Goal: Task Accomplishment & Management: Use online tool/utility

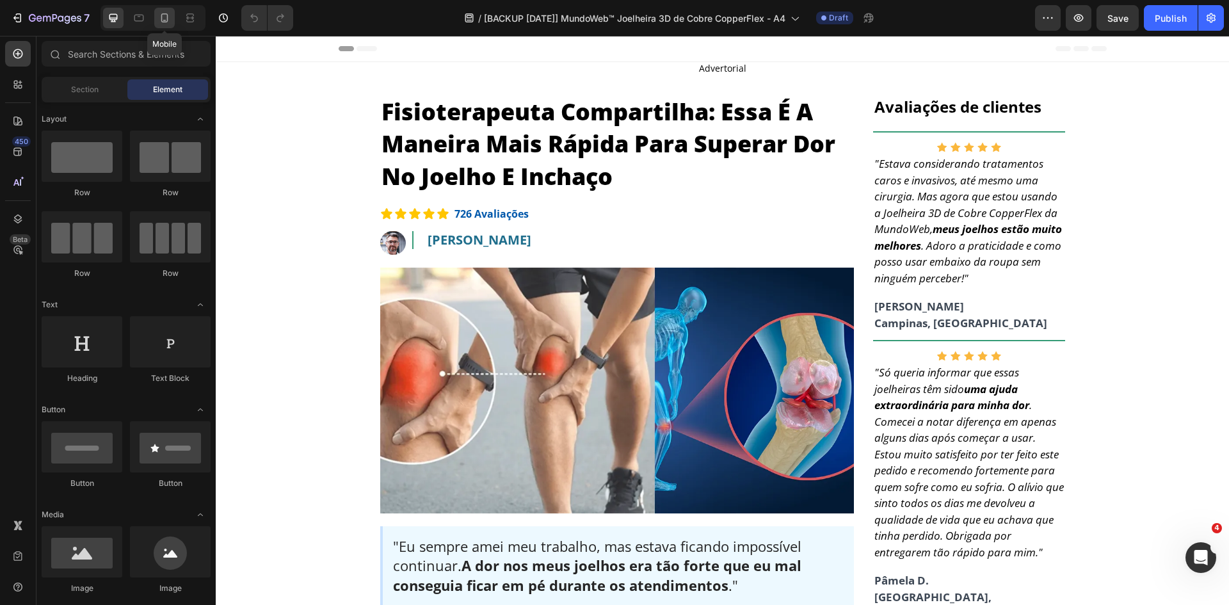
click at [161, 21] on icon at bounding box center [164, 18] width 13 height 13
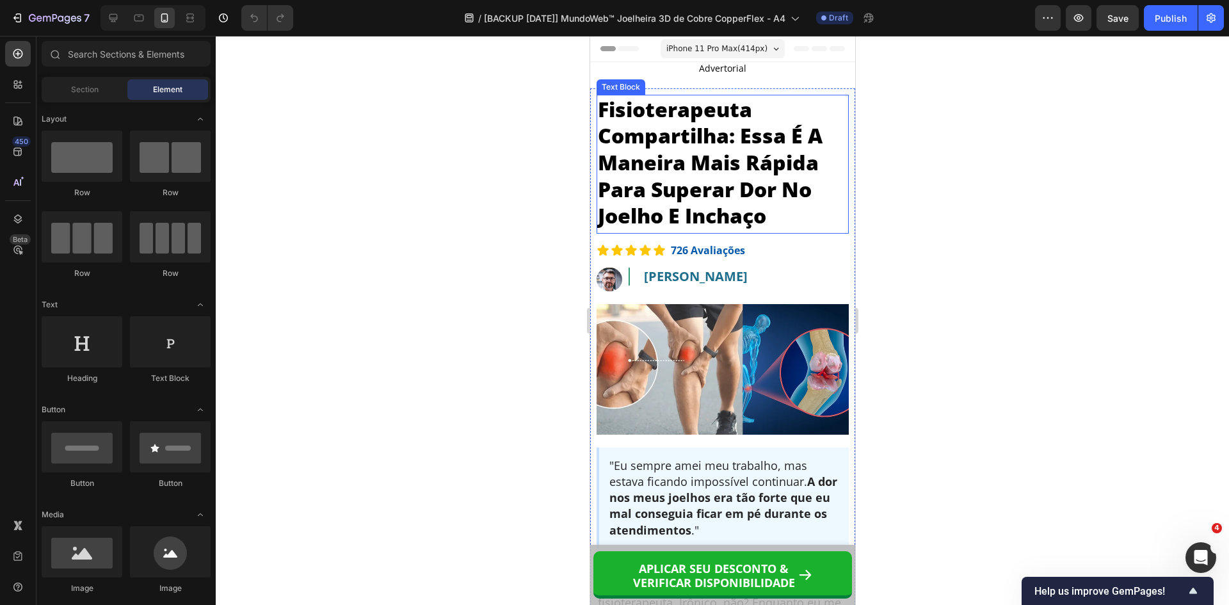
click at [696, 175] on p "Fisioterapeuta Compartilha: Essa É A Maneira Mais Rápida Para Superar Dor No Jo…" at bounding box center [722, 162] width 250 height 133
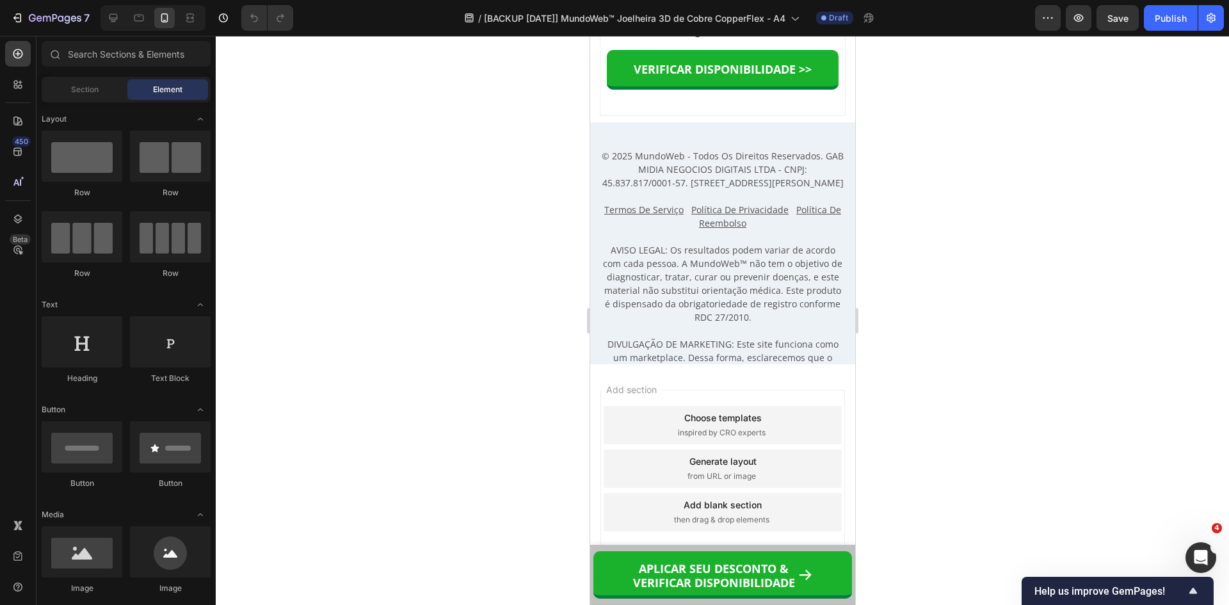
scroll to position [11829, 0]
drag, startPoint x: 846, startPoint y: 56, endPoint x: 1452, endPoint y: 608, distance: 819.3
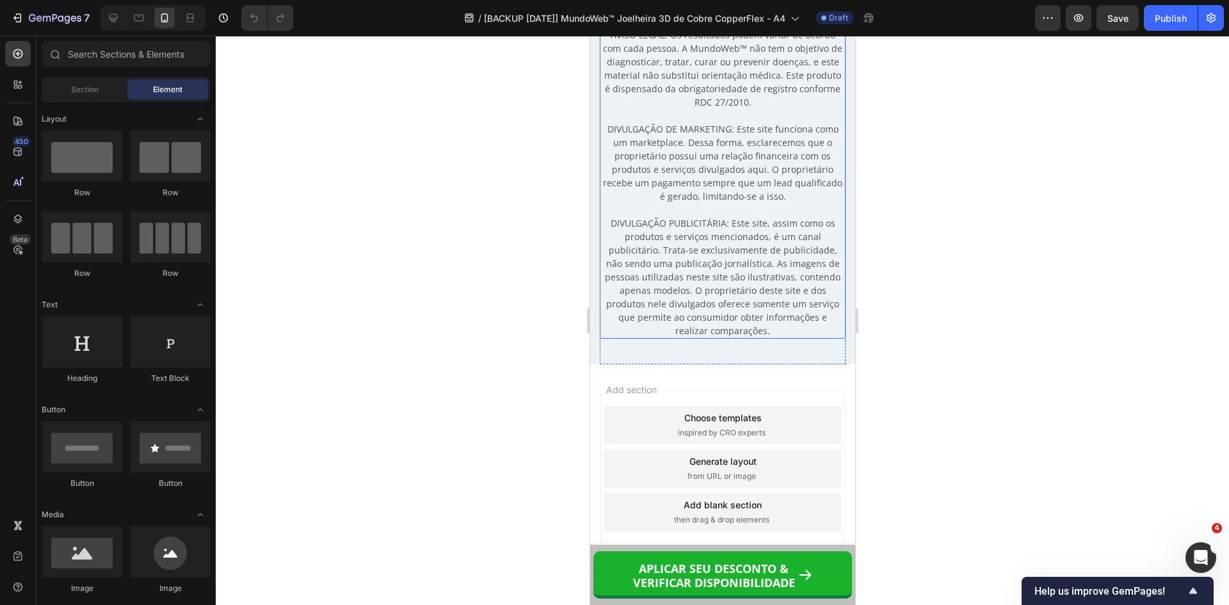
scroll to position [12189, 0]
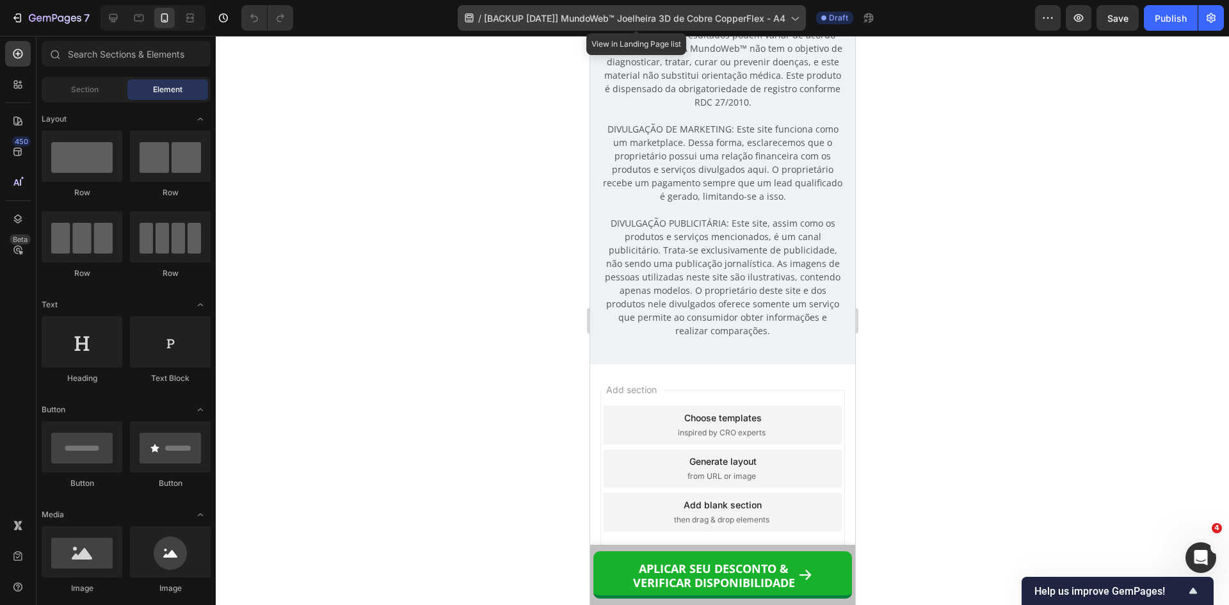
click at [552, 15] on span "[BACKUP [DATE]] MundoWeb™ Joelheira 3D de Cobre CopperFlex - A4" at bounding box center [635, 18] width 302 height 13
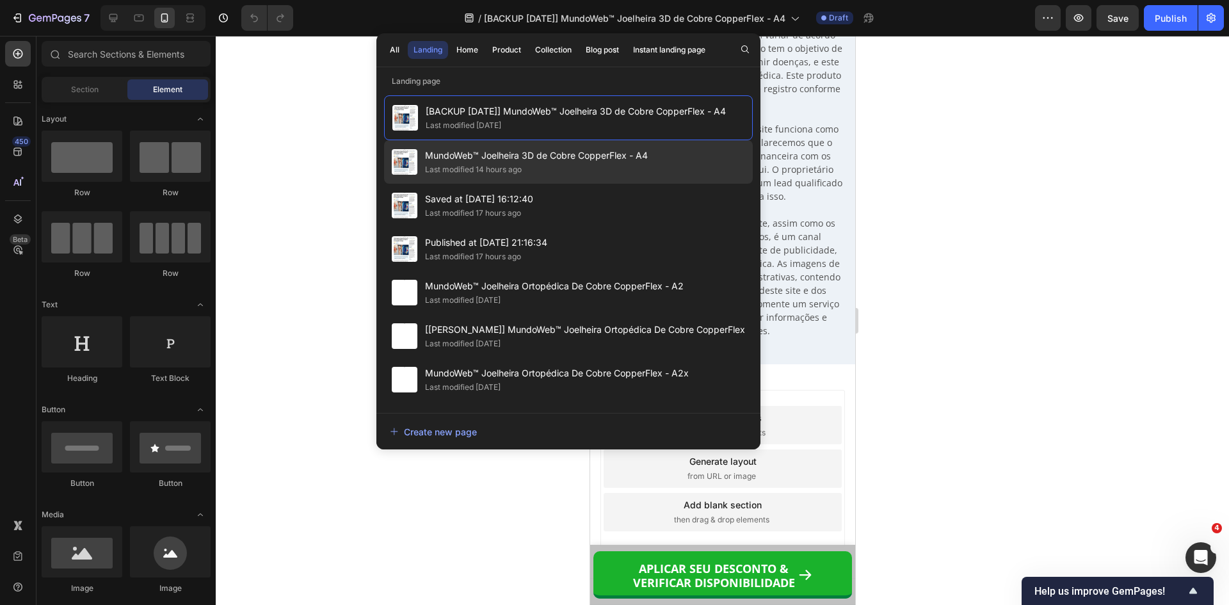
click at [515, 156] on span "MundoWeb™ Joelheira 3D de Cobre CopperFlex - A4" at bounding box center [536, 155] width 223 height 15
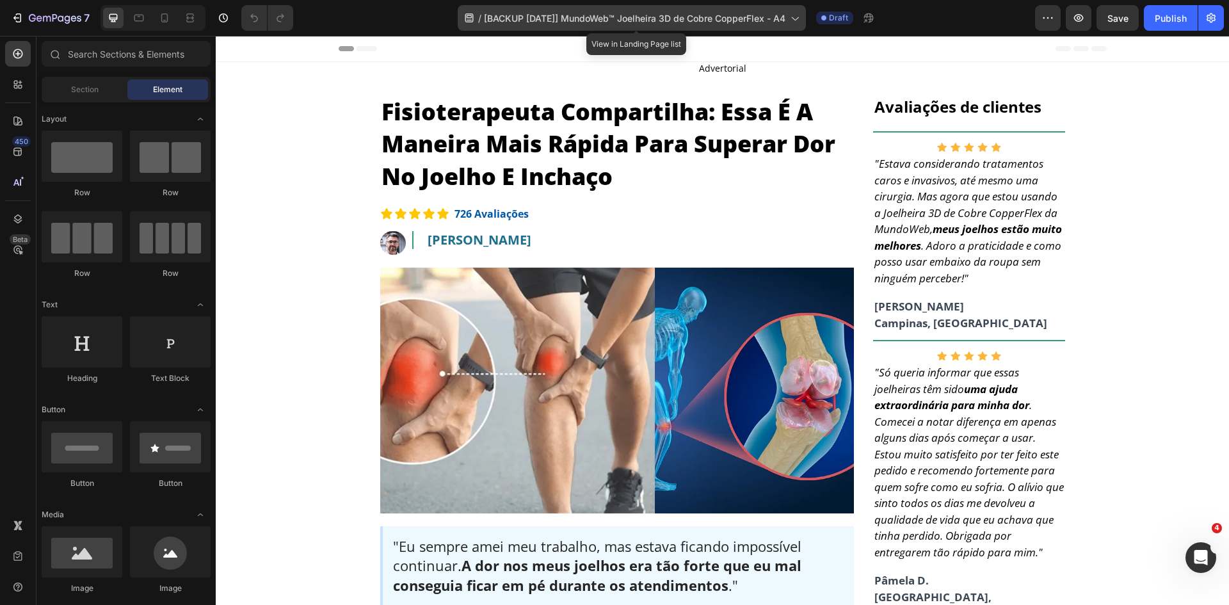
click at [602, 19] on span "[BACKUP [DATE]] MundoWeb™ Joelheira 3D de Cobre CopperFlex - A4" at bounding box center [635, 18] width 302 height 13
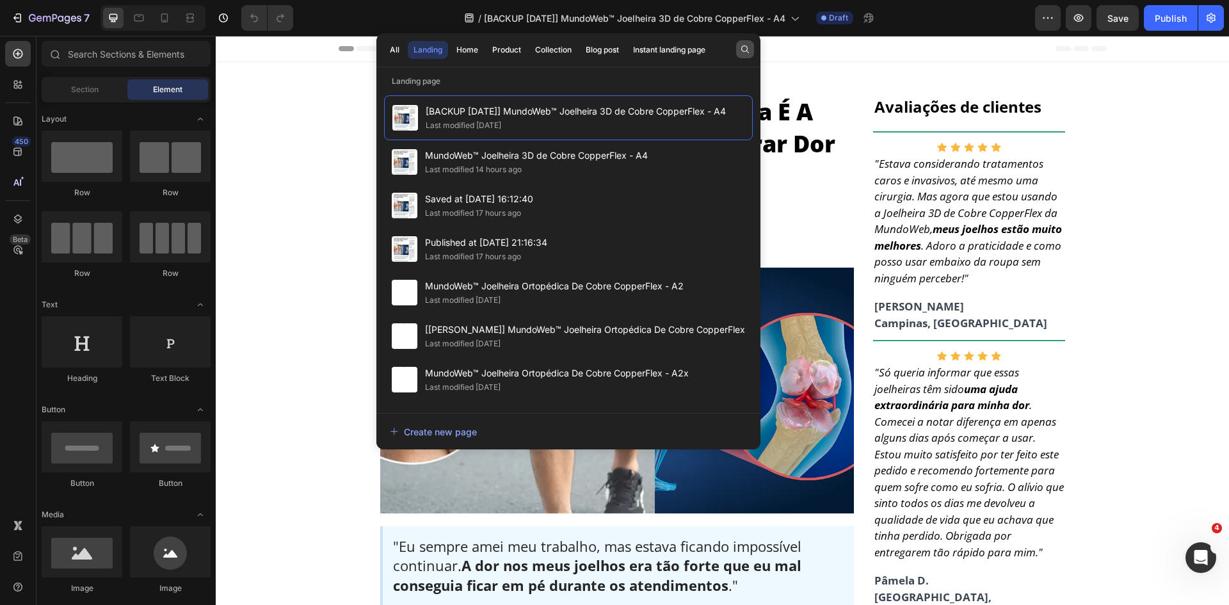
click at [749, 47] on icon "button" at bounding box center [745, 49] width 10 height 10
click at [743, 47] on icon "button" at bounding box center [745, 49] width 8 height 8
click at [743, 45] on icon "button" at bounding box center [745, 49] width 10 height 10
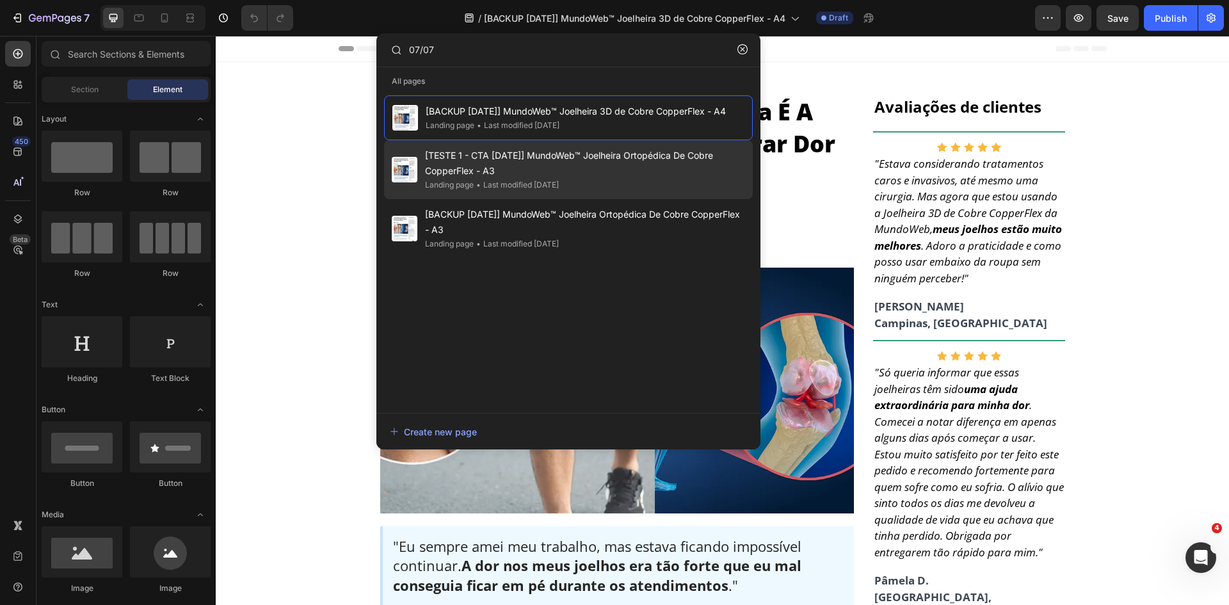
type input "07/07"
click at [501, 158] on span "[TESTE 1 - CTA 07/07/25] MundoWeb™ Joelheira Ortopédica De Cobre CopperFlex - A3" at bounding box center [585, 163] width 320 height 31
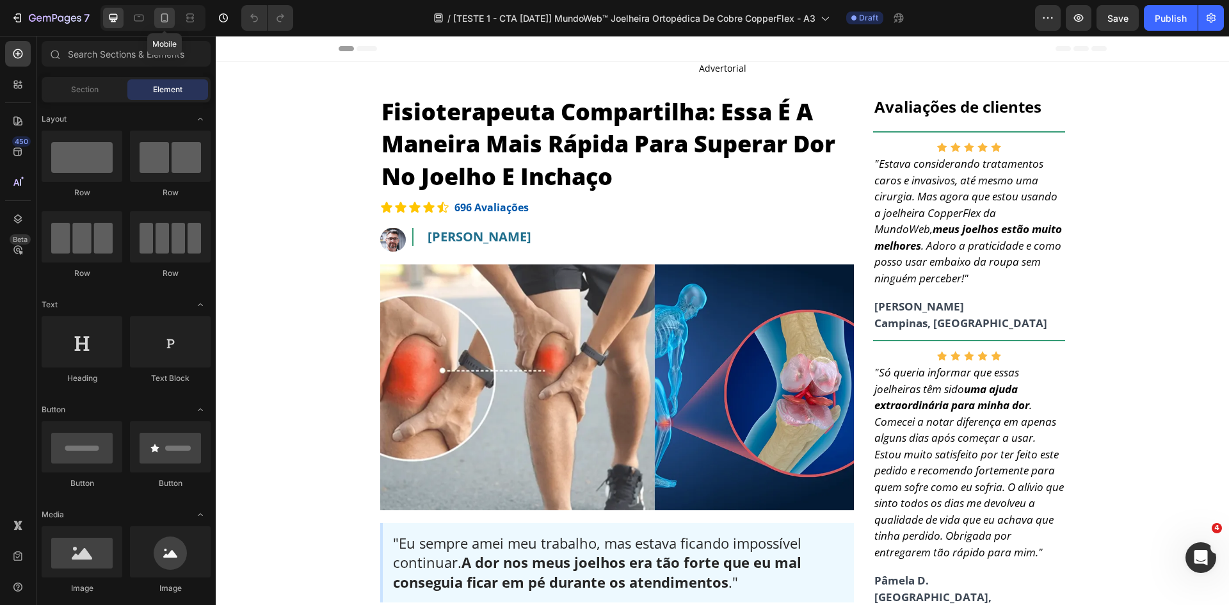
click at [169, 19] on icon at bounding box center [164, 18] width 13 height 13
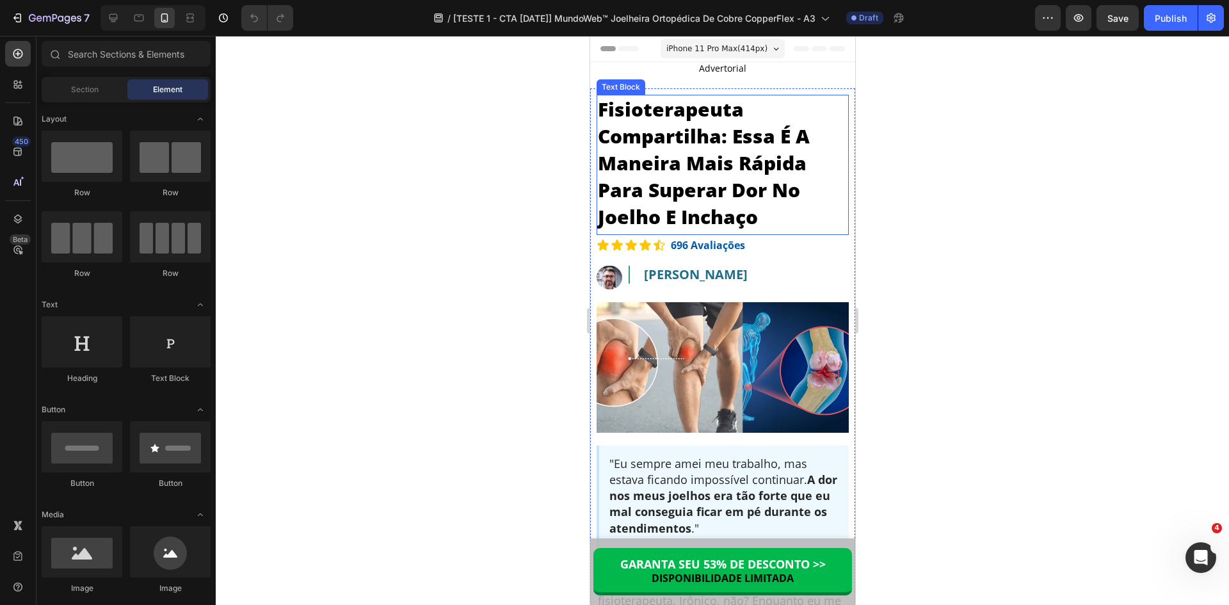
click at [632, 180] on p "Fisioterapeuta Compartilha: Essa É A Maneira Mais Rápida Para Superar Dor No Jo…" at bounding box center [722, 163] width 250 height 134
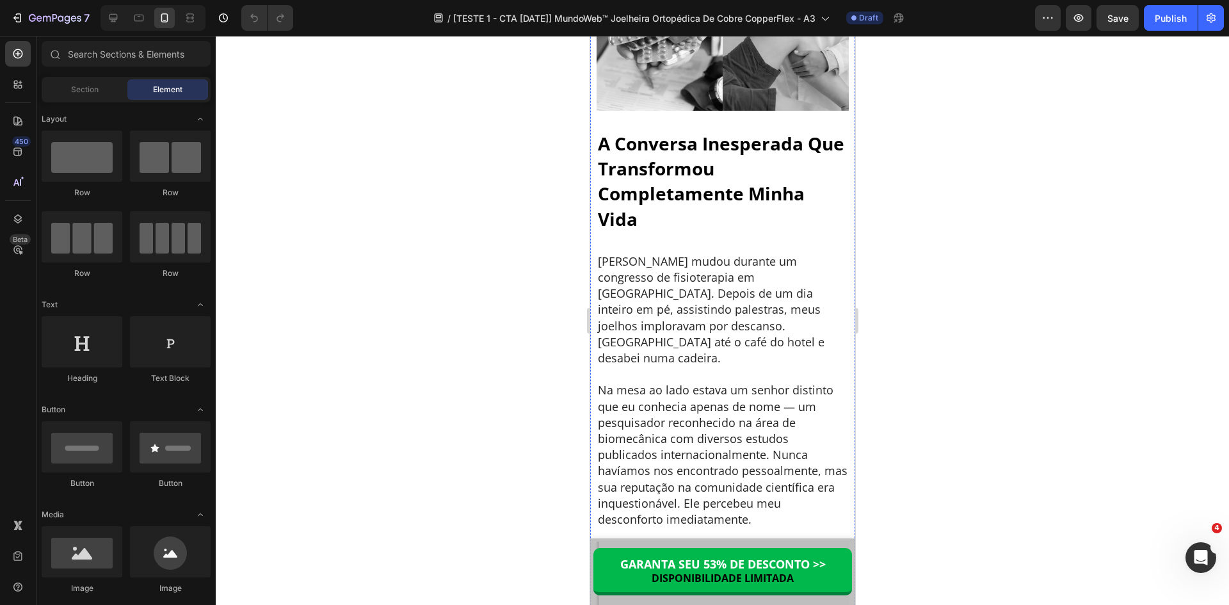
scroll to position [2771, 0]
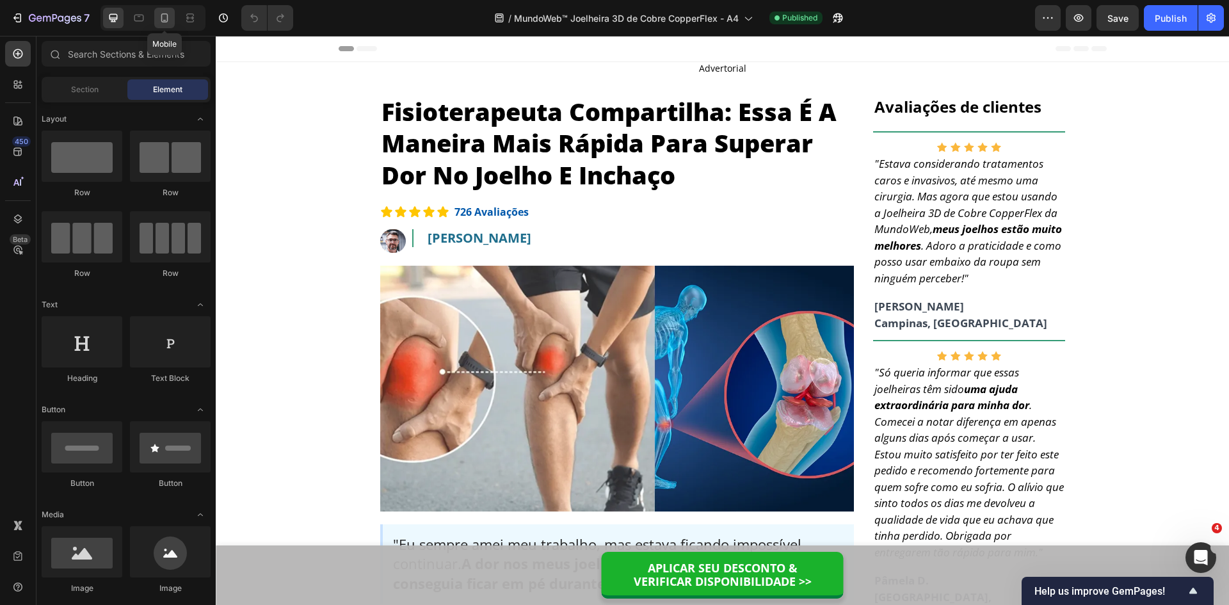
click at [163, 19] on icon at bounding box center [164, 18] width 13 height 13
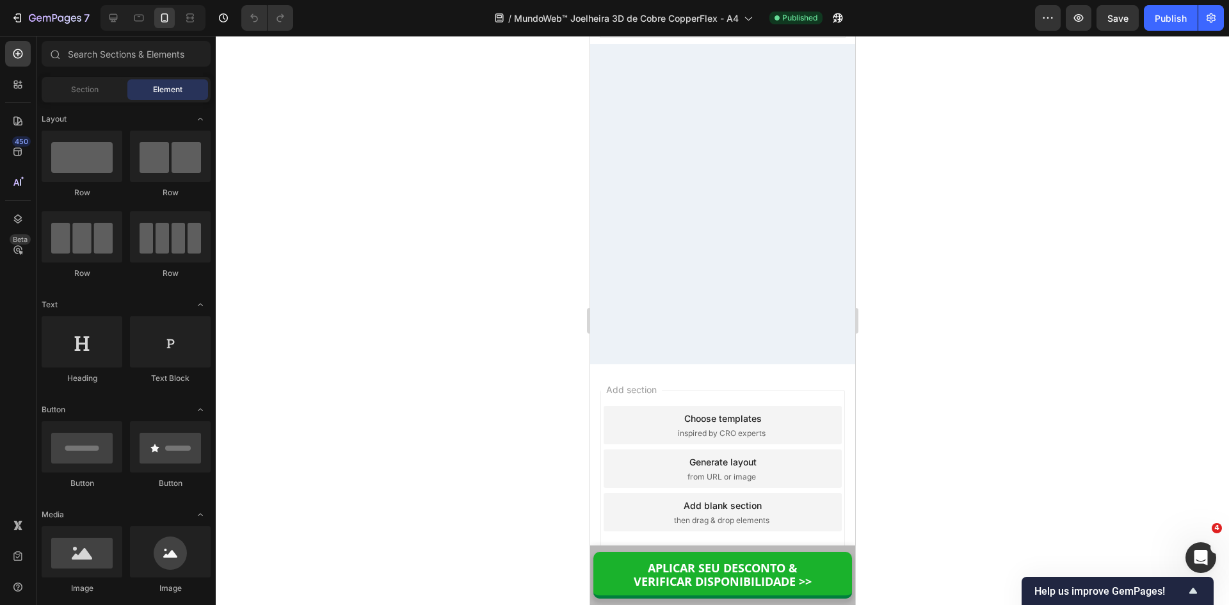
scroll to position [10769, 0]
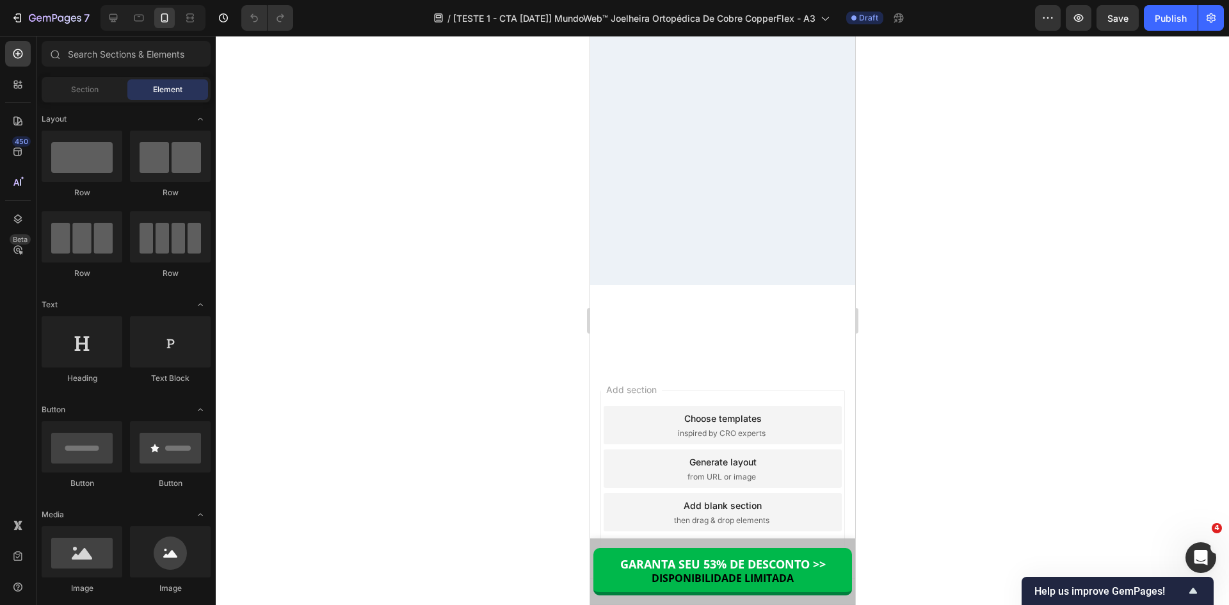
scroll to position [11001, 0]
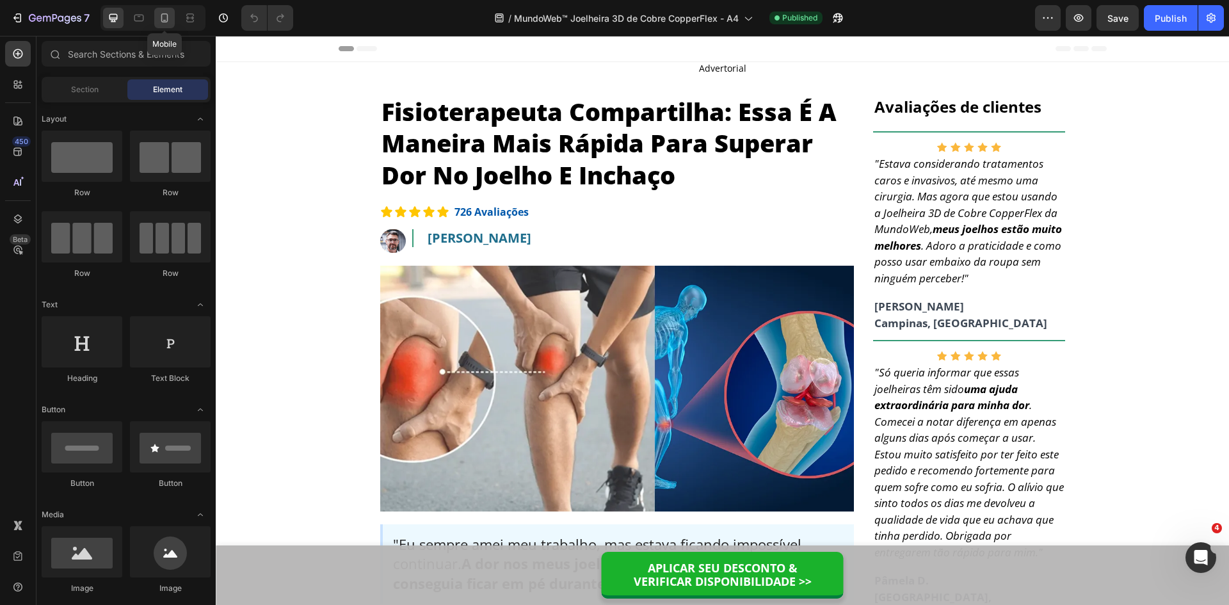
click at [158, 19] on icon at bounding box center [164, 18] width 13 height 13
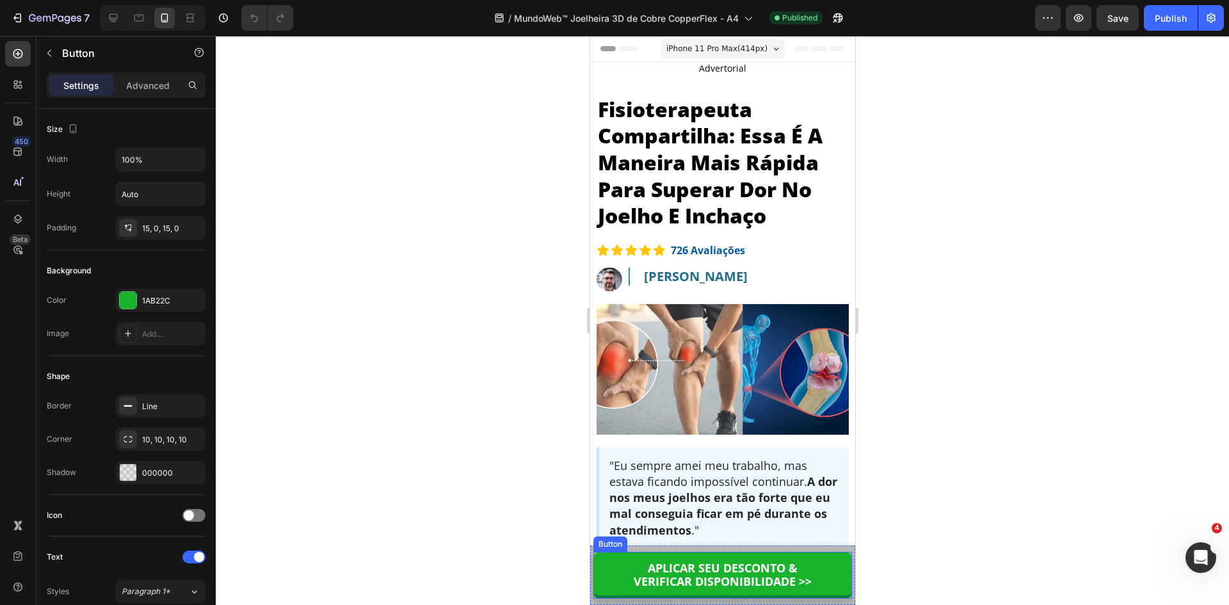
click at [618, 543] on div "Button" at bounding box center [609, 544] width 29 height 12
click at [618, 540] on div "Button" at bounding box center [623, 540] width 29 height 12
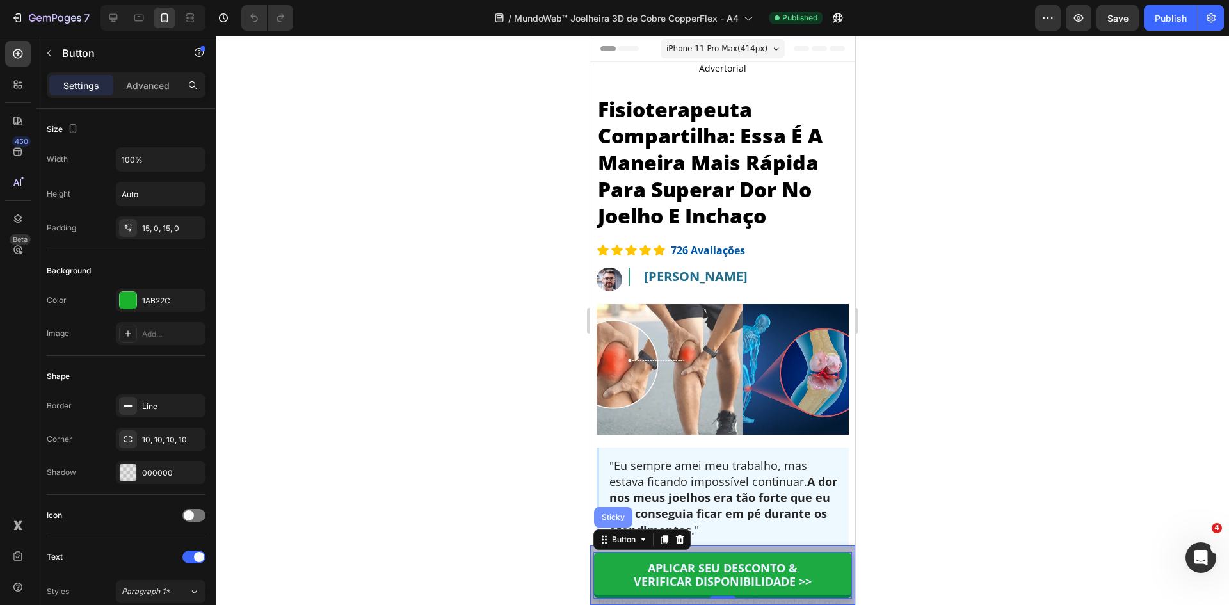
click at [608, 515] on div "Sticky" at bounding box center [613, 517] width 28 height 8
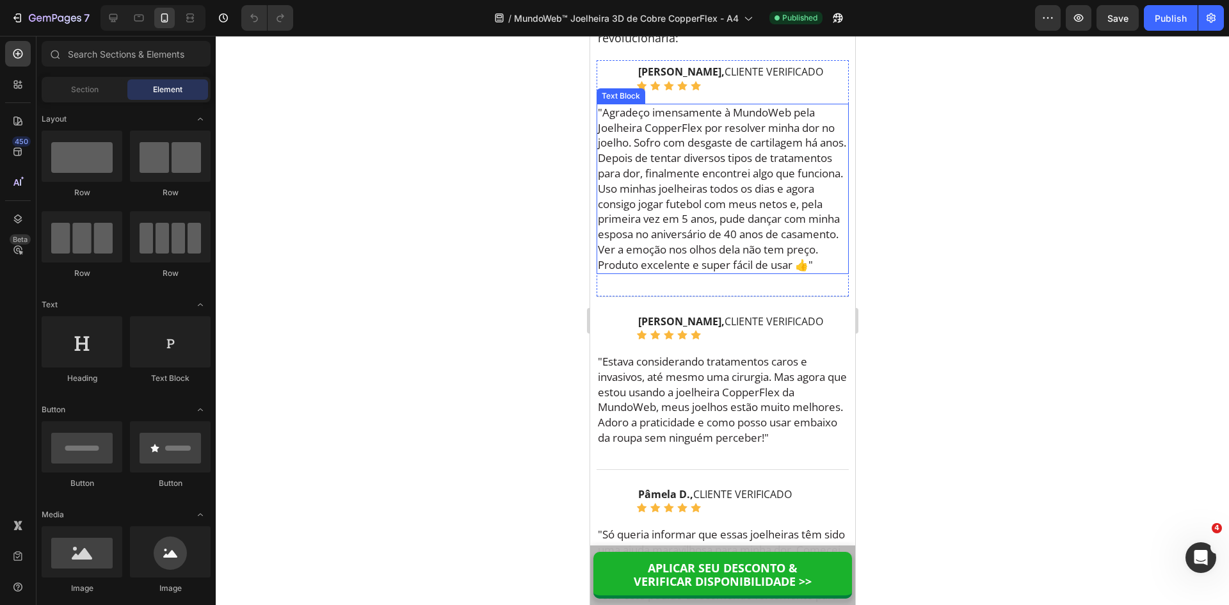
scroll to position [8546, 0]
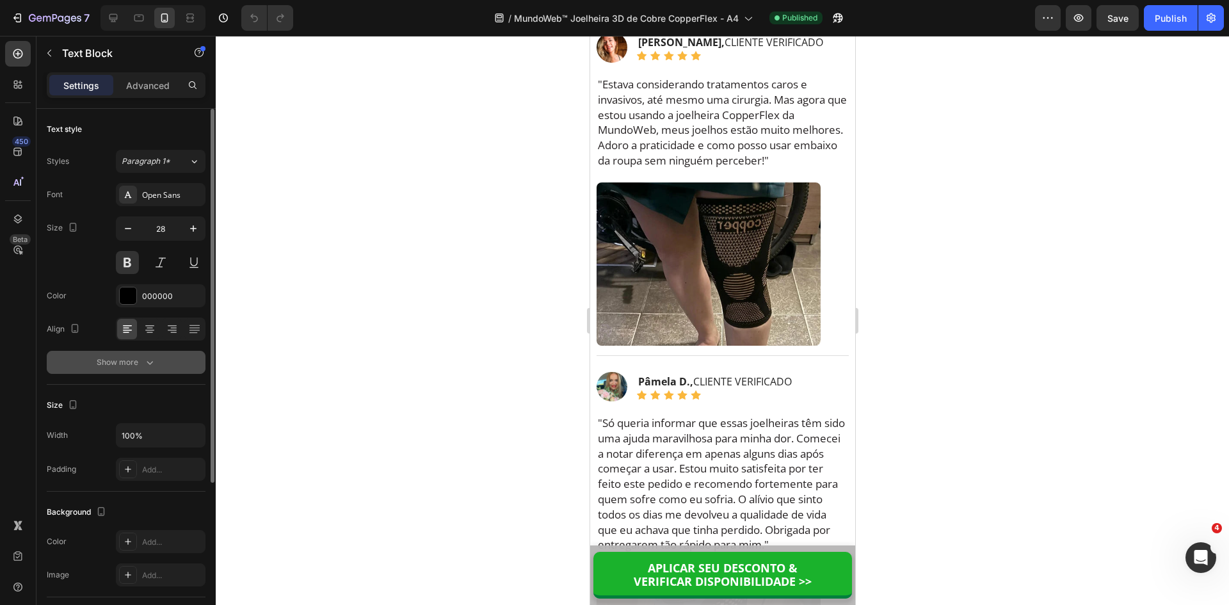
click at [125, 364] on div "Show more" at bounding box center [127, 362] width 60 height 13
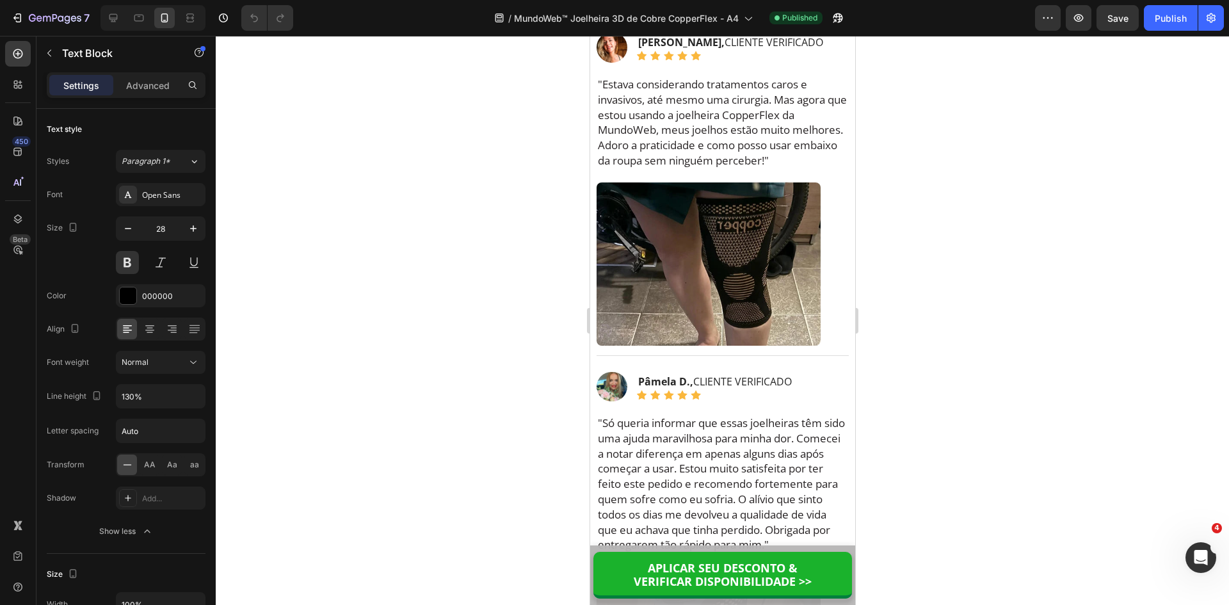
click at [99, 19] on div at bounding box center [150, 18] width 110 height 26
click at [109, 19] on icon at bounding box center [113, 18] width 13 height 13
type input "32"
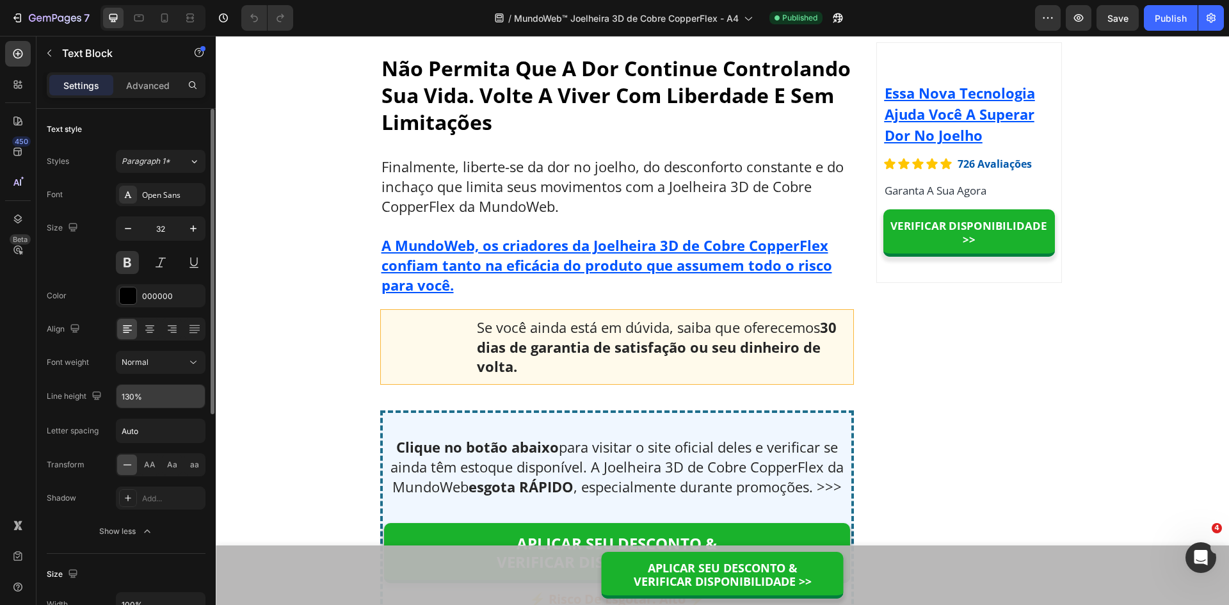
scroll to position [8155, 0]
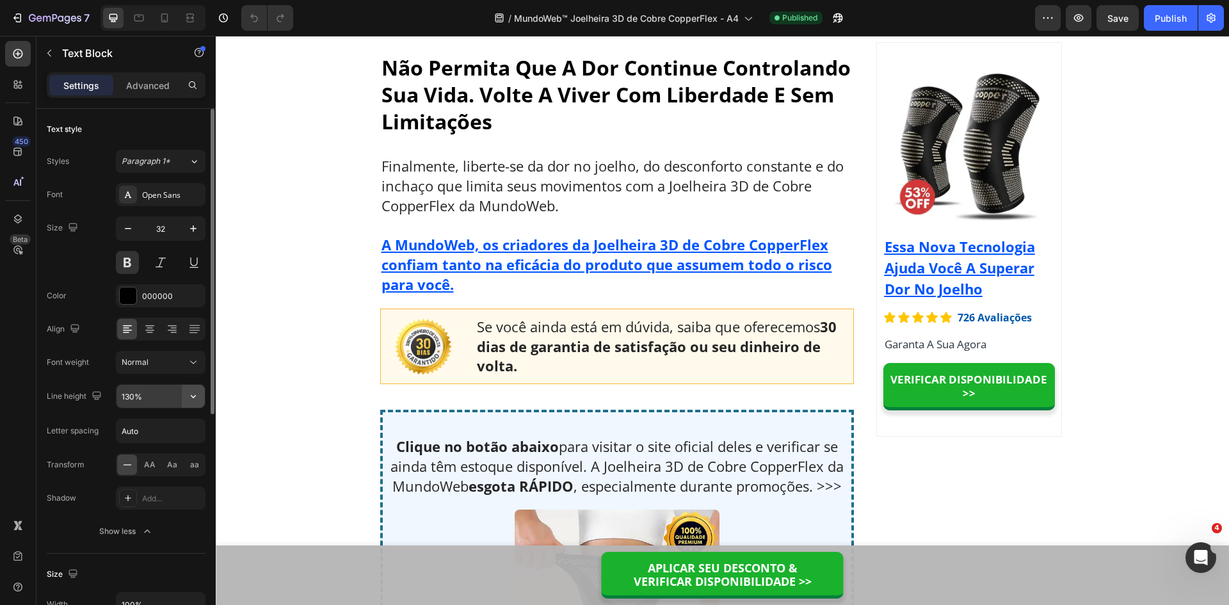
click at [196, 397] on icon "button" at bounding box center [193, 396] width 13 height 13
click at [131, 397] on input "130%" at bounding box center [161, 396] width 88 height 23
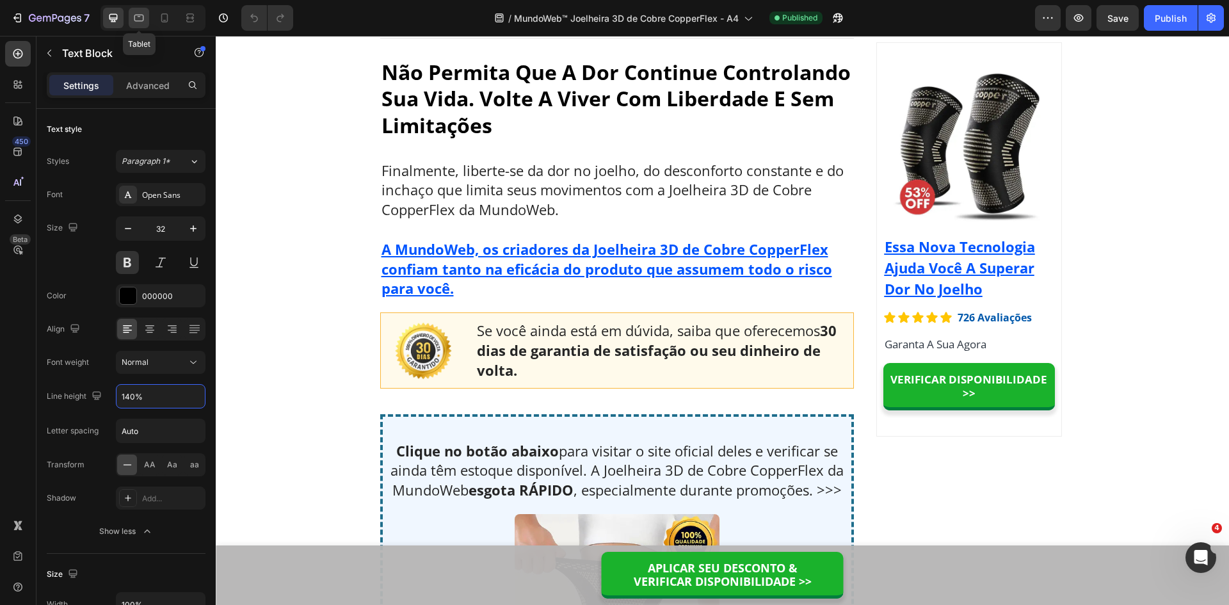
click at [133, 19] on icon at bounding box center [139, 18] width 13 height 13
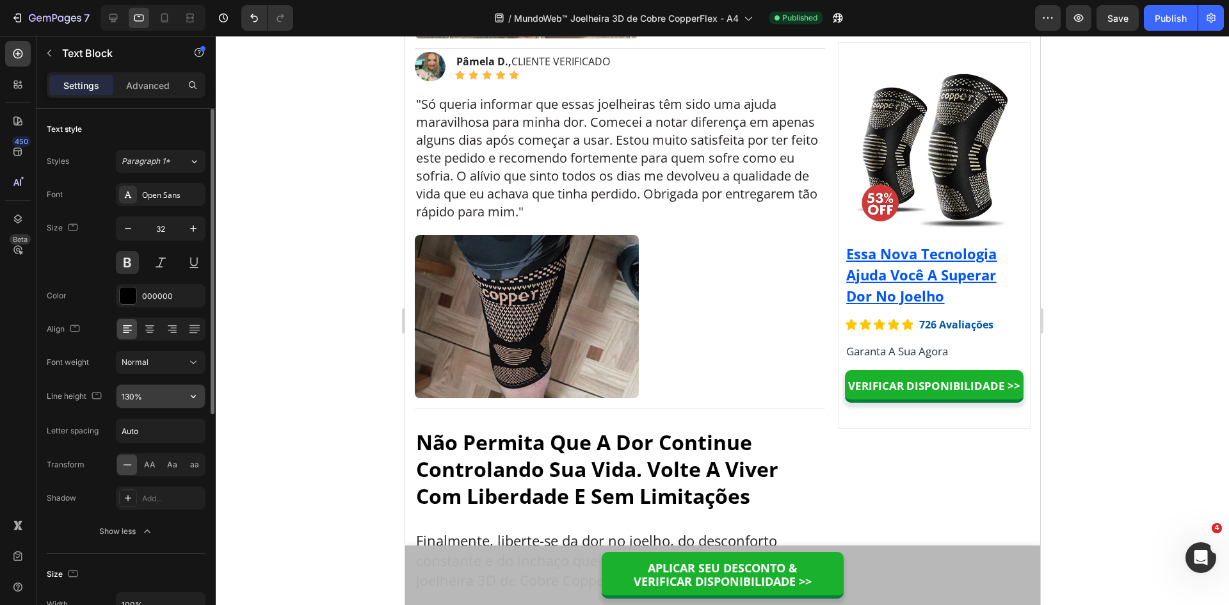
click at [146, 400] on input "130%" at bounding box center [161, 396] width 88 height 23
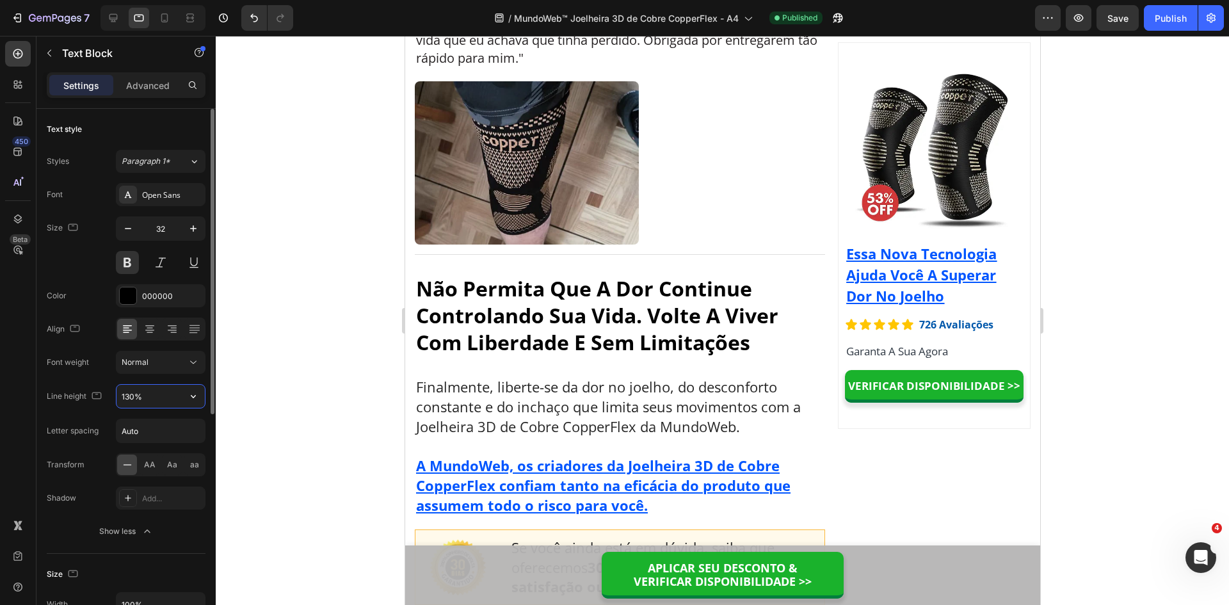
paste input "4"
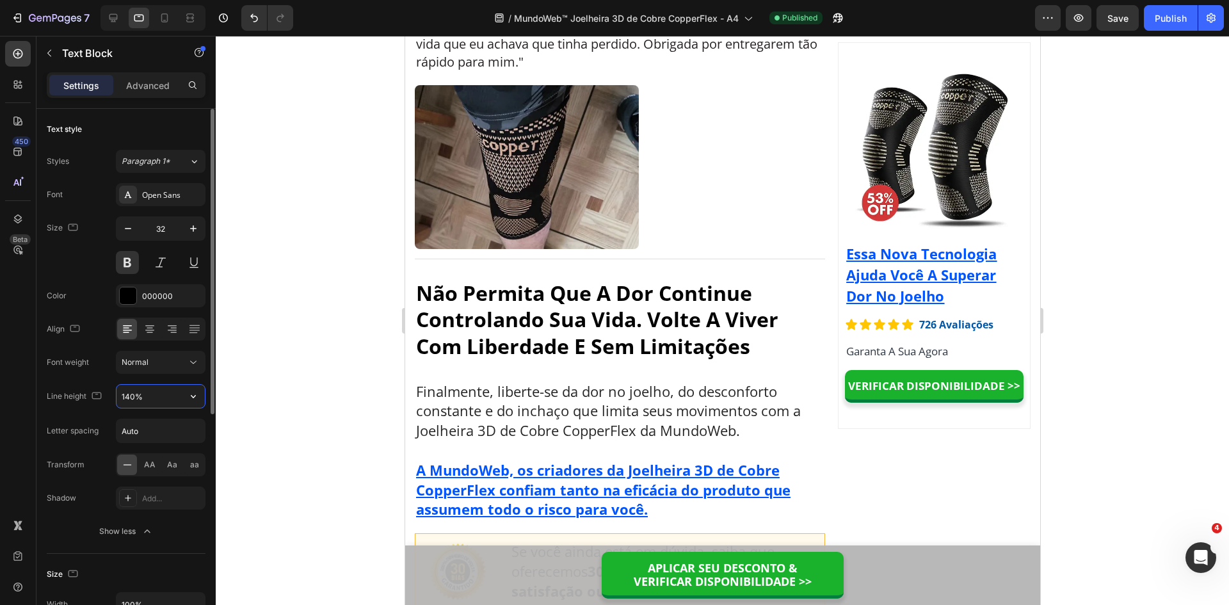
scroll to position [8769, 0]
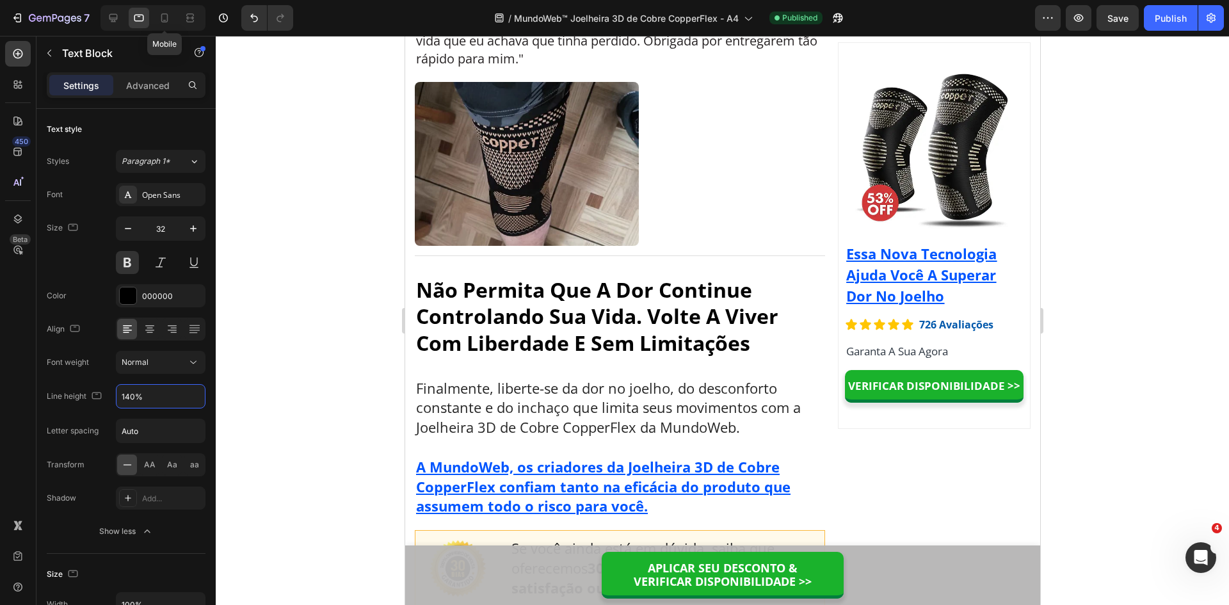
type input "140%"
click at [157, 19] on div at bounding box center [164, 18] width 20 height 20
type input "28"
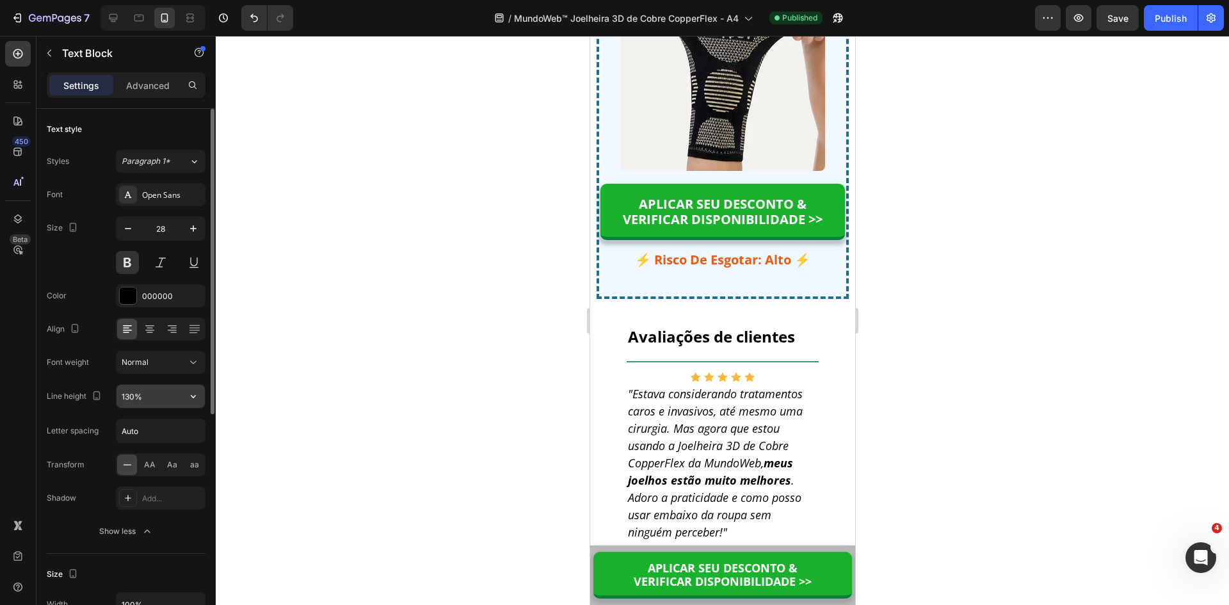
click at [135, 394] on input "130%" at bounding box center [161, 396] width 88 height 23
paste input "4"
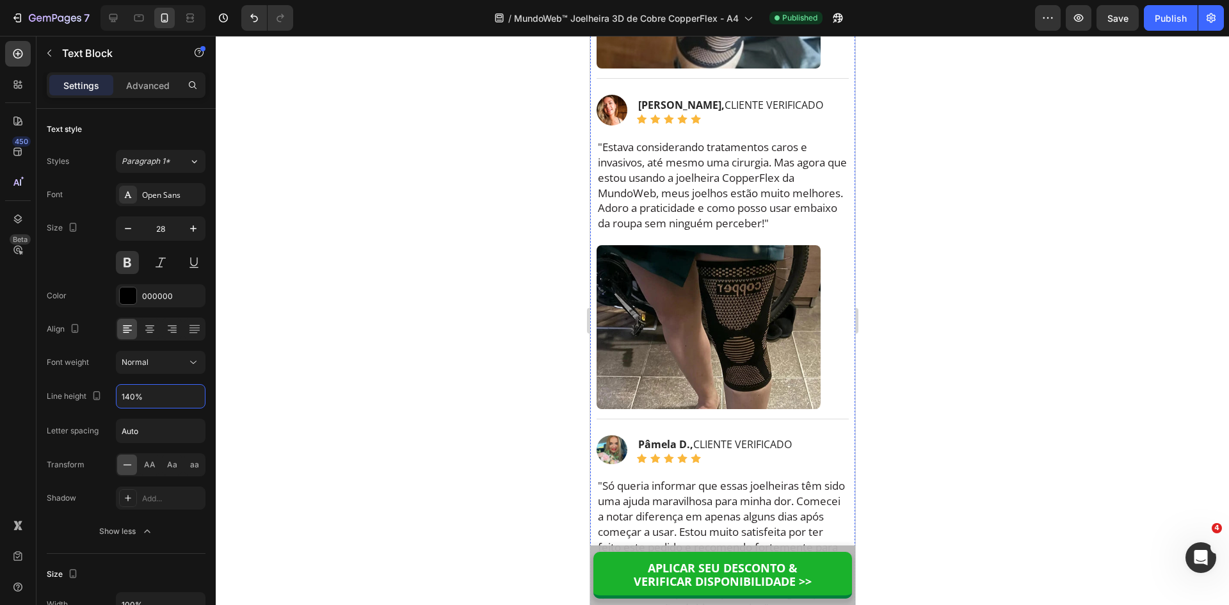
scroll to position [8463, 0]
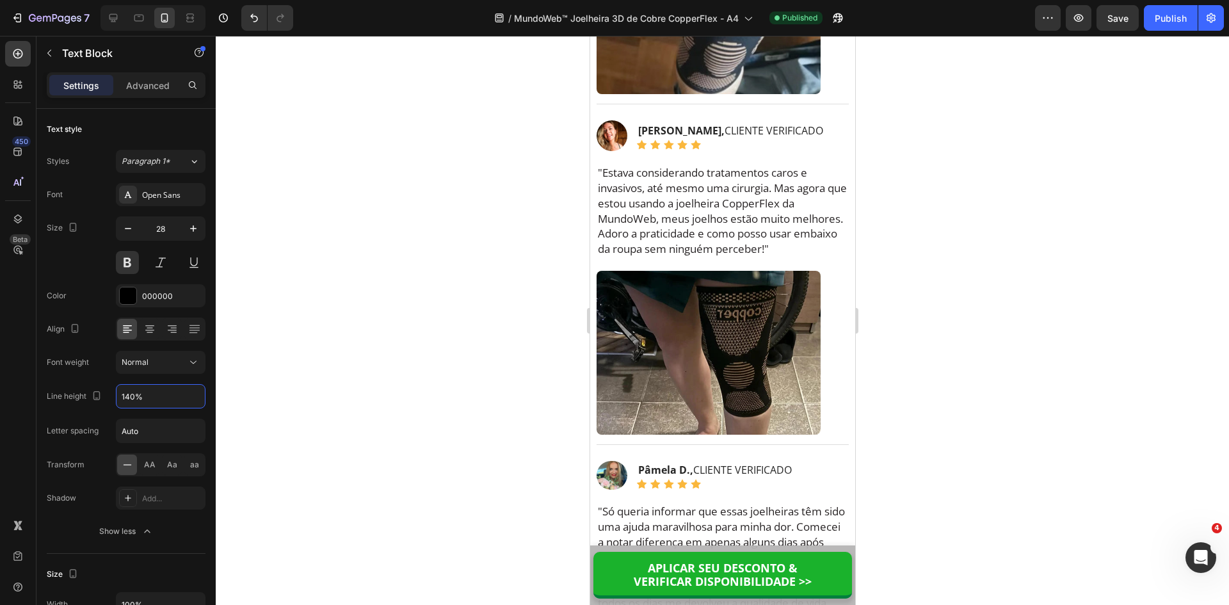
type input "140%"
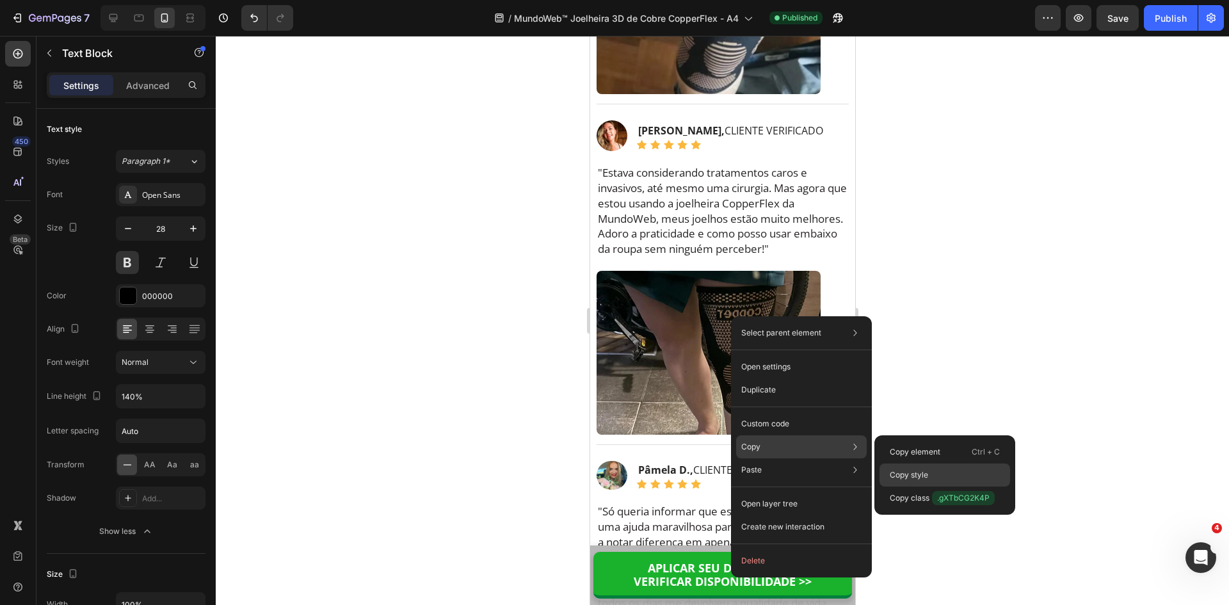
click at [931, 476] on div "Copy style" at bounding box center [945, 474] width 131 height 23
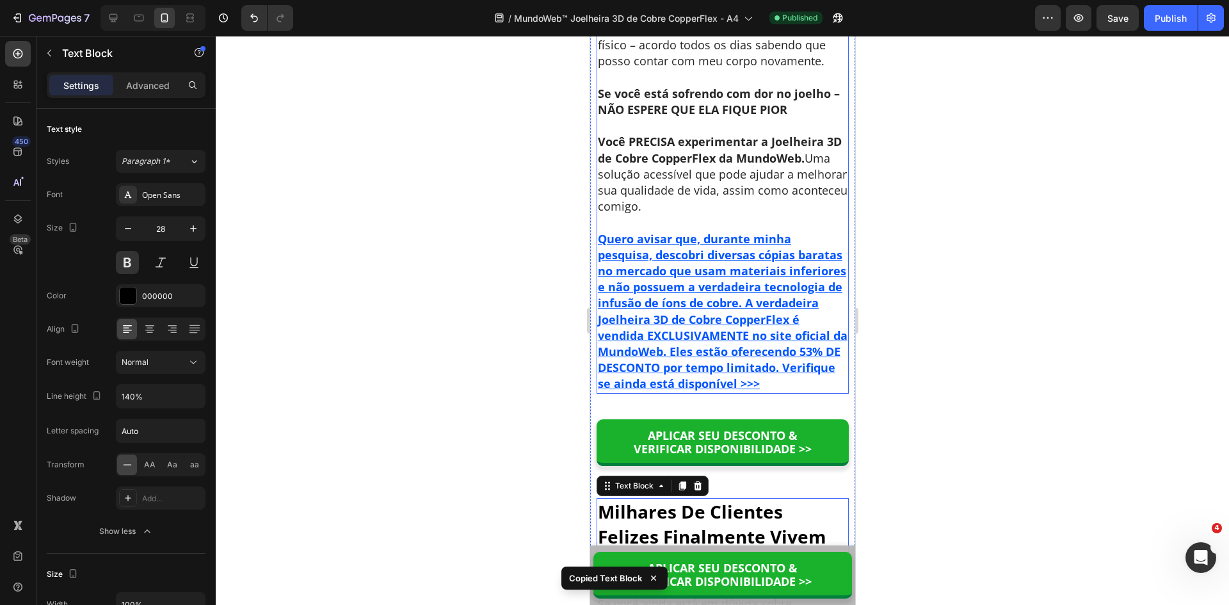
scroll to position [7439, 0]
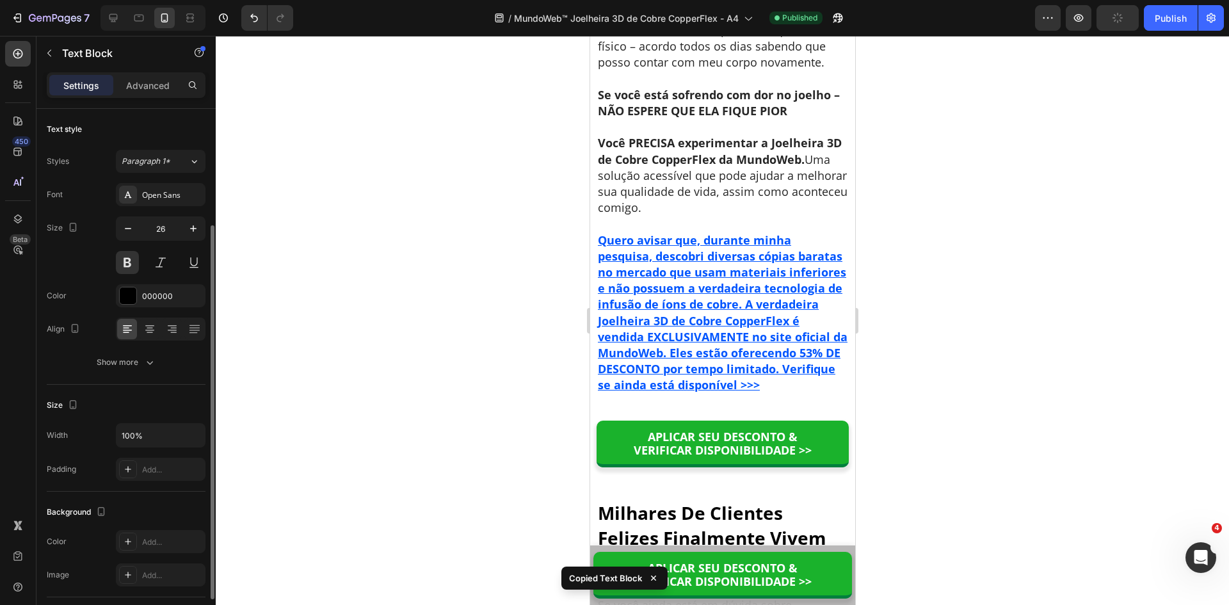
scroll to position [68, 0]
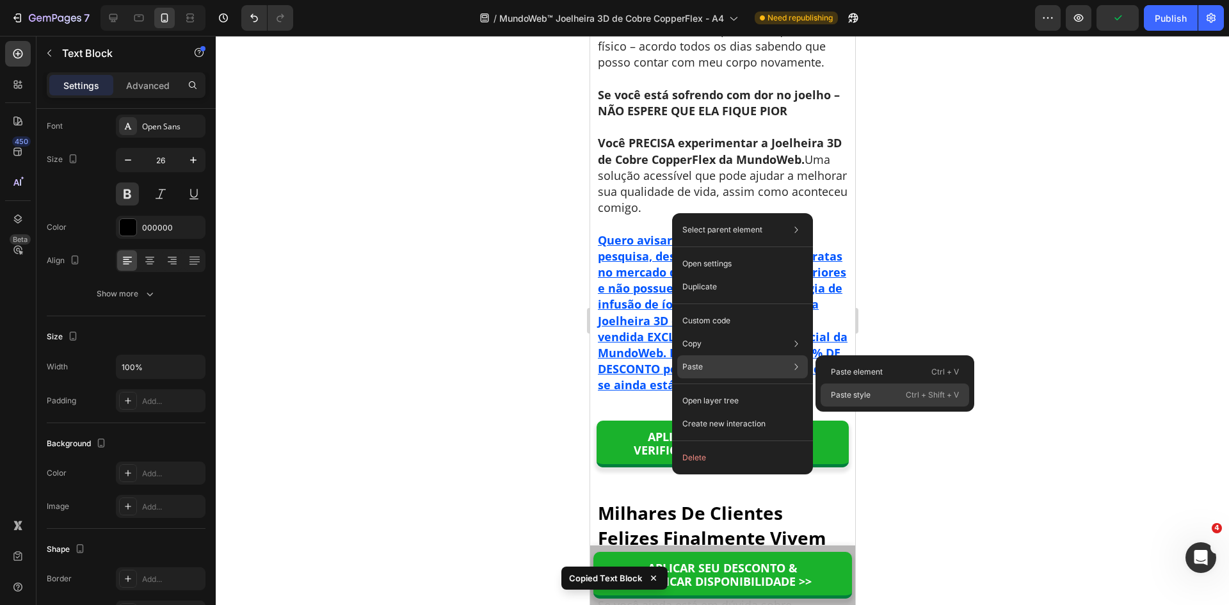
click at [859, 394] on p "Paste style" at bounding box center [851, 395] width 40 height 12
type input "28"
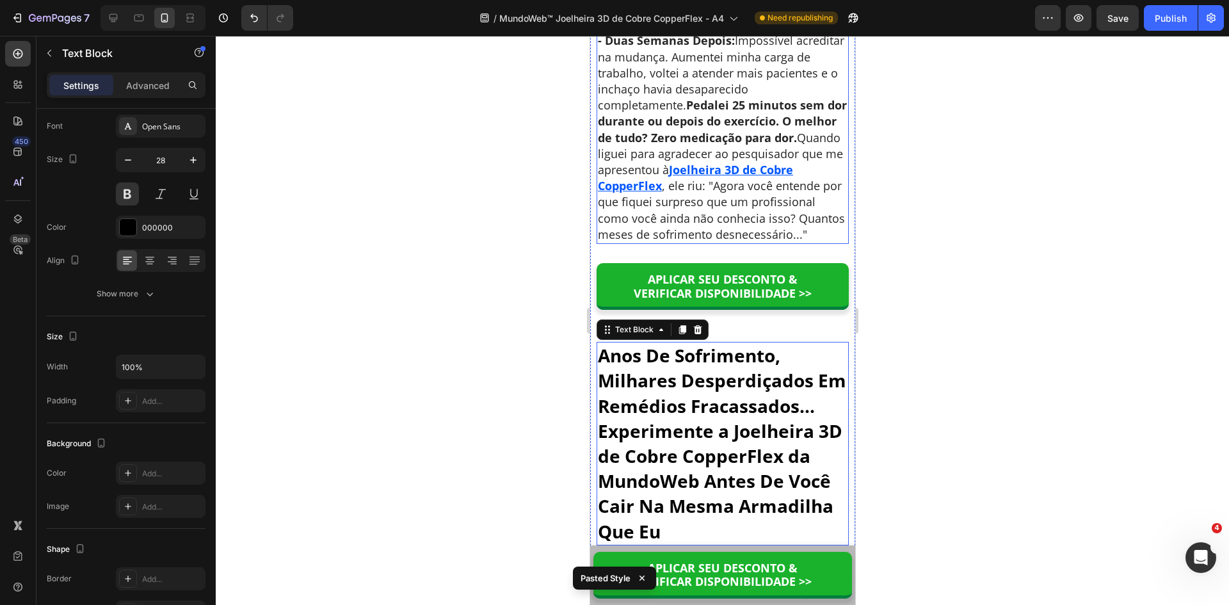
scroll to position [6350, 0]
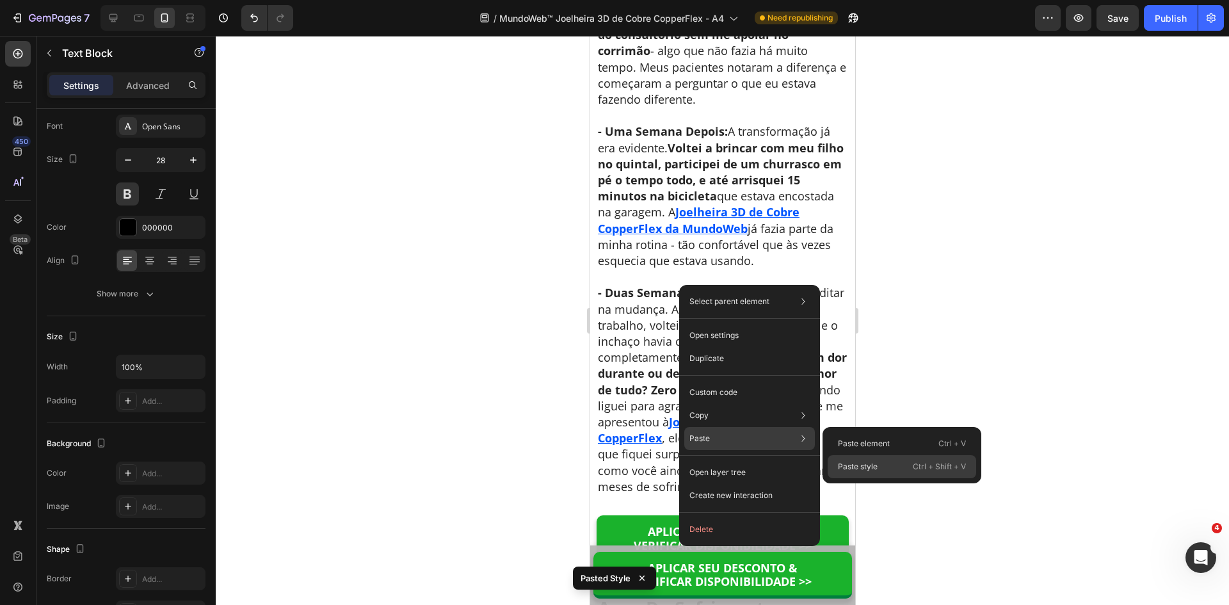
click at [864, 467] on p "Paste style" at bounding box center [858, 467] width 40 height 12
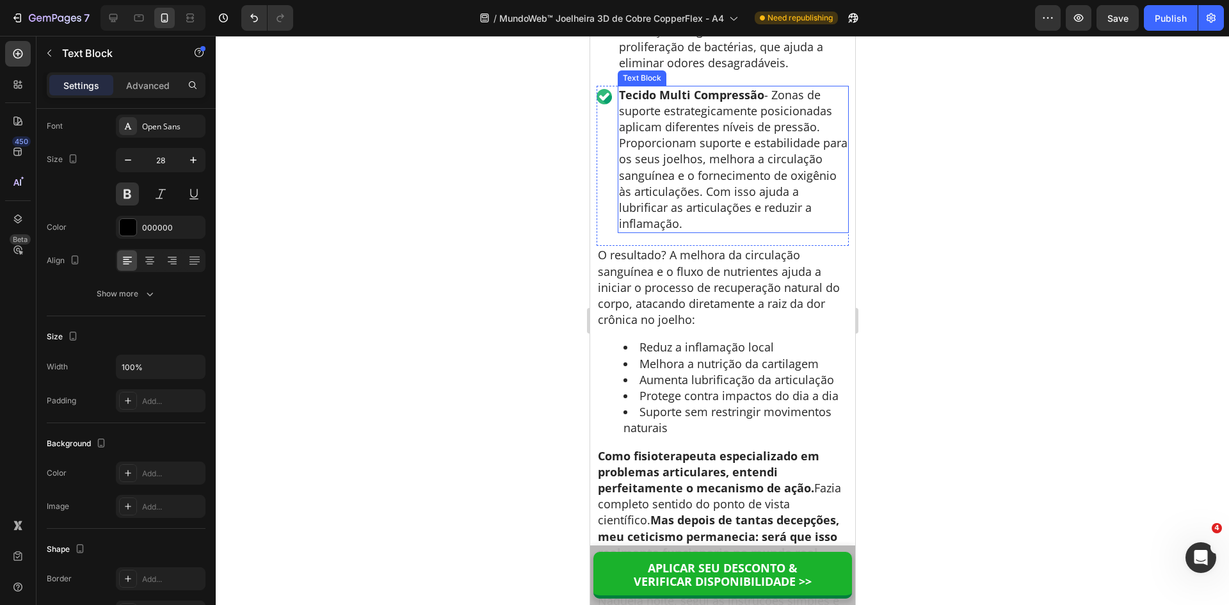
scroll to position [5134, 0]
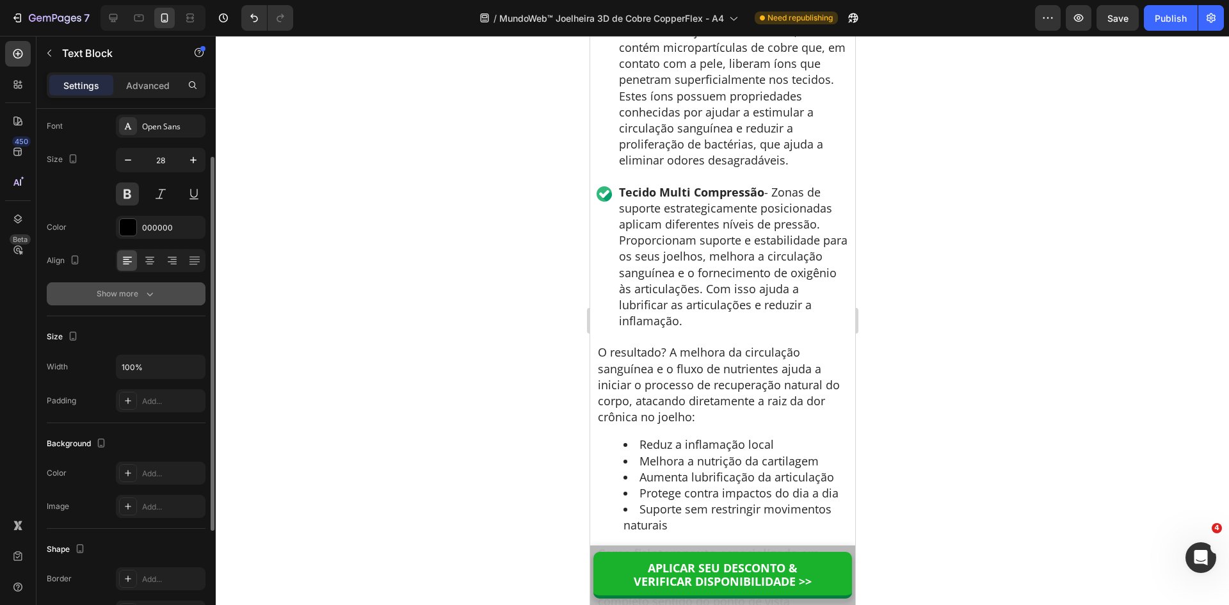
click at [142, 293] on div "Show more" at bounding box center [127, 293] width 60 height 13
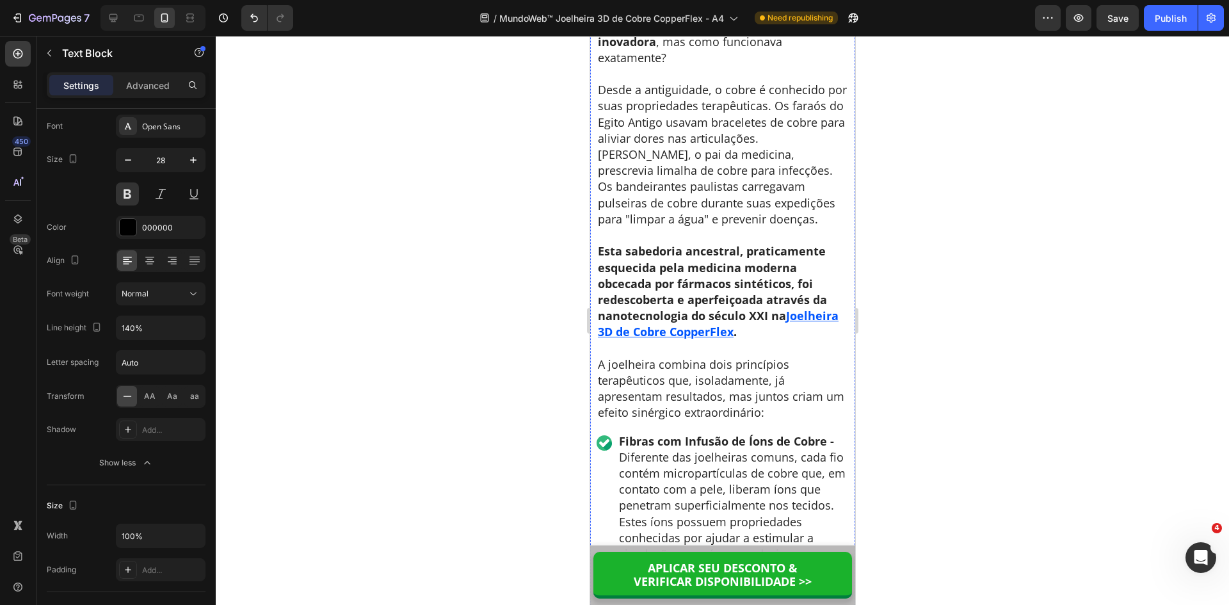
scroll to position [4686, 0]
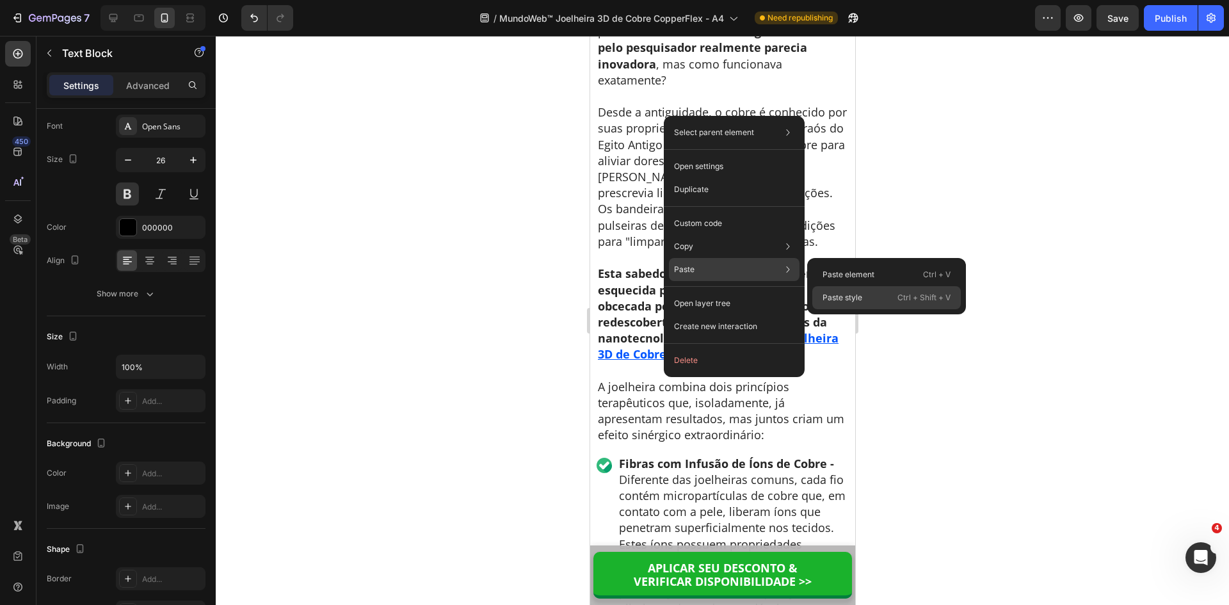
click at [840, 298] on p "Paste style" at bounding box center [843, 298] width 40 height 12
type input "28"
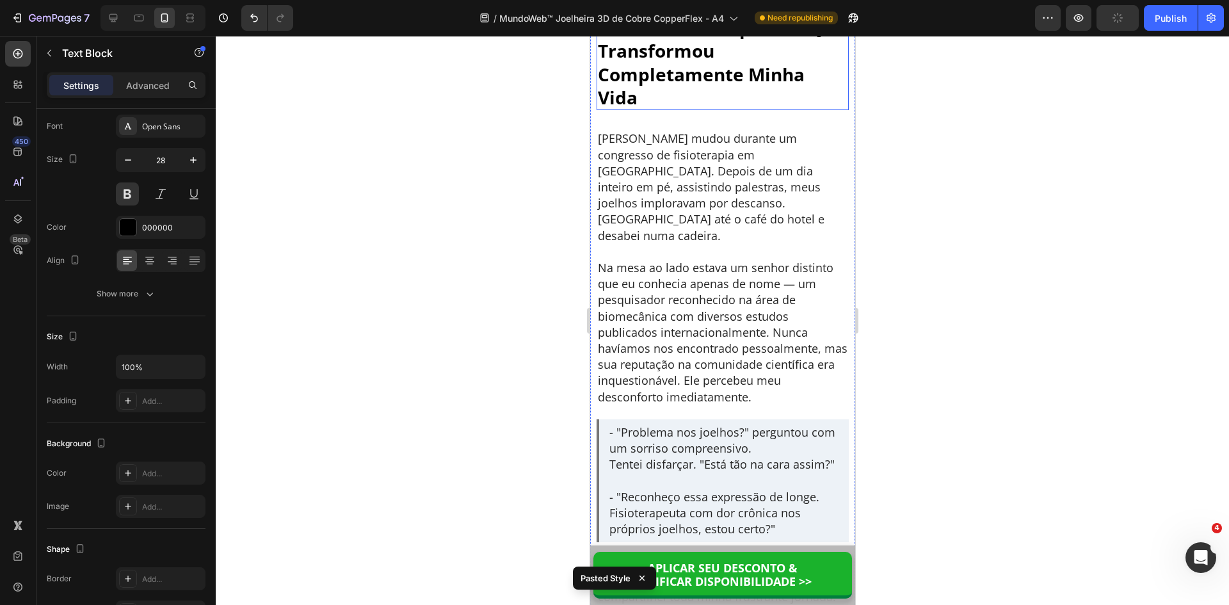
scroll to position [2637, 0]
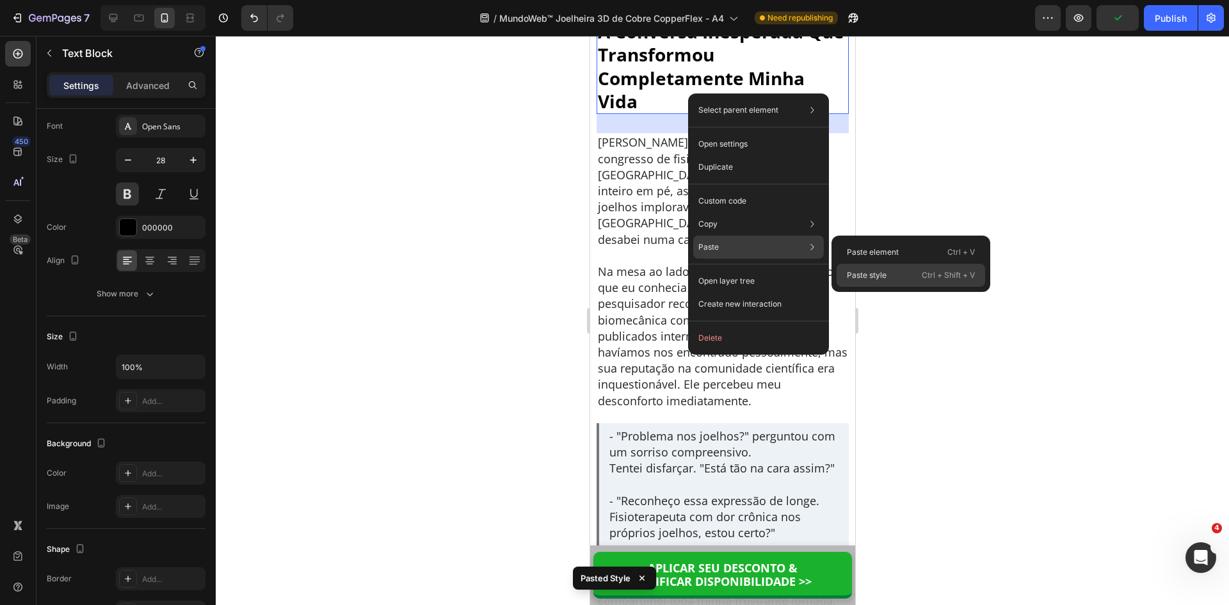
click at [862, 277] on p "Paste style" at bounding box center [867, 276] width 40 height 12
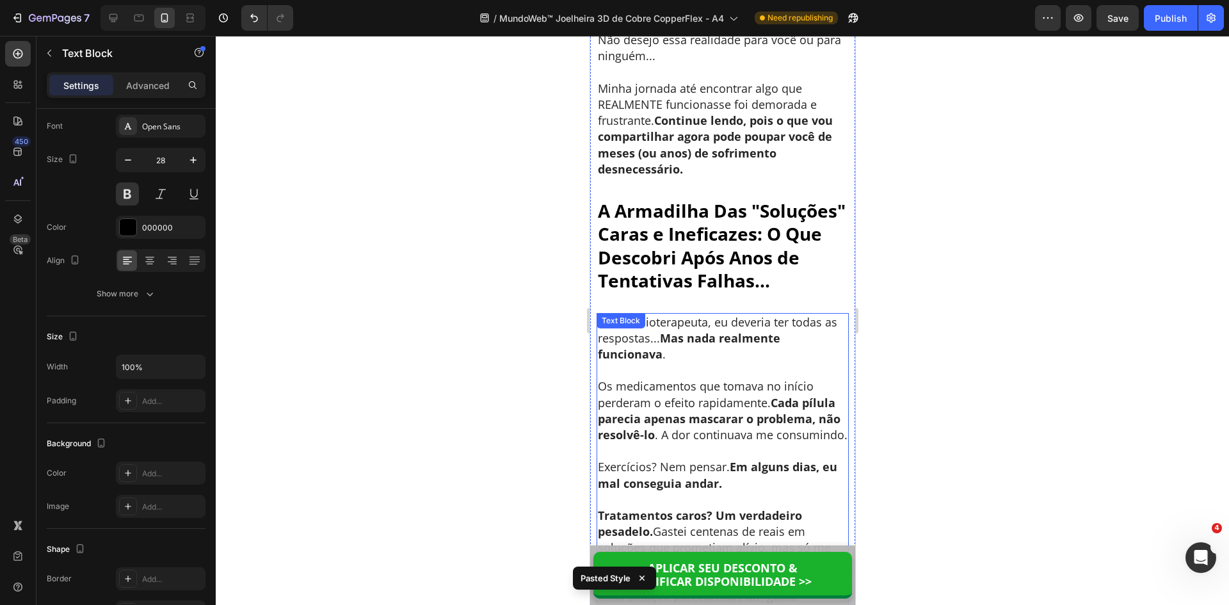
scroll to position [1485, 0]
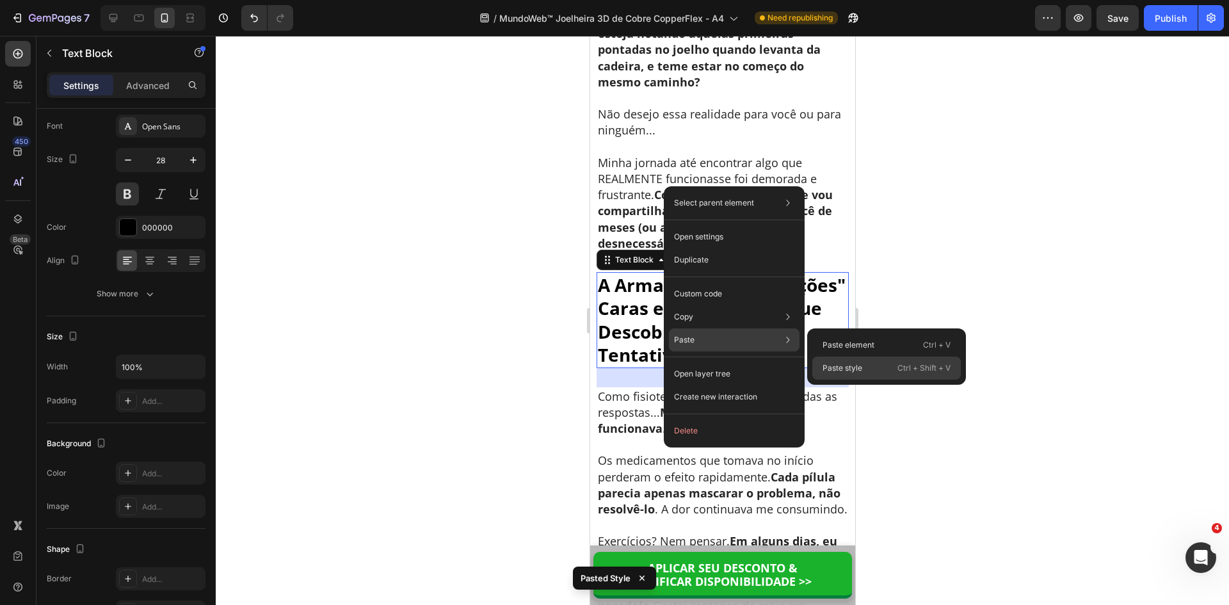
click at [842, 366] on p "Paste style" at bounding box center [843, 368] width 40 height 12
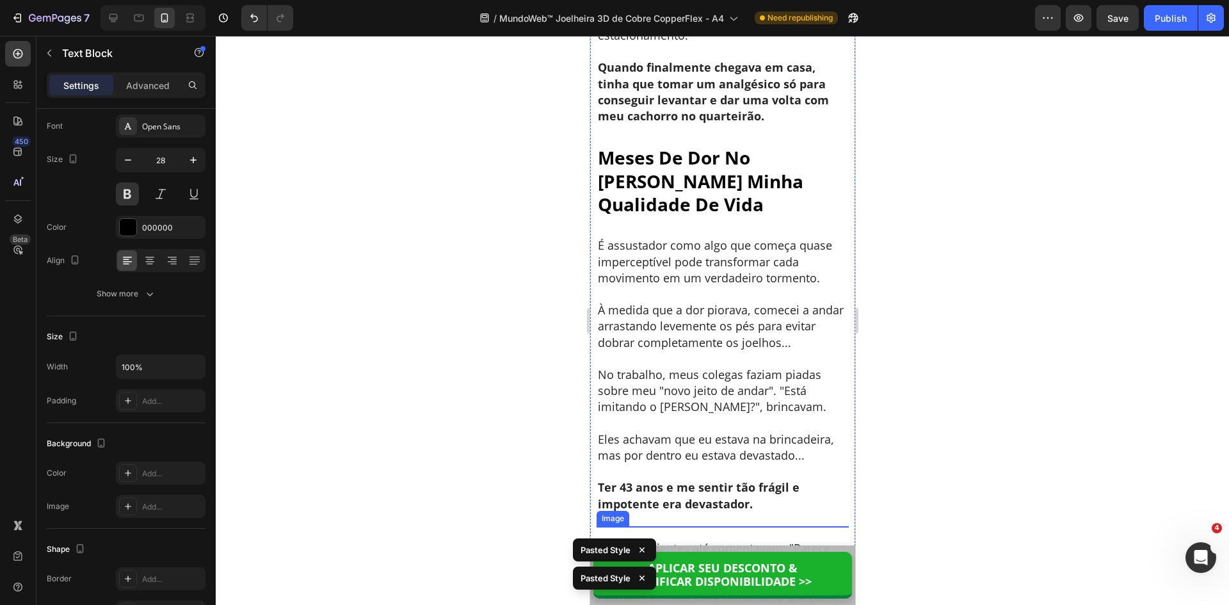
scroll to position [461, 0]
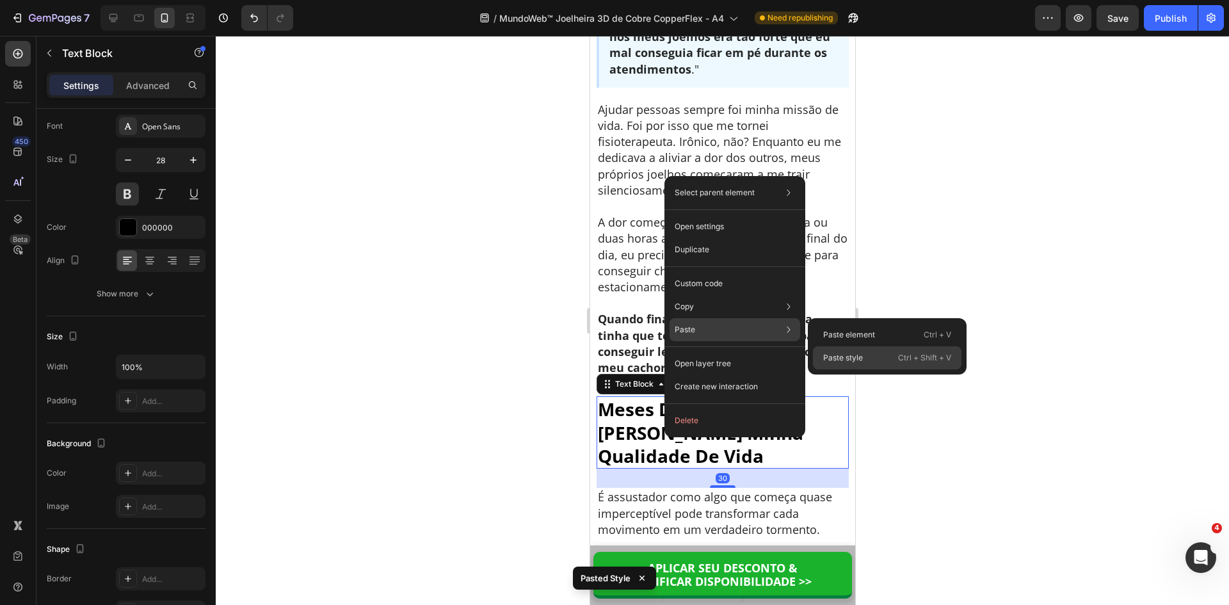
click at [856, 355] on p "Paste style" at bounding box center [843, 358] width 40 height 12
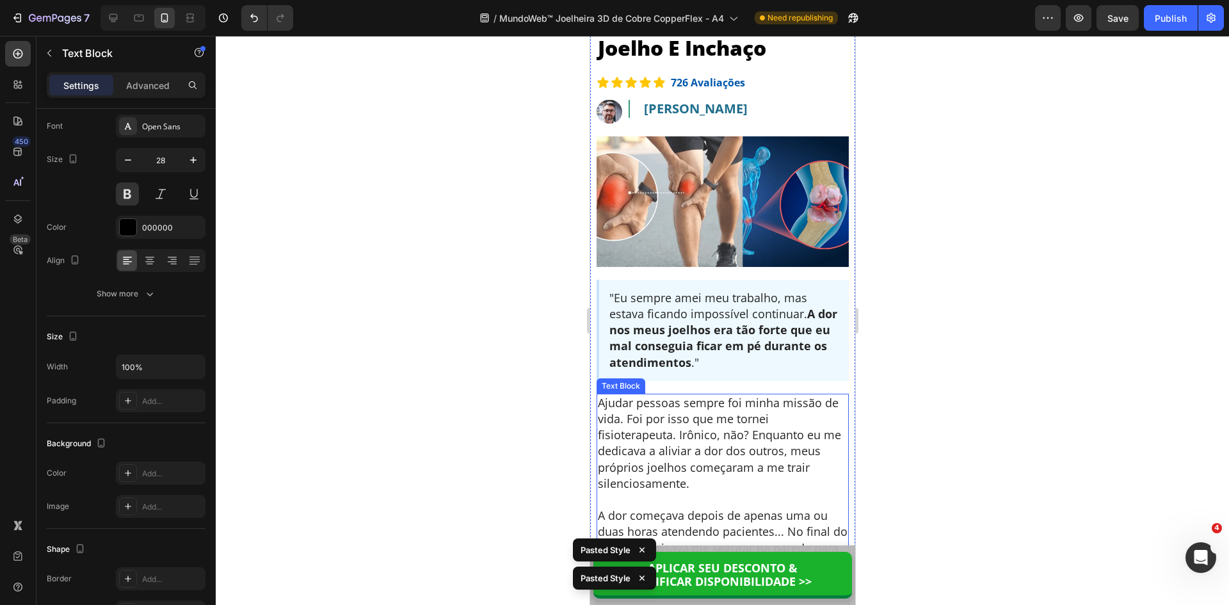
scroll to position [0, 0]
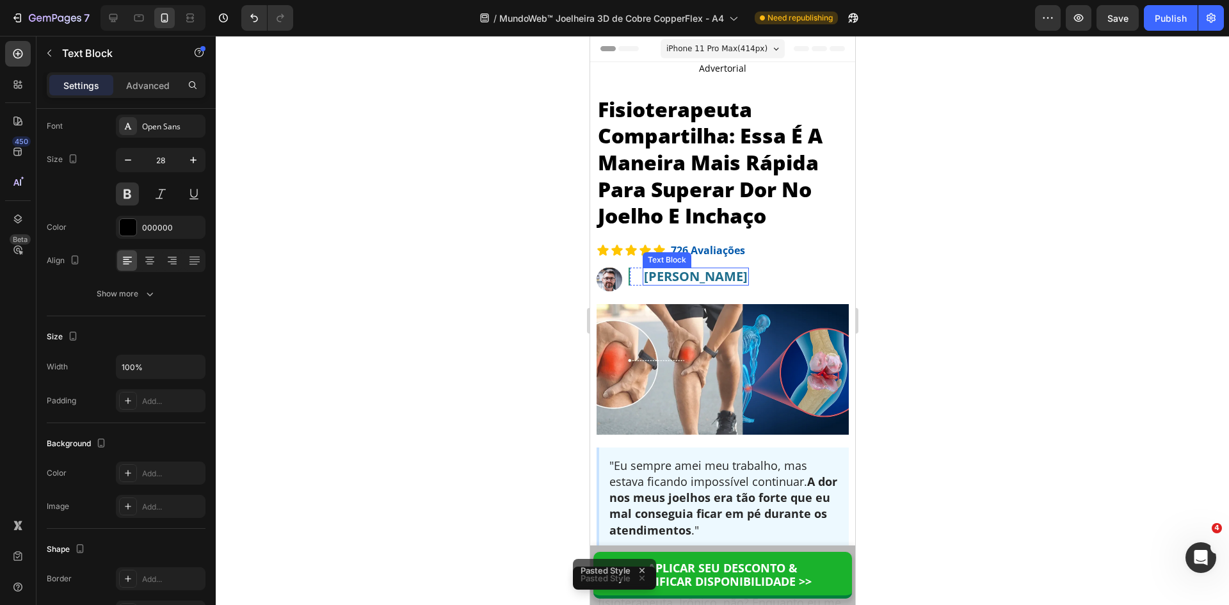
click at [669, 145] on p "Fisioterapeuta Compartilha: Essa É A Maneira Mais Rápida Para Superar Dor No Jo…" at bounding box center [722, 162] width 250 height 133
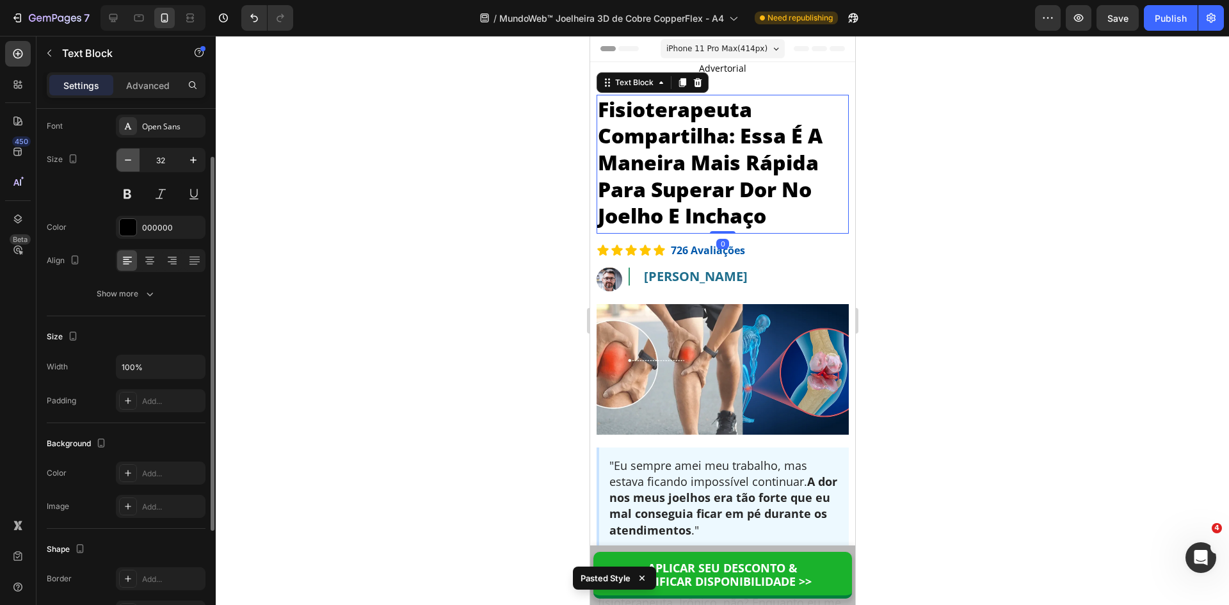
click at [129, 163] on icon "button" at bounding box center [128, 160] width 13 height 13
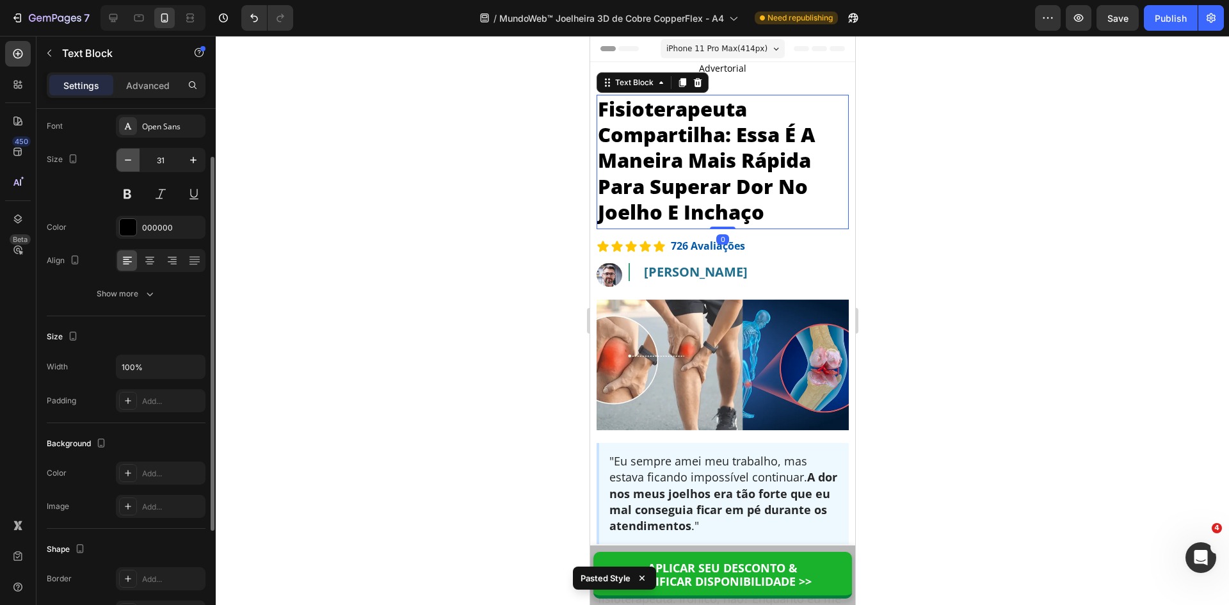
click at [129, 163] on icon "button" at bounding box center [128, 160] width 13 height 13
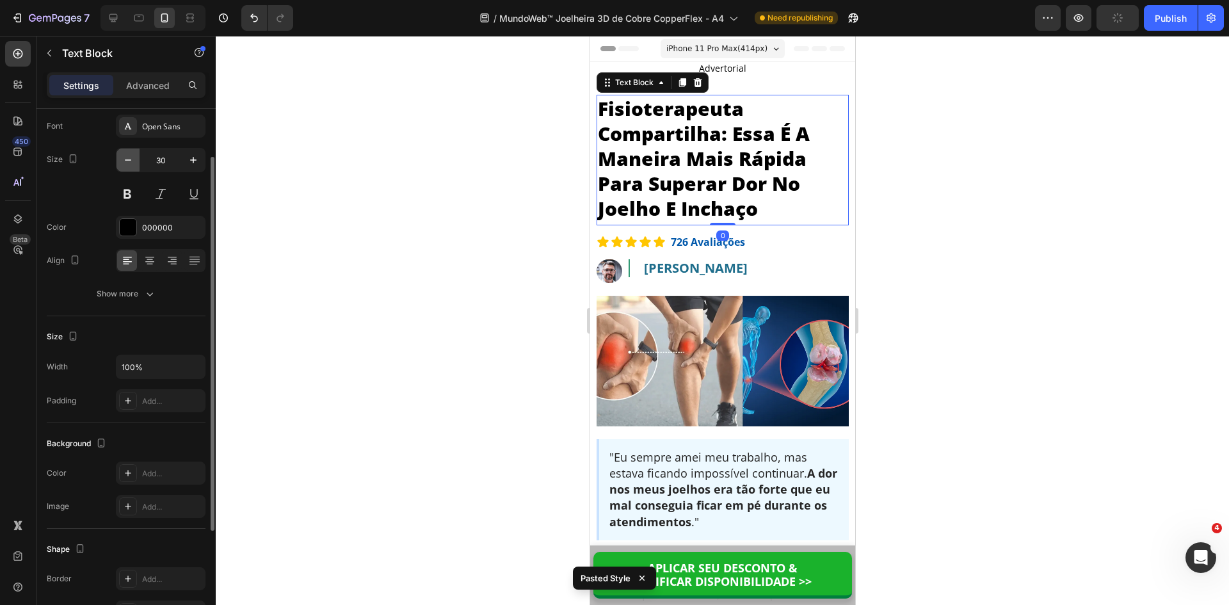
click at [129, 163] on icon "button" at bounding box center [128, 160] width 13 height 13
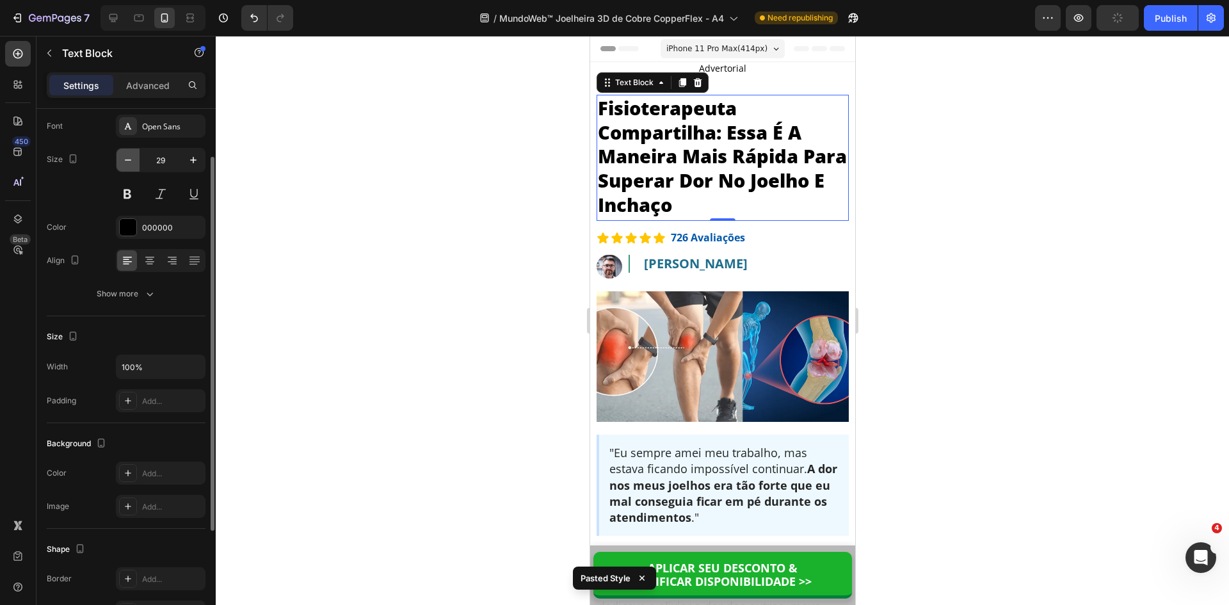
click at [129, 163] on icon "button" at bounding box center [128, 160] width 13 height 13
type input "28"
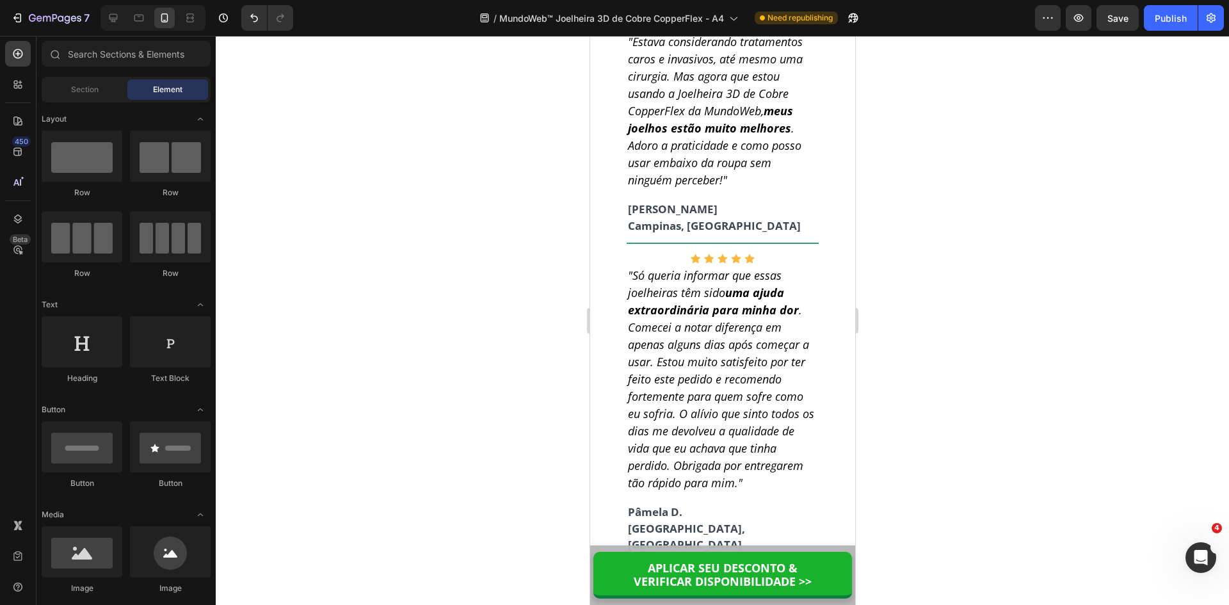
scroll to position [10688, 0]
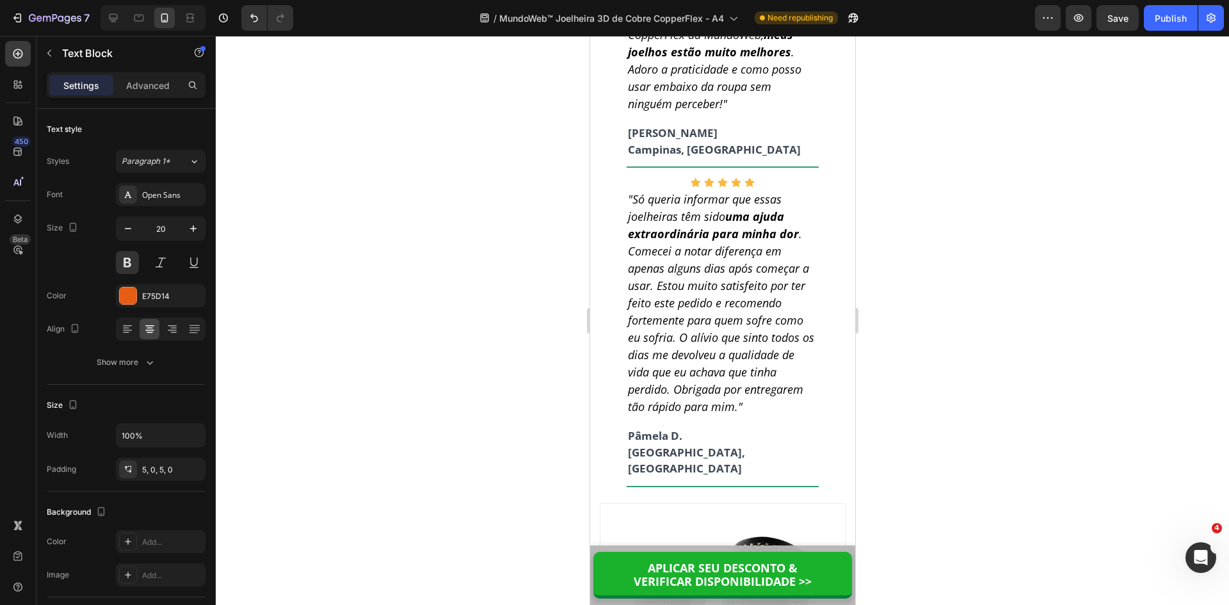
click at [130, 232] on icon "button" at bounding box center [128, 228] width 13 height 13
click at [127, 226] on icon "button" at bounding box center [128, 228] width 13 height 13
click at [136, 18] on icon at bounding box center [139, 18] width 13 height 13
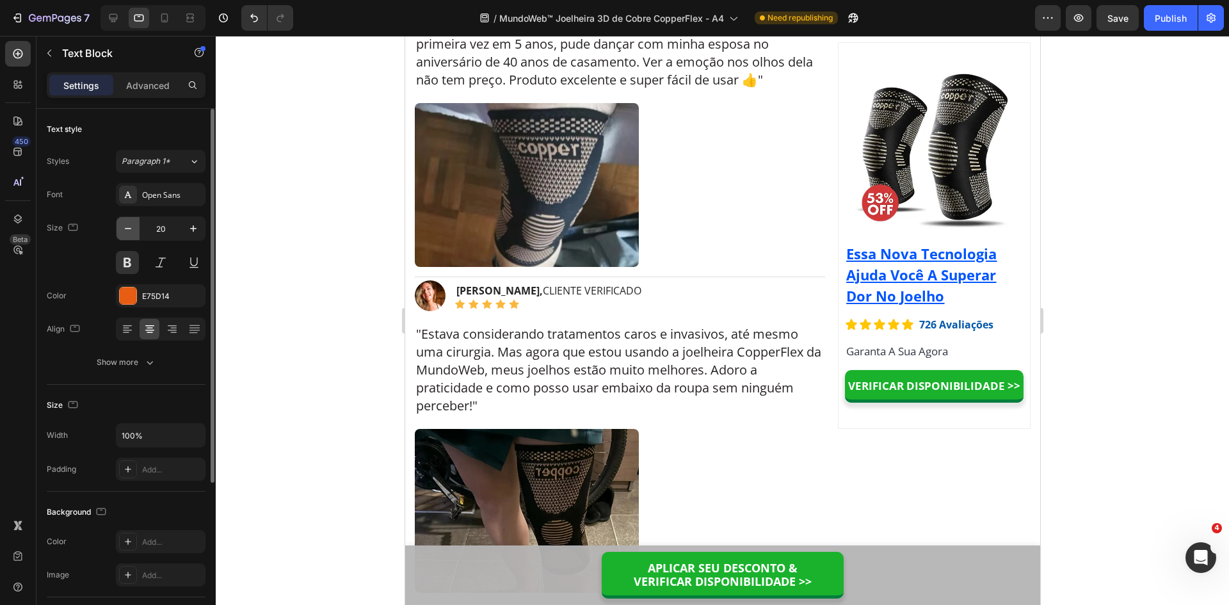
click at [127, 228] on icon "button" at bounding box center [128, 228] width 13 height 13
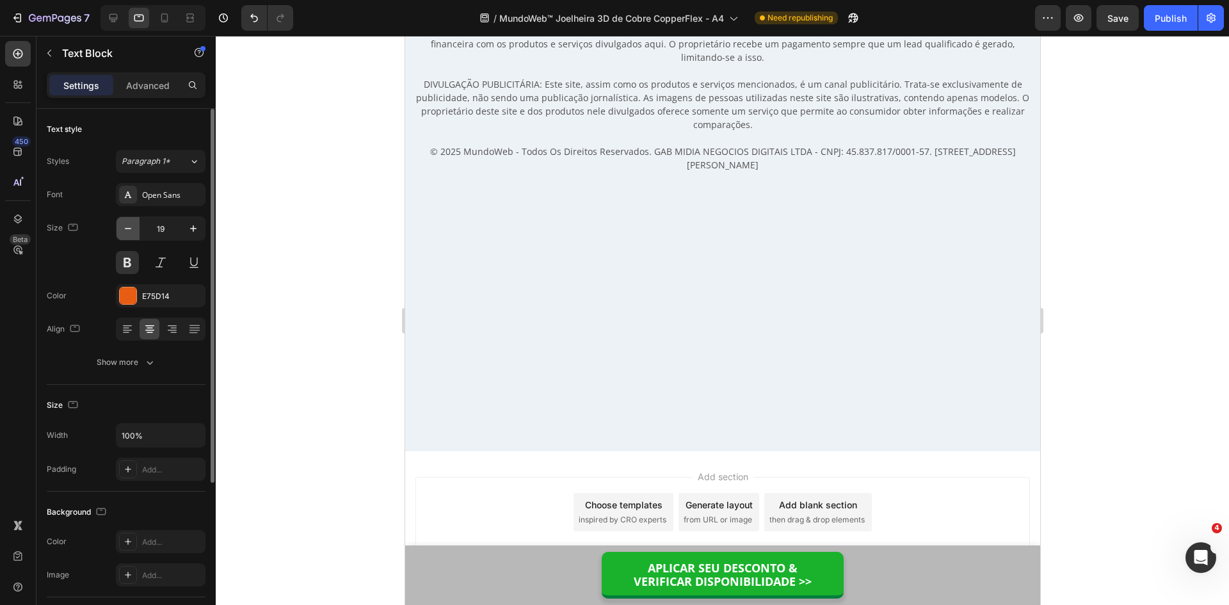
scroll to position [10866, 0]
click at [135, 229] on button "button" at bounding box center [128, 228] width 23 height 23
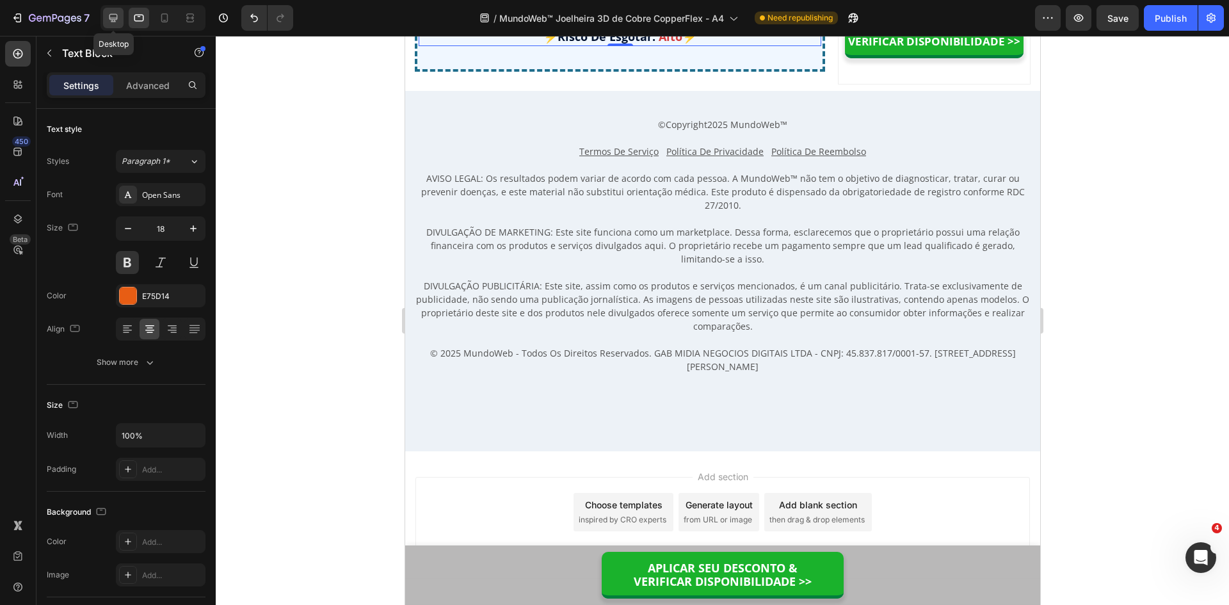
click at [117, 17] on icon at bounding box center [113, 18] width 8 height 8
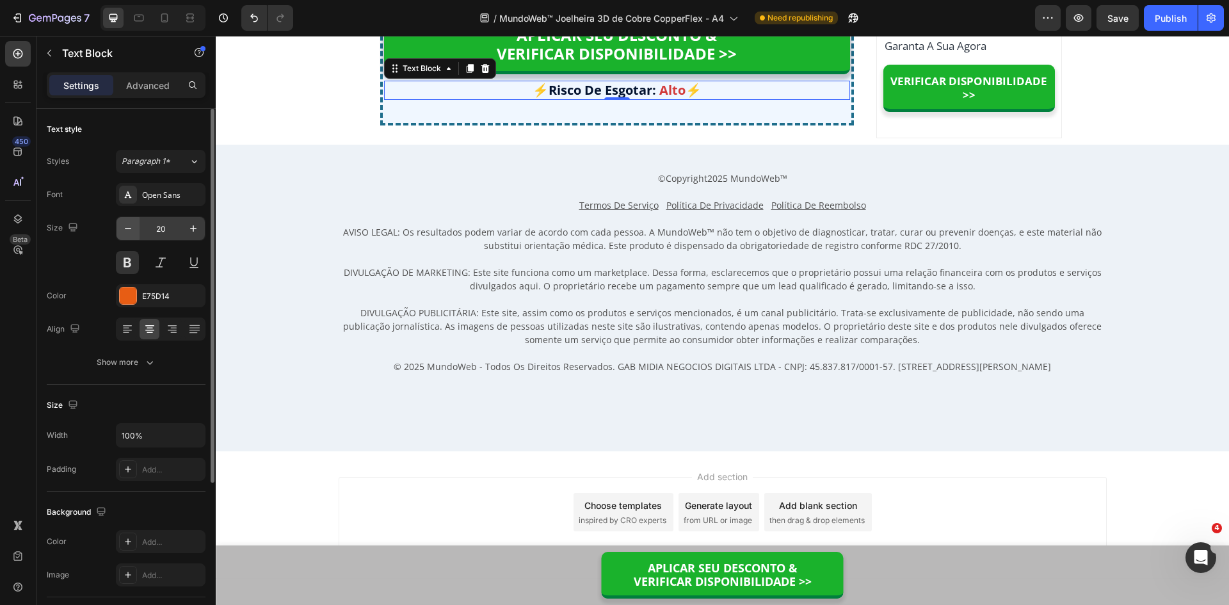
scroll to position [10135, 0]
click at [128, 230] on icon "button" at bounding box center [128, 228] width 13 height 13
type input "18"
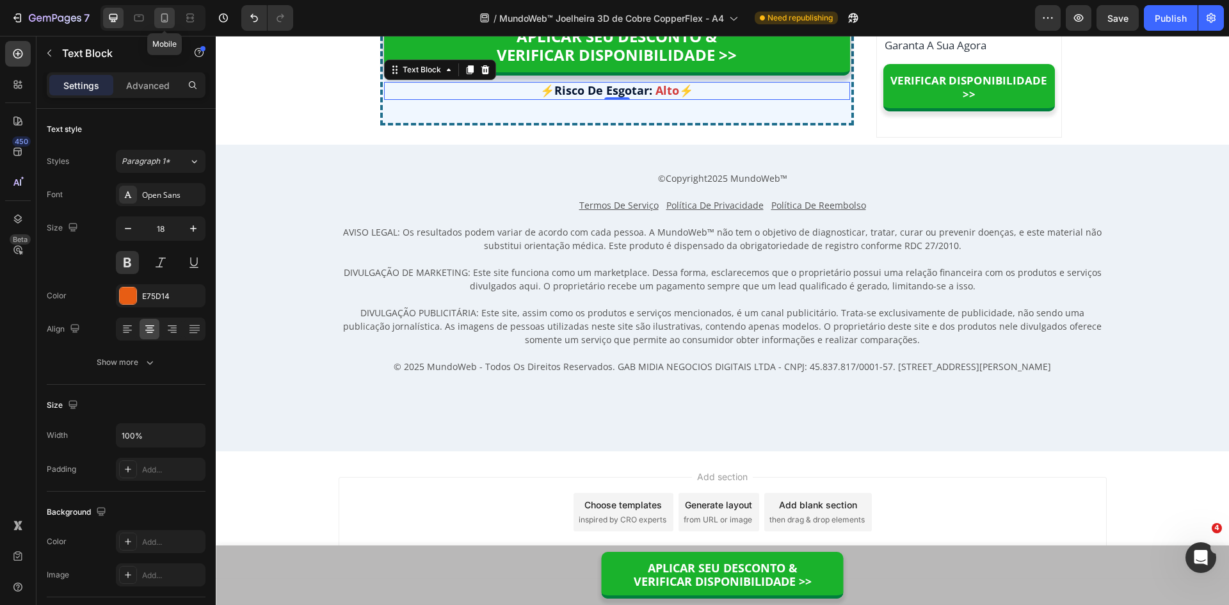
click at [167, 17] on icon at bounding box center [164, 17] width 7 height 9
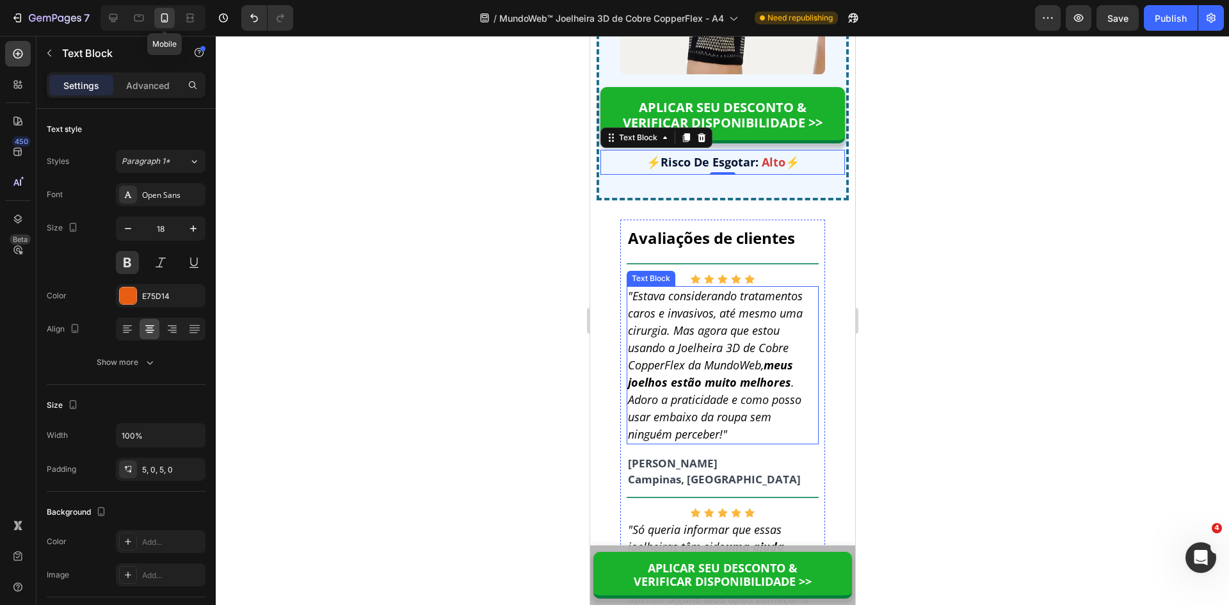
scroll to position [11080, 0]
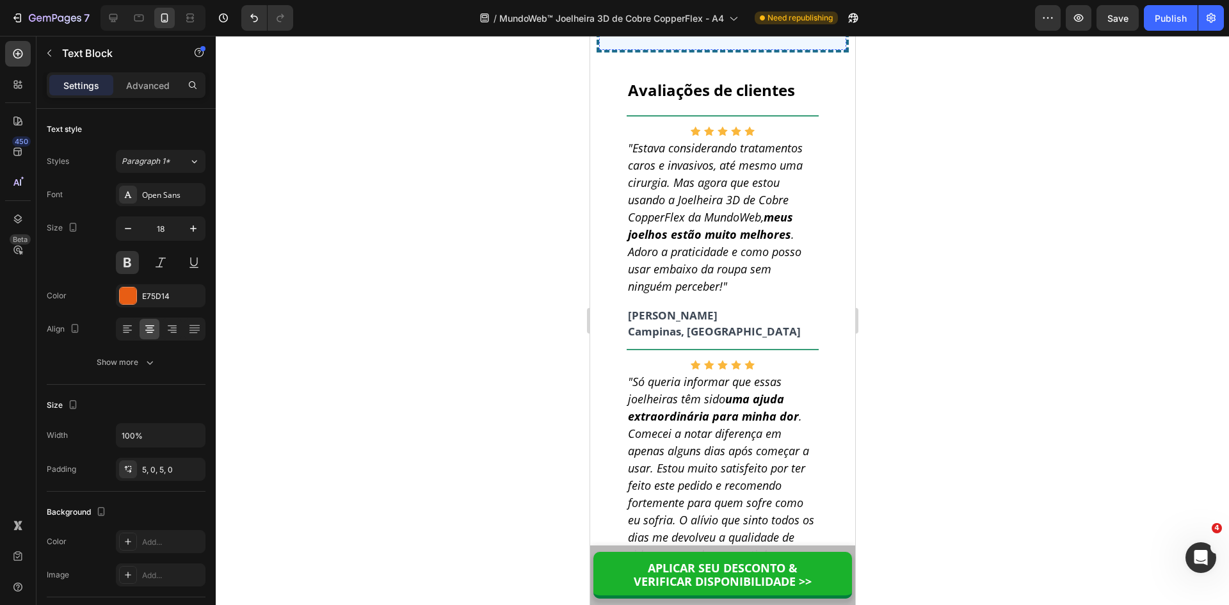
scroll to position [10184, 0]
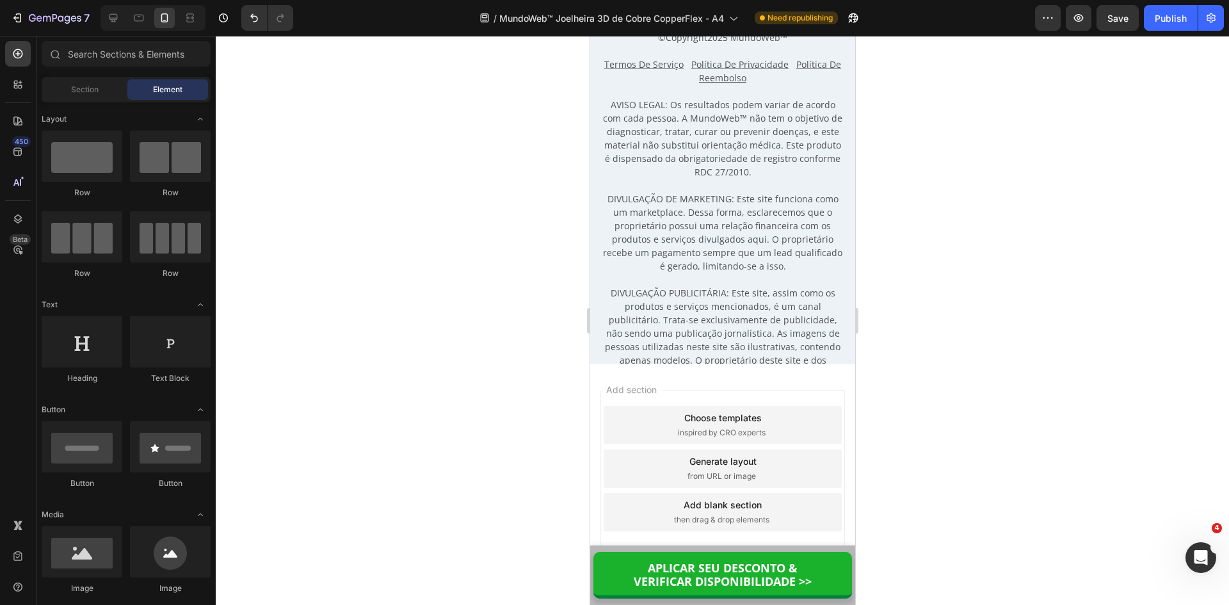
scroll to position [11920, 0]
drag, startPoint x: 850, startPoint y: 524, endPoint x: 1447, endPoint y: 599, distance: 601.9
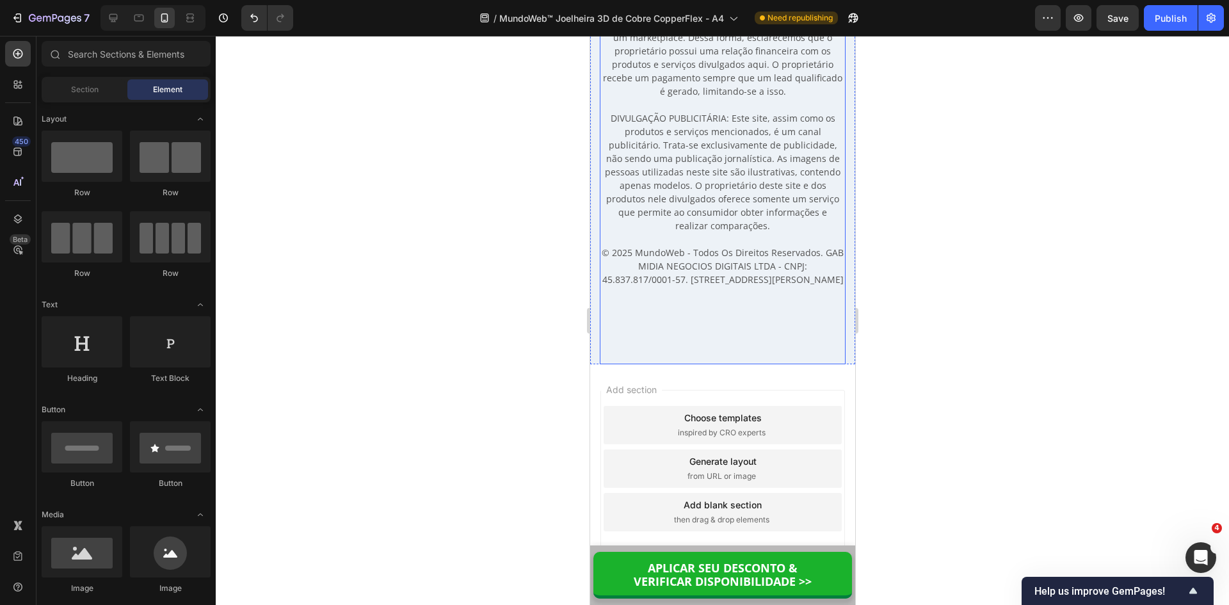
scroll to position [12475, 0]
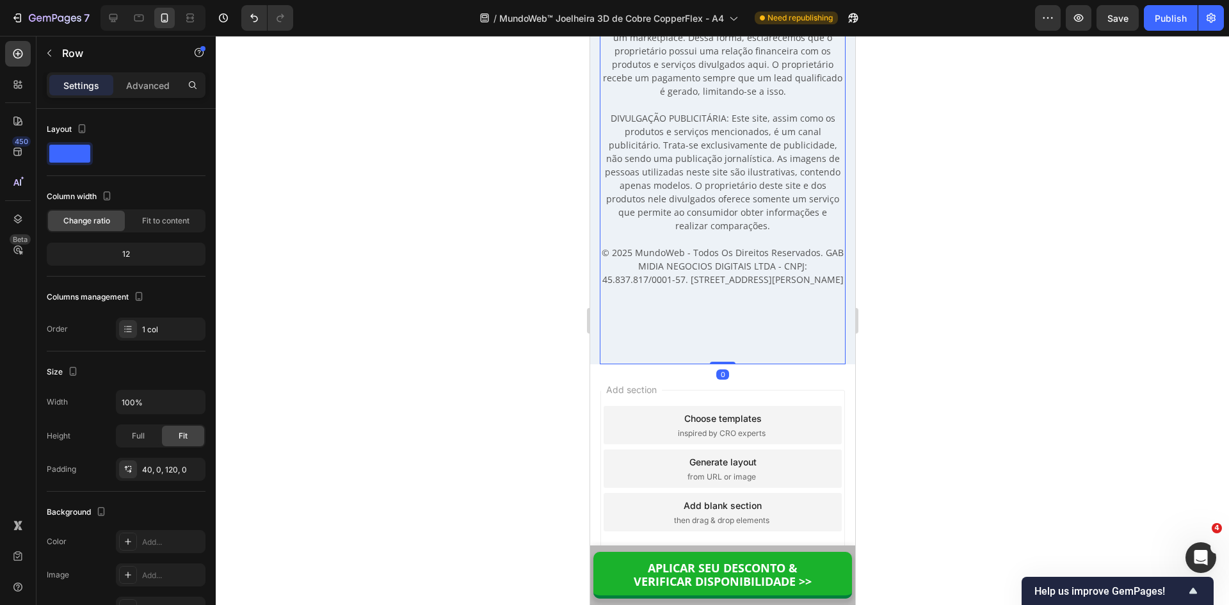
click at [757, 328] on div "© Copyright 2025 MundoWeb ™ Termos De Serviço Política De Privacidade Política …" at bounding box center [722, 96] width 246 height 535
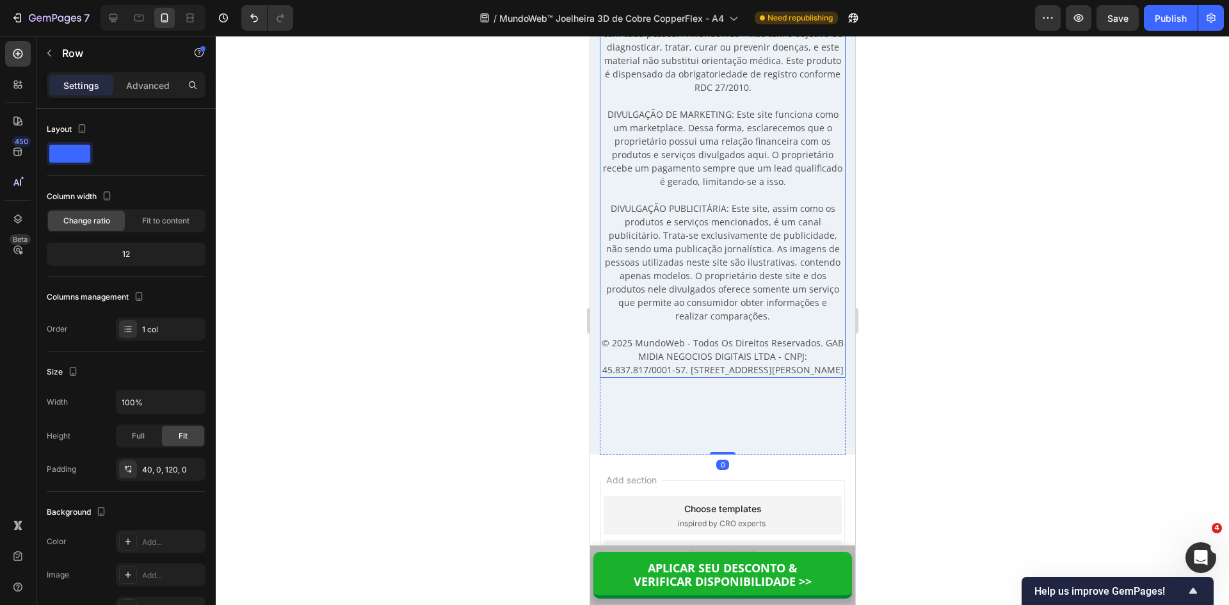
scroll to position [10826, 0]
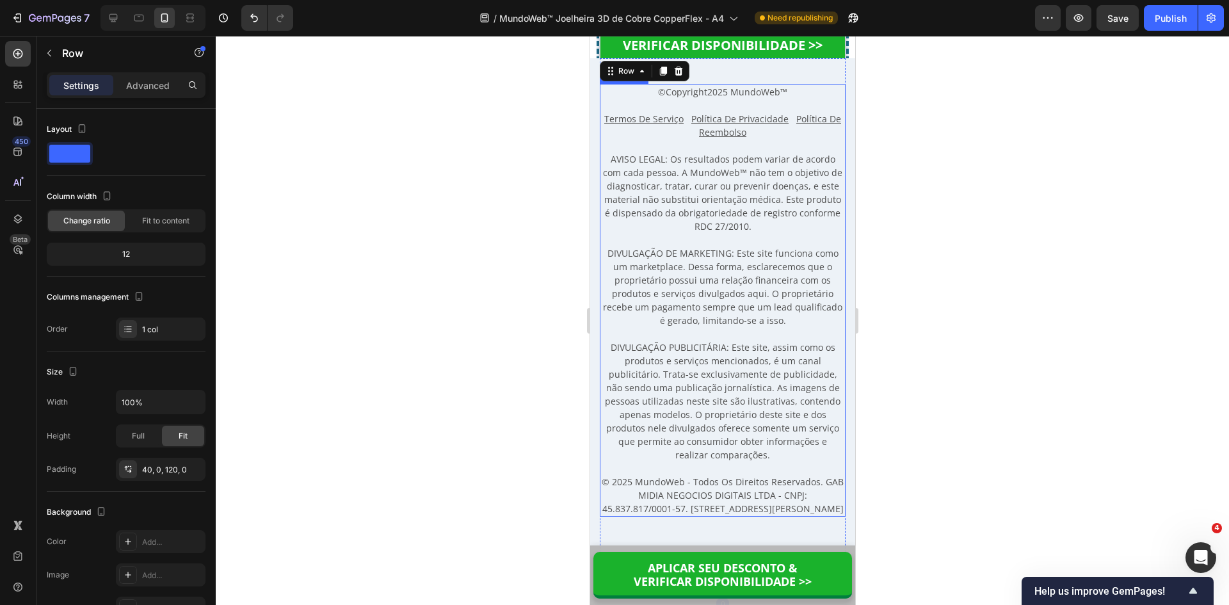
click at [755, 119] on u "Política De Privacidade" at bounding box center [739, 119] width 97 height 12
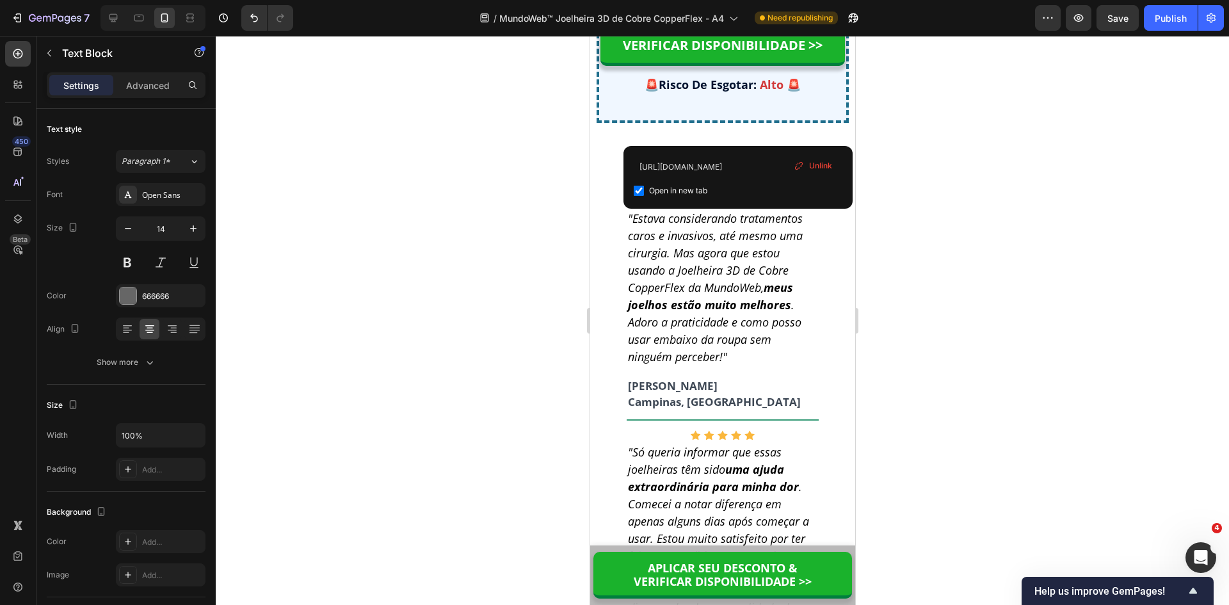
drag, startPoint x: 747, startPoint y: 131, endPoint x: 712, endPoint y: 124, distance: 35.2
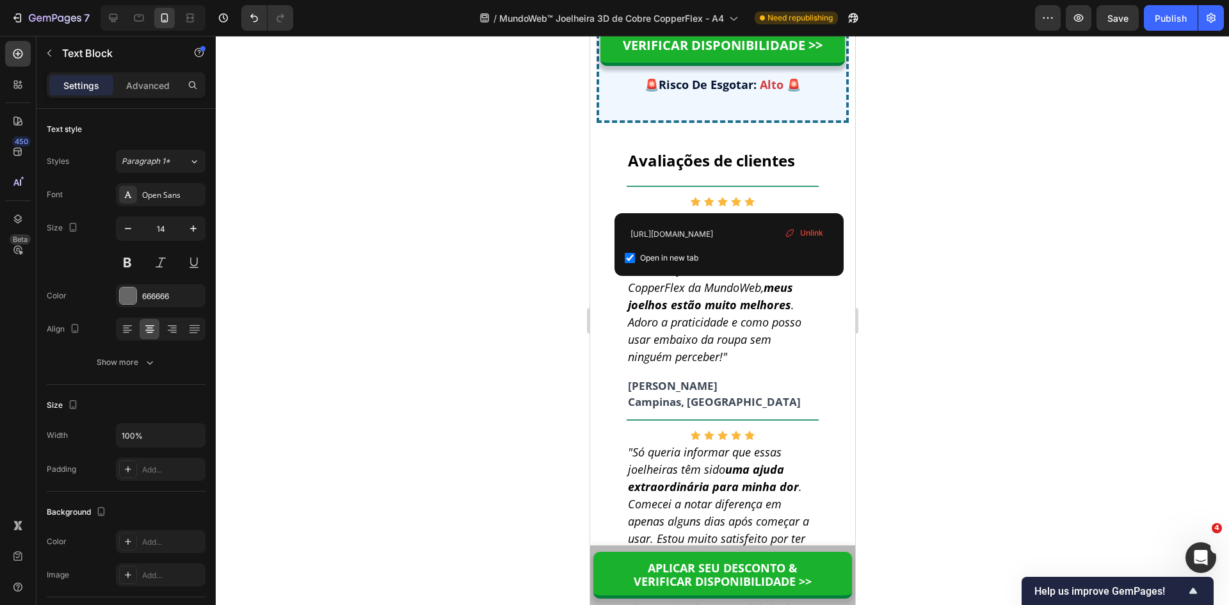
drag, startPoint x: 726, startPoint y: 200, endPoint x: 605, endPoint y: 204, distance: 121.0
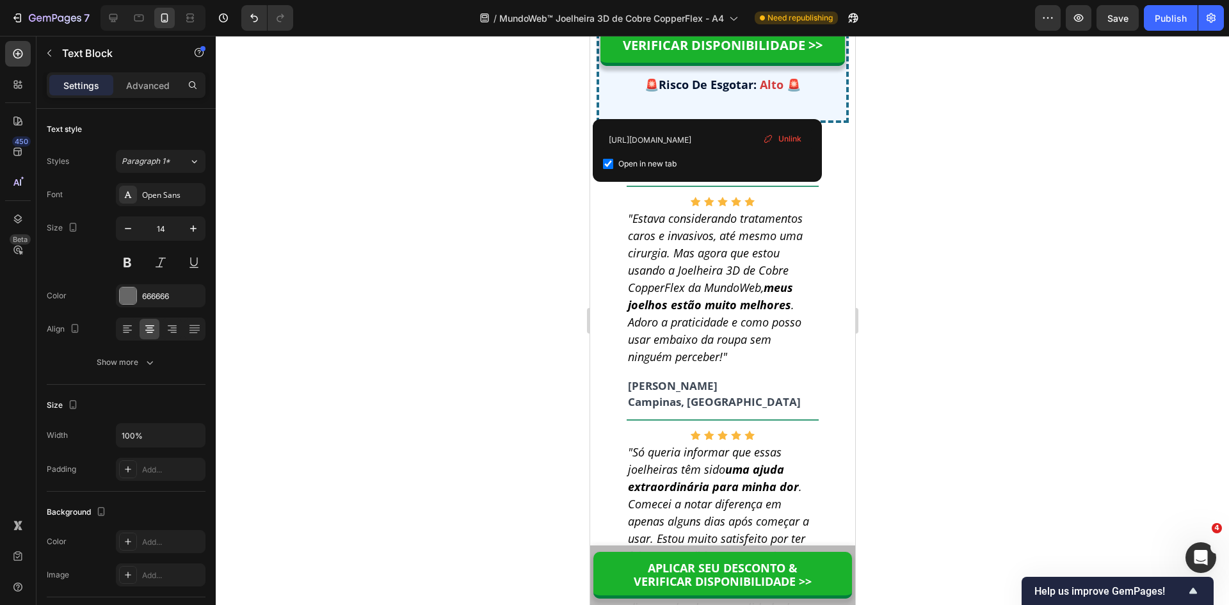
drag, startPoint x: 652, startPoint y: 104, endPoint x: 622, endPoint y: 88, distance: 34.6
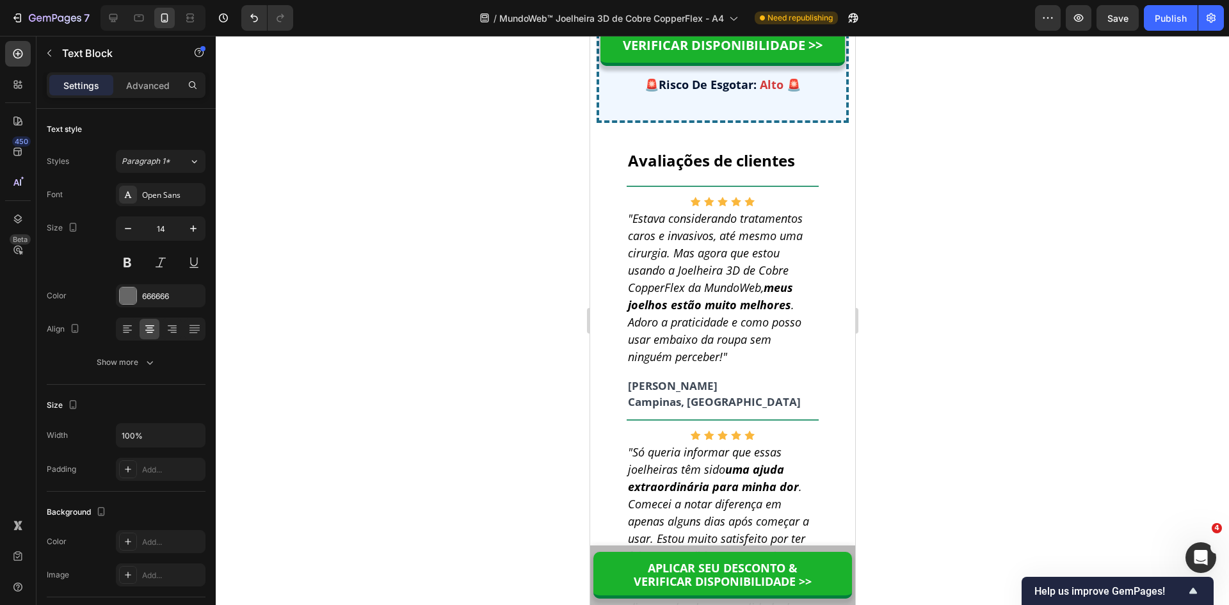
drag, startPoint x: 666, startPoint y: 90, endPoint x: 638, endPoint y: 89, distance: 28.2
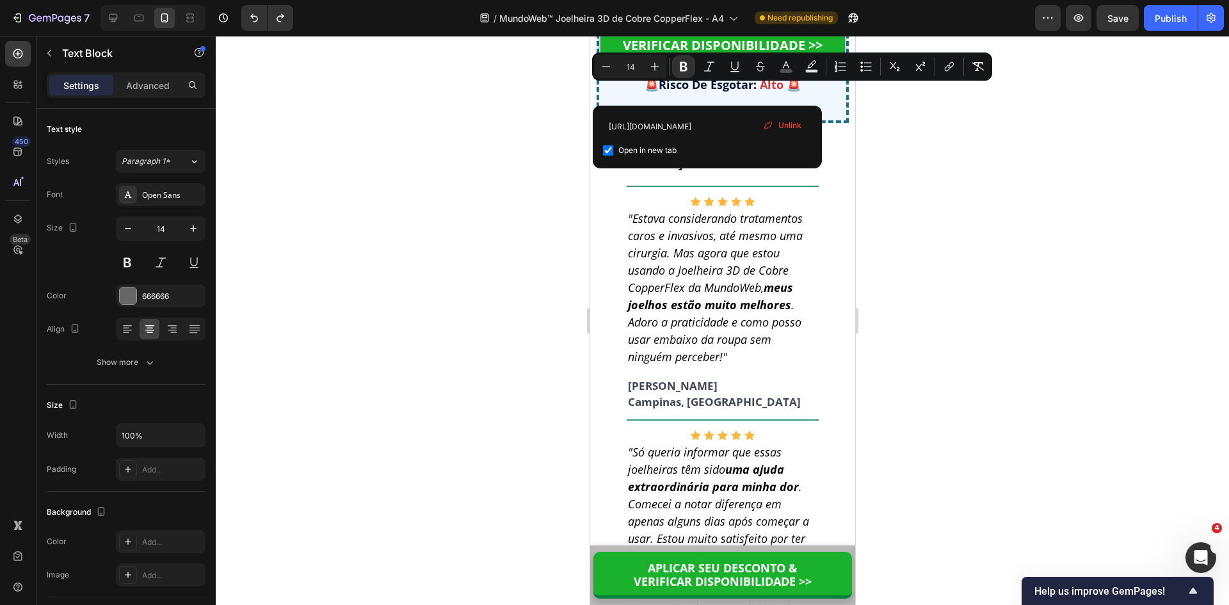
drag, startPoint x: 664, startPoint y: 90, endPoint x: 606, endPoint y: 88, distance: 58.3
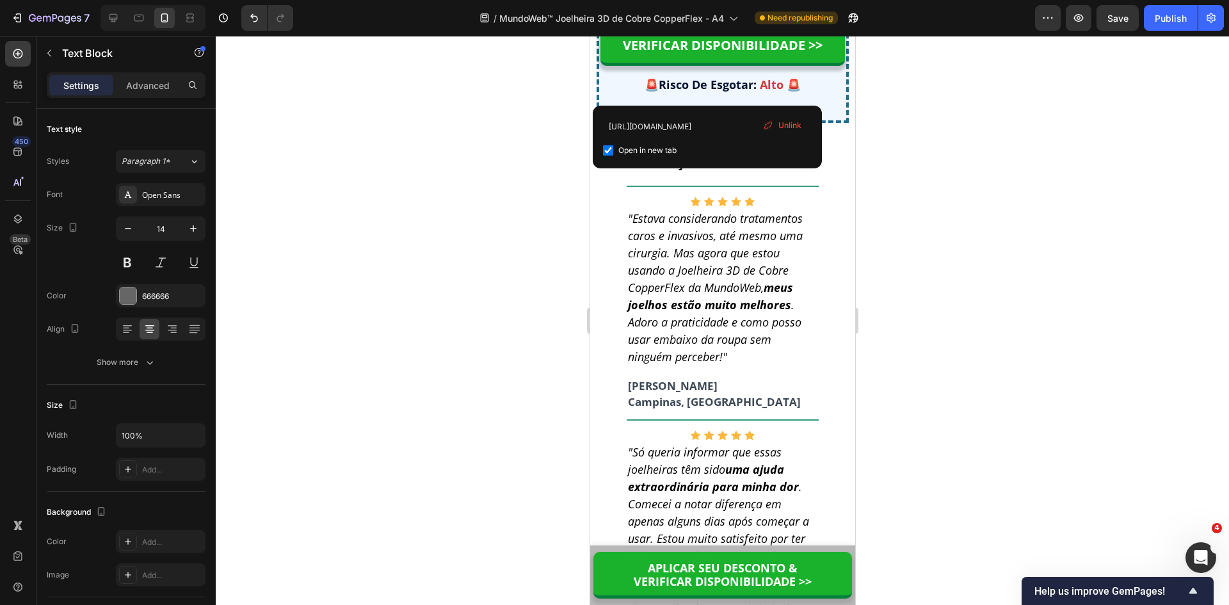
drag, startPoint x: 667, startPoint y: 90, endPoint x: 577, endPoint y: 88, distance: 90.3
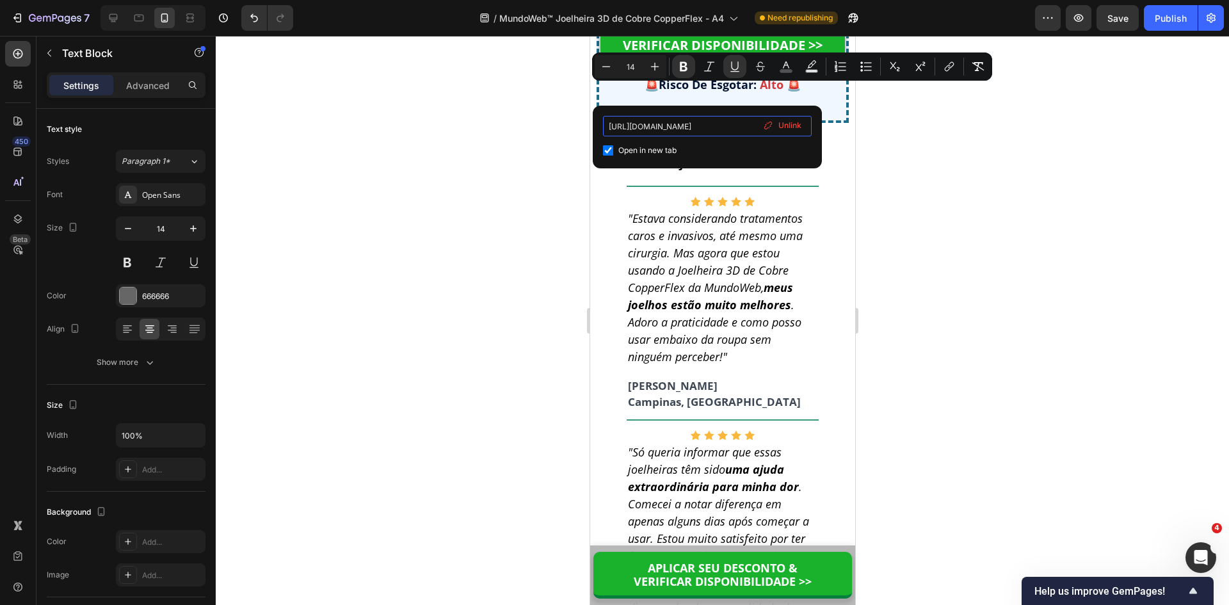
click at [774, 117] on div "https://lojamundoweb.com/pages/trocas-devolucoes Open in new tab Unlink" at bounding box center [707, 137] width 209 height 42
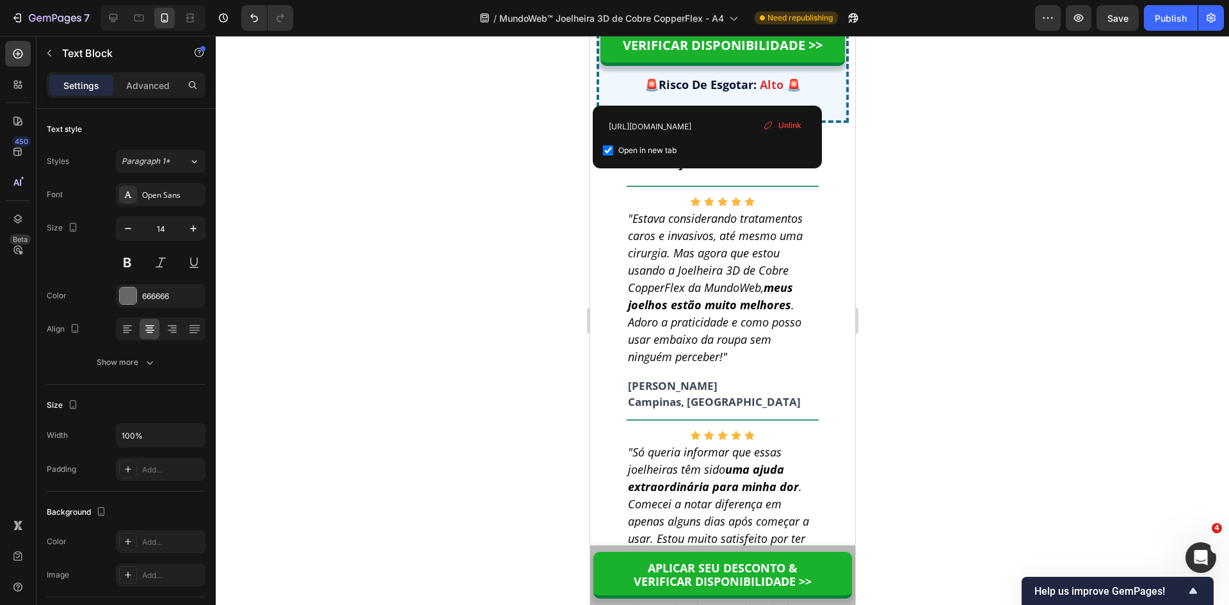
click at [783, 125] on span "Unlink" at bounding box center [789, 126] width 23 height 12
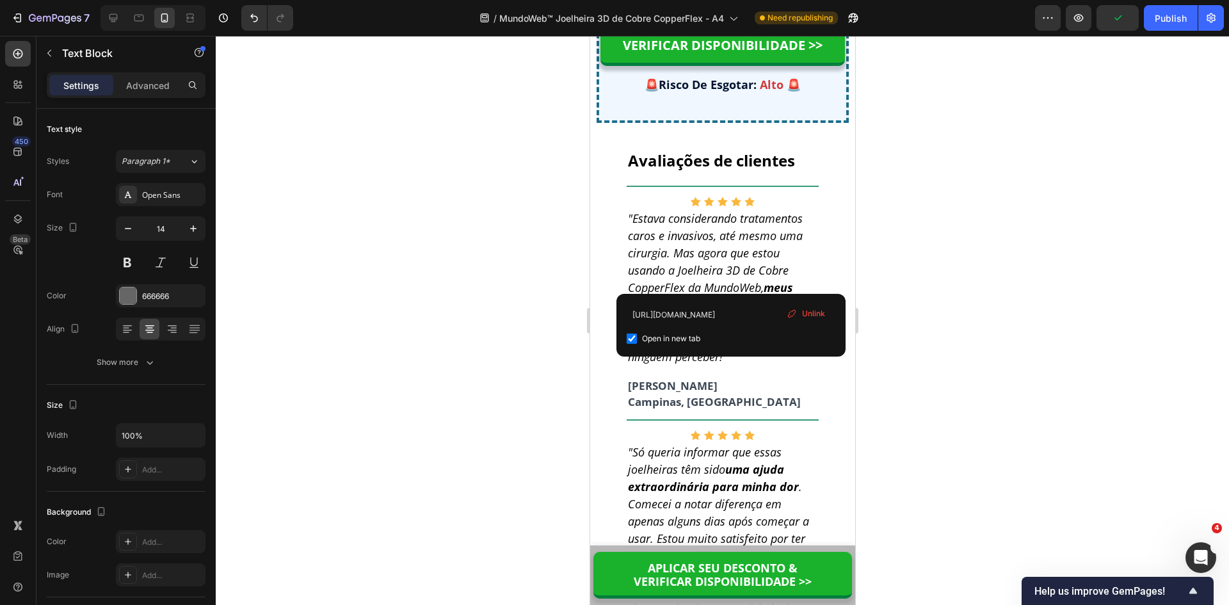
drag, startPoint x: 730, startPoint y: 279, endPoint x: 595, endPoint y: 281, distance: 134.4
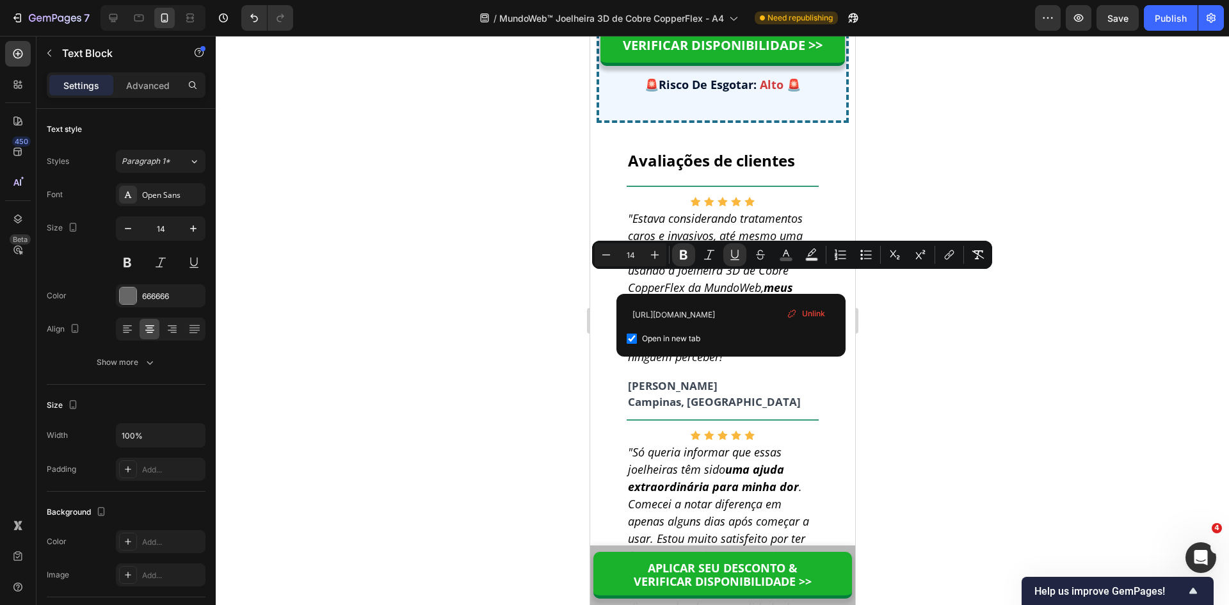
click at [816, 316] on span "Unlink" at bounding box center [813, 314] width 23 height 12
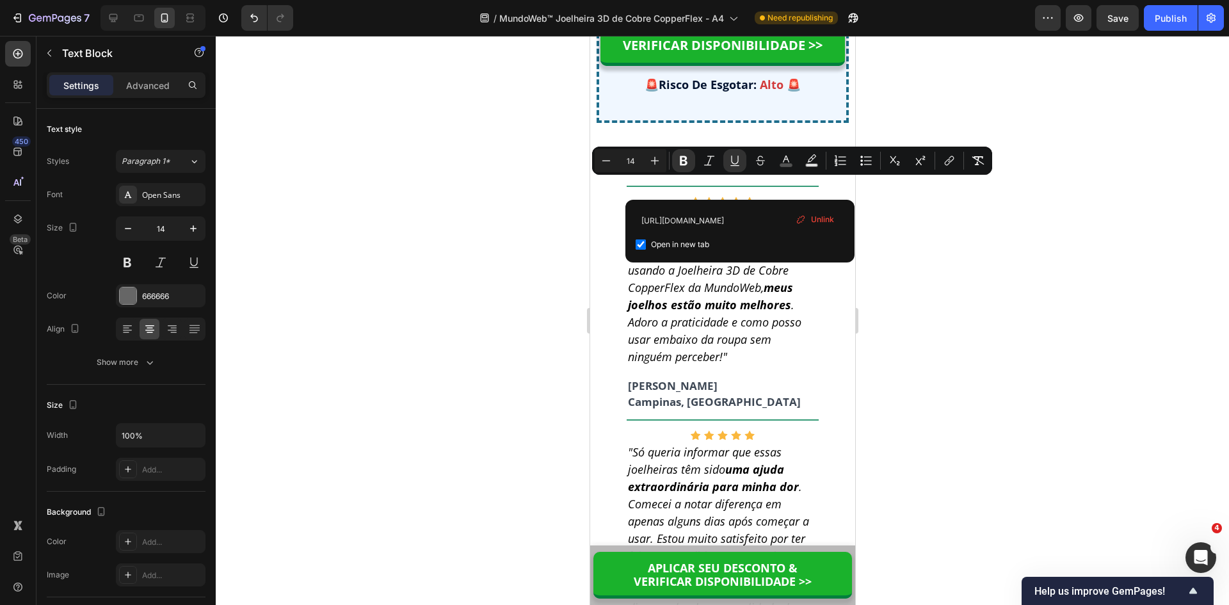
drag, startPoint x: 734, startPoint y: 186, endPoint x: 602, endPoint y: 189, distance: 132.6
click at [827, 224] on span "Unlink" at bounding box center [817, 220] width 23 height 12
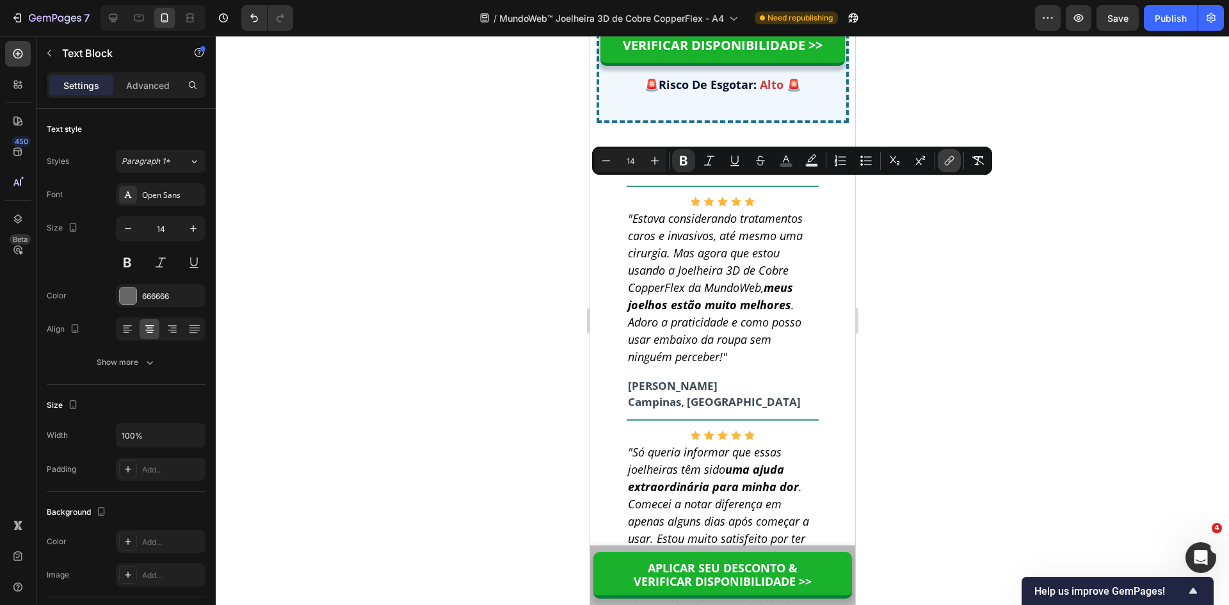
click at [944, 161] on icon "Editor contextual toolbar" at bounding box center [949, 160] width 13 height 13
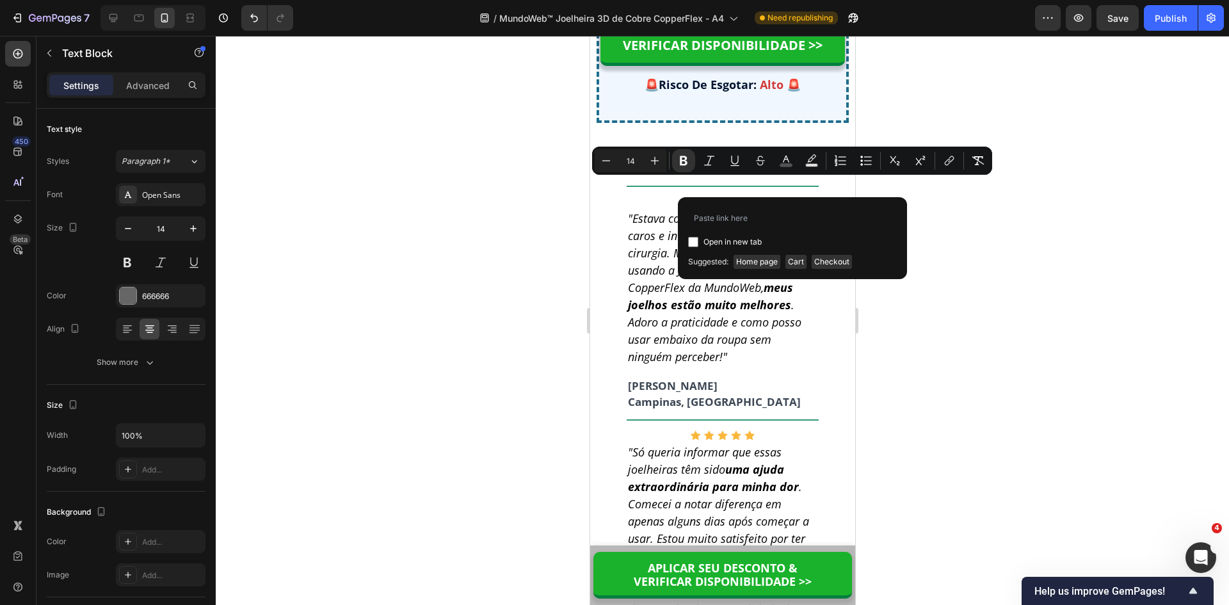
drag, startPoint x: 714, startPoint y: 318, endPoint x: 709, endPoint y: 313, distance: 7.7
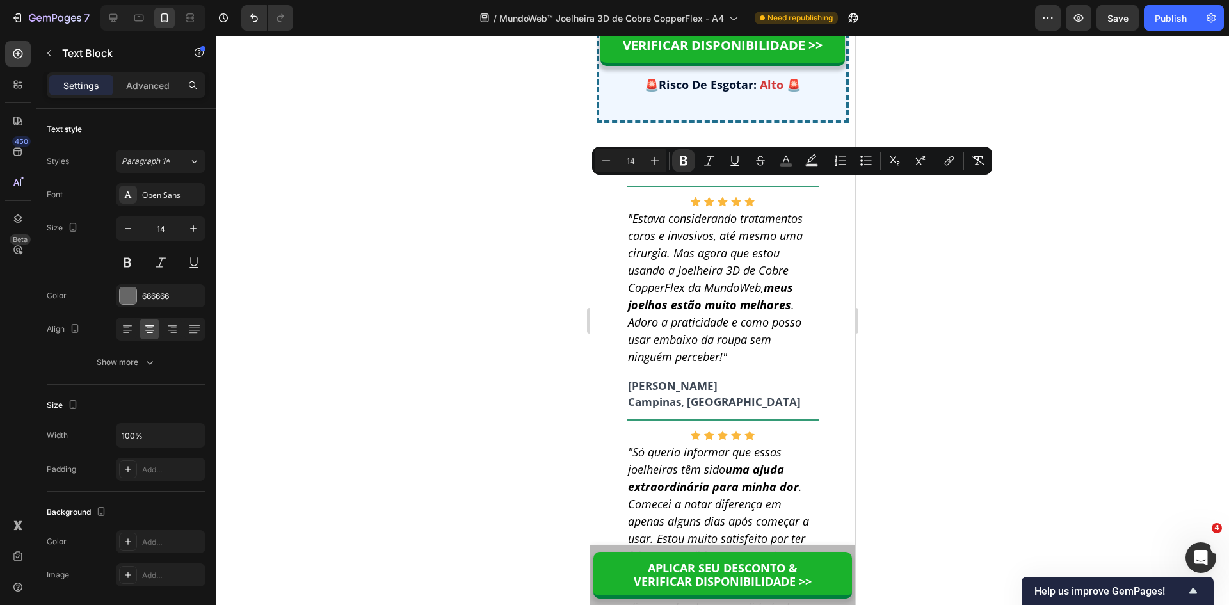
drag, startPoint x: 734, startPoint y: 185, endPoint x: 602, endPoint y: 186, distance: 131.2
click at [732, 164] on icon "Editor contextual toolbar" at bounding box center [734, 160] width 13 height 13
type input "14"
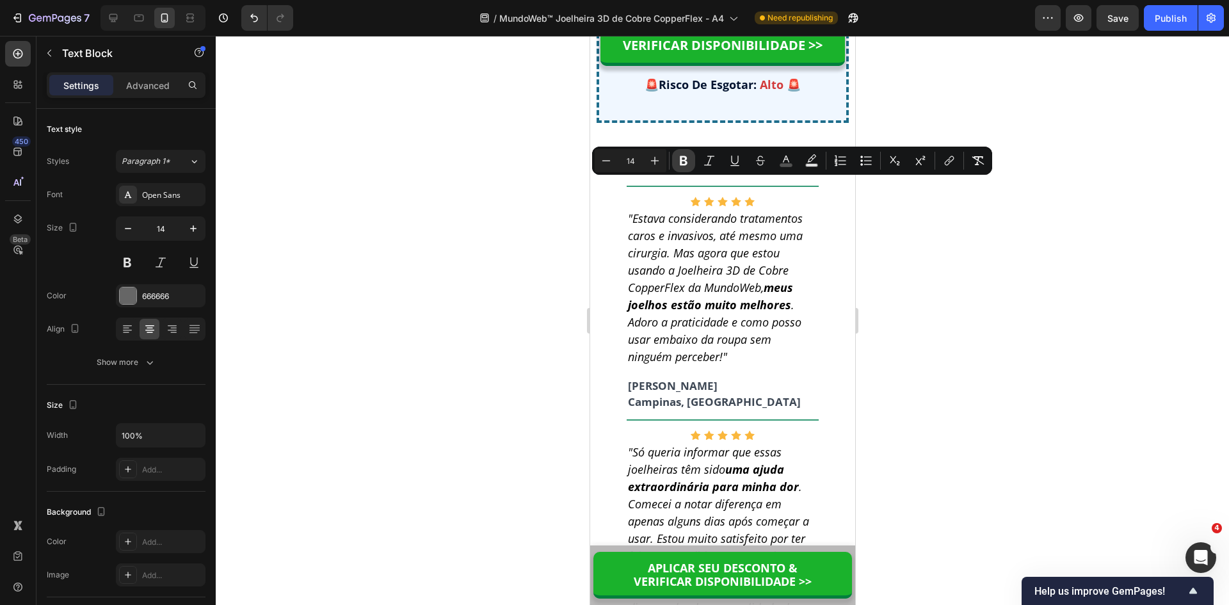
click at [688, 166] on icon "Editor contextual toolbar" at bounding box center [683, 160] width 13 height 13
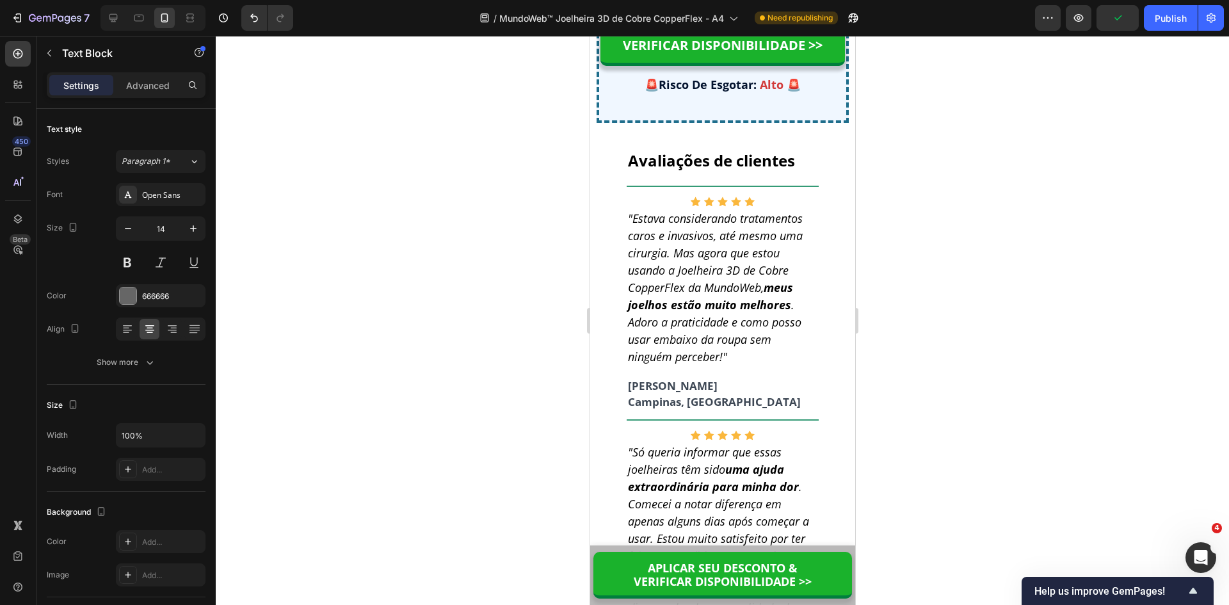
drag, startPoint x: 750, startPoint y: 468, endPoint x: 592, endPoint y: 93, distance: 406.5
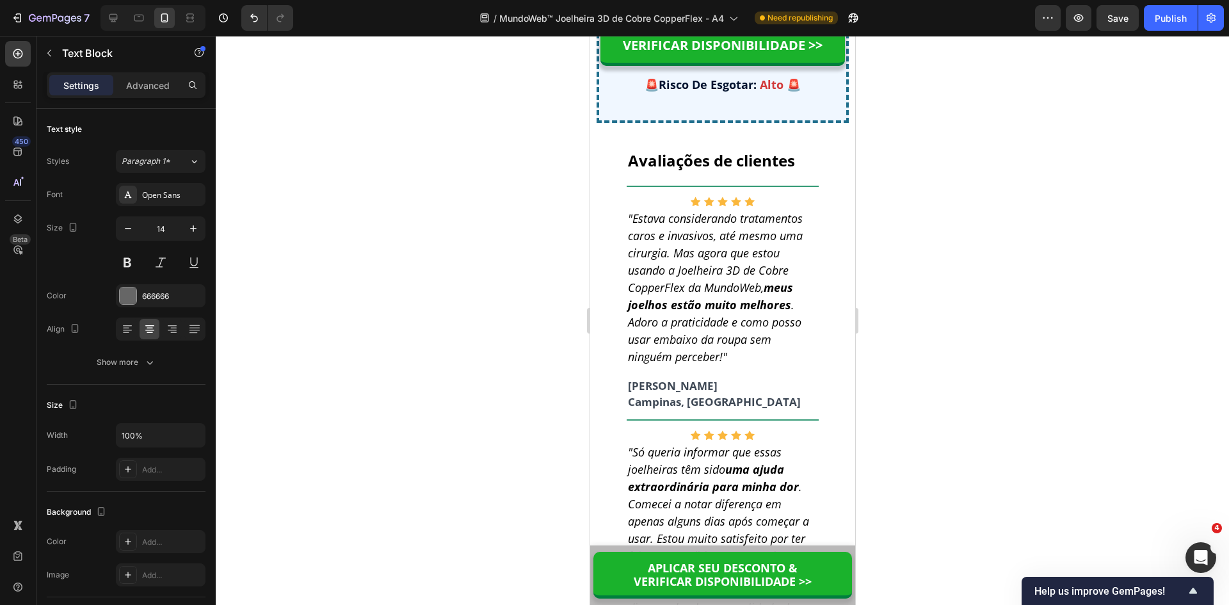
drag, startPoint x: 741, startPoint y: 471, endPoint x: 602, endPoint y: 93, distance: 402.0
drag, startPoint x: 702, startPoint y: 295, endPoint x: 709, endPoint y: 313, distance: 19.0
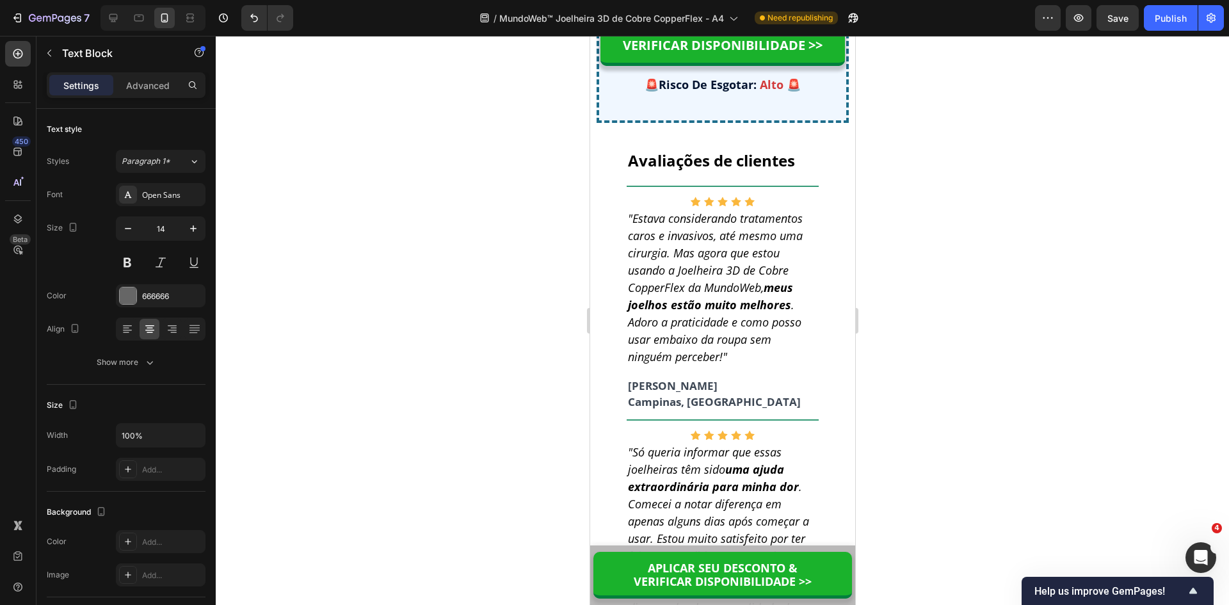
drag, startPoint x: 726, startPoint y: 333, endPoint x: 727, endPoint y: 350, distance: 17.3
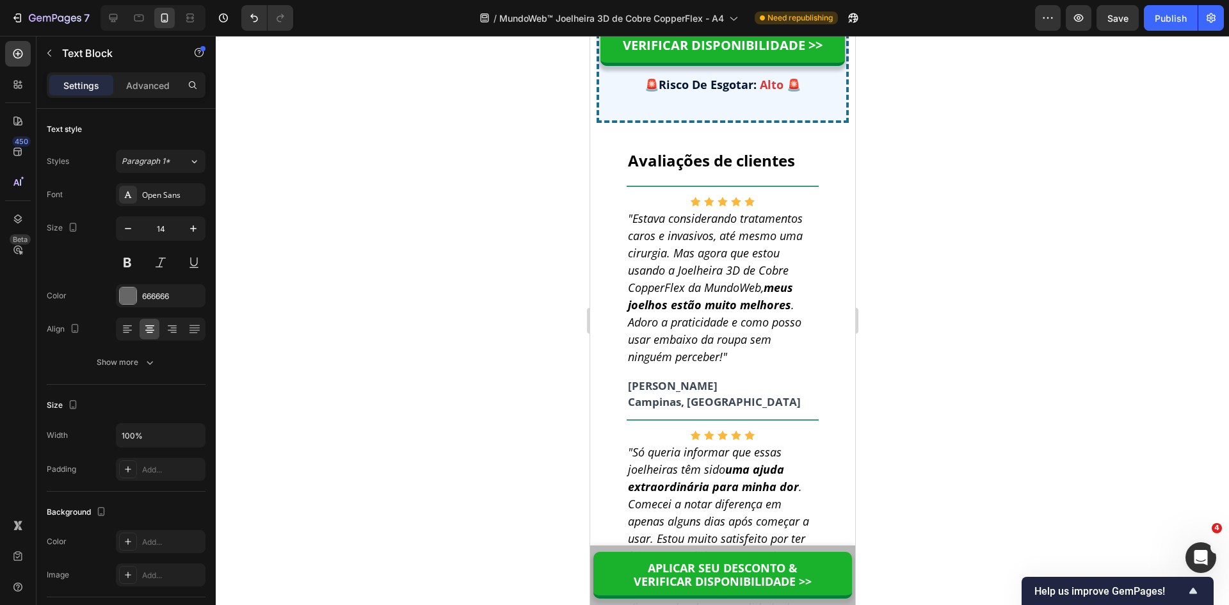
drag, startPoint x: 753, startPoint y: 472, endPoint x: 611, endPoint y: 416, distance: 152.6
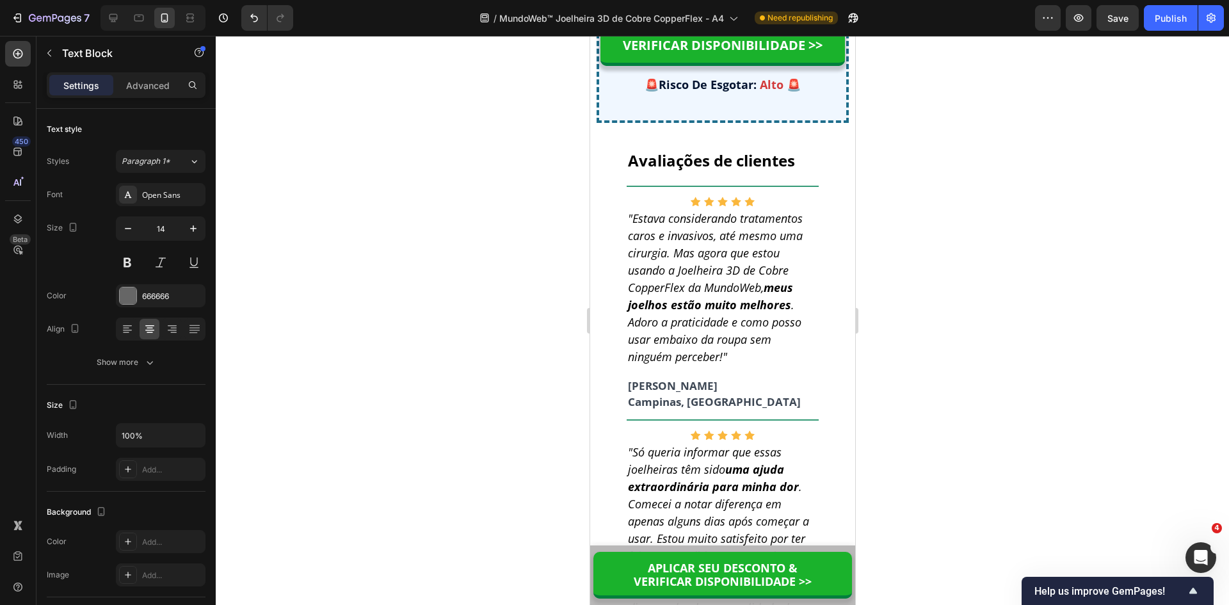
click at [949, 483] on div at bounding box center [722, 320] width 1013 height 569
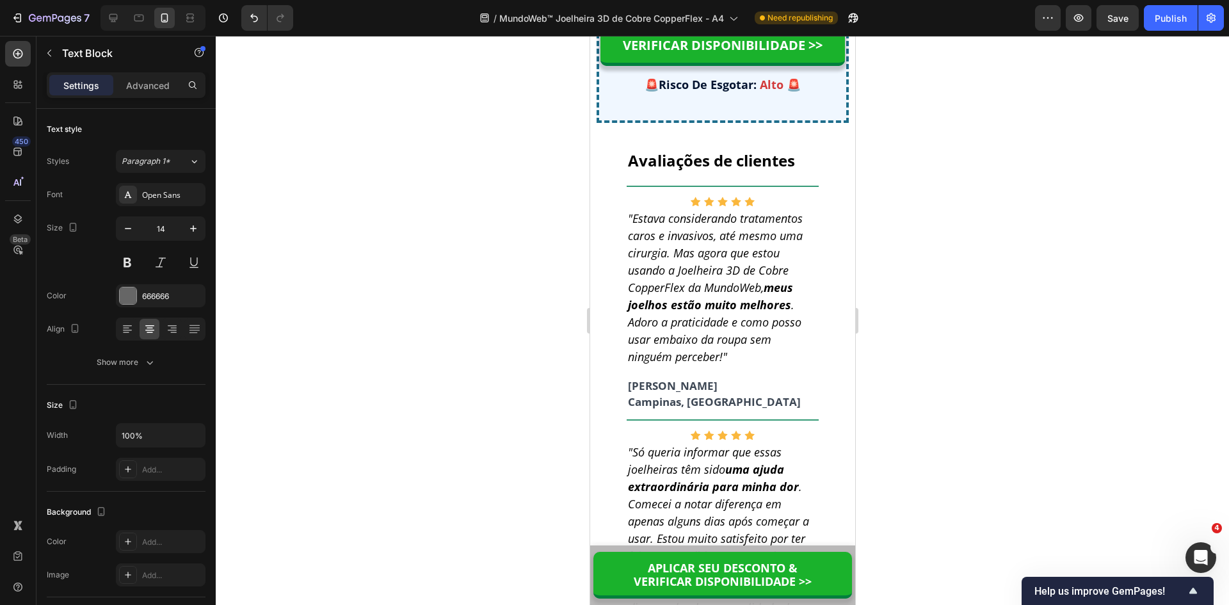
drag, startPoint x: 787, startPoint y: 442, endPoint x: 793, endPoint y: 455, distance: 14.0
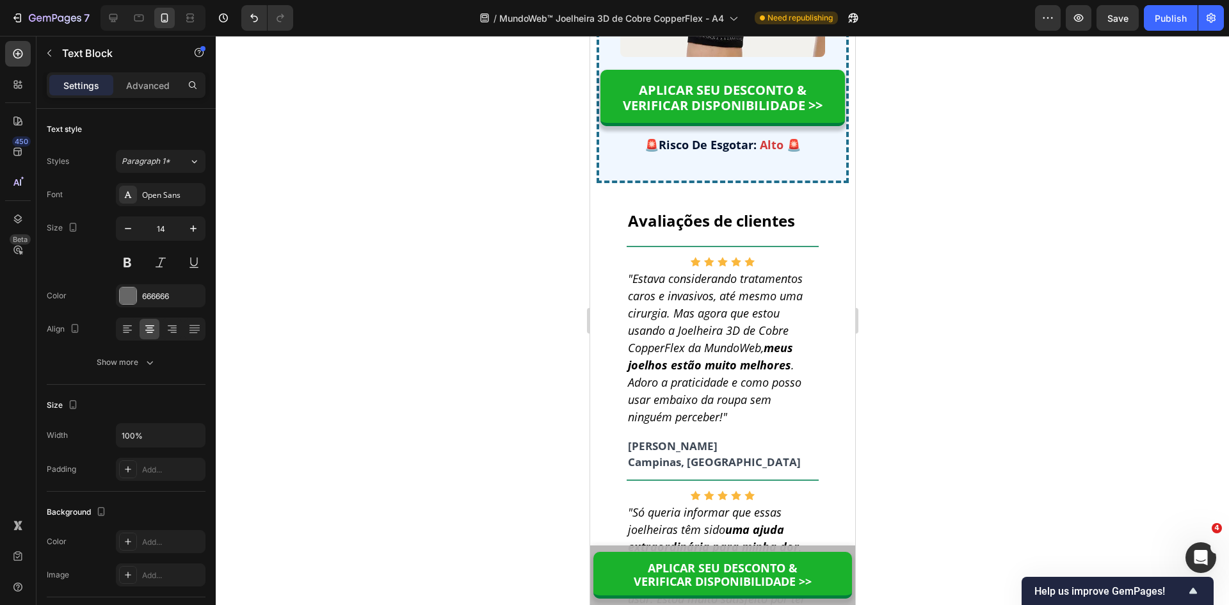
scroll to position [10698, 0]
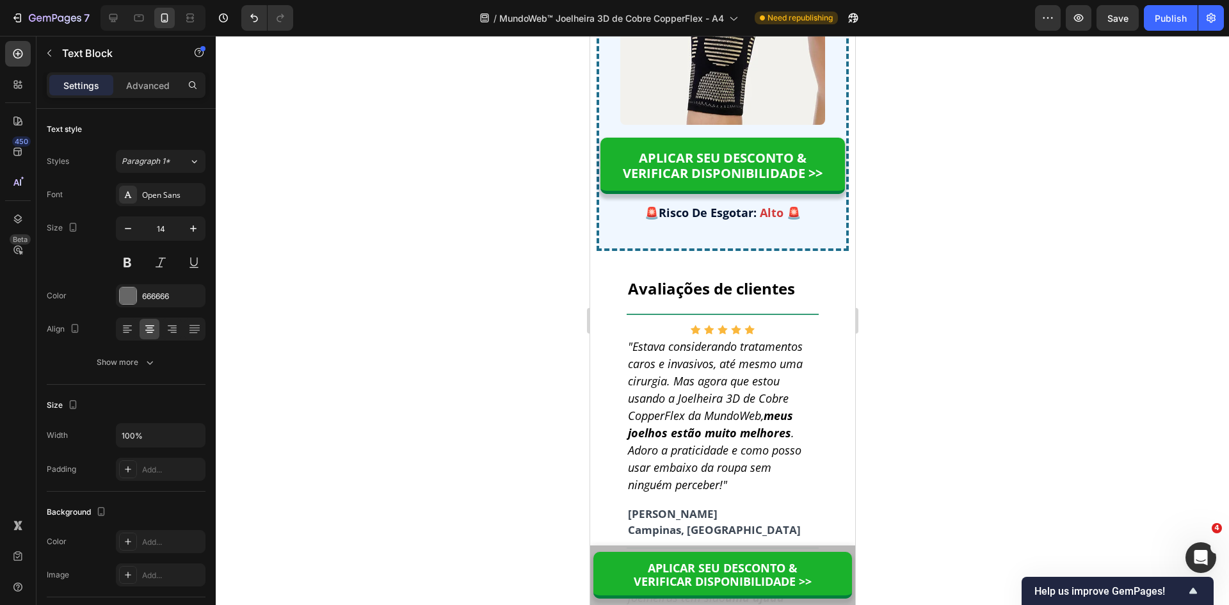
drag, startPoint x: 606, startPoint y: 218, endPoint x: 771, endPoint y: 513, distance: 338.2
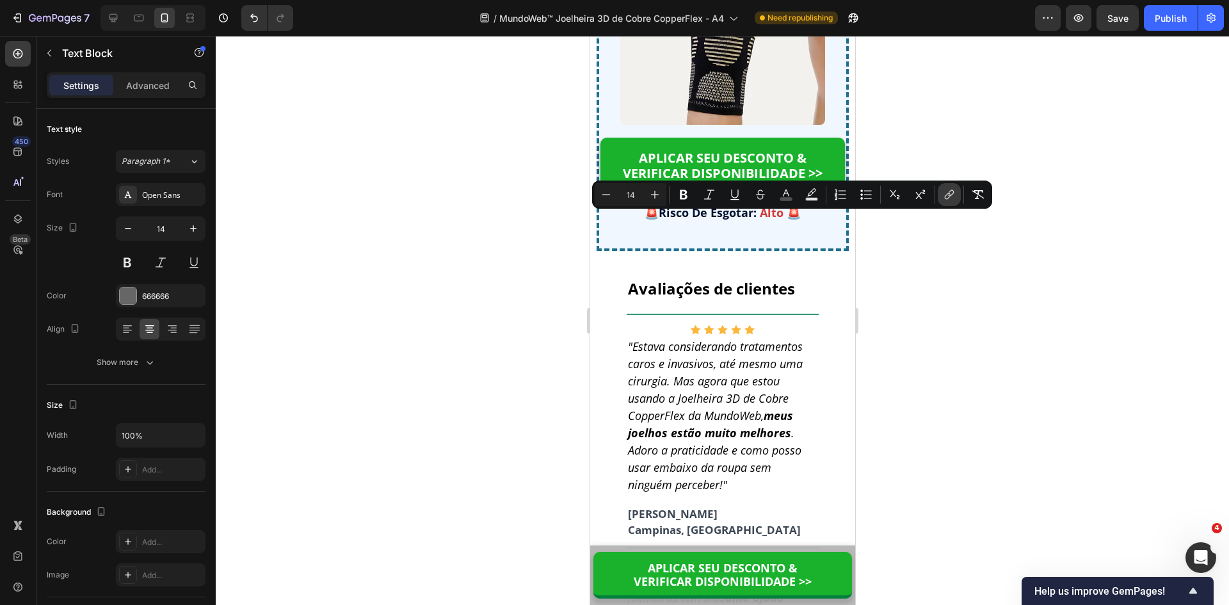
click at [941, 193] on button "link" at bounding box center [949, 194] width 23 height 23
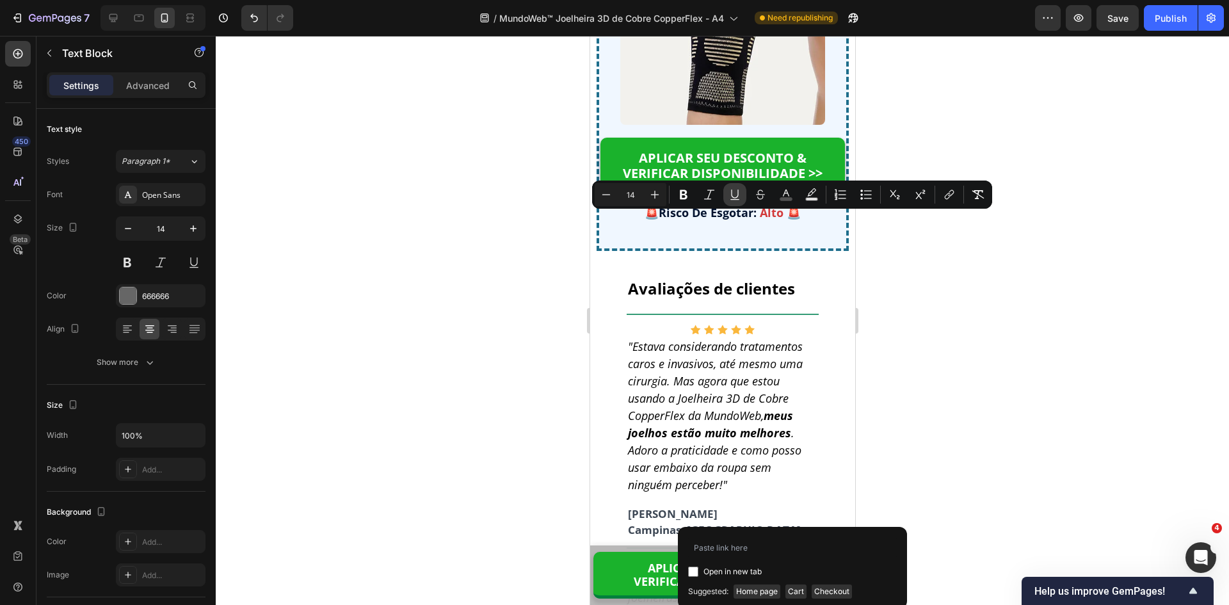
click at [730, 191] on icon "Editor contextual toolbar" at bounding box center [734, 194] width 13 height 13
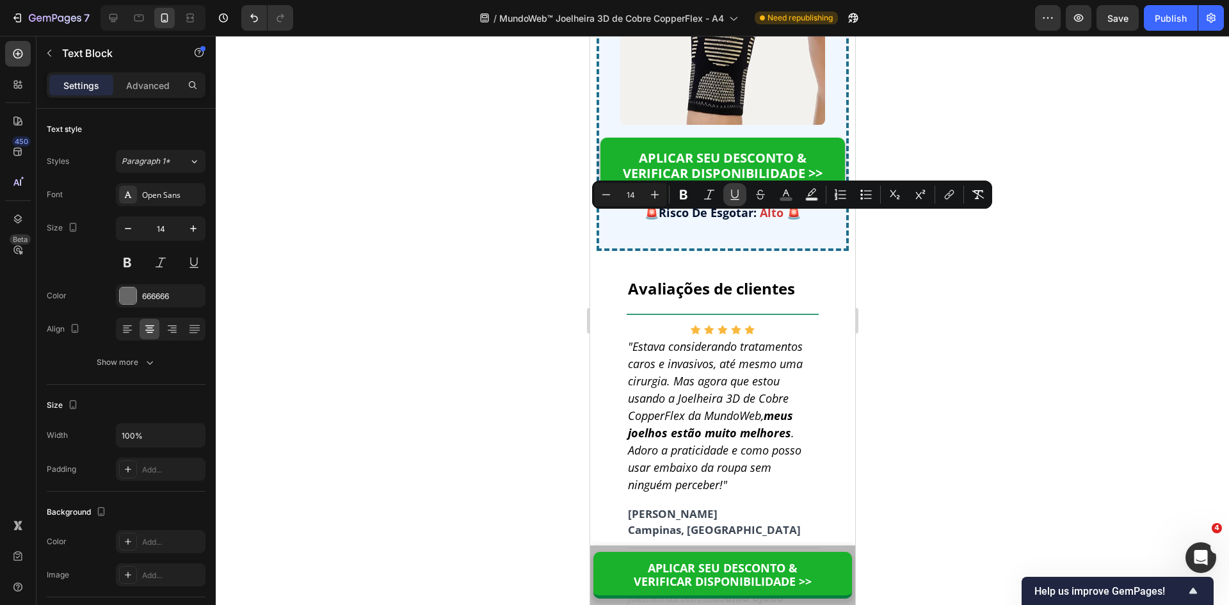
click at [730, 191] on icon "Editor contextual toolbar" at bounding box center [734, 194] width 13 height 13
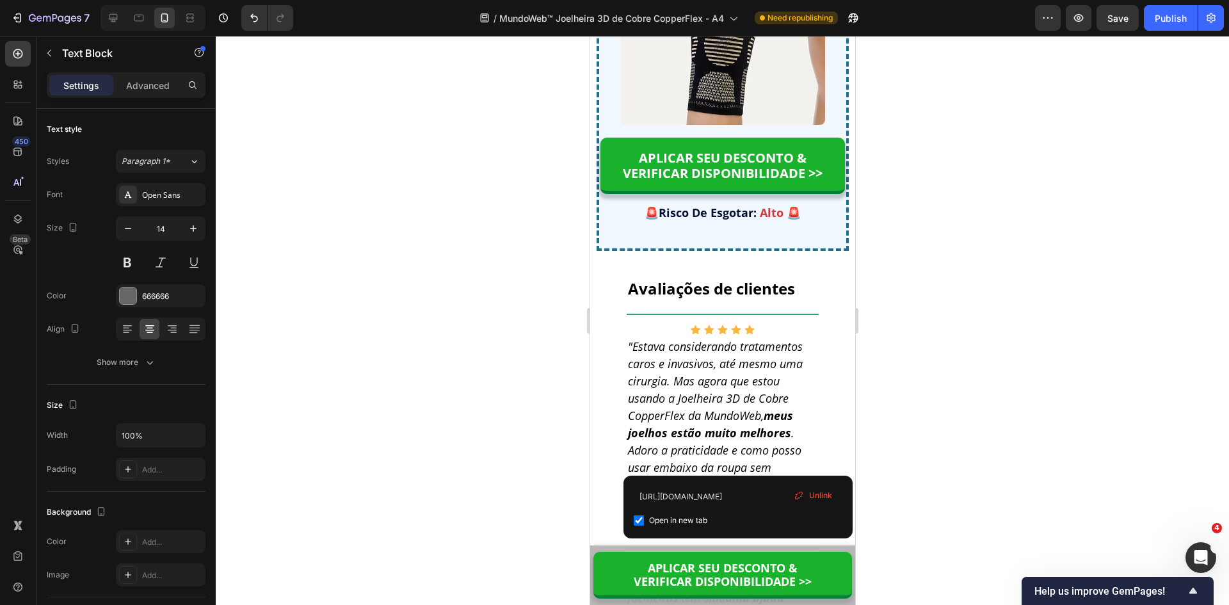
click at [817, 495] on span "Unlink" at bounding box center [820, 496] width 23 height 12
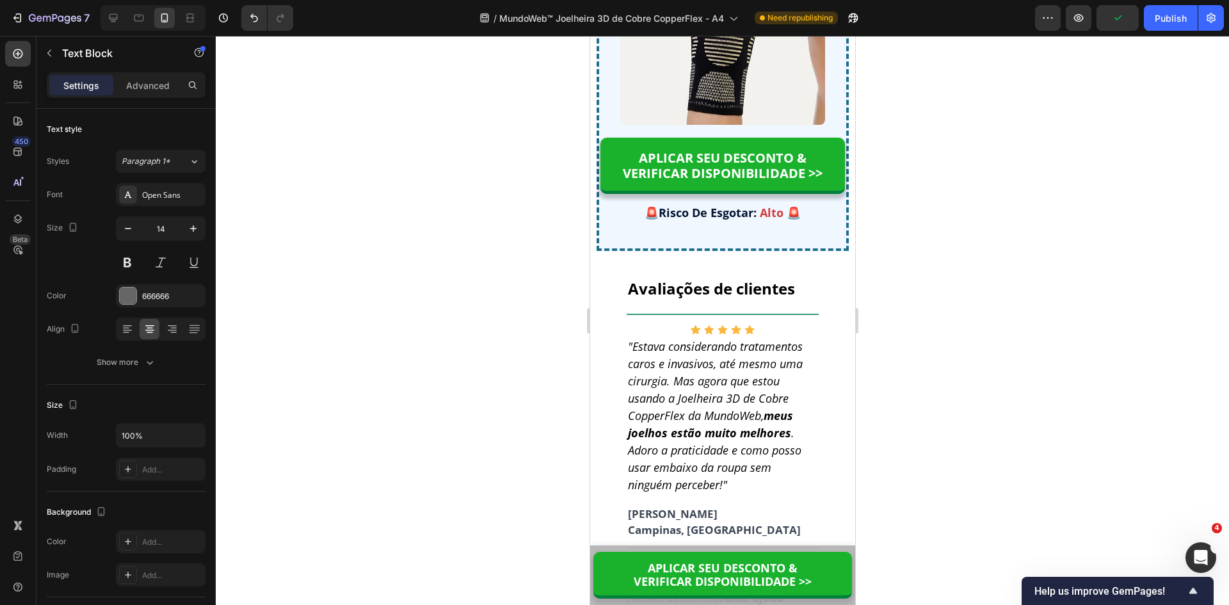
drag, startPoint x: 769, startPoint y: 517, endPoint x: 609, endPoint y: 221, distance: 337.1
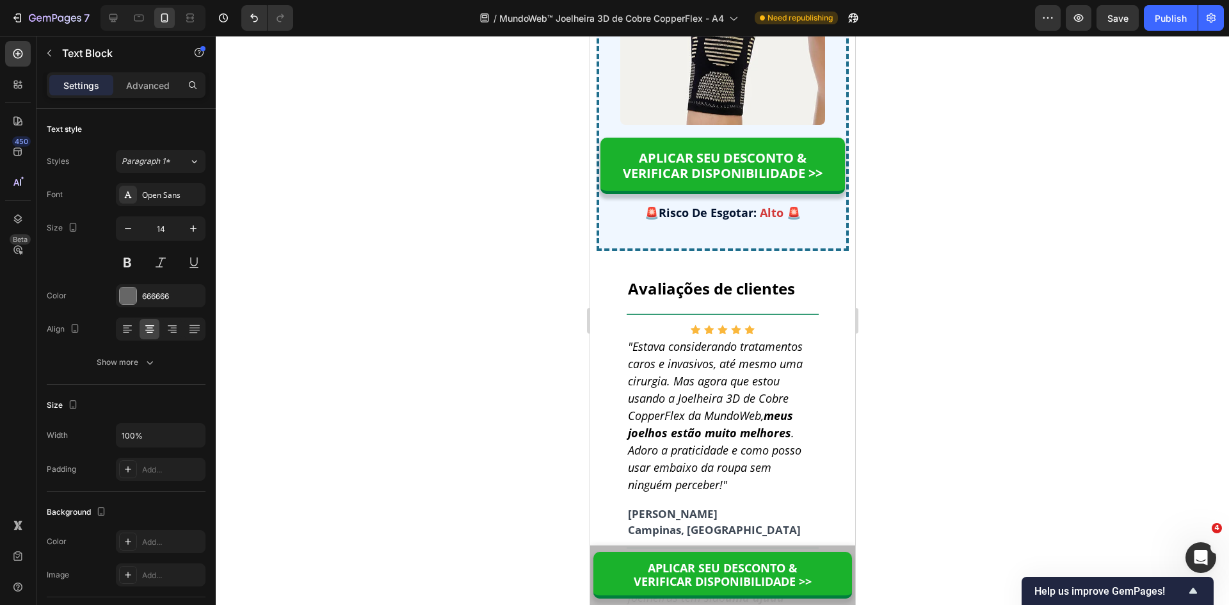
drag, startPoint x: 740, startPoint y: 477, endPoint x: 719, endPoint y: 481, distance: 21.5
drag, startPoint x: 789, startPoint y: 470, endPoint x: 745, endPoint y: 484, distance: 46.4
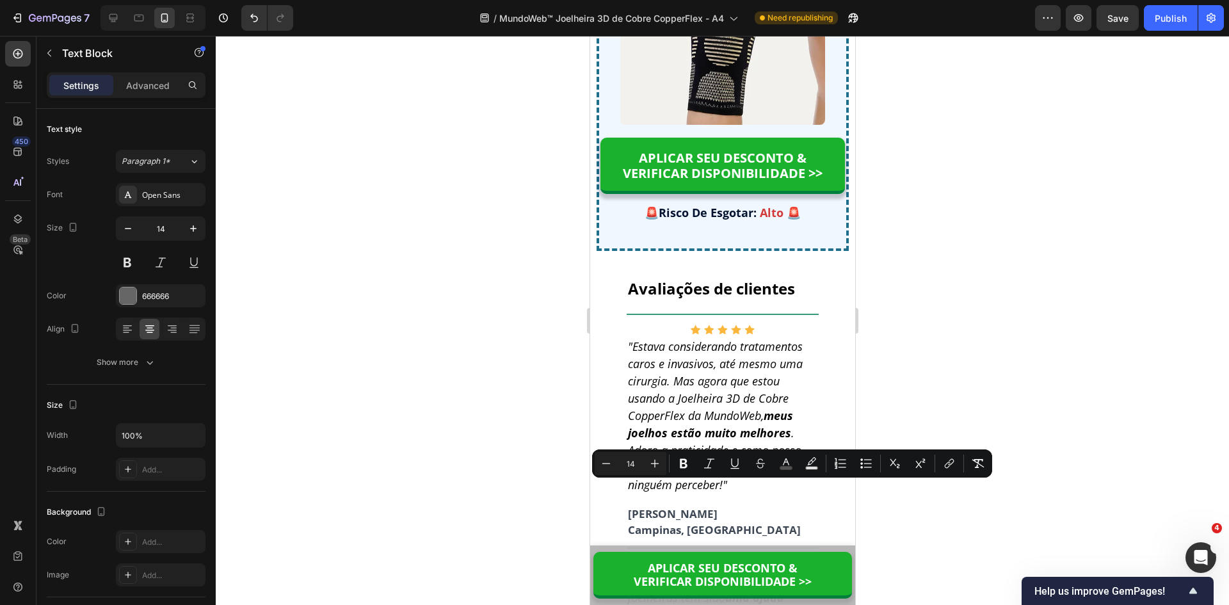
drag, startPoint x: 652, startPoint y: 488, endPoint x: 641, endPoint y: 485, distance: 12.0
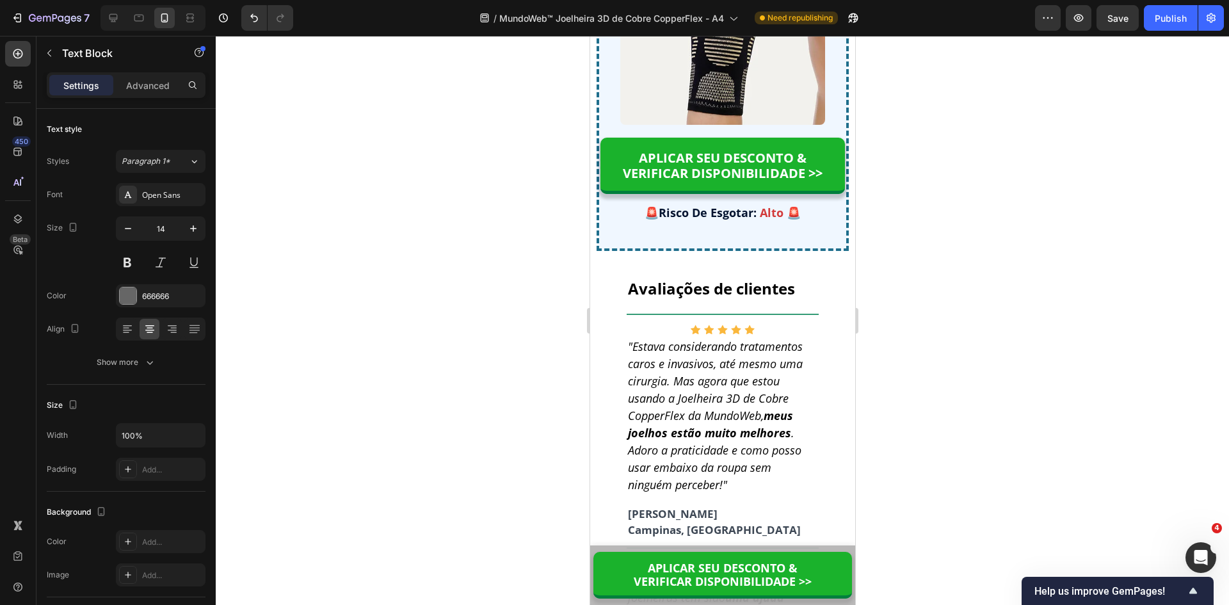
drag, startPoint x: 641, startPoint y: 472, endPoint x: 655, endPoint y: 469, distance: 14.6
drag, startPoint x: 656, startPoint y: 468, endPoint x: 663, endPoint y: 466, distance: 7.3
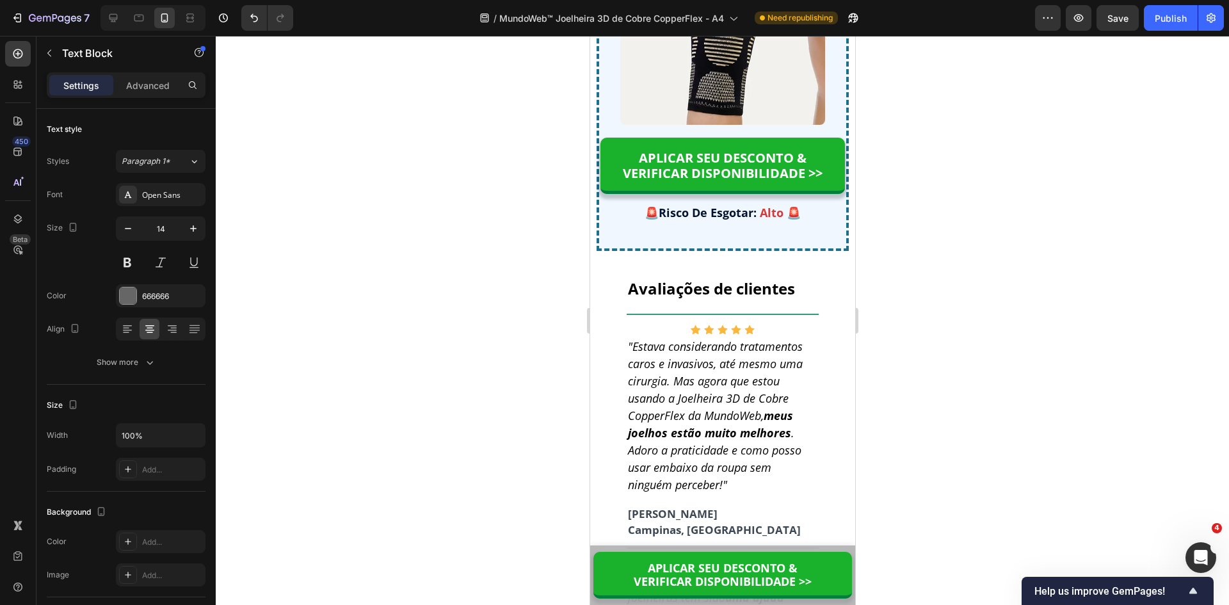
drag, startPoint x: 710, startPoint y: 463, endPoint x: 720, endPoint y: 455, distance: 13.6
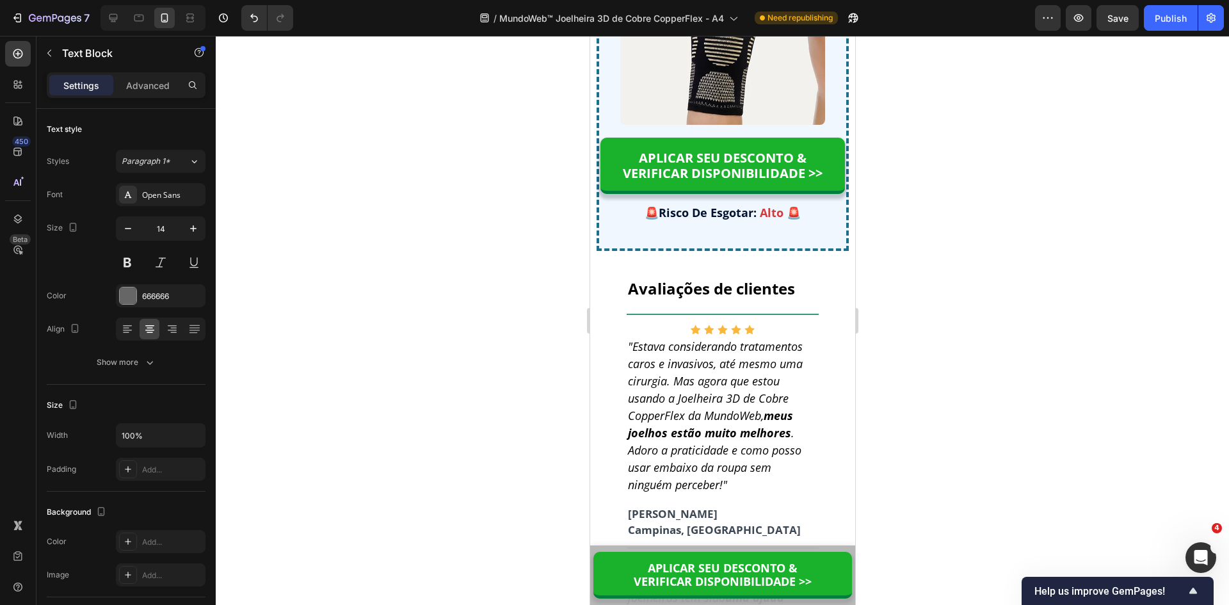
drag, startPoint x: 724, startPoint y: 448, endPoint x: 732, endPoint y: 446, distance: 8.1
drag, startPoint x: 732, startPoint y: 446, endPoint x: 739, endPoint y: 447, distance: 7.2
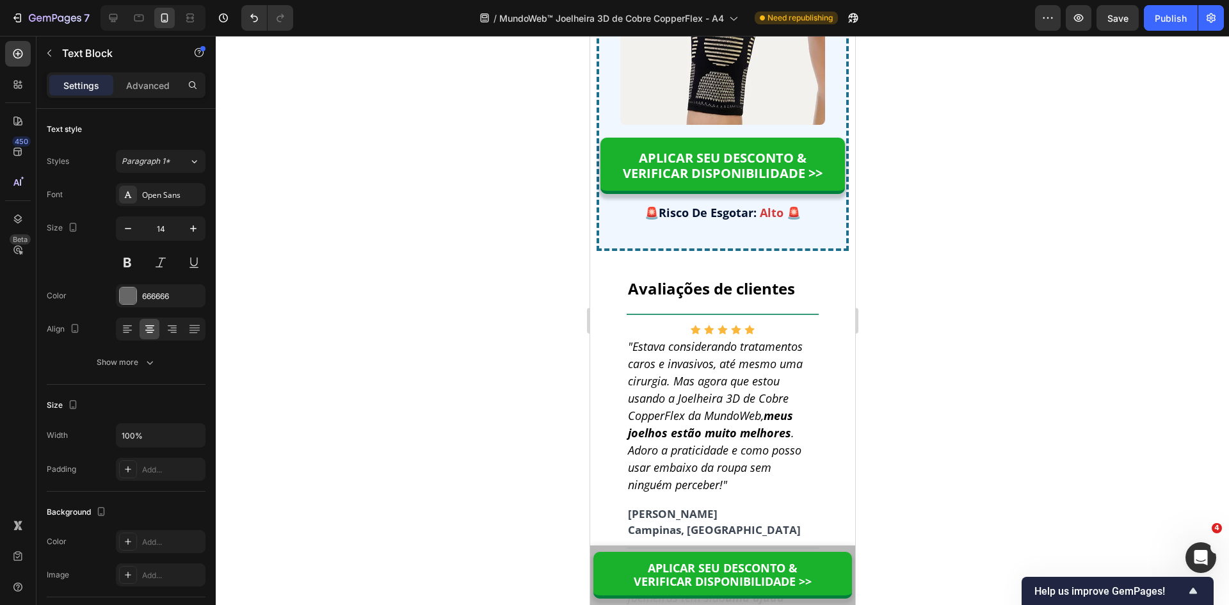
drag, startPoint x: 746, startPoint y: 447, endPoint x: 762, endPoint y: 435, distance: 20.6
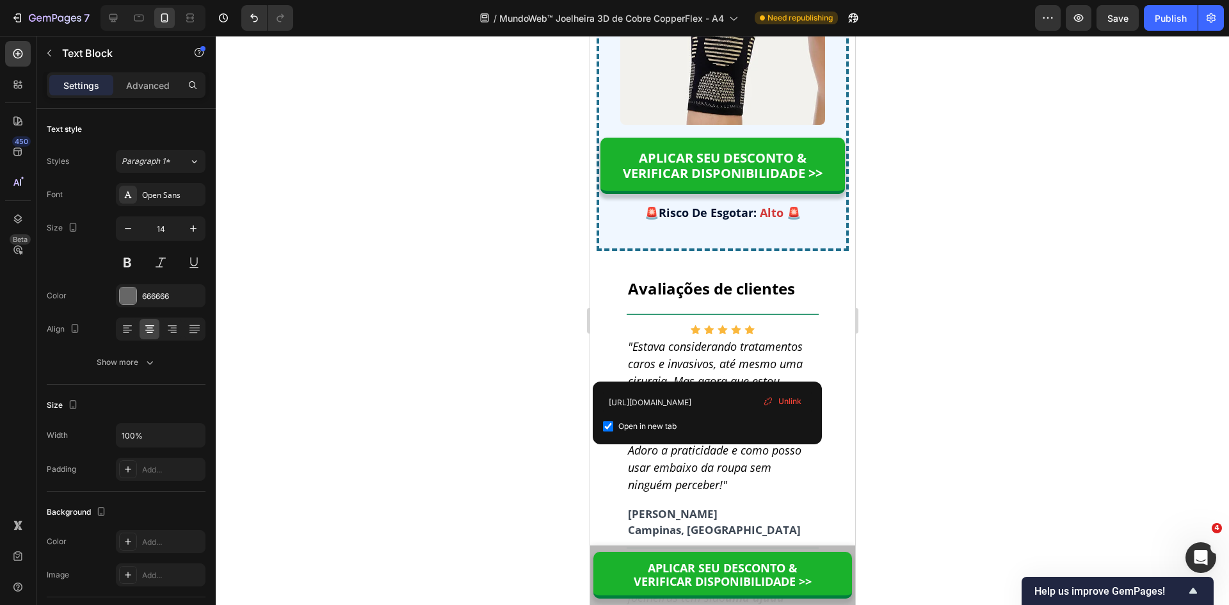
drag, startPoint x: 632, startPoint y: 373, endPoint x: 613, endPoint y: 328, distance: 48.4
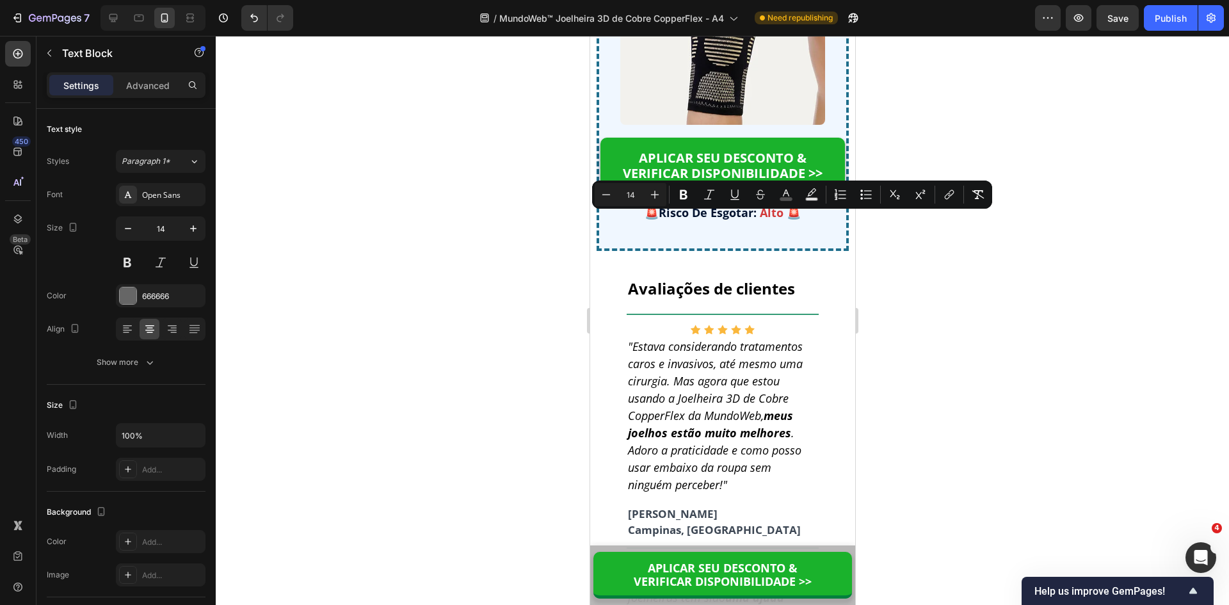
drag, startPoint x: 768, startPoint y: 517, endPoint x: 604, endPoint y: 220, distance: 338.9
click at [979, 195] on icon "Editor contextual toolbar" at bounding box center [978, 194] width 12 height 9
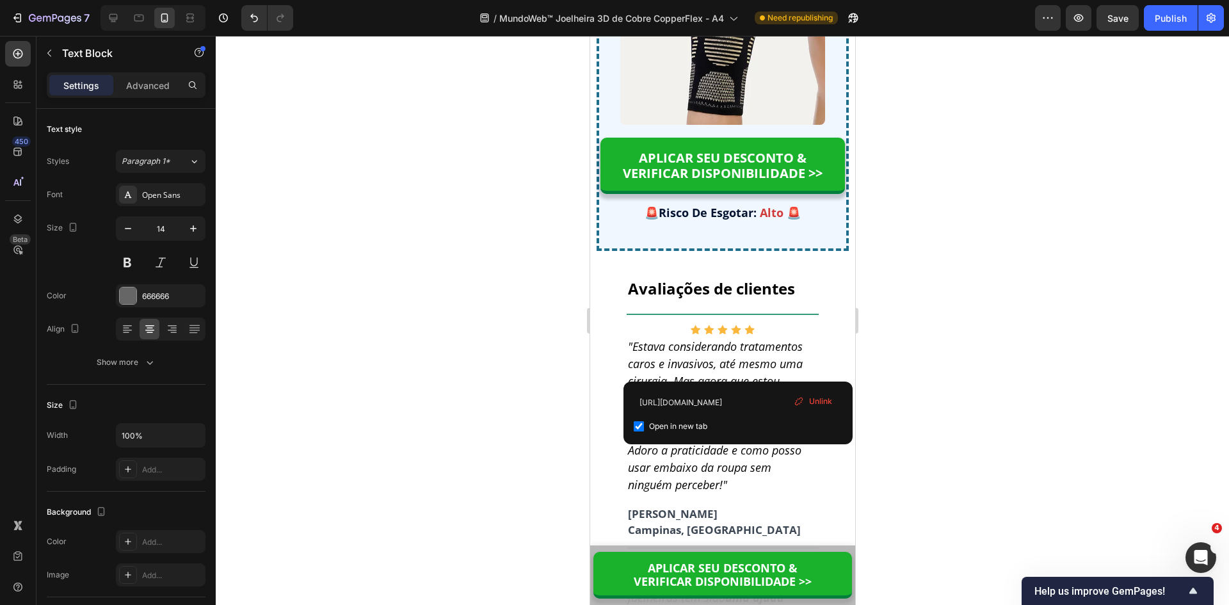
click at [825, 401] on span "Unlink" at bounding box center [820, 402] width 23 height 12
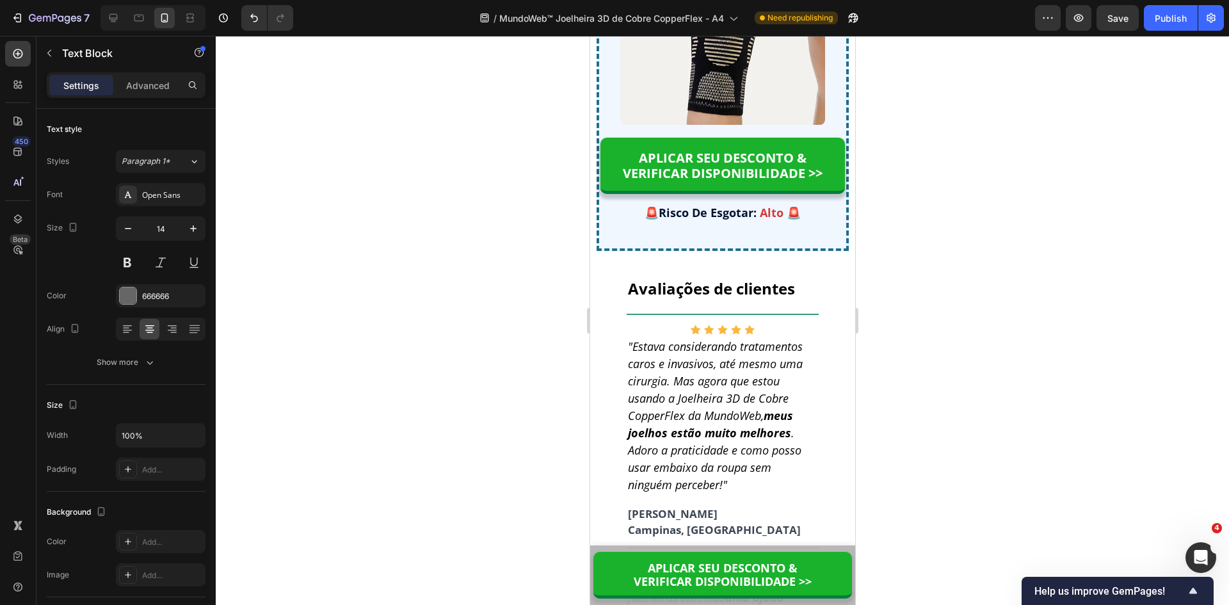
drag, startPoint x: 766, startPoint y: 517, endPoint x: 716, endPoint y: 362, distance: 162.8
click at [919, 293] on div at bounding box center [722, 320] width 1013 height 569
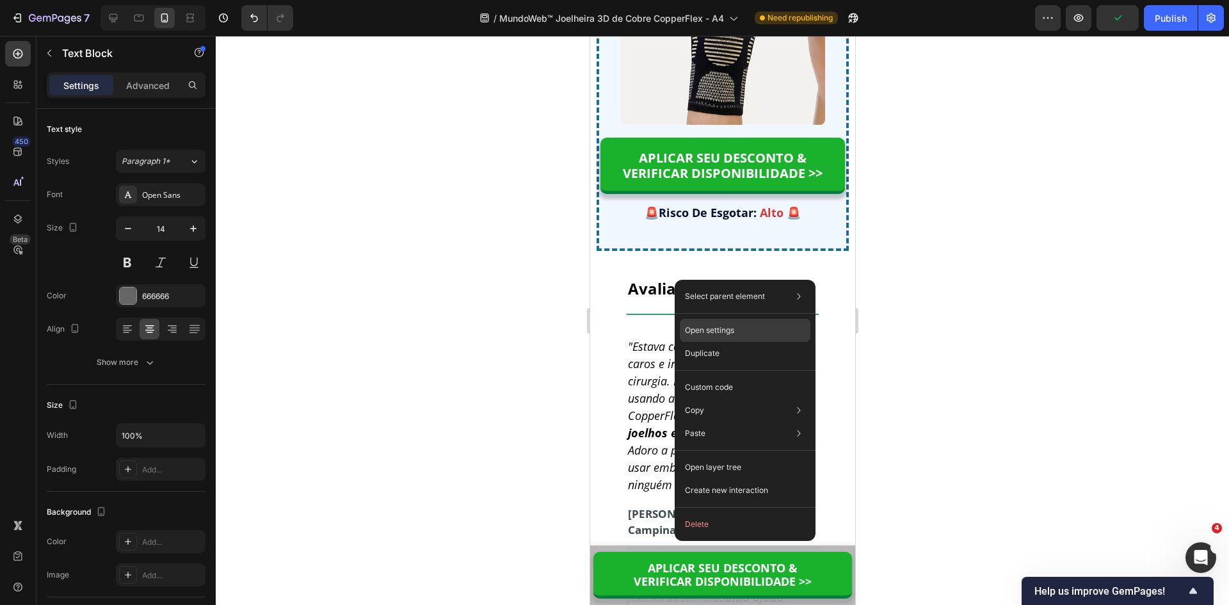
click at [691, 327] on p "Open settings" at bounding box center [709, 331] width 49 height 12
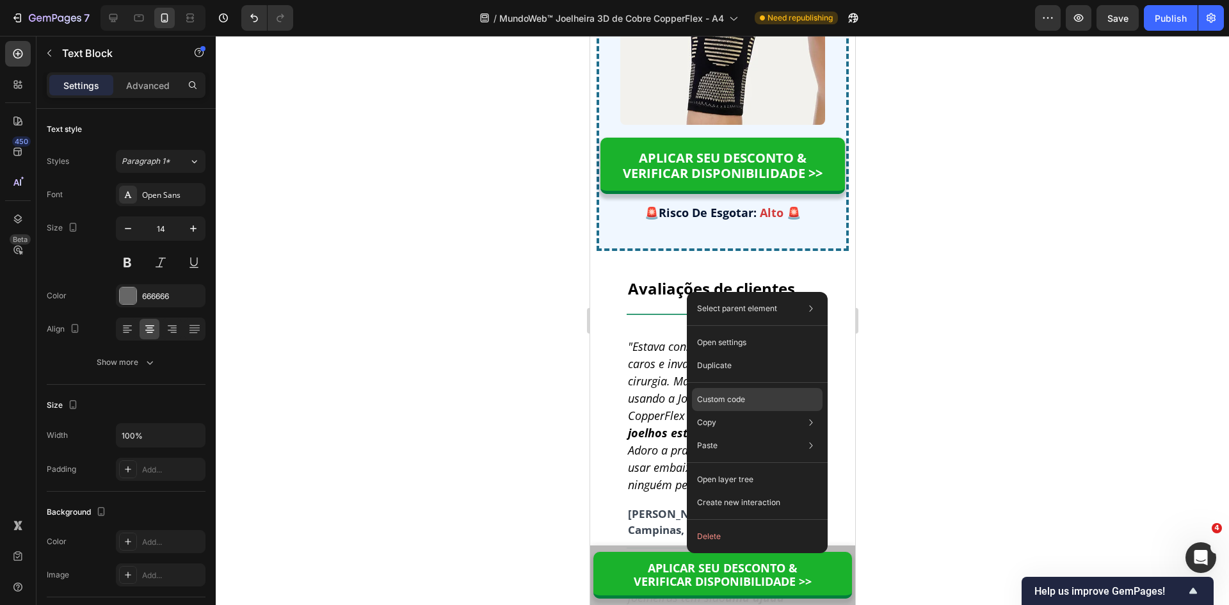
click at [724, 399] on p "Custom code" at bounding box center [721, 400] width 48 height 12
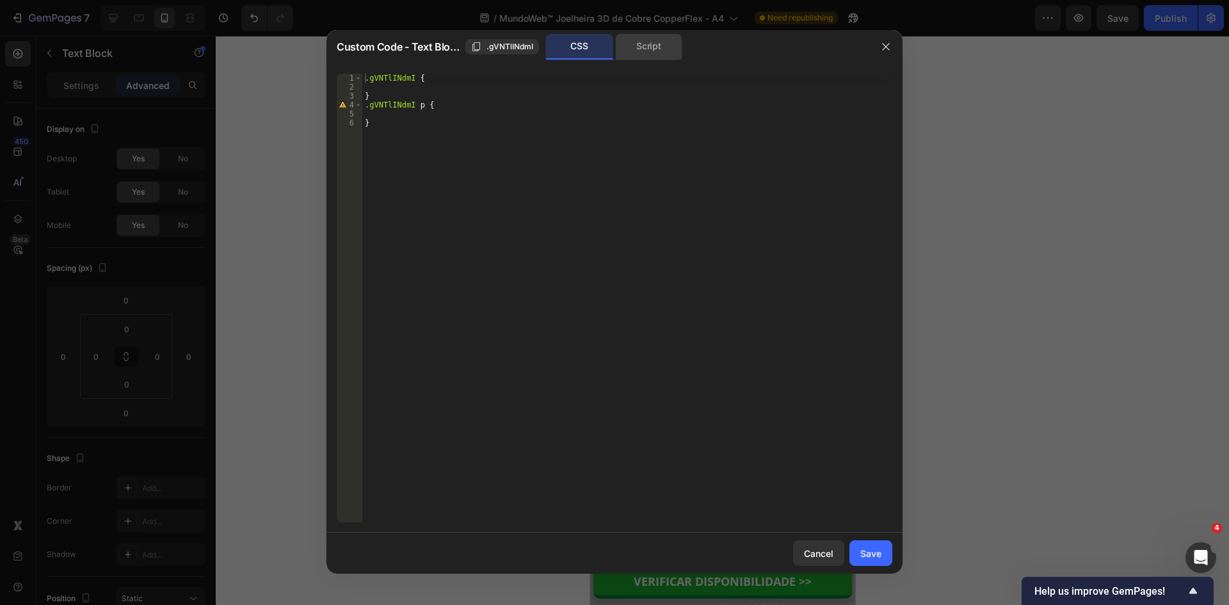
click at [640, 43] on div "Script" at bounding box center [648, 47] width 67 height 26
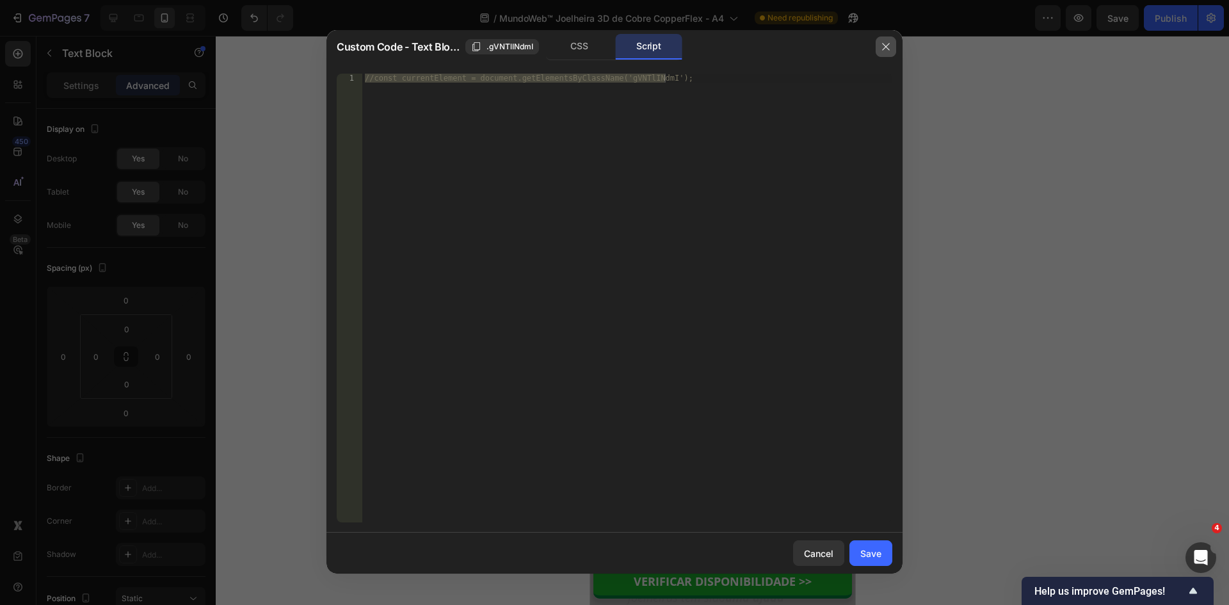
click at [883, 47] on icon "button" at bounding box center [886, 47] width 10 height 10
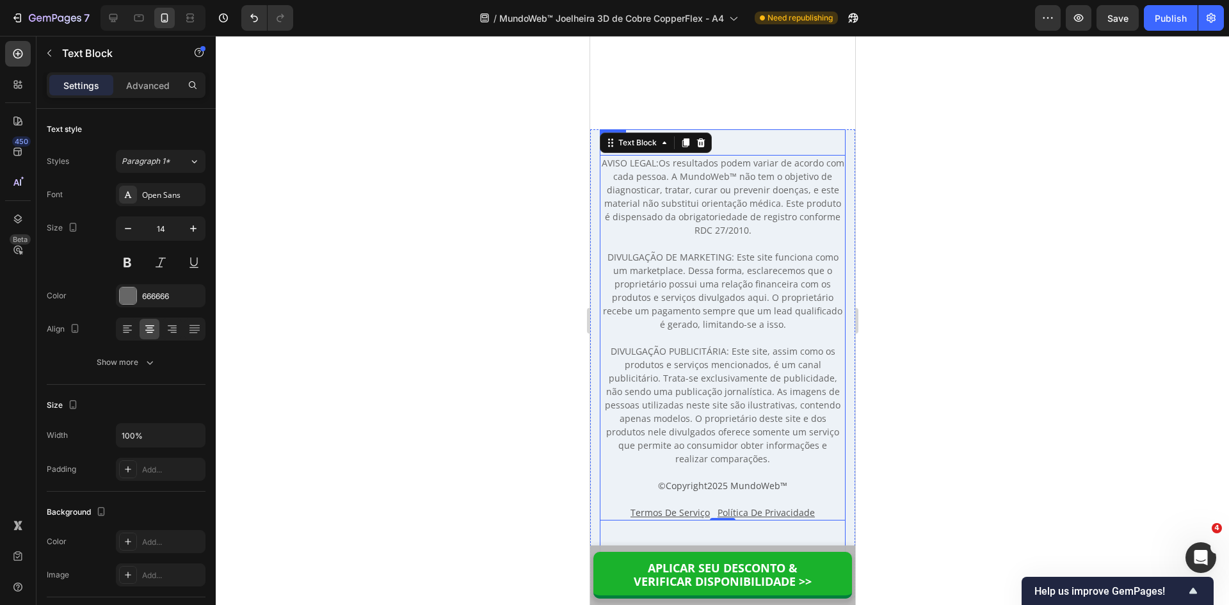
scroll to position [10890, 0]
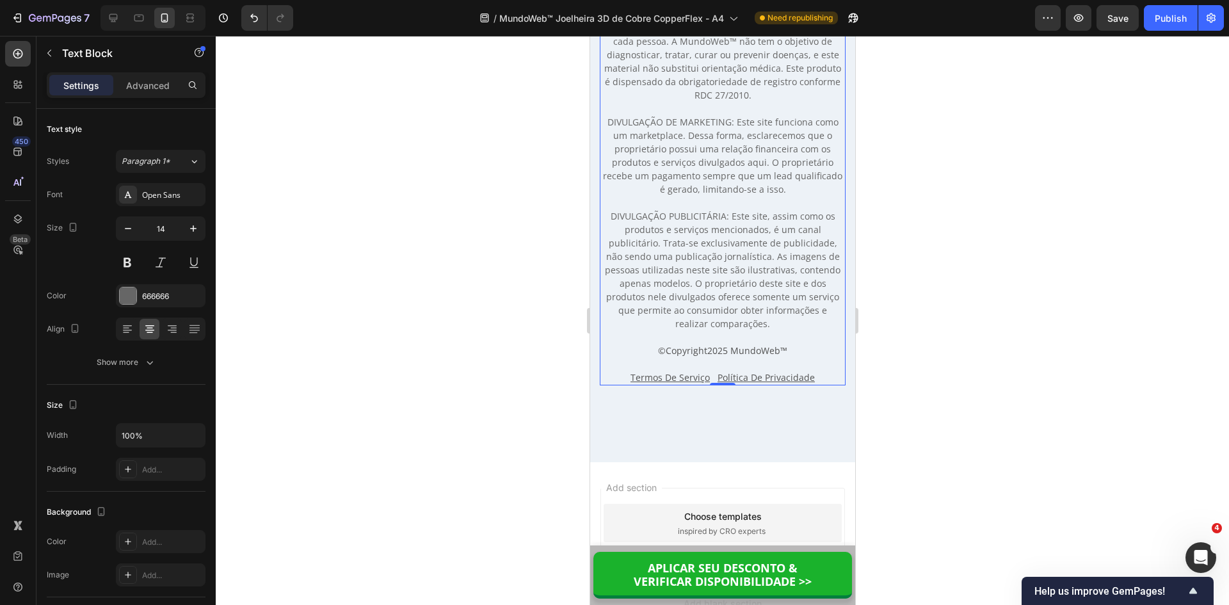
click at [960, 310] on div at bounding box center [722, 320] width 1013 height 569
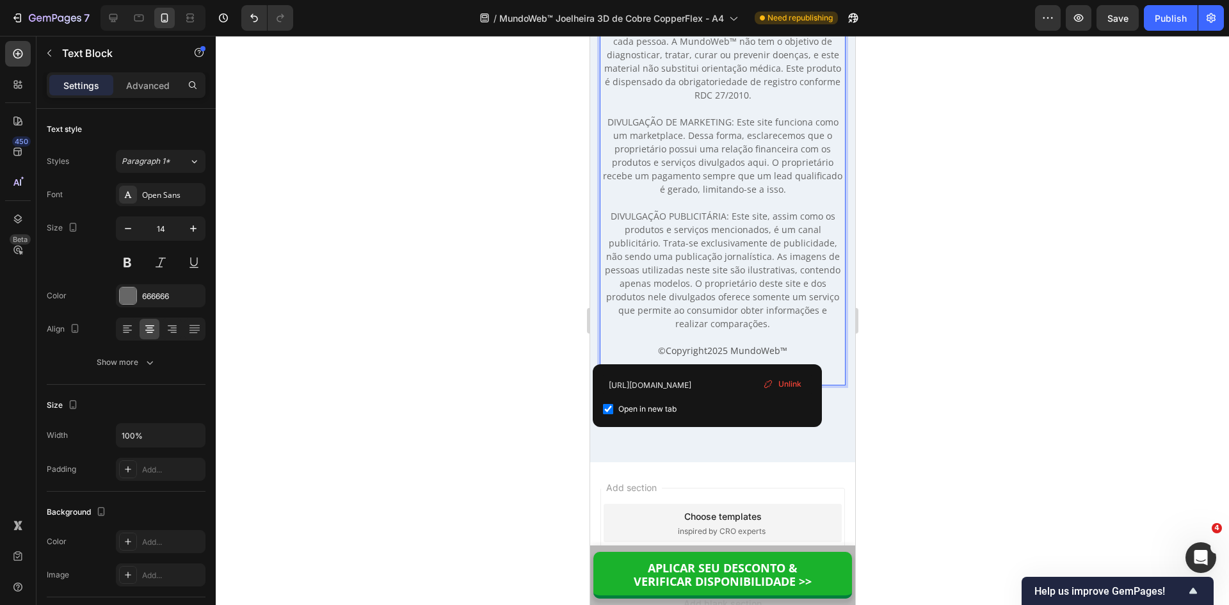
click at [615, 346] on p "© Copyright 2025 MundoWeb ™" at bounding box center [721, 350] width 243 height 13
click at [759, 303] on p "AVISO LEGAL: Os resultados podem variar de acordo com cada pessoa. A MundoWeb™ …" at bounding box center [721, 175] width 243 height 309
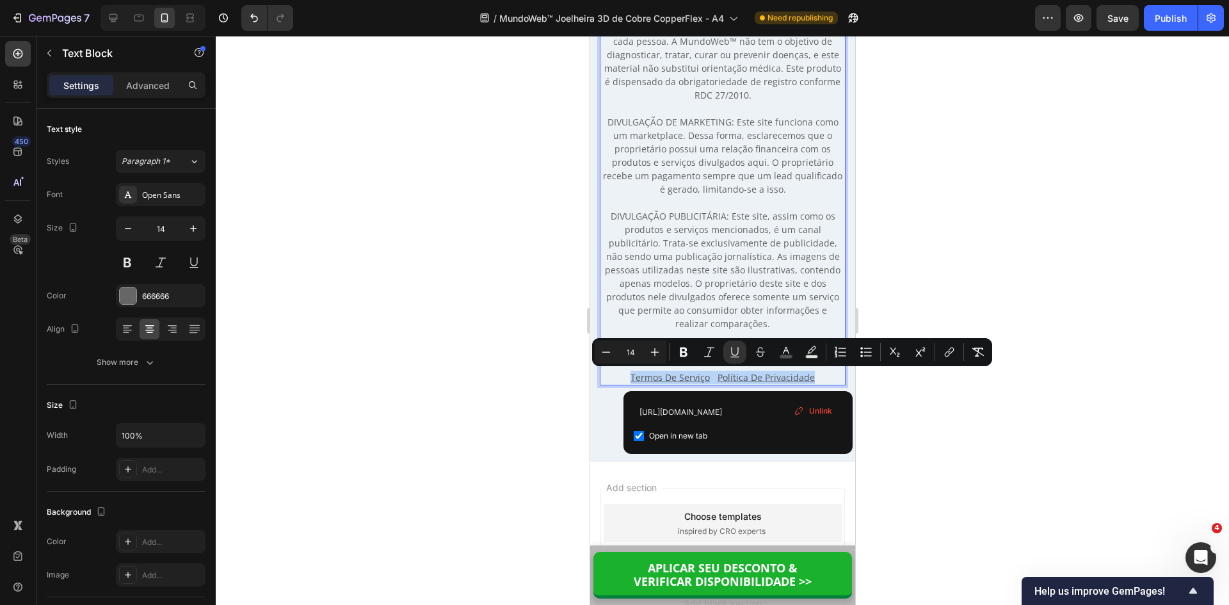
drag, startPoint x: 814, startPoint y: 376, endPoint x: 628, endPoint y: 373, distance: 186.3
click at [628, 373] on p "Termos De Serviço Política De Privacidade" at bounding box center [721, 377] width 243 height 13
click at [738, 353] on icon "Editor contextual toolbar" at bounding box center [734, 351] width 7 height 9
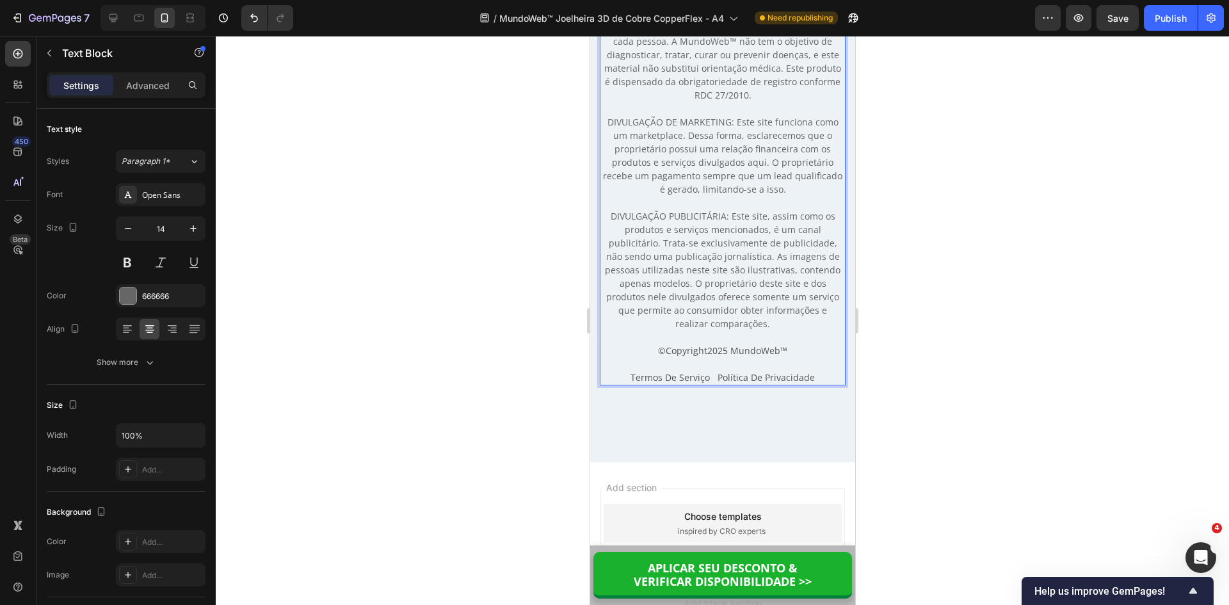
click at [723, 312] on p "AVISO LEGAL: Os resultados podem variar de acordo com cada pessoa. A MundoWeb™ …" at bounding box center [721, 175] width 243 height 309
click at [750, 378] on span "Termos De Serviço Política De Privacidade" at bounding box center [722, 377] width 184 height 12
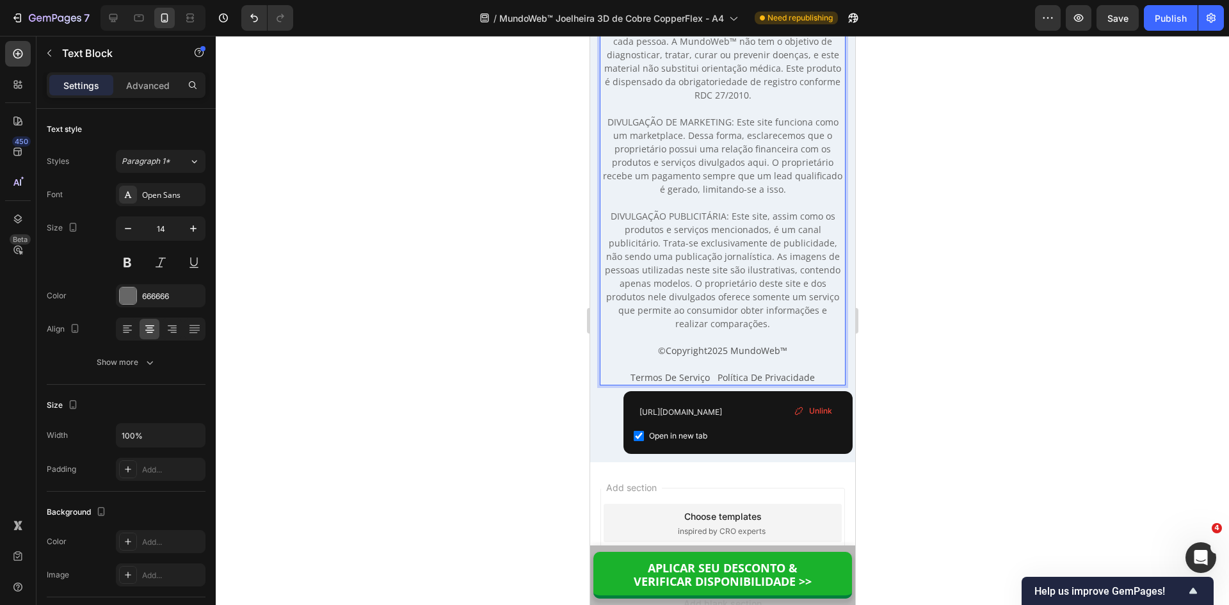
click at [934, 371] on div at bounding box center [722, 320] width 1013 height 569
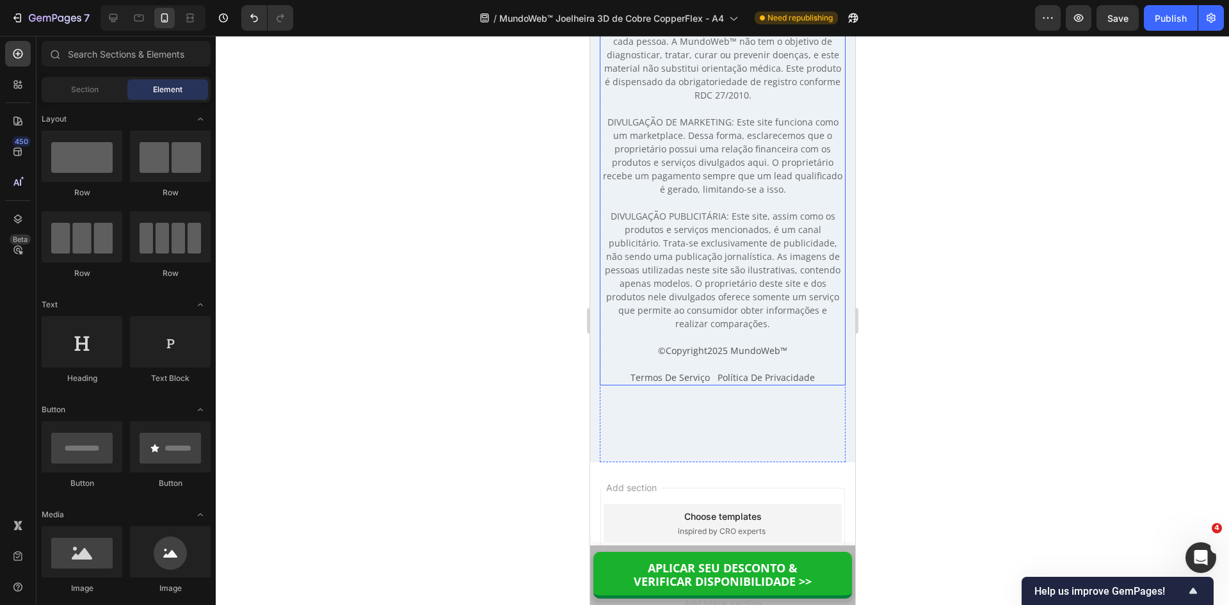
scroll to position [10847, 0]
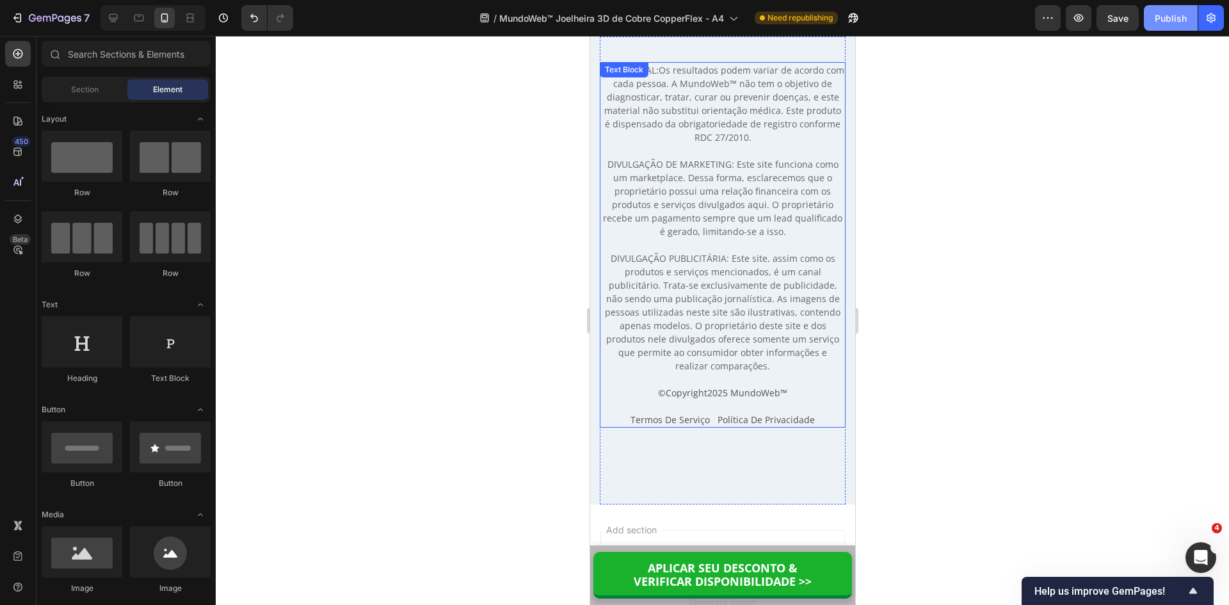
click at [1173, 22] on div "Publish" at bounding box center [1171, 18] width 32 height 13
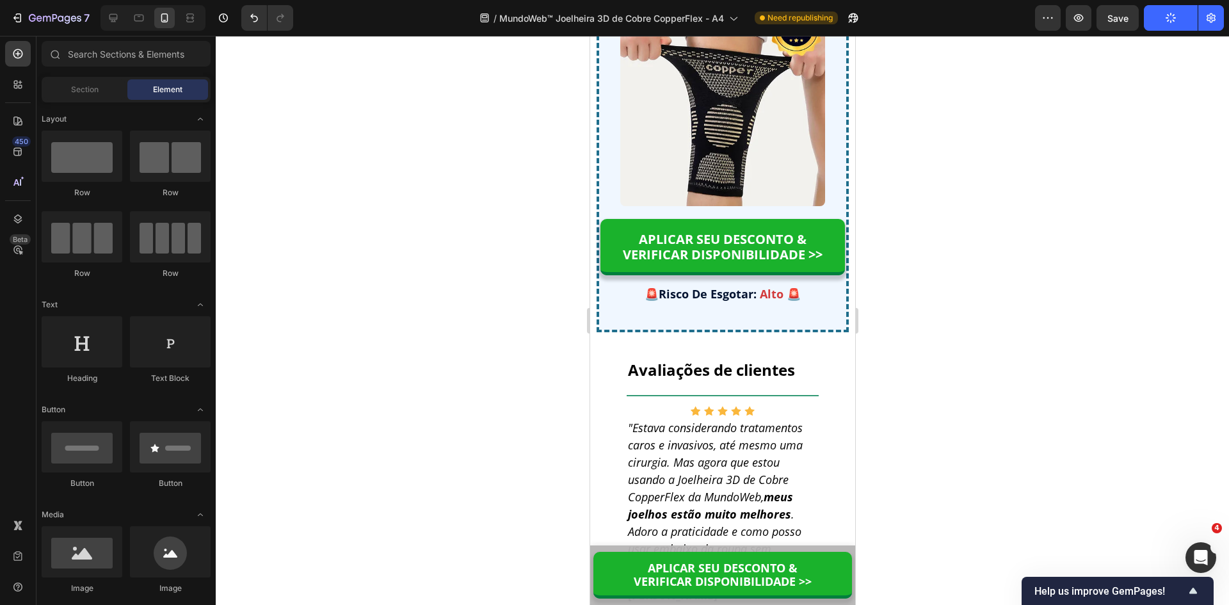
scroll to position [10582, 0]
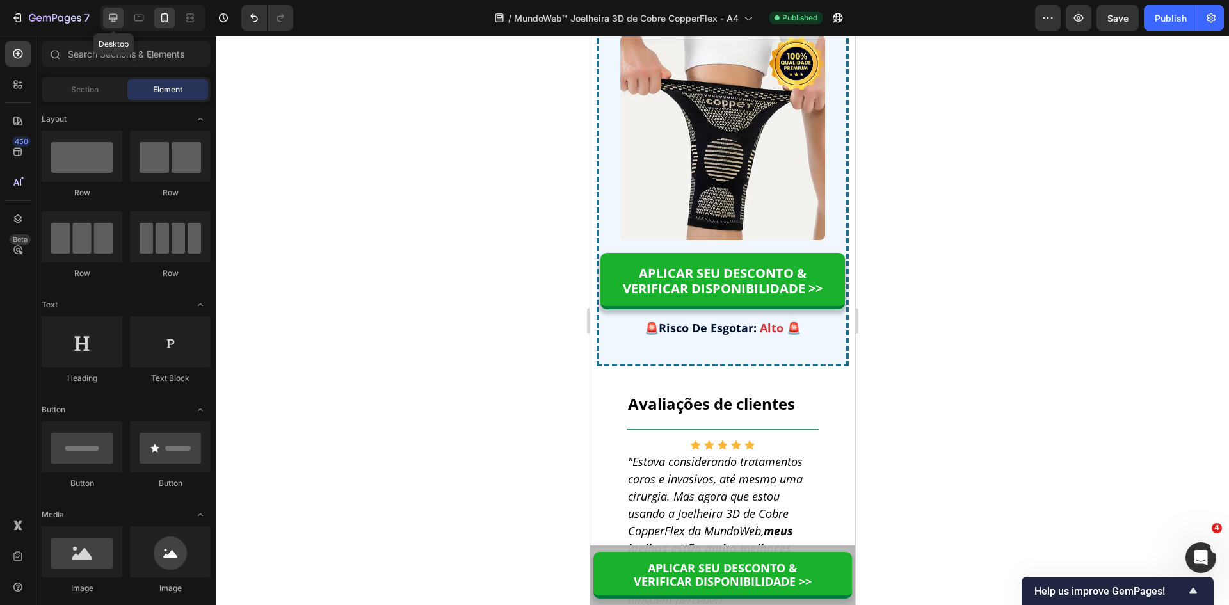
click at [115, 18] on icon at bounding box center [113, 18] width 8 height 8
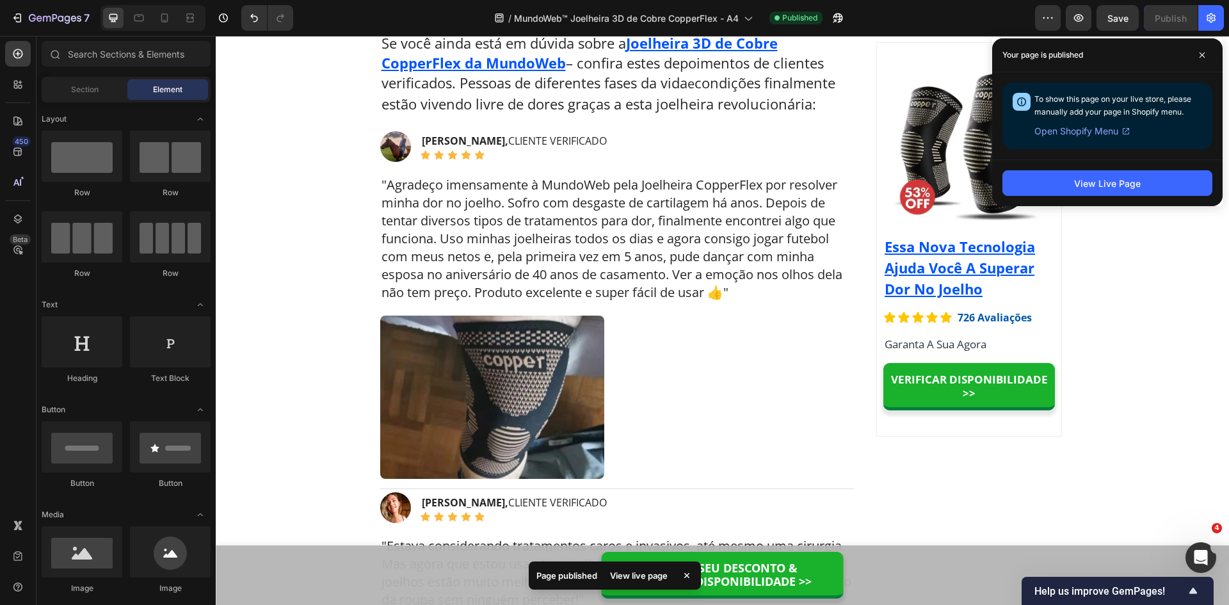
scroll to position [8451, 0]
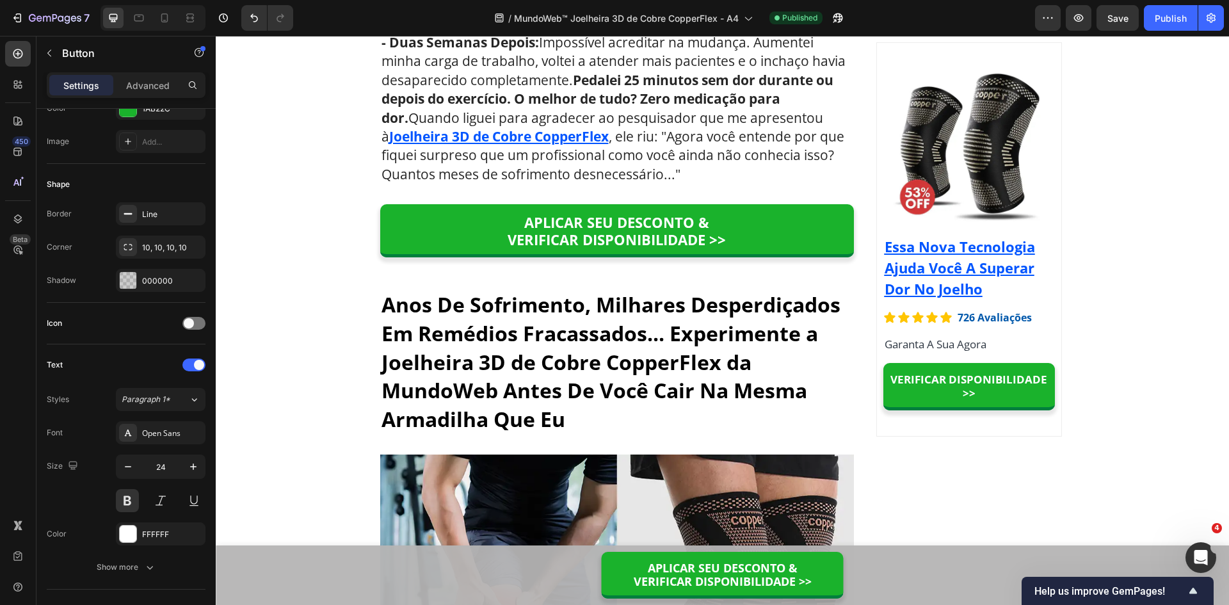
scroll to position [6754, 0]
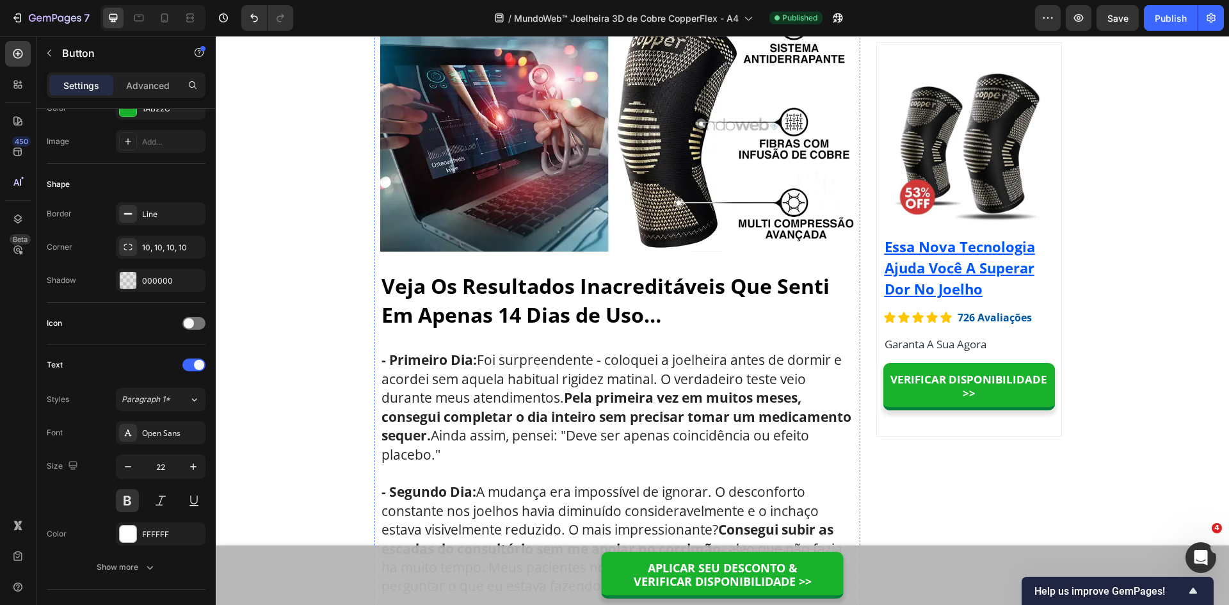
scroll to position [5848, 0]
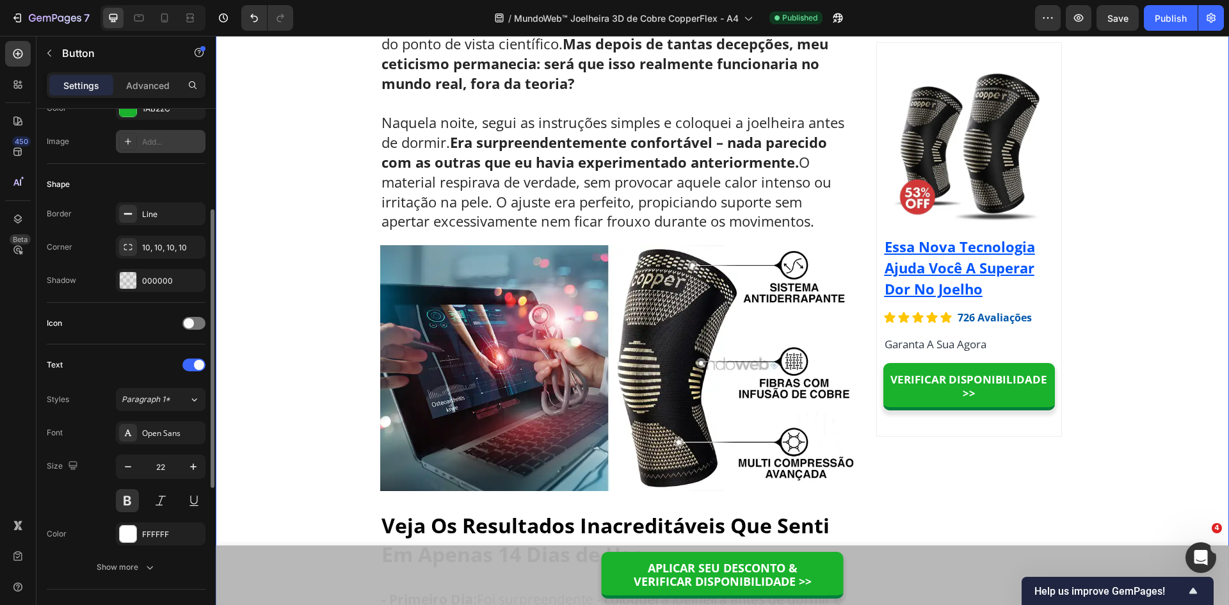
scroll to position [0, 0]
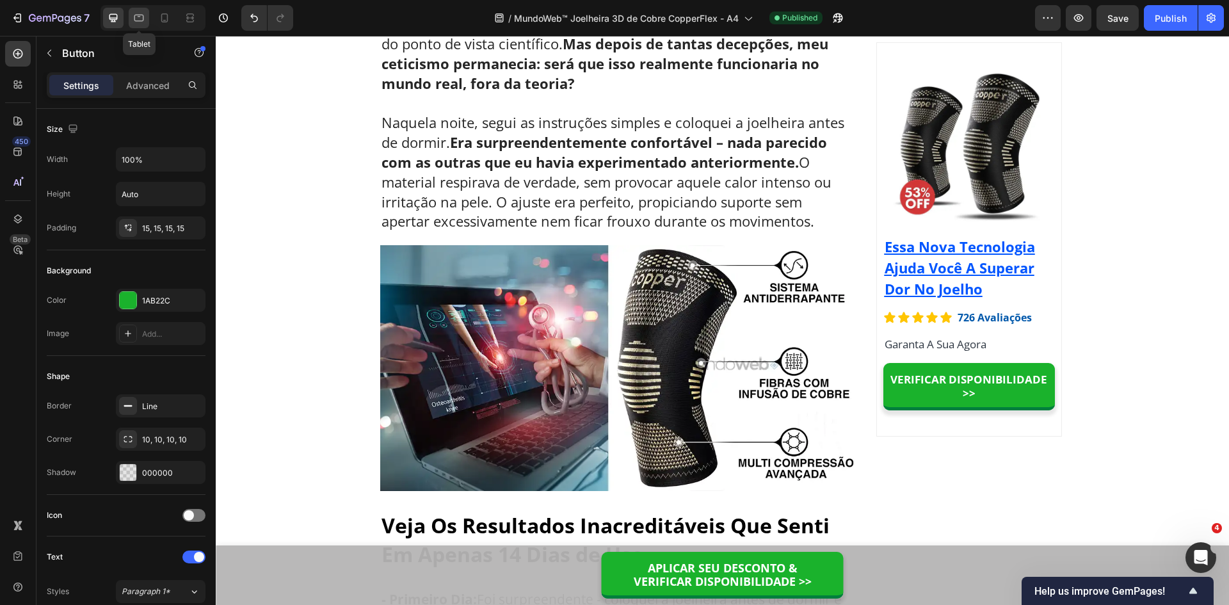
click at [133, 17] on icon at bounding box center [139, 18] width 13 height 13
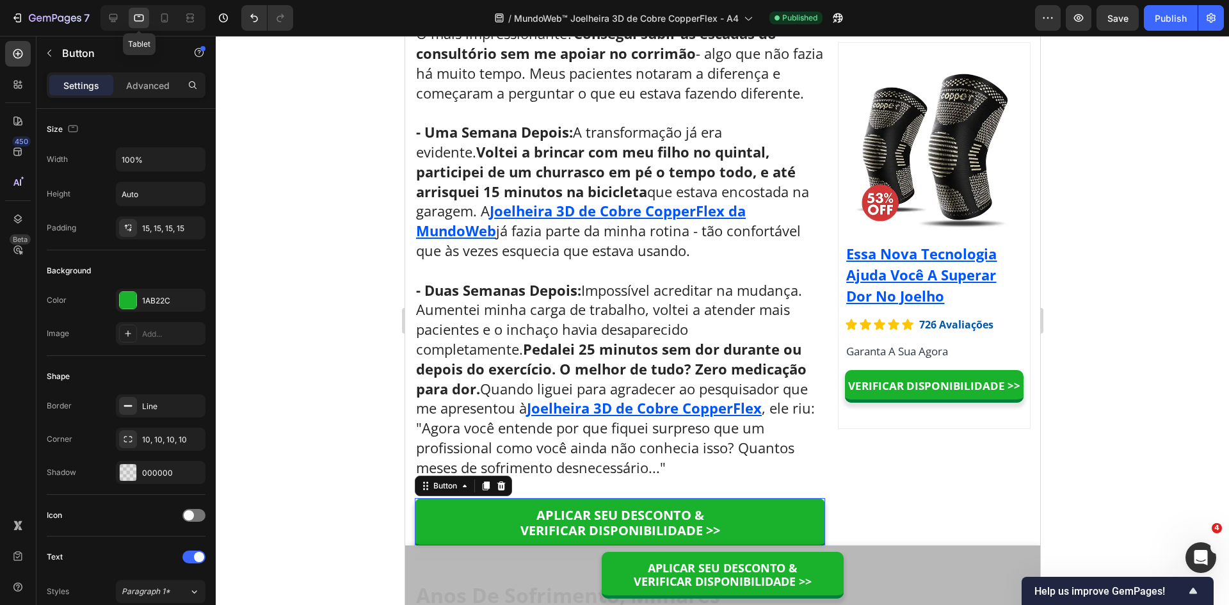
scroll to position [7014, 0]
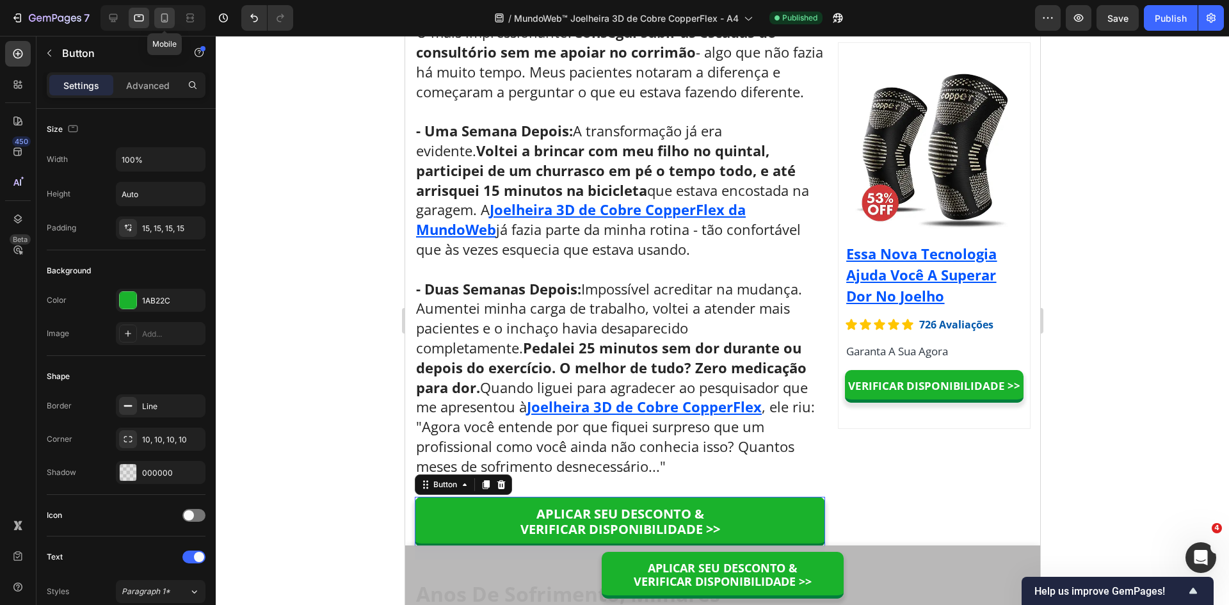
click at [160, 19] on icon at bounding box center [164, 18] width 13 height 13
type input "18"
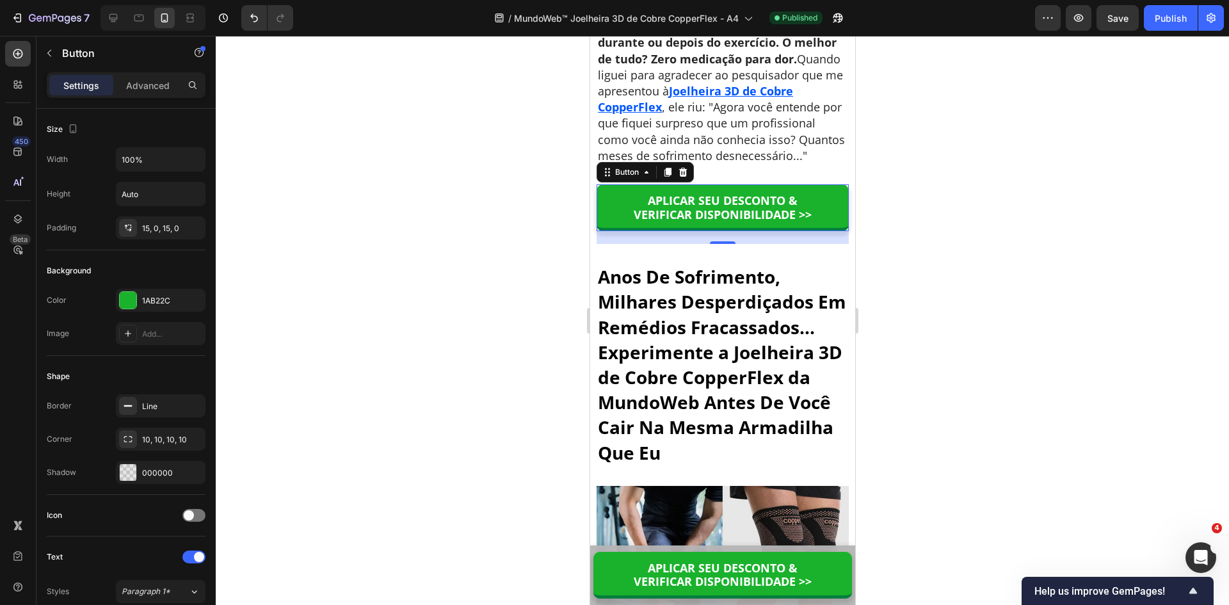
scroll to position [7206, 0]
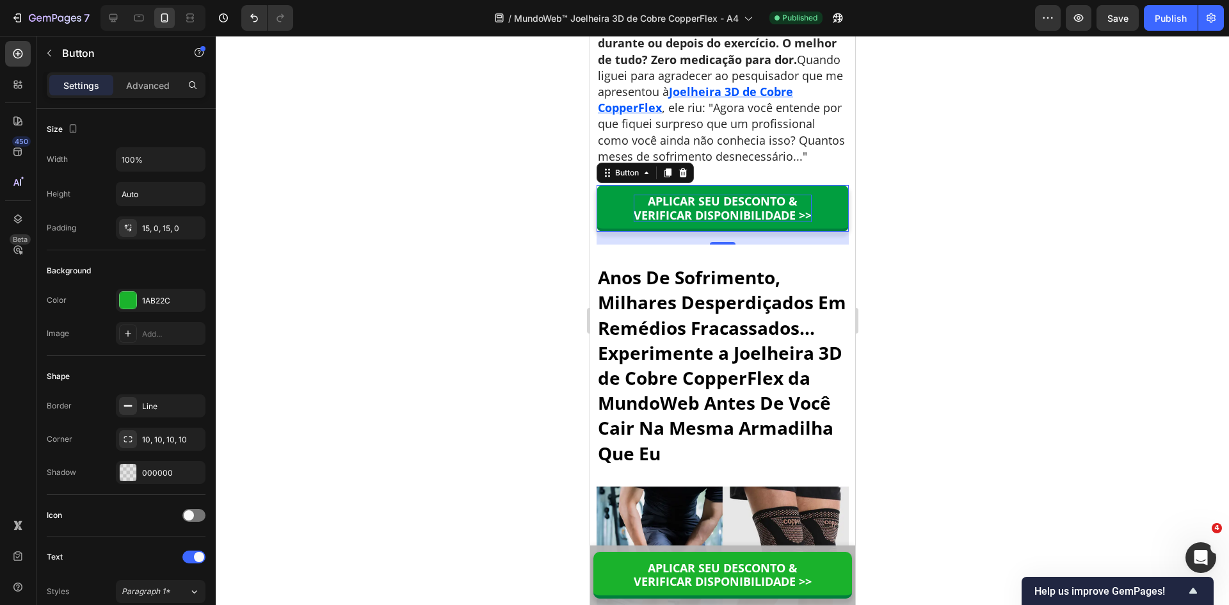
click at [704, 195] on p "APLICAR SEU DESCONTO & VERIFICAR DISPONIBILIDADE >>" at bounding box center [722, 209] width 178 height 28
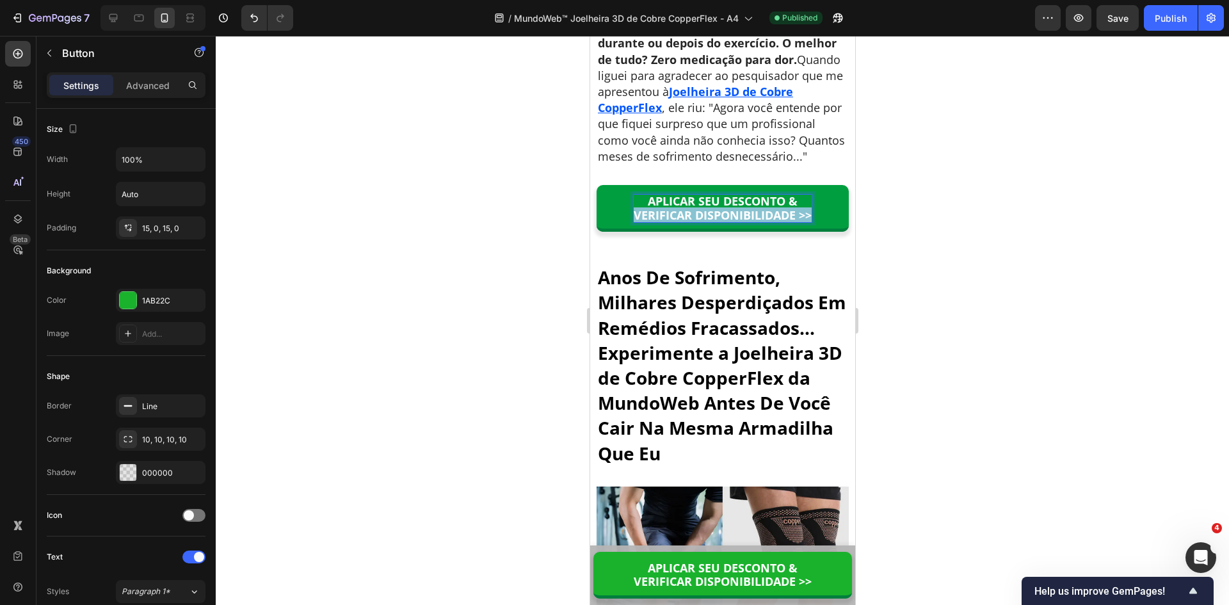
click at [704, 195] on p "APLICAR SEU DESCONTO & VERIFICAR DISPONIBILIDADE >>" at bounding box center [722, 209] width 178 height 28
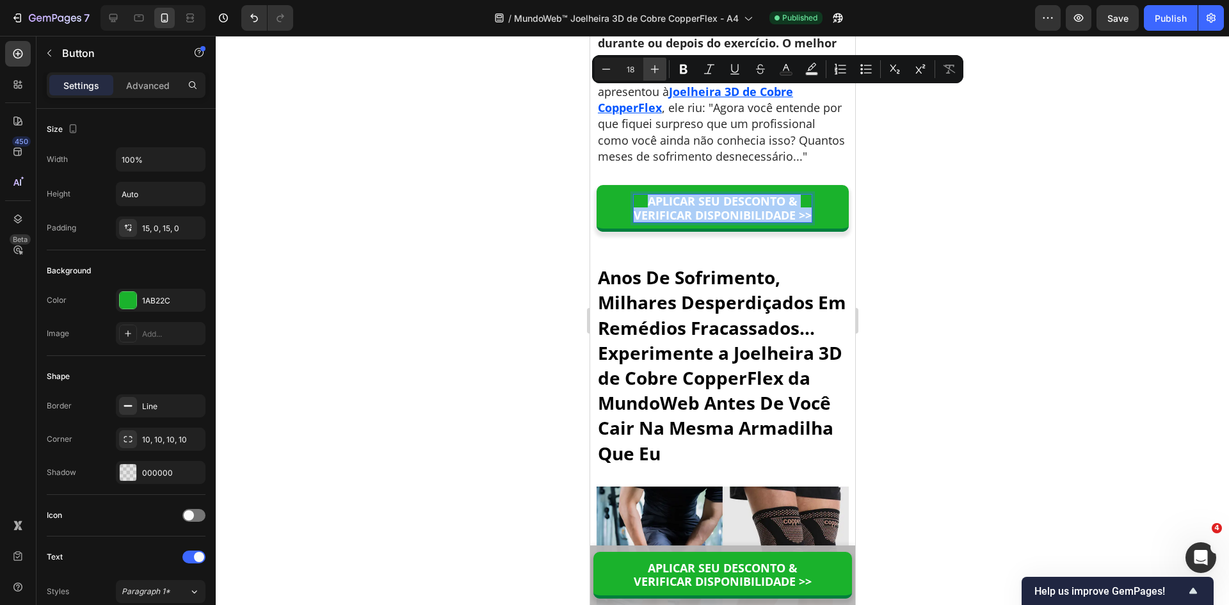
click at [651, 72] on icon "Editor contextual toolbar" at bounding box center [654, 69] width 13 height 13
click at [654, 71] on icon "Editor contextual toolbar" at bounding box center [654, 69] width 13 height 13
type input "20"
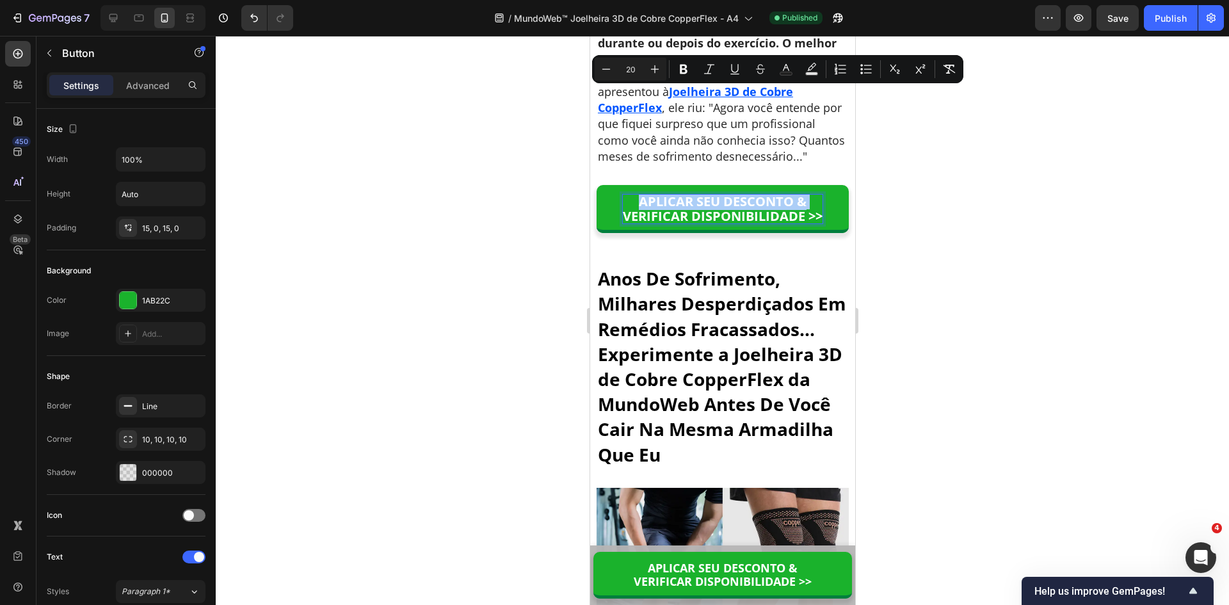
click at [481, 177] on div at bounding box center [722, 320] width 1013 height 569
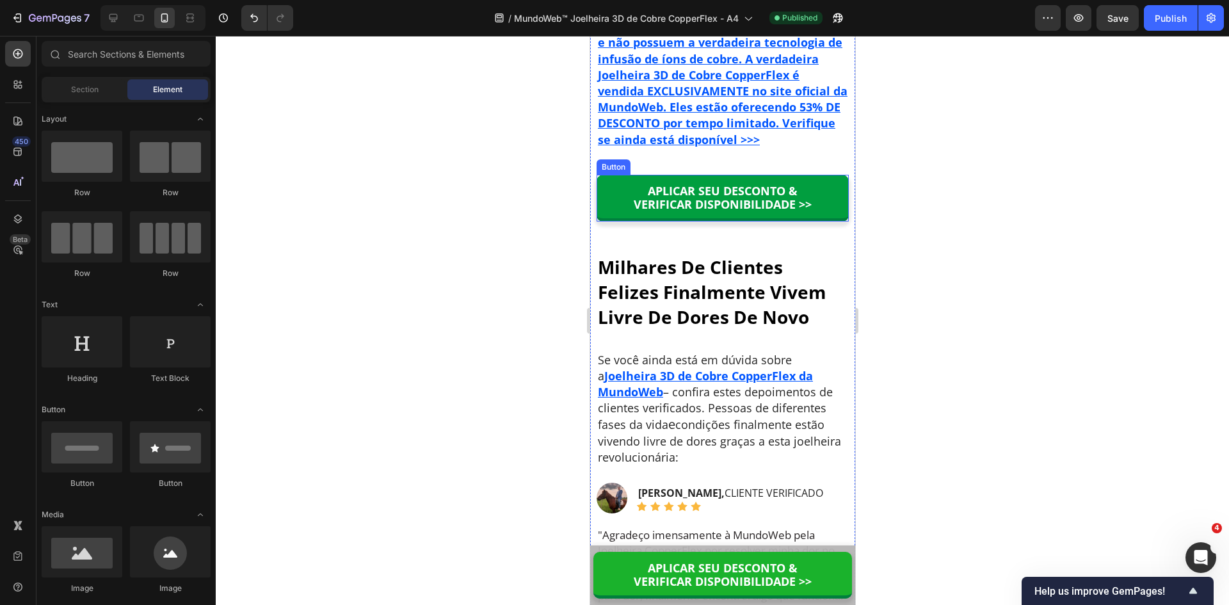
scroll to position [8294, 0]
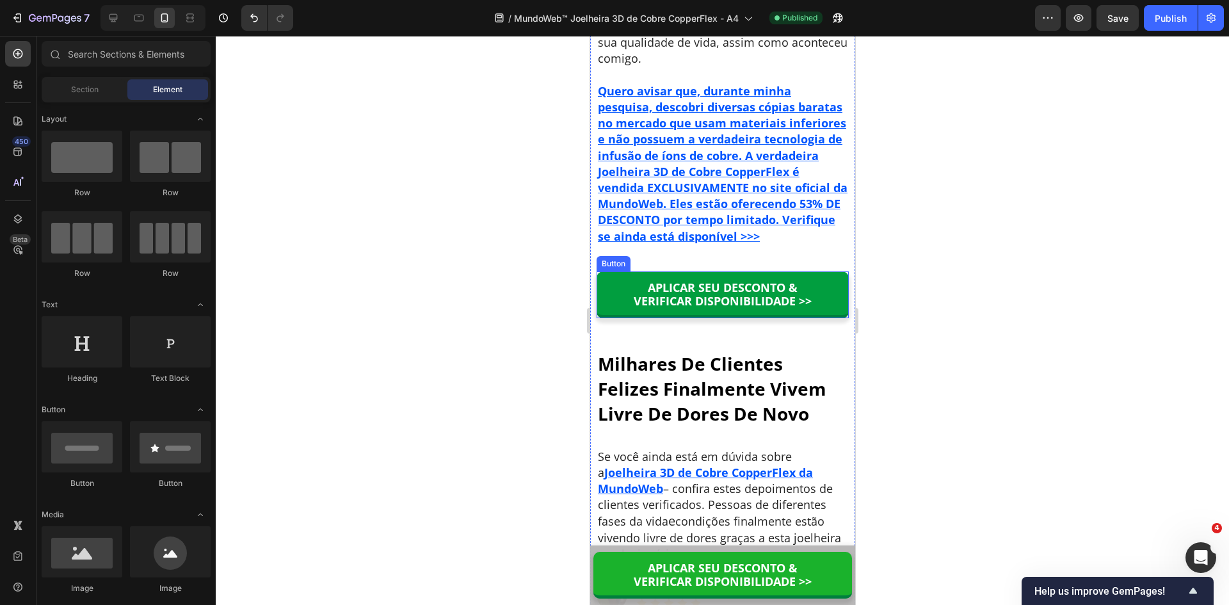
click at [699, 281] on p "APLICAR SEU DESCONTO & VERIFICAR DISPONIBILIDADE >>" at bounding box center [722, 295] width 178 height 28
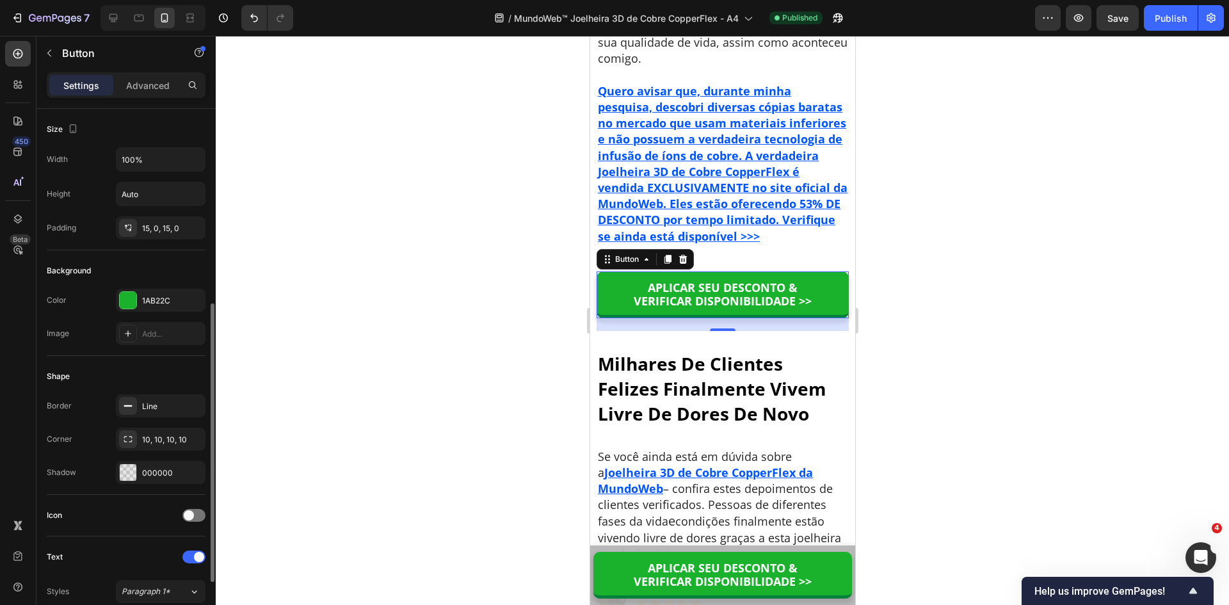
scroll to position [192, 0]
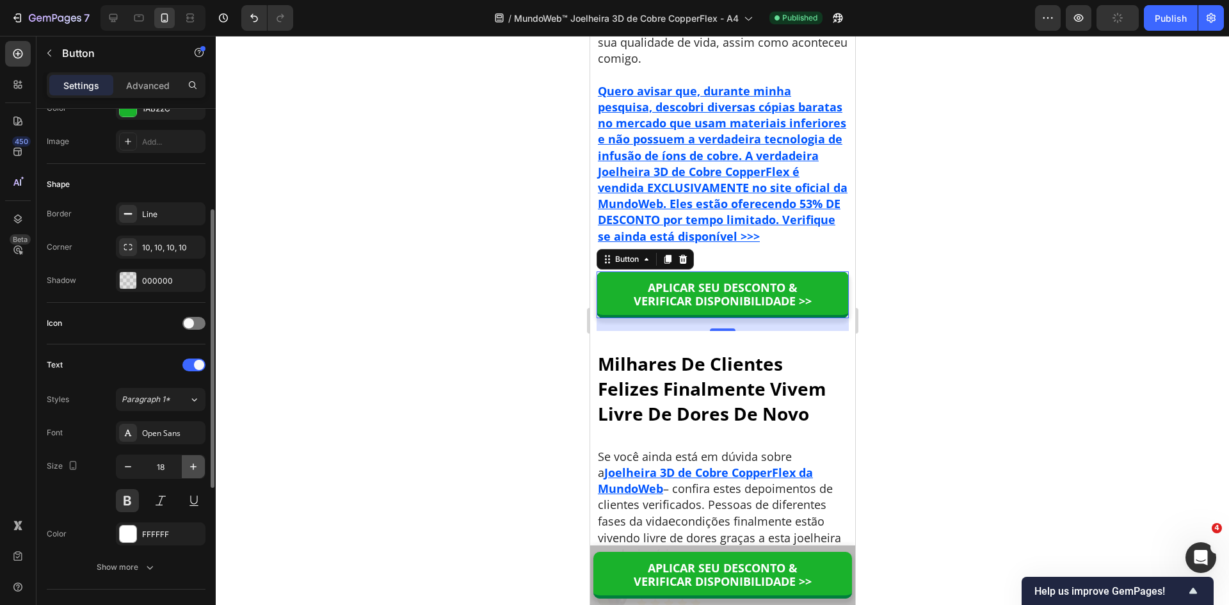
click at [185, 469] on button "button" at bounding box center [193, 466] width 23 height 23
click at [190, 470] on icon "button" at bounding box center [193, 466] width 13 height 13
type input "20"
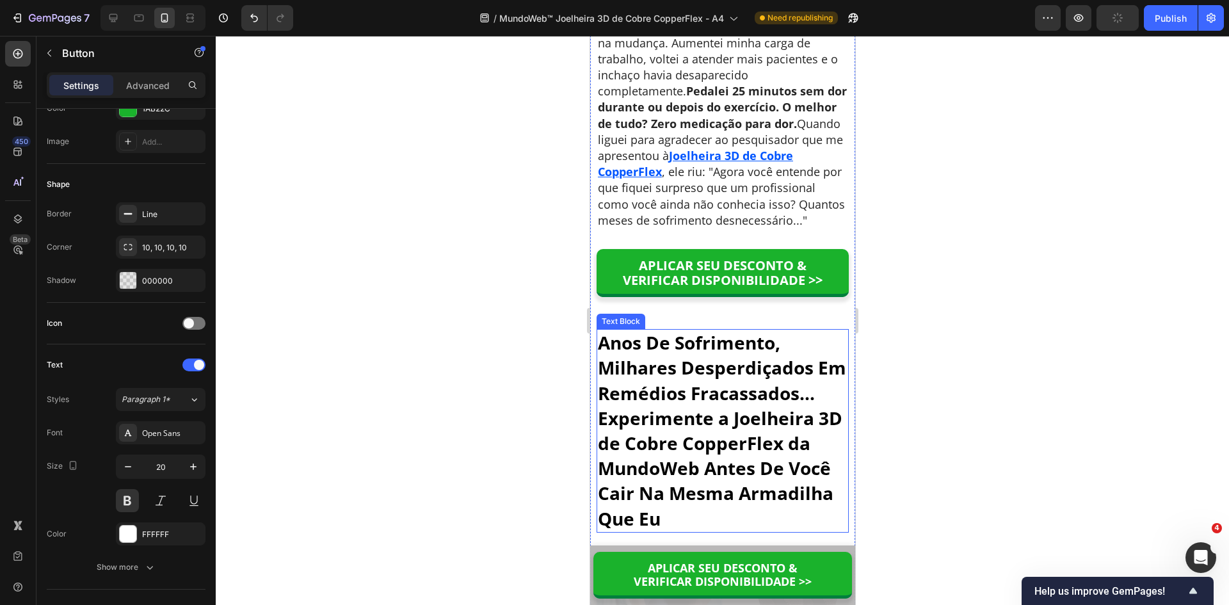
scroll to position [6886, 0]
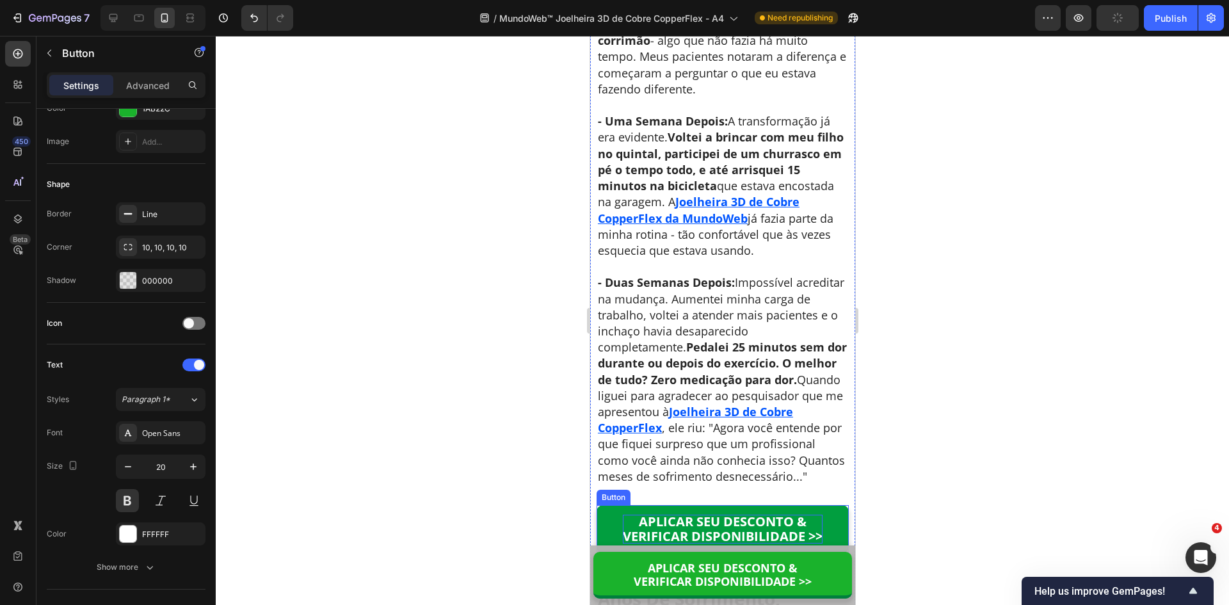
click at [728, 527] on span "VERIFICAR DISPONIBILIDADE >>" at bounding box center [722, 535] width 200 height 17
click at [744, 527] on span "VERIFICAR DISPONIBILIDADE >>" at bounding box center [722, 535] width 200 height 17
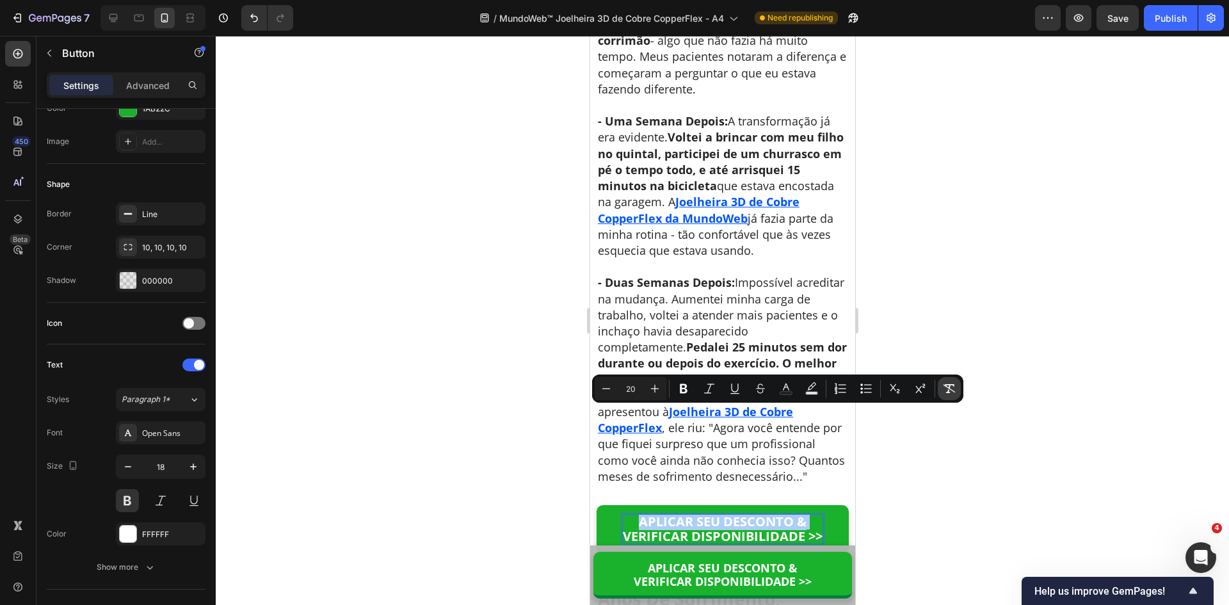
click at [952, 385] on icon "Editor contextual toolbar" at bounding box center [949, 388] width 13 height 13
type input "18"
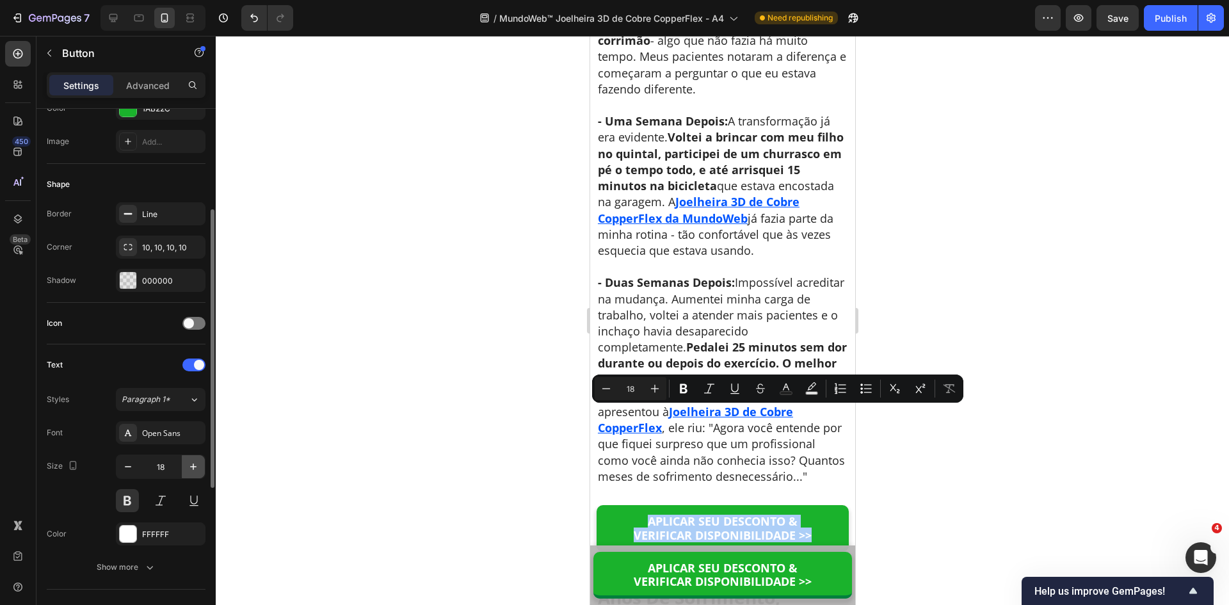
click at [189, 462] on icon "button" at bounding box center [193, 466] width 13 height 13
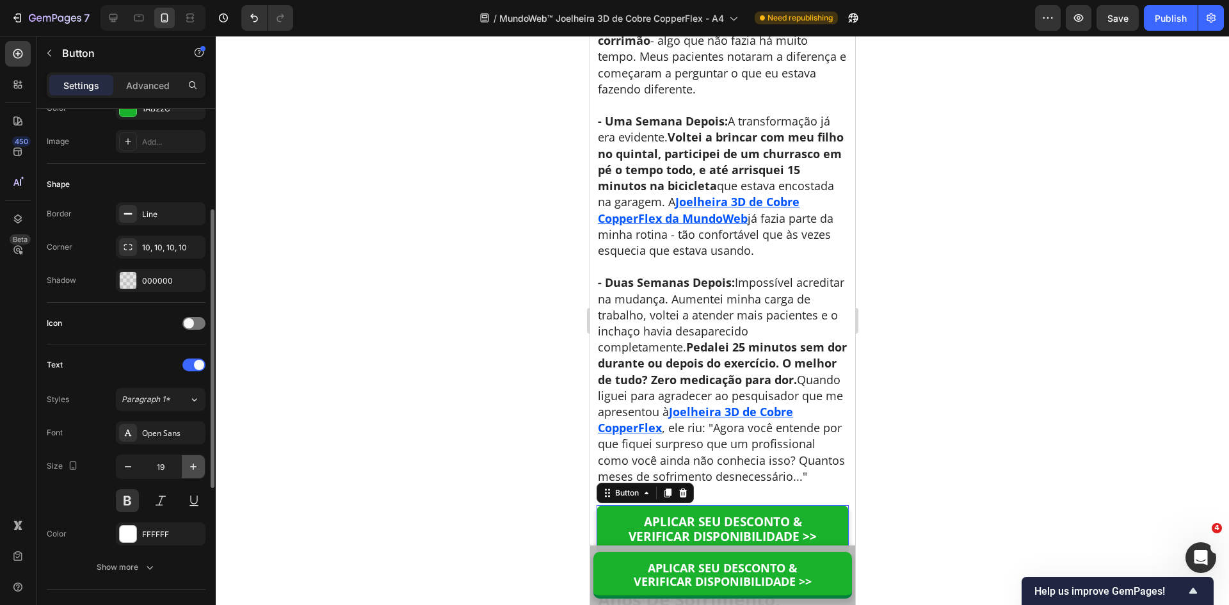
click at [192, 465] on icon "button" at bounding box center [193, 466] width 13 height 13
type input "20"
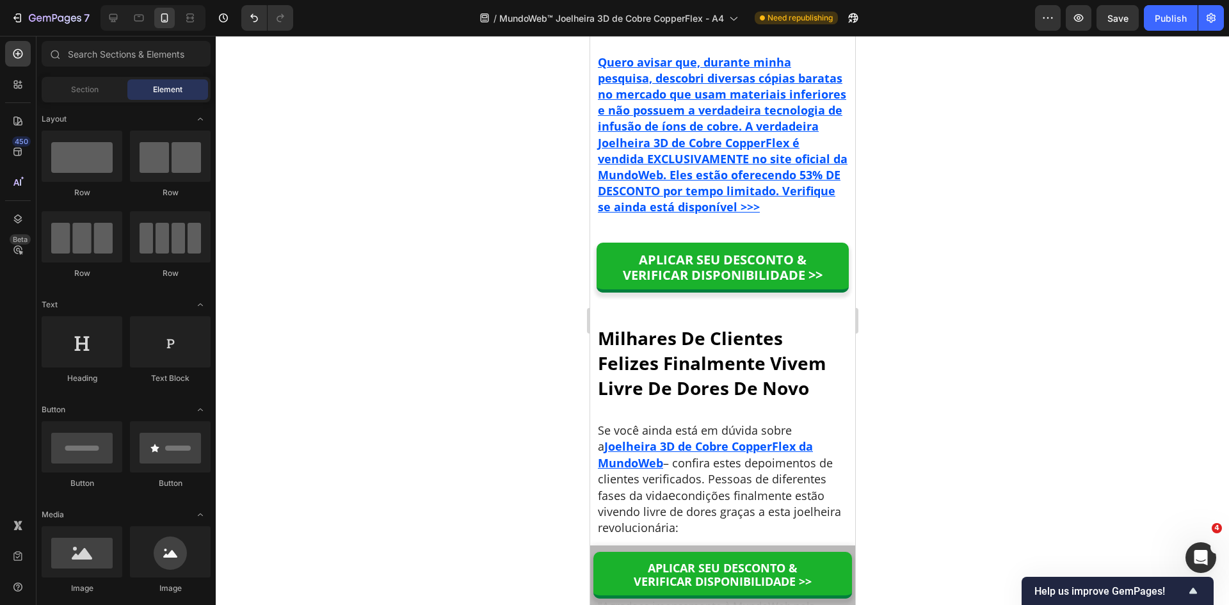
scroll to position [8206, 0]
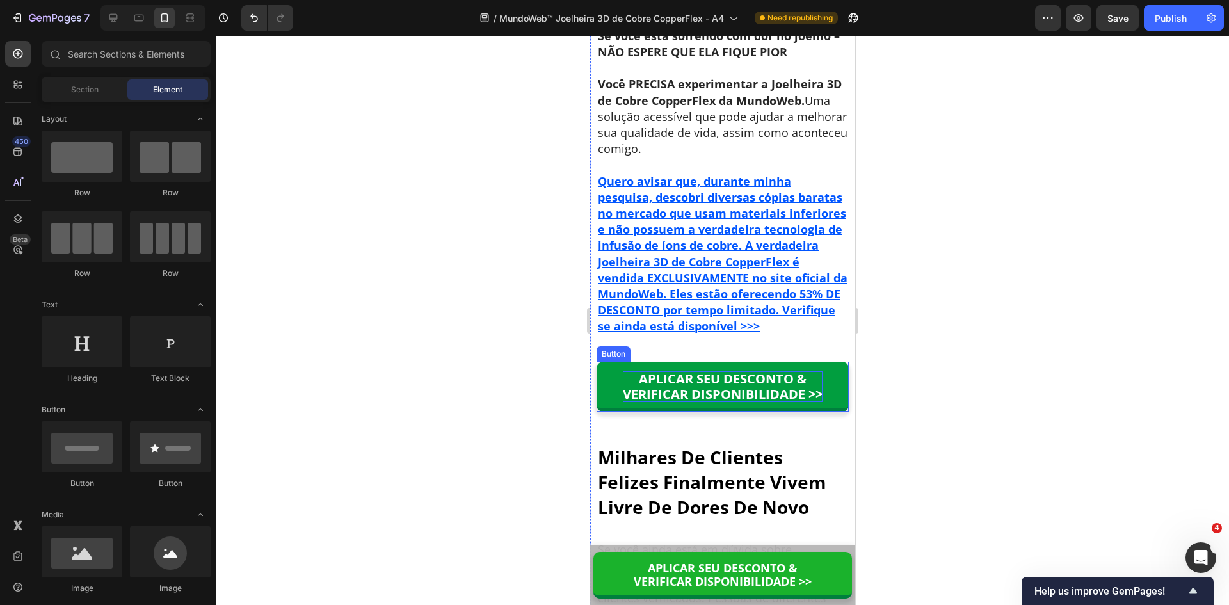
click at [755, 402] on p "APLICAR SEU DESCONTO & VERIFICAR DISPONIBILIDADE >>" at bounding box center [722, 386] width 200 height 31
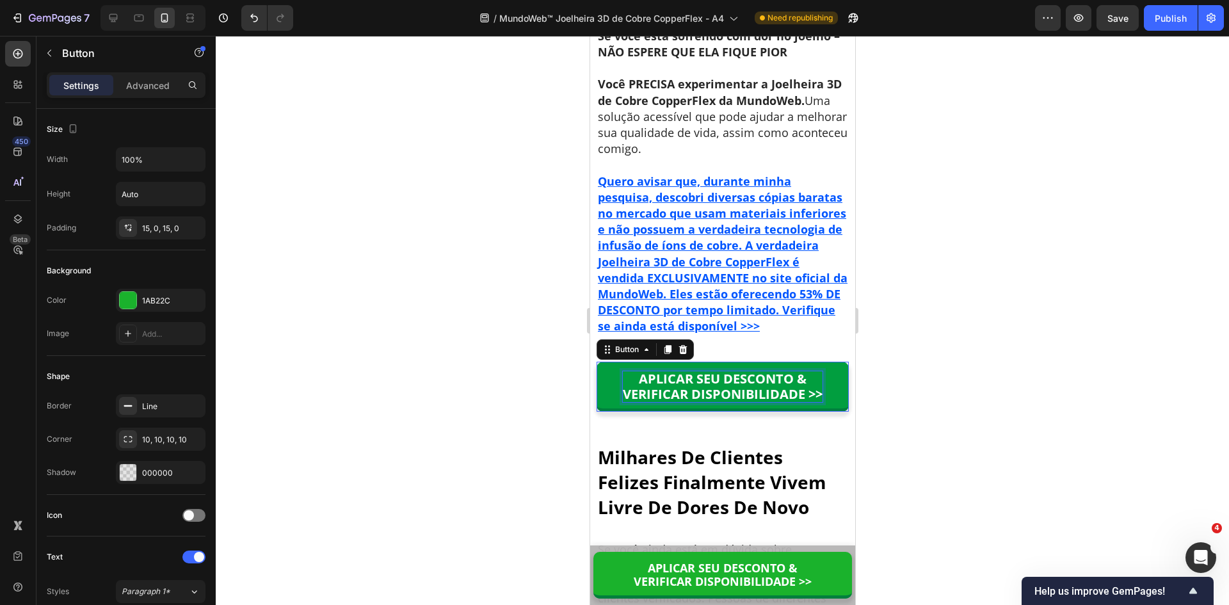
click at [755, 402] on p "APLICAR SEU DESCONTO & VERIFICAR DISPONIBILIDADE >>" at bounding box center [722, 386] width 200 height 31
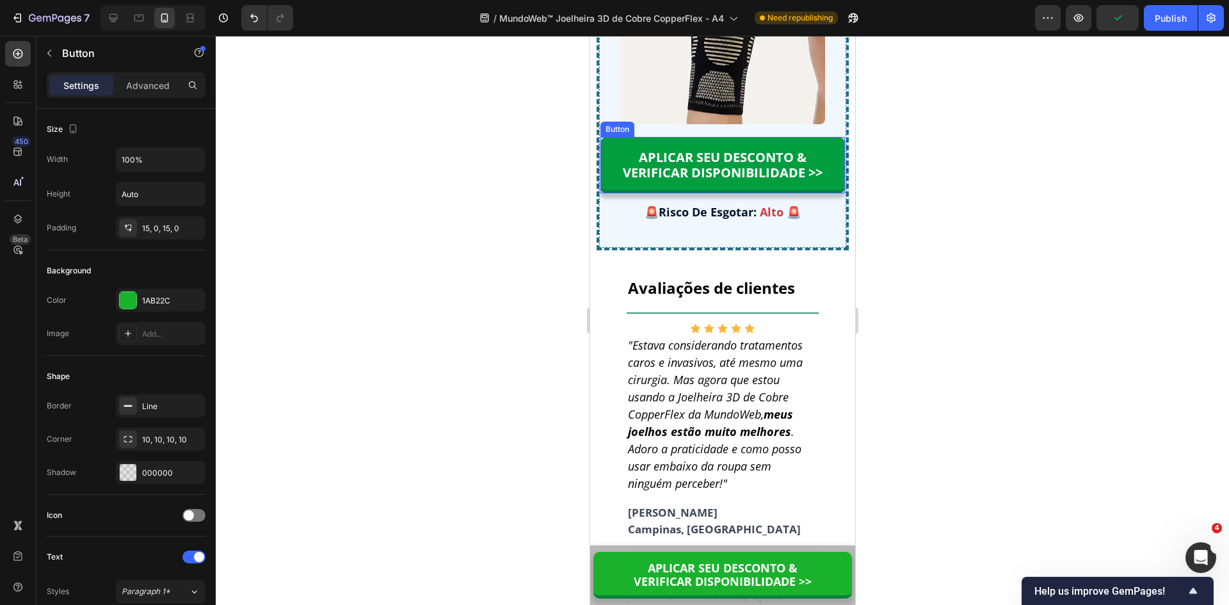
scroll to position [10767, 0]
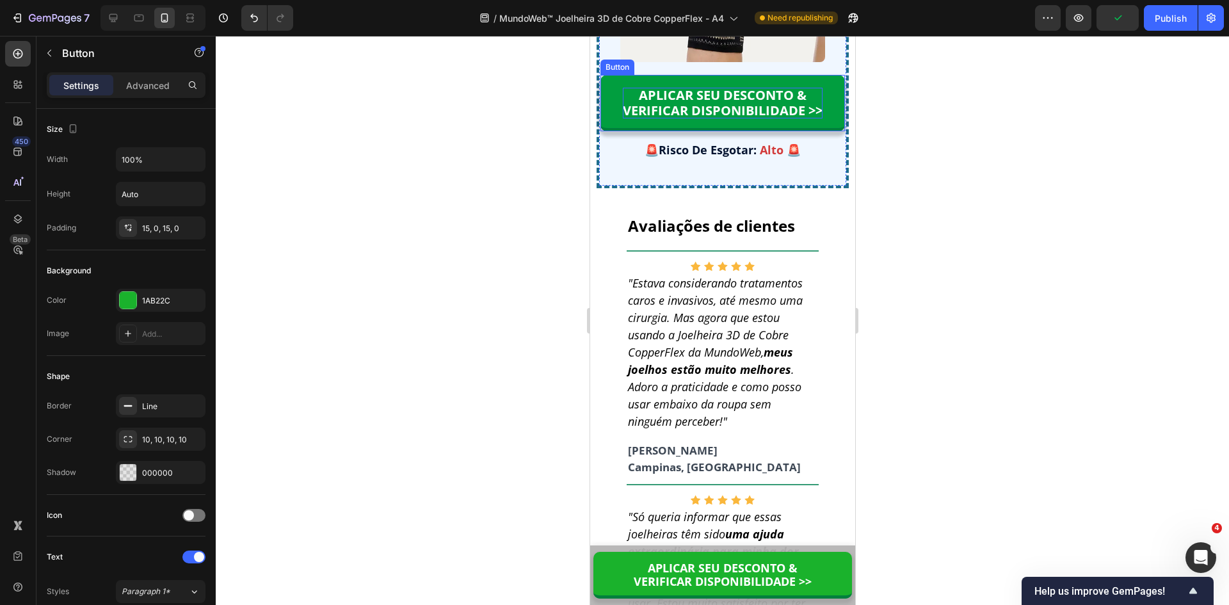
click at [729, 118] on p "APLICAR SEU DESCONTO & VERIFICAR DISPONIBILIDADE >>" at bounding box center [722, 103] width 200 height 31
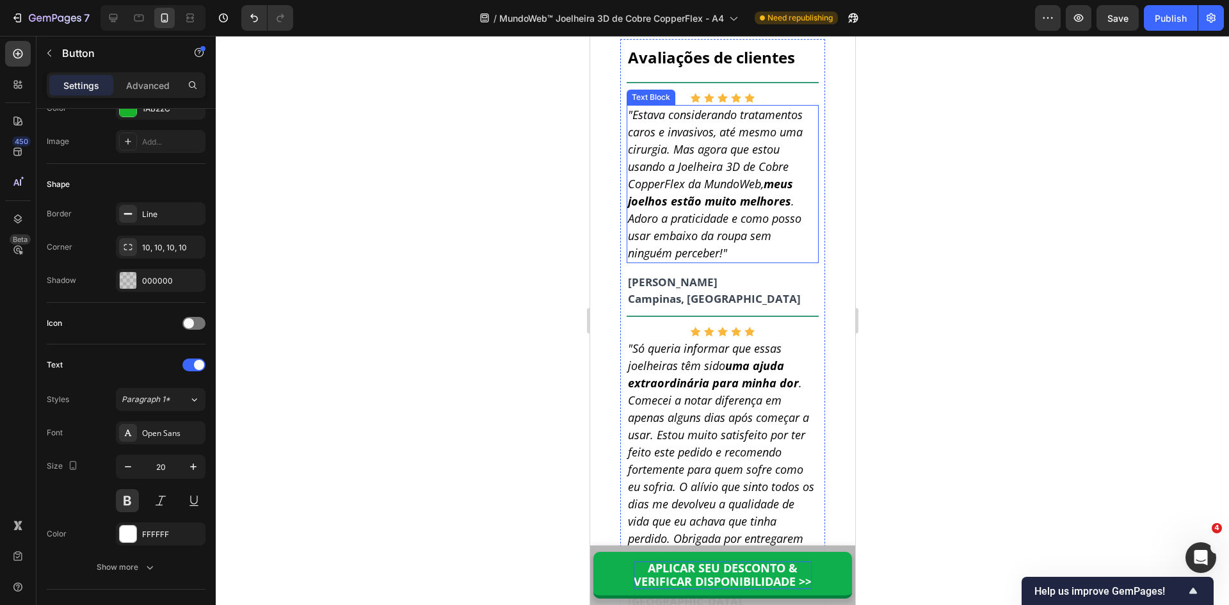
scroll to position [11087, 0]
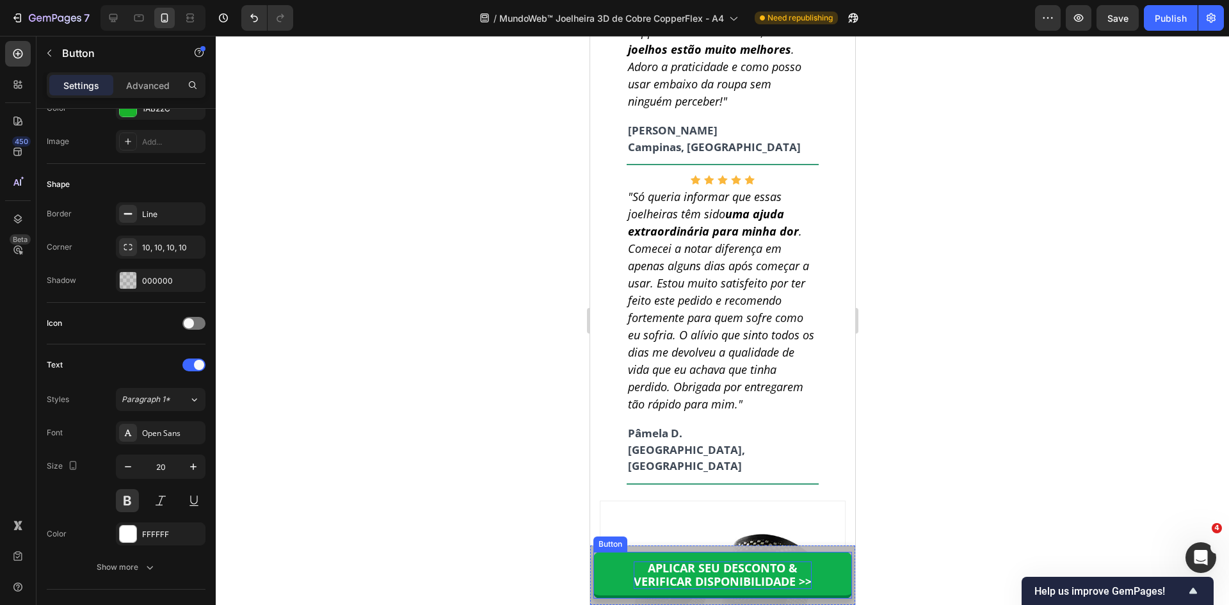
click at [717, 569] on span "APLICAR SEU DESCONTO &" at bounding box center [722, 567] width 150 height 15
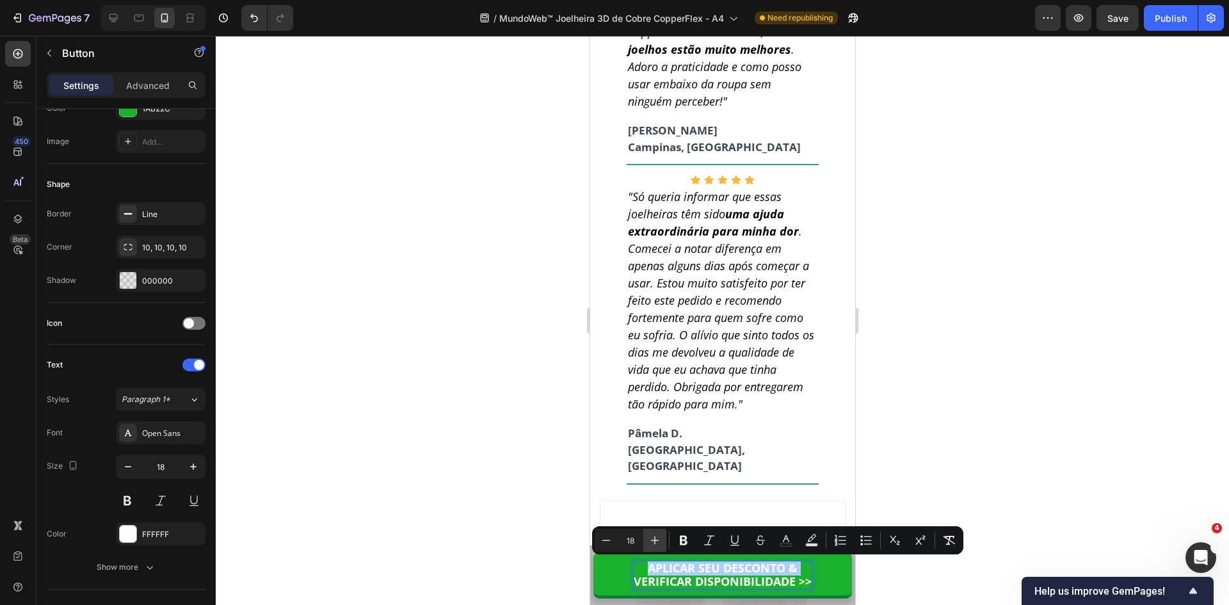
click at [655, 544] on icon "Editor contextual toolbar" at bounding box center [655, 540] width 8 height 8
type input "20"
click at [1018, 447] on div at bounding box center [722, 320] width 1013 height 569
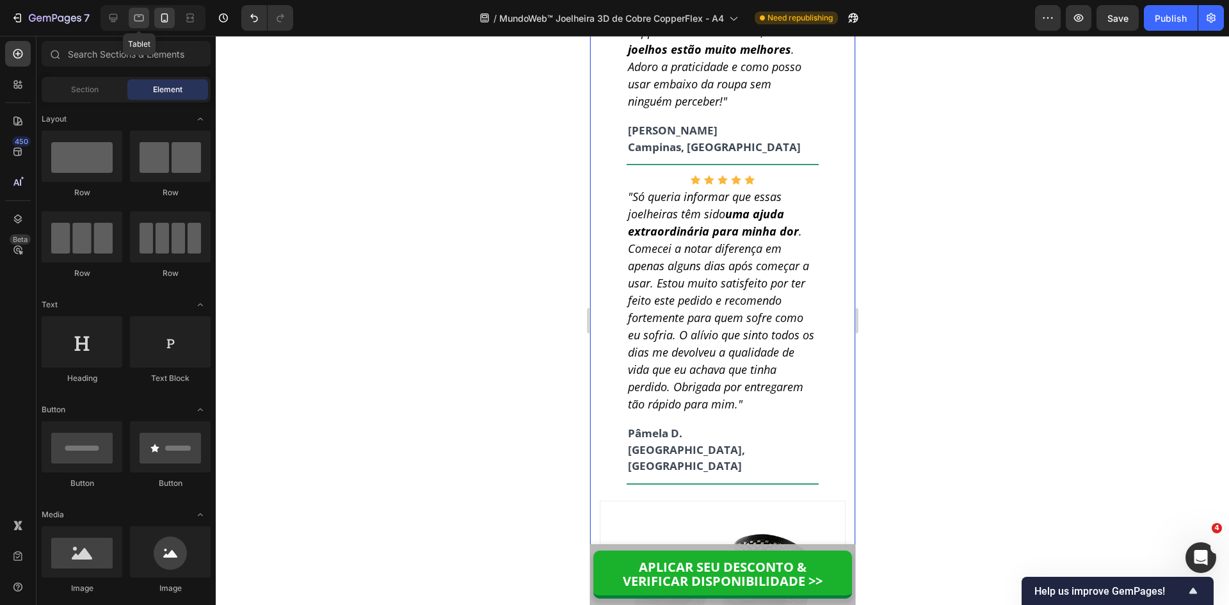
click at [141, 15] on icon at bounding box center [139, 18] width 10 height 7
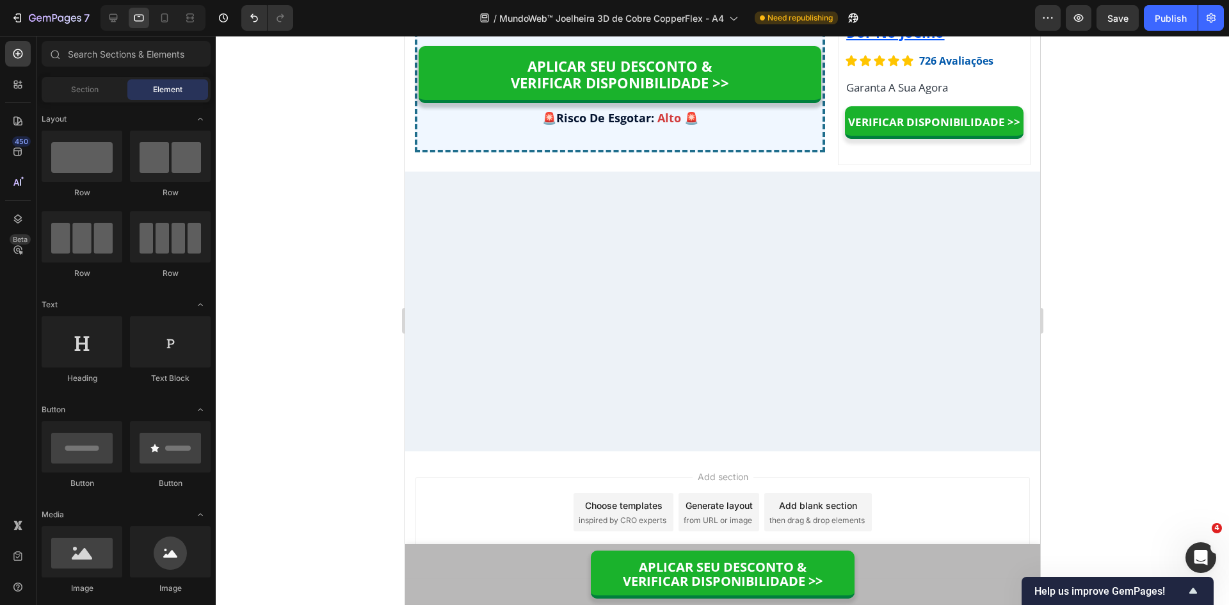
scroll to position [8693, 0]
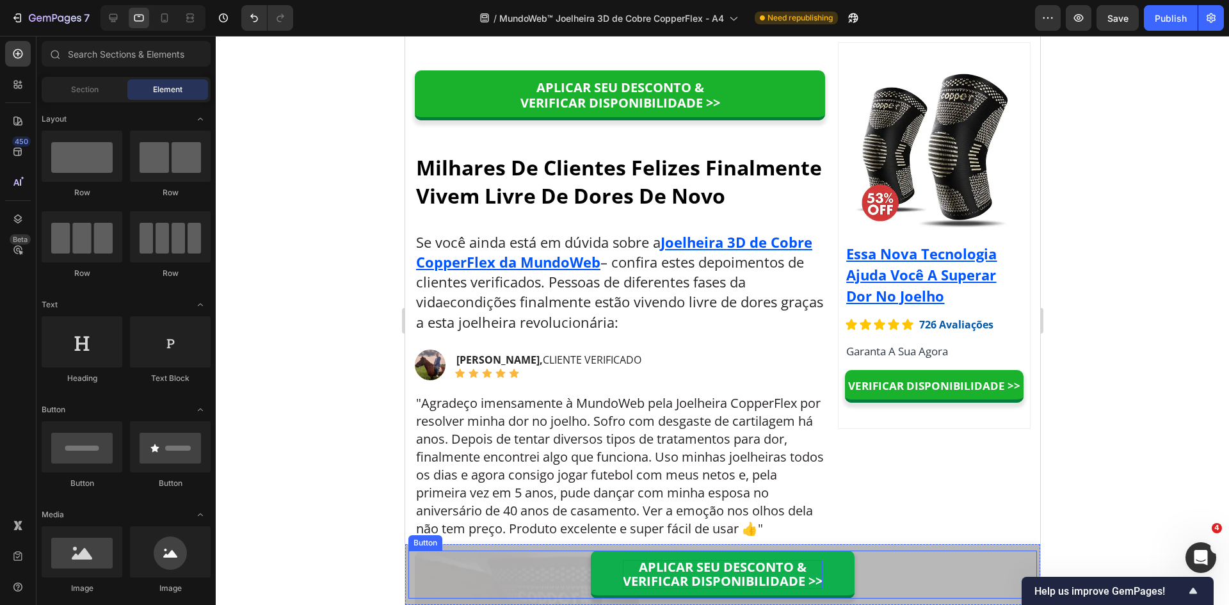
click at [721, 576] on span "VERIFICAR DISPONIBILIDADE >>" at bounding box center [722, 580] width 200 height 17
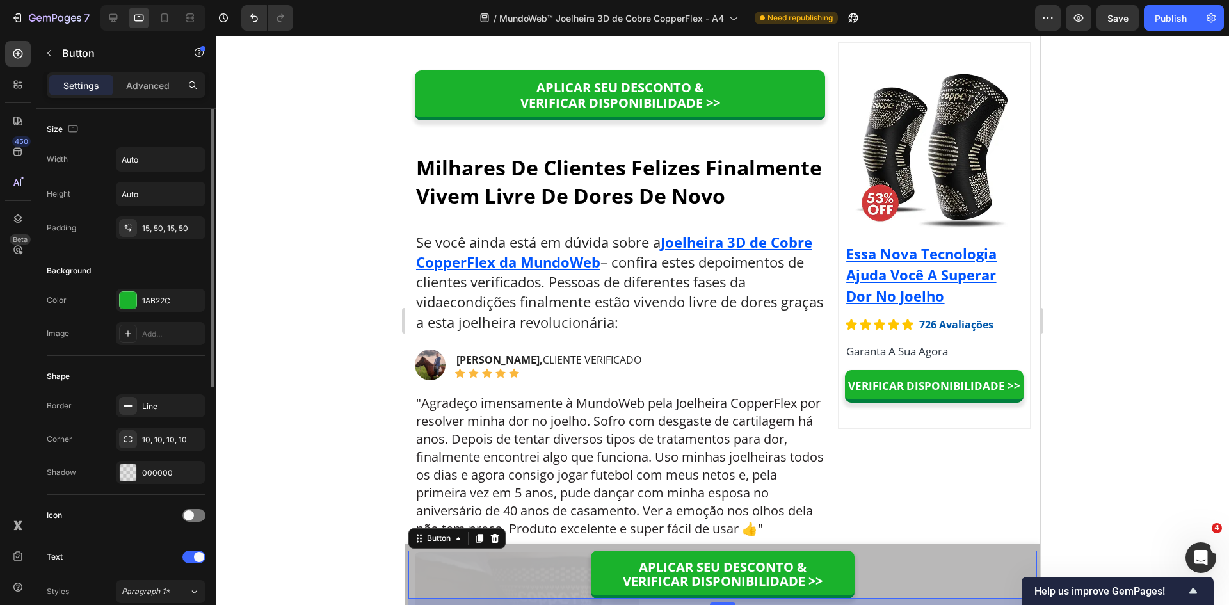
scroll to position [320, 0]
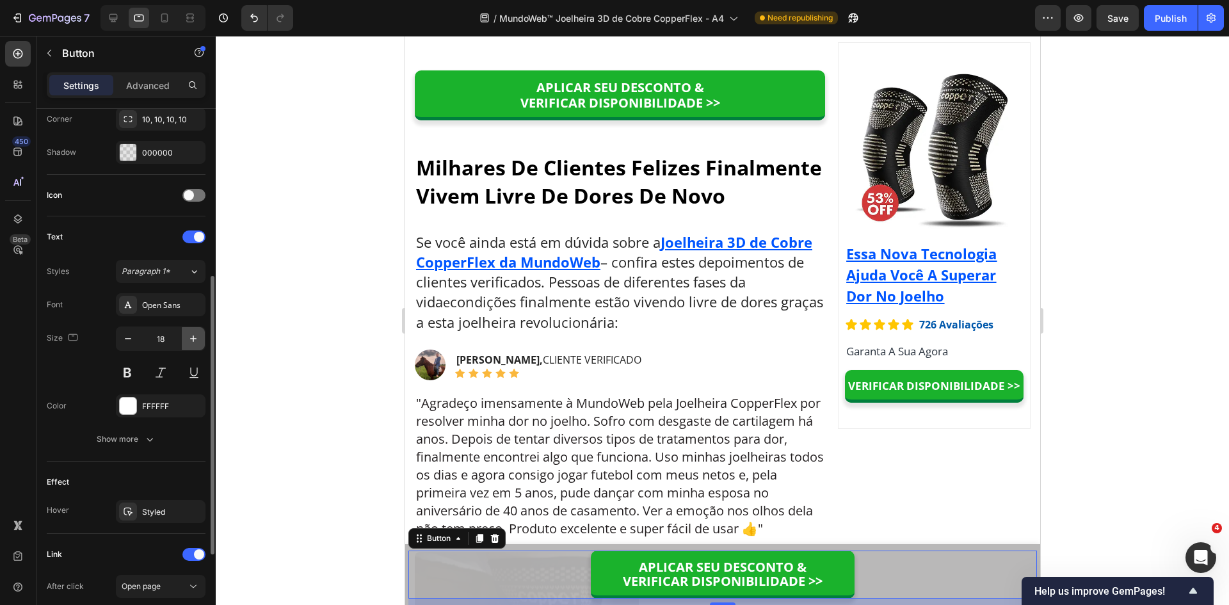
click at [190, 344] on icon "button" at bounding box center [193, 338] width 13 height 13
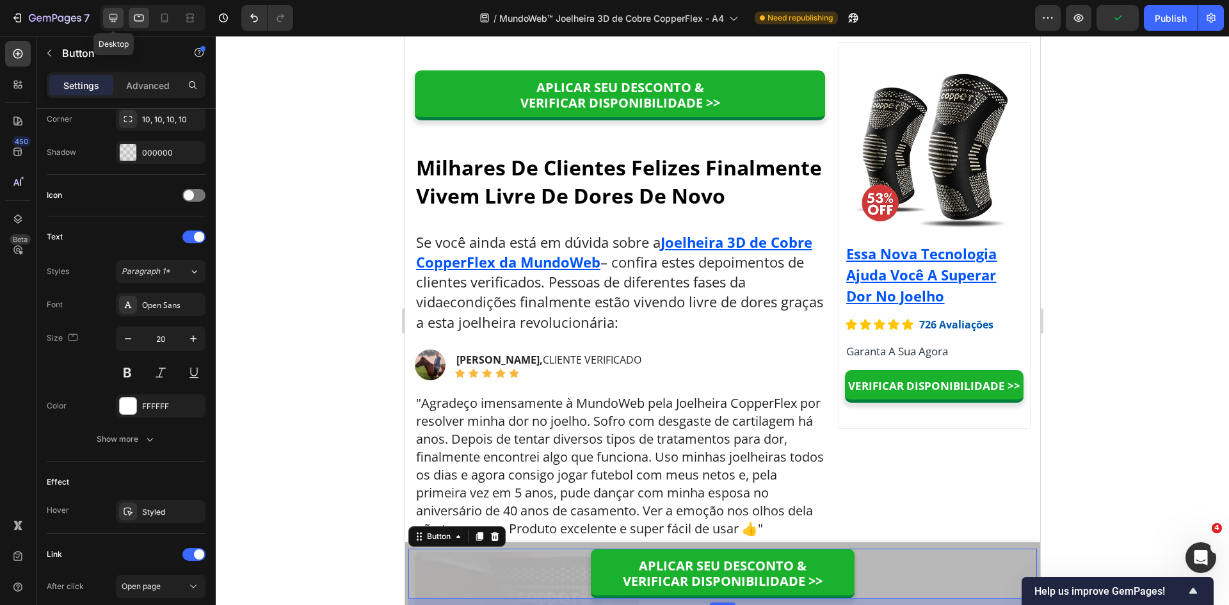
click at [112, 17] on icon at bounding box center [113, 18] width 13 height 13
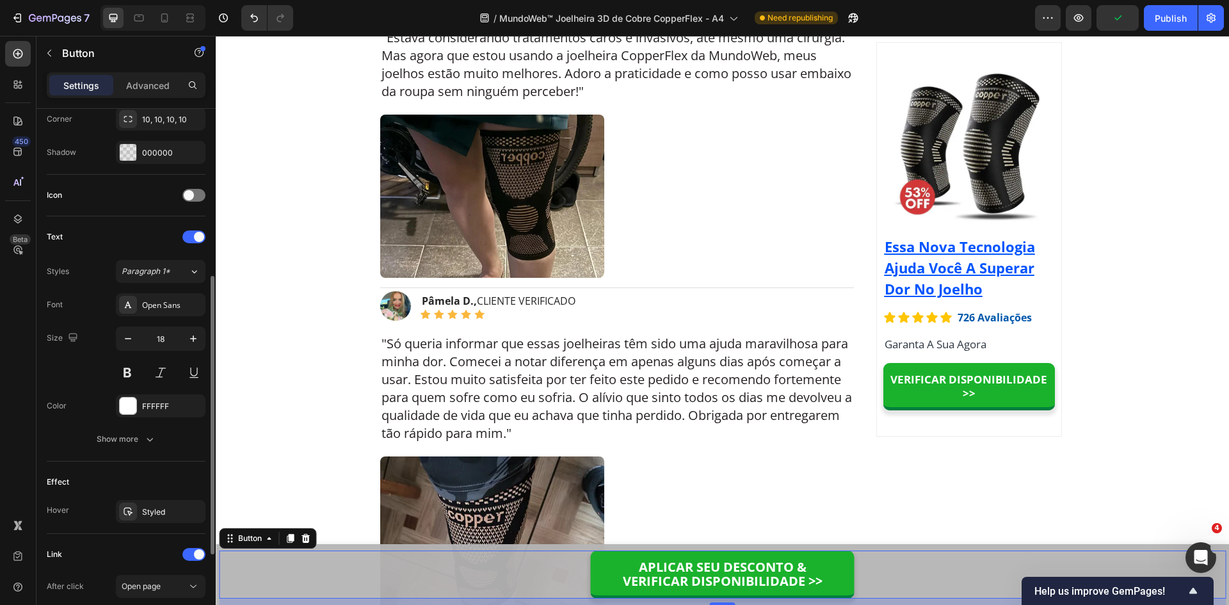
scroll to position [8832, 0]
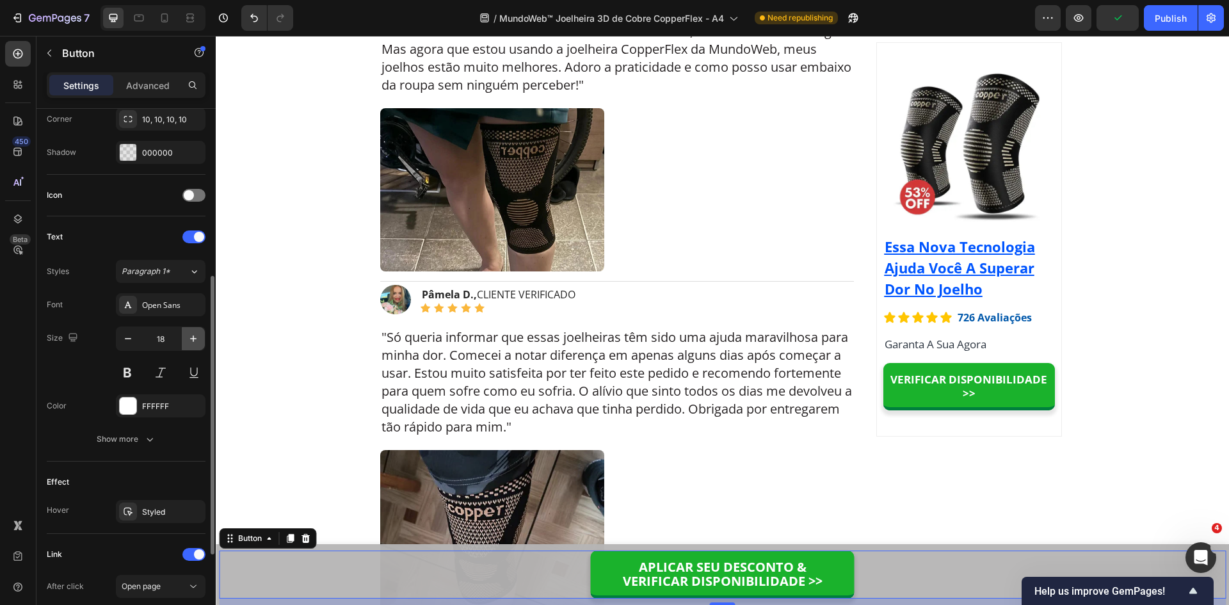
click at [197, 339] on icon "button" at bounding box center [193, 338] width 13 height 13
type input "20"
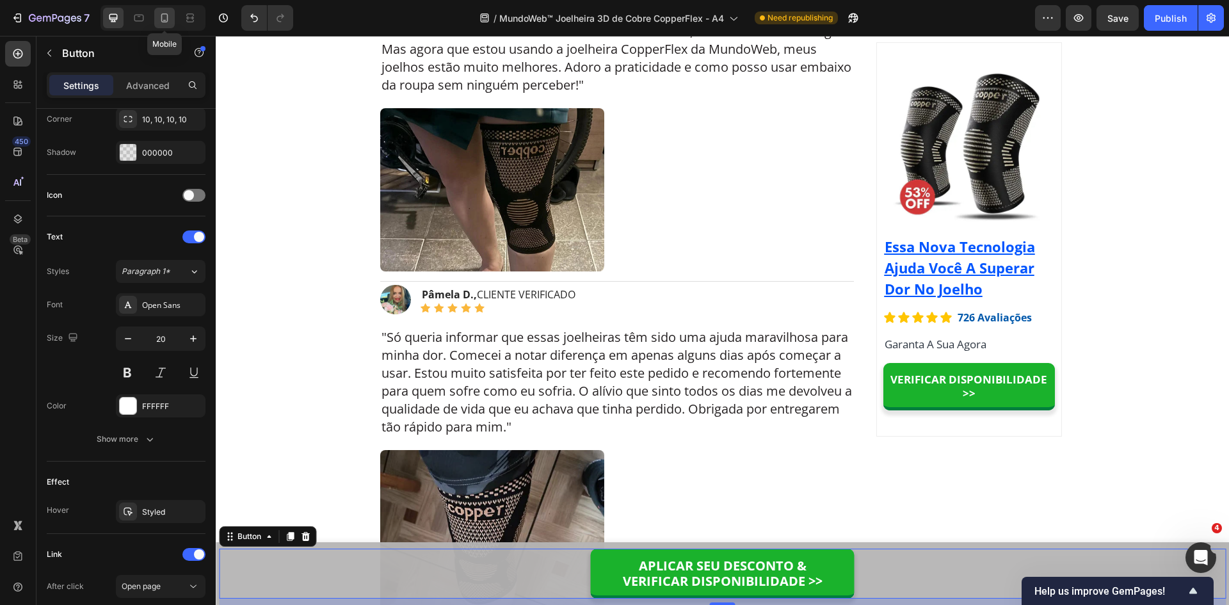
click at [166, 16] on icon at bounding box center [164, 18] width 13 height 13
type input "100%"
type input "18"
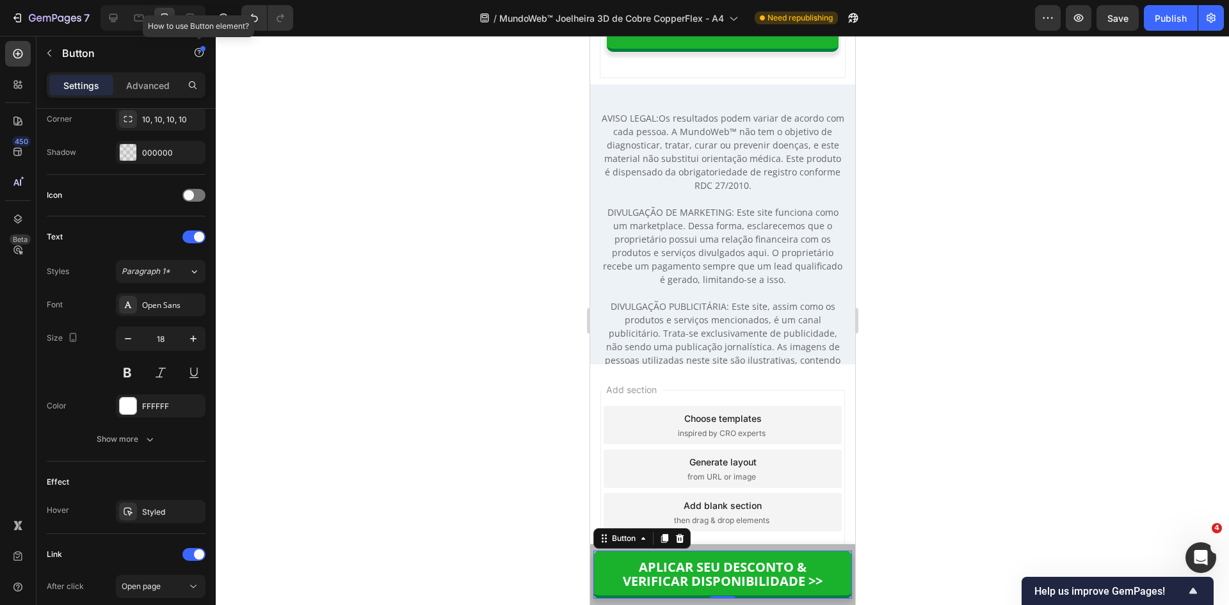
scroll to position [12073, 0]
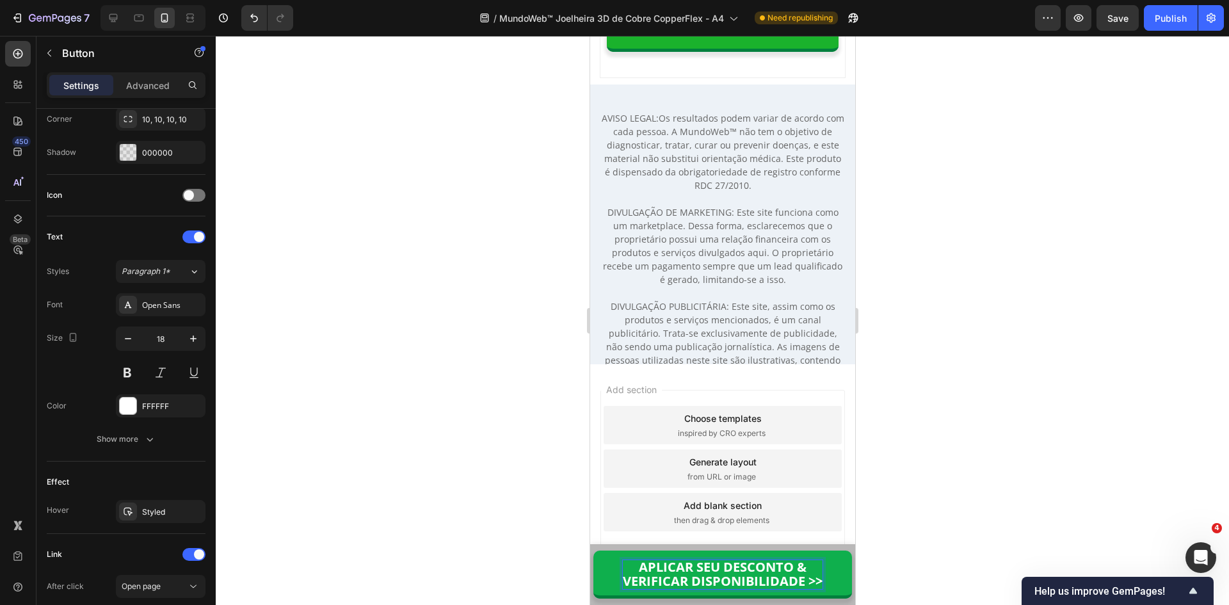
click at [676, 562] on span "APLICAR SEU DESCONTO &" at bounding box center [722, 566] width 168 height 17
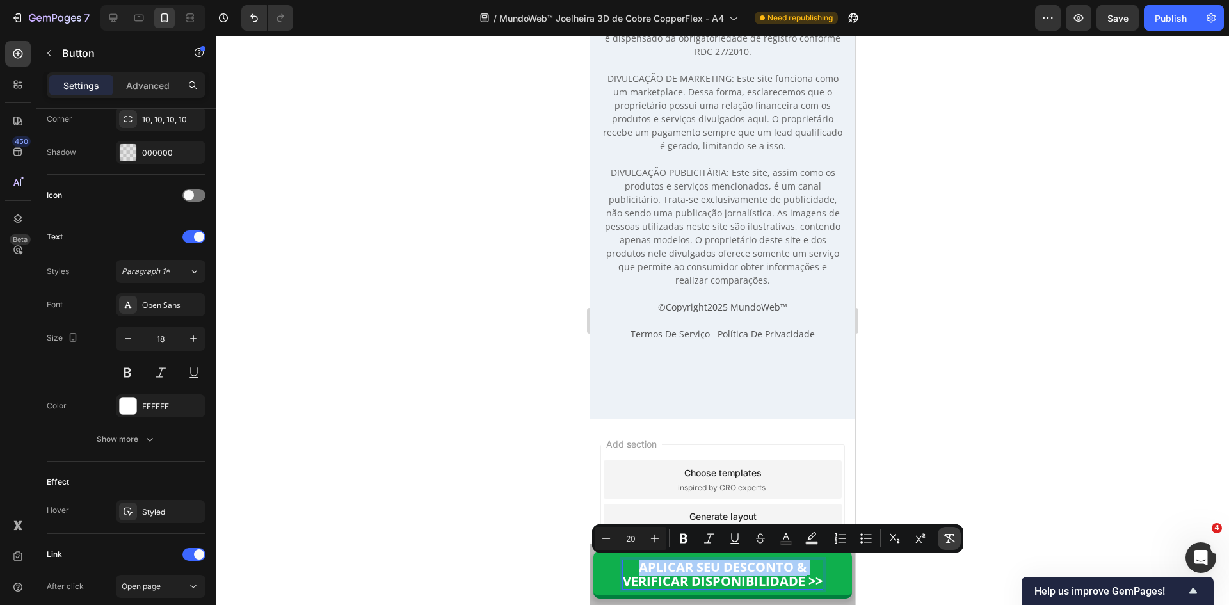
click at [954, 542] on icon "Editor contextual toolbar" at bounding box center [949, 538] width 13 height 13
type input "18"
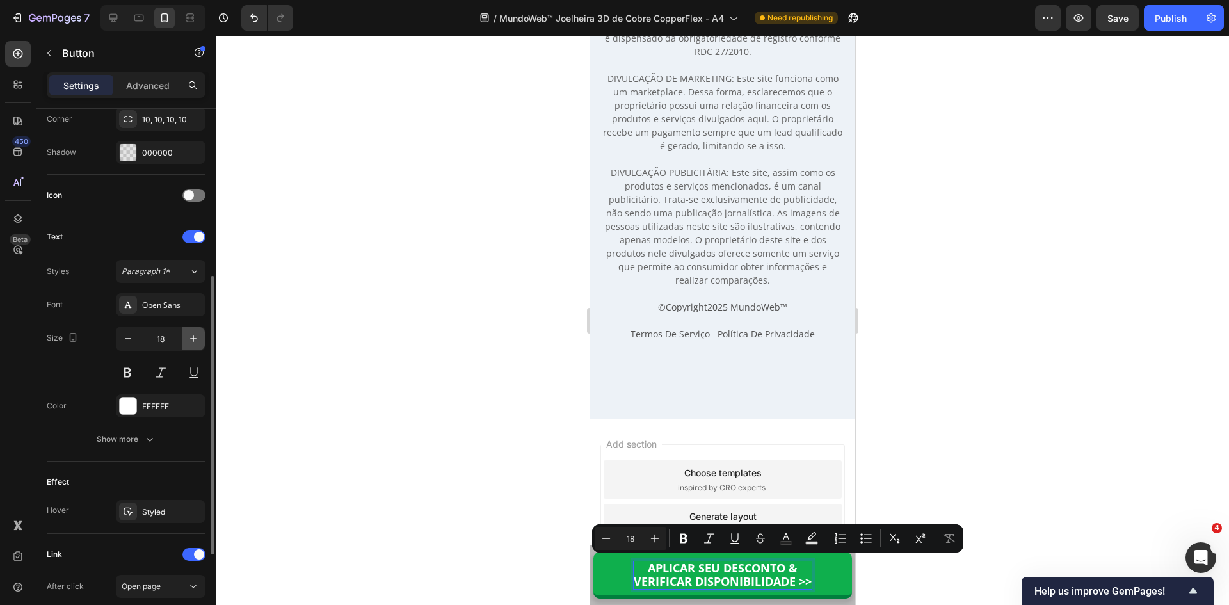
click at [191, 335] on icon "button" at bounding box center [193, 338] width 13 height 13
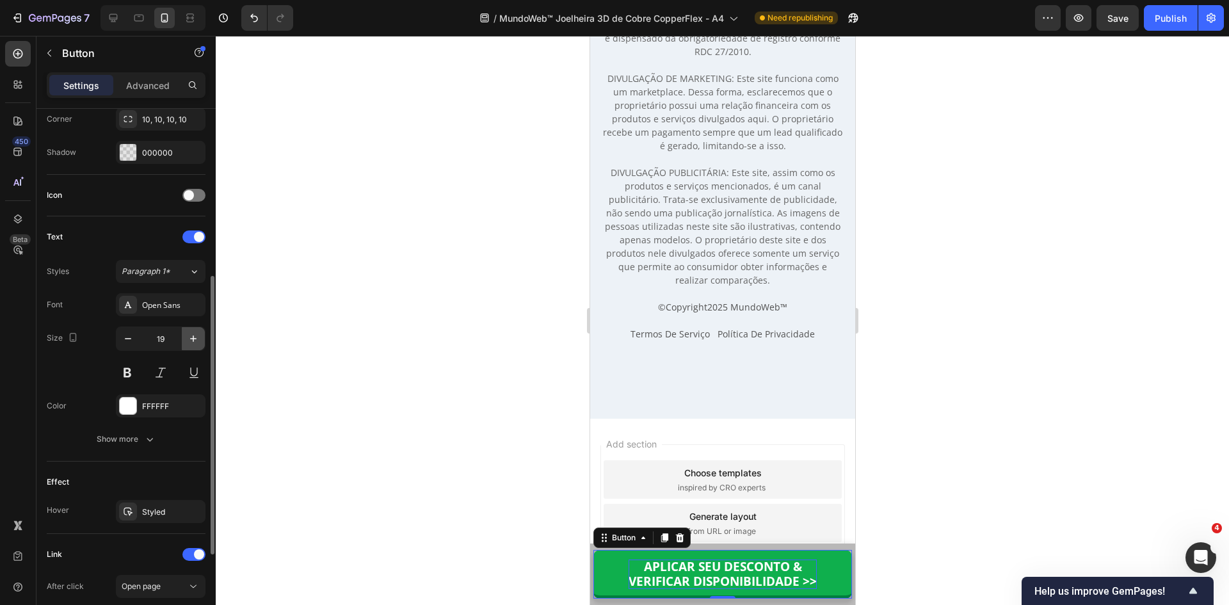
click at [193, 336] on icon "button" at bounding box center [193, 338] width 13 height 13
type input "20"
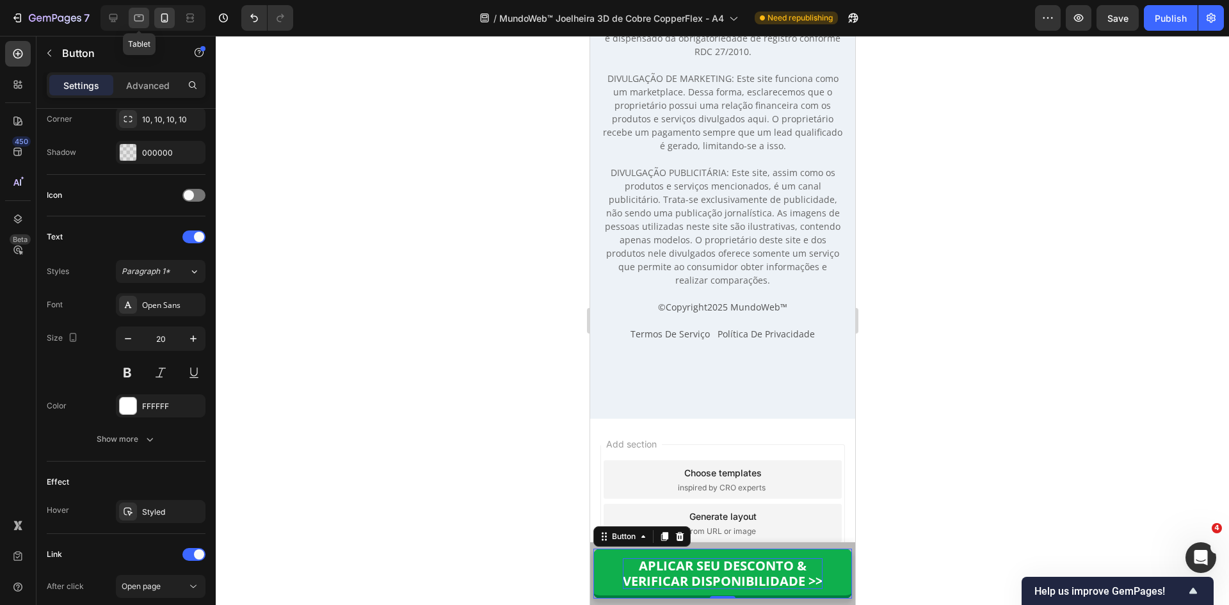
click at [136, 15] on icon at bounding box center [139, 18] width 10 height 7
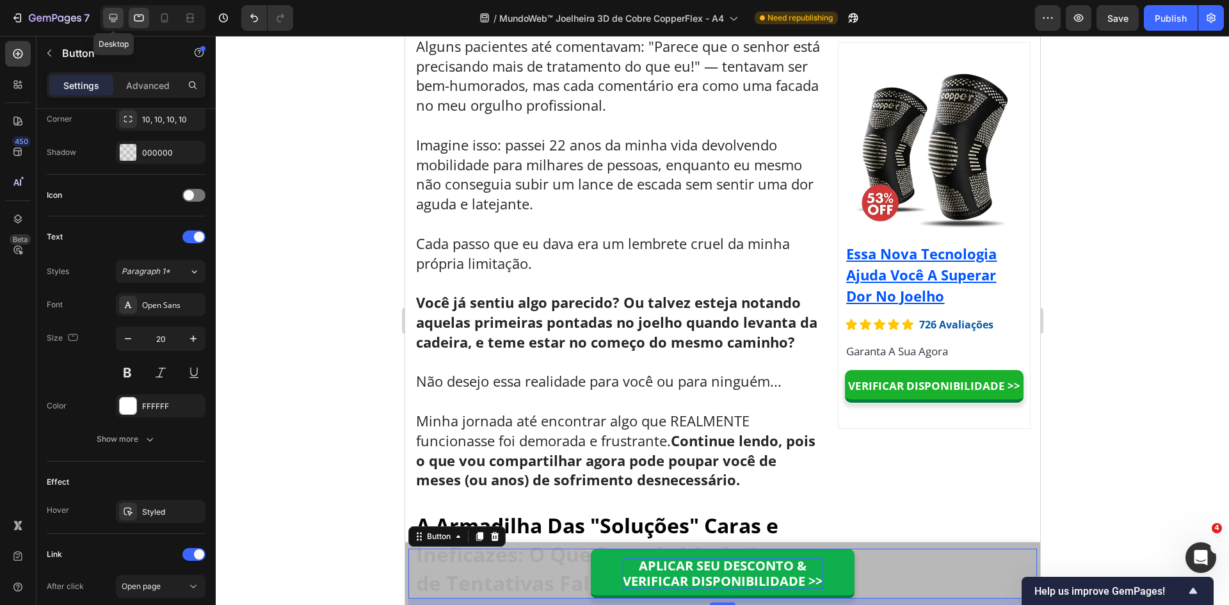
click at [108, 20] on icon at bounding box center [113, 18] width 13 height 13
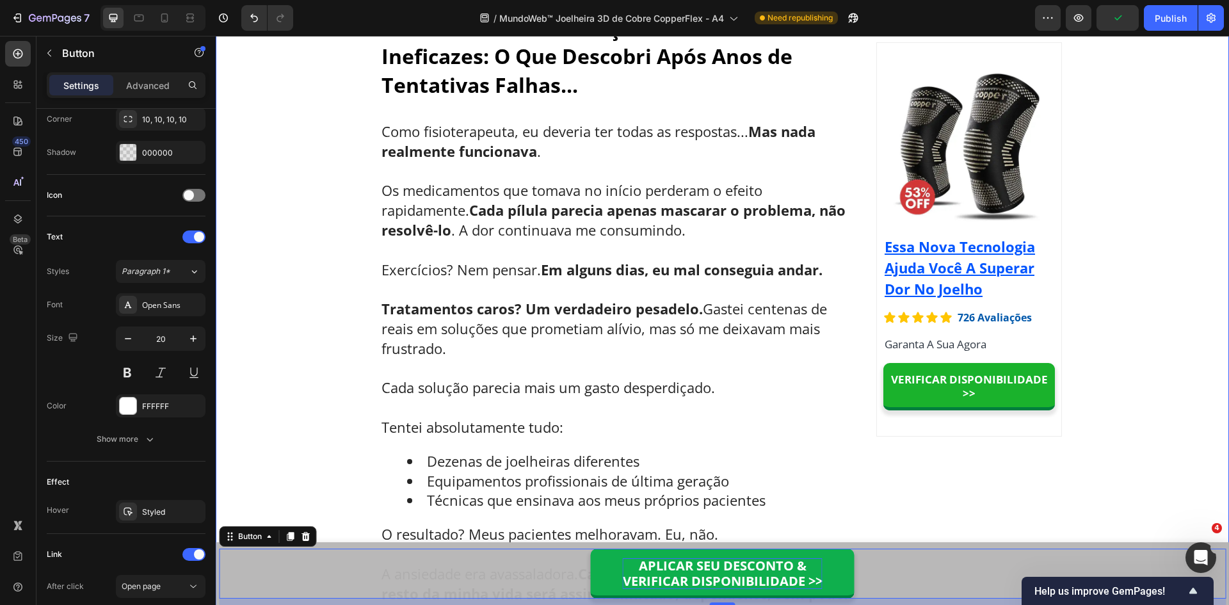
scroll to position [1987, 0]
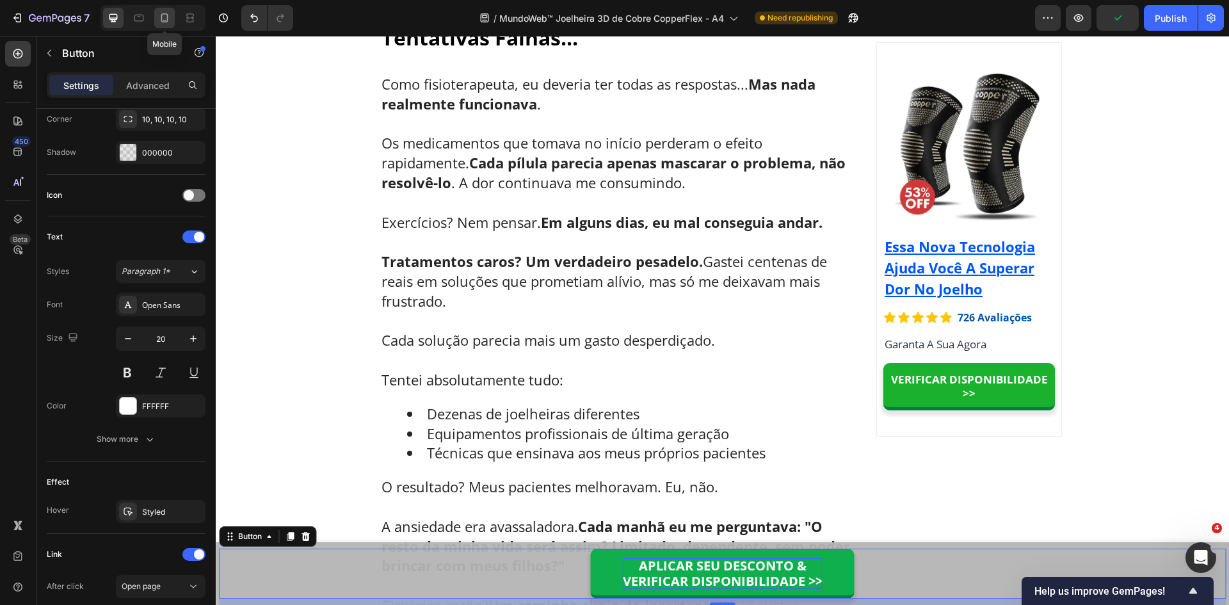
click at [161, 21] on icon at bounding box center [164, 18] width 13 height 13
type input "100%"
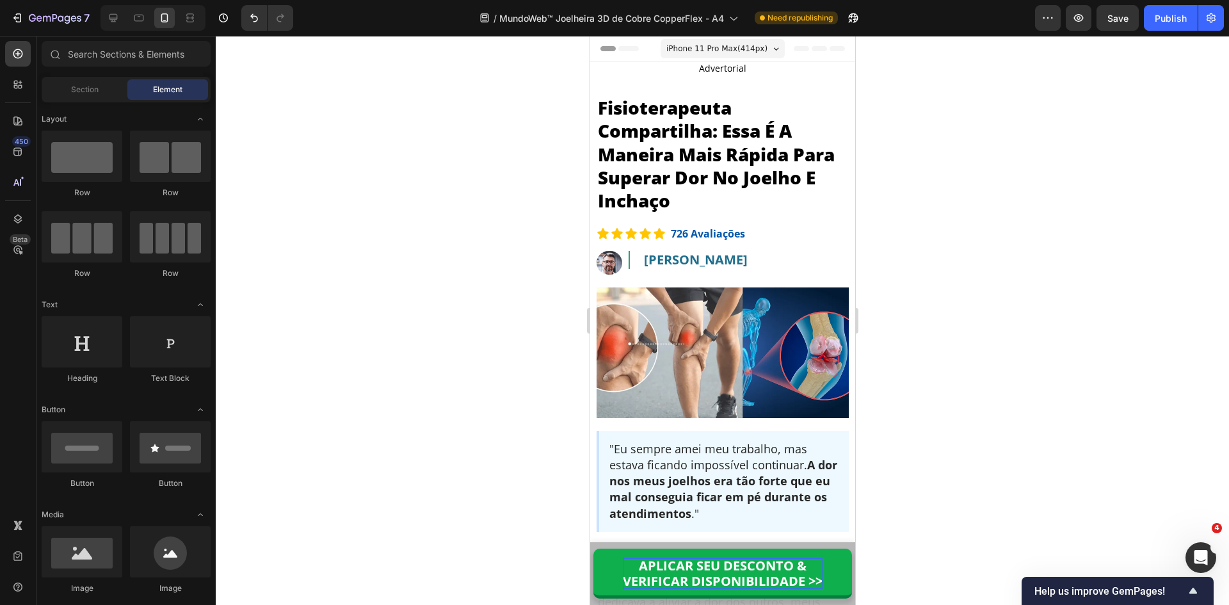
drag, startPoint x: 848, startPoint y: 165, endPoint x: 1447, endPoint y: 90, distance: 603.9
click at [1160, 22] on div "Publish" at bounding box center [1171, 18] width 32 height 13
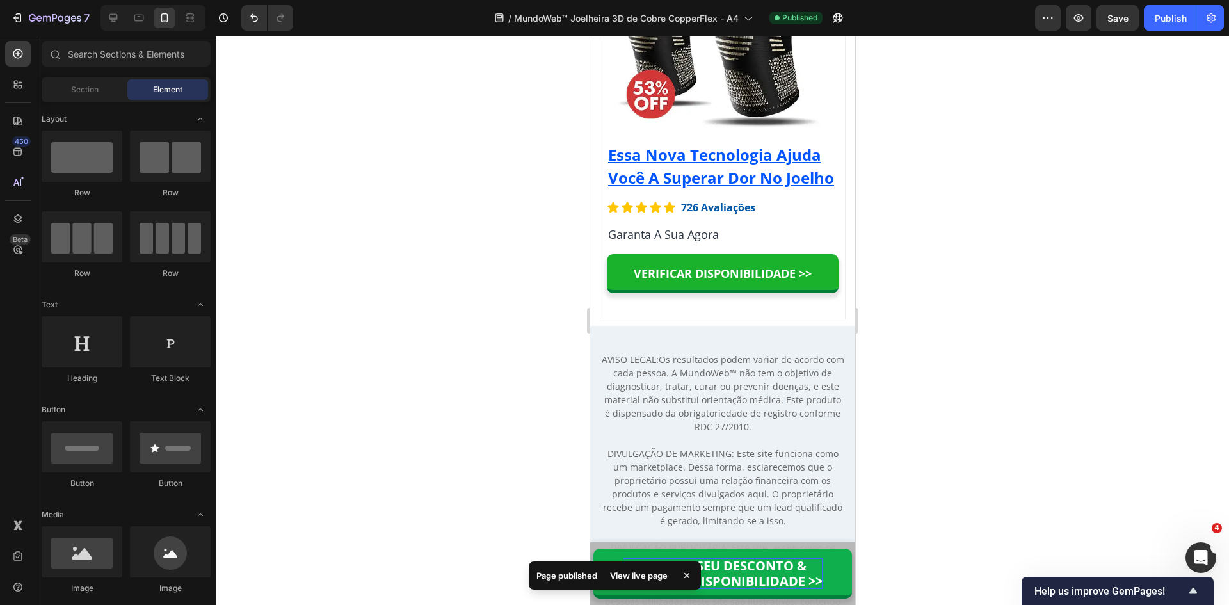
scroll to position [12239, 0]
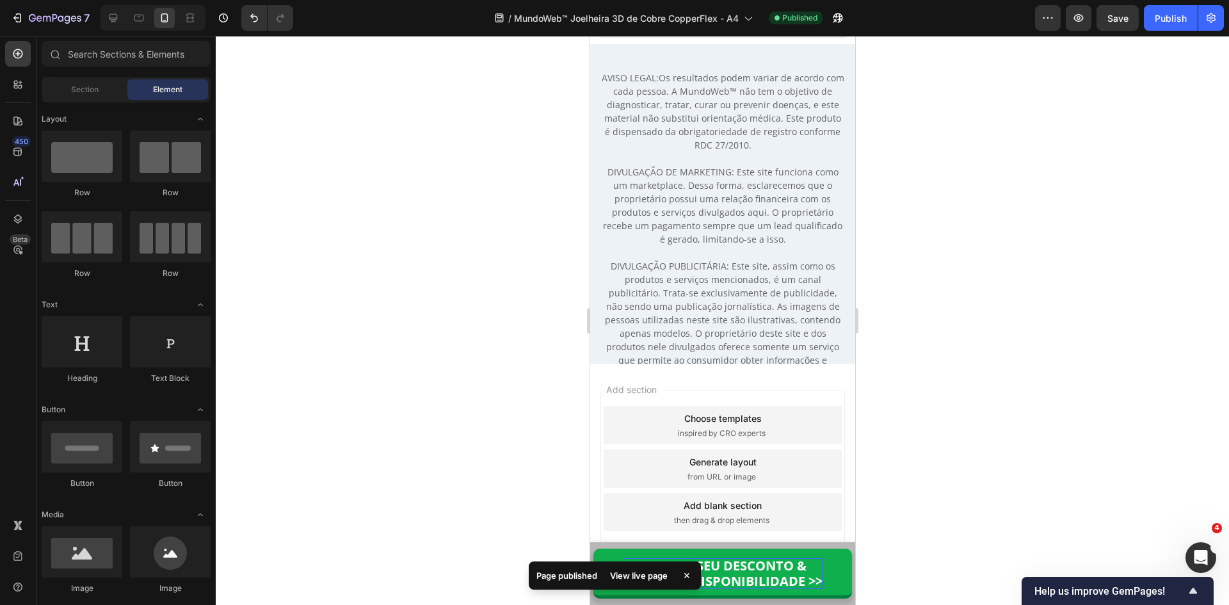
drag, startPoint x: 849, startPoint y: 56, endPoint x: 1450, endPoint y: 628, distance: 830.0
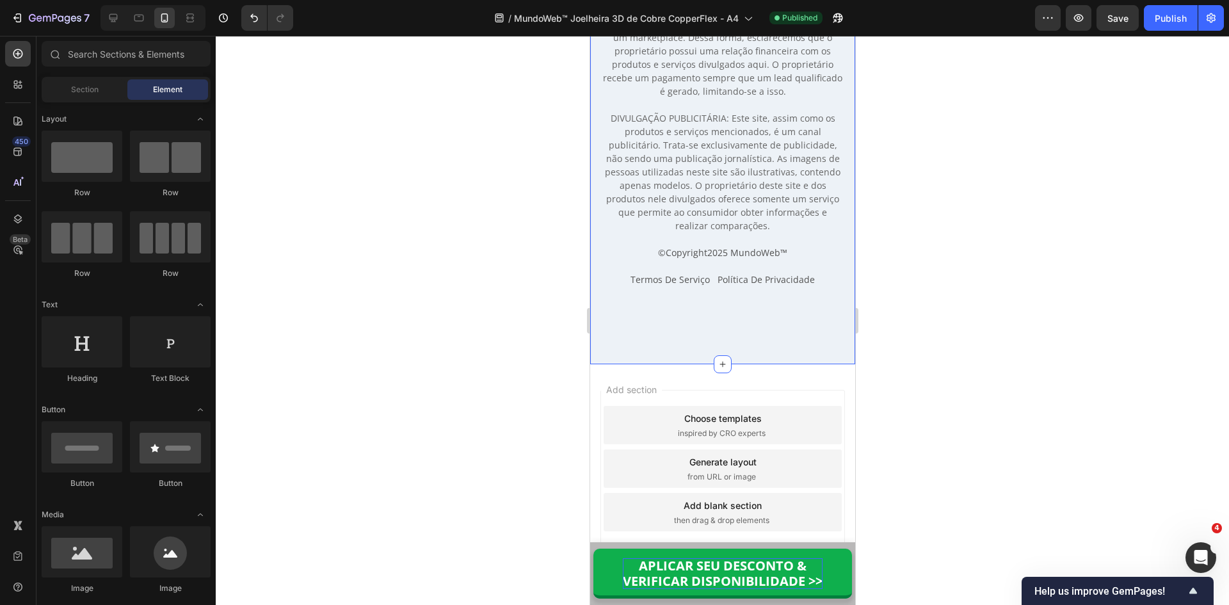
drag, startPoint x: 514, startPoint y: 455, endPoint x: 531, endPoint y: 444, distance: 19.5
click at [514, 454] on div at bounding box center [722, 320] width 1013 height 569
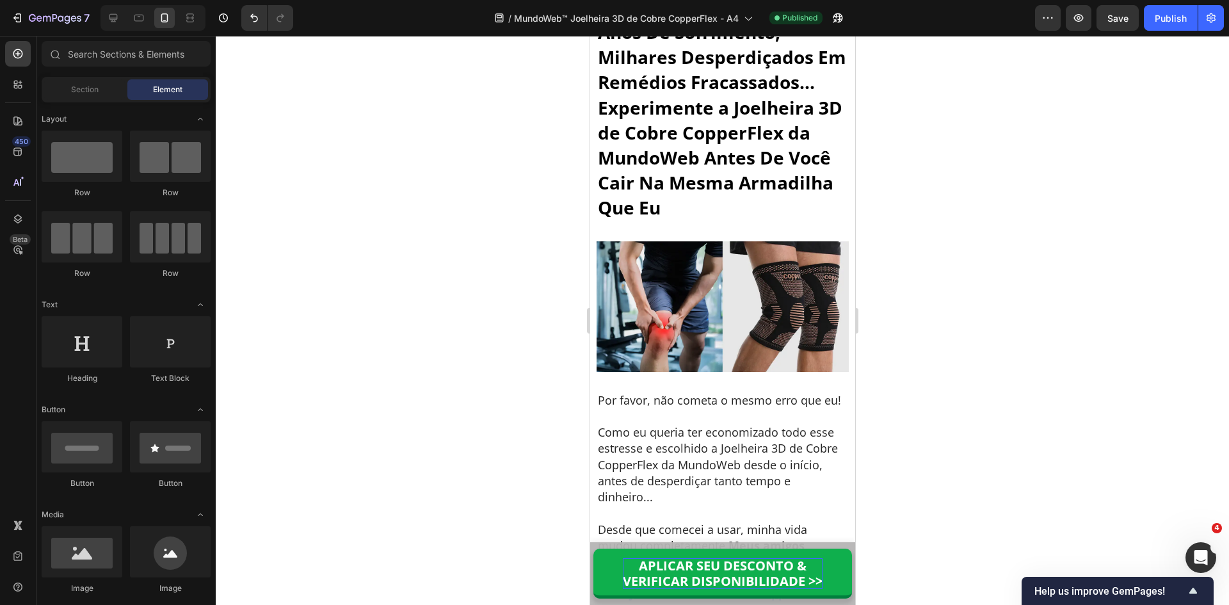
scroll to position [7880, 0]
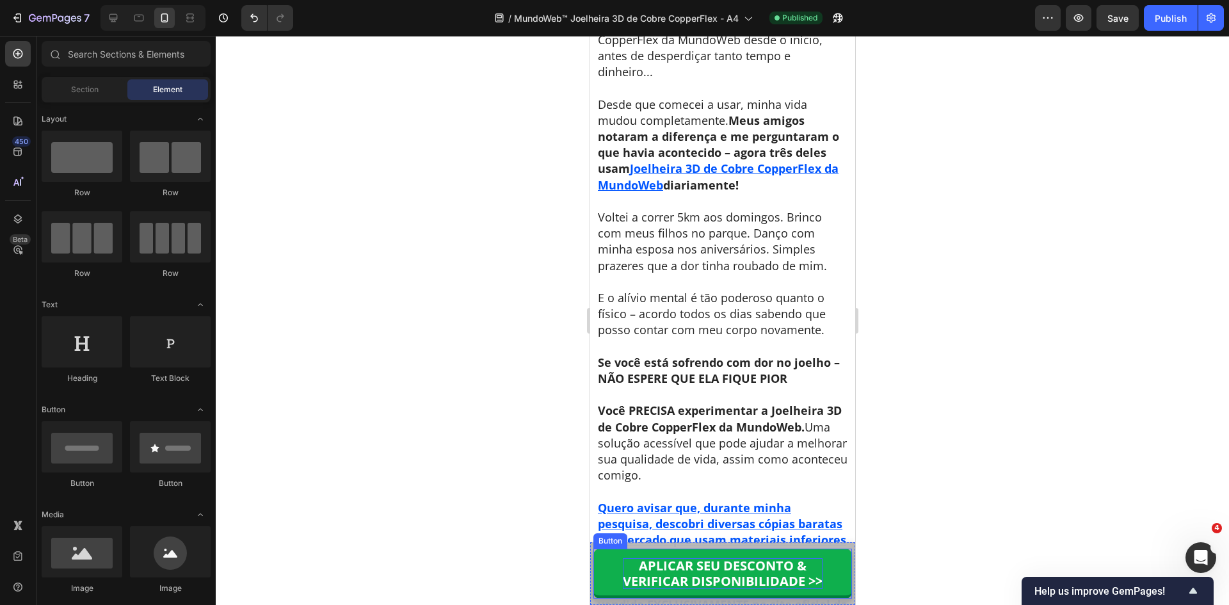
click at [731, 584] on p "APLICAR SEU DESCONTO & VERIFICAR DISPONIBILIDADE >>" at bounding box center [722, 573] width 200 height 31
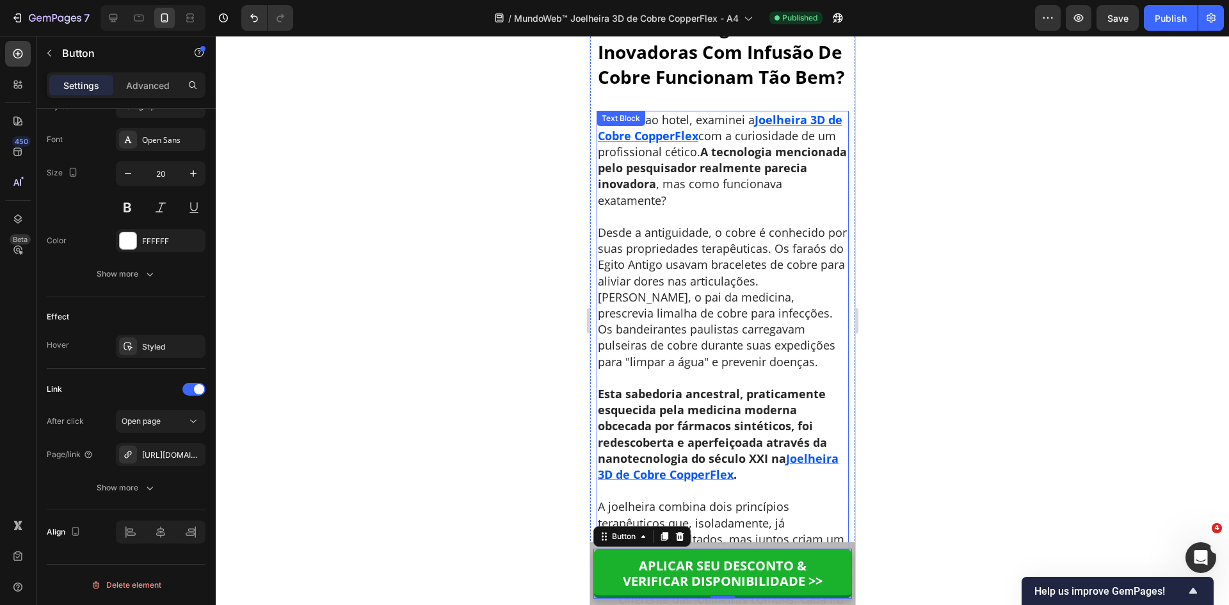
scroll to position [4871, 0]
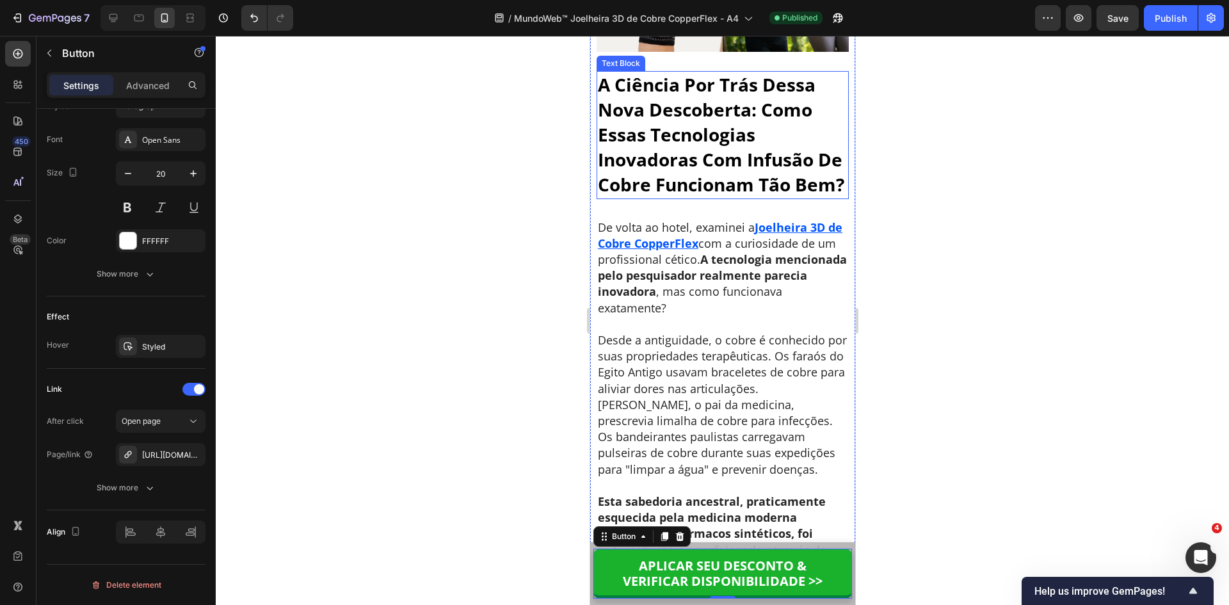
click at [698, 198] on p "A Ciência Por Trás Dessa Nova Descoberta: Como Essas Tecnologias Inovadoras Com…" at bounding box center [722, 134] width 250 height 125
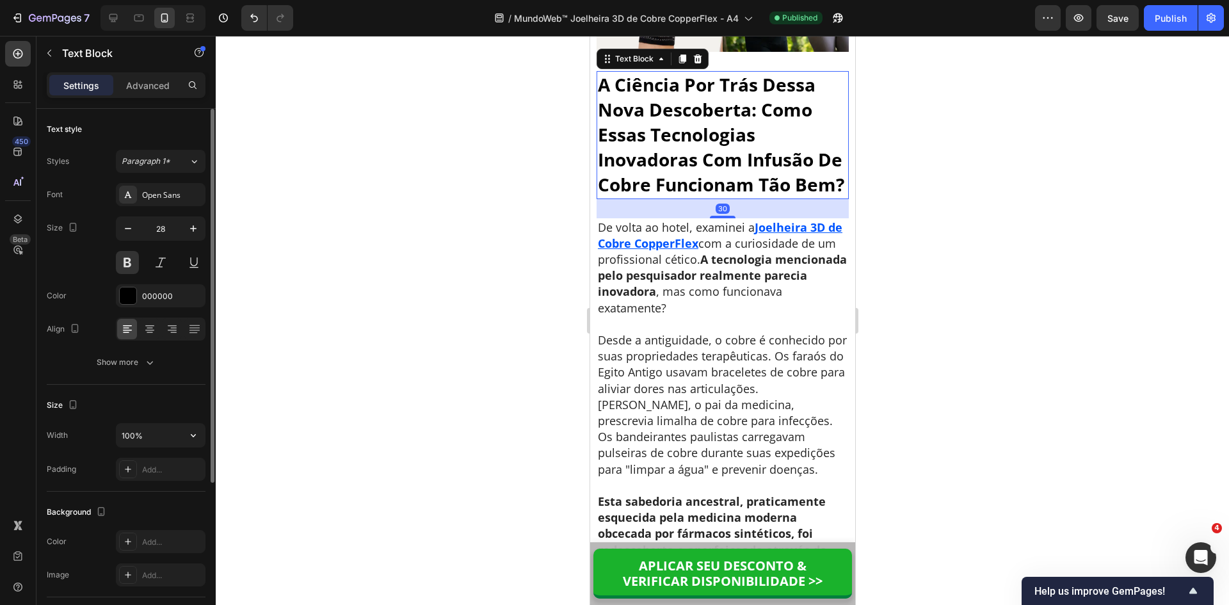
scroll to position [226, 0]
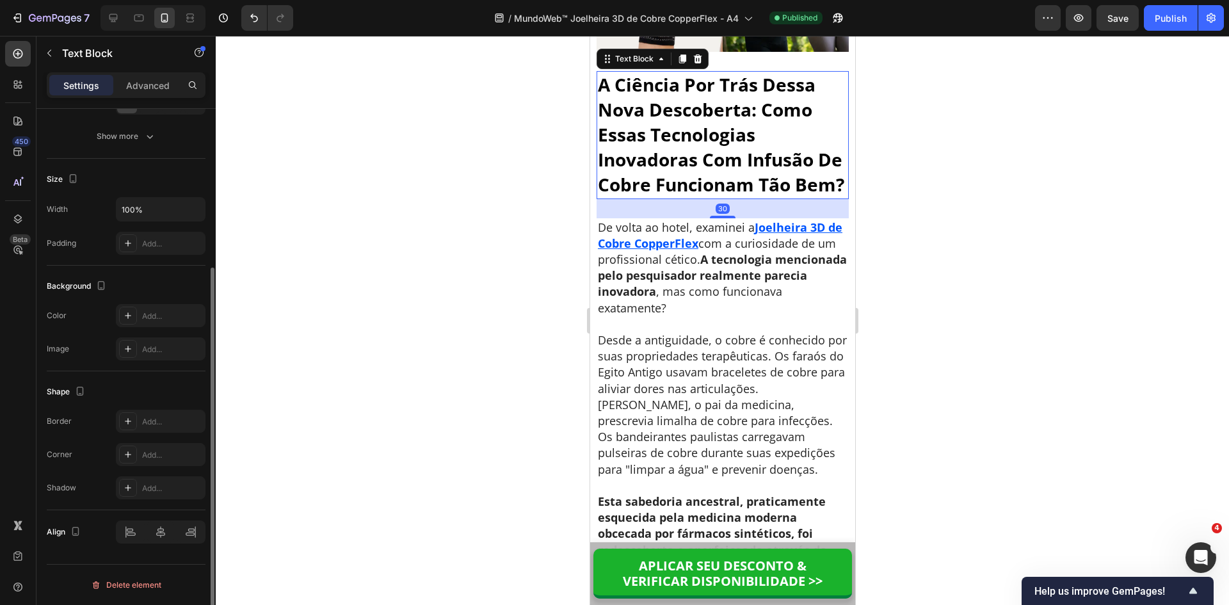
drag, startPoint x: 170, startPoint y: 88, endPoint x: 161, endPoint y: 346, distance: 258.1
click at [169, 88] on div "Advanced" at bounding box center [148, 85] width 64 height 20
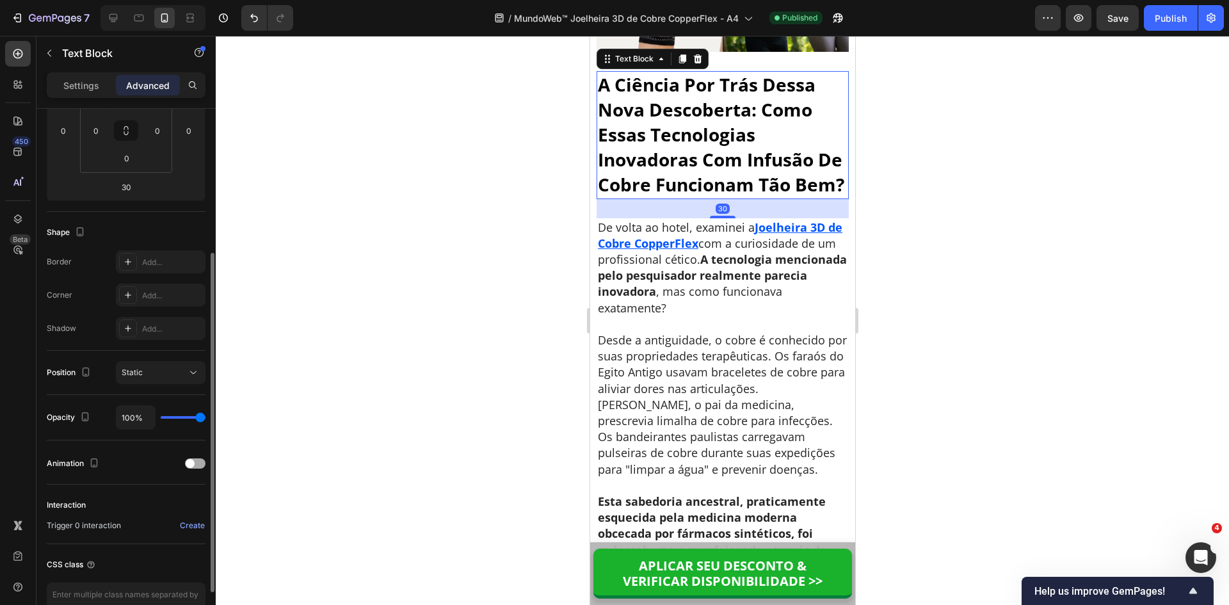
scroll to position [302, 0]
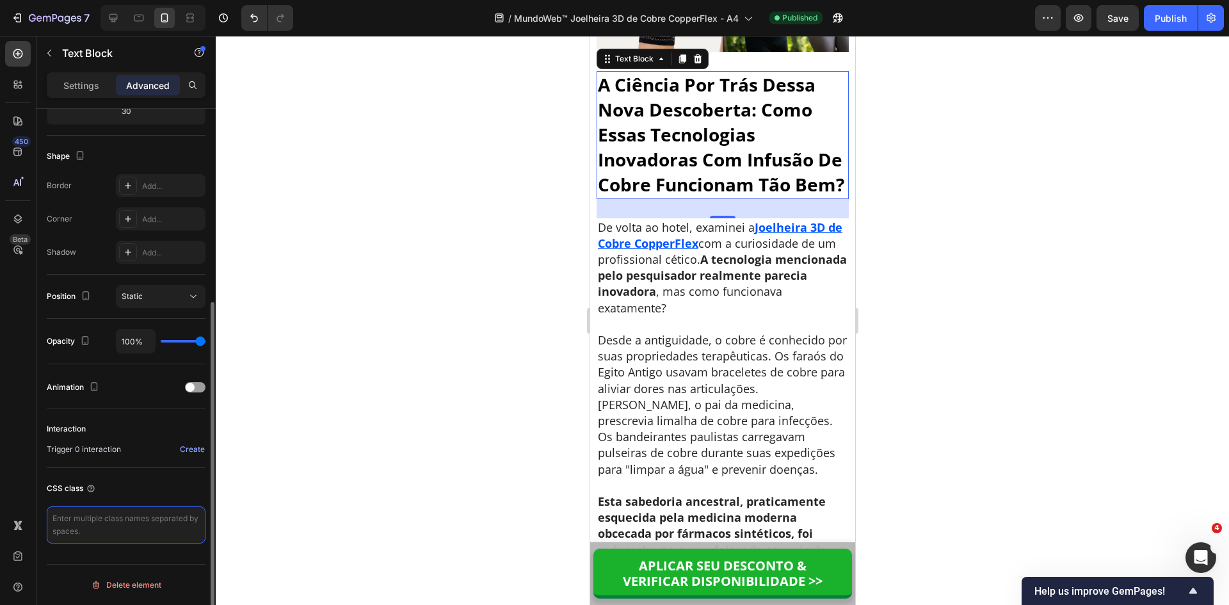
click at [95, 526] on textarea at bounding box center [126, 524] width 159 height 37
paste textarea "gp-show-sticky"
type textarea "gp-show-sticky"
click at [1165, 20] on div "Publish" at bounding box center [1171, 18] width 32 height 13
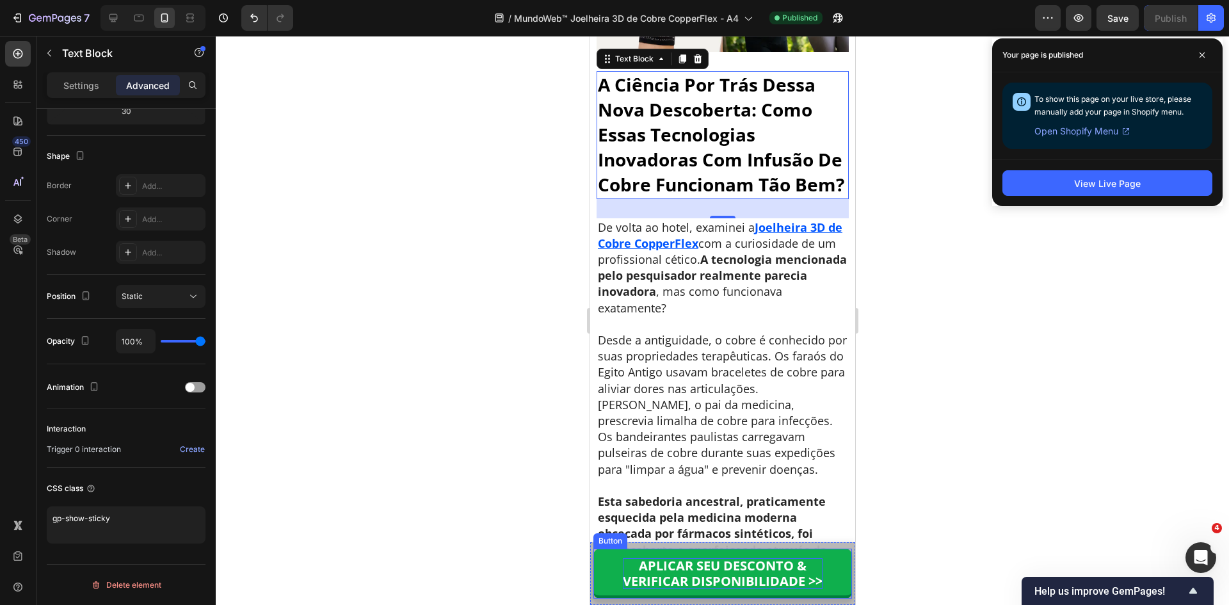
click at [712, 579] on p "APLICAR SEU DESCONTO & VERIFICAR DISPONIBILIDADE >>" at bounding box center [722, 573] width 200 height 31
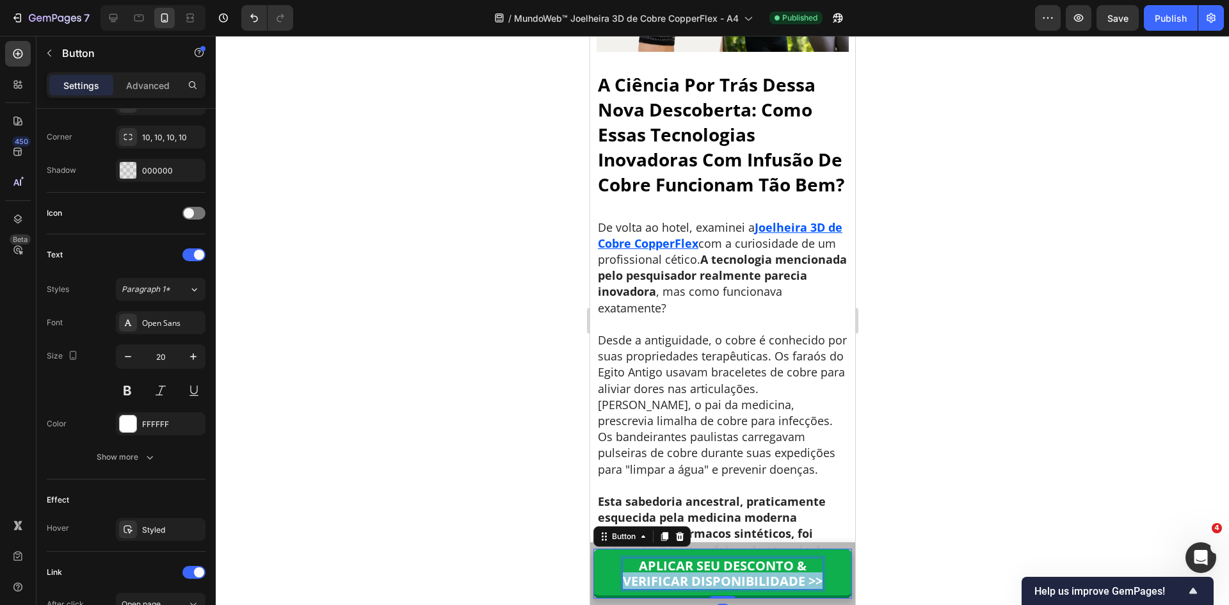
scroll to position [0, 0]
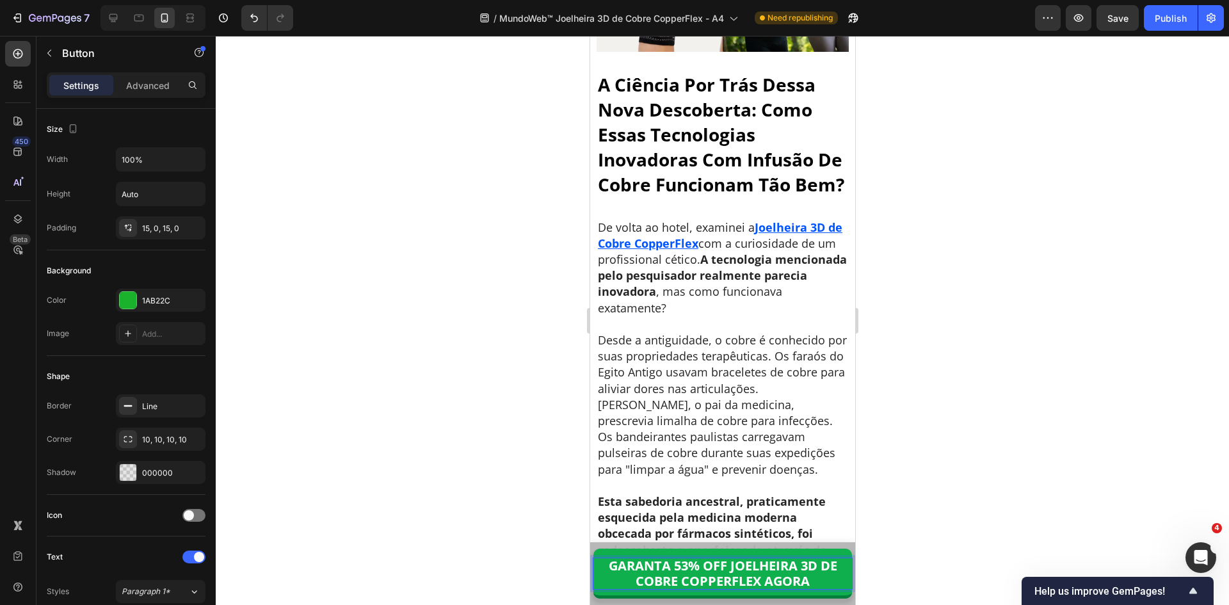
click at [712, 562] on p "GARANTA 53% OFF JOELHEIRA 3D DE COBRE COPPERFLEX AGORA" at bounding box center [722, 573] width 259 height 31
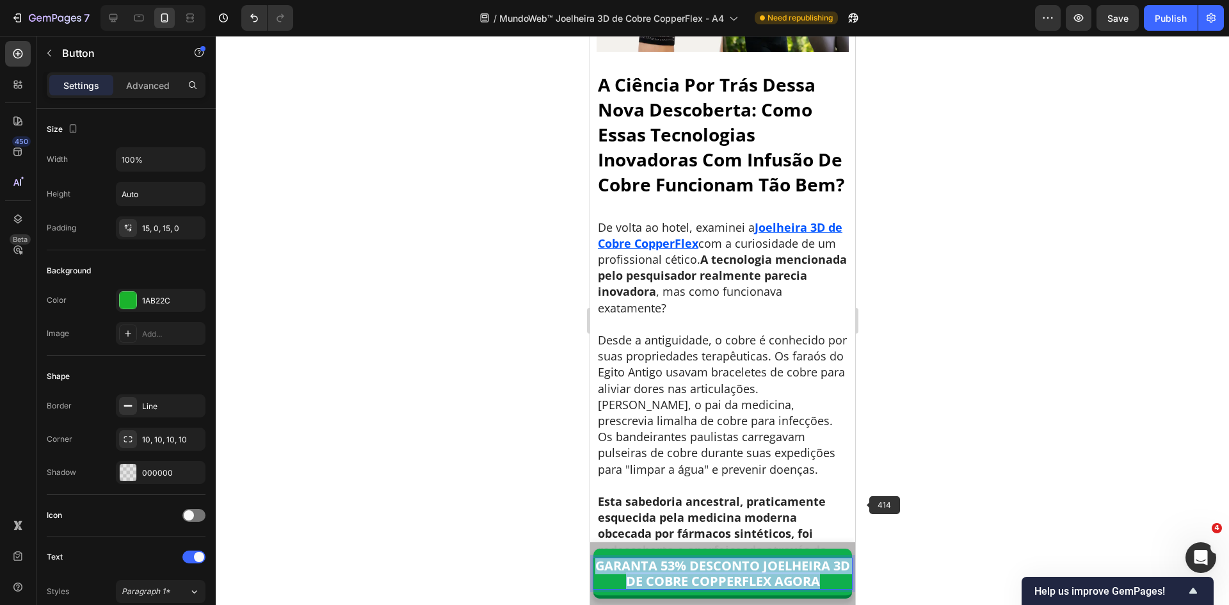
copy p "GARANTA 53% DESCONTO JOELHEIRA 3D DE COBRE COPPERFLEX AGORA"
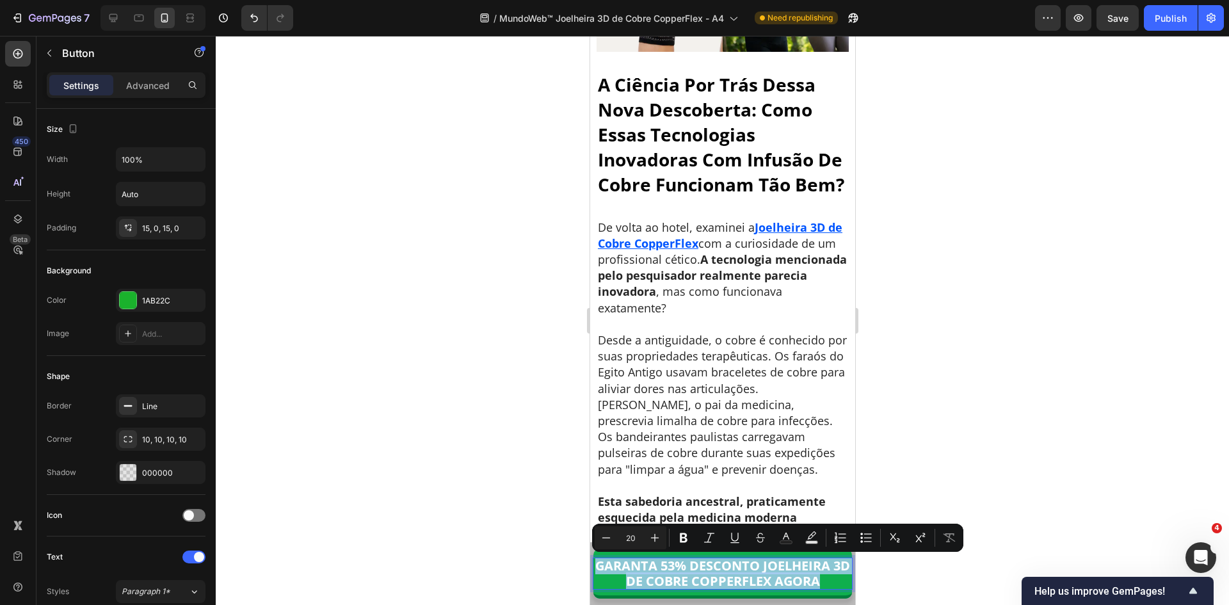
click at [820, 572] on p "GARANTA 53% DESCONTO JOELHEIRA 3D DE COBRE COPPERFLEX AGORA" at bounding box center [722, 573] width 259 height 31
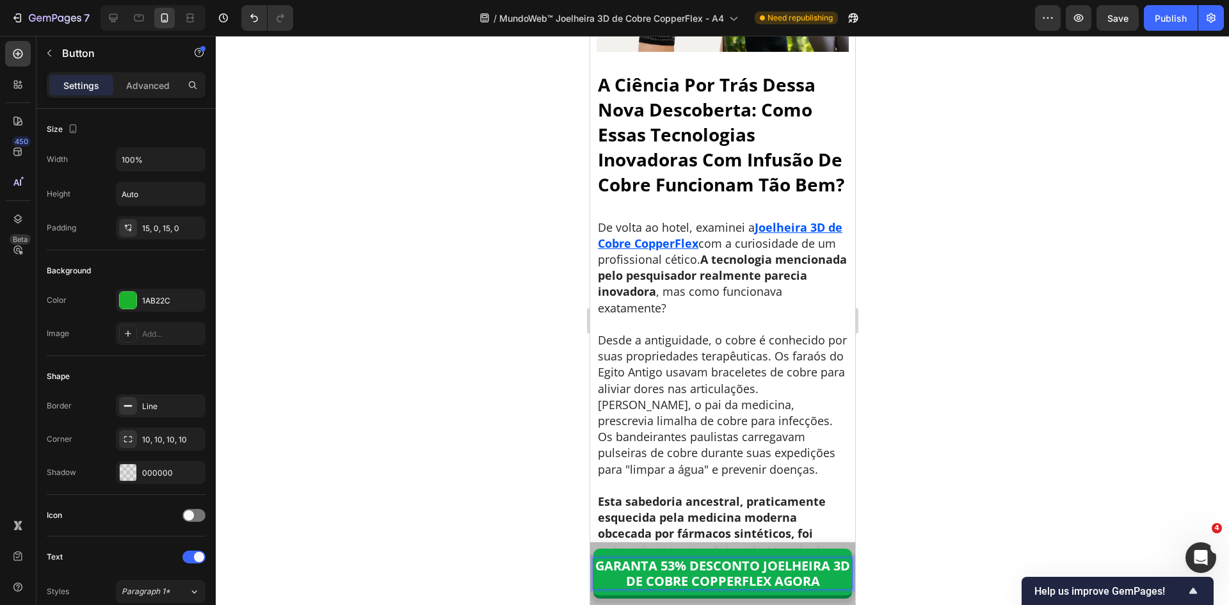
click at [785, 571] on p "GARANTA 53% DESCONTO JOELHEIRA 3D DE COBRE COPPERFLEX AGORA" at bounding box center [722, 573] width 259 height 31
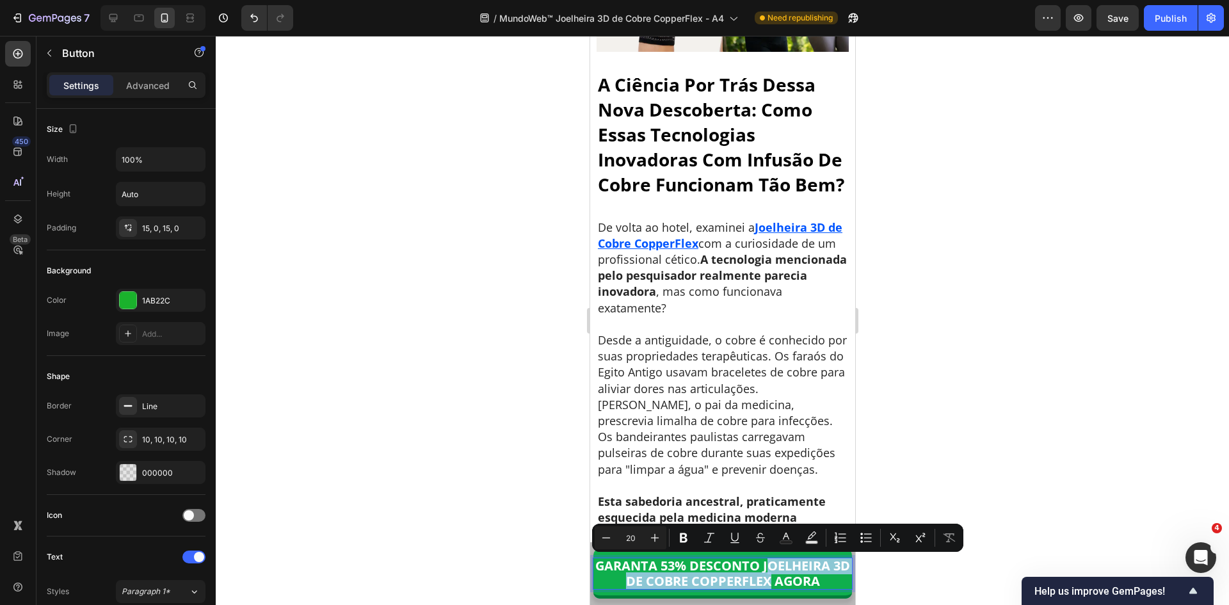
drag, startPoint x: 773, startPoint y: 561, endPoint x: 774, endPoint y: 579, distance: 18.6
click at [774, 579] on p "GARANTA 53% DESCONTO JOELHEIRA 3D DE COBRE COPPERFLEX AGORA" at bounding box center [722, 573] width 259 height 31
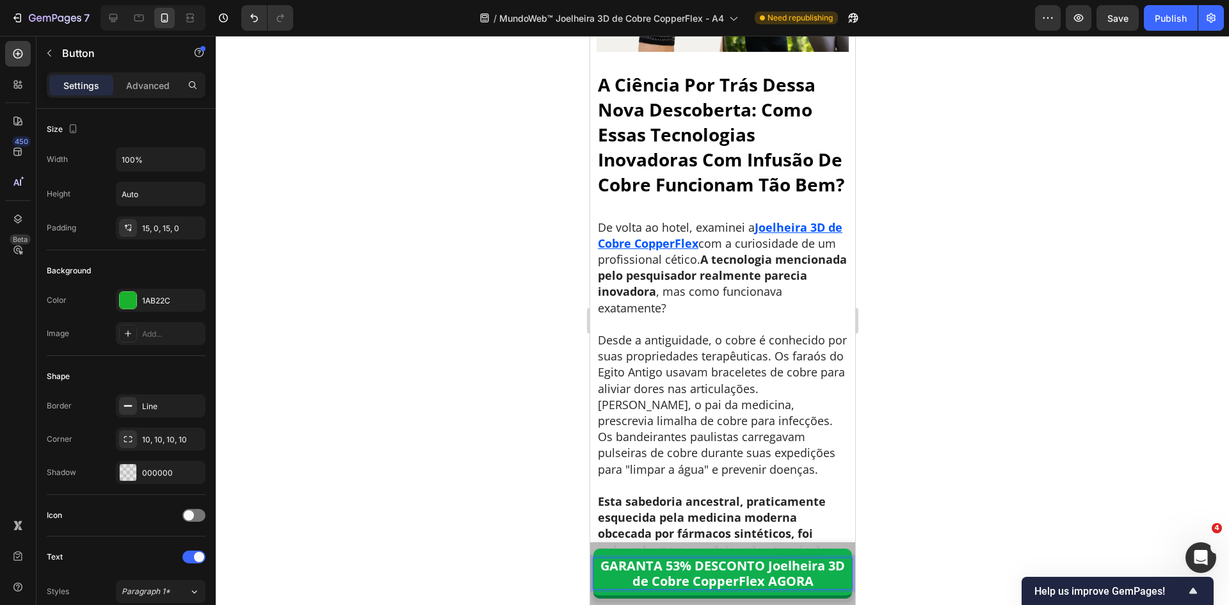
click at [774, 580] on p "GARANTA 53% DESCONTO Joelheira 3D de Cobre CopperFlex AGORA" at bounding box center [722, 573] width 259 height 31
click at [934, 445] on div at bounding box center [722, 320] width 1013 height 569
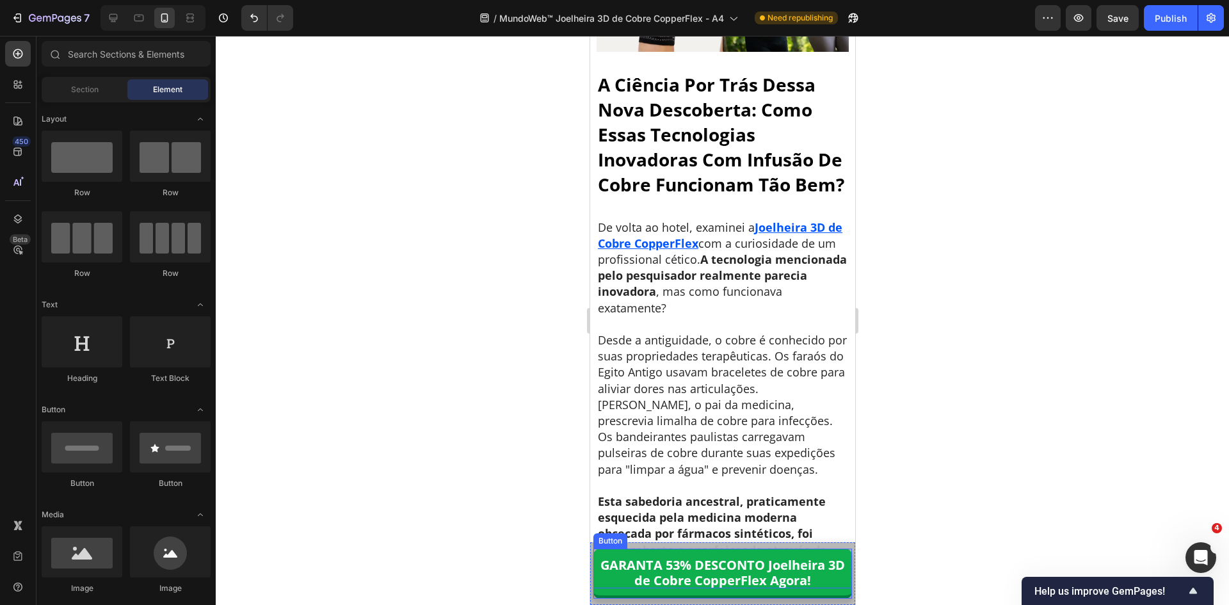
click at [715, 570] on p "GARANTA 53% DESCONTO Joelheira 3D de Cobre CopperFlex Agora!" at bounding box center [722, 573] width 259 height 31
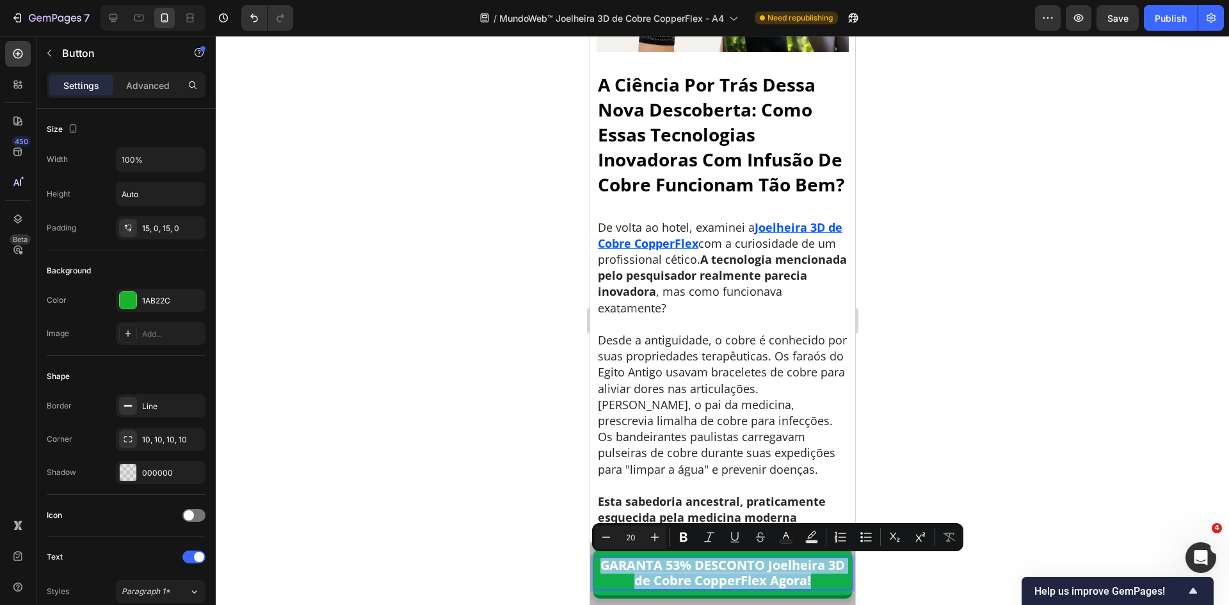
copy p "GARANTA 53% DESCONTO Joelheira 3D de Cobre CopperFlex Agora!"
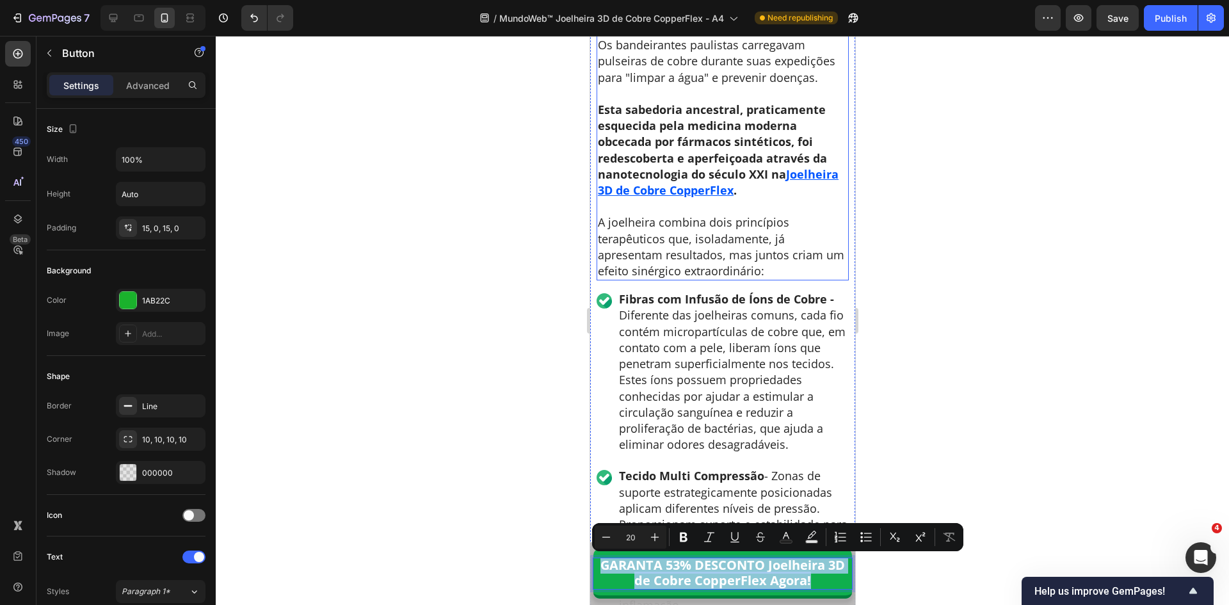
scroll to position [5447, 0]
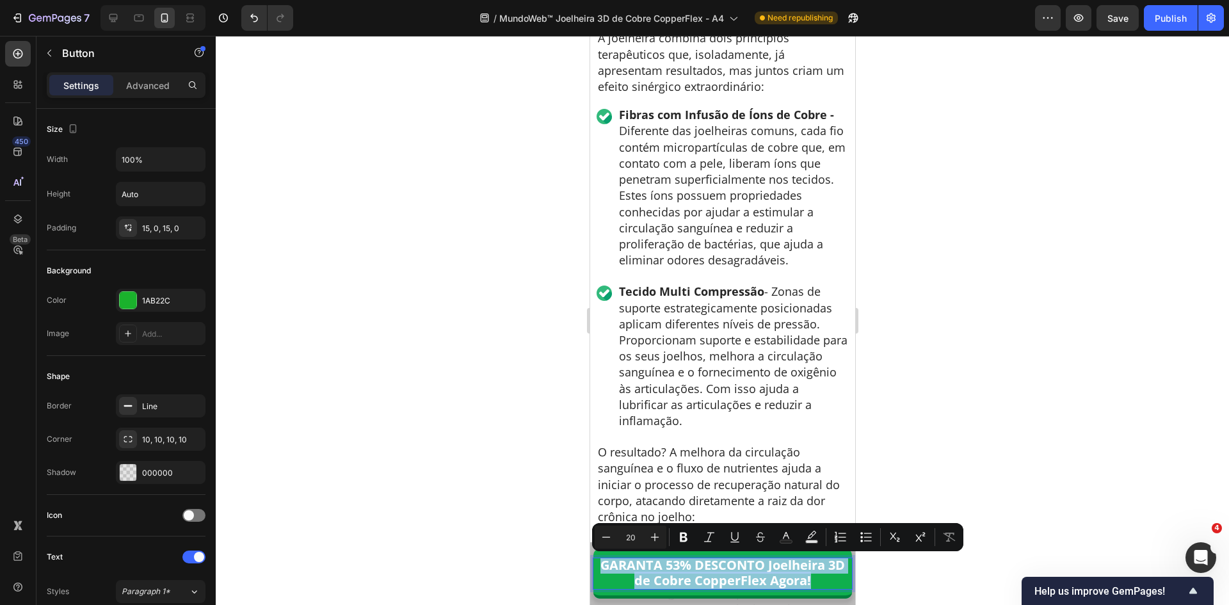
click at [750, 579] on p "GARANTA 53% DESCONTO Joelheira 3D de Cobre CopperFlex Agora!" at bounding box center [722, 573] width 259 height 31
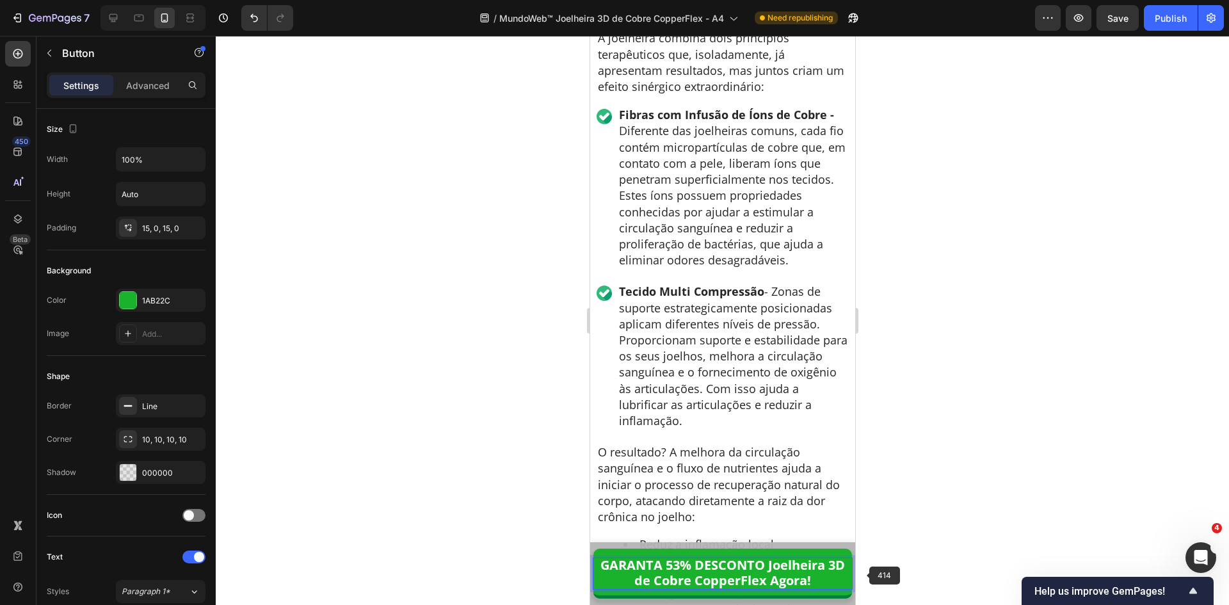
click at [963, 556] on div at bounding box center [722, 320] width 1013 height 569
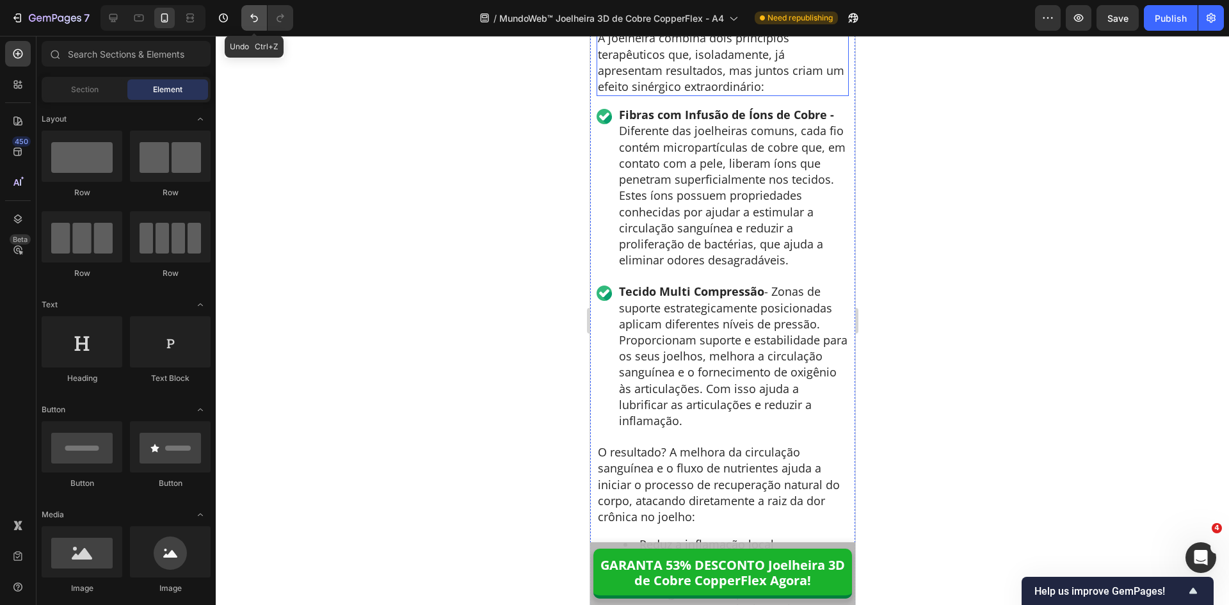
click at [248, 22] on icon "Undo/Redo" at bounding box center [254, 18] width 13 height 13
click at [280, 19] on icon "Undo/Redo" at bounding box center [280, 18] width 13 height 13
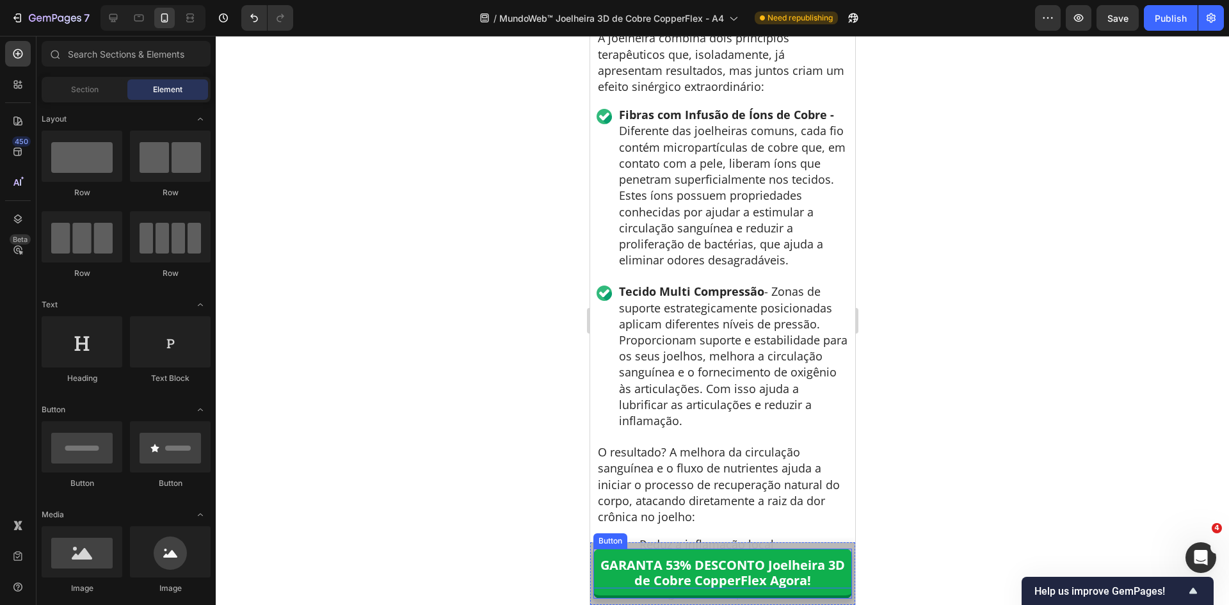
click at [797, 576] on p "GARANTA 53% DESCONTO Joelheira 3D de Cobre CopperFlex Agora!" at bounding box center [722, 573] width 259 height 31
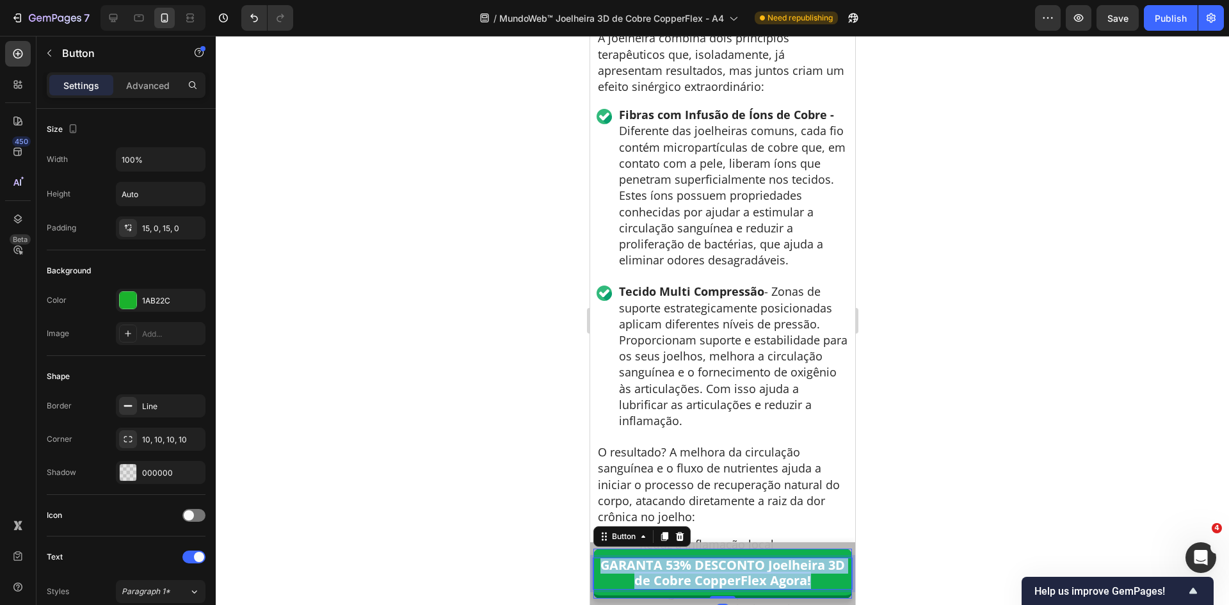
click at [797, 576] on p "GARANTA 53% DESCONTO Joelheira 3D de Cobre CopperFlex Agora!" at bounding box center [722, 573] width 259 height 31
copy p "GARANTA 53% DESCONTO Joelheira 3D de Cobre CopperFlex Agora!"
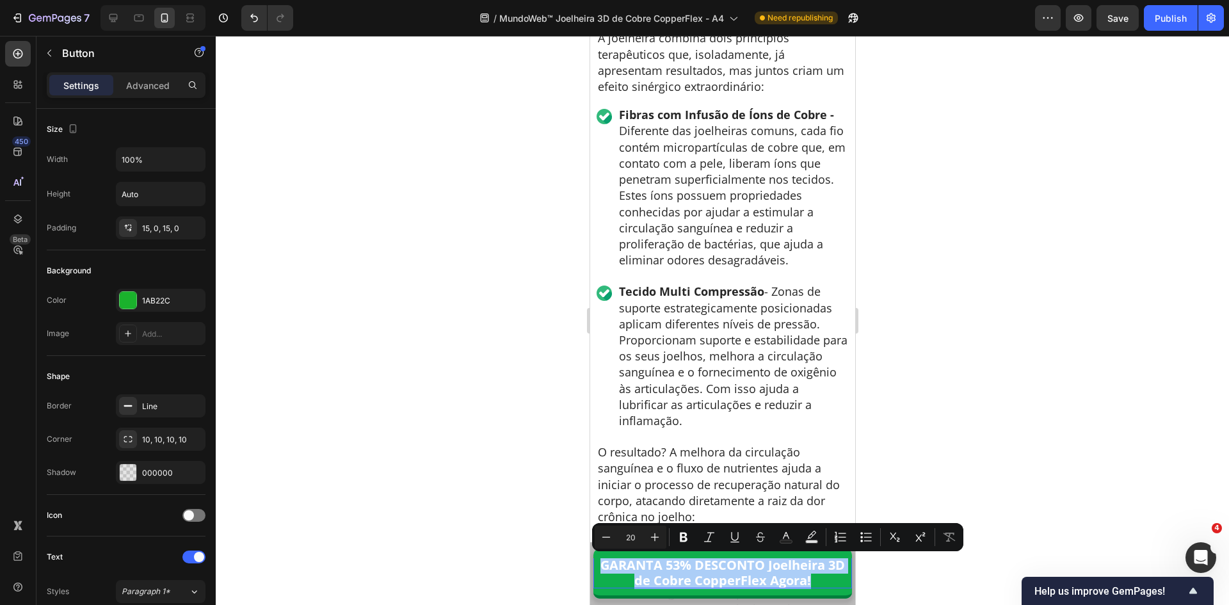
click at [527, 373] on div at bounding box center [722, 320] width 1013 height 569
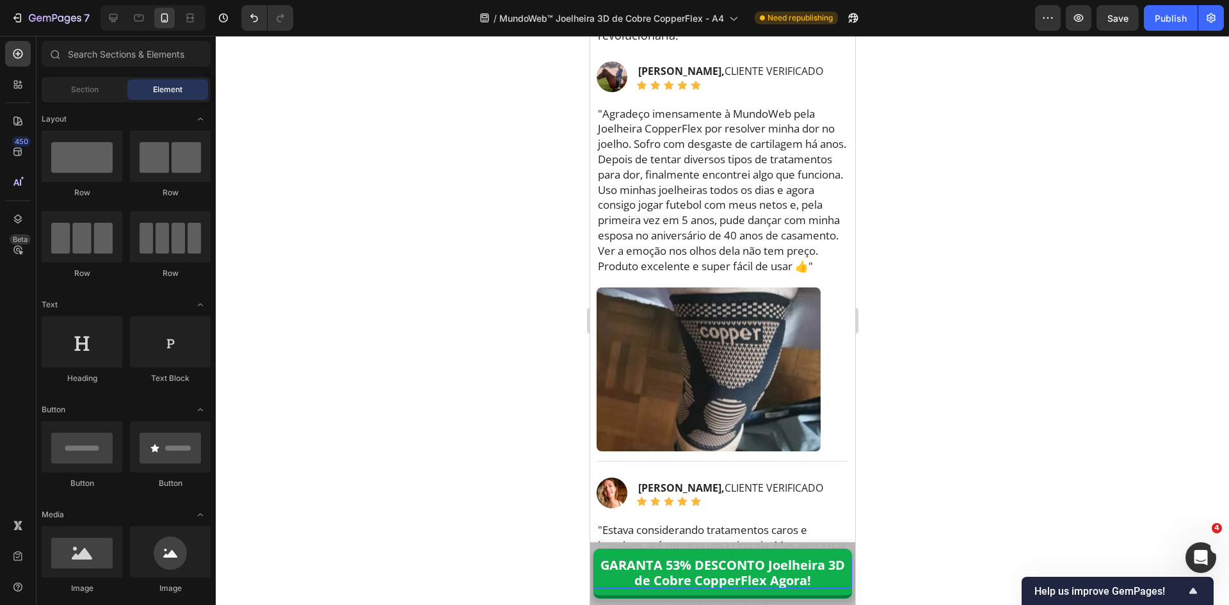
scroll to position [8605, 0]
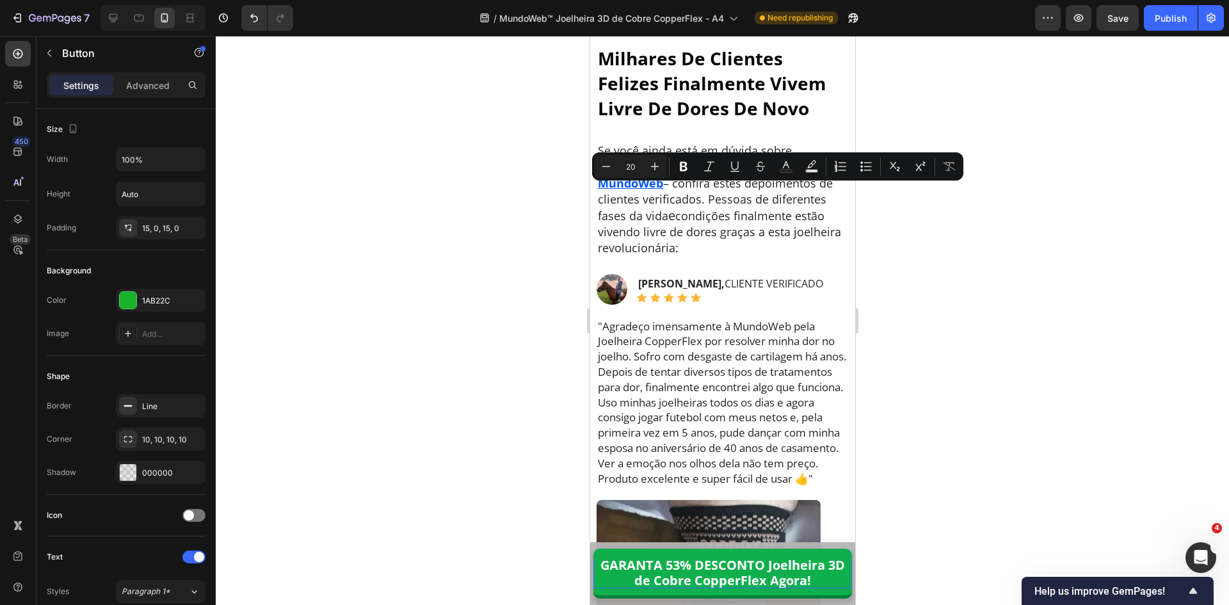
copy p "APLICAR SEU DESCONTO & VERIFICAR DISPONIBILIDADE >>"
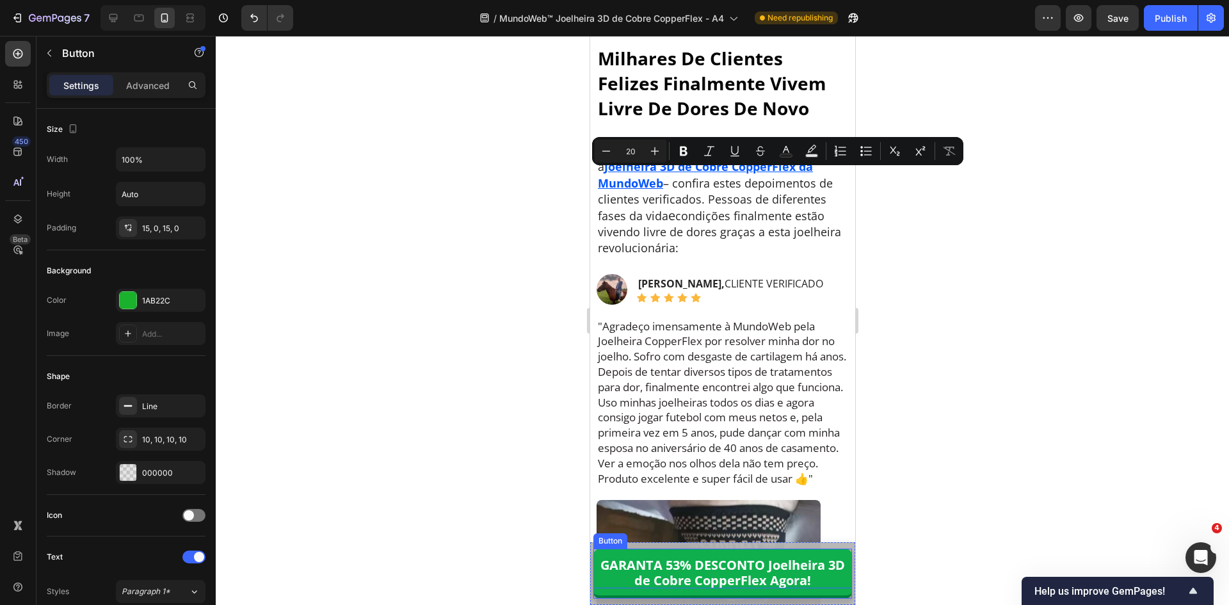
click at [680, 574] on p "GARANTA 53% DESCONTO Joelheira 3D de Cobre CopperFlex Agora!" at bounding box center [722, 573] width 259 height 31
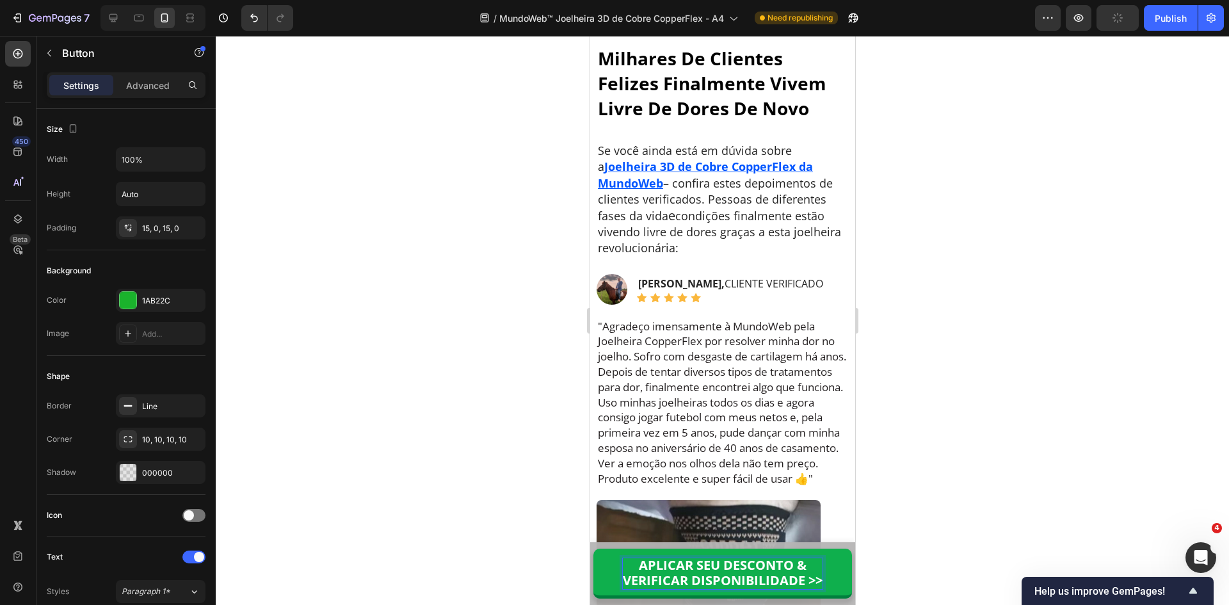
click at [992, 479] on div at bounding box center [722, 320] width 1013 height 569
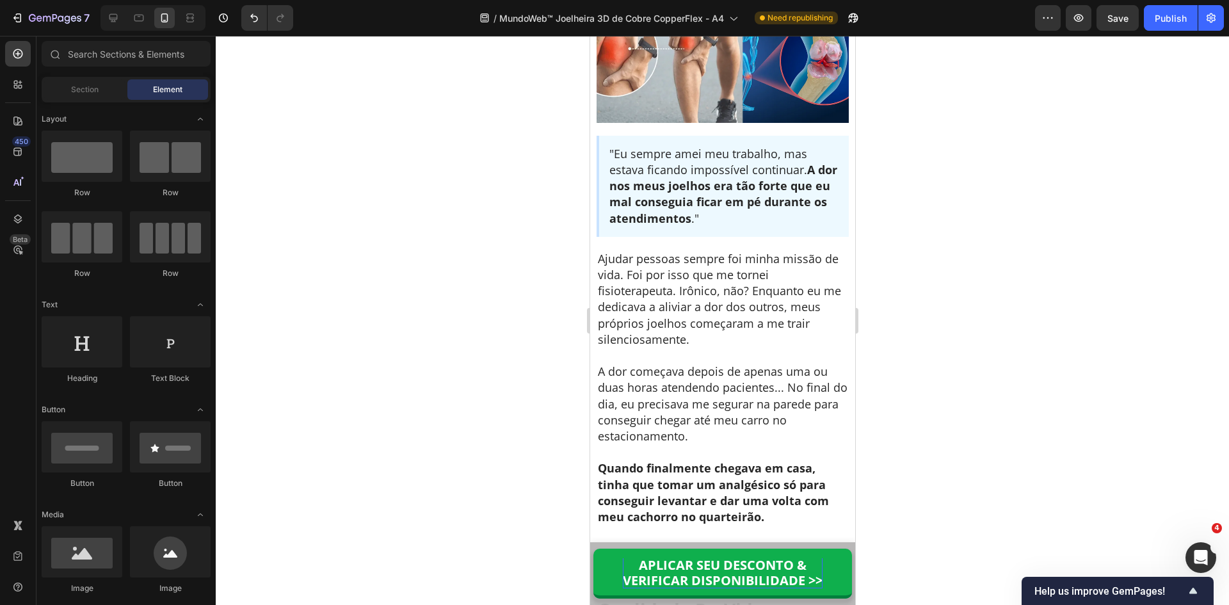
scroll to position [0, 0]
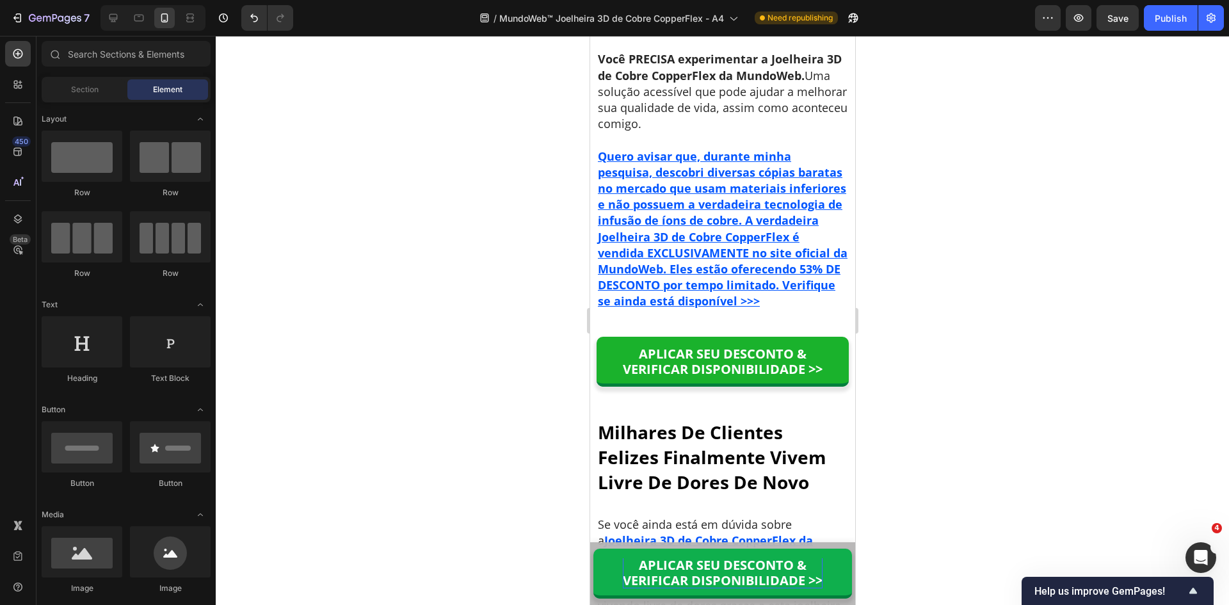
click at [924, 402] on div at bounding box center [722, 320] width 1013 height 569
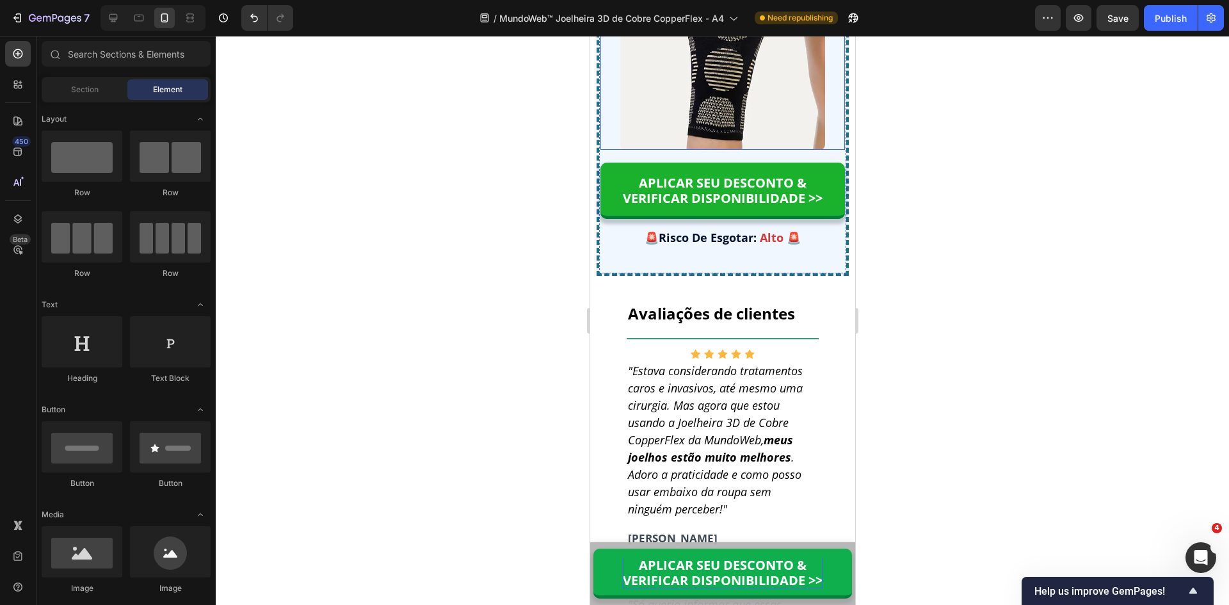
scroll to position [11112, 0]
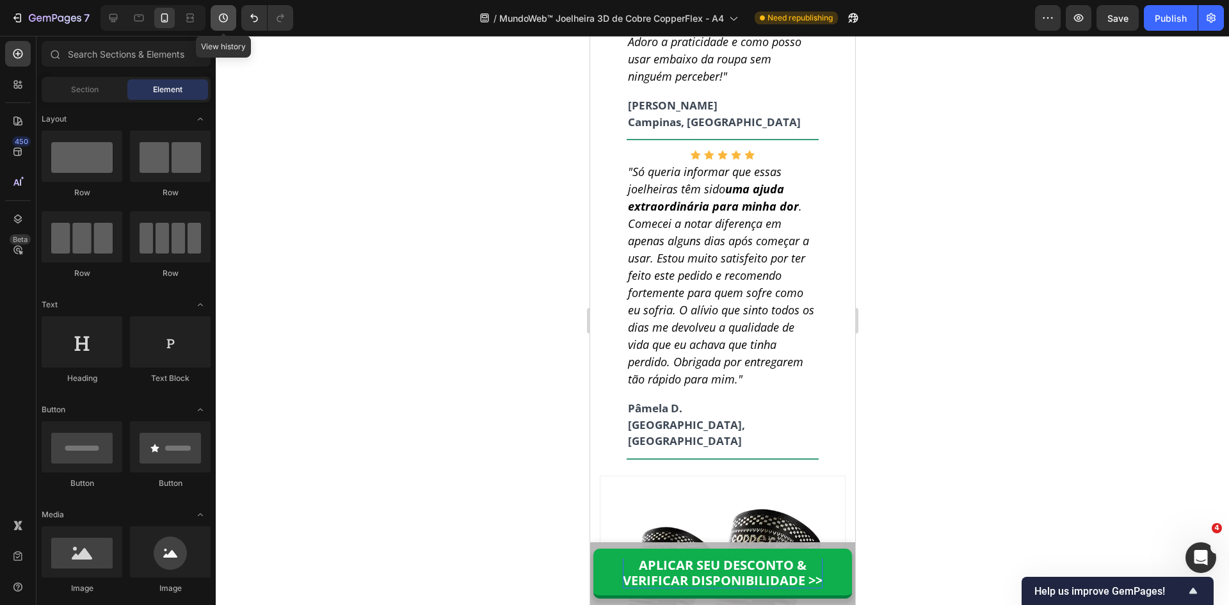
click at [216, 19] on button "button" at bounding box center [224, 18] width 26 height 26
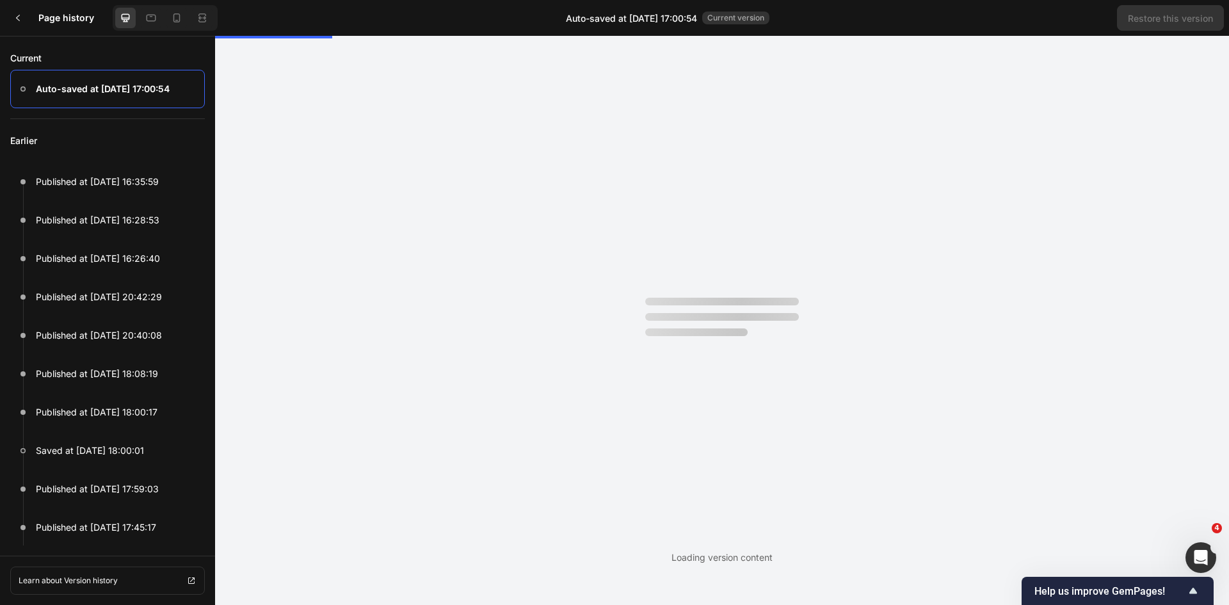
scroll to position [0, 0]
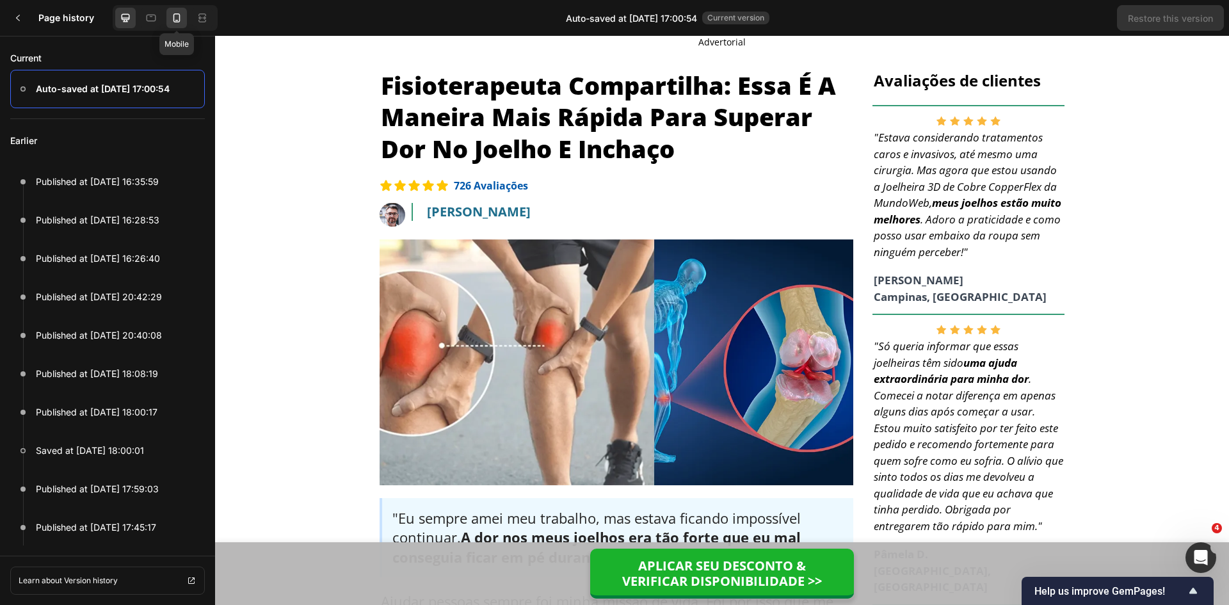
click at [171, 22] on icon at bounding box center [176, 18] width 13 height 13
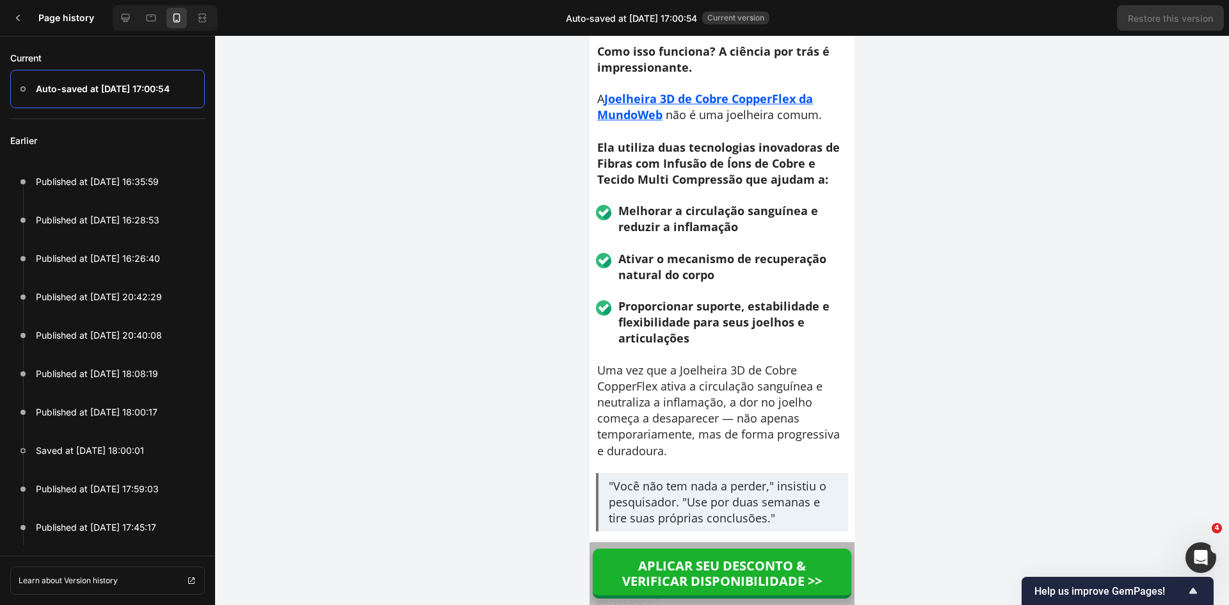
scroll to position [4155, 0]
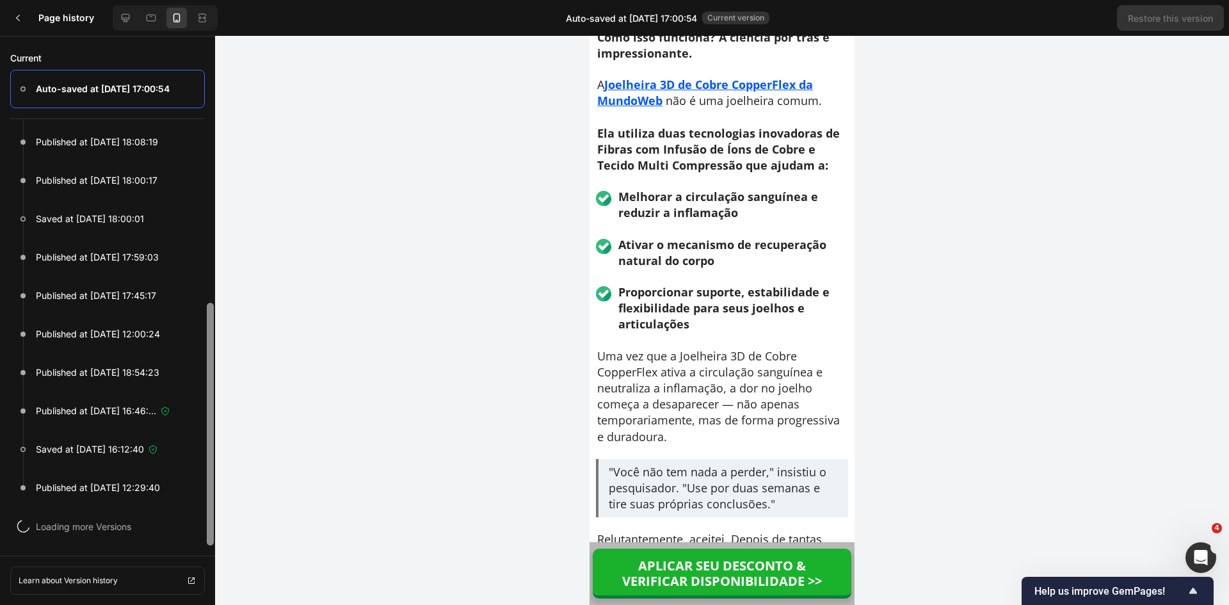
drag, startPoint x: 211, startPoint y: 178, endPoint x: 213, endPoint y: 425, distance: 247.1
click at [216, 416] on div "Current Auto-saved at Sep 26, 17:00:54 Earlier Published at Sep 26, 16:35:59 Pu…" at bounding box center [614, 320] width 1229 height 569
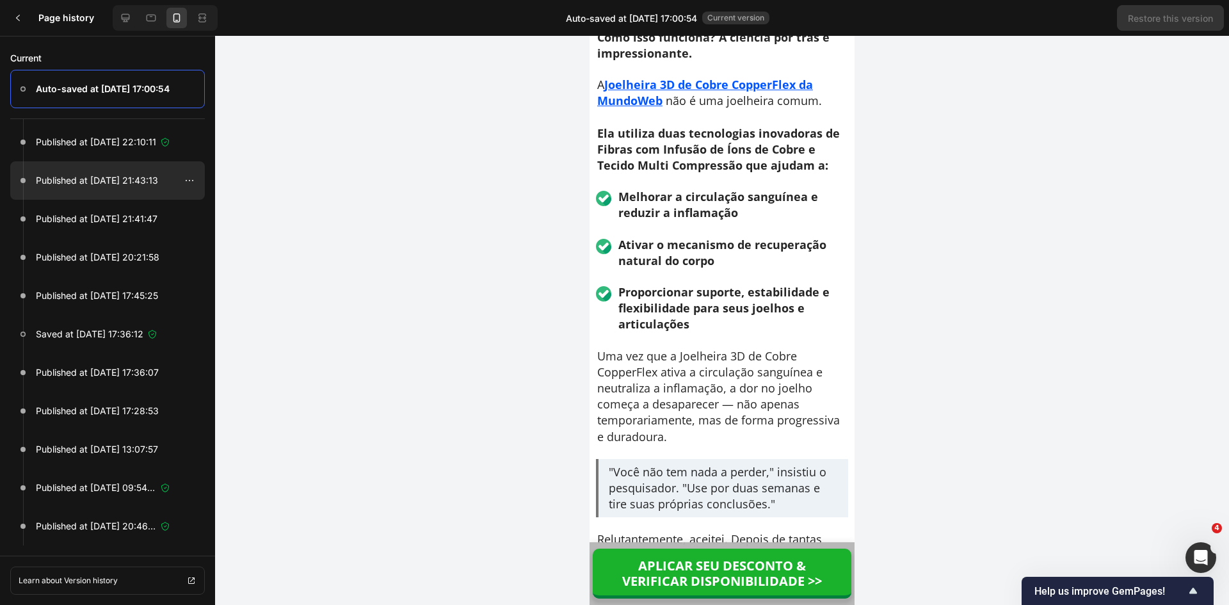
scroll to position [3458, 0]
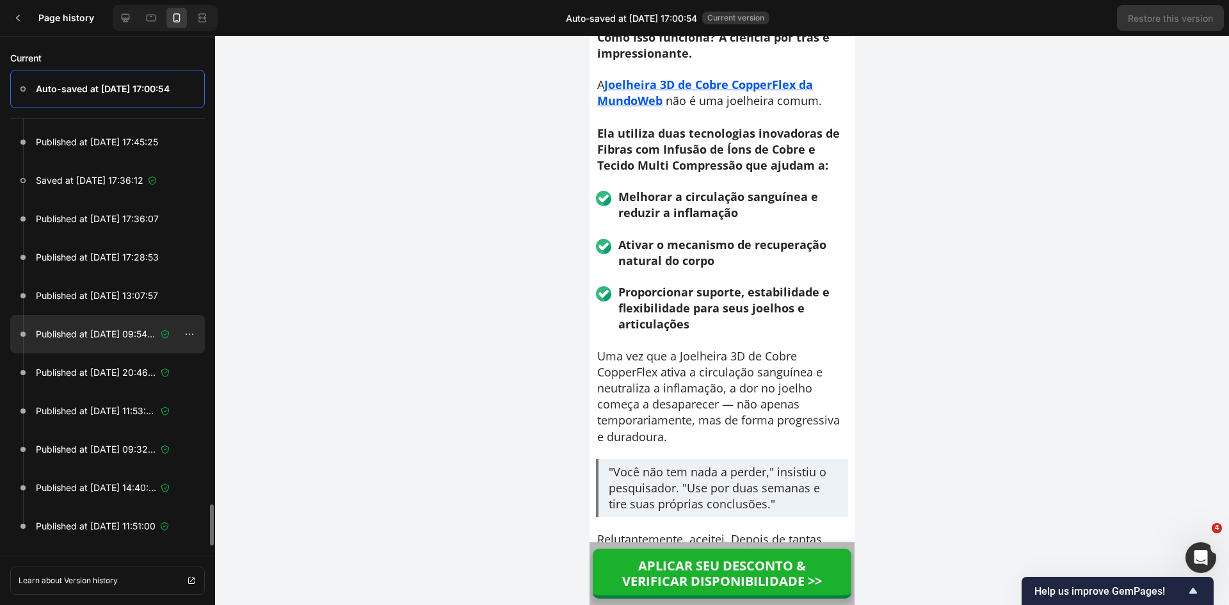
click at [129, 335] on p "Published at Sep 02, 09:54:47" at bounding box center [96, 333] width 120 height 15
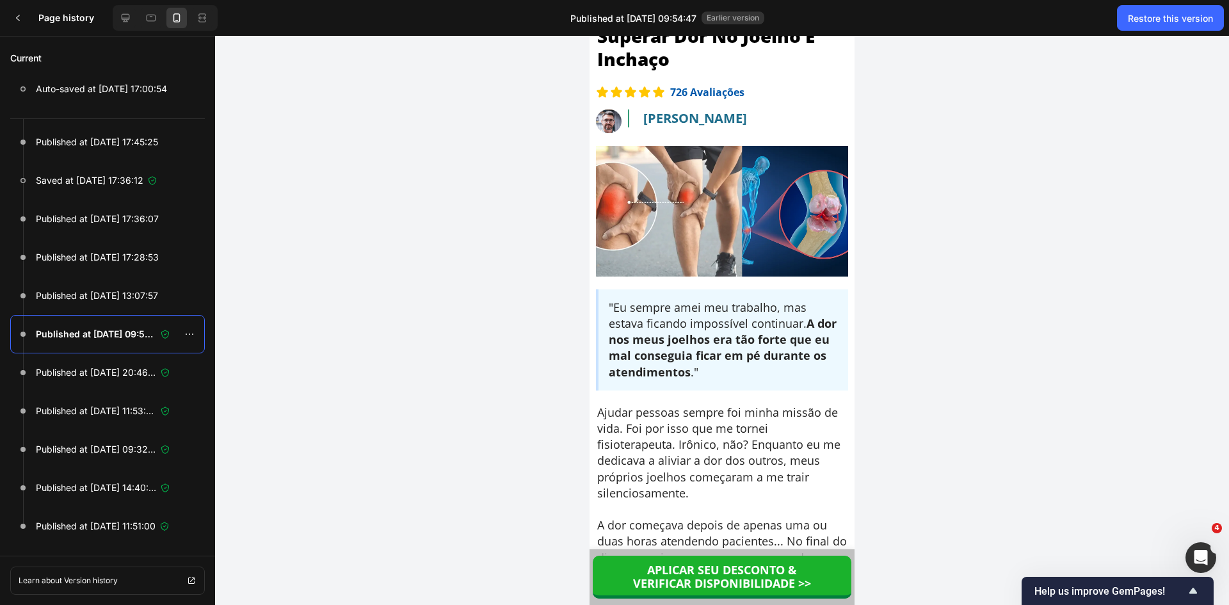
scroll to position [320, 0]
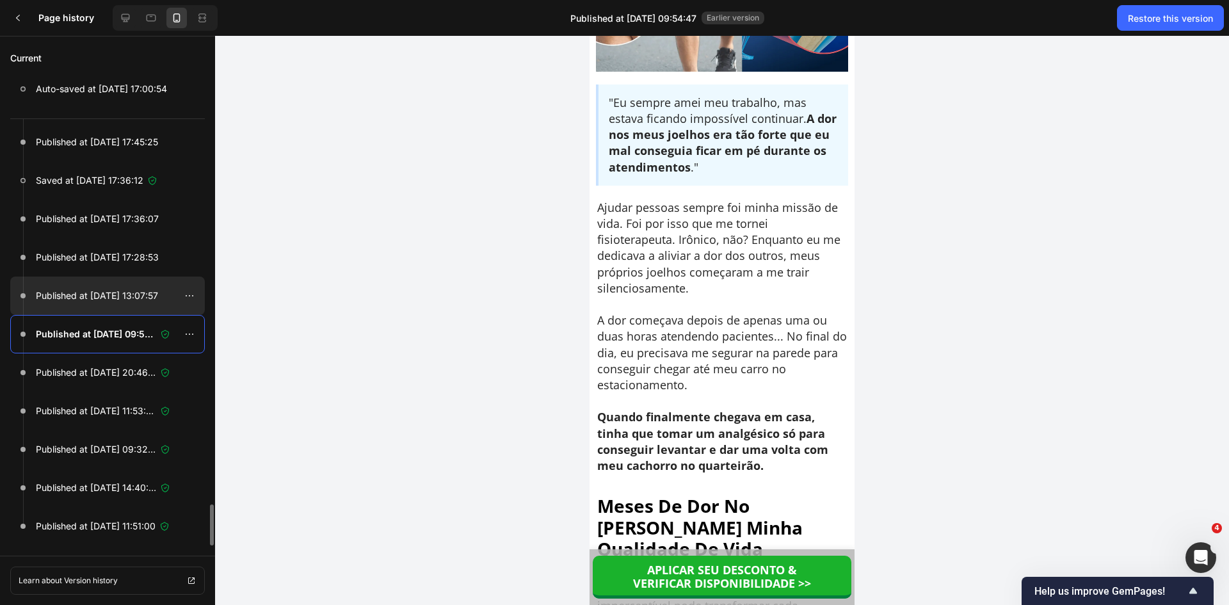
click at [141, 305] on div at bounding box center [107, 296] width 195 height 38
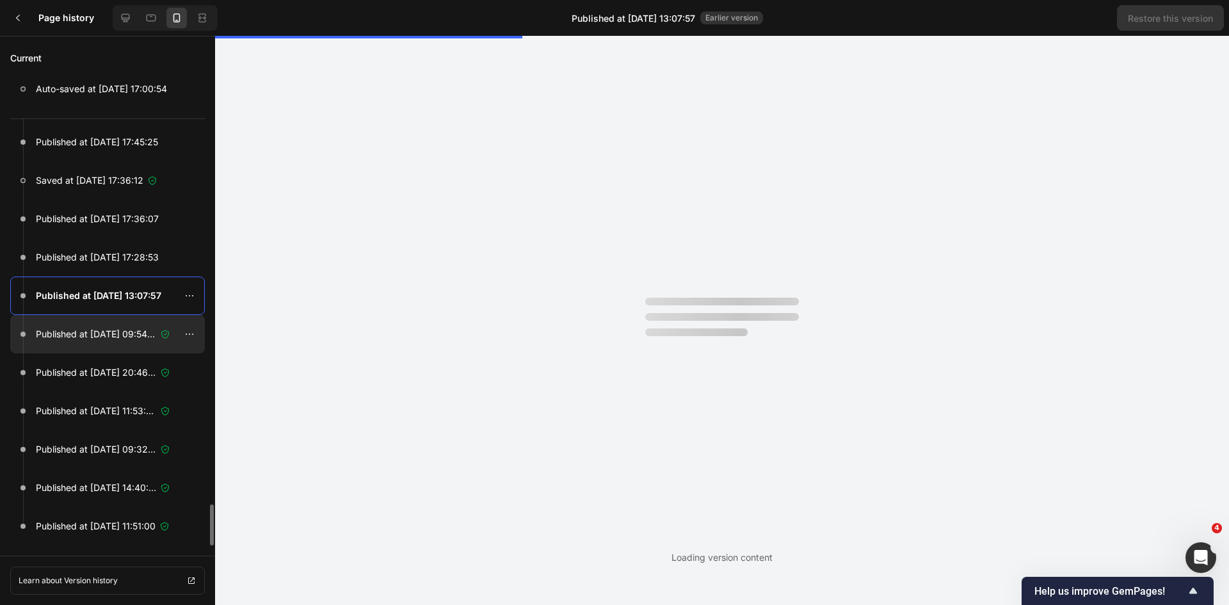
click at [125, 330] on p "Published at Sep 02, 09:54:47" at bounding box center [96, 333] width 120 height 15
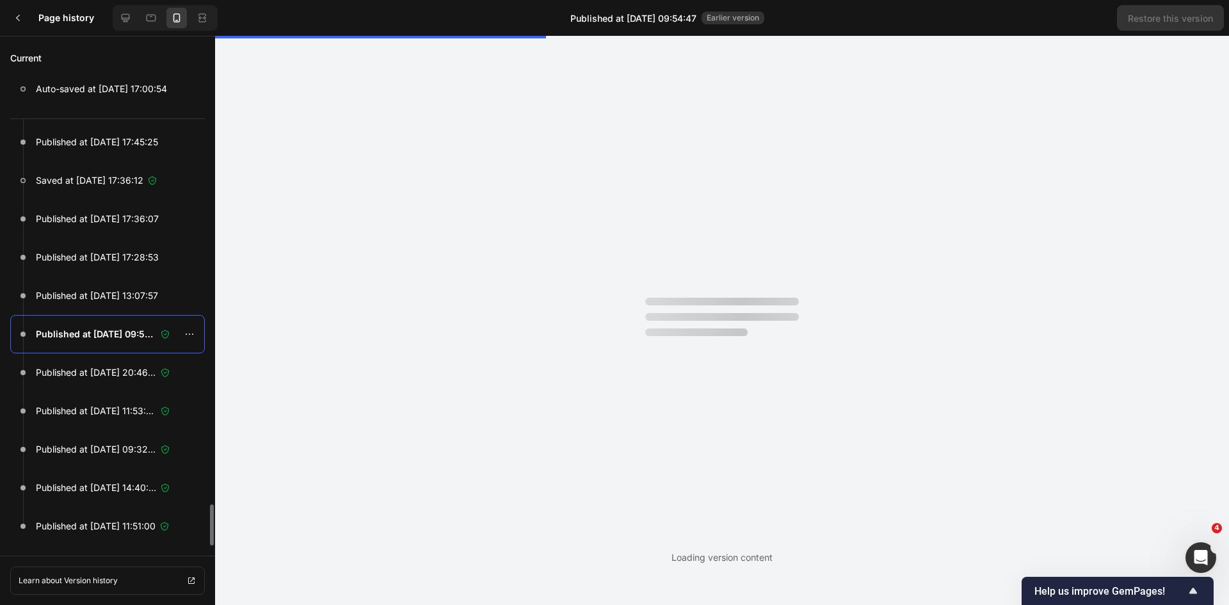
scroll to position [0, 0]
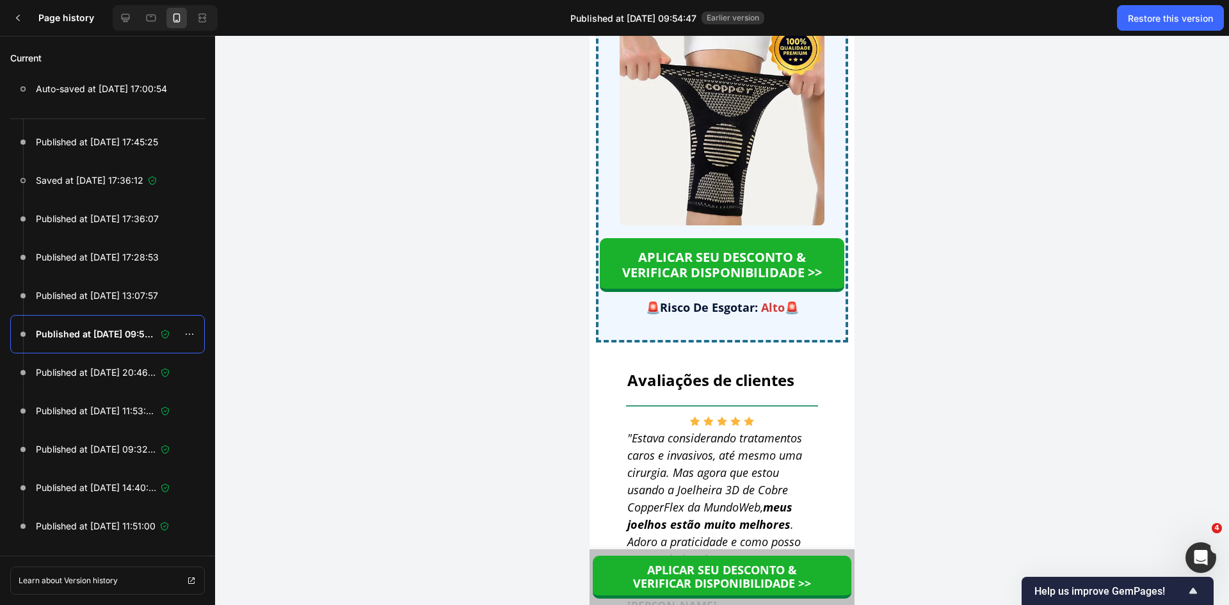
drag, startPoint x: 849, startPoint y: 54, endPoint x: 1451, endPoint y: 593, distance: 808.8
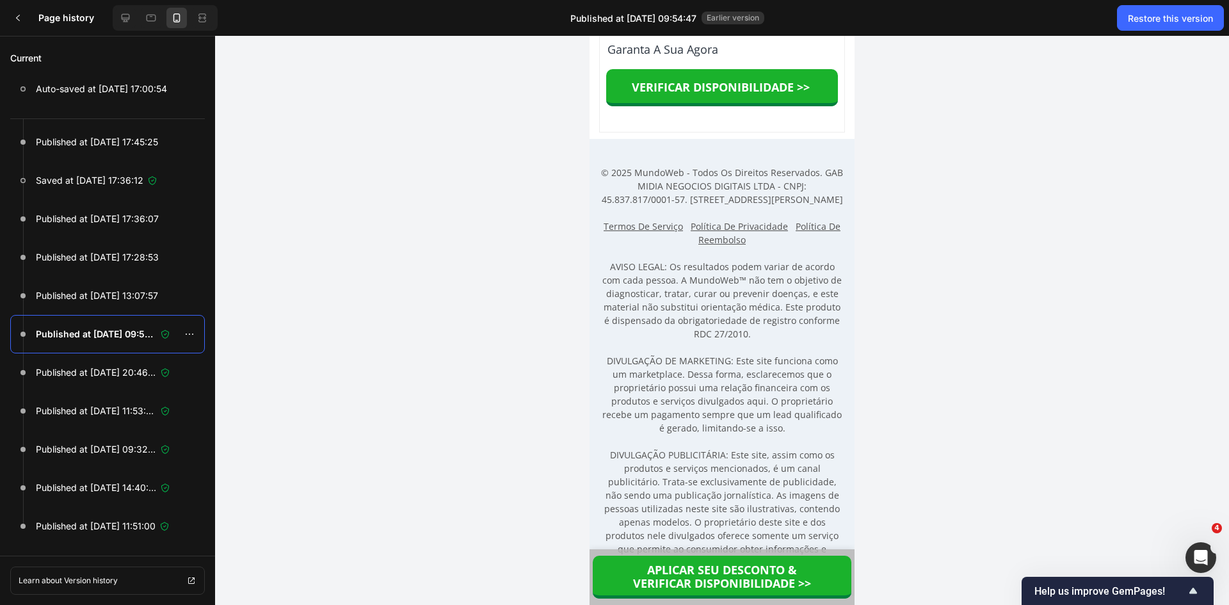
scroll to position [12002, 0]
click at [24, 25] on div at bounding box center [18, 18] width 26 height 26
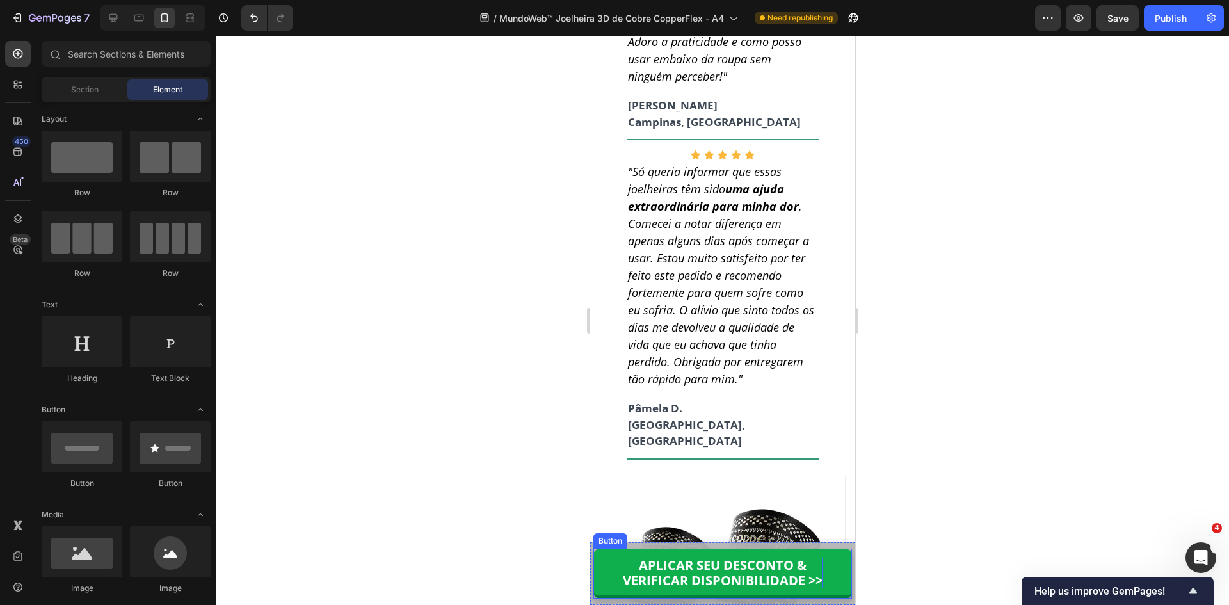
click at [743, 572] on p "APLICAR SEU DESCONTO & VERIFICAR DISPONIBILIDADE >>" at bounding box center [722, 573] width 200 height 31
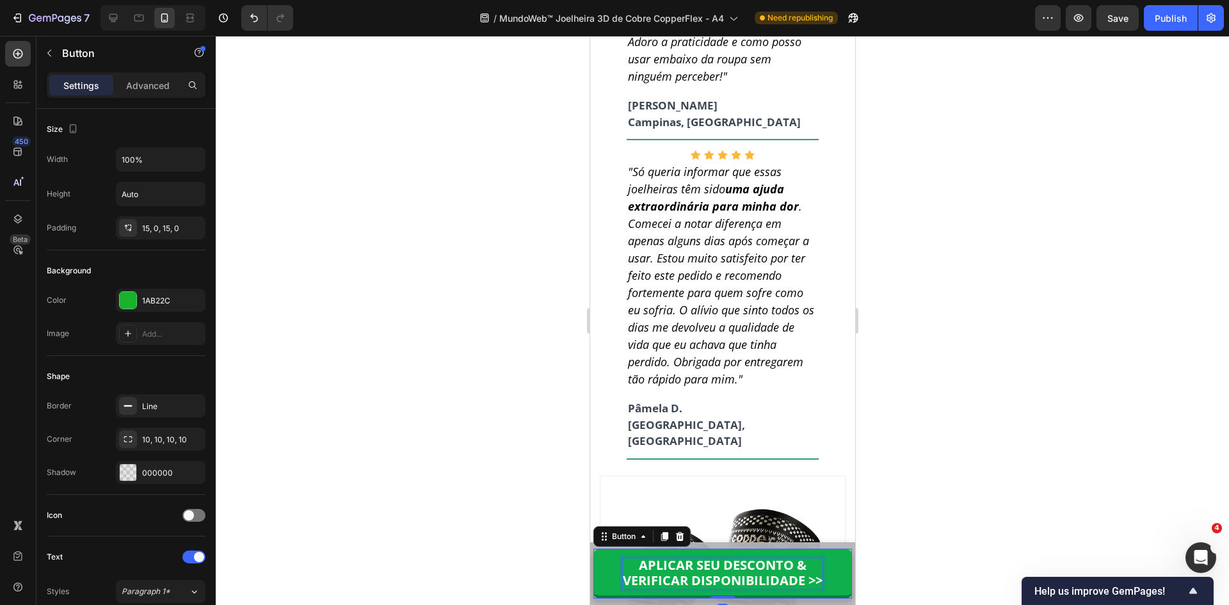
click at [743, 572] on p "APLICAR SEU DESCONTO & VERIFICAR DISPONIBILIDADE >>" at bounding box center [722, 573] width 200 height 31
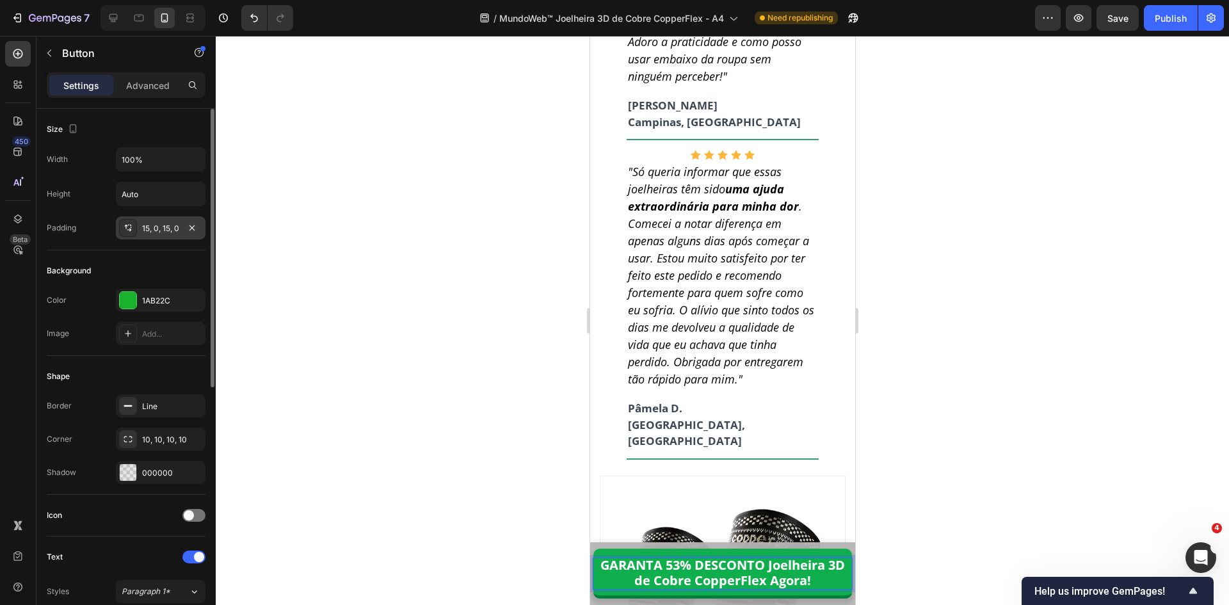
click at [160, 234] on div "15, 0, 15, 0" at bounding box center [161, 227] width 90 height 23
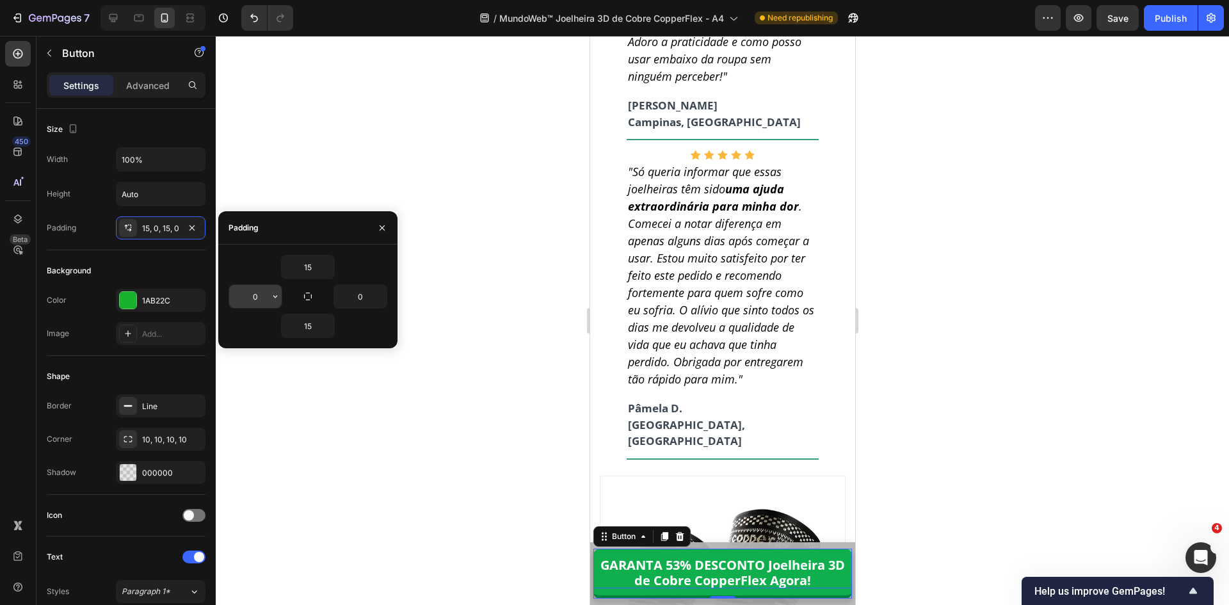
click at [259, 301] on input "0" at bounding box center [255, 296] width 52 height 23
type input "10"
click at [371, 294] on input "0" at bounding box center [360, 296] width 52 height 23
type input "10"
click at [1000, 535] on div at bounding box center [722, 320] width 1013 height 569
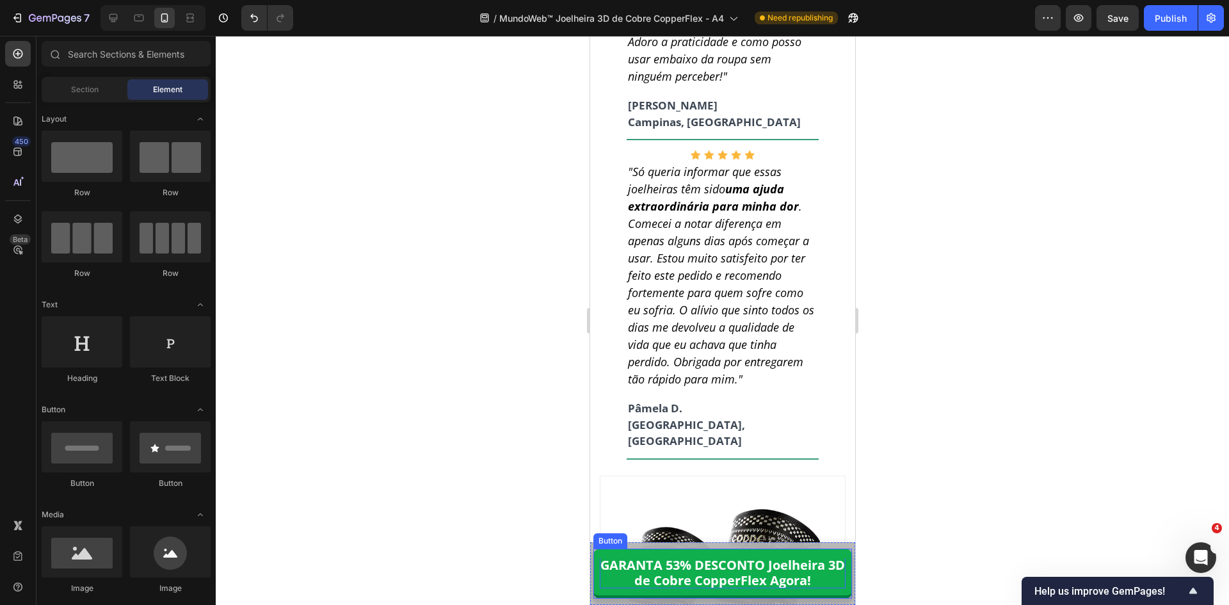
click at [790, 569] on p "GARANTA 53% DESCONTO Joelheira 3D de Cobre CopperFlex Agora!" at bounding box center [722, 573] width 246 height 31
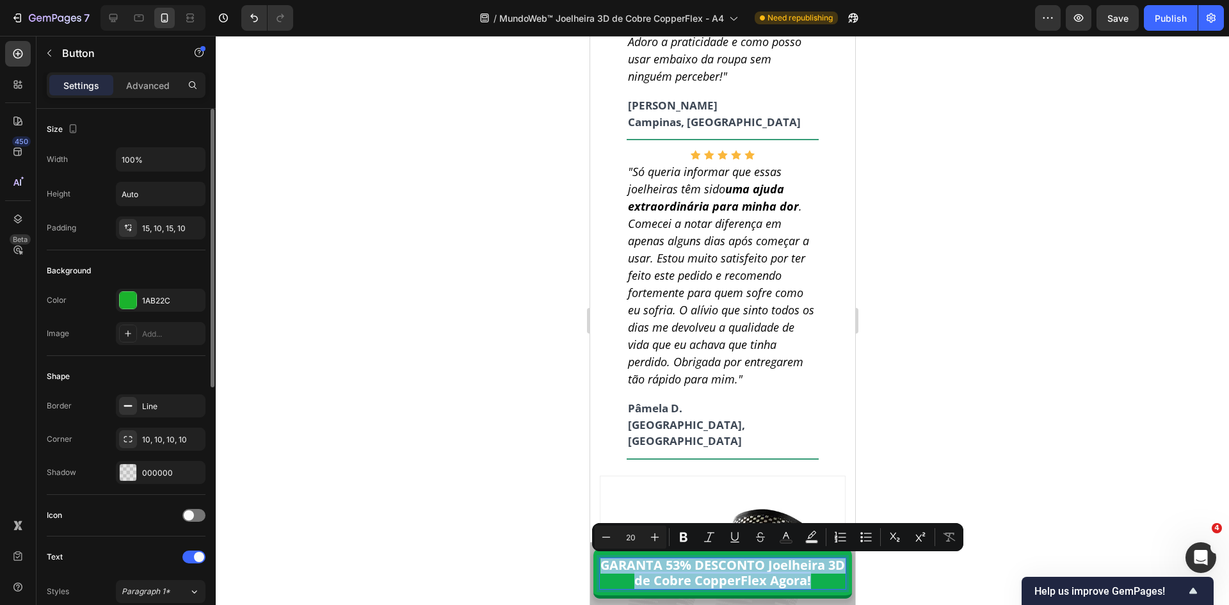
scroll to position [192, 0]
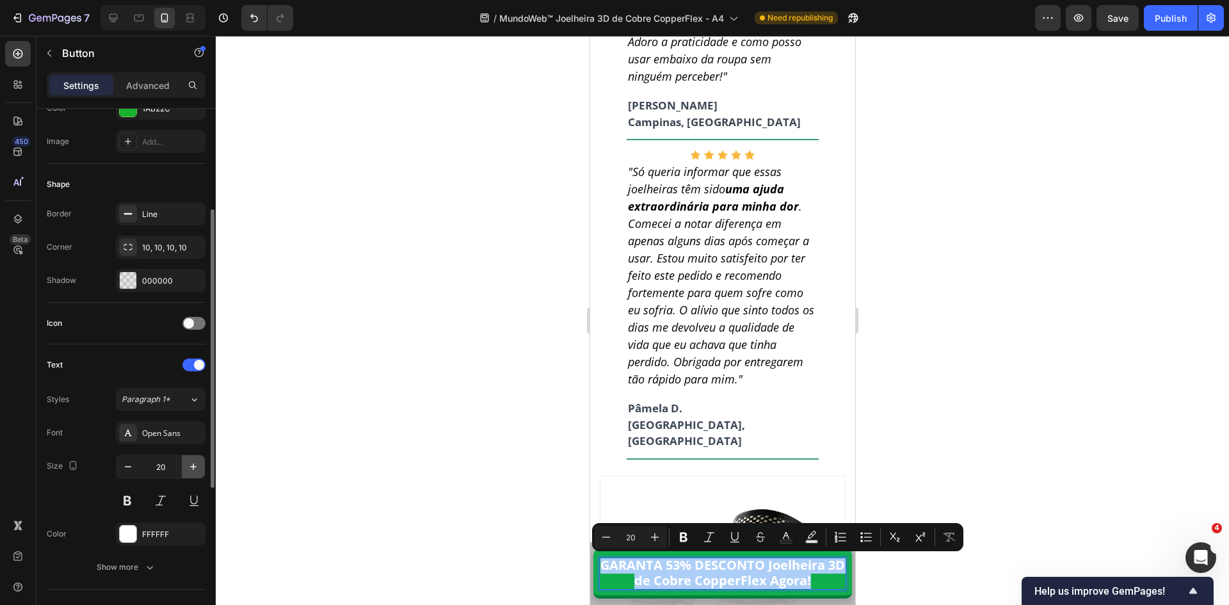
click at [193, 467] on icon "button" at bounding box center [193, 466] width 6 height 6
type input "21"
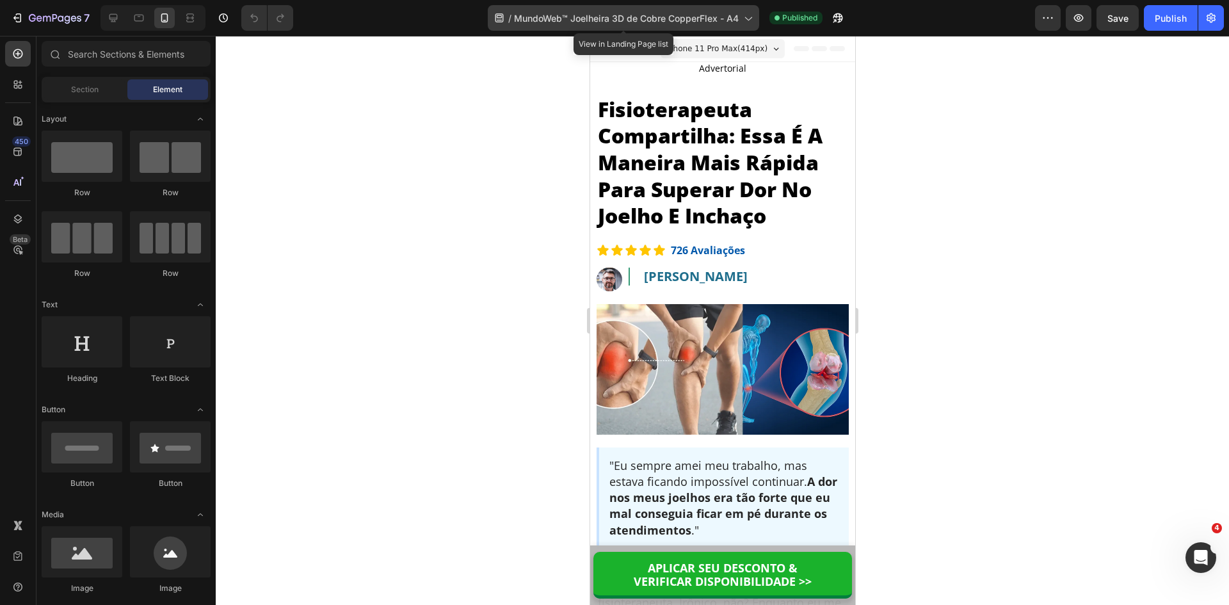
click at [568, 15] on span "MundoWeb™ Joelheira 3D de Cobre CopperFlex - A4" at bounding box center [626, 18] width 225 height 13
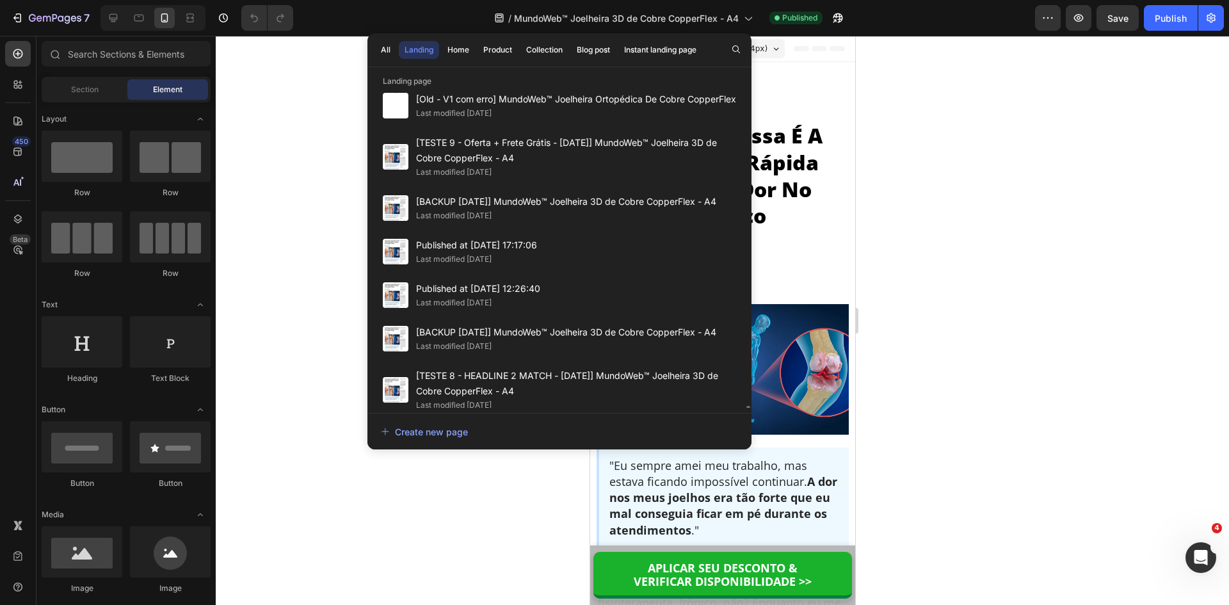
scroll to position [576, 0]
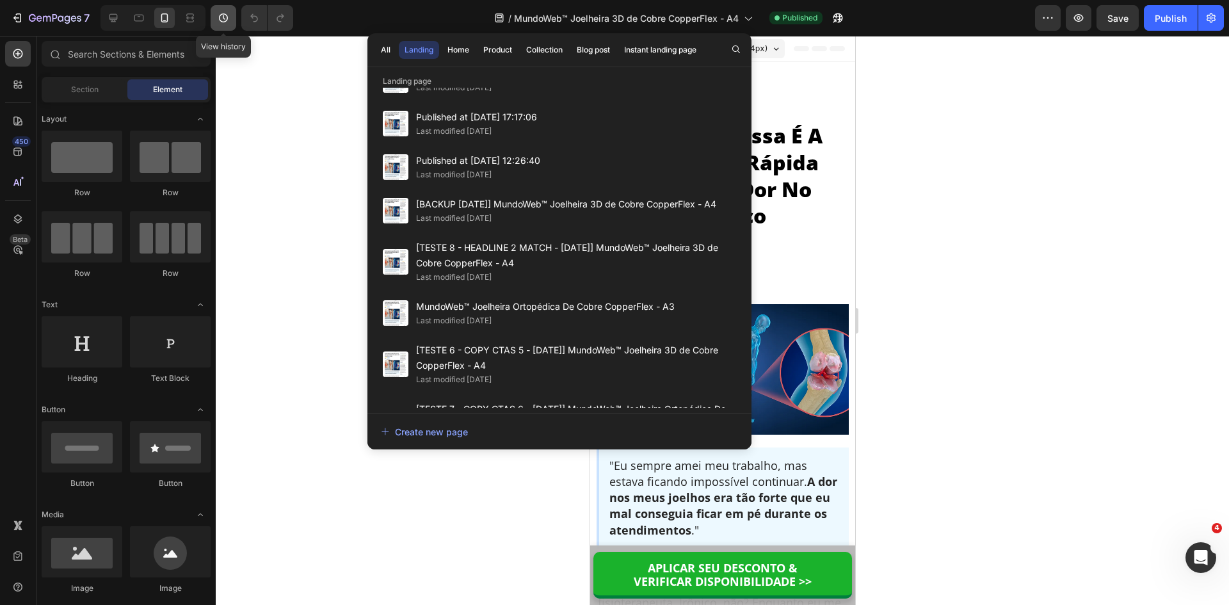
click at [220, 19] on icon "button" at bounding box center [223, 17] width 9 height 9
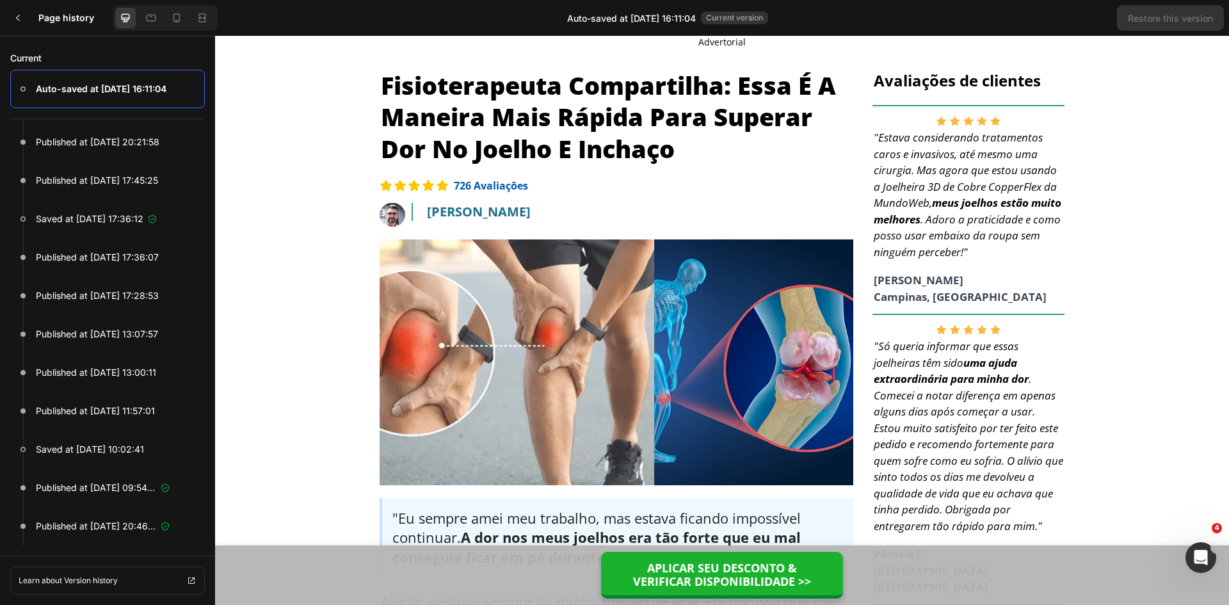
scroll to position [2280, 0]
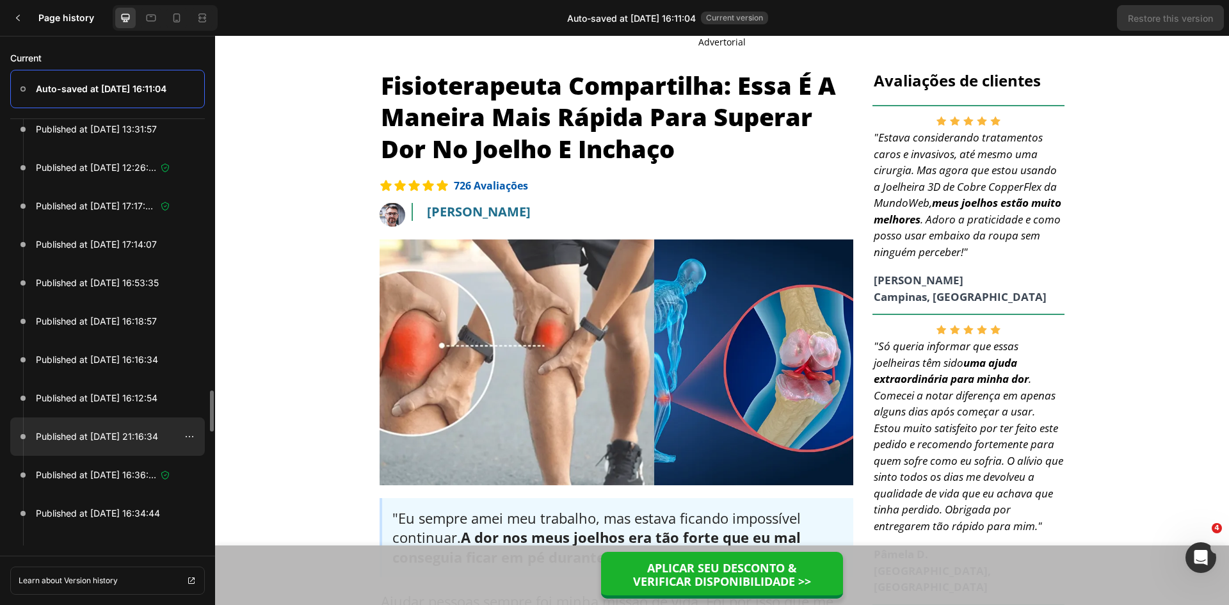
click at [136, 436] on p "Published at [DATE] 21:16:34" at bounding box center [97, 436] width 122 height 15
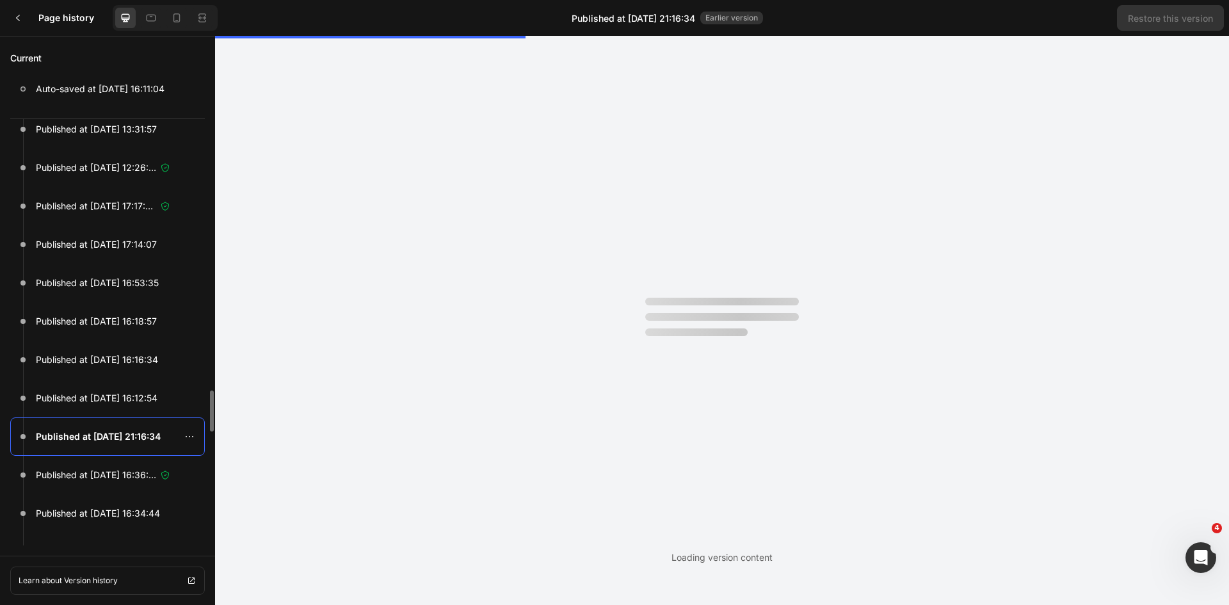
scroll to position [0, 0]
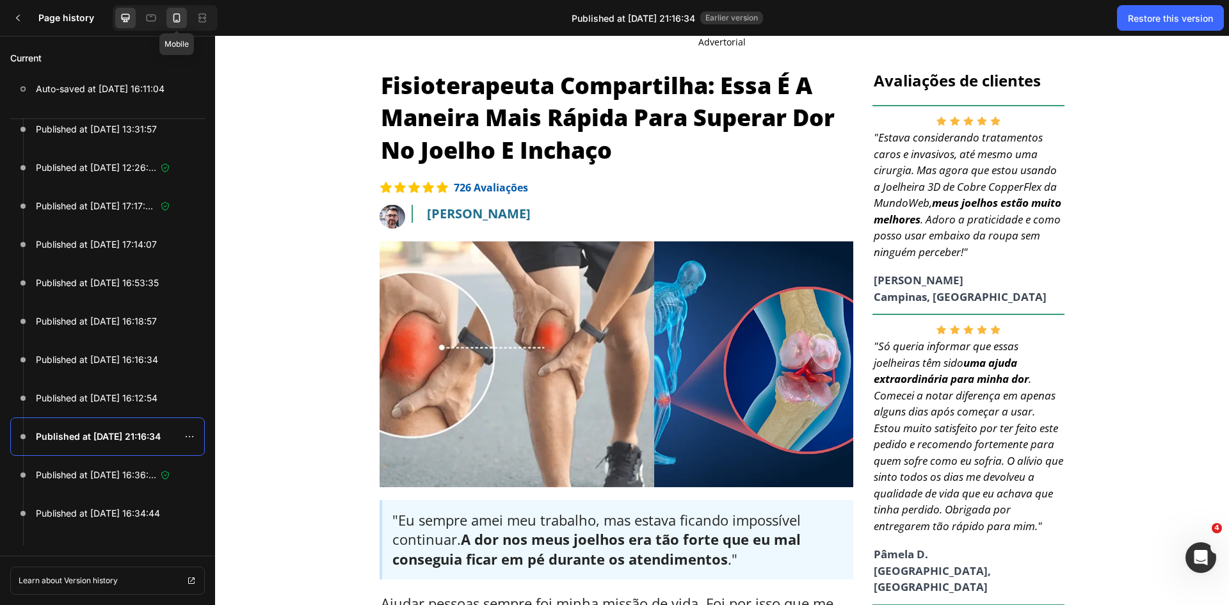
click at [181, 15] on icon at bounding box center [176, 18] width 13 height 13
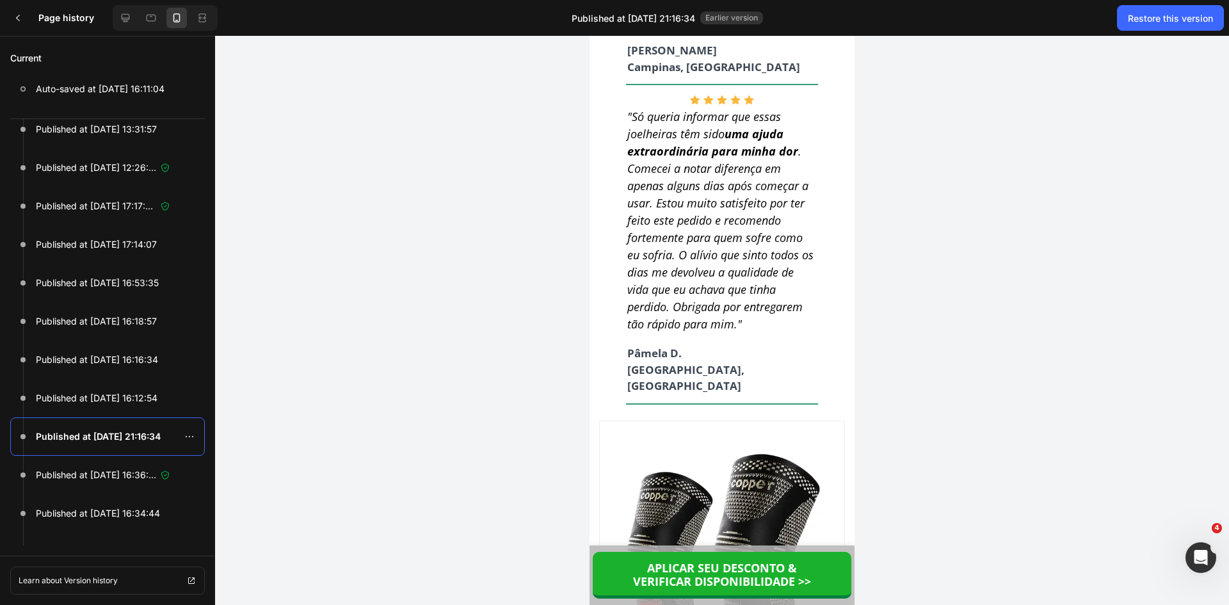
scroll to position [10032, 0]
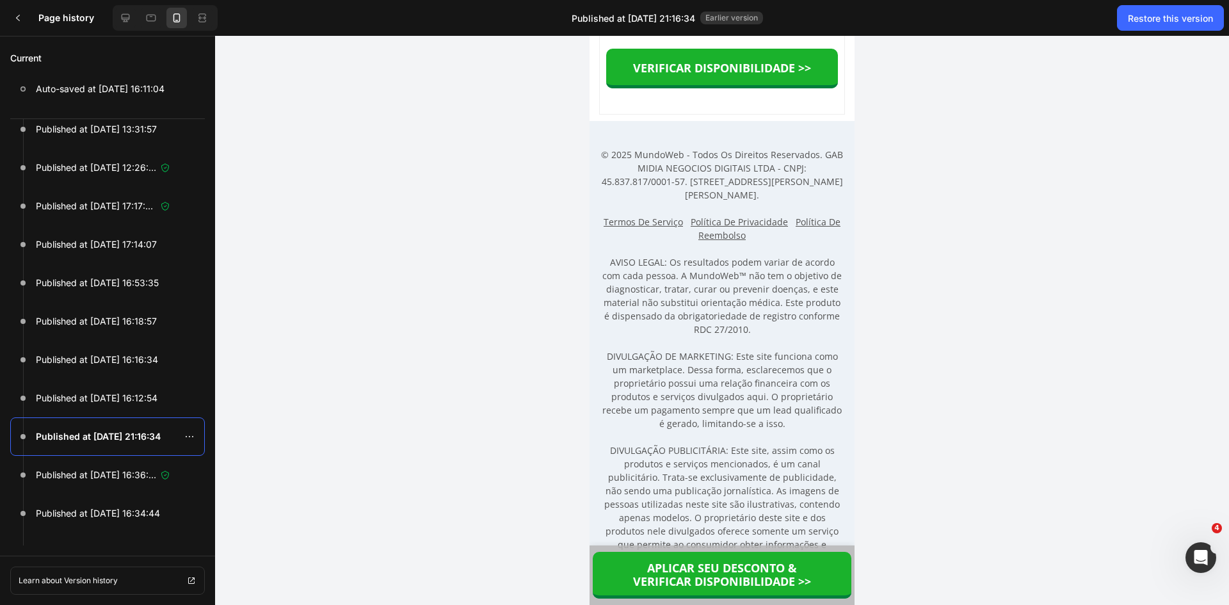
scroll to position [11825, 0]
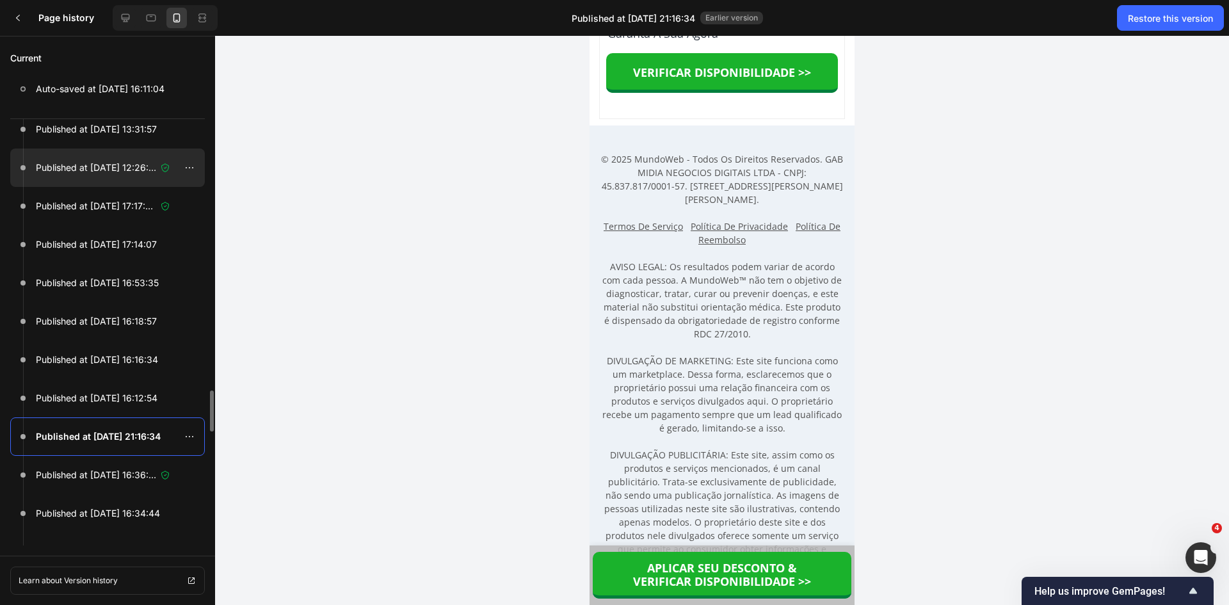
click at [102, 172] on p "Published at [DATE] 12:26:40" at bounding box center [96, 167] width 120 height 15
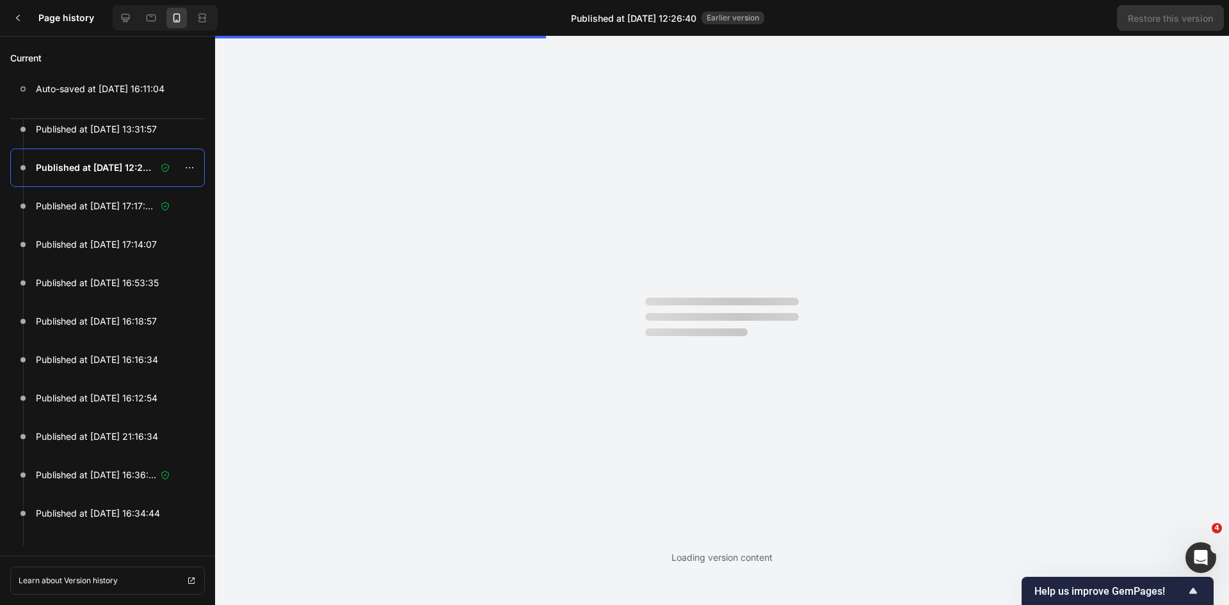
scroll to position [0, 0]
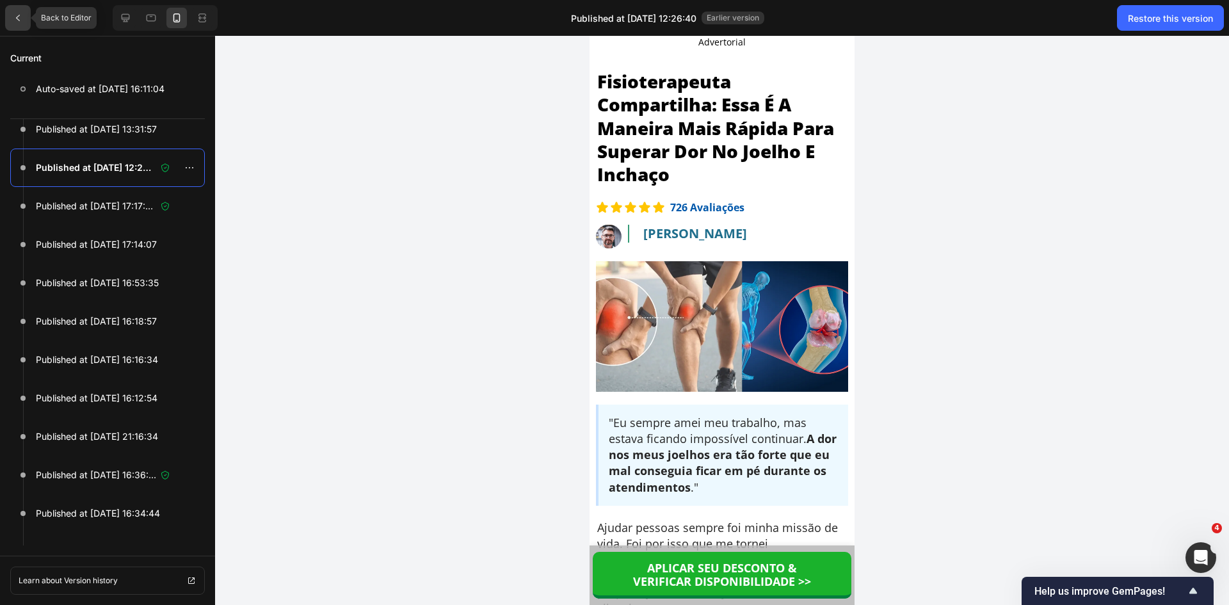
click at [21, 21] on icon at bounding box center [18, 18] width 10 height 10
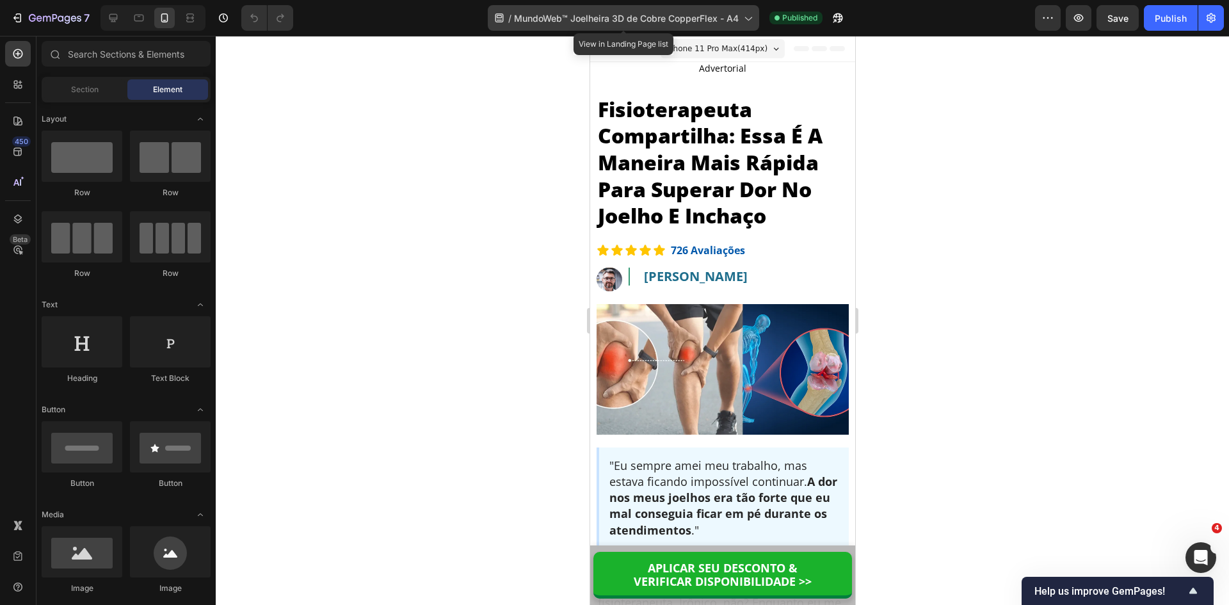
click at [661, 17] on span "MundoWeb™ Joelheira 3D de Cobre CopperFlex - A4" at bounding box center [626, 18] width 225 height 13
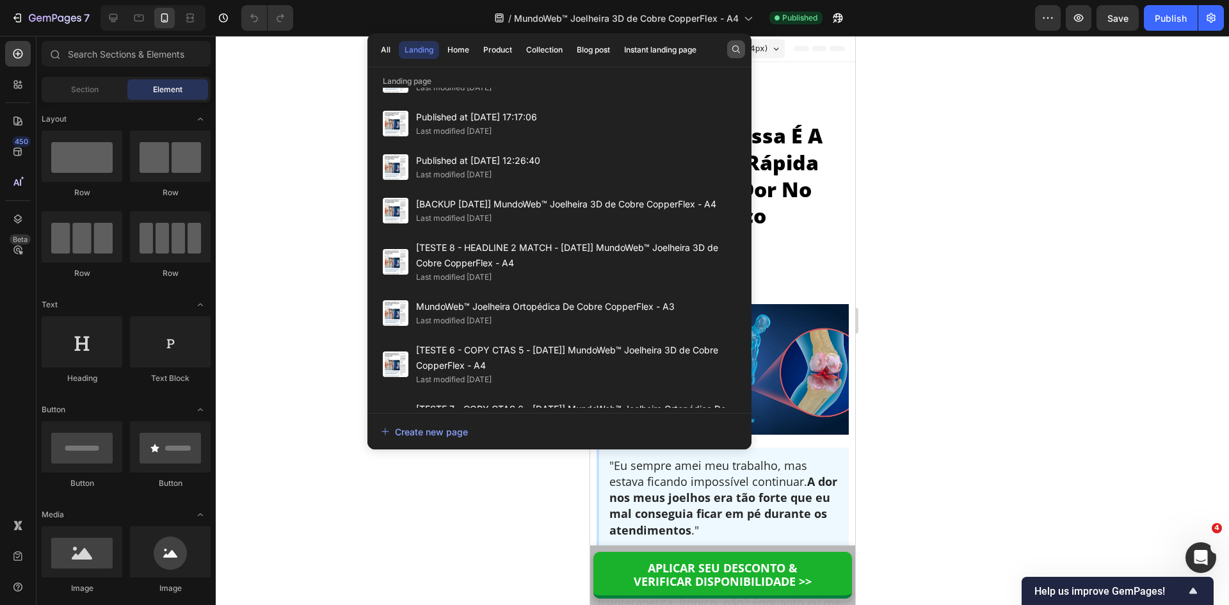
click at [737, 48] on icon "button" at bounding box center [736, 49] width 10 height 10
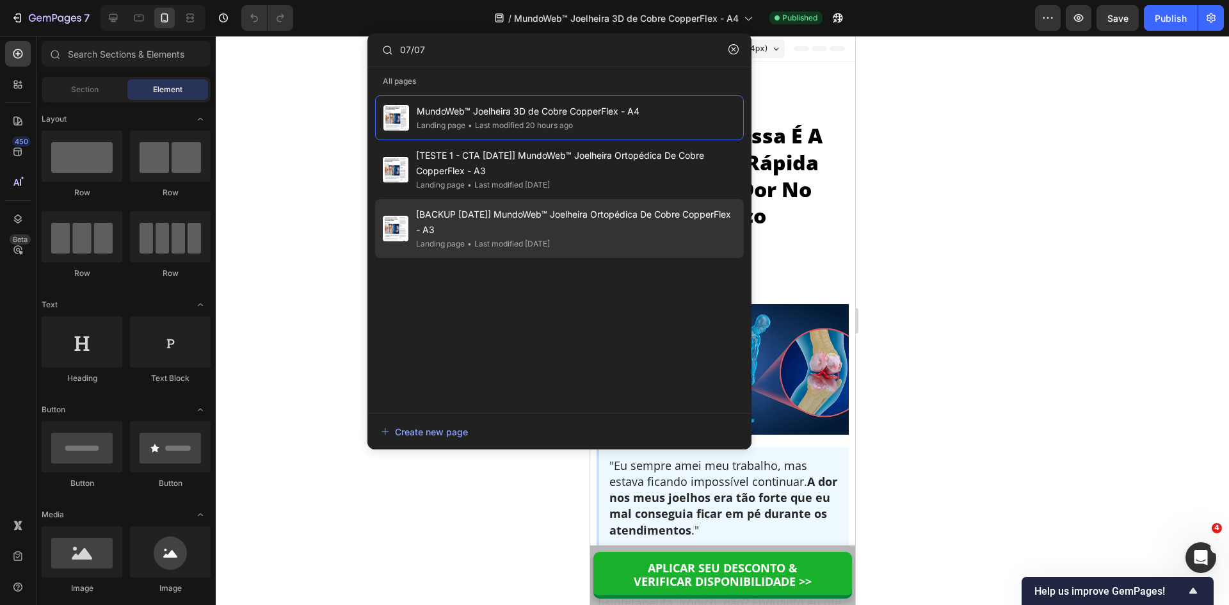
type input "07/07"
click at [533, 235] on span "[BACKUP [DATE]] MundoWeb™ Joelheira Ortopédica De Cobre CopperFlex - A3" at bounding box center [576, 222] width 320 height 31
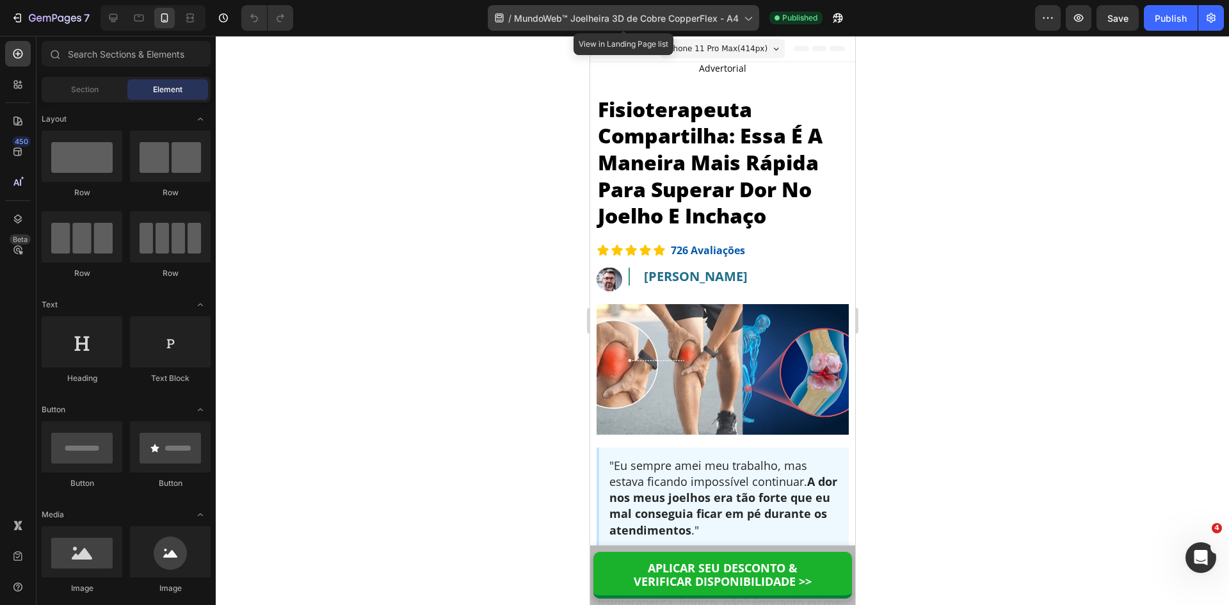
click at [695, 17] on span "MundoWeb™ Joelheira 3D de Cobre CopperFlex - A4" at bounding box center [626, 18] width 225 height 13
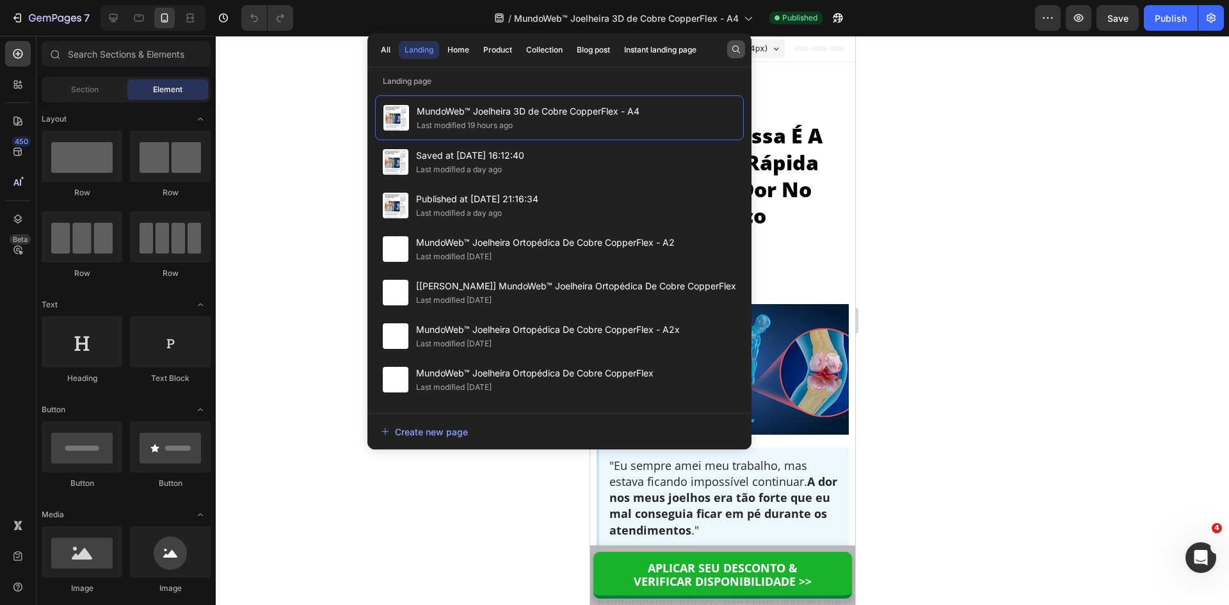
click at [736, 47] on icon "button" at bounding box center [736, 49] width 10 height 10
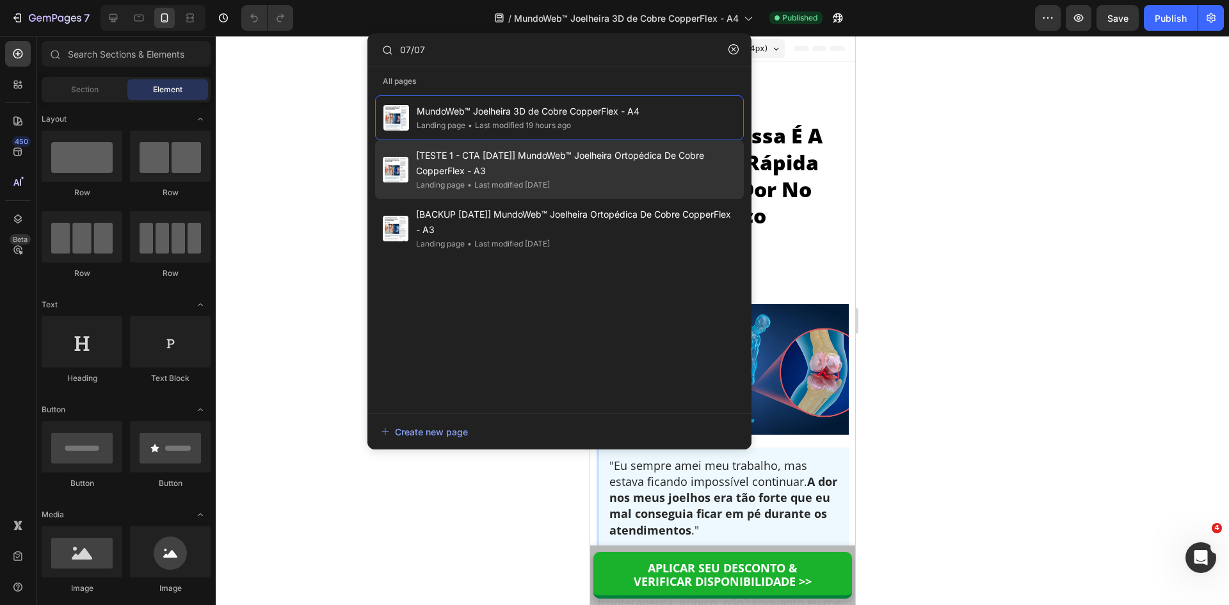
type input "07/07"
click at [512, 162] on span "[TESTE 1 - CTA [DATE]] MundoWeb™ Joelheira Ortopédica De Cobre CopperFlex - A3" at bounding box center [576, 163] width 320 height 31
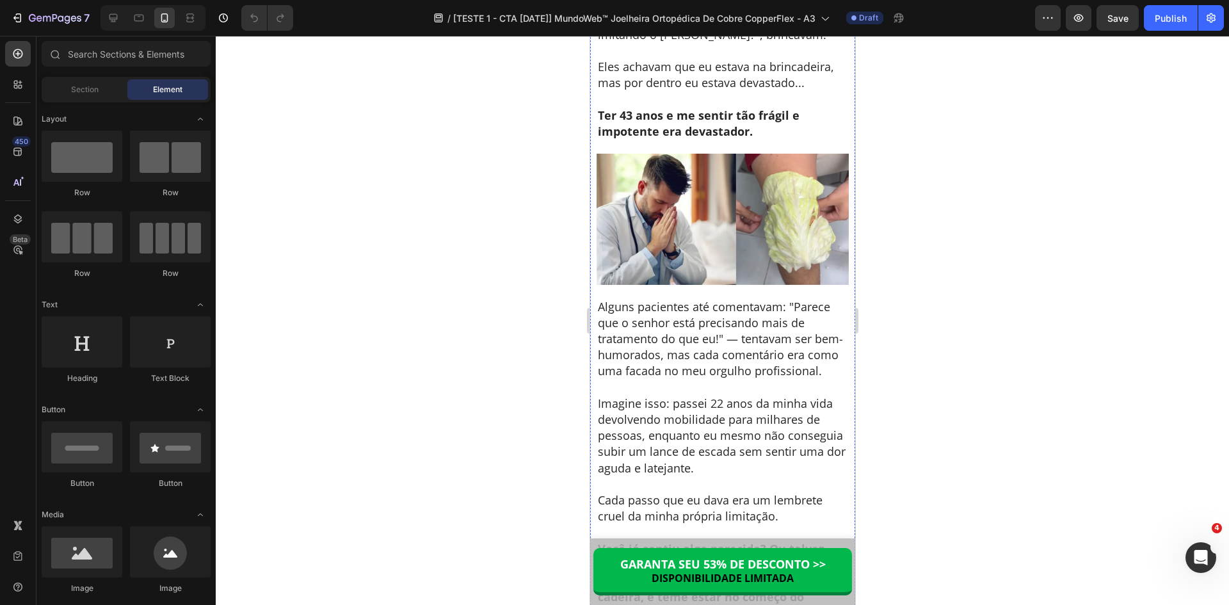
scroll to position [768, 0]
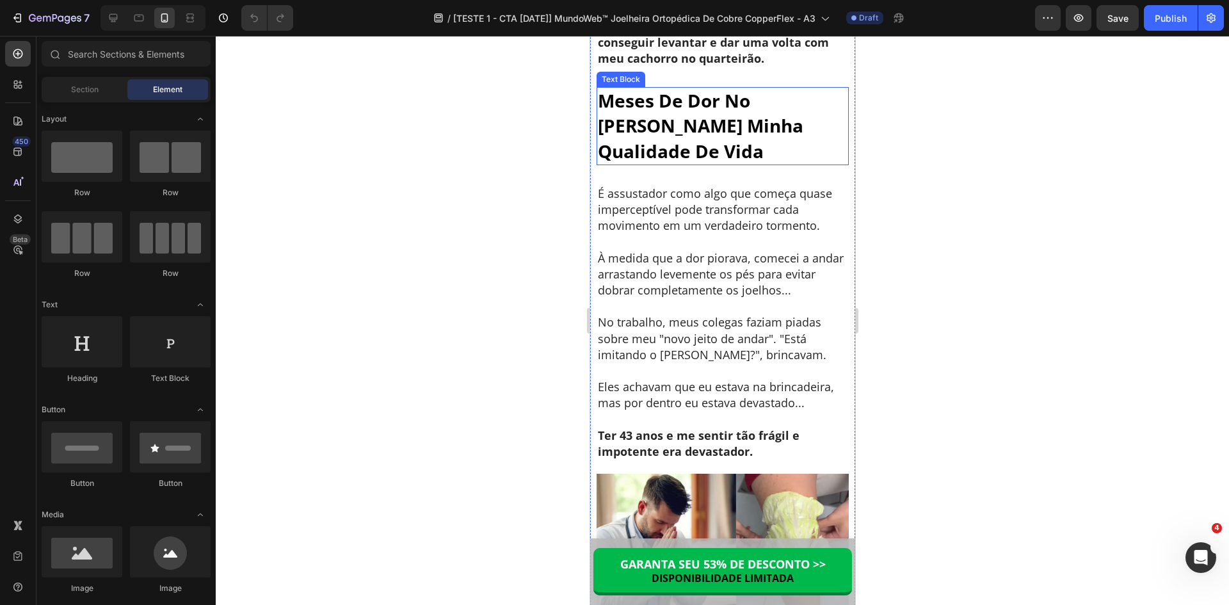
click at [663, 127] on p "Meses De Dor No [PERSON_NAME] Minha Qualidade De Vida" at bounding box center [722, 126] width 250 height 76
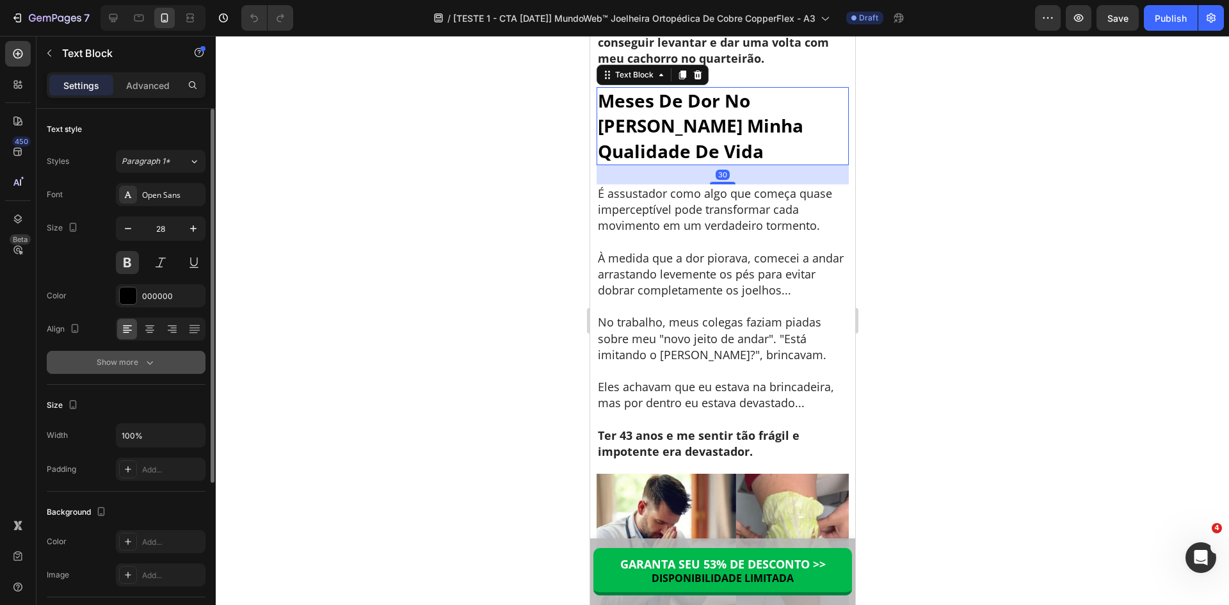
click at [145, 366] on icon "button" at bounding box center [149, 362] width 13 height 13
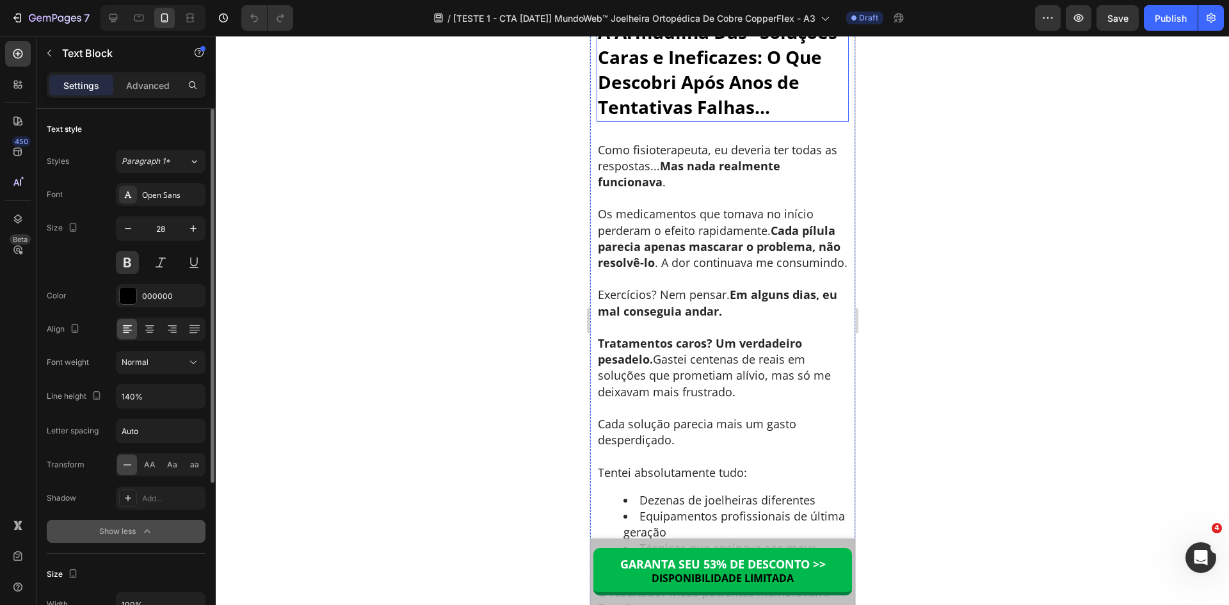
scroll to position [1792, 0]
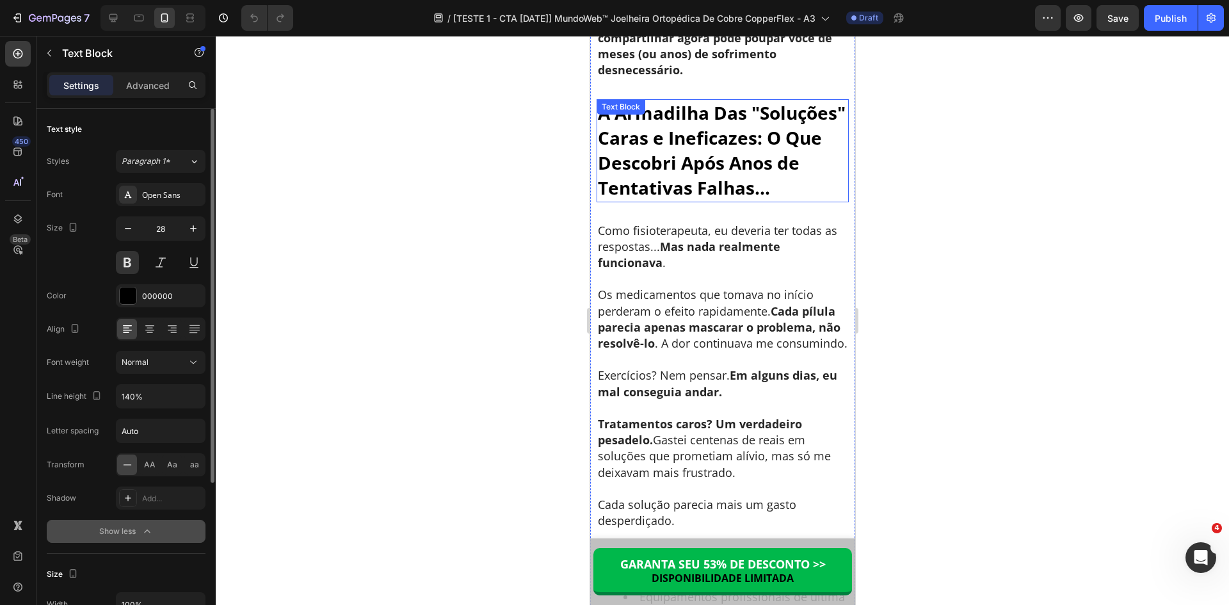
click at [664, 201] on p "A Armadilha Das "Soluções" Caras e Ineficazes: O Que Descobri Após Anos de Tent…" at bounding box center [722, 151] width 250 height 101
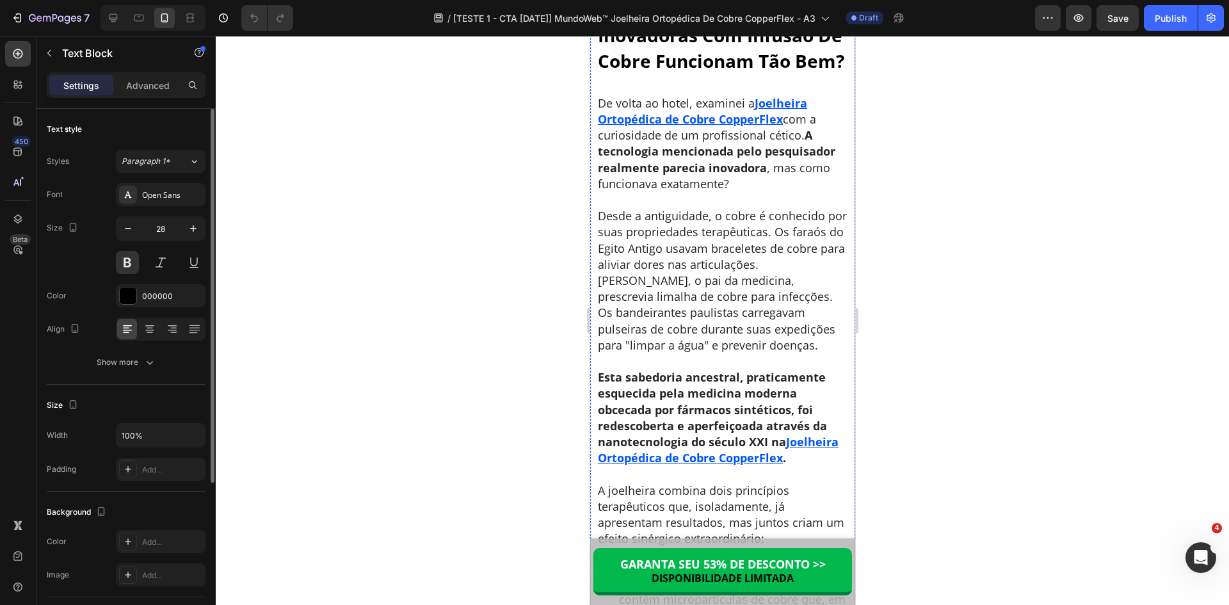
scroll to position [4801, 0]
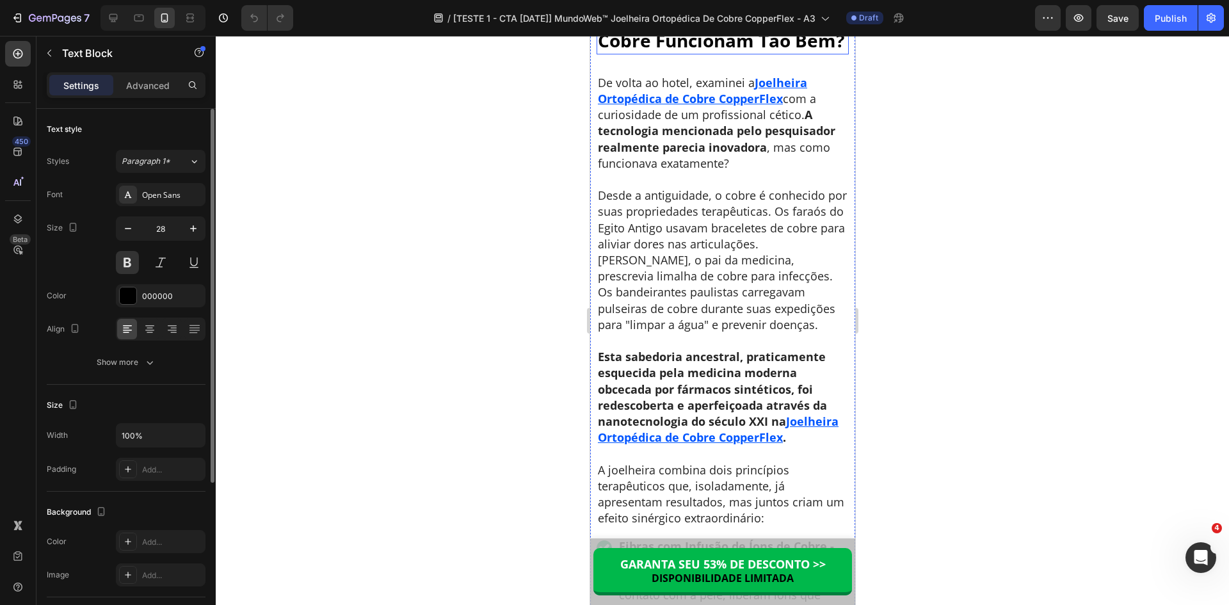
drag, startPoint x: 714, startPoint y: 363, endPoint x: 670, endPoint y: 366, distance: 44.3
click at [149, 358] on icon "button" at bounding box center [149, 362] width 13 height 13
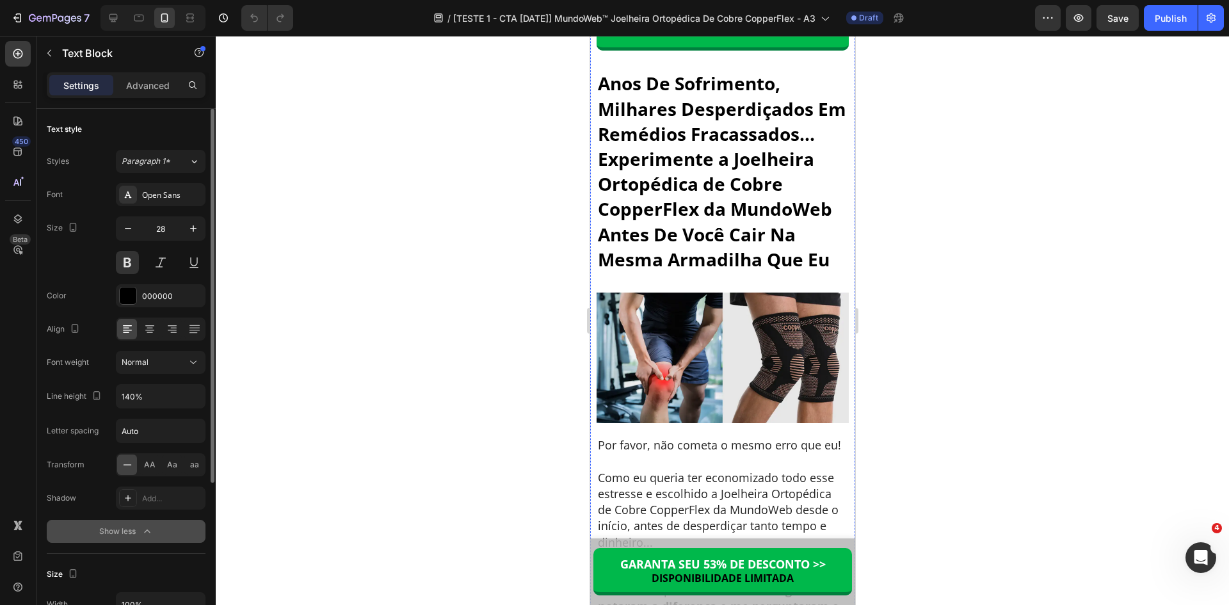
scroll to position [6658, 0]
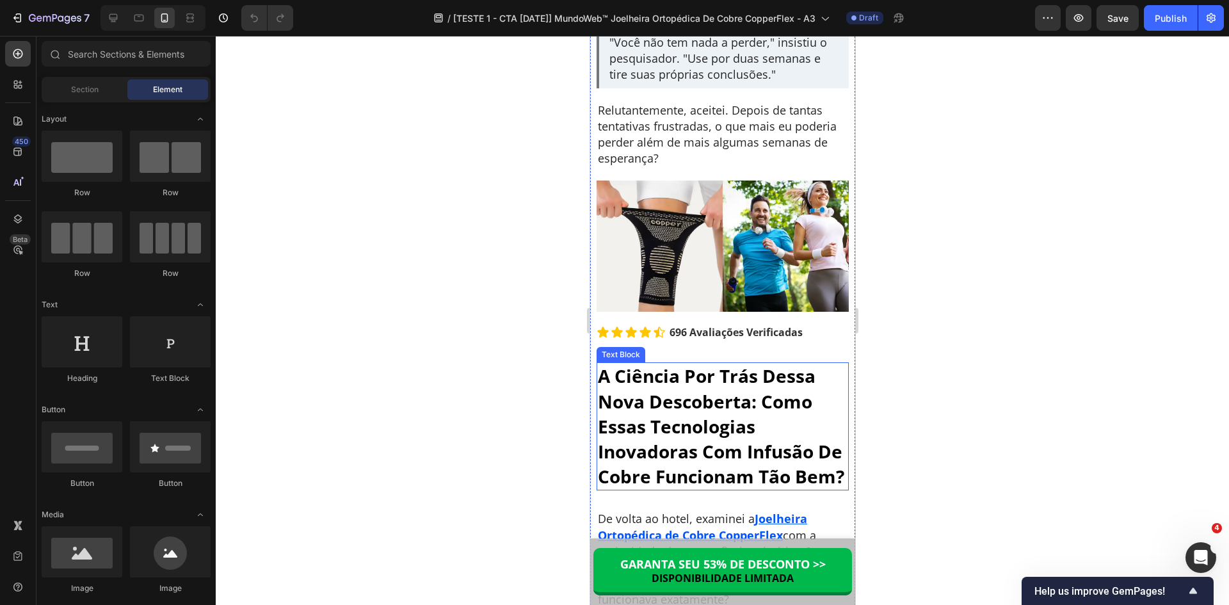
scroll to position [4646, 0]
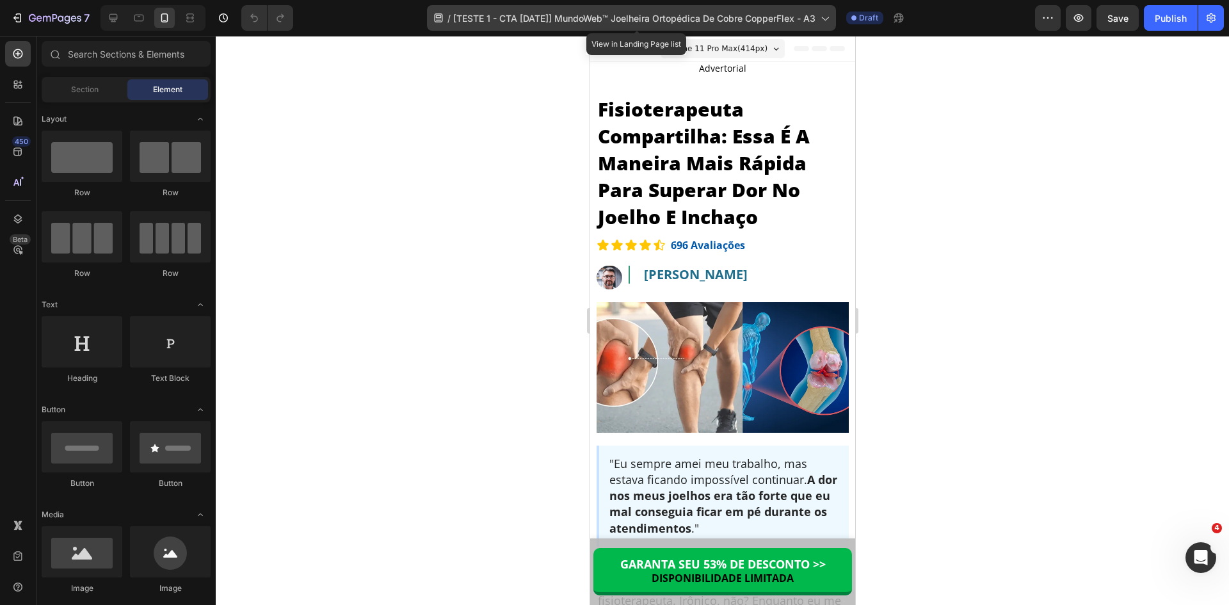
click at [536, 17] on span "[TESTE 1 - CTA [DATE]] MundoWeb™ Joelheira Ortopédica De Cobre CopperFlex - A3" at bounding box center [634, 18] width 362 height 13
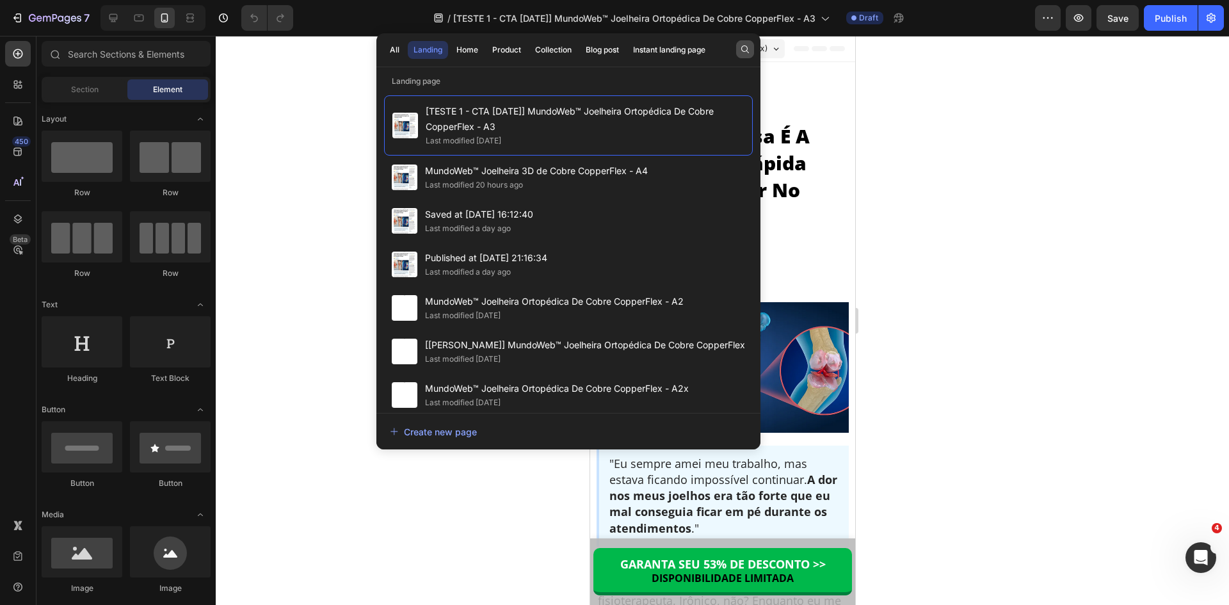
click at [746, 49] on icon "button" at bounding box center [745, 49] width 10 height 10
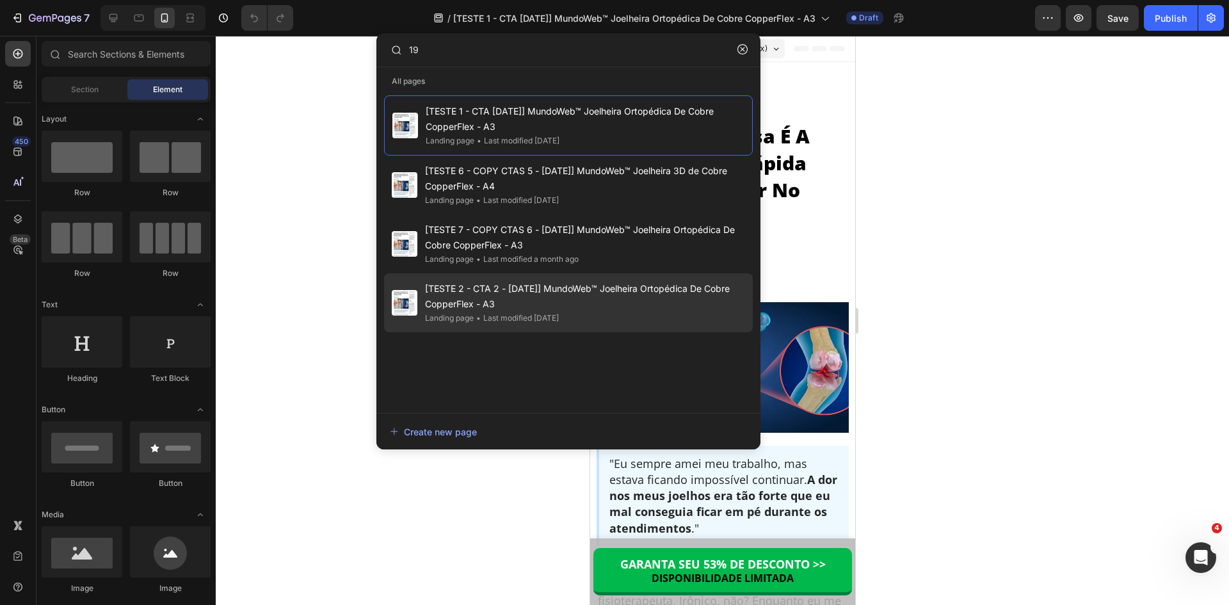
type input "19"
click at [570, 296] on span "[TESTE 2 - CTA 2 - [DATE]] MundoWeb™ Joelheira Ortopédica De Cobre CopperFlex -…" at bounding box center [585, 296] width 320 height 31
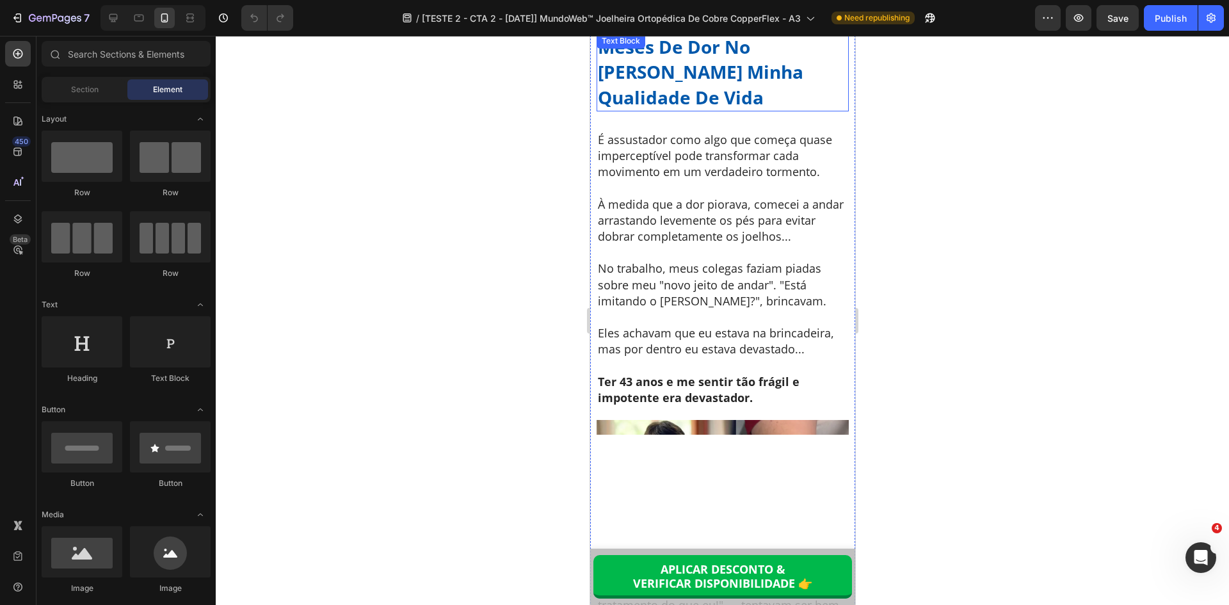
scroll to position [768, 0]
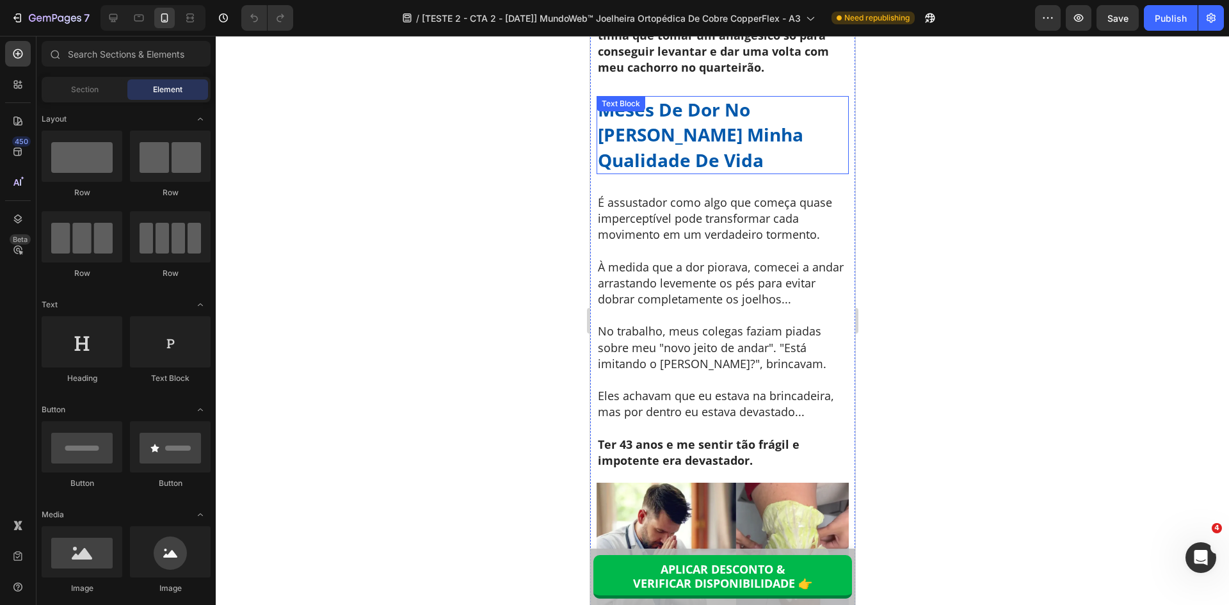
click at [691, 133] on p "Meses De Dor No [PERSON_NAME] Minha Qualidade De Vida" at bounding box center [722, 135] width 250 height 76
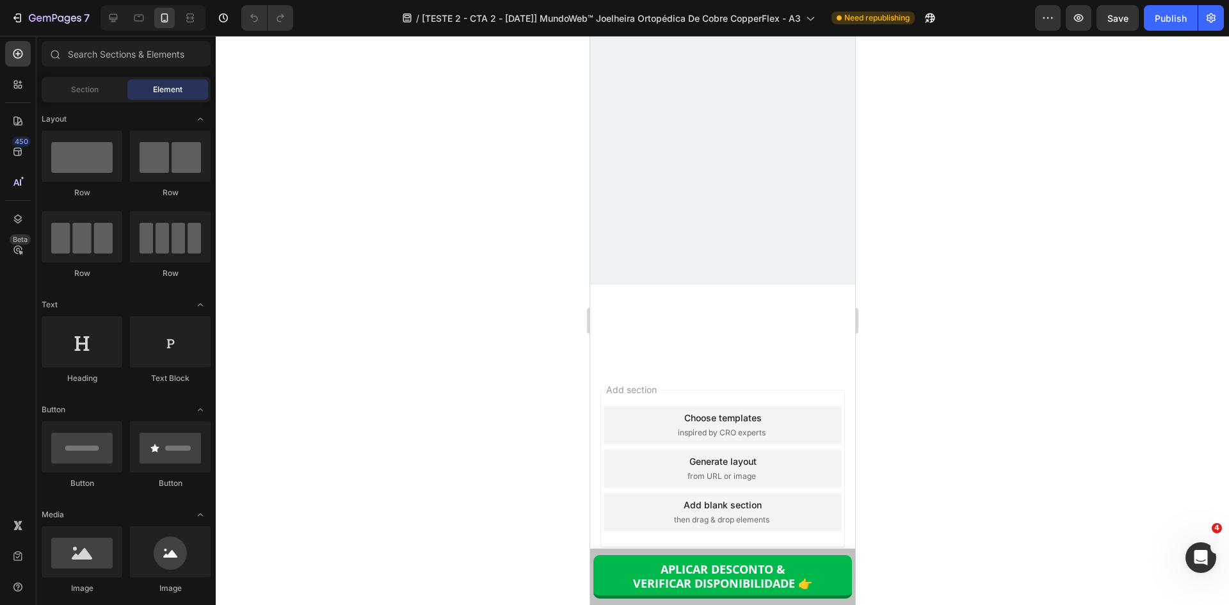
scroll to position [11136, 0]
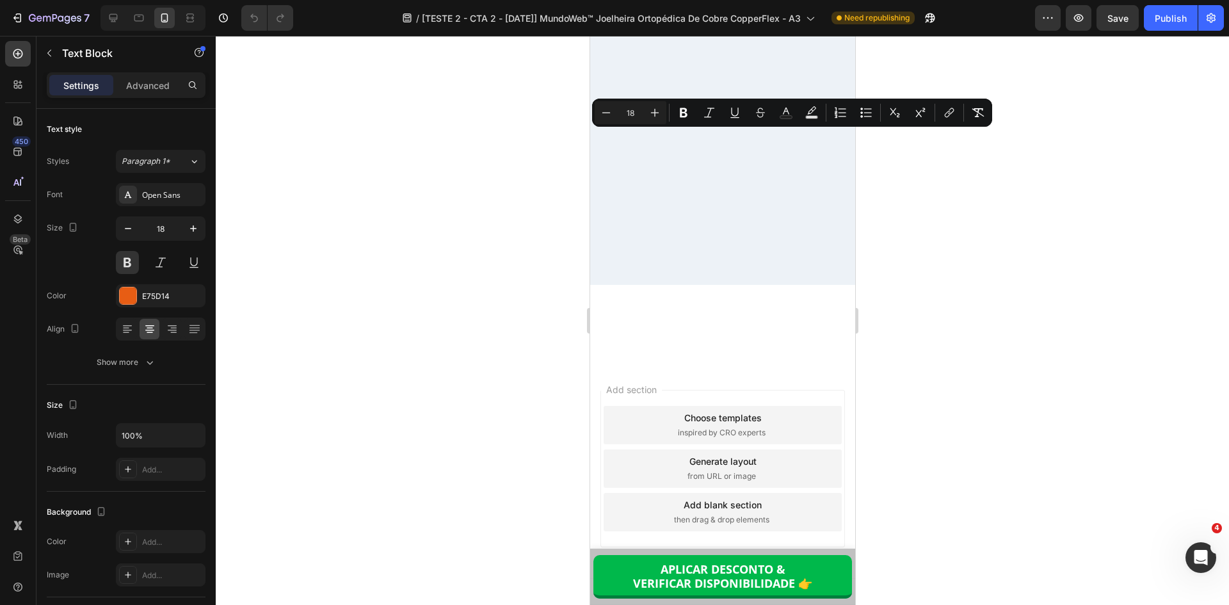
copy p "⚡ Risco De Esgotar: Alto ⚡"
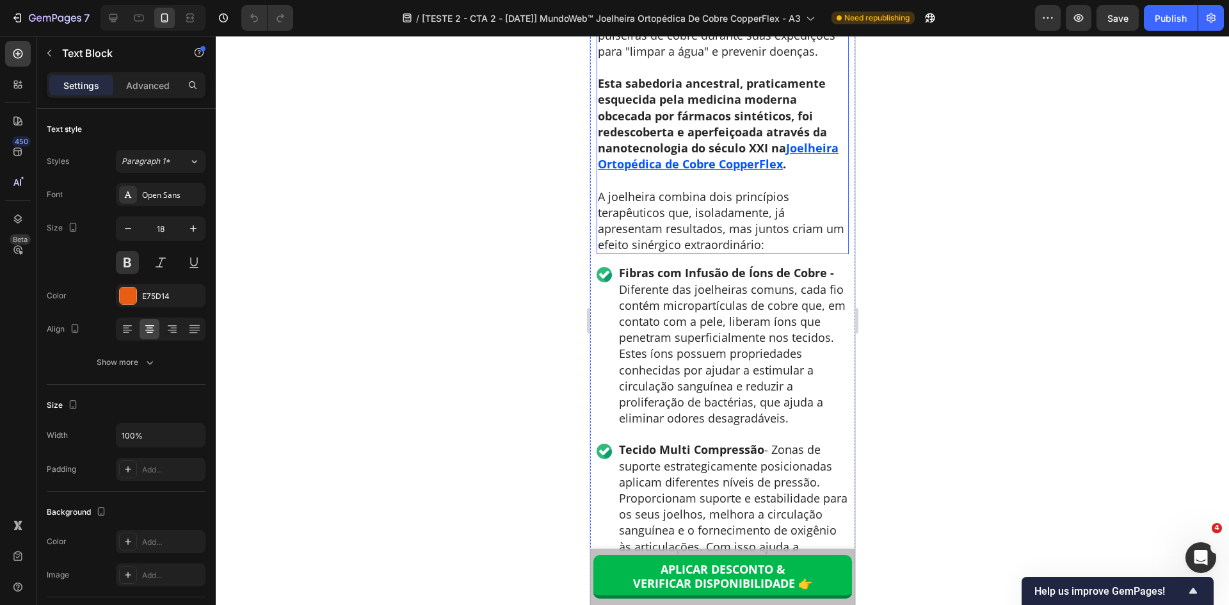
scroll to position [4927, 0]
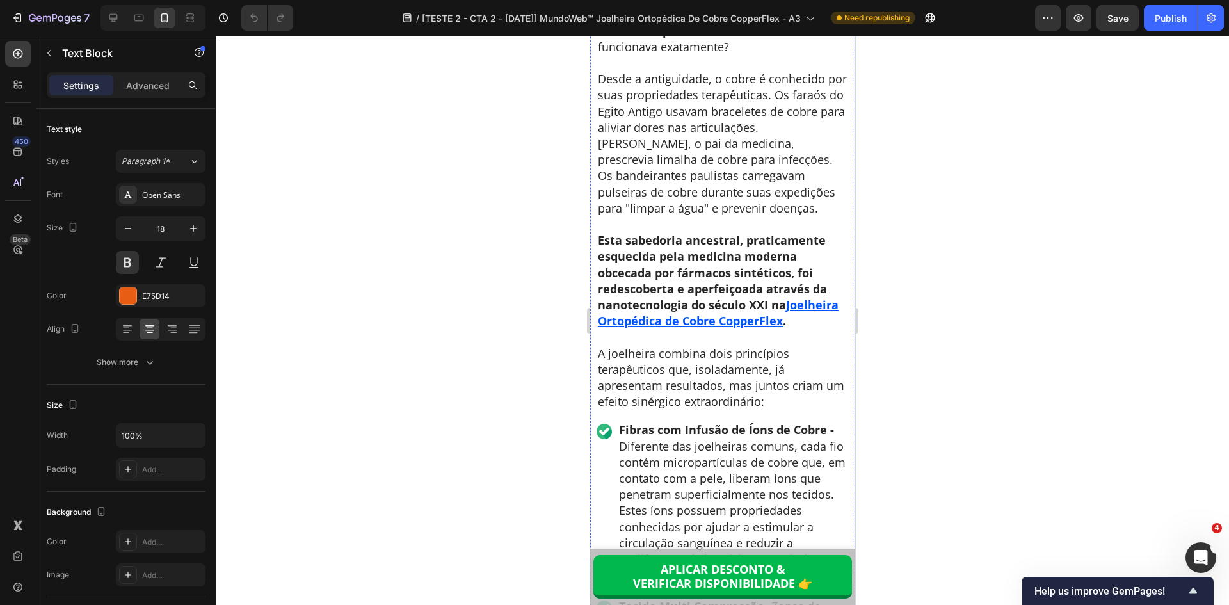
drag, startPoint x: 673, startPoint y: 254, endPoint x: 624, endPoint y: 266, distance: 51.4
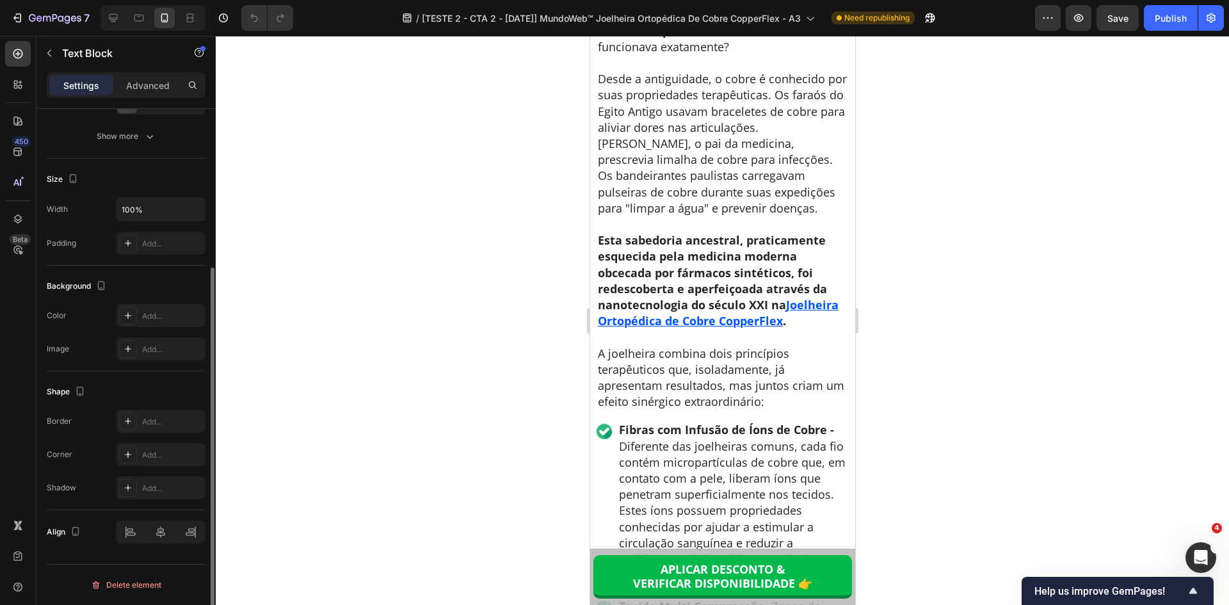
click at [147, 82] on p "Advanced" at bounding box center [148, 85] width 44 height 13
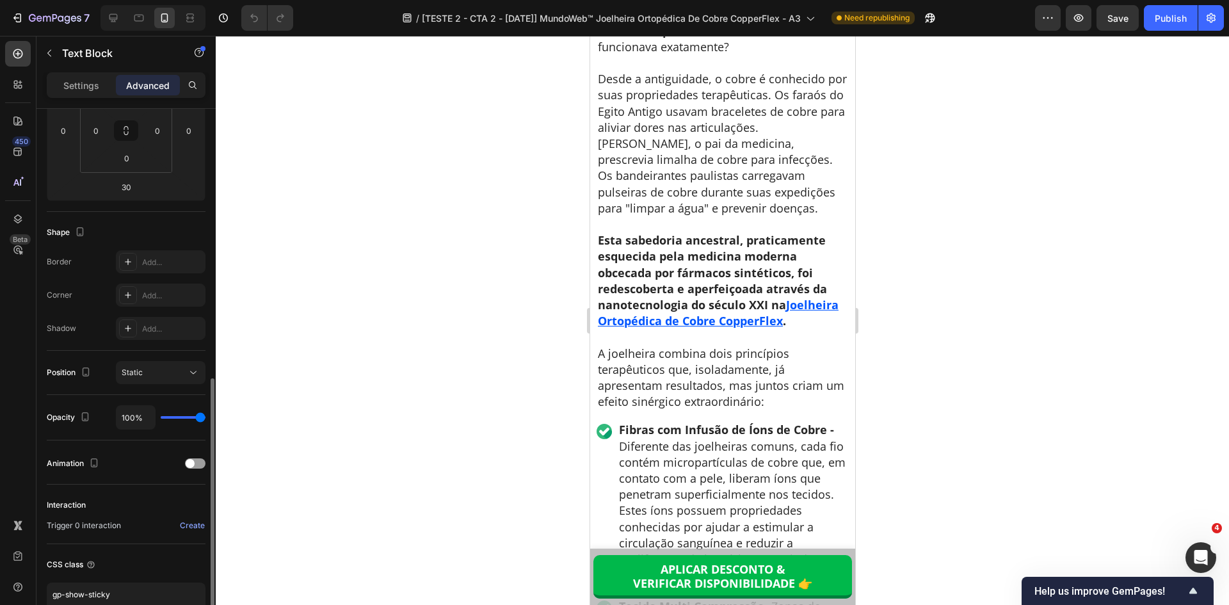
scroll to position [302, 0]
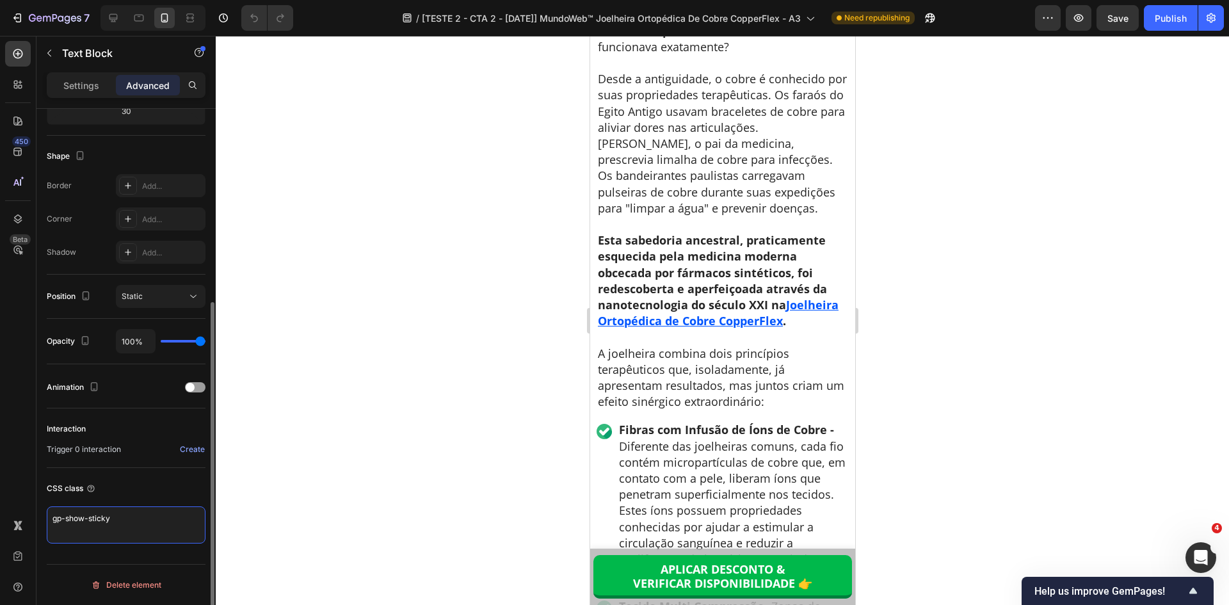
click at [122, 529] on textarea "gp-show-sticky" at bounding box center [126, 524] width 159 height 37
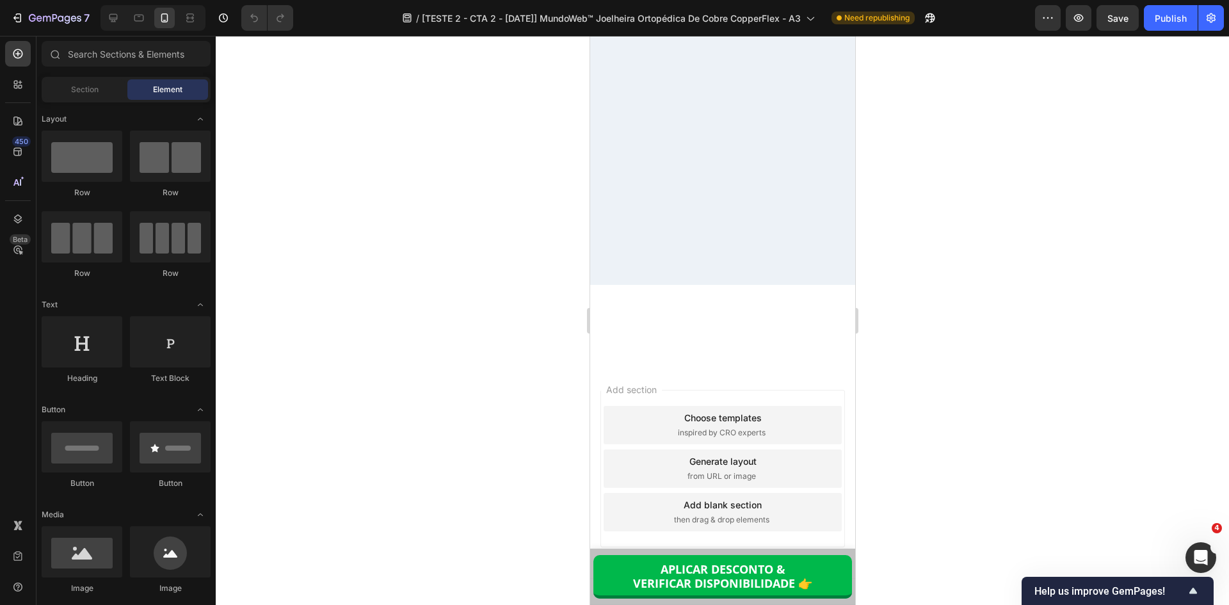
scroll to position [11808, 0]
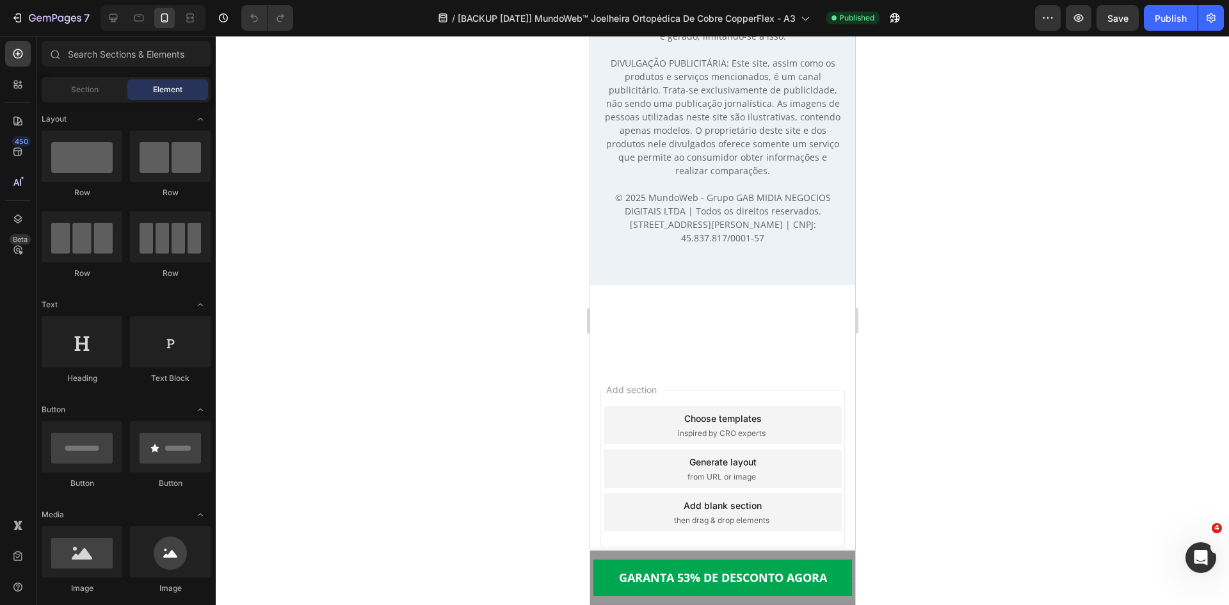
scroll to position [11043, 0]
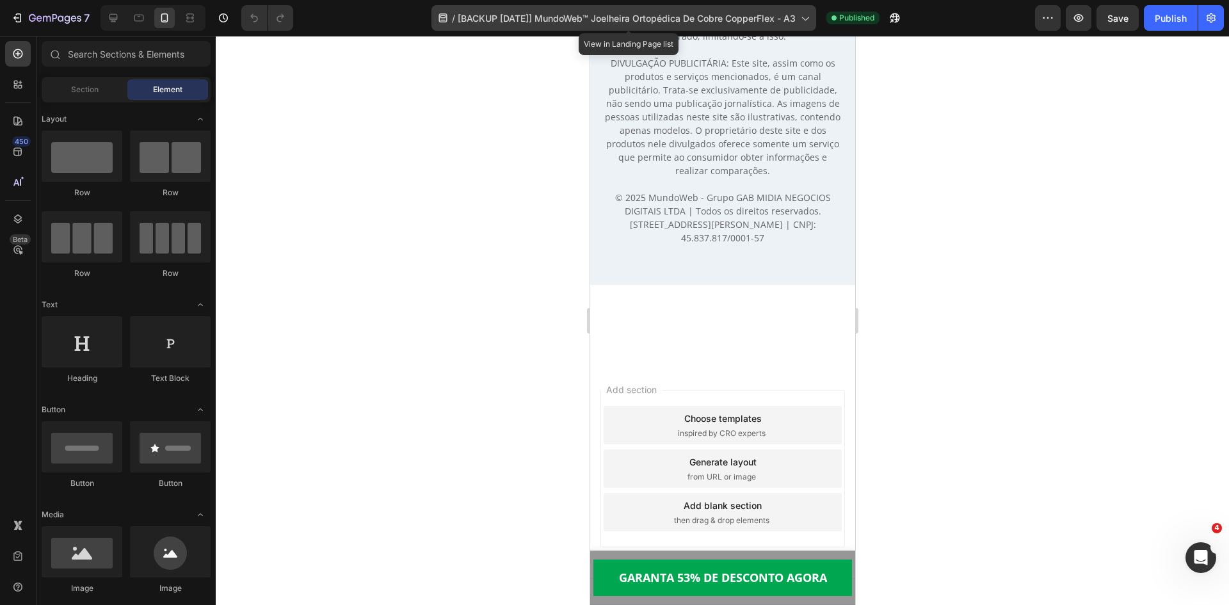
click at [552, 13] on span "[BACKUP [DATE]] MundoWeb™ Joelheira Ortopédica De Cobre CopperFlex - A3" at bounding box center [627, 18] width 338 height 13
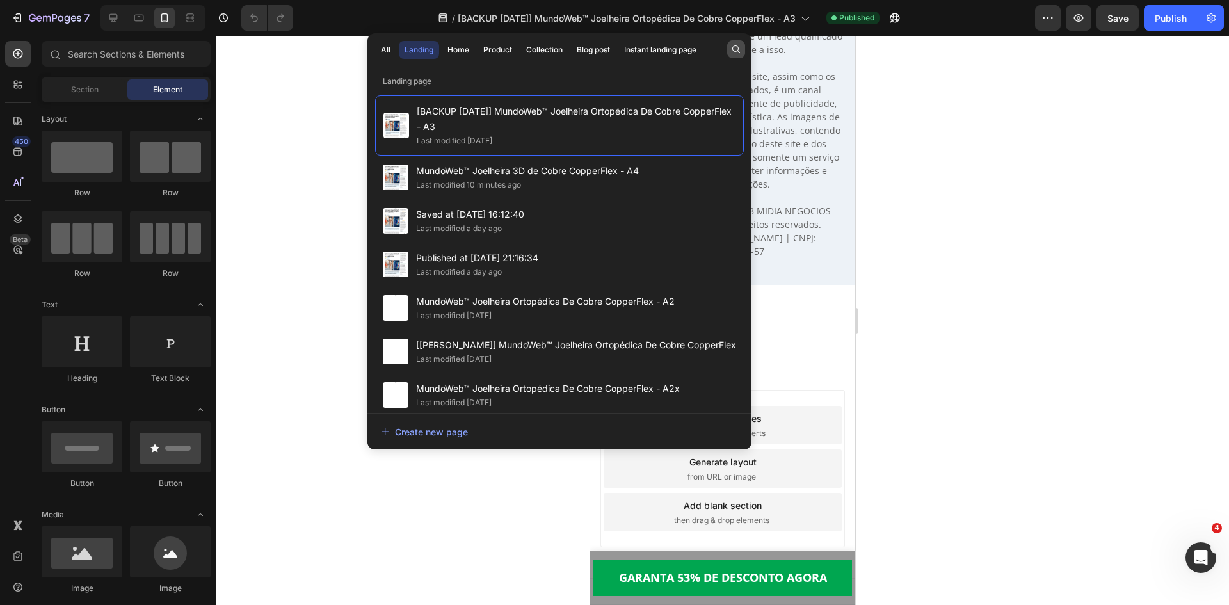
click at [732, 48] on icon "button" at bounding box center [736, 49] width 8 height 8
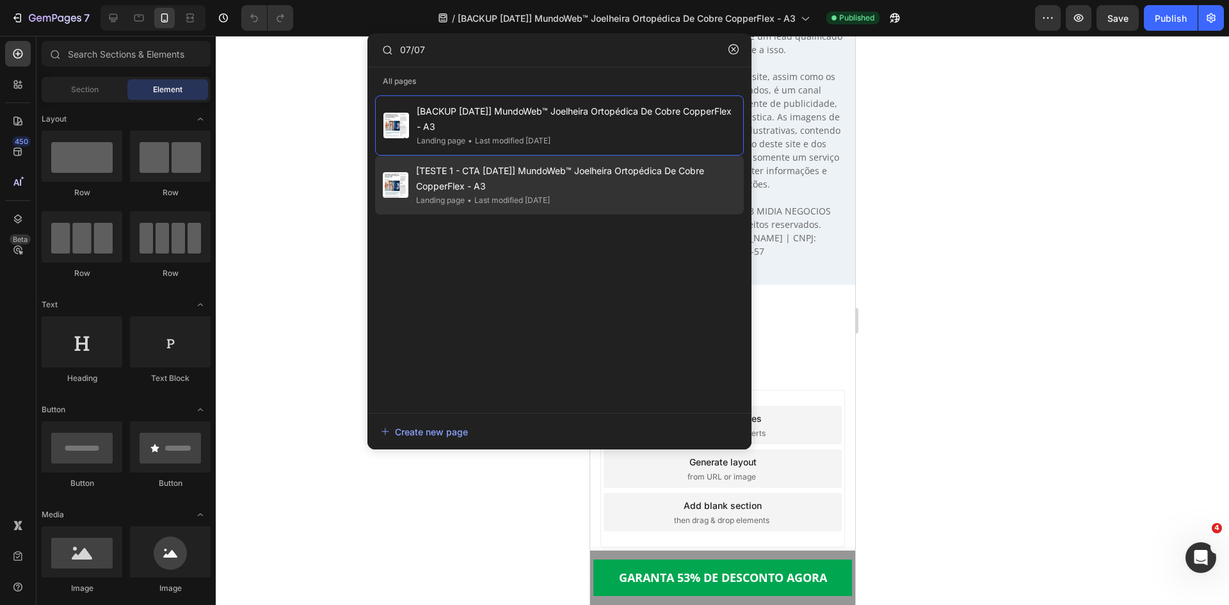
type input "07/07"
click at [508, 170] on span "[TESTE 1 - CTA [DATE]] MundoWeb™ Joelheira Ortopédica De Cobre CopperFlex - A3" at bounding box center [576, 178] width 320 height 31
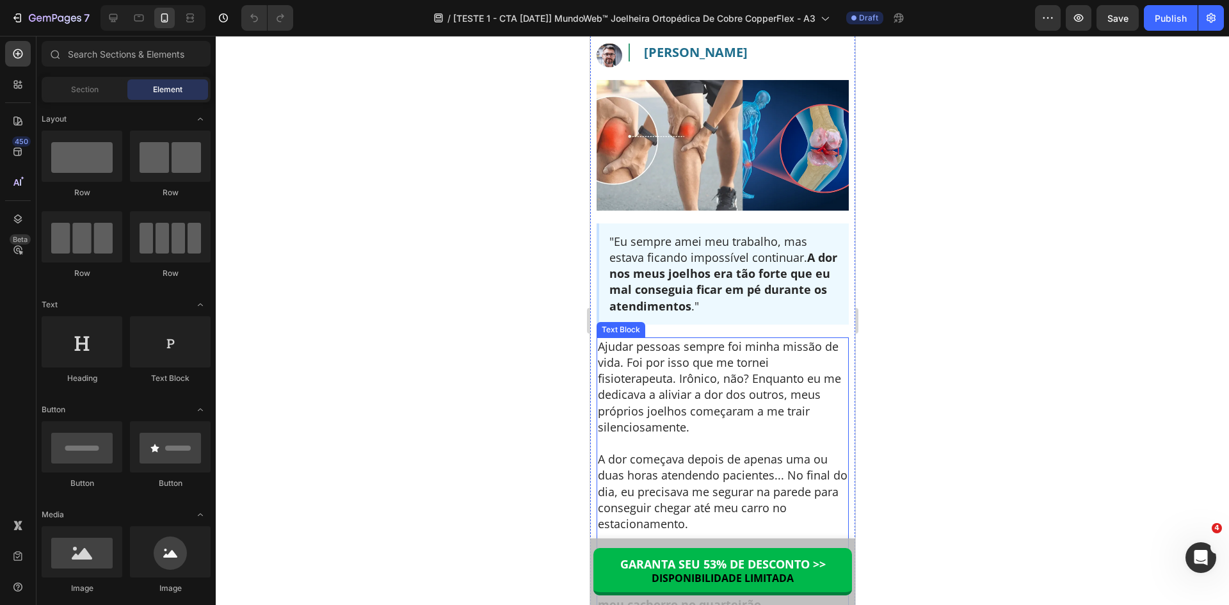
scroll to position [384, 0]
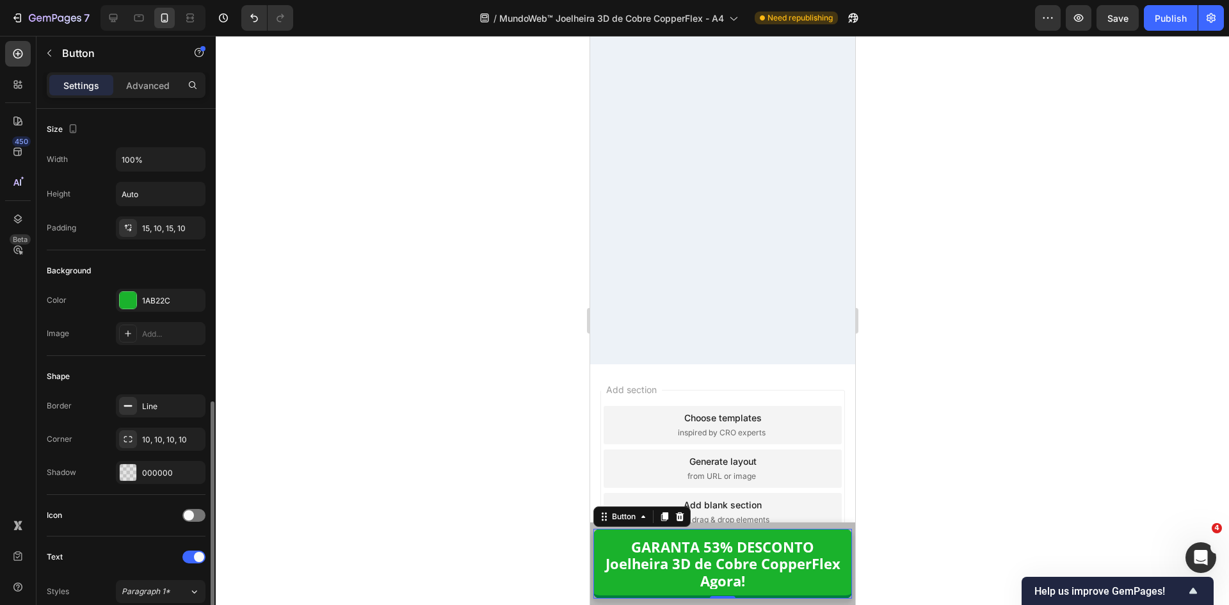
scroll to position [192, 0]
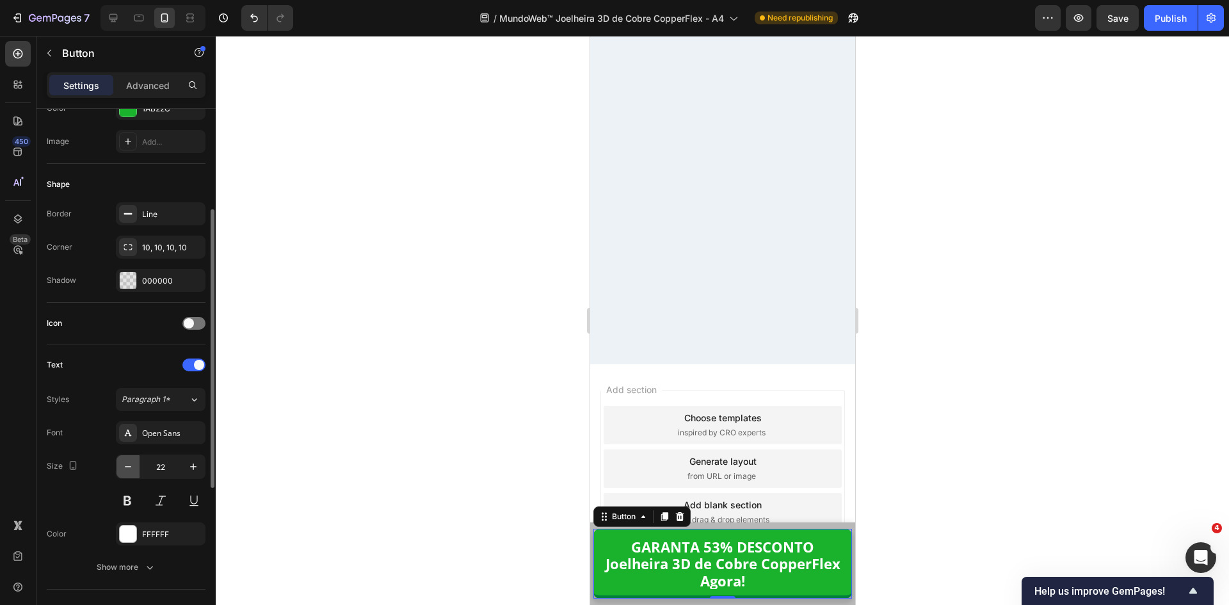
click at [127, 471] on icon "button" at bounding box center [128, 466] width 13 height 13
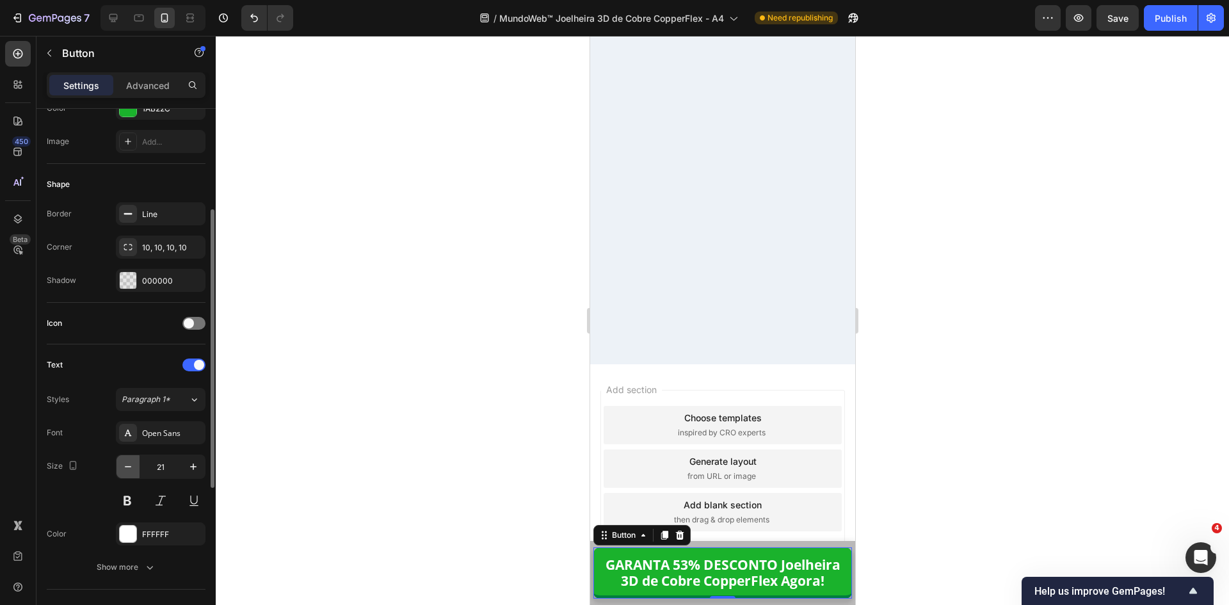
click at [127, 471] on icon "button" at bounding box center [128, 466] width 13 height 13
type input "20"
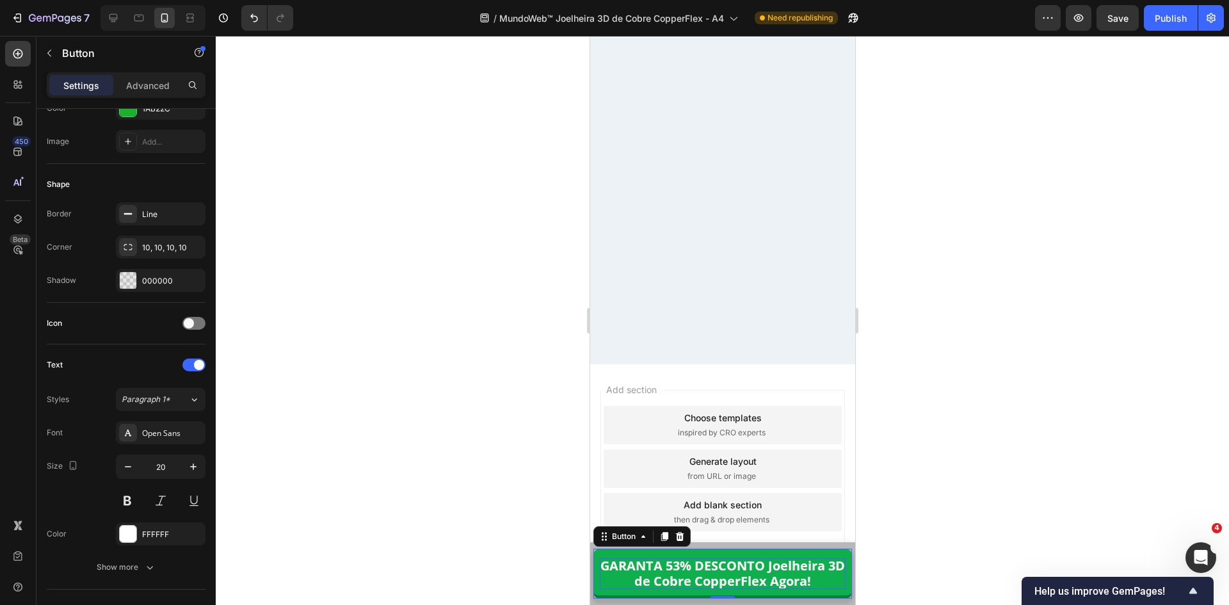
click at [768, 570] on p "GARANTA 53% DESCONTO Joelheira 3D de Cobre CopperFlex Agora!" at bounding box center [722, 573] width 246 height 31
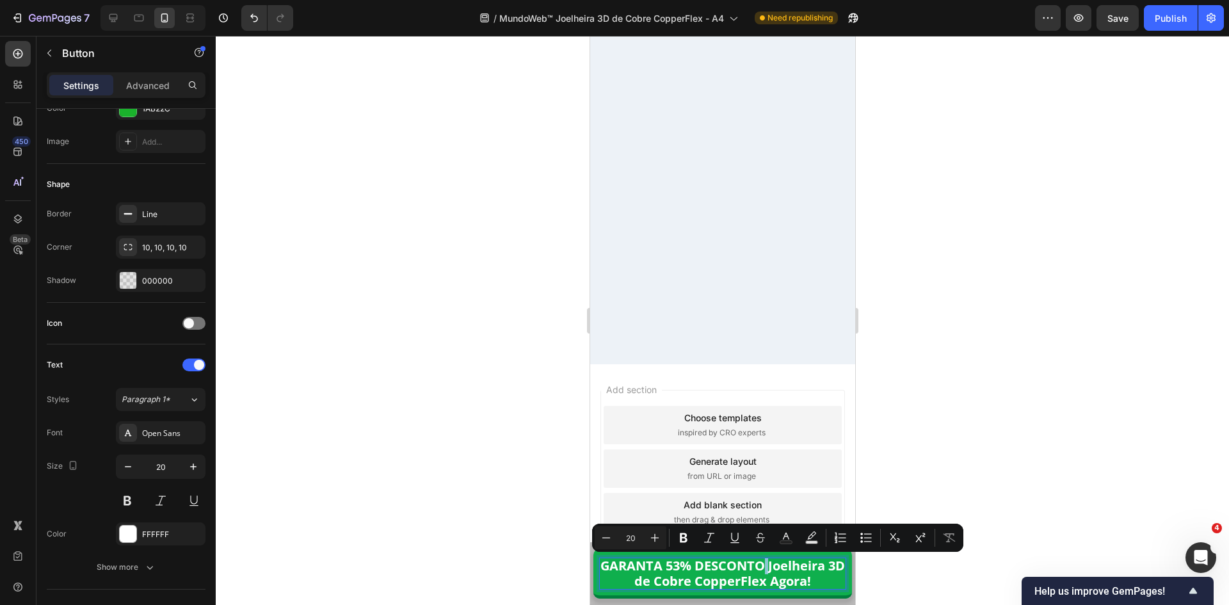
click at [771, 568] on p "GARANTA 53% DESCONTO Joelheira 3D de Cobre CopperFlex Agora!" at bounding box center [722, 573] width 246 height 31
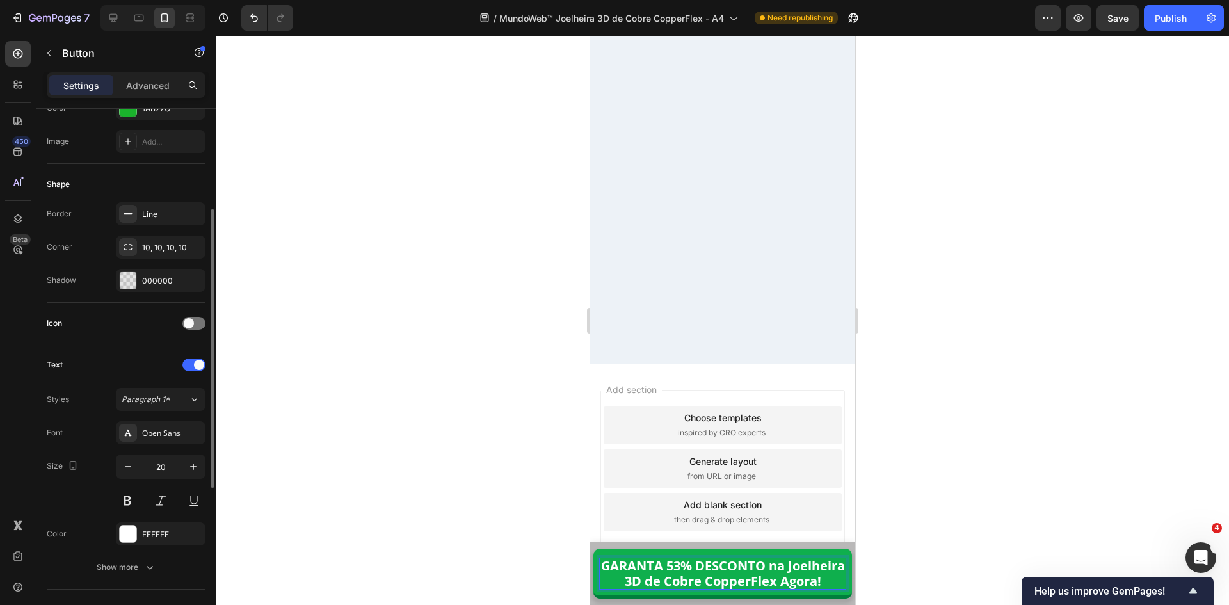
scroll to position [0, 0]
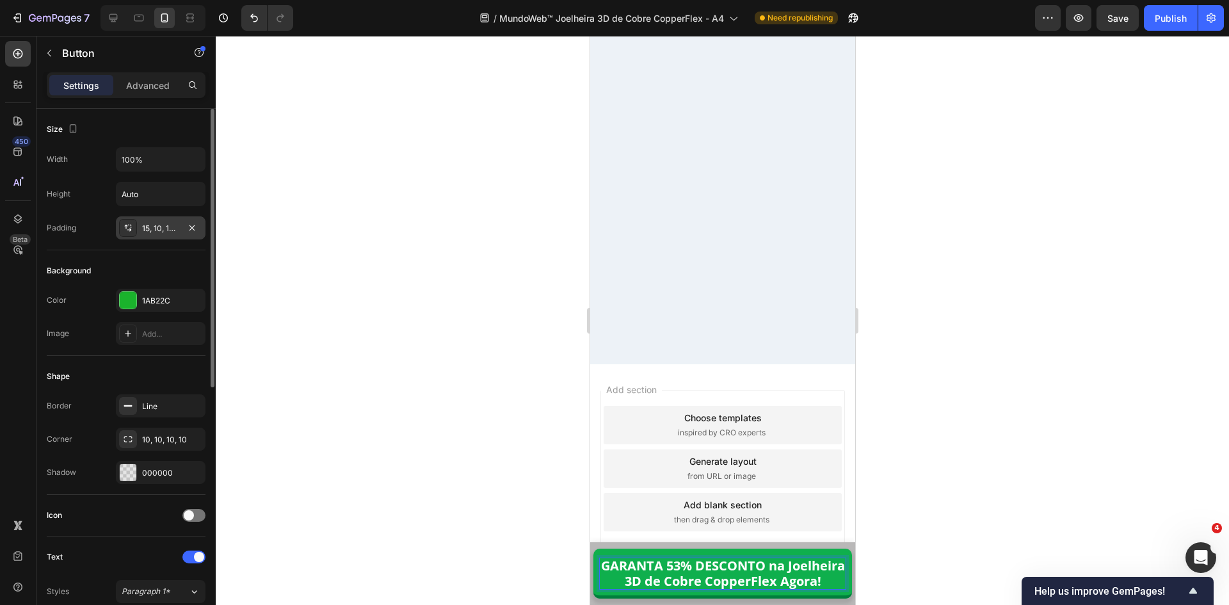
click at [161, 226] on div "15, 10, 15, 10" at bounding box center [160, 229] width 37 height 12
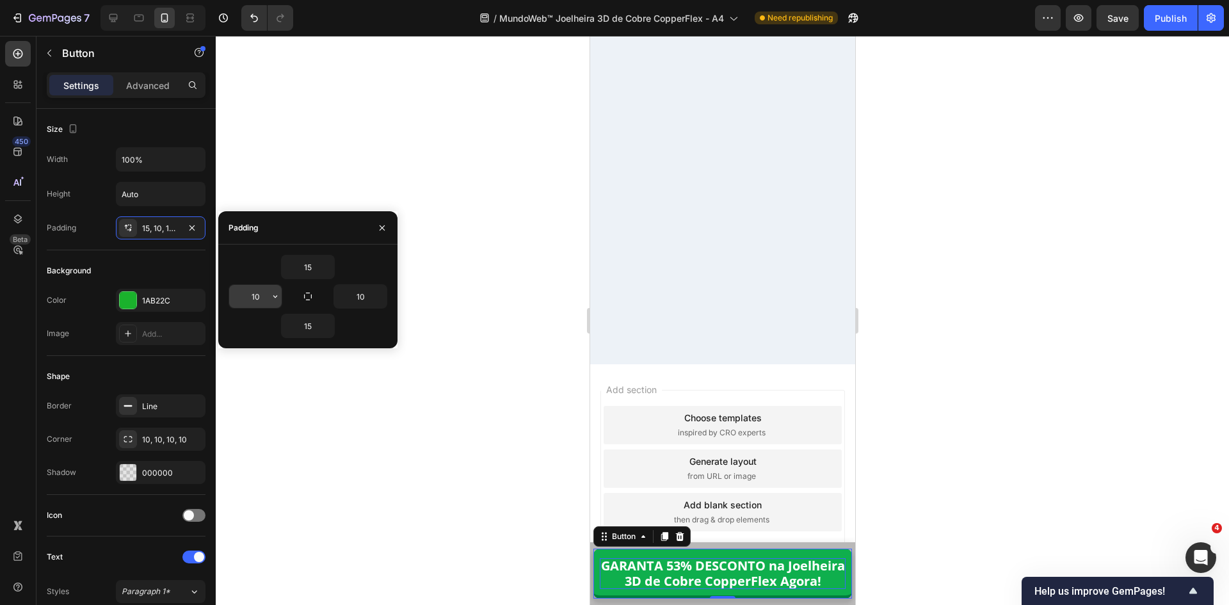
click at [246, 296] on input "10" at bounding box center [255, 296] width 52 height 23
type input "5"
click at [355, 300] on input "10" at bounding box center [360, 296] width 52 height 23
drag, startPoint x: 365, startPoint y: 296, endPoint x: 352, endPoint y: 294, distance: 12.9
click at [352, 294] on input "5" at bounding box center [360, 296] width 52 height 23
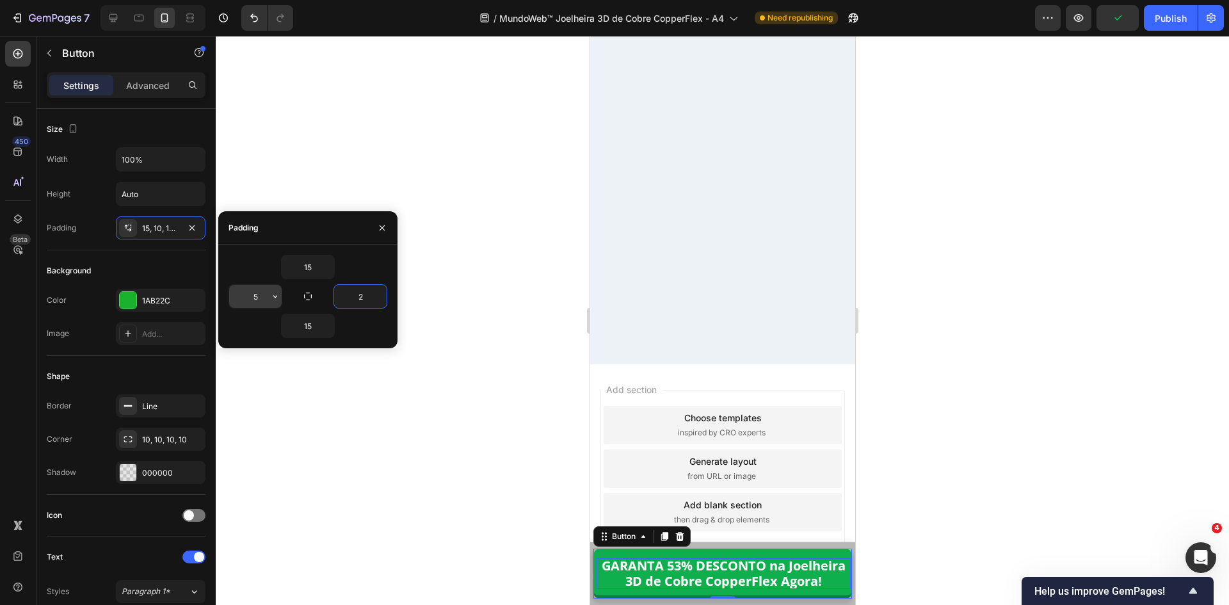
type input "2"
click at [1001, 504] on div at bounding box center [722, 320] width 1013 height 569
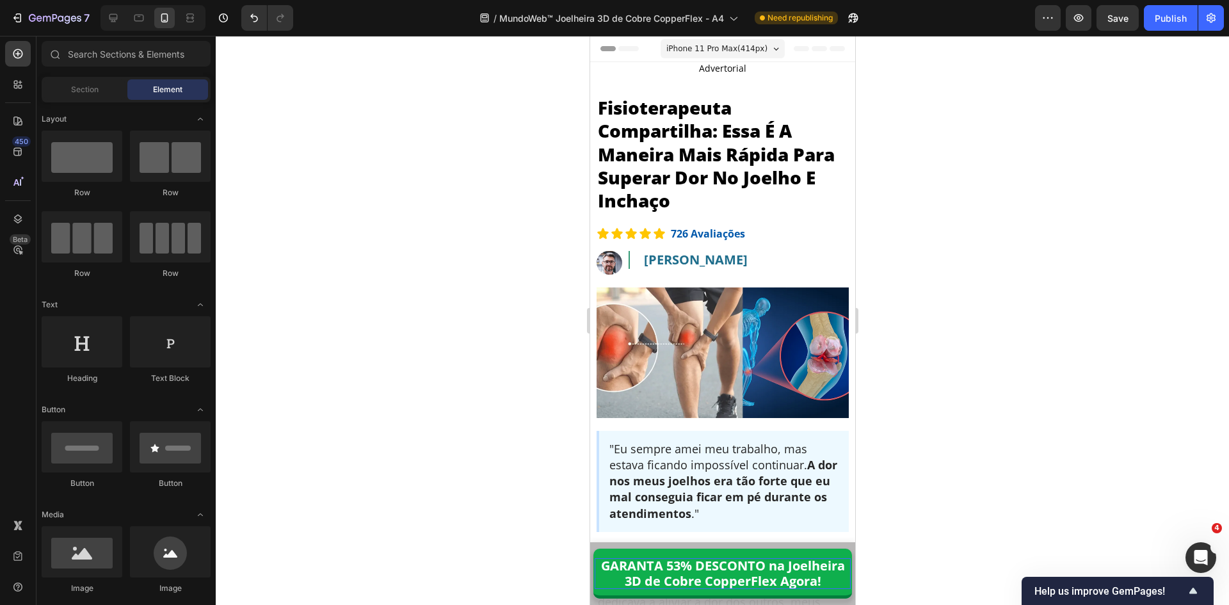
drag, startPoint x: 850, startPoint y: 525, endPoint x: 1444, endPoint y: 71, distance: 747.1
click at [714, 51] on span "iPhone 11 Pro Max ( 414 px)" at bounding box center [716, 48] width 101 height 13
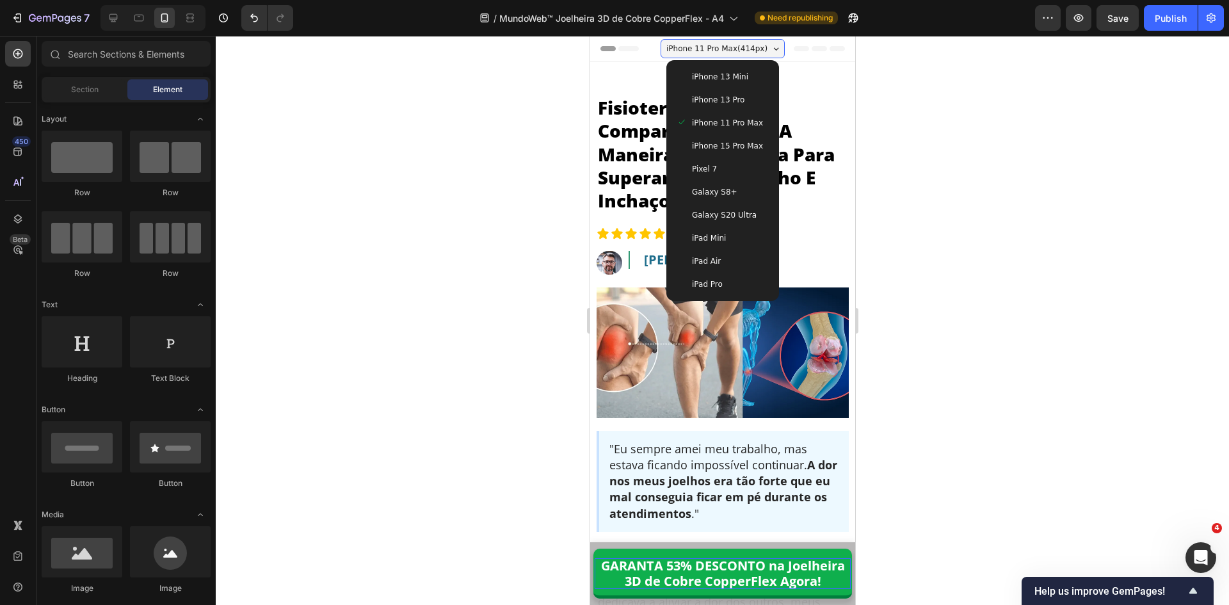
click at [723, 193] on span "Galaxy S8+" at bounding box center [713, 192] width 45 height 13
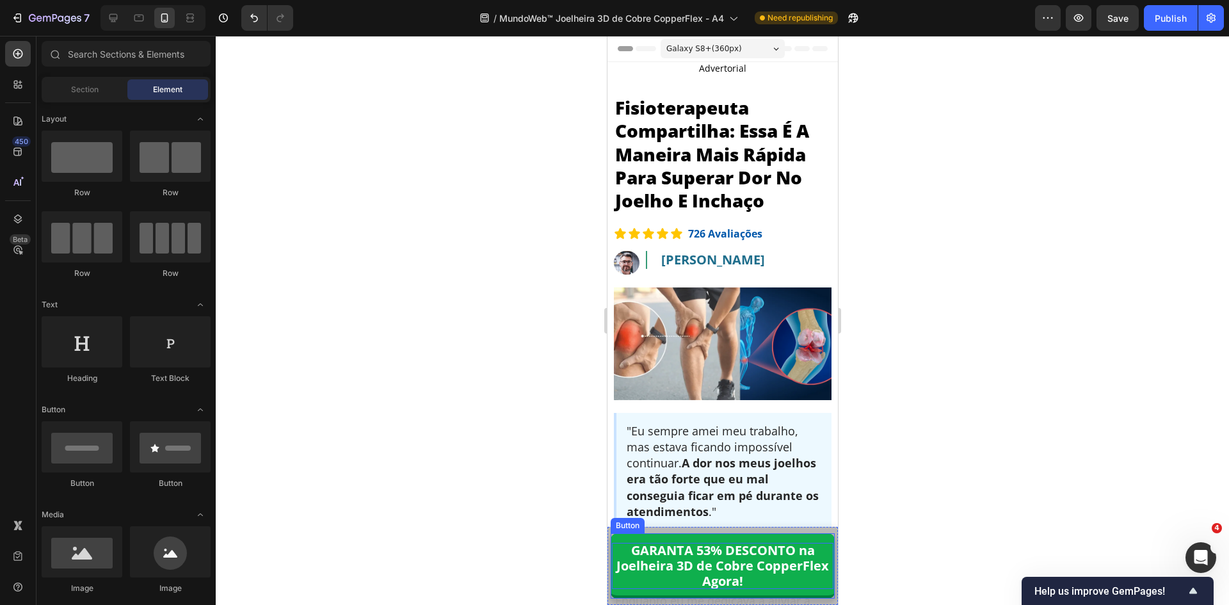
click at [764, 570] on p "GARANTA 53% DESCONTO na Joelheira 3D de Cobre CopperFlex Agora!" at bounding box center [721, 566] width 221 height 46
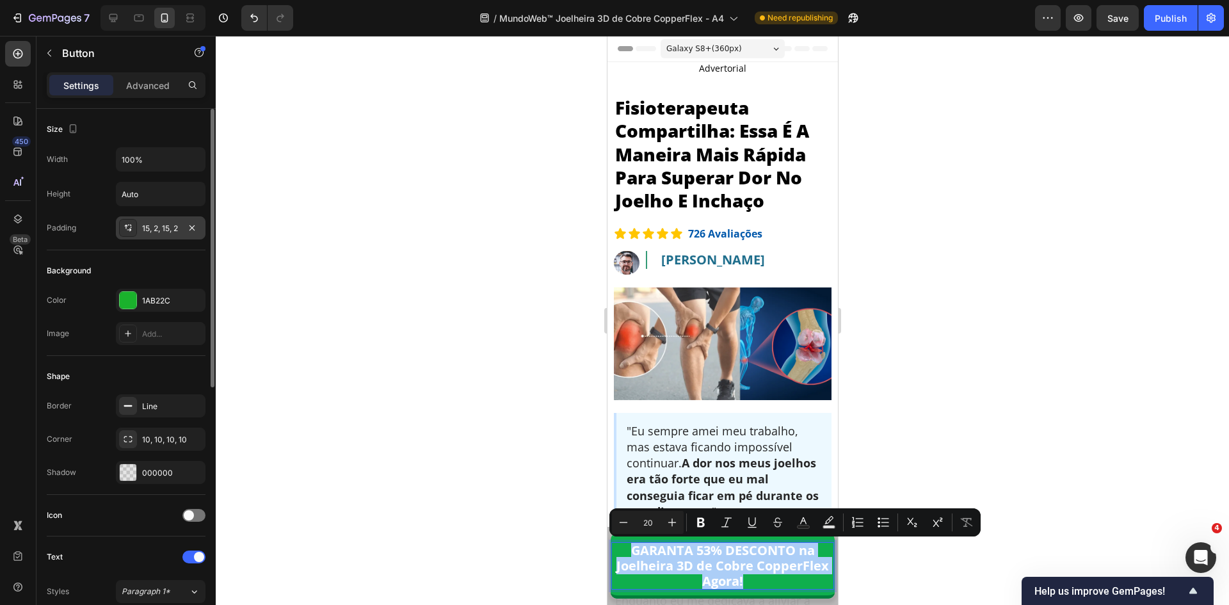
click at [145, 219] on div "15, 2, 15, 2" at bounding box center [161, 227] width 90 height 23
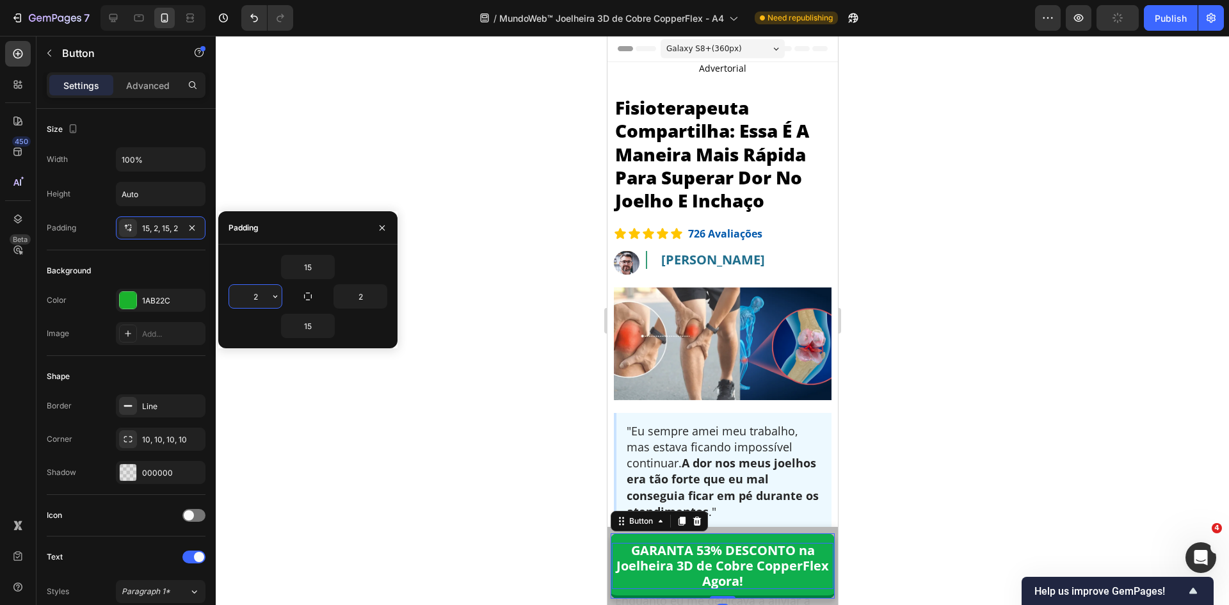
click at [250, 293] on input "2" at bounding box center [255, 296] width 52 height 23
type input "5"
click at [358, 298] on input "2" at bounding box center [360, 296] width 52 height 23
type input "5"
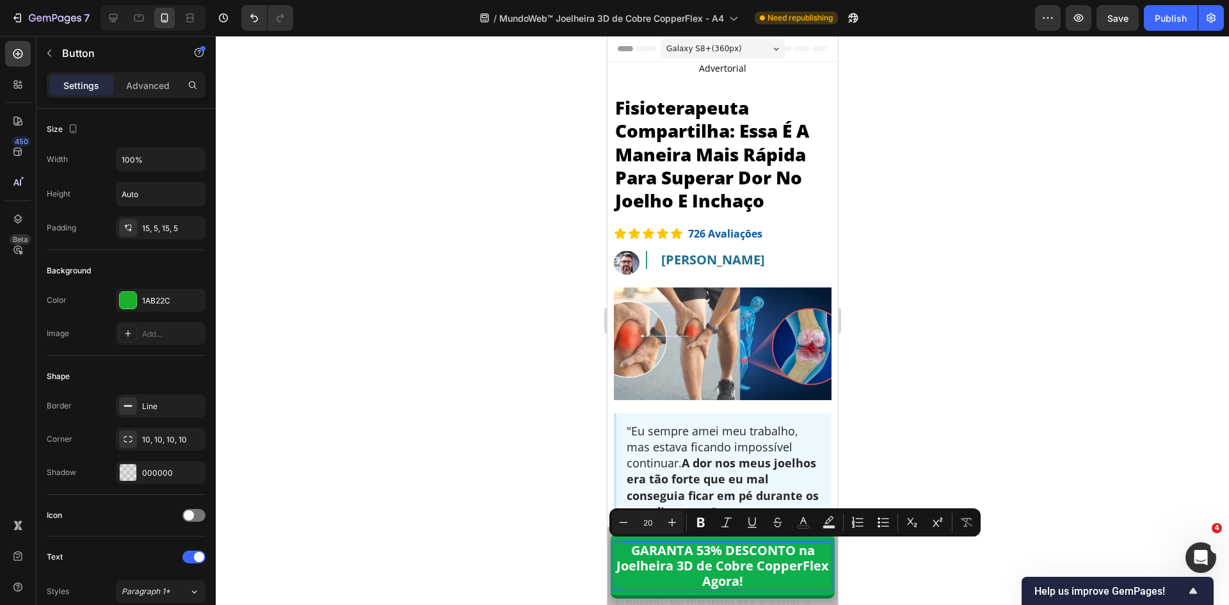
click at [799, 554] on p "GARANTA 53% DESCONTO na Joelheira 3D de Cobre CopperFlex Agora!" at bounding box center [722, 566] width 218 height 46
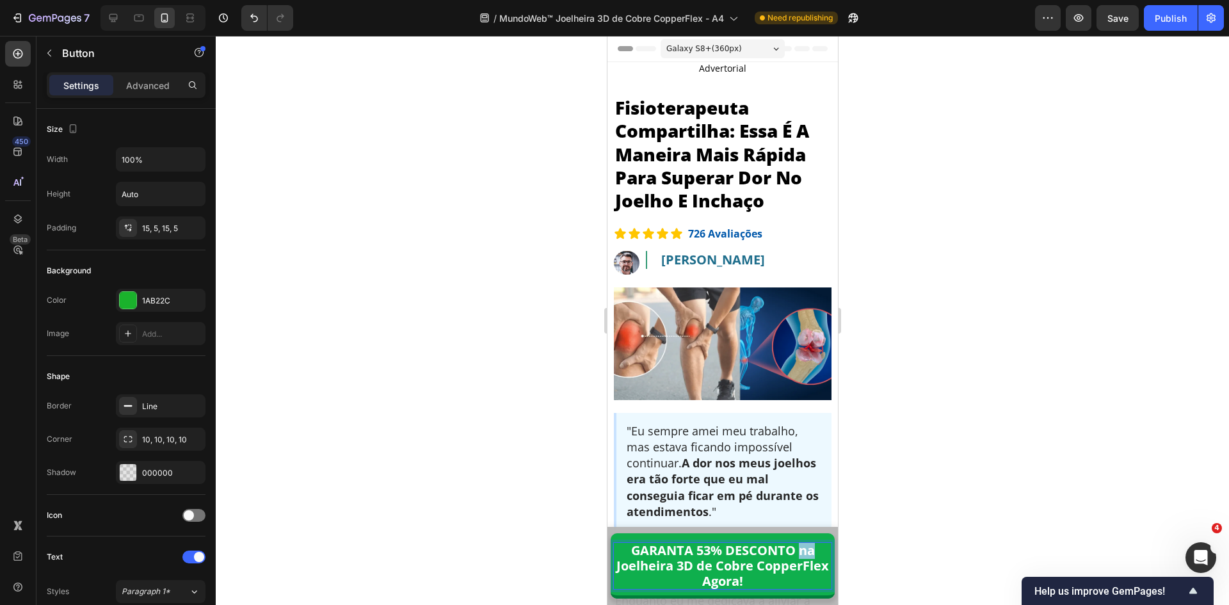
drag, startPoint x: 793, startPoint y: 552, endPoint x: 812, endPoint y: 553, distance: 19.9
click at [812, 553] on p "GARANTA 53% DESCONTO na Joelheira 3D de Cobre CopperFlex Agora!" at bounding box center [722, 566] width 218 height 46
click at [711, 42] on span "Galaxy S8+ ( 360 px)" at bounding box center [704, 48] width 76 height 13
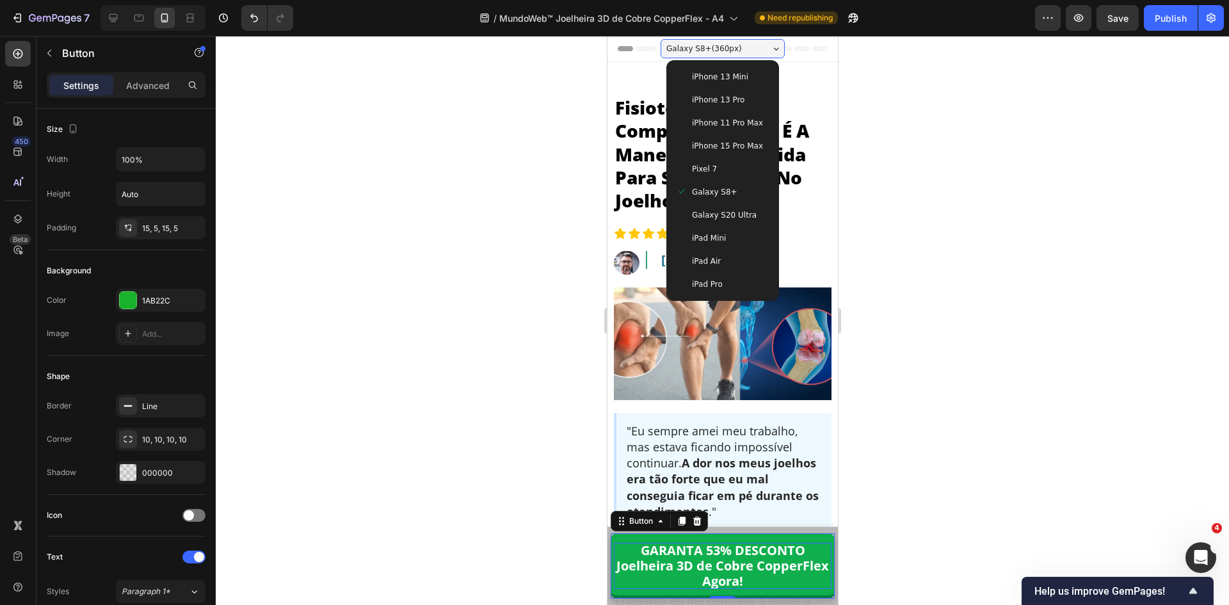
click at [714, 121] on span "iPhone 11 Pro Max" at bounding box center [726, 123] width 71 height 13
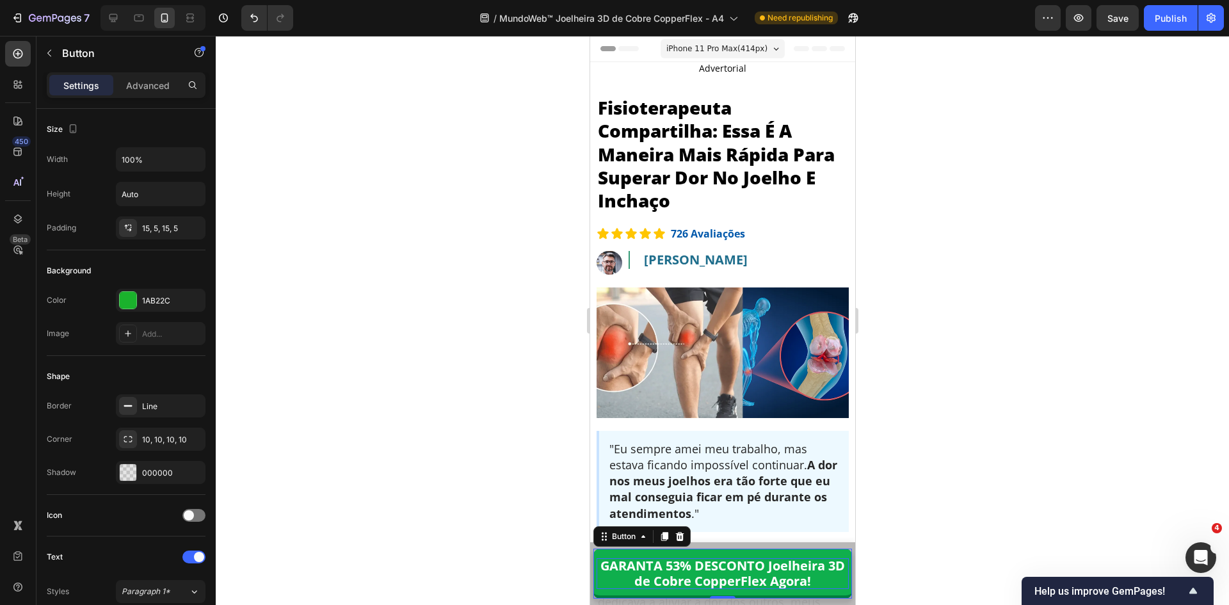
click at [753, 569] on p "GARANTA 53% DESCONTO Joelheira 3D de Cobre CopperFlex Agora!" at bounding box center [722, 573] width 252 height 31
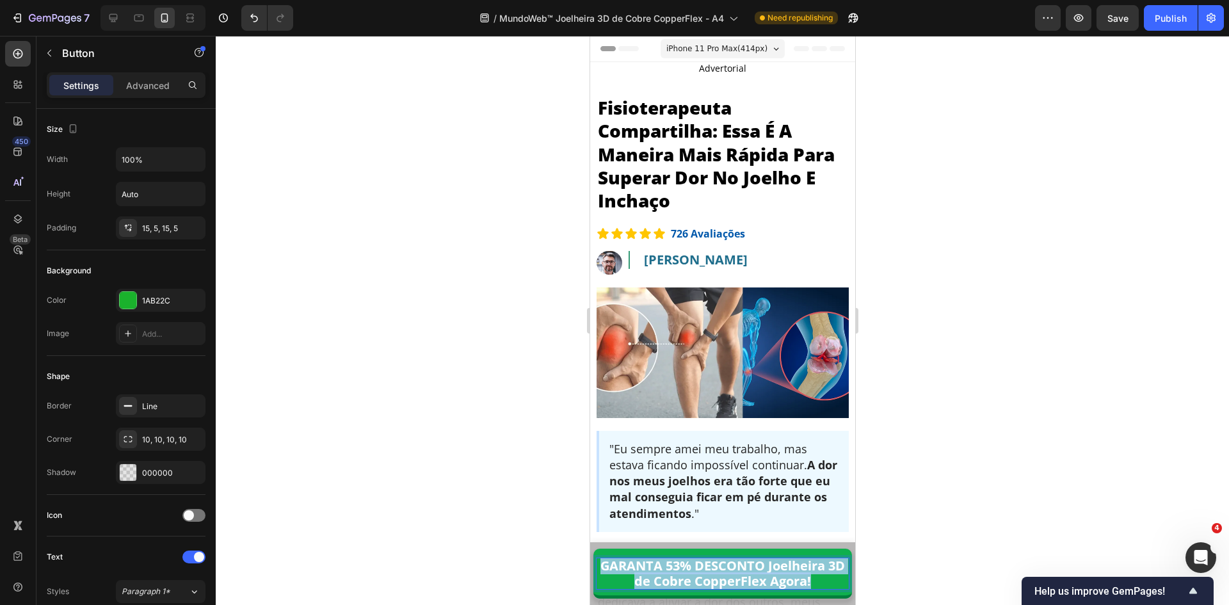
click at [753, 569] on p "GARANTA 53% DESCONTO Joelheira 3D de Cobre CopperFlex Agora!" at bounding box center [722, 573] width 252 height 31
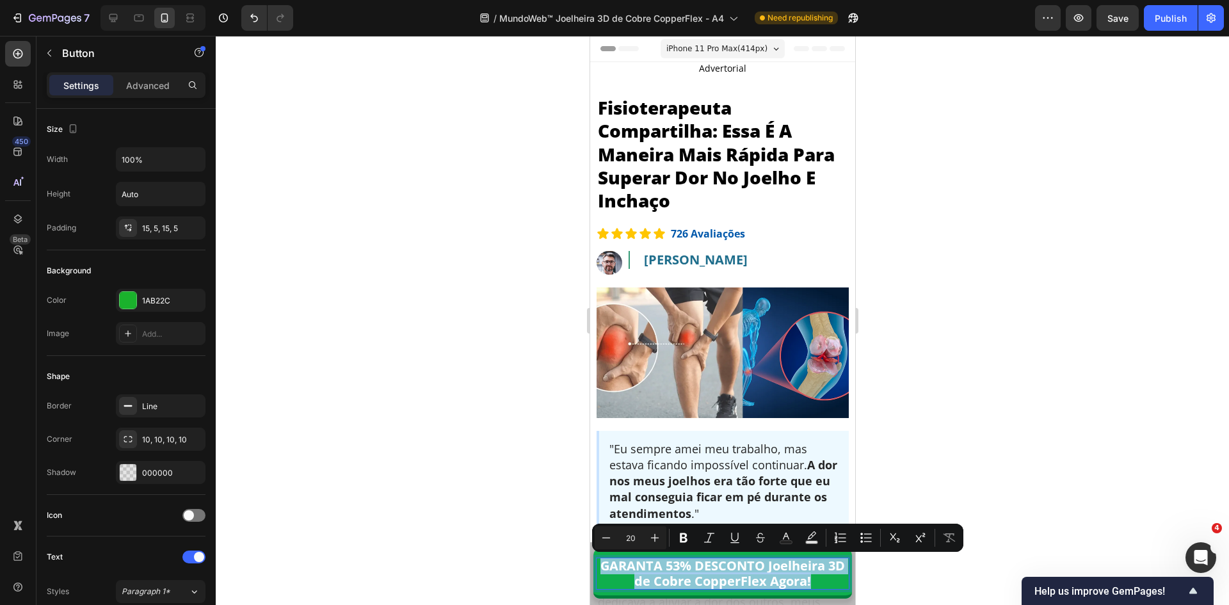
click at [705, 576] on p "GARANTA 53% DESCONTO Joelheira 3D de Cobre CopperFlex Agora!" at bounding box center [722, 573] width 252 height 31
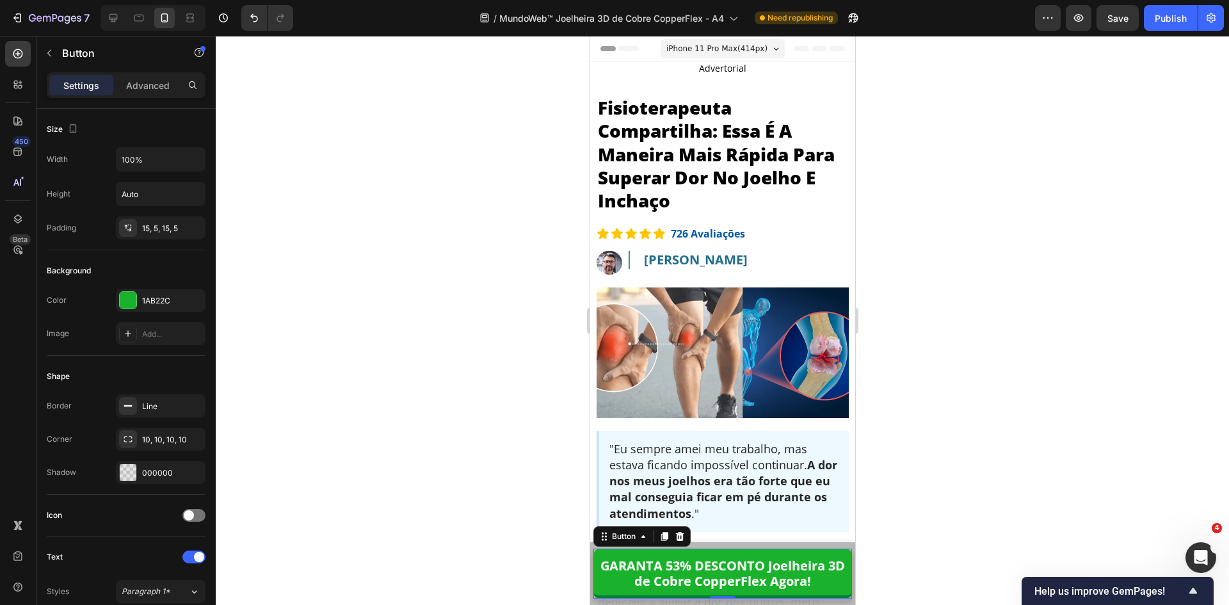
click at [696, 42] on div "iPhone 11 Pro Max ( 414 px)" at bounding box center [722, 48] width 124 height 19
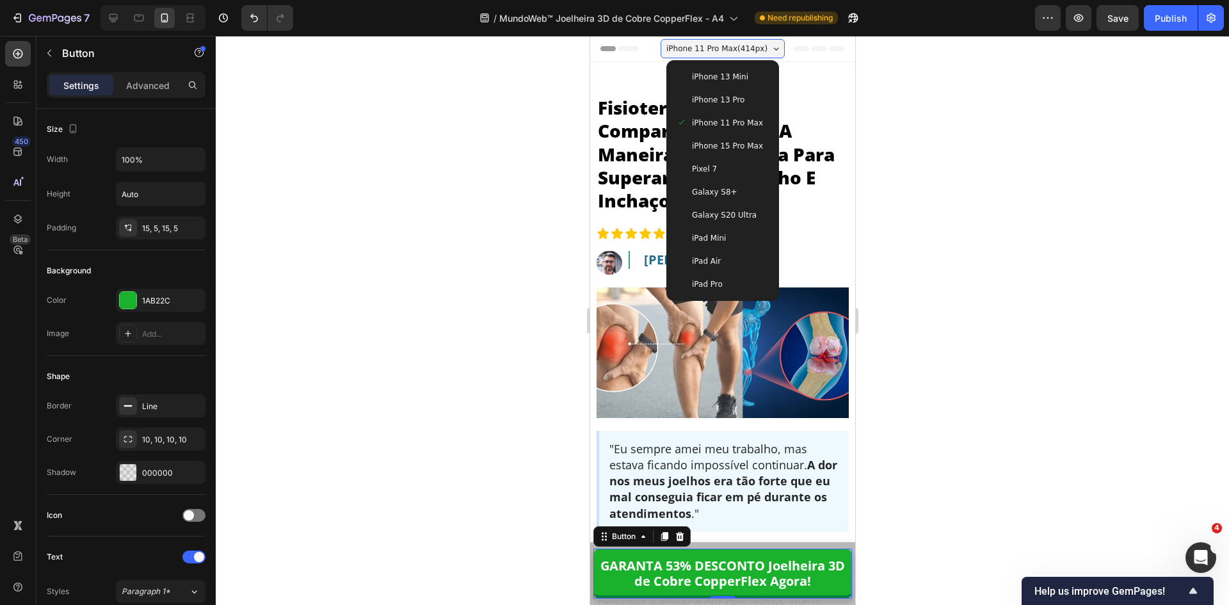
click at [714, 164] on div "Pixel 7" at bounding box center [722, 169] width 92 height 13
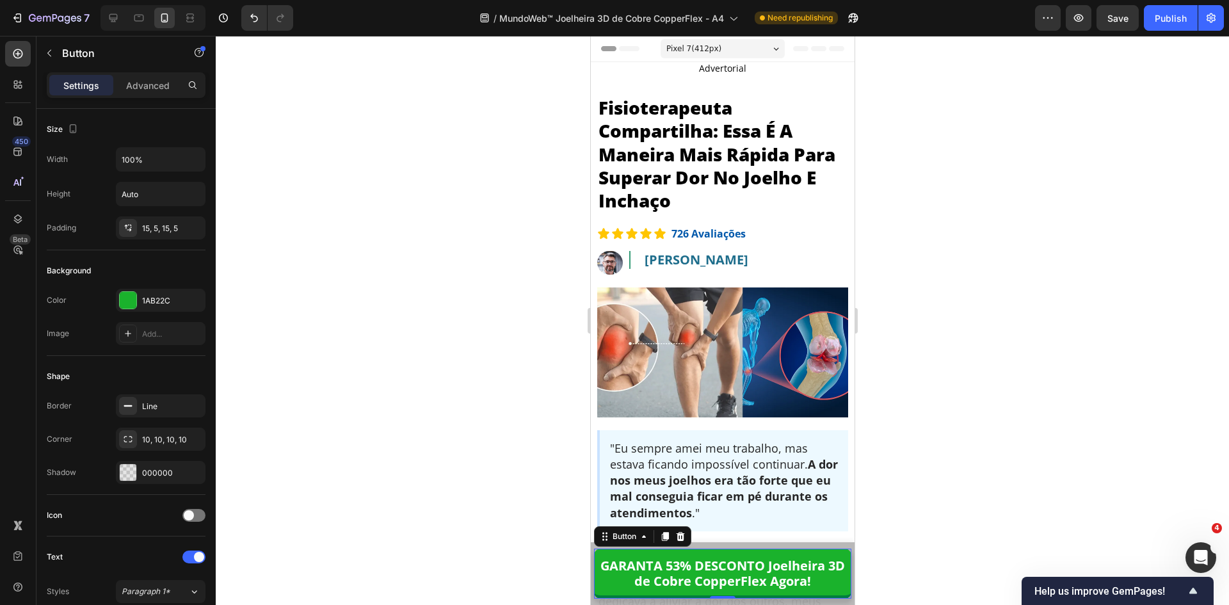
click at [698, 42] on div "Pixel 7 ( 412 px)" at bounding box center [722, 48] width 124 height 19
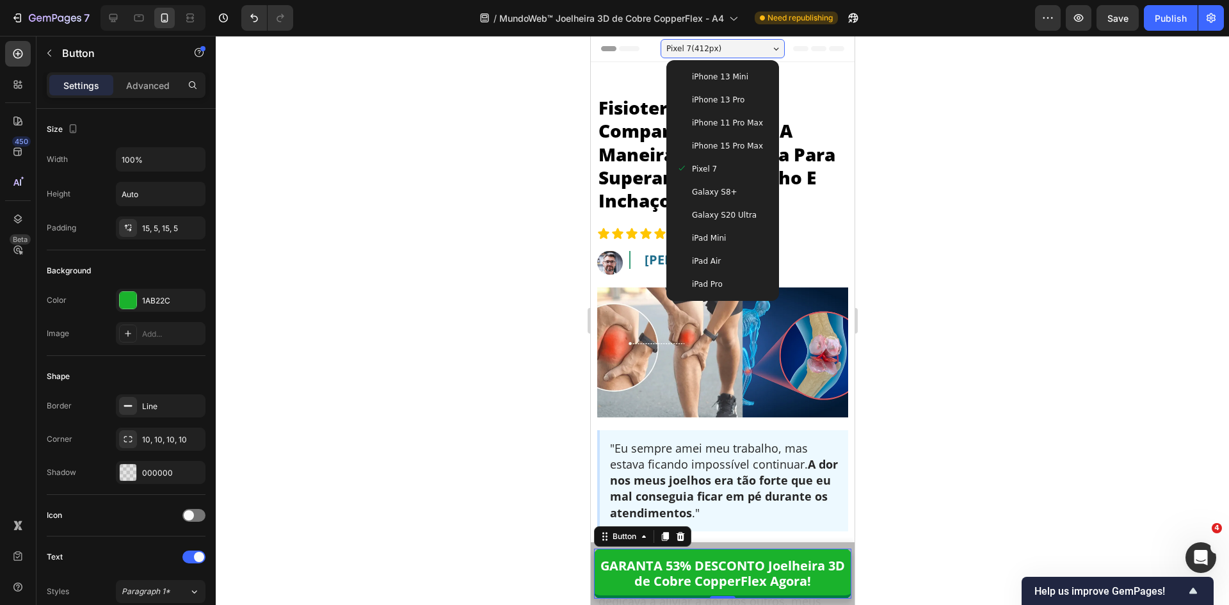
click at [724, 190] on span "Galaxy S8+" at bounding box center [713, 192] width 45 height 13
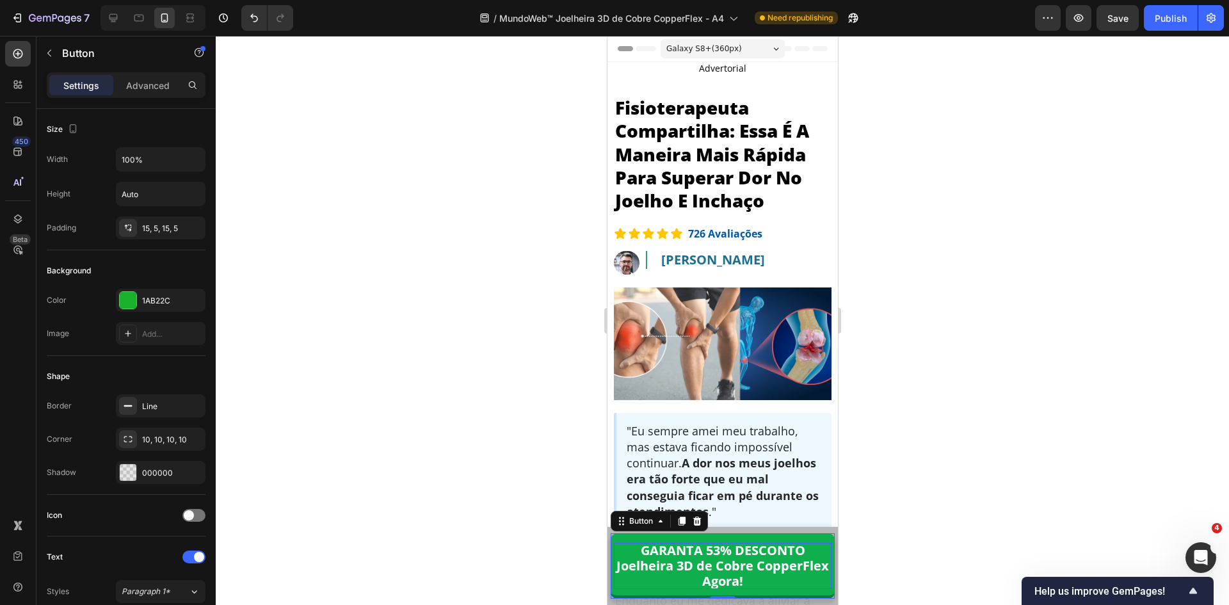
click at [767, 567] on p "GARANTA 53% DESCONTO Joelheira 3D de Cobre CopperFlex Agora!" at bounding box center [722, 566] width 218 height 46
click at [767, 566] on p "GARANTA 53% DESCONTO Joelheira 3D de Cobre CopperFlex Agora!" at bounding box center [722, 566] width 218 height 46
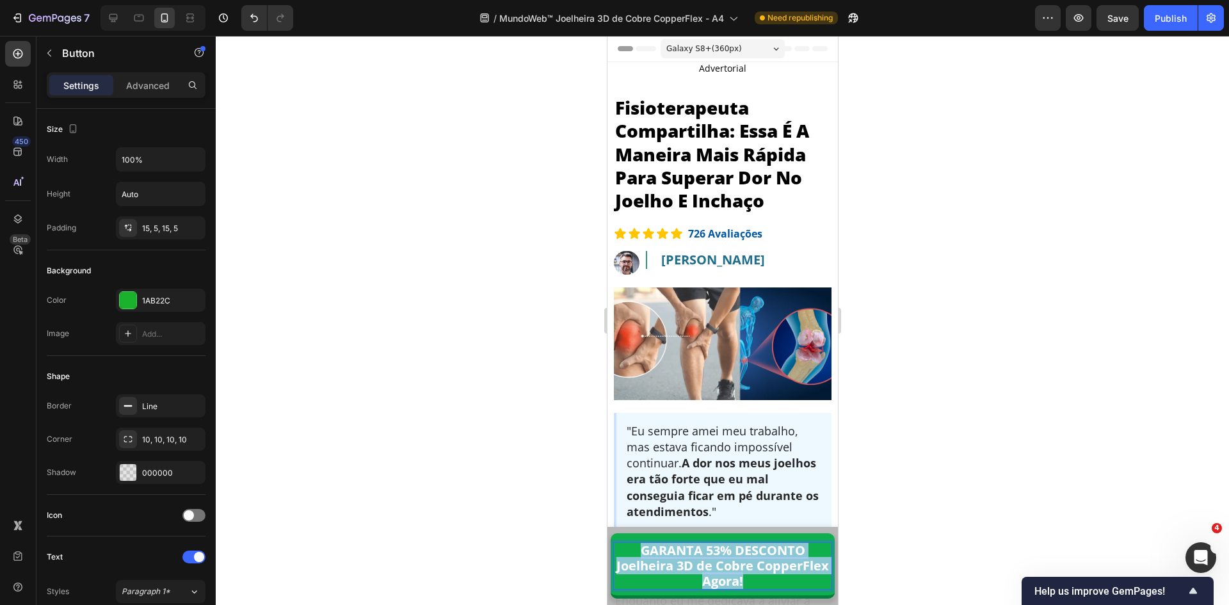
click at [767, 566] on p "GARANTA 53% DESCONTO Joelheira 3D de Cobre CopperFlex Agora!" at bounding box center [722, 566] width 218 height 46
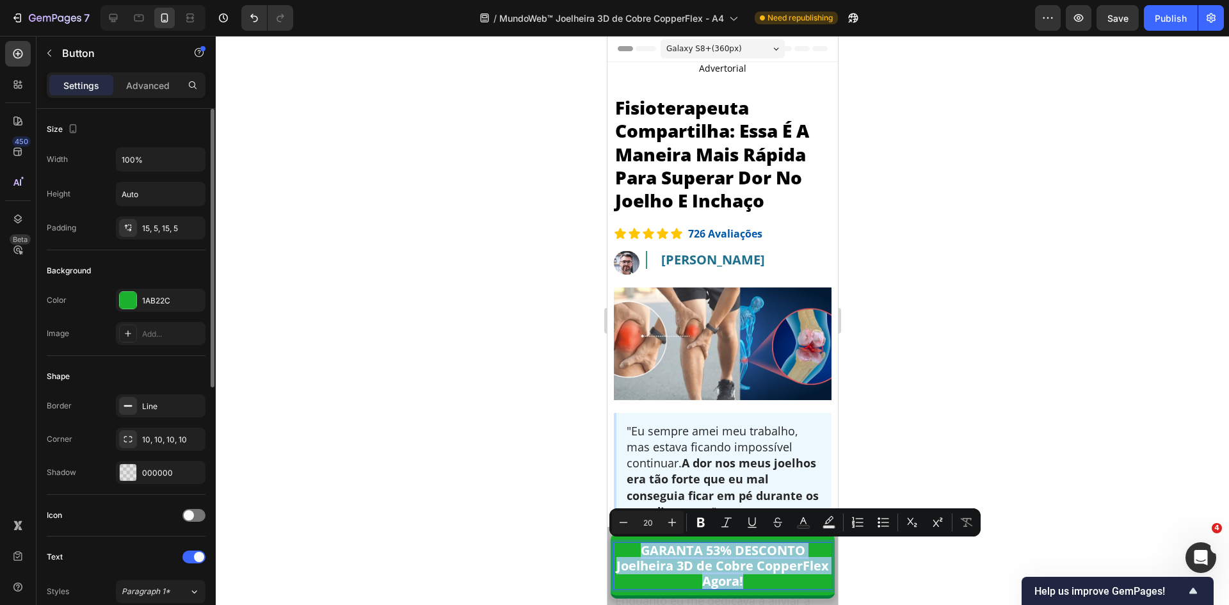
scroll to position [320, 0]
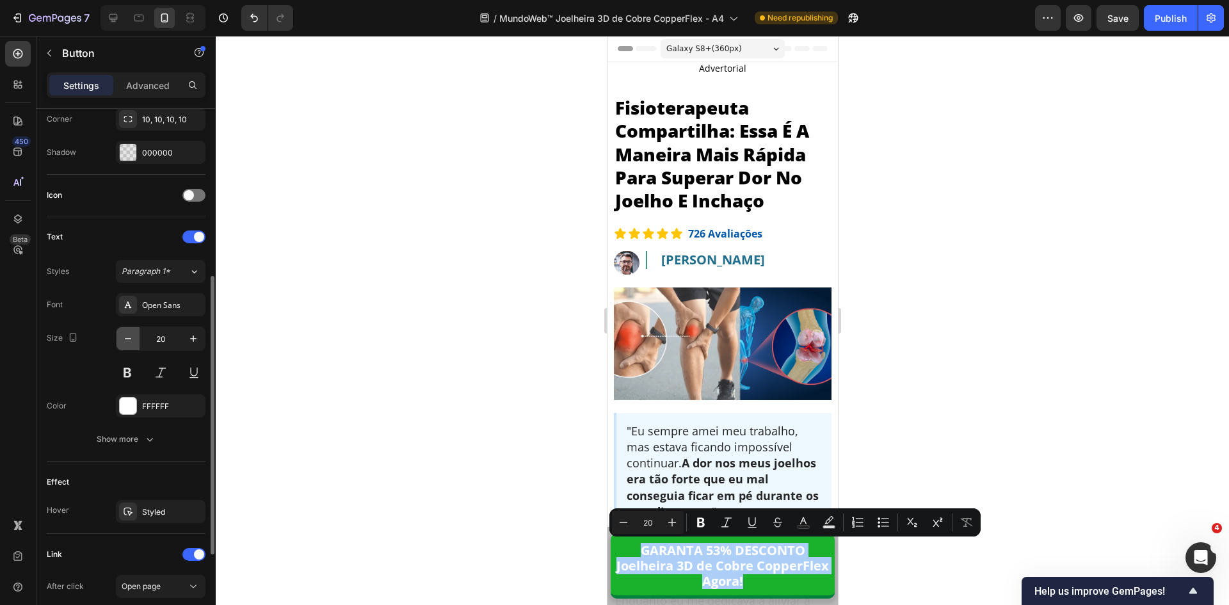
click at [127, 337] on icon "button" at bounding box center [128, 338] width 13 height 13
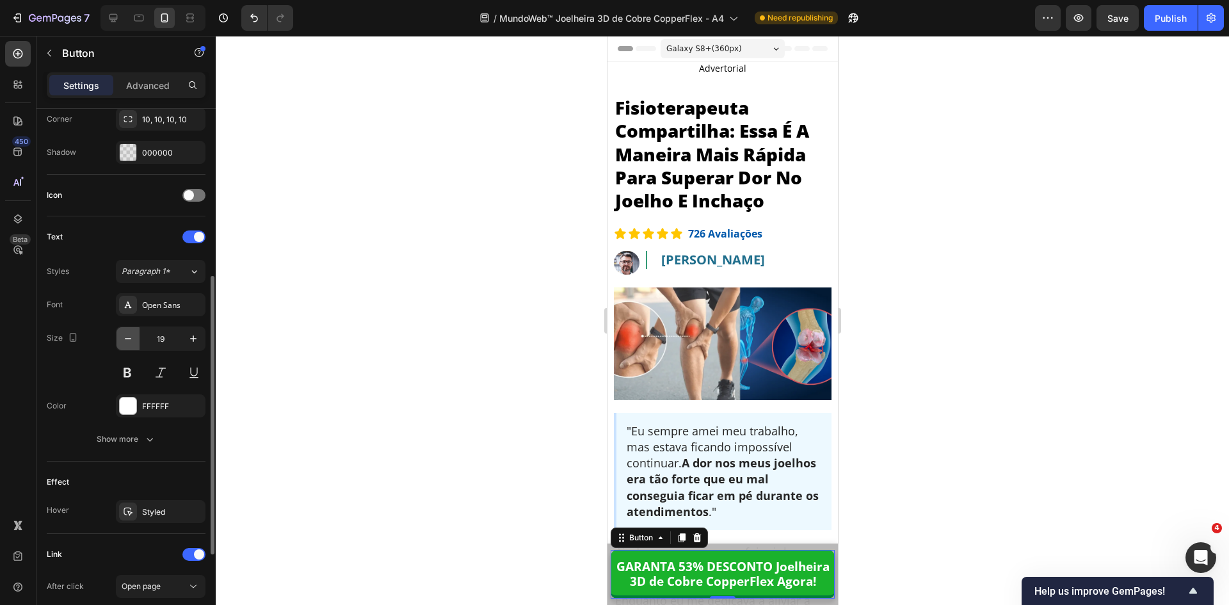
click at [127, 337] on icon "button" at bounding box center [128, 338] width 13 height 13
type input "18"
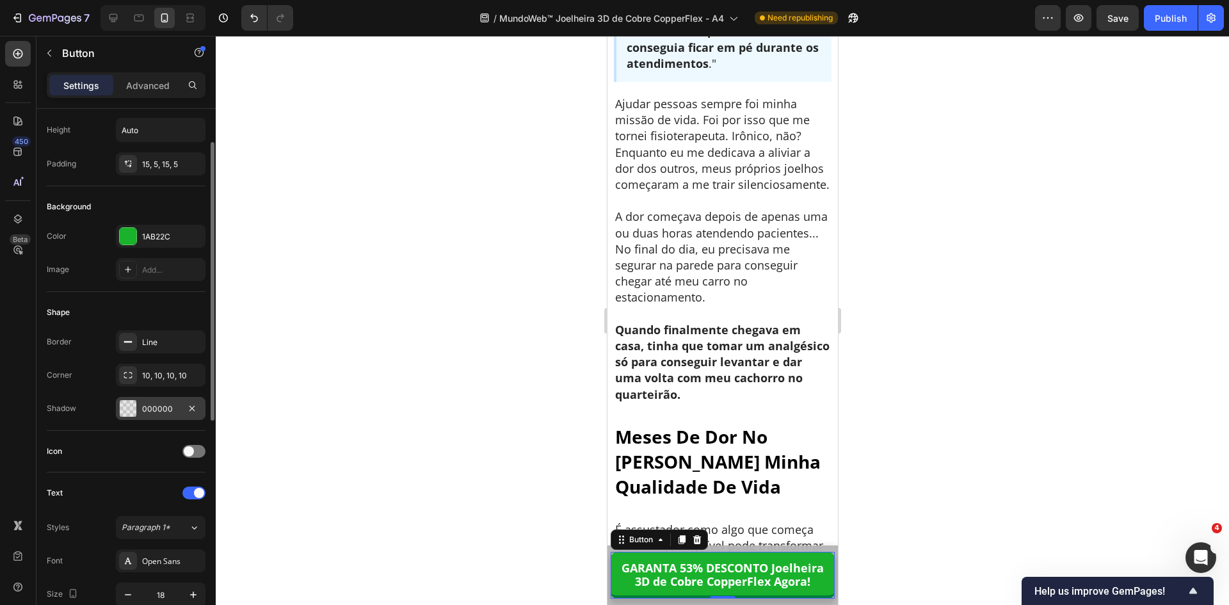
scroll to position [0, 0]
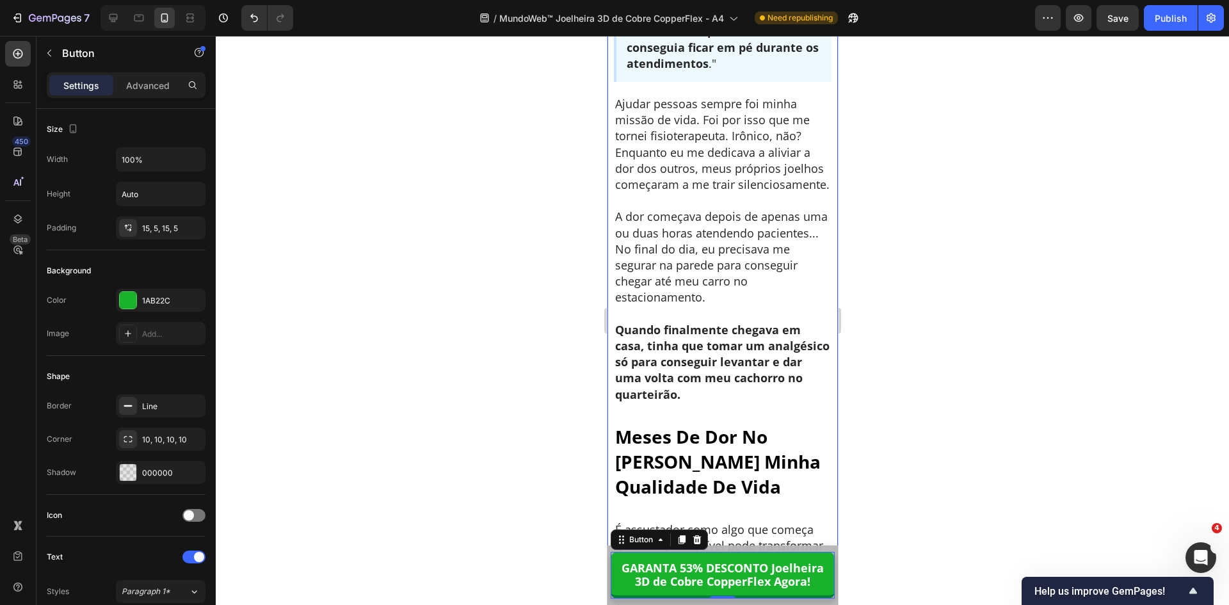
click at [934, 497] on div at bounding box center [722, 320] width 1013 height 569
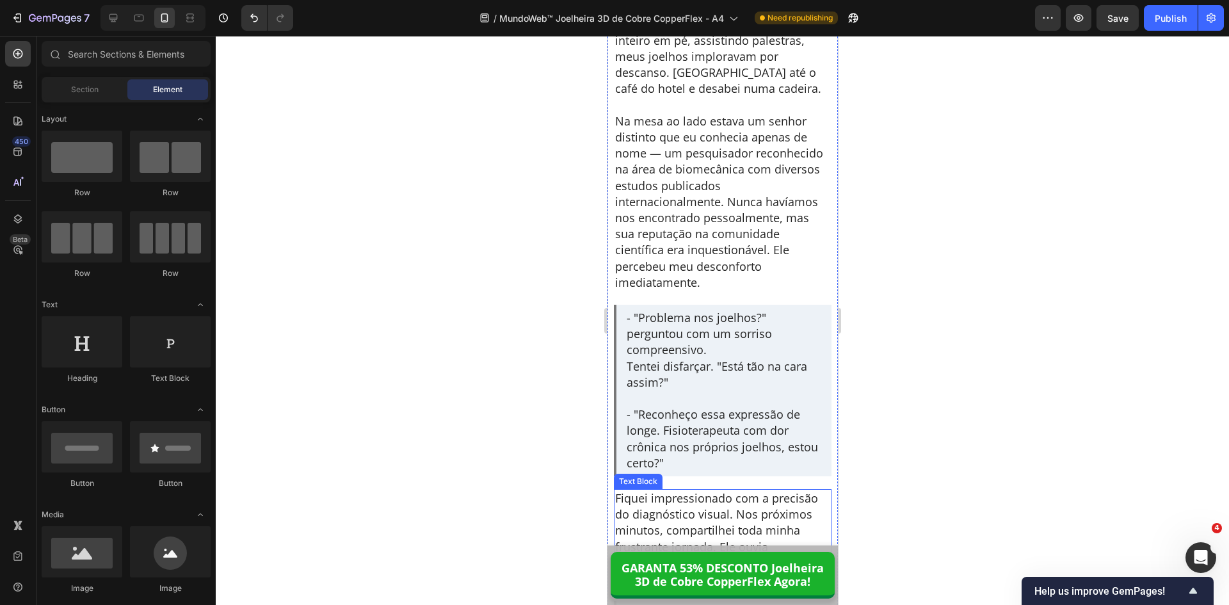
scroll to position [3457, 0]
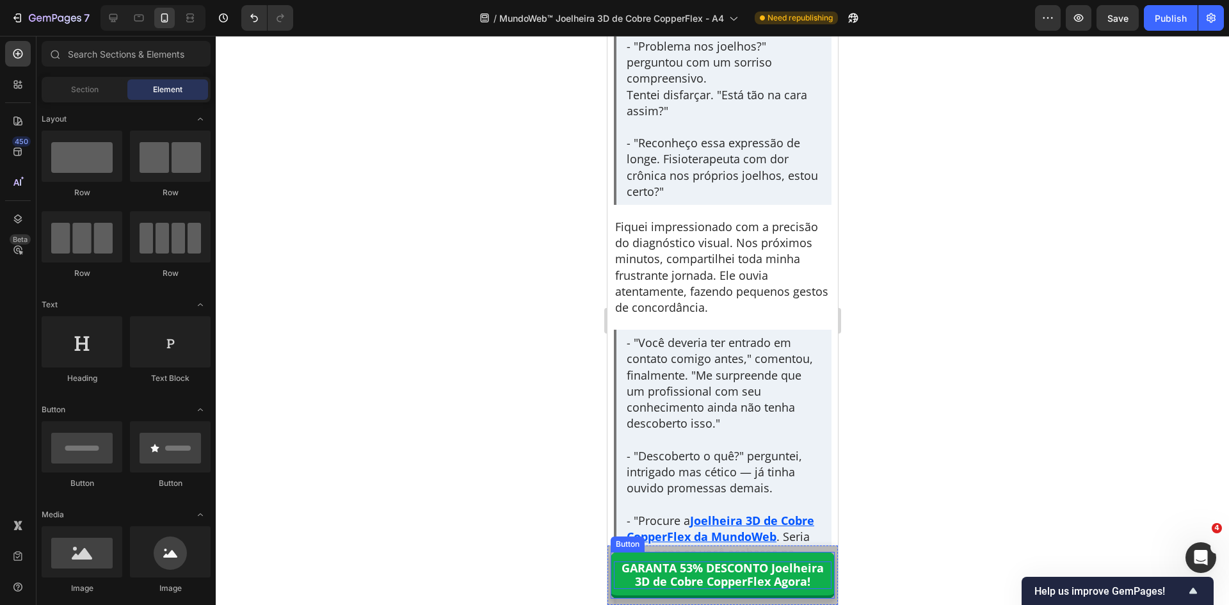
click at [735, 577] on p "GARANTA 53% DESCONTO Joelheira 3D de Cobre CopperFlex Agora!" at bounding box center [722, 575] width 218 height 28
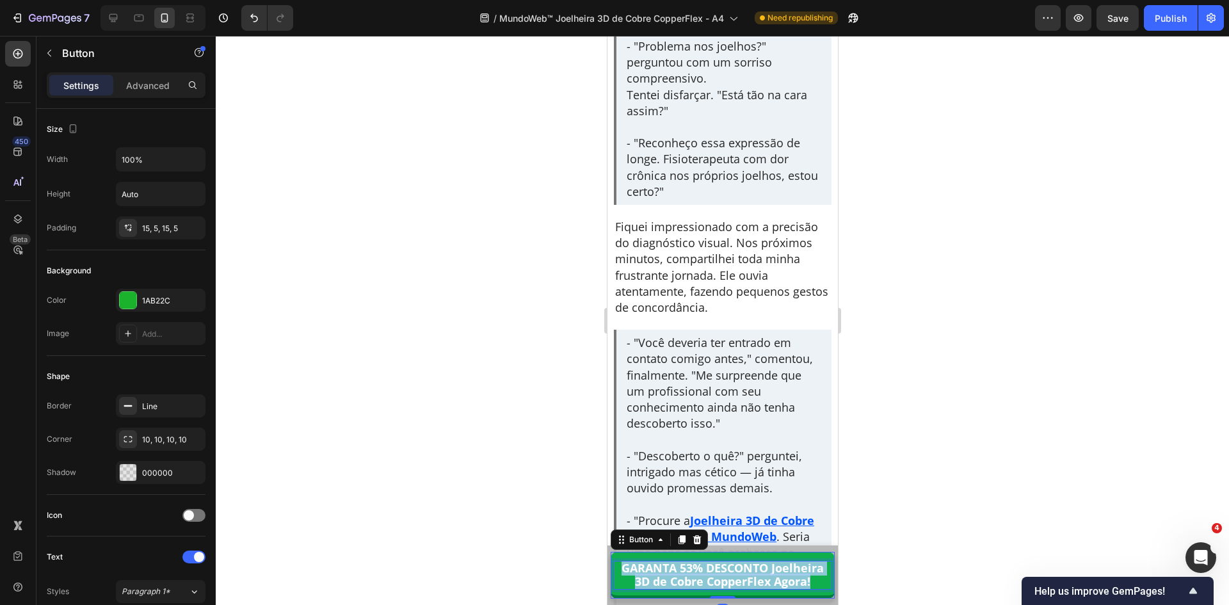
click at [735, 577] on p "GARANTA 53% DESCONTO Joelheira 3D de Cobre CopperFlex Agora!" at bounding box center [722, 575] width 218 height 28
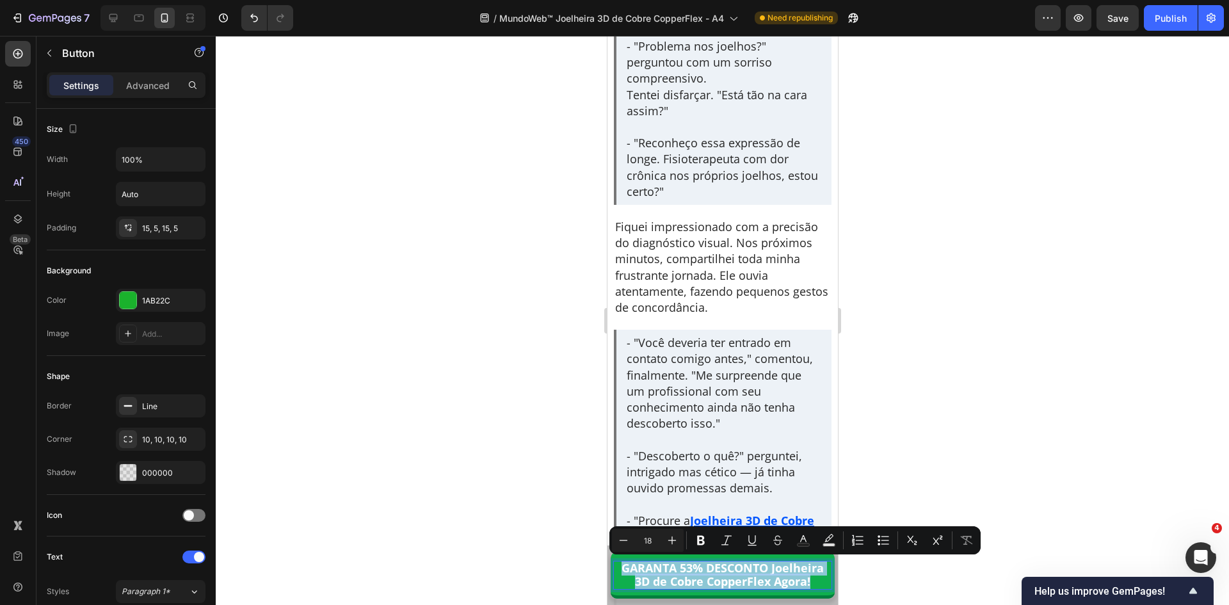
copy p "GARANTA 53% DESCONTO Joelheira 3D de Cobre CopperFlex Agora!"
click at [768, 570] on p "GARANTA 53% DESCONTO Joelheira 3D de Cobre CopperFlex Agora!" at bounding box center [722, 575] width 218 height 28
click at [767, 567] on p "GARANTA 53% DESCONTO Joelheira 3D de Cobre CopperFlex Agora!" at bounding box center [722, 575] width 218 height 28
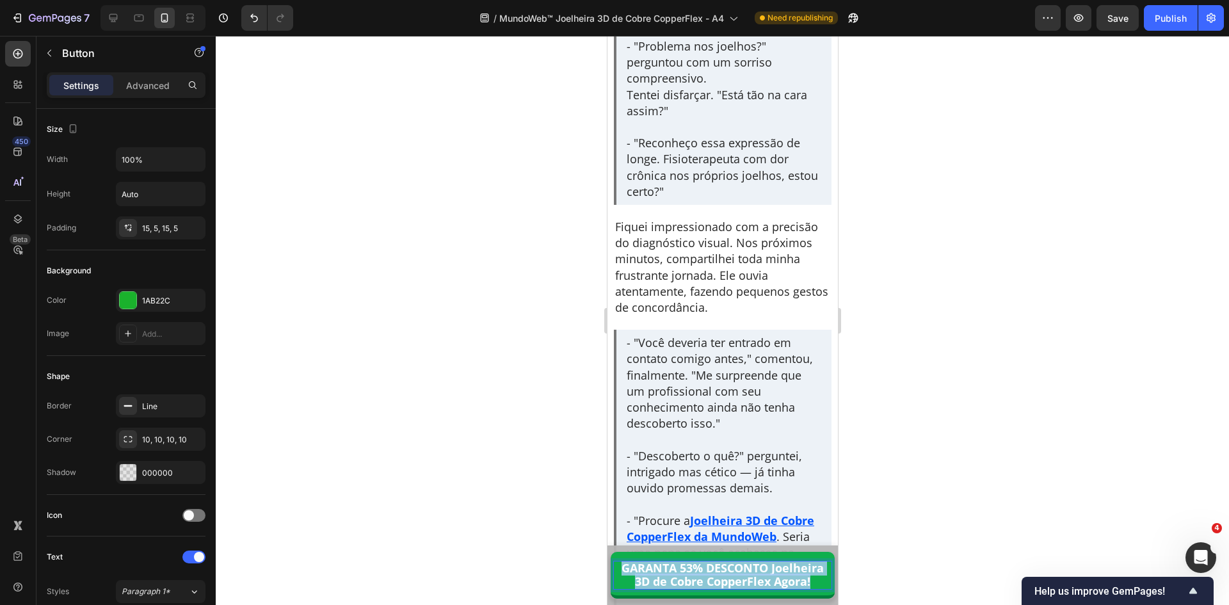
copy p "GARANTA 53% DESCONTO Joelheira 3D de Cobre CopperFlex Agora!"
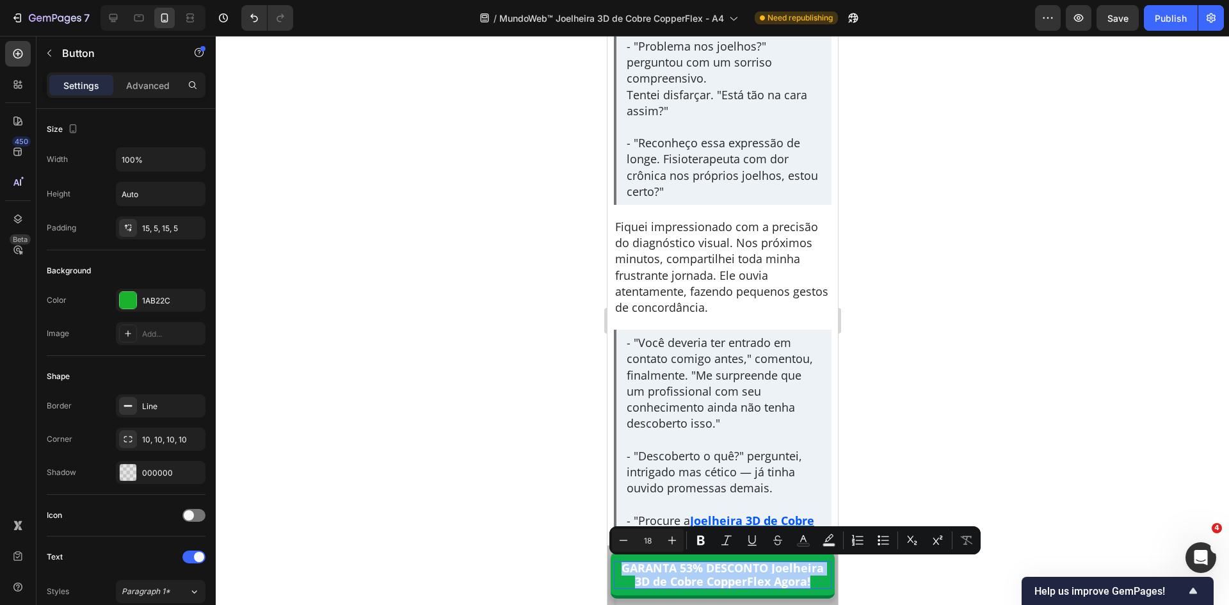
click at [917, 575] on div at bounding box center [722, 320] width 1013 height 569
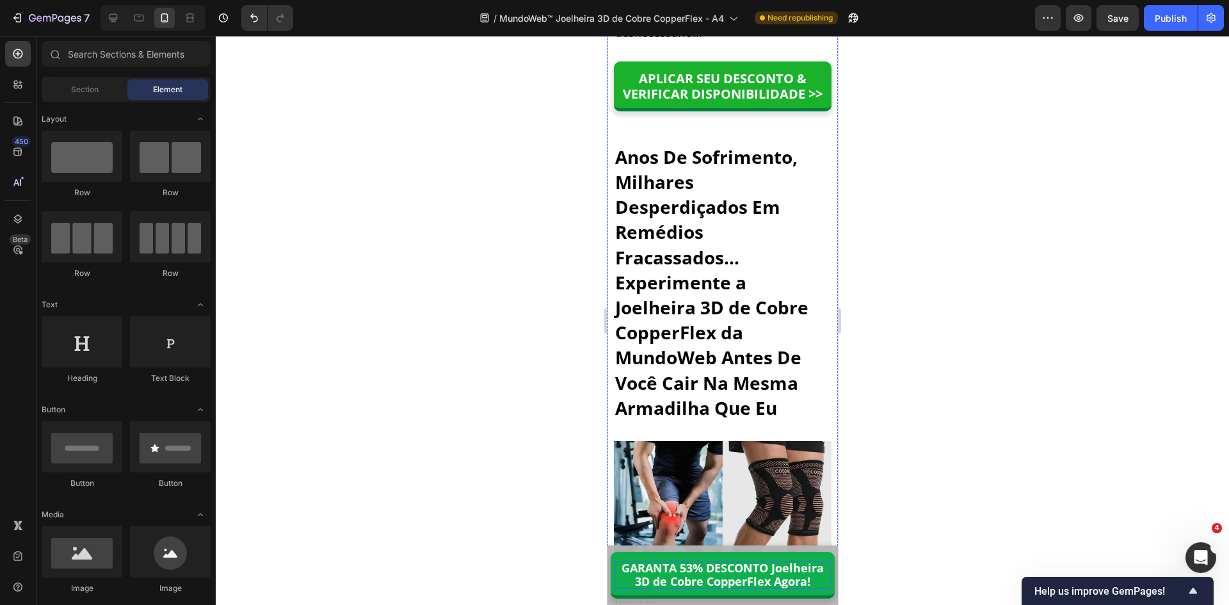
scroll to position [7874, 0]
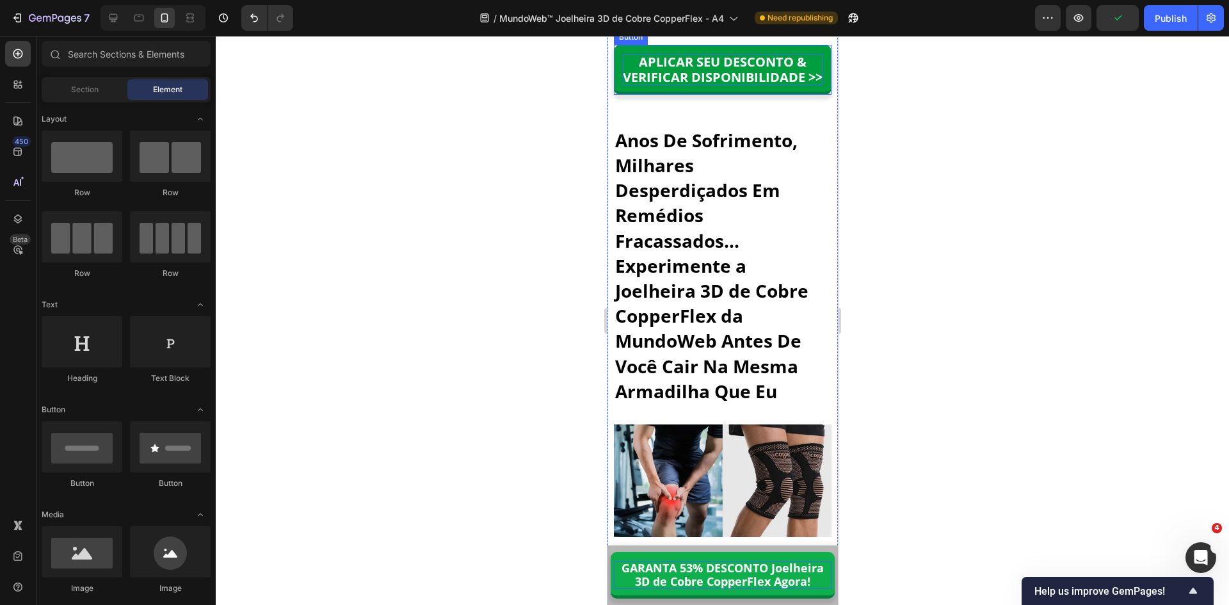
click at [684, 85] on p "APLICAR SEU DESCONTO & VERIFICAR DISPONIBILIDADE >>" at bounding box center [722, 69] width 200 height 31
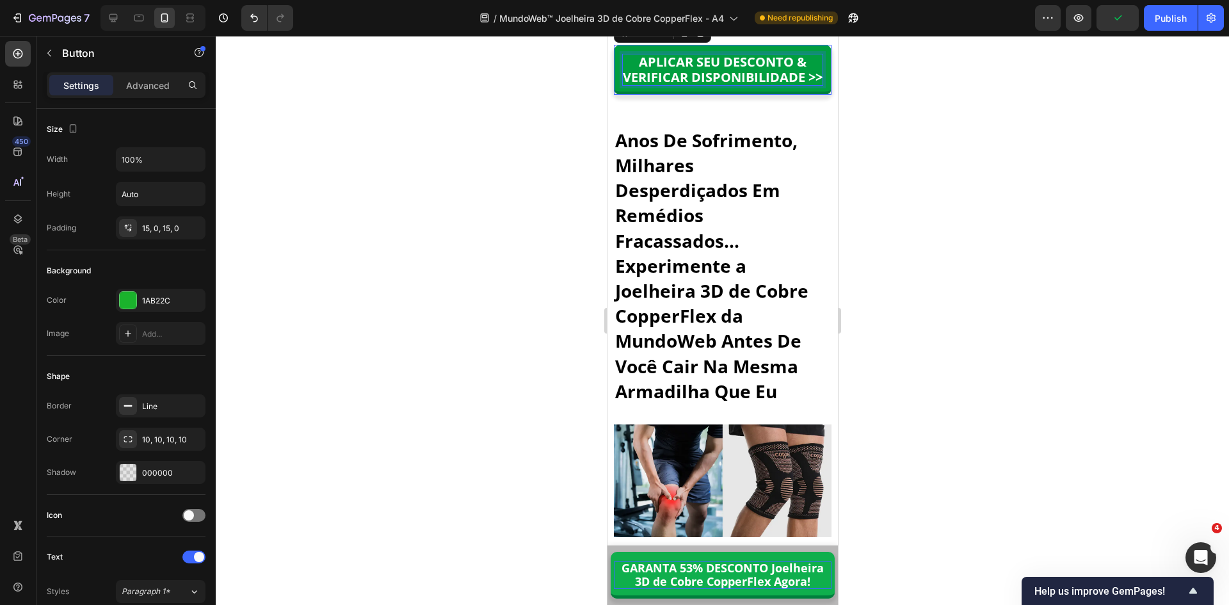
click at [684, 85] on p "APLICAR SEU DESCONTO & VERIFICAR DISPONIBILIDADE >>" at bounding box center [722, 69] width 200 height 31
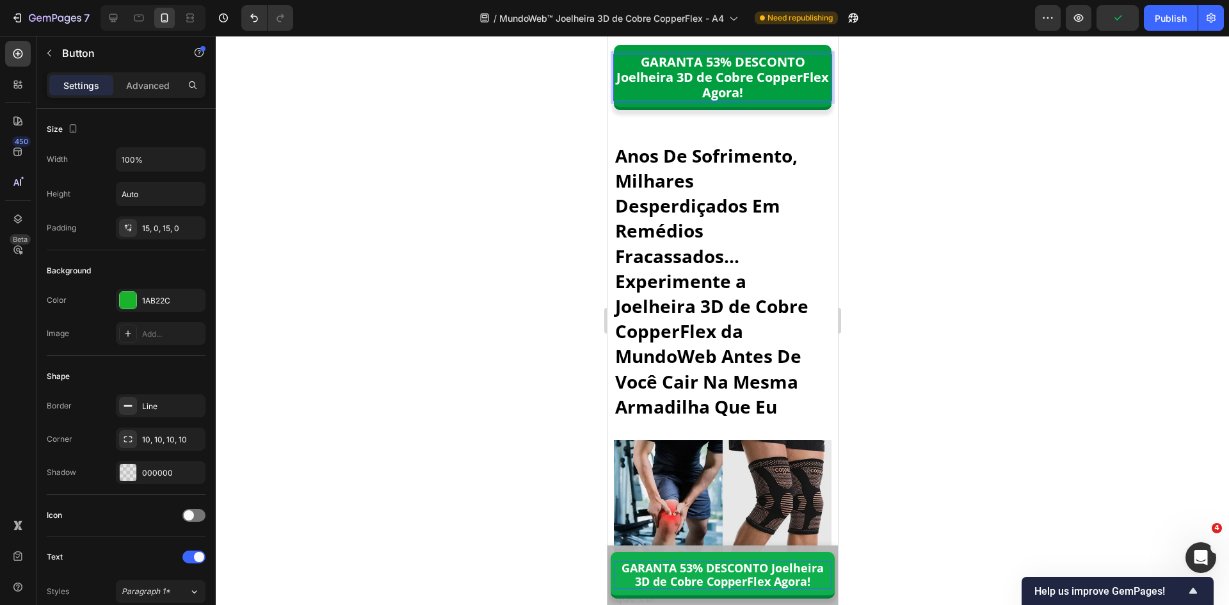
scroll to position [1, 0]
click at [683, 100] on p "GARANTA 53% DESCONTO Joelheira 3D de Cobre CopperFlex Agora!" at bounding box center [722, 77] width 218 height 46
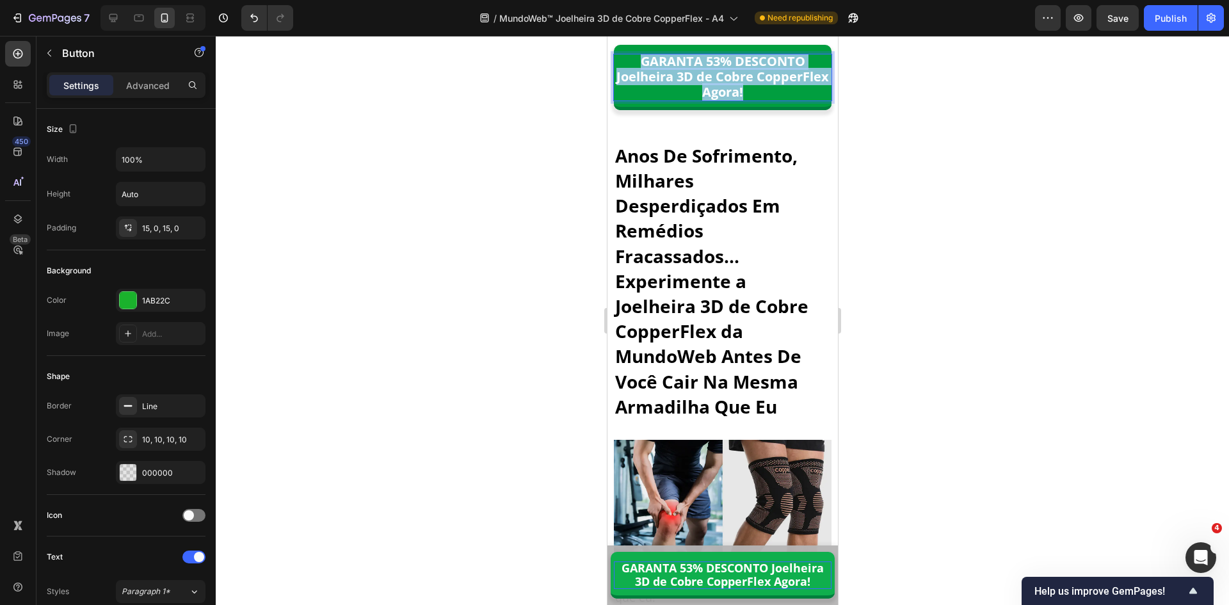
click at [683, 100] on p "GARANTA 53% DESCONTO Joelheira 3D de Cobre CopperFlex Agora!" at bounding box center [722, 77] width 218 height 46
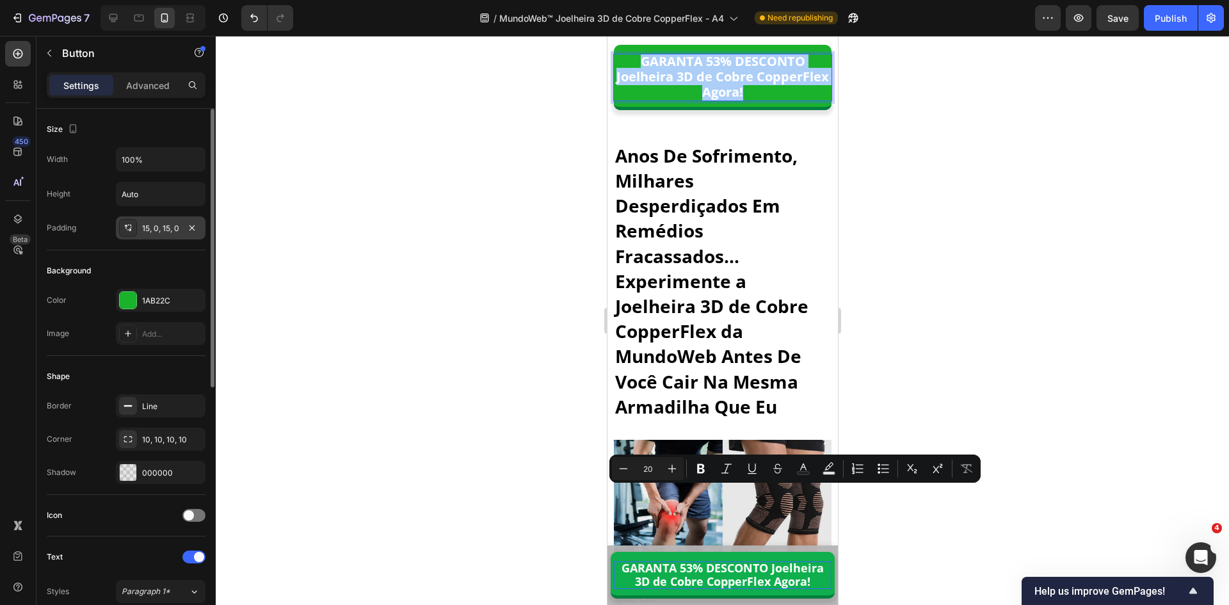
click at [158, 232] on div "15, 0, 15, 0" at bounding box center [160, 229] width 37 height 12
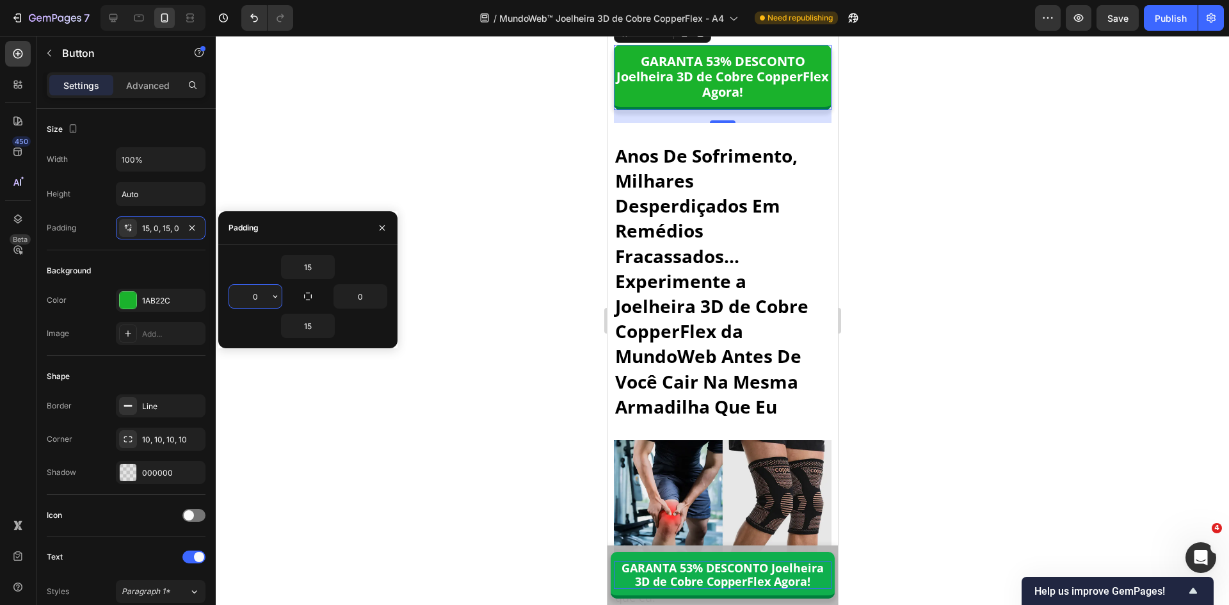
click at [259, 294] on input "0" at bounding box center [255, 296] width 52 height 23
type input "5"
click at [355, 298] on input "0" at bounding box center [360, 296] width 52 height 23
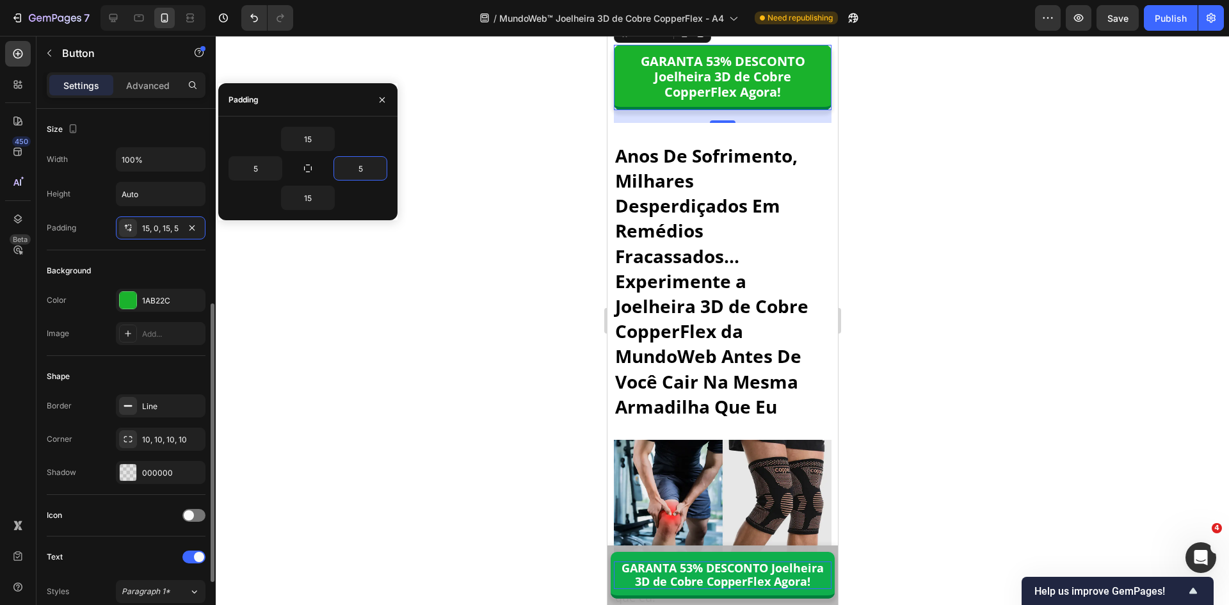
scroll to position [192, 0]
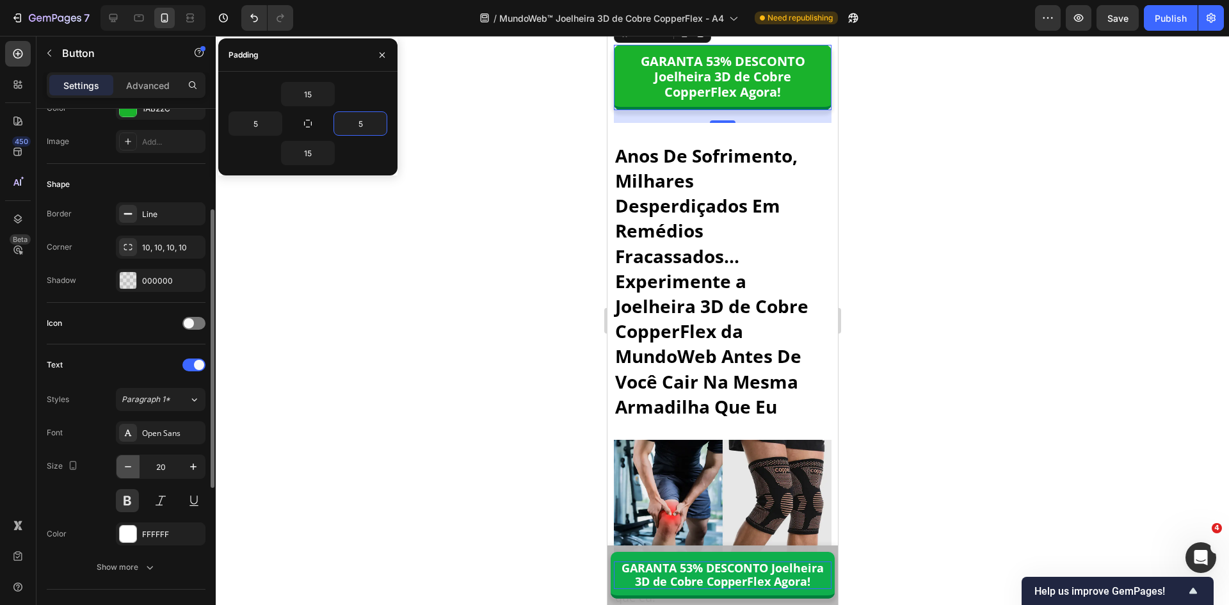
type input "5"
click at [132, 464] on icon "button" at bounding box center [128, 466] width 13 height 13
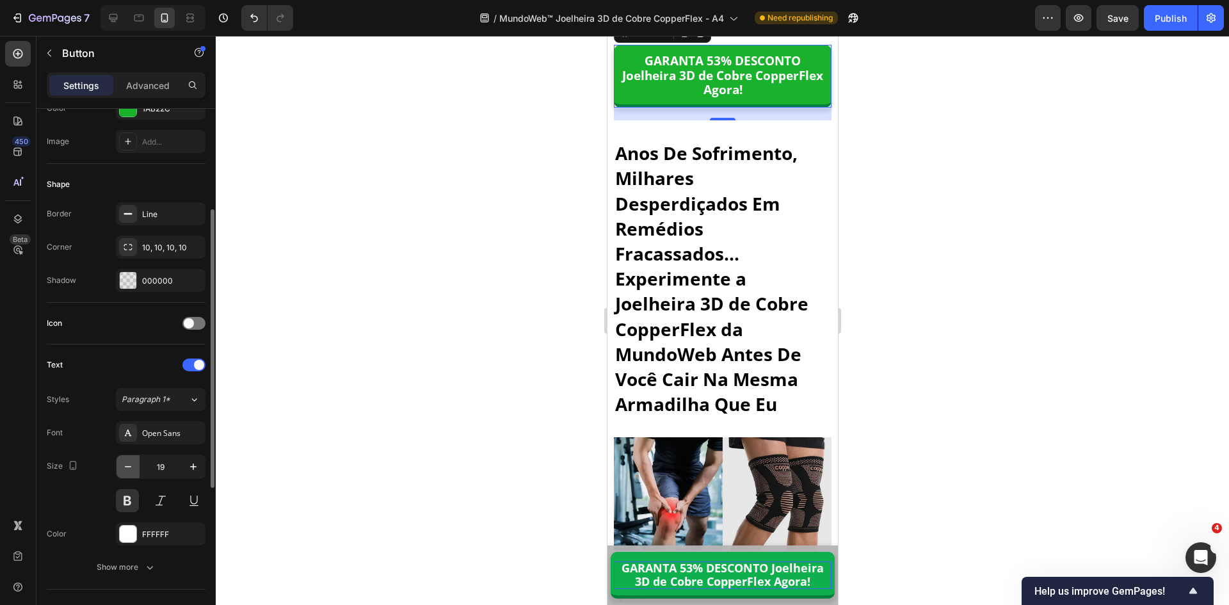
click at [132, 464] on icon "button" at bounding box center [128, 466] width 13 height 13
type input "18"
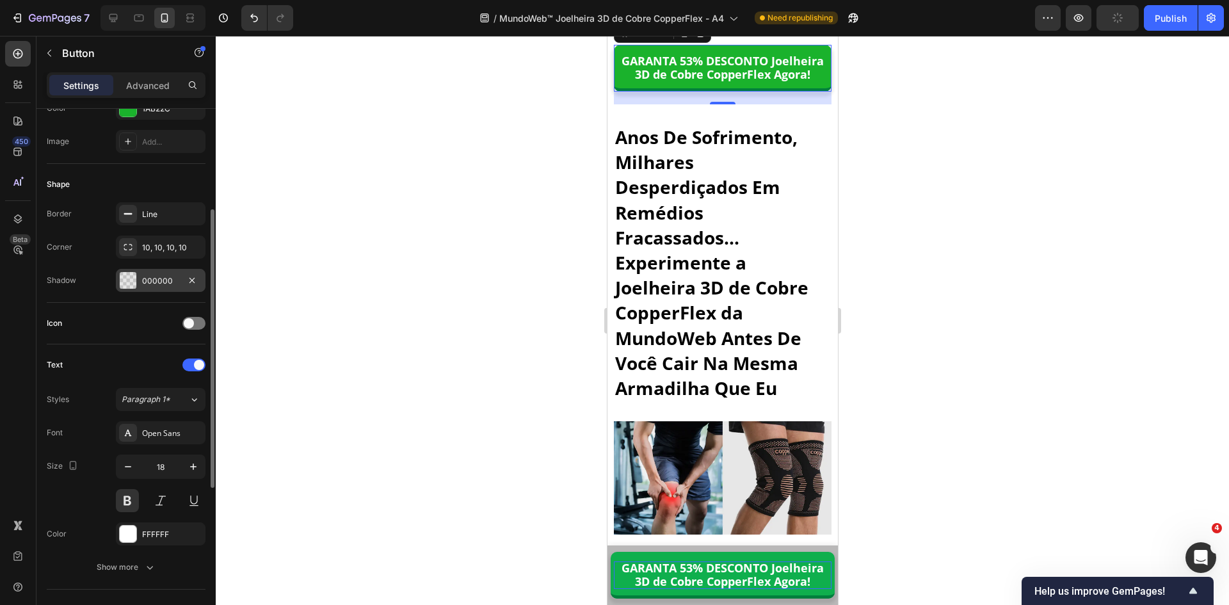
scroll to position [64, 0]
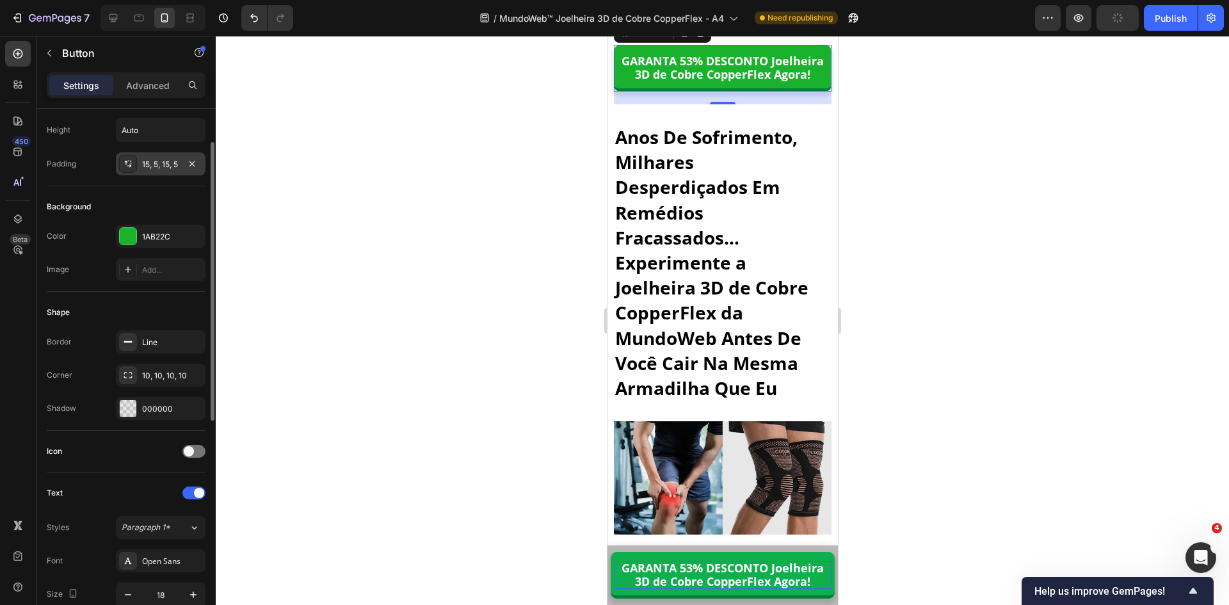
click at [151, 159] on div "15, 5, 15, 5" at bounding box center [160, 165] width 37 height 12
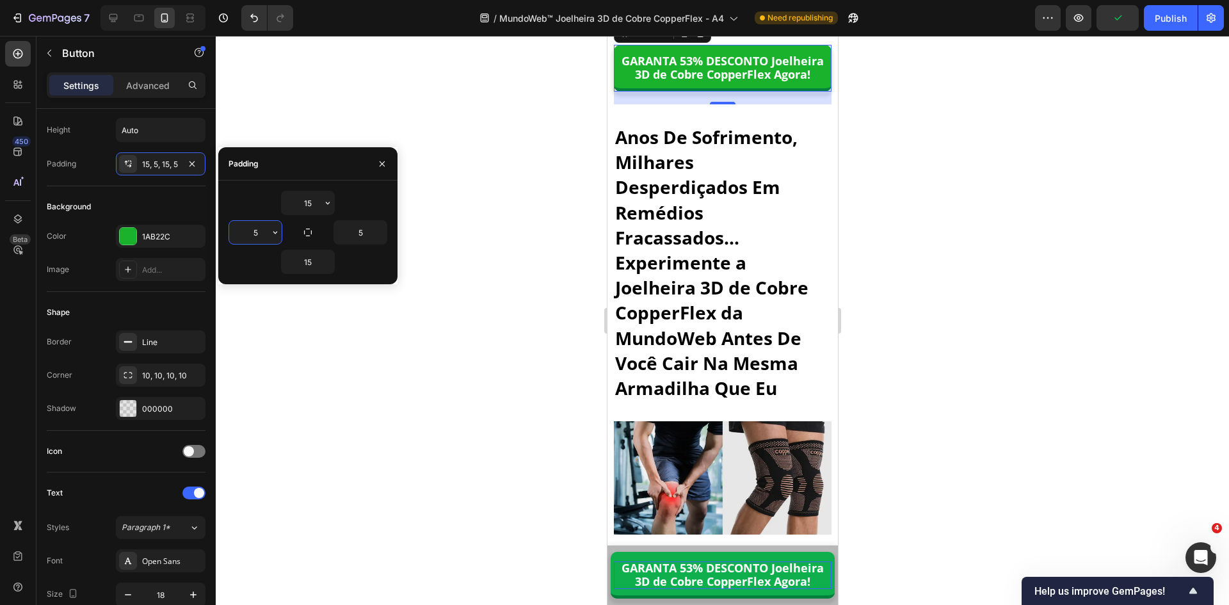
click at [262, 234] on input "5" at bounding box center [255, 232] width 52 height 23
type input "2"
click at [364, 236] on input "5" at bounding box center [360, 232] width 52 height 23
type input "2"
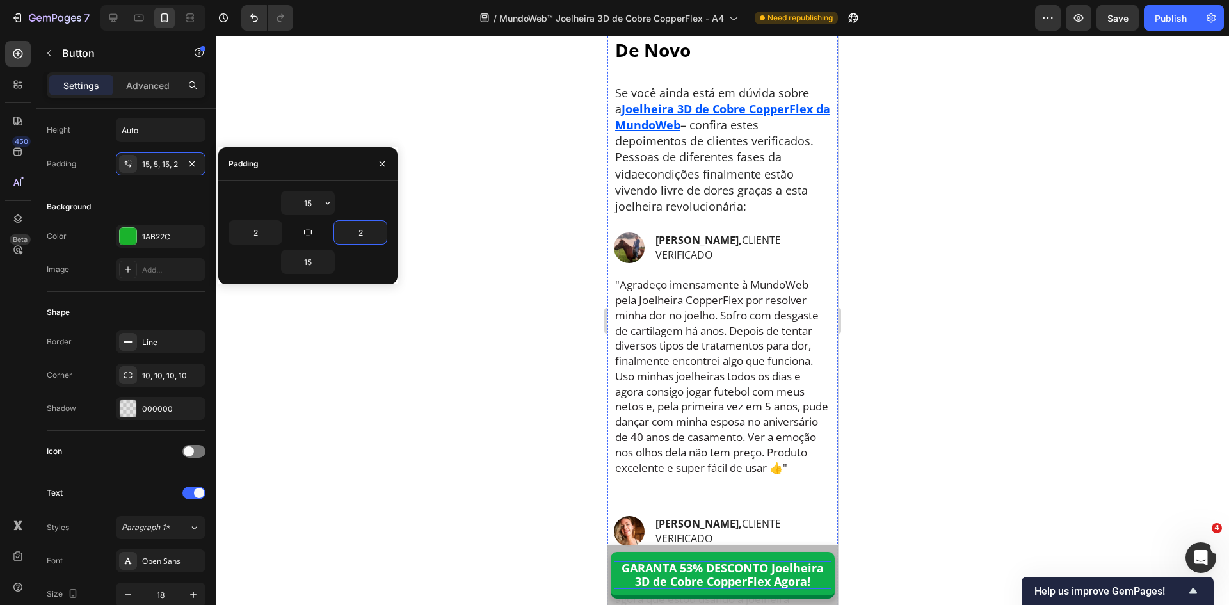
scroll to position [9410, 0]
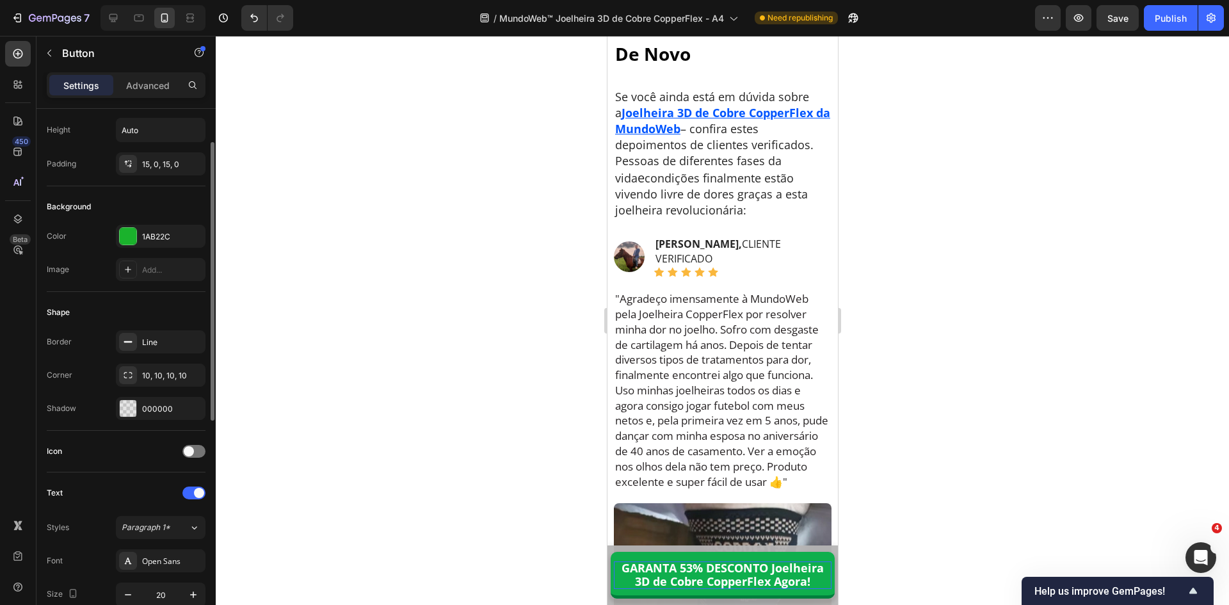
scroll to position [0, 0]
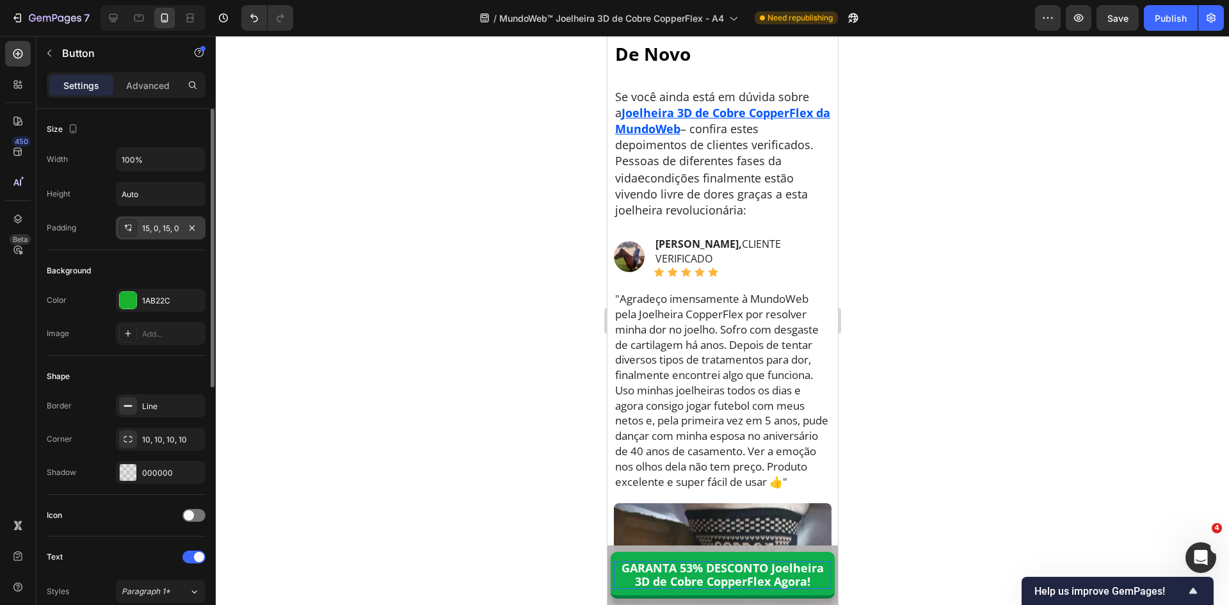
drag, startPoint x: 152, startPoint y: 234, endPoint x: 159, endPoint y: 232, distance: 7.3
click at [152, 234] on div "15, 0, 15, 0" at bounding box center [161, 227] width 90 height 23
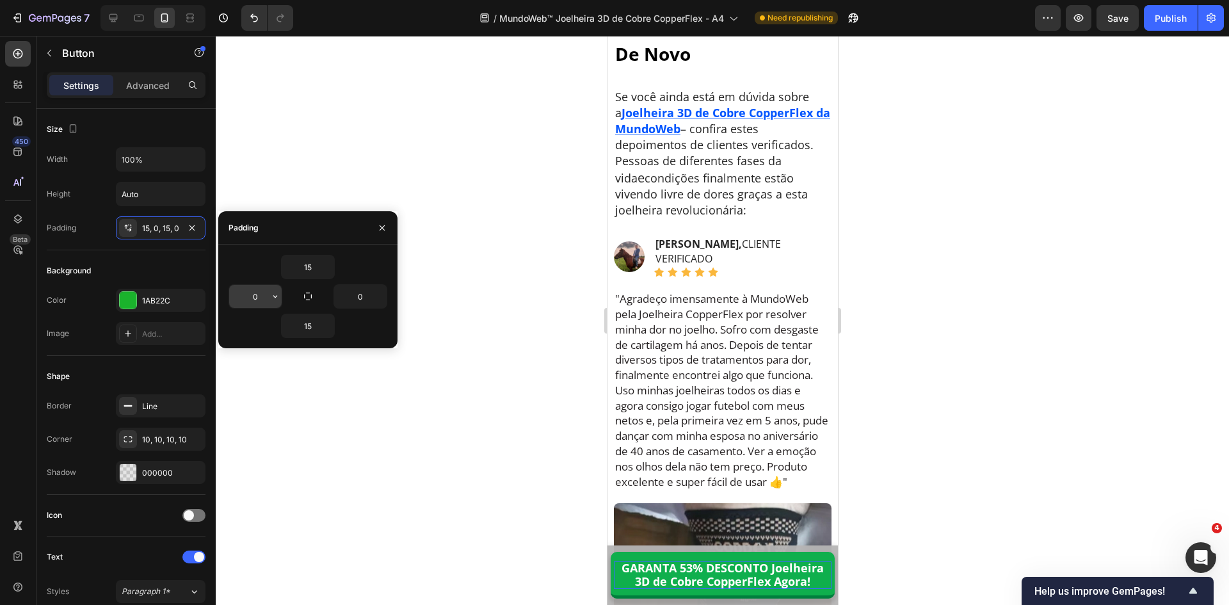
click at [268, 302] on input "0" at bounding box center [255, 296] width 52 height 23
type input "2"
click at [365, 296] on input "0" at bounding box center [360, 296] width 52 height 23
type input "2"
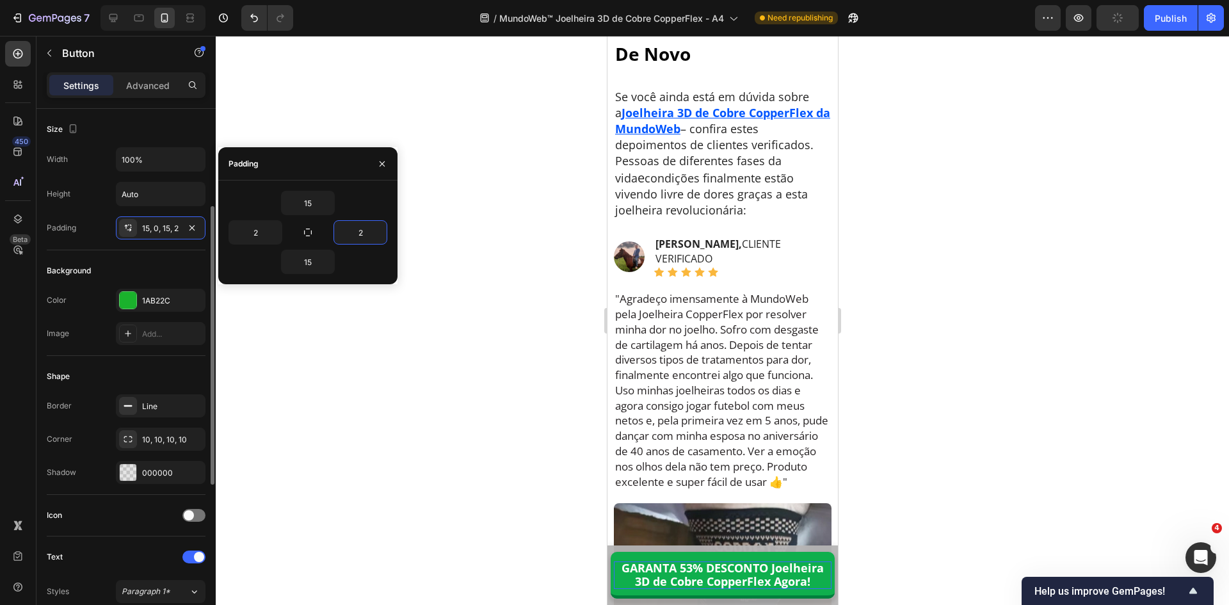
scroll to position [192, 0]
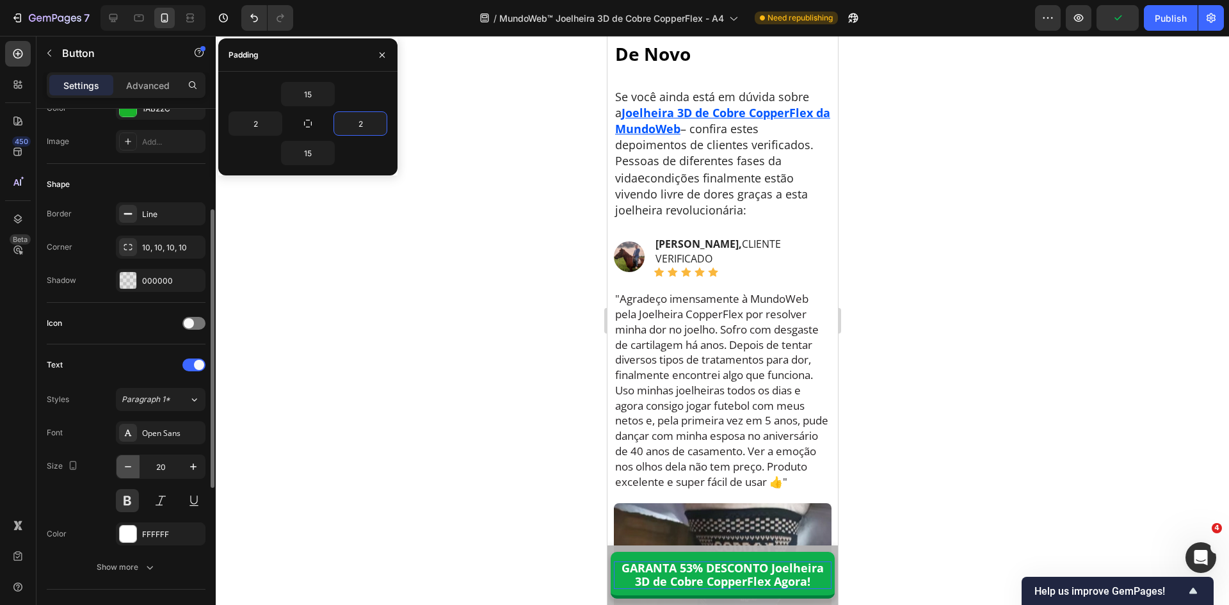
click at [124, 467] on icon "button" at bounding box center [128, 466] width 13 height 13
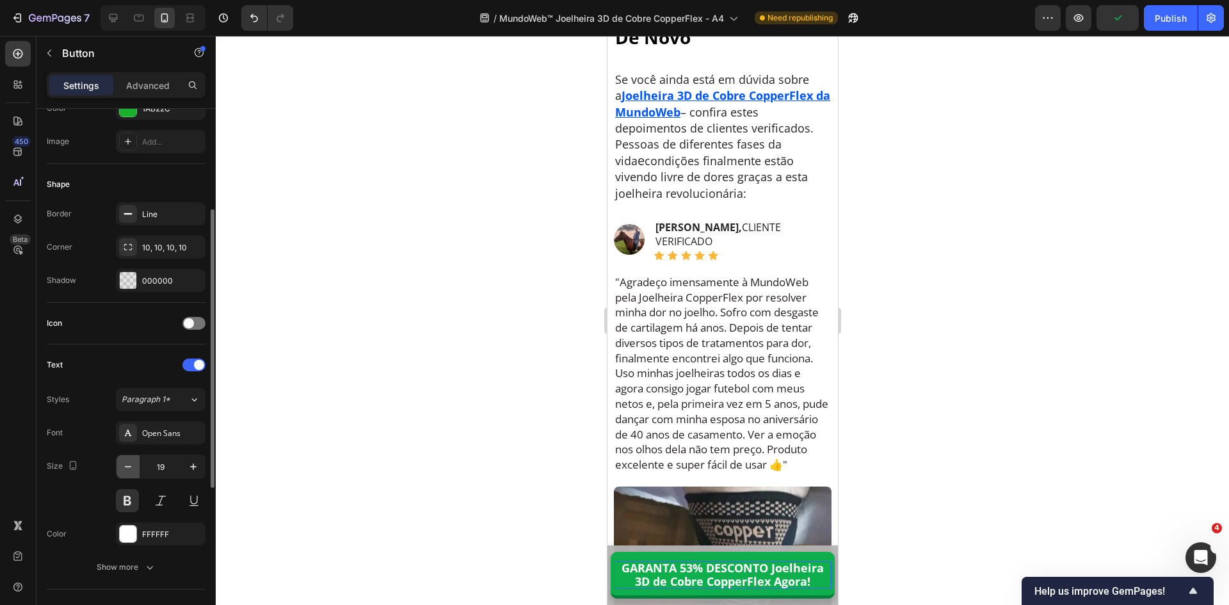
click at [124, 467] on icon "button" at bounding box center [128, 466] width 13 height 13
type input "18"
click at [949, 283] on div at bounding box center [722, 320] width 1013 height 569
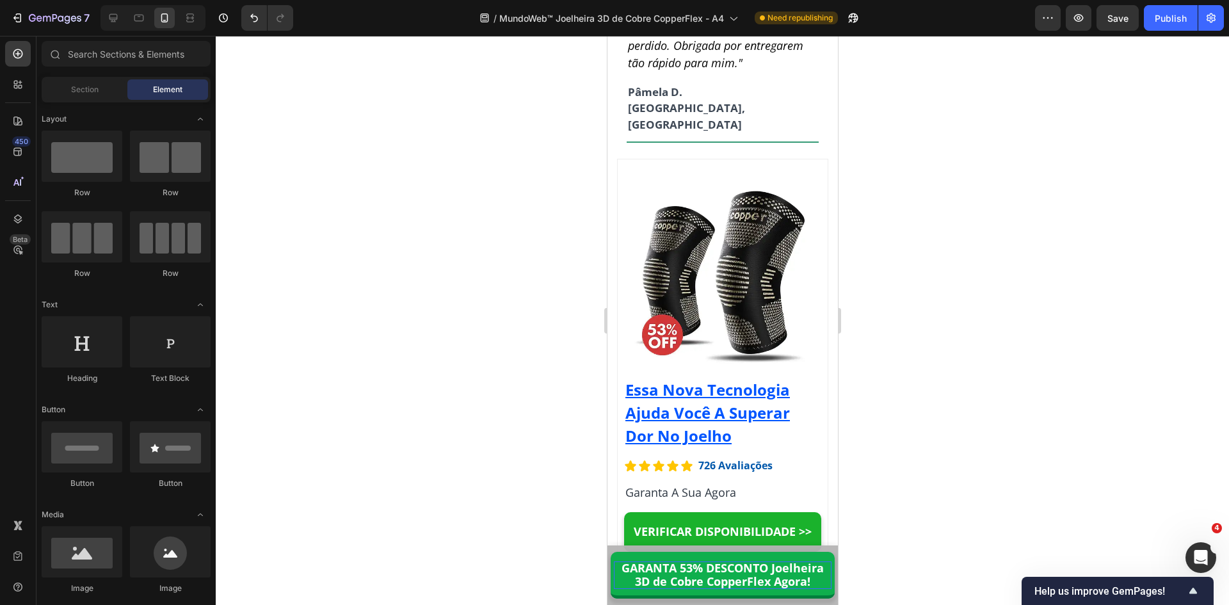
scroll to position [11971, 0]
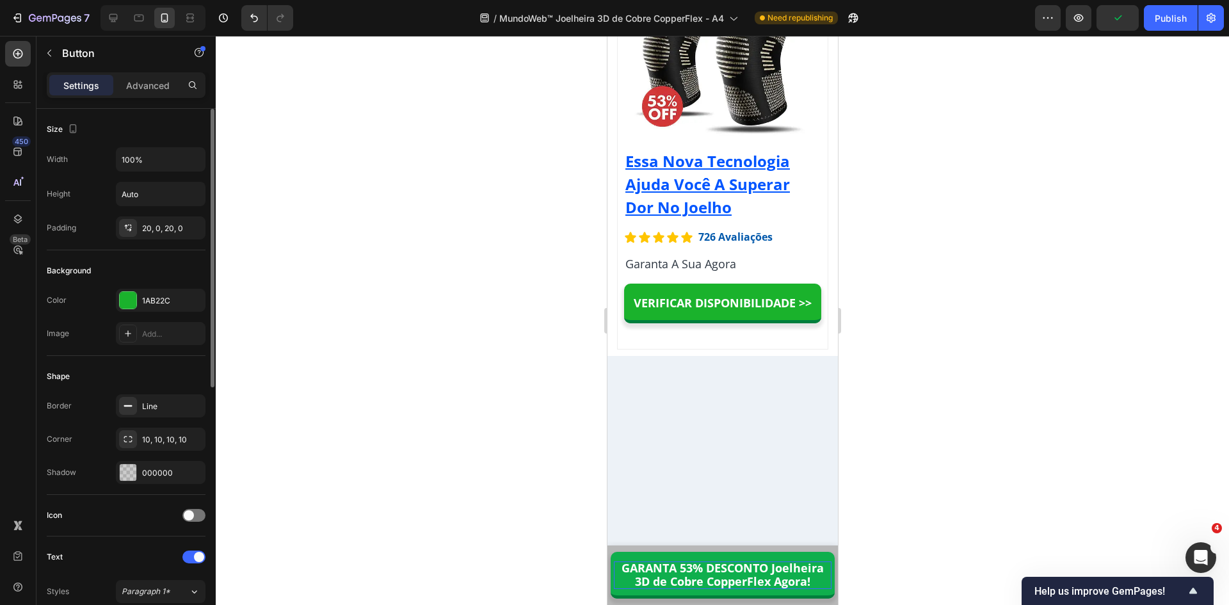
scroll to position [192, 0]
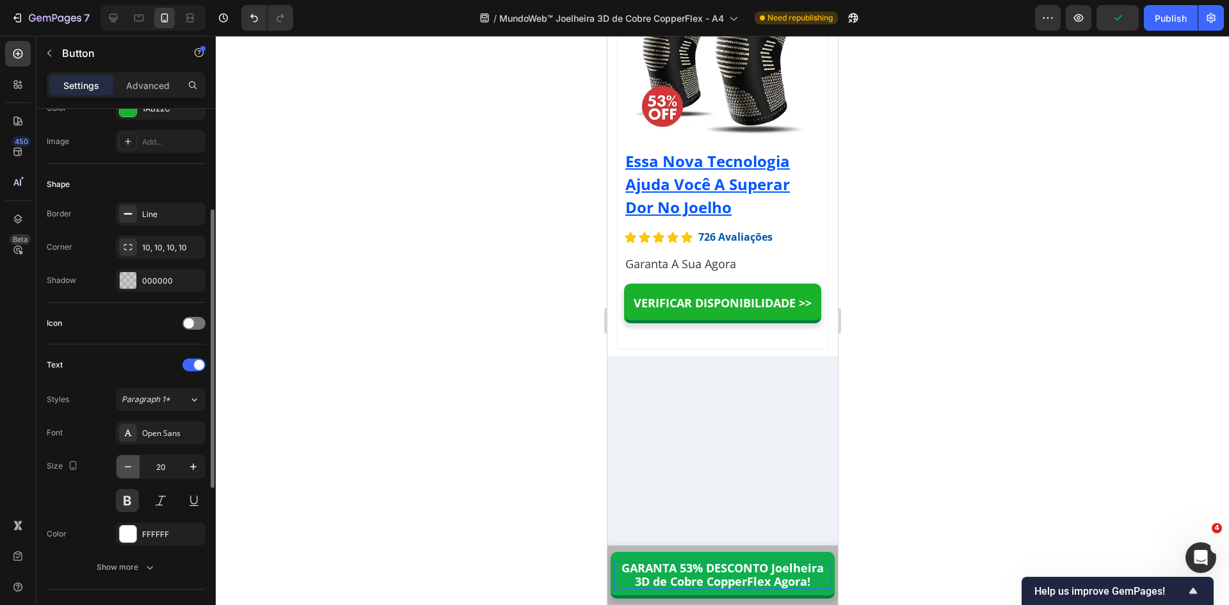
click at [131, 460] on icon "button" at bounding box center [128, 466] width 13 height 13
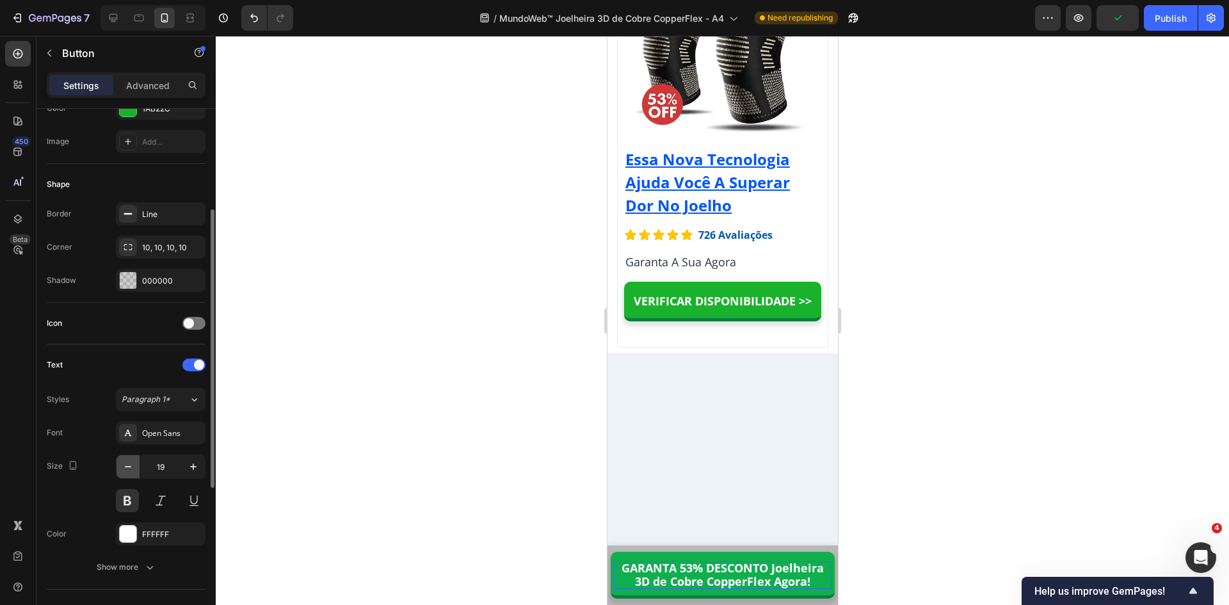
click at [133, 465] on icon "button" at bounding box center [128, 466] width 13 height 13
type input "18"
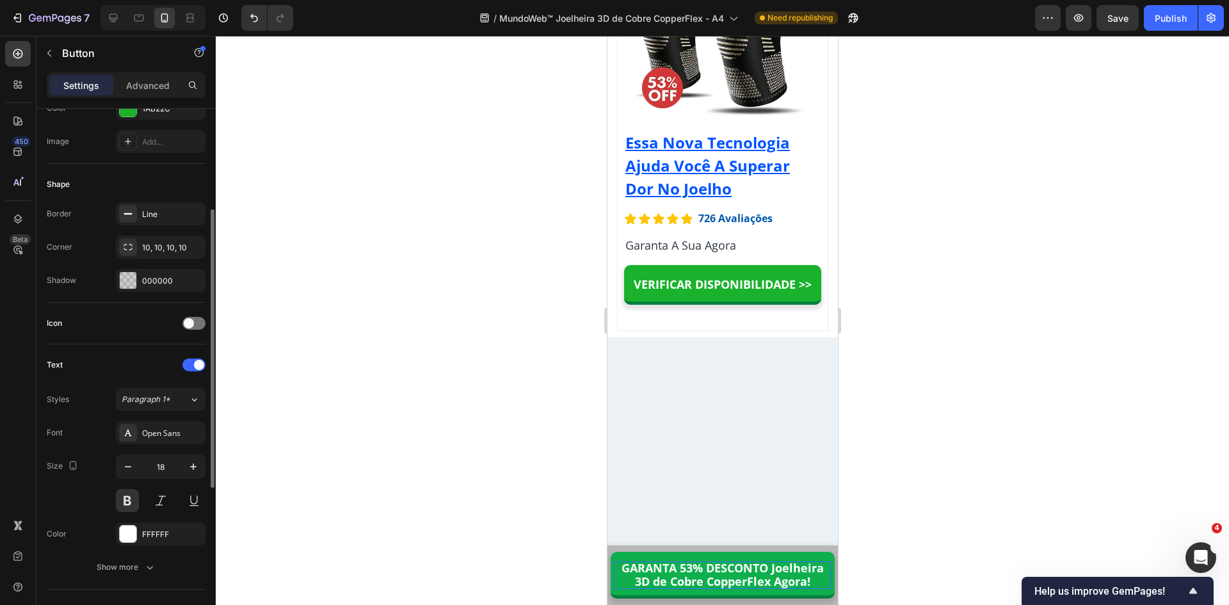
scroll to position [0, 0]
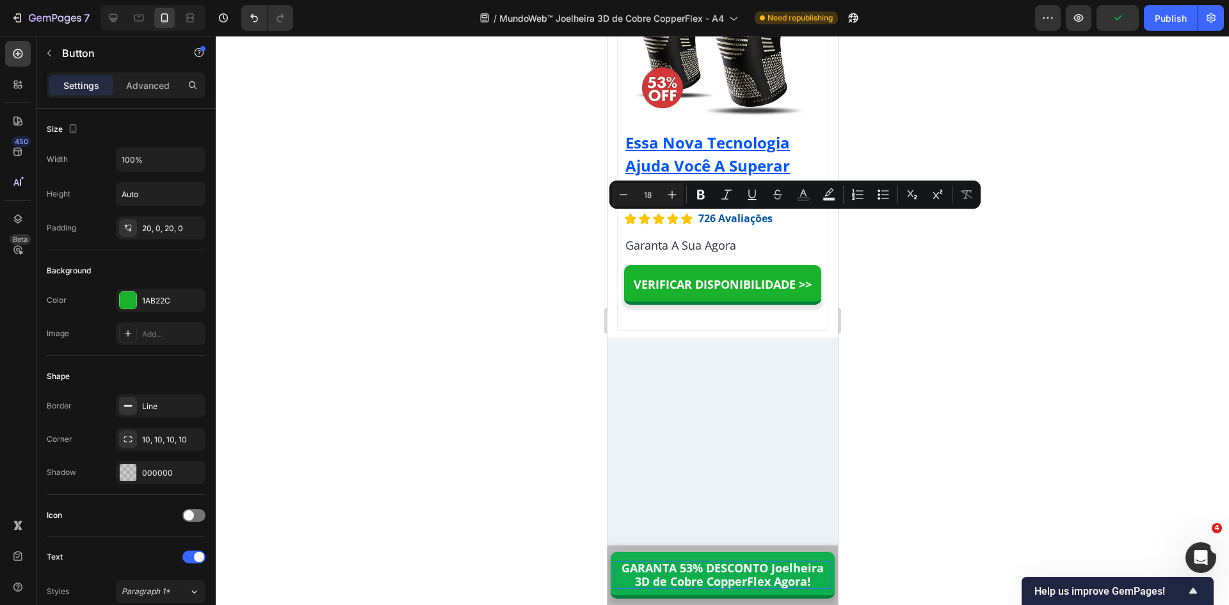
click at [926, 319] on div at bounding box center [722, 320] width 1013 height 569
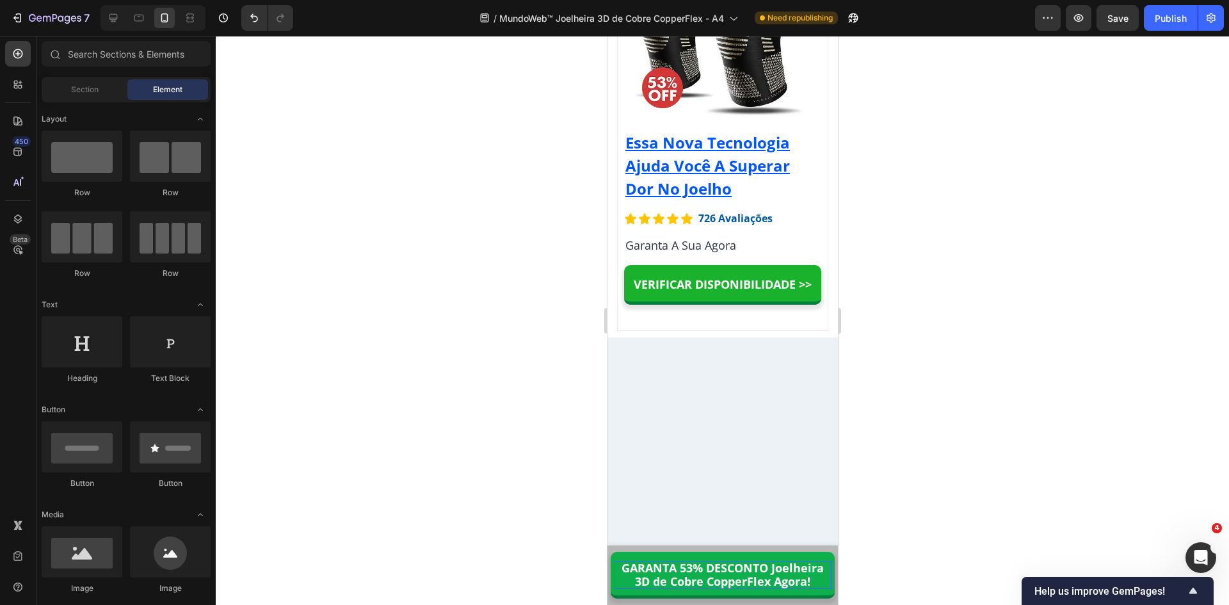
scroll to position [11715, 0]
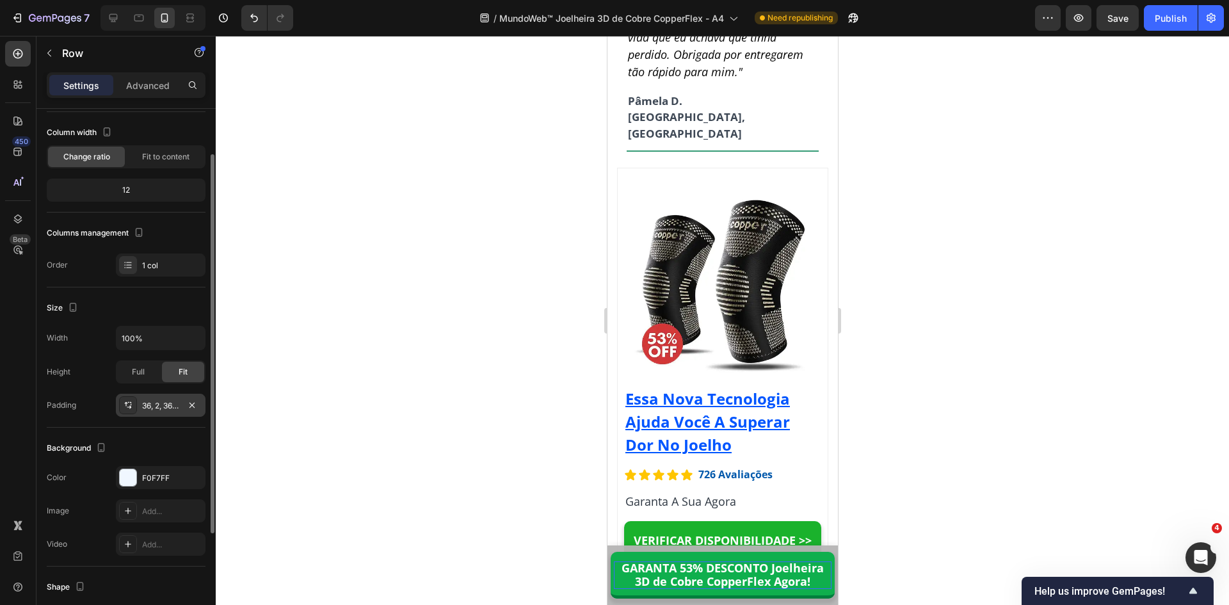
scroll to position [128, 0]
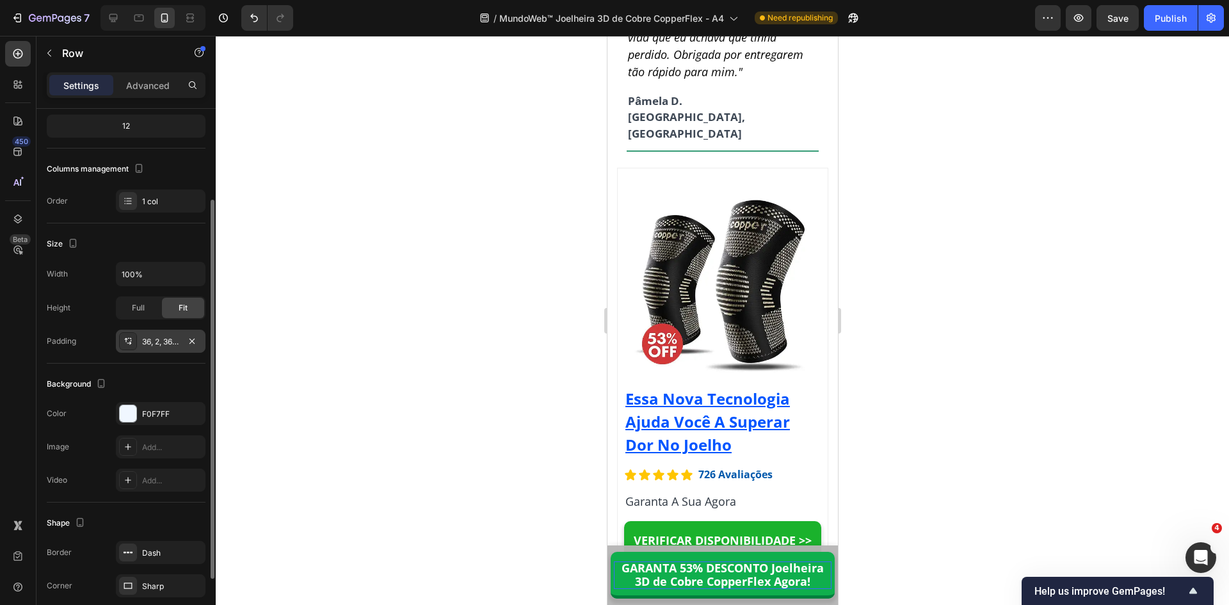
click at [149, 342] on div "36, 2, 36, 2" at bounding box center [160, 342] width 37 height 12
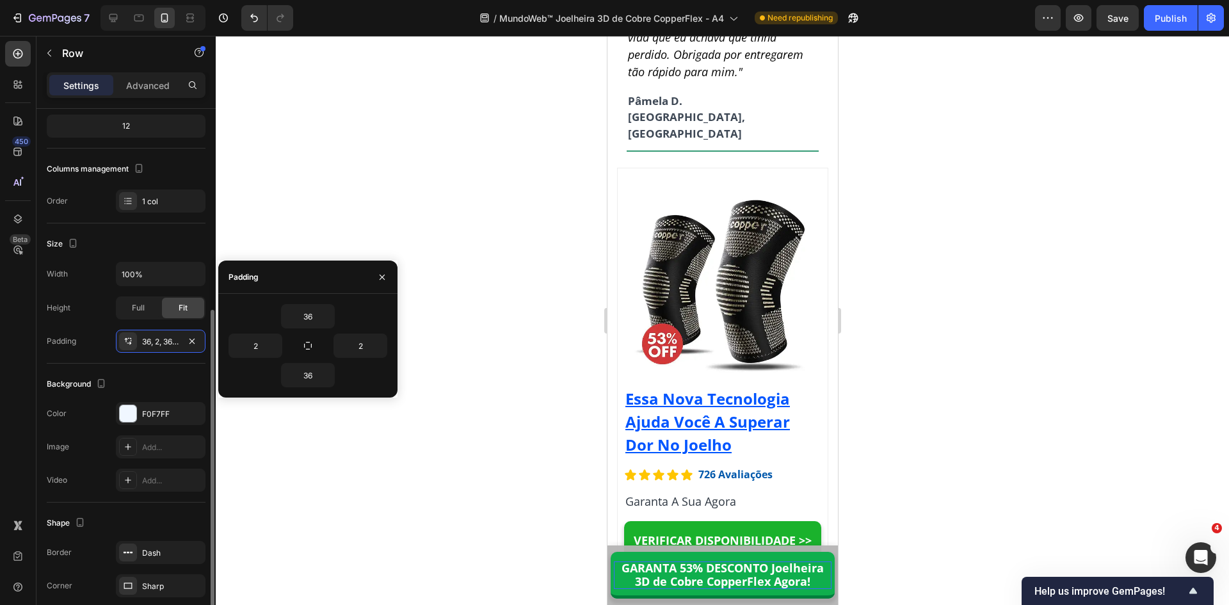
scroll to position [215, 0]
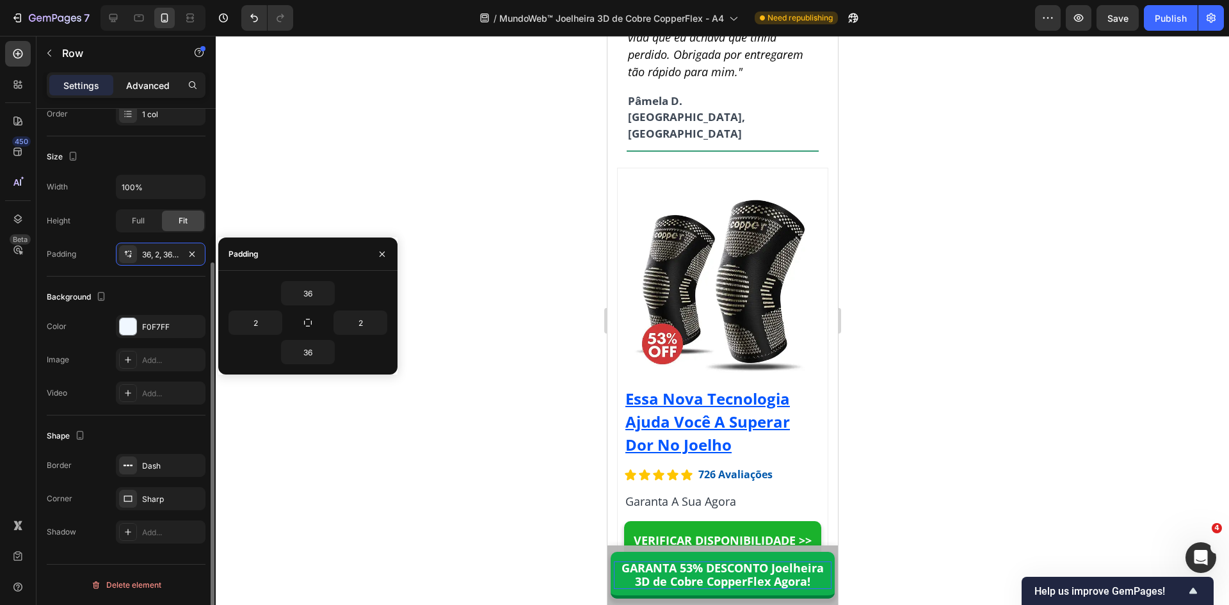
click at [147, 85] on p "Advanced" at bounding box center [148, 85] width 44 height 13
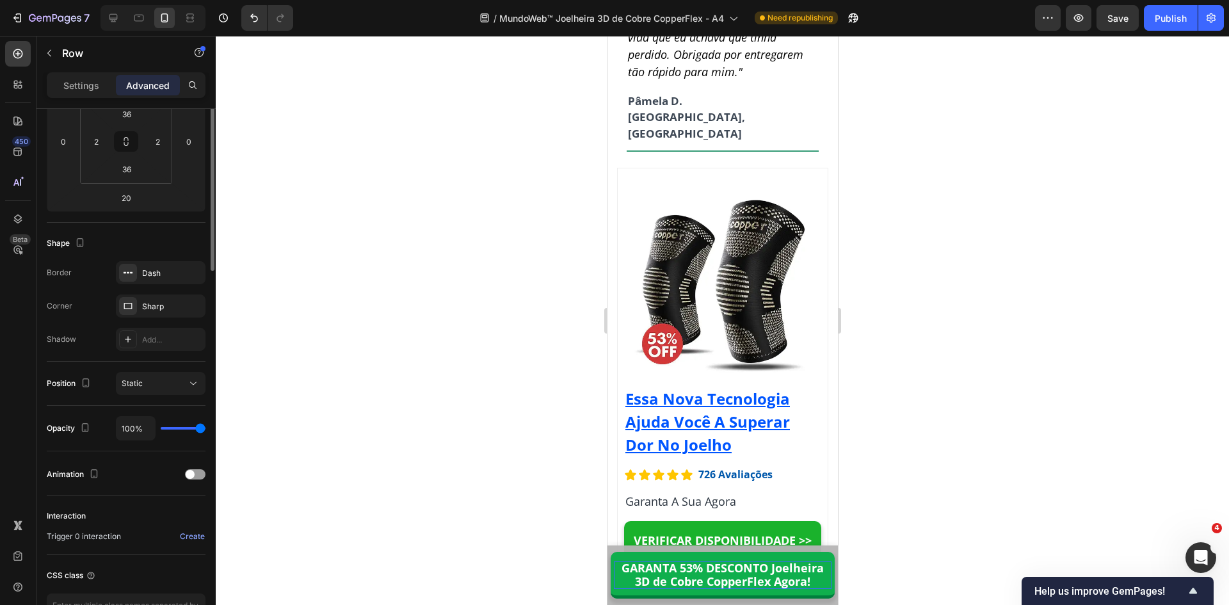
scroll to position [23, 0]
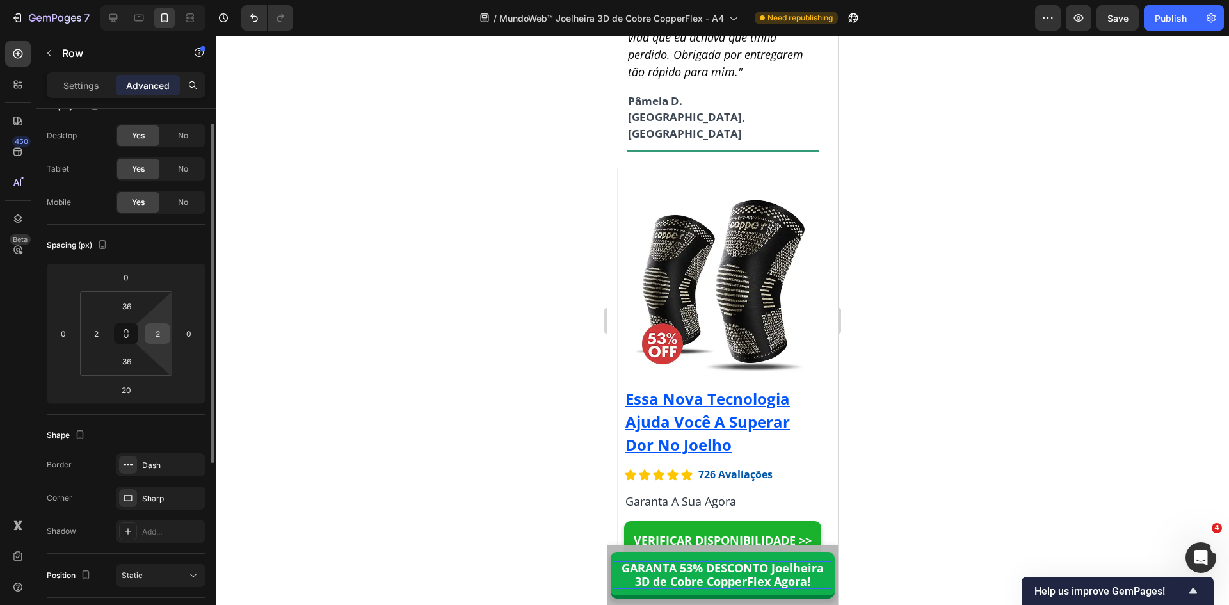
click at [155, 334] on input "2" at bounding box center [157, 333] width 19 height 19
type input "0"
click at [99, 333] on input "2" at bounding box center [95, 333] width 19 height 19
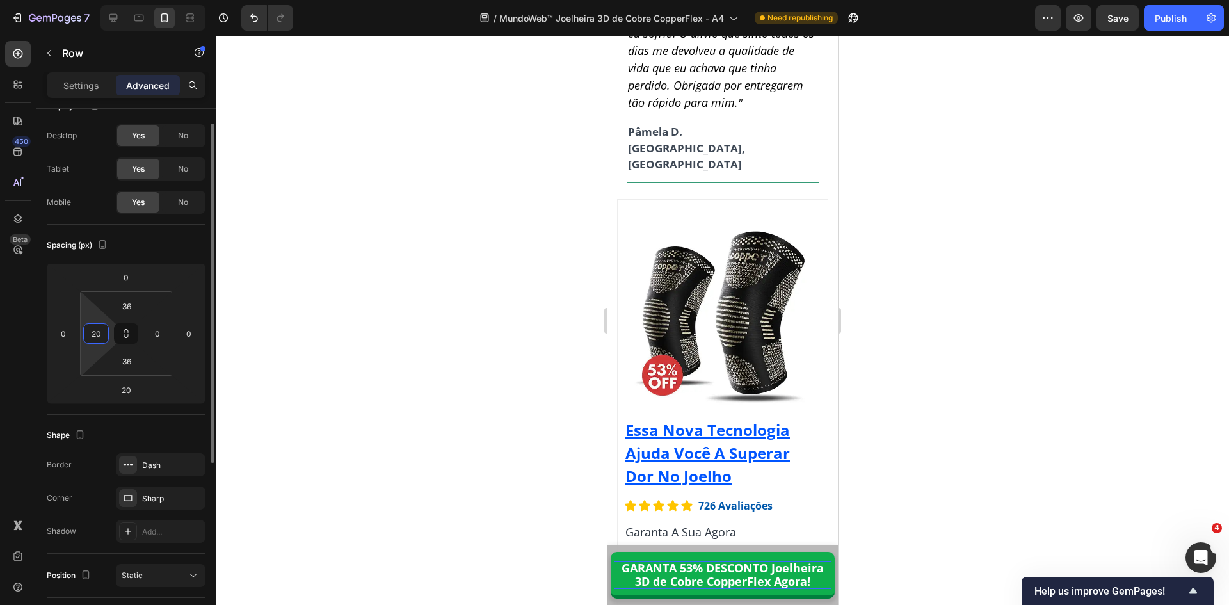
type input "0"
click at [293, 400] on div at bounding box center [722, 320] width 1013 height 569
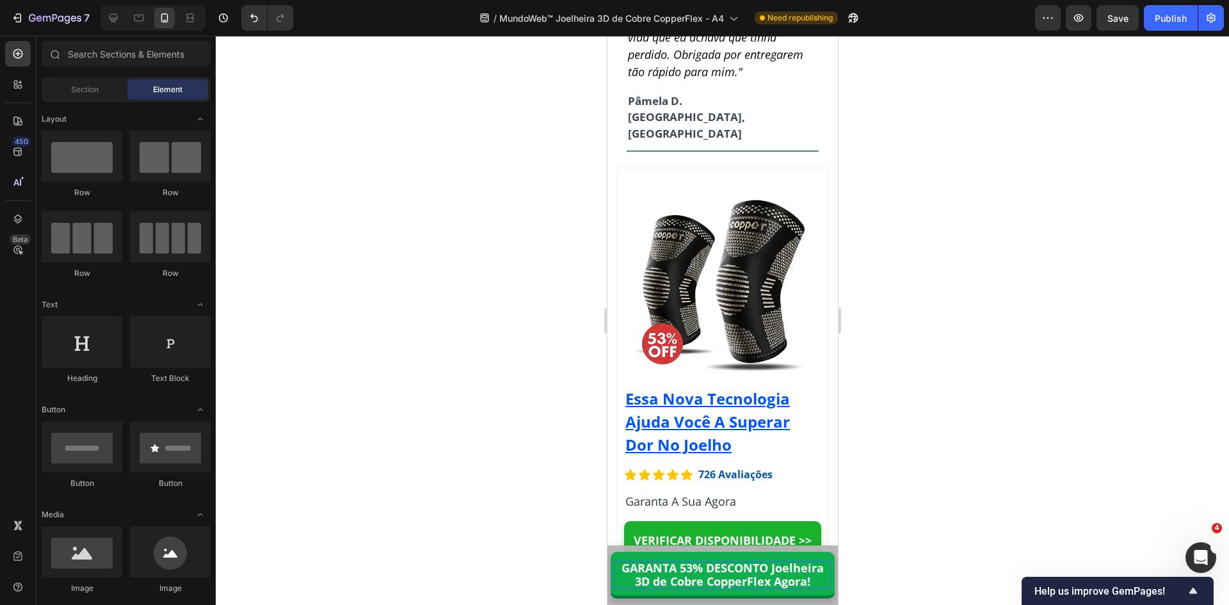
click at [937, 492] on div at bounding box center [722, 320] width 1013 height 569
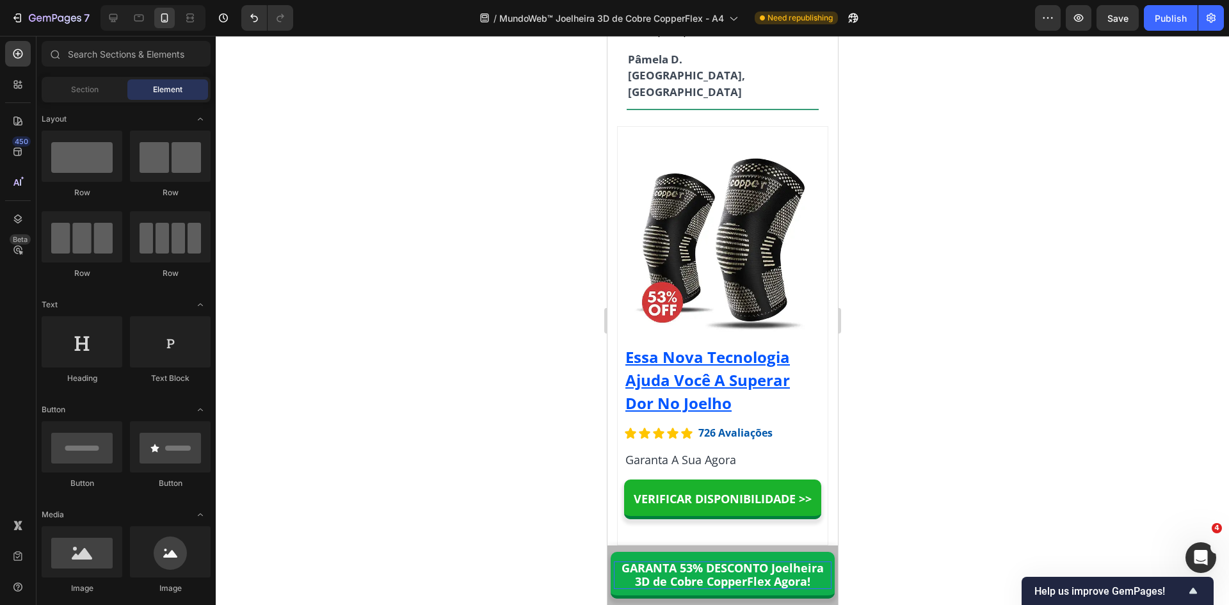
scroll to position [11779, 0]
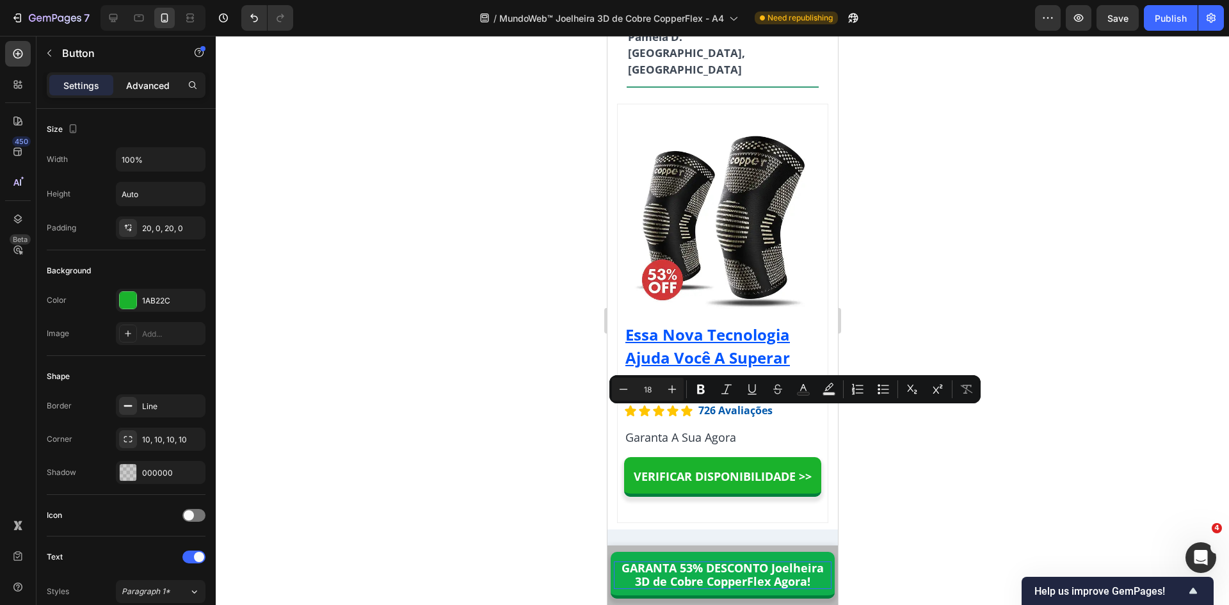
click at [143, 76] on div "Advanced" at bounding box center [148, 85] width 64 height 20
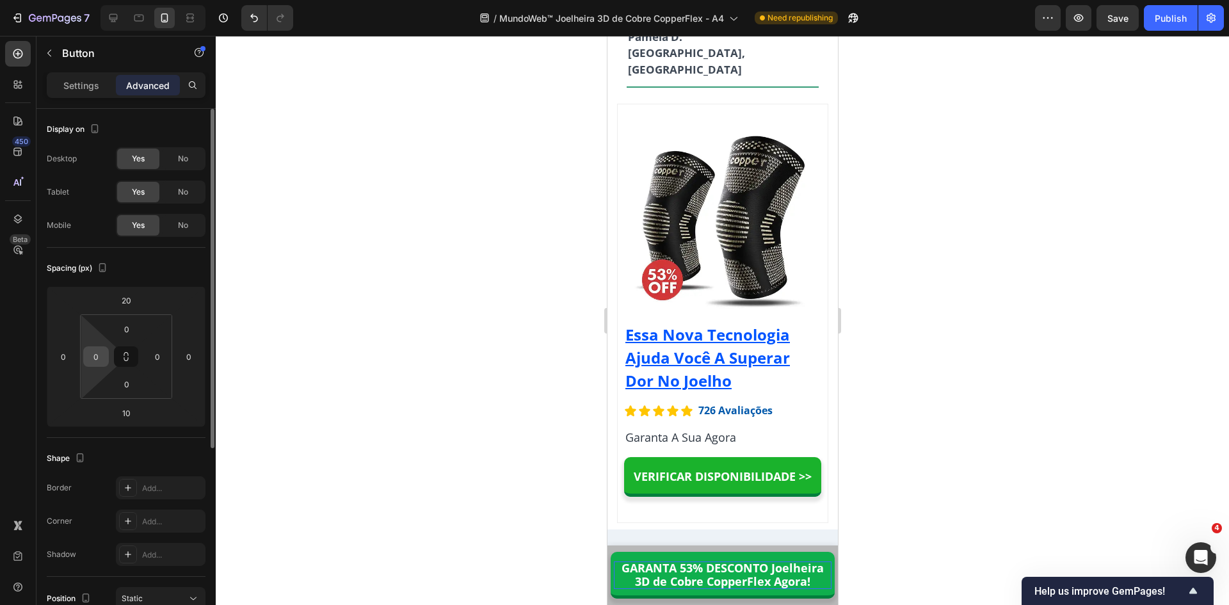
click at [93, 363] on input "0" at bounding box center [95, 356] width 19 height 19
type input "2"
click at [158, 360] on input "0" at bounding box center [157, 356] width 19 height 19
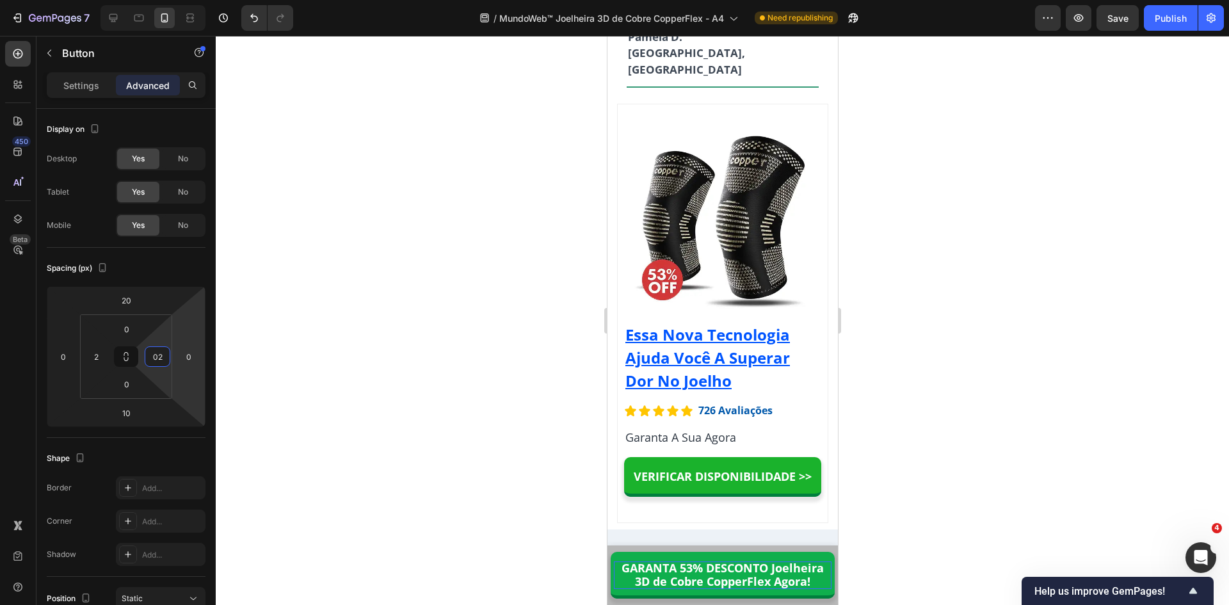
type input "2"
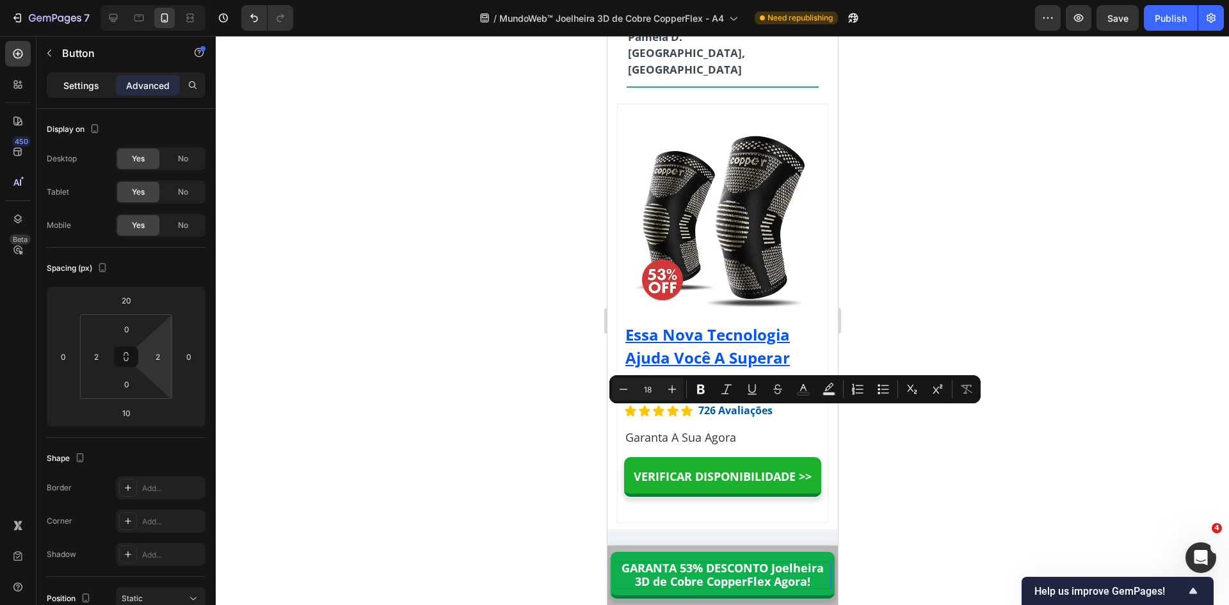
click at [81, 84] on p "Settings" at bounding box center [81, 85] width 36 height 13
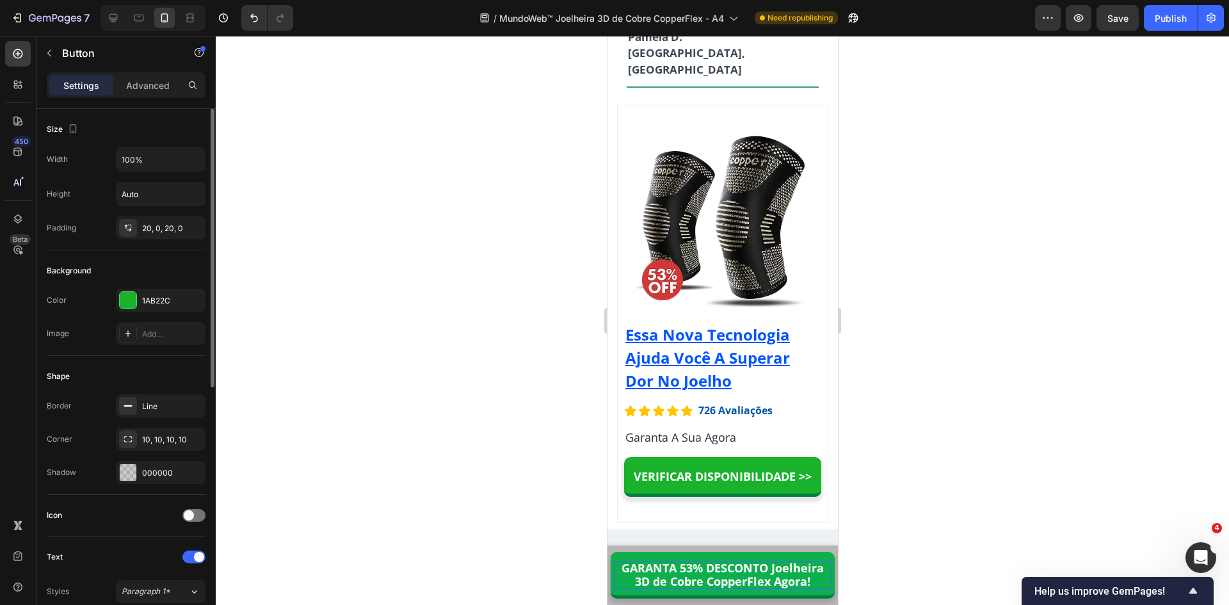
scroll to position [128, 0]
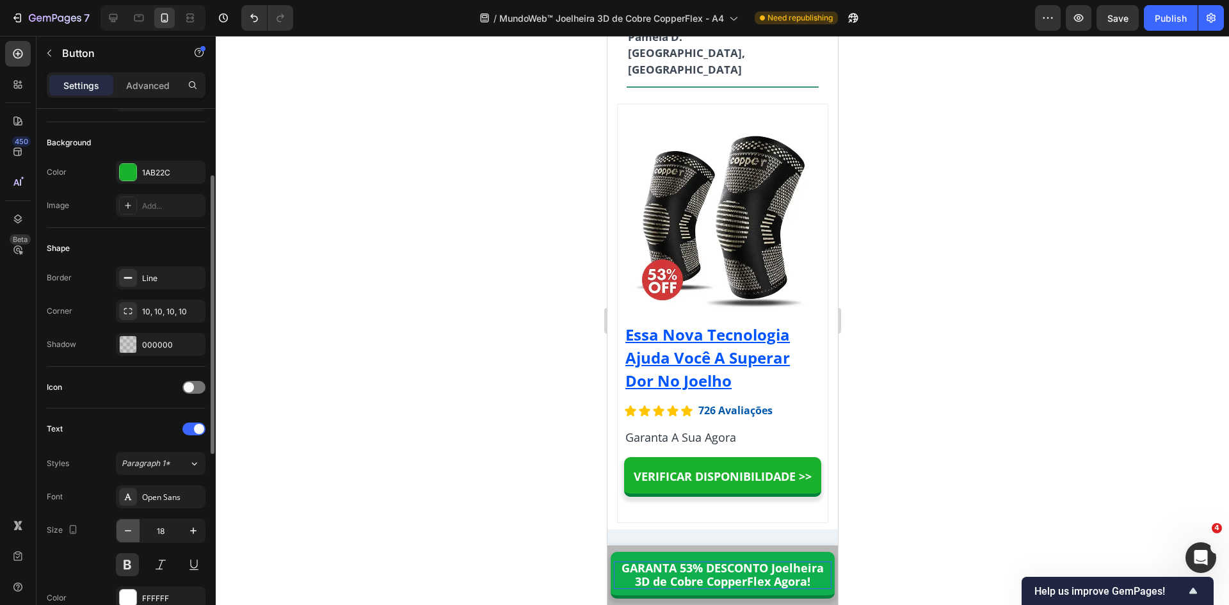
click at [133, 529] on icon "button" at bounding box center [128, 530] width 13 height 13
type input "17"
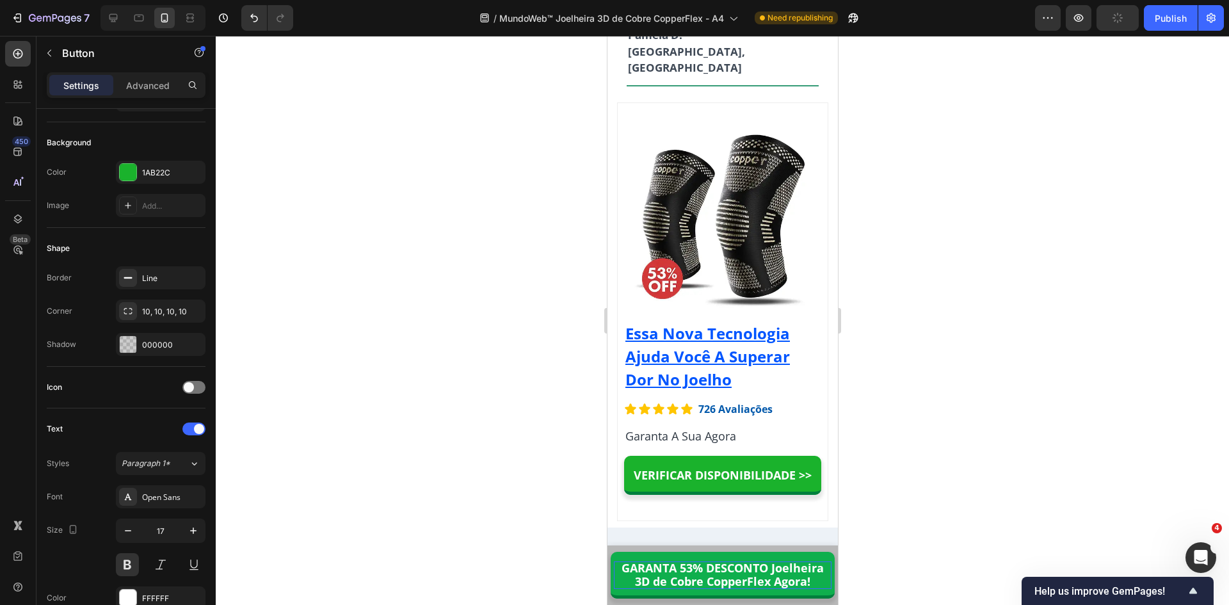
click at [945, 423] on div at bounding box center [722, 320] width 1013 height 569
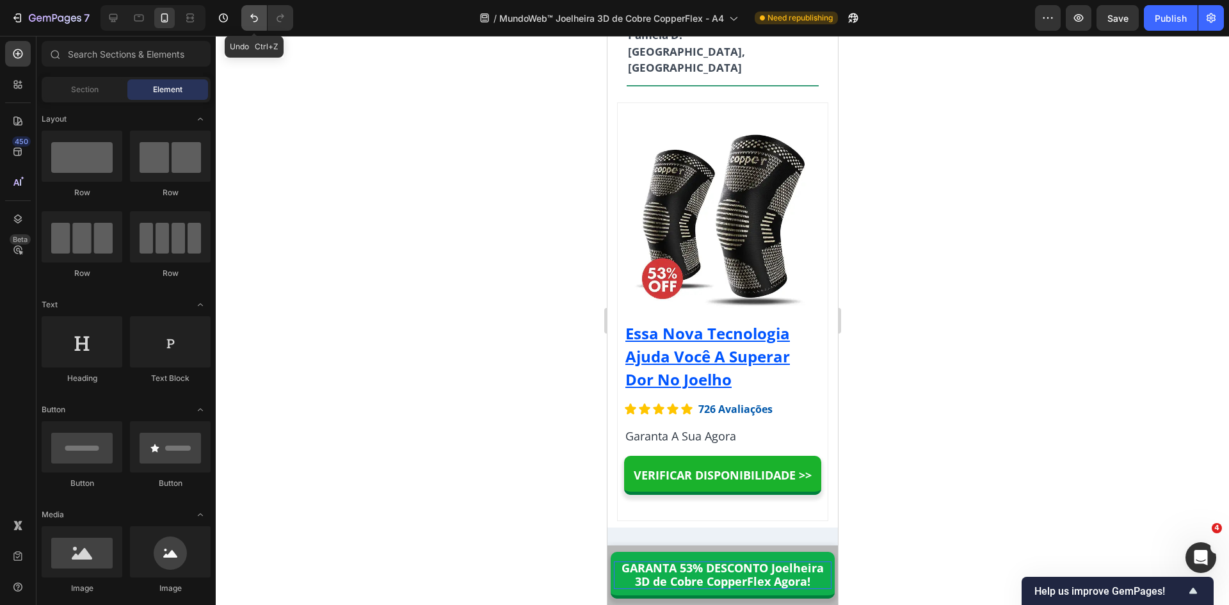
click at [249, 19] on icon "Undo/Redo" at bounding box center [254, 18] width 13 height 13
click at [253, 21] on icon "Undo/Redo" at bounding box center [254, 18] width 13 height 13
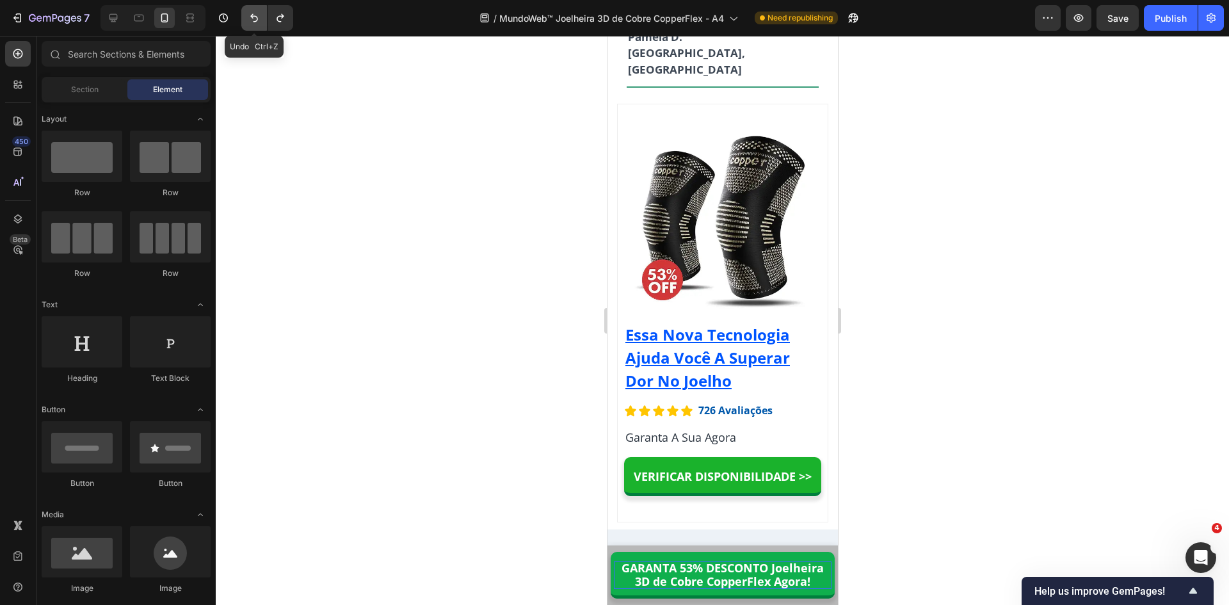
click at [253, 21] on icon "Undo/Redo" at bounding box center [254, 18] width 13 height 13
click at [254, 21] on icon "Undo/Redo" at bounding box center [254, 18] width 13 height 13
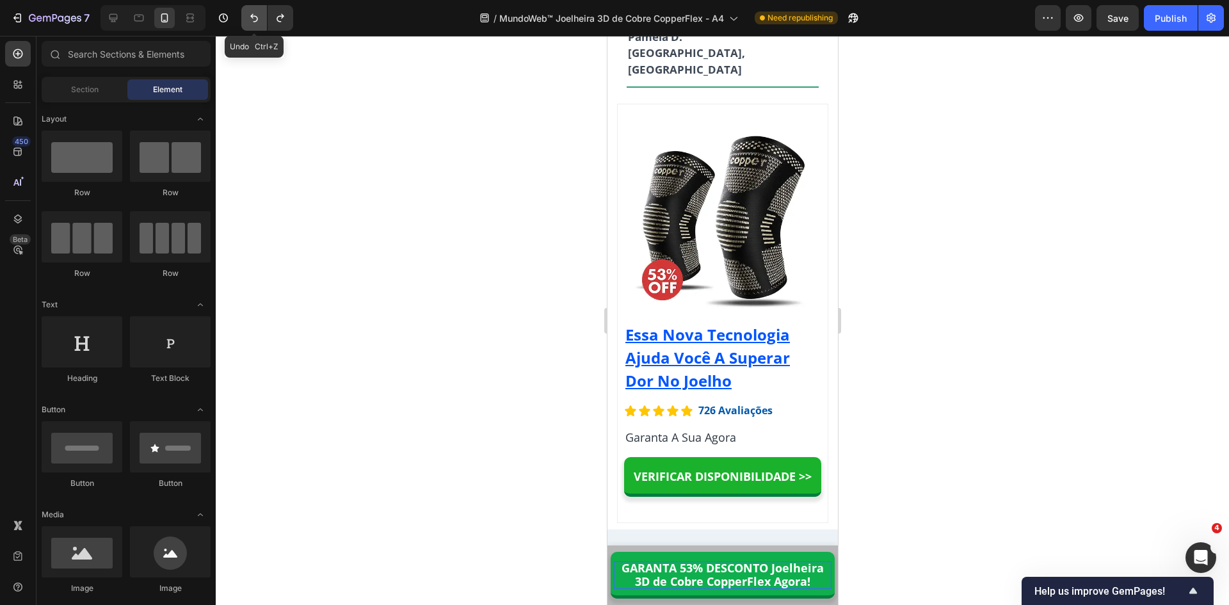
click at [254, 19] on icon "Undo/Redo" at bounding box center [254, 18] width 13 height 13
click at [250, 19] on icon "Undo/Redo" at bounding box center [254, 18] width 13 height 13
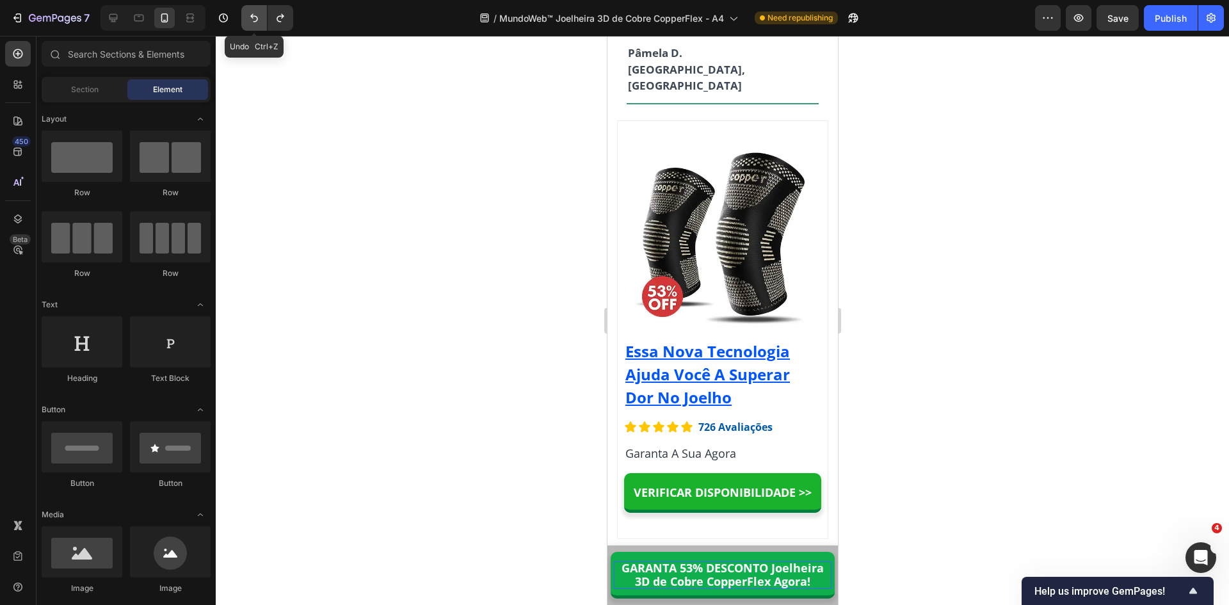
click at [248, 14] on icon "Undo/Redo" at bounding box center [254, 18] width 13 height 13
click at [252, 15] on icon "Undo/Redo" at bounding box center [254, 18] width 13 height 13
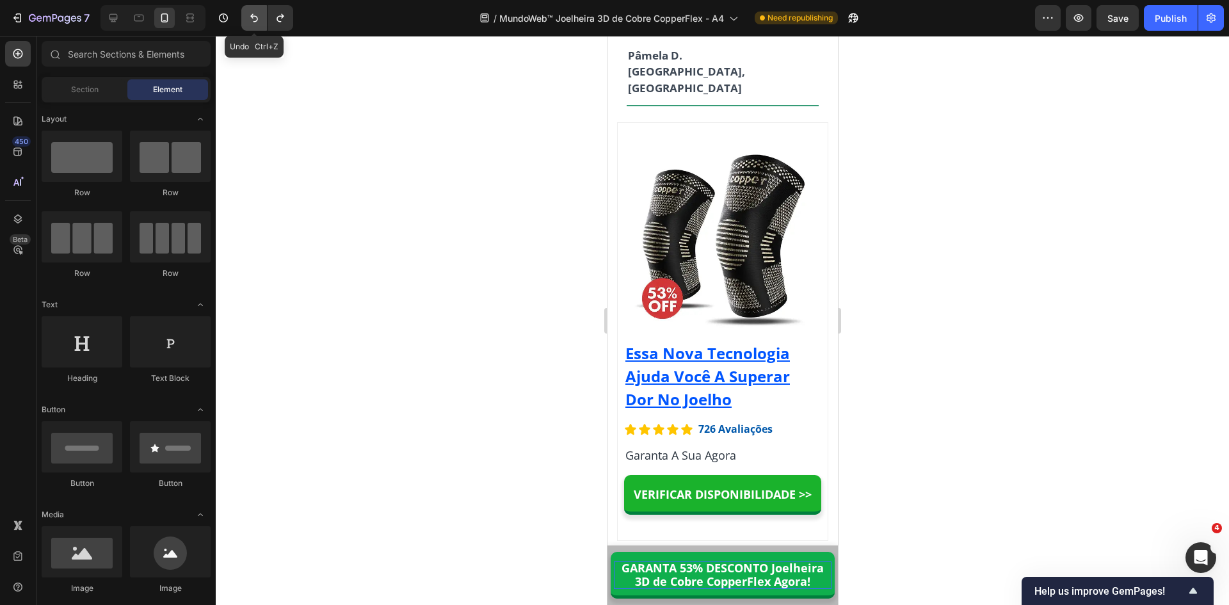
click at [252, 15] on icon "Undo/Redo" at bounding box center [254, 18] width 13 height 13
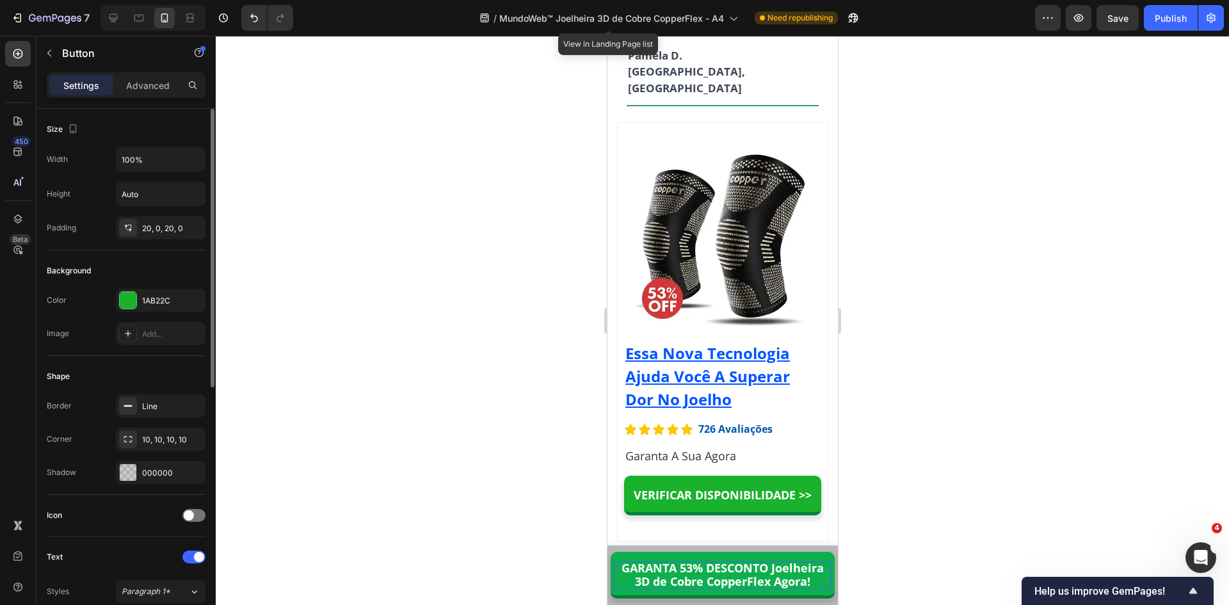
scroll to position [192, 0]
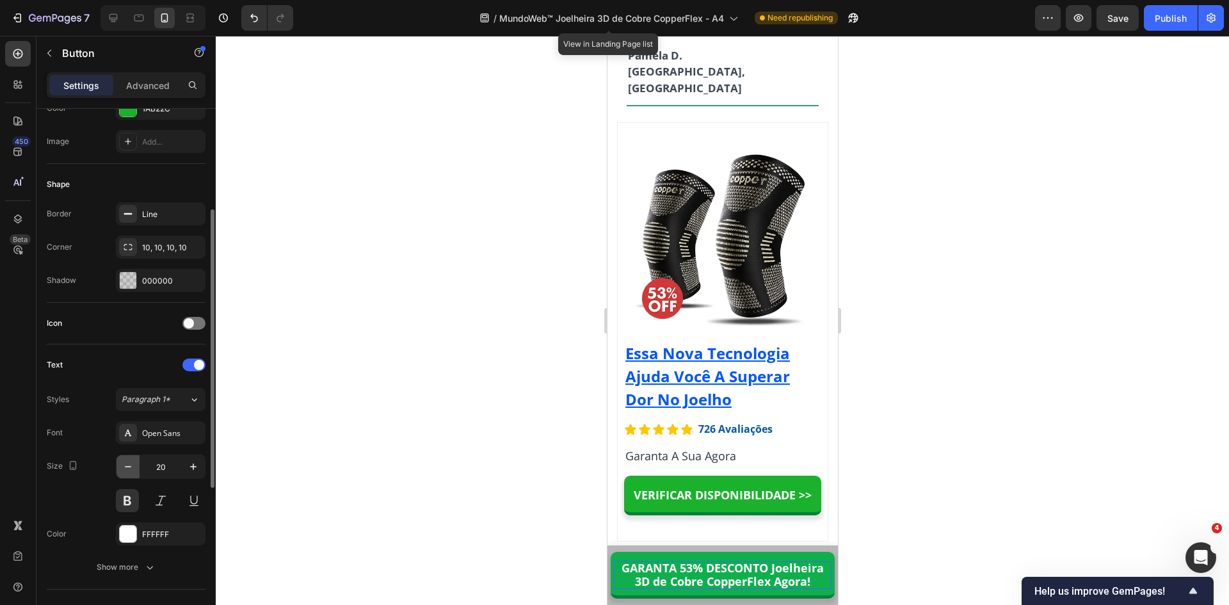
click at [126, 463] on icon "button" at bounding box center [128, 466] width 13 height 13
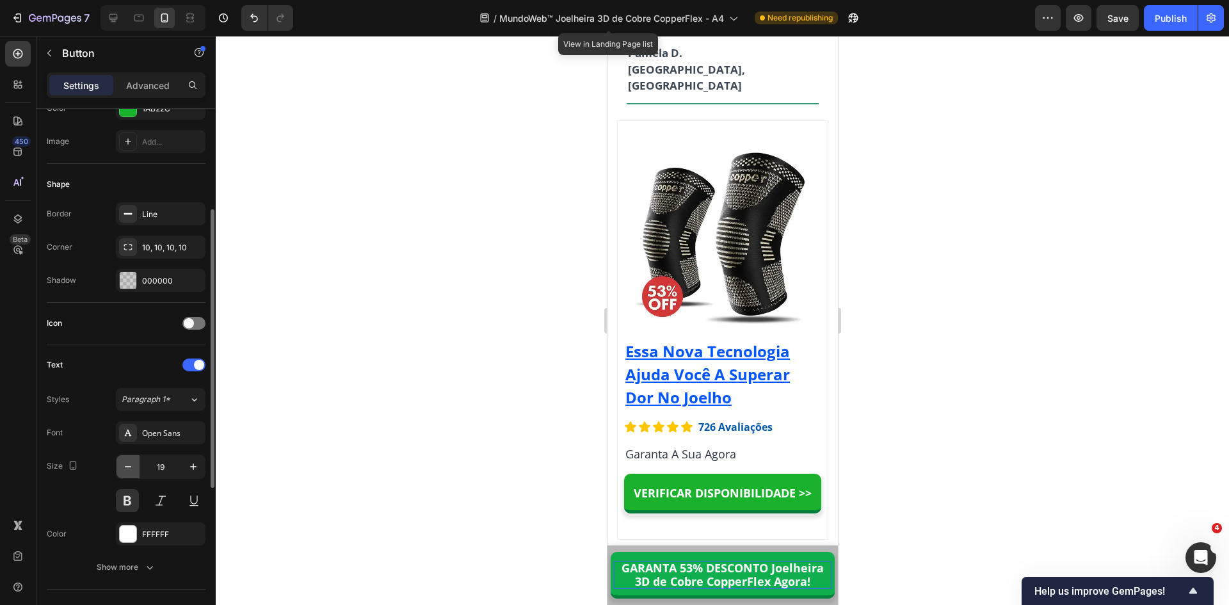
click at [126, 463] on icon "button" at bounding box center [128, 466] width 13 height 13
type input "18"
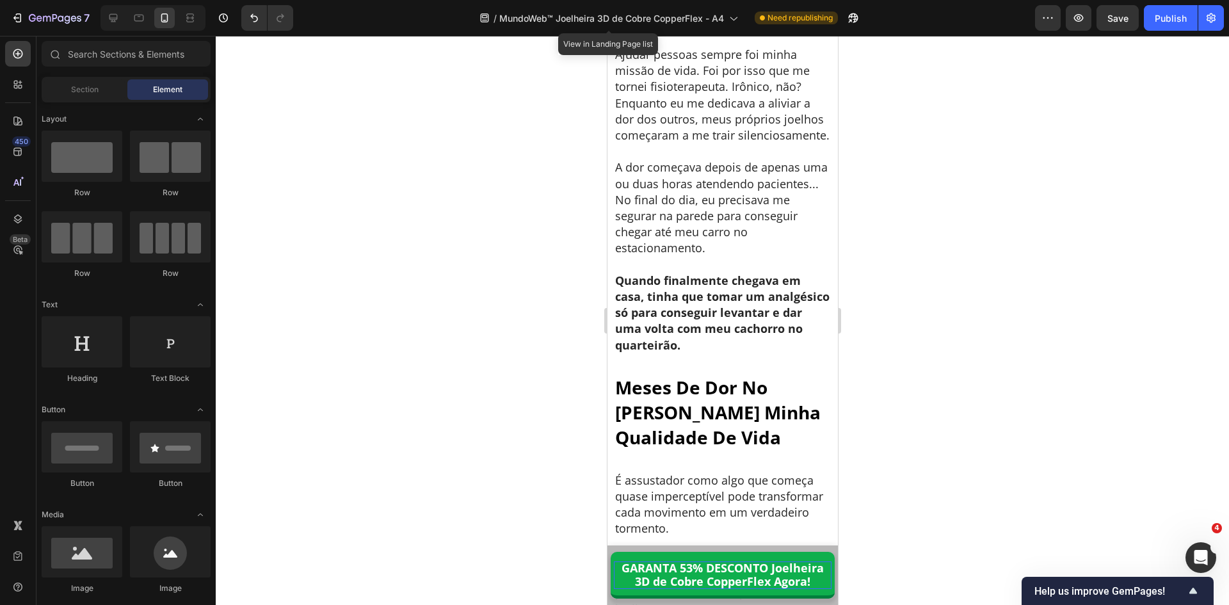
scroll to position [0, 0]
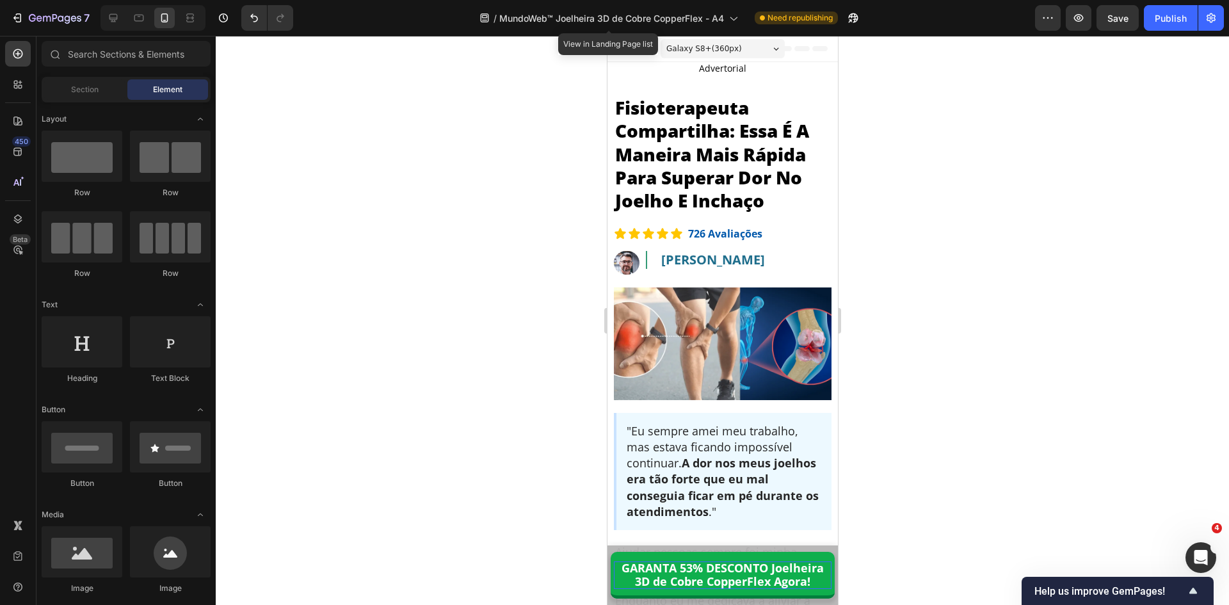
click at [707, 55] on div "Galaxy S8+ ( 360 px)" at bounding box center [722, 48] width 124 height 19
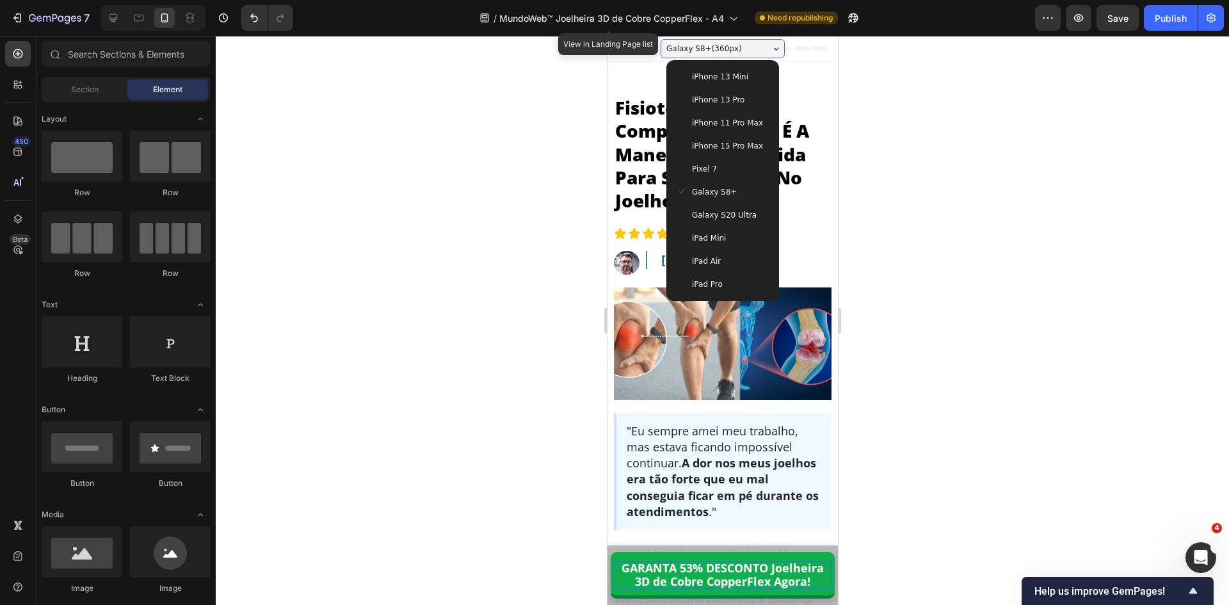
click at [716, 120] on span "iPhone 11 Pro Max" at bounding box center [726, 123] width 71 height 13
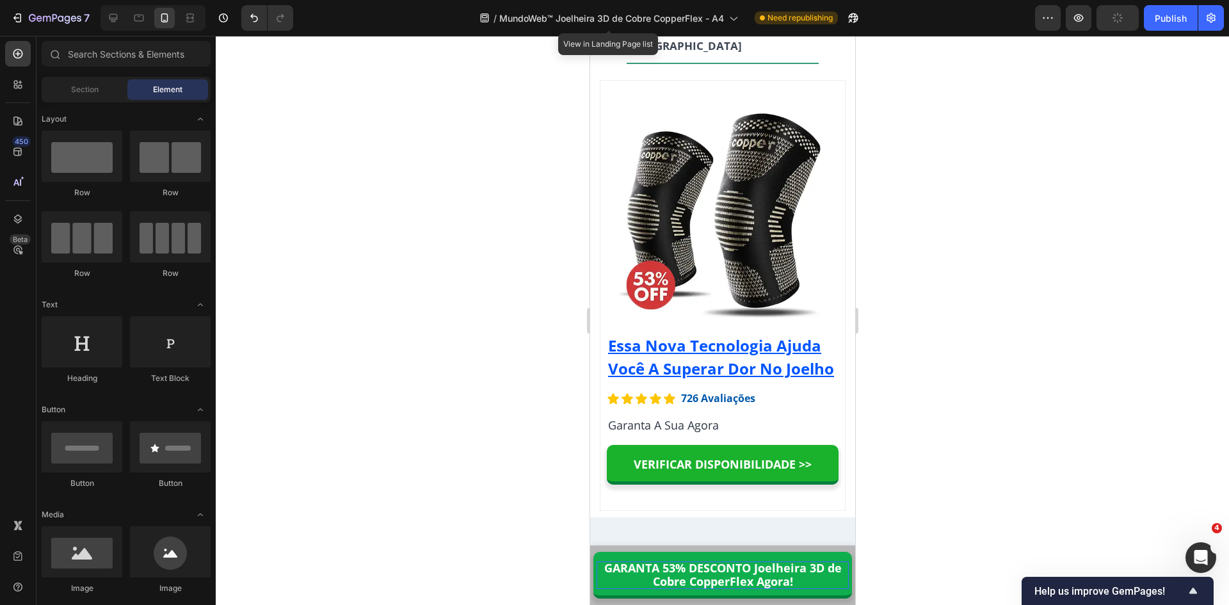
scroll to position [10724, 0]
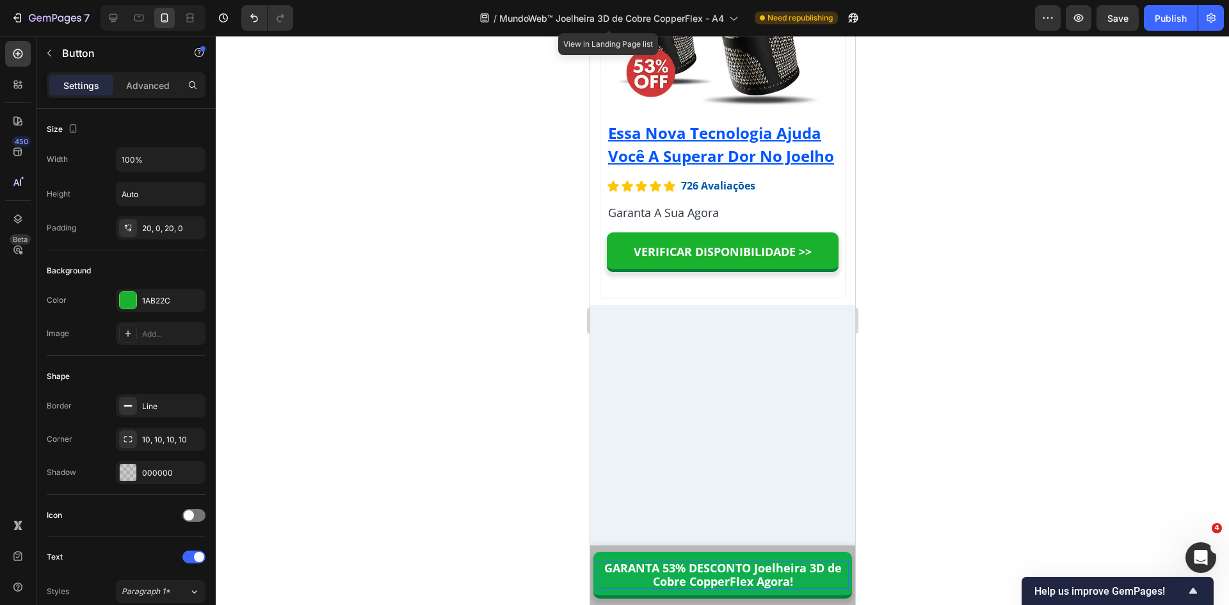
click at [423, 272] on div at bounding box center [722, 320] width 1013 height 569
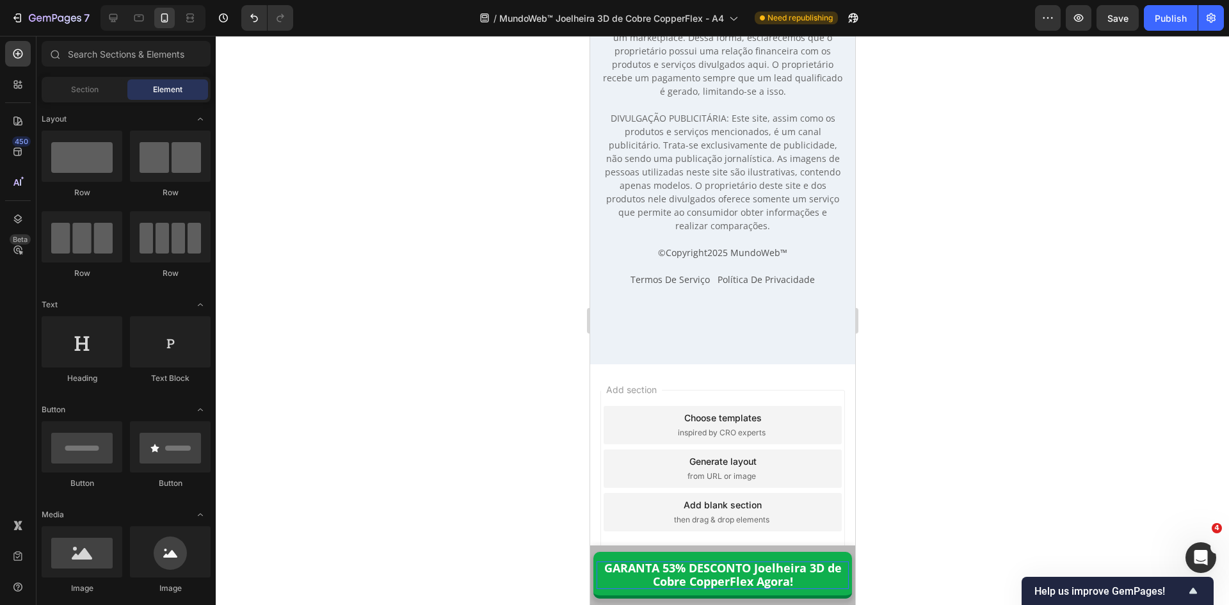
scroll to position [11813, 0]
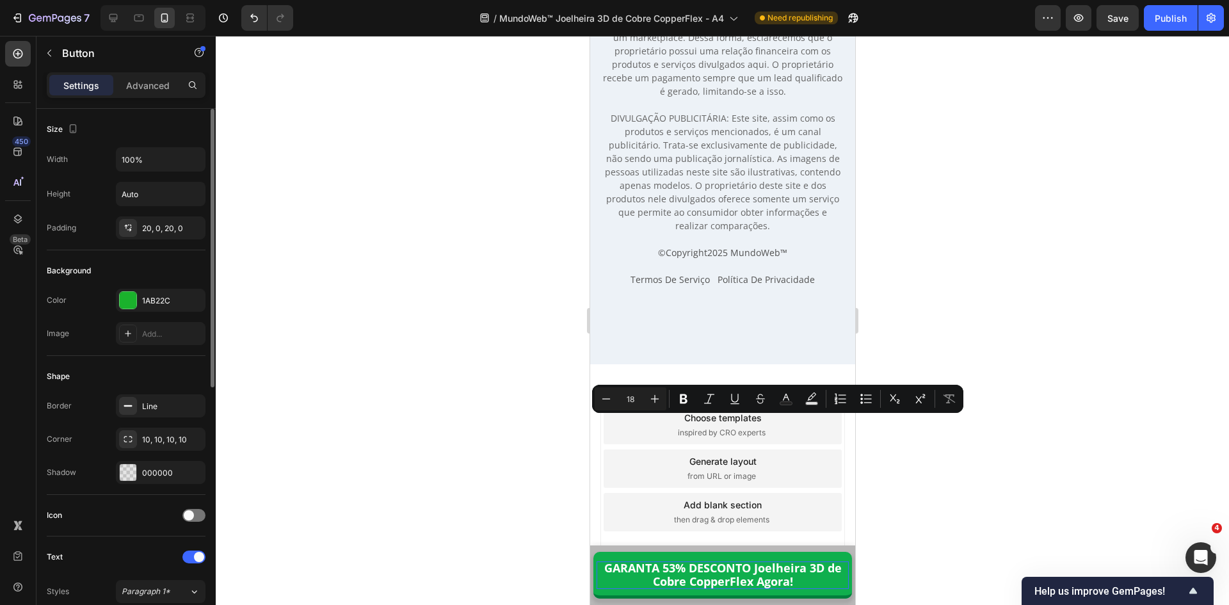
scroll to position [128, 0]
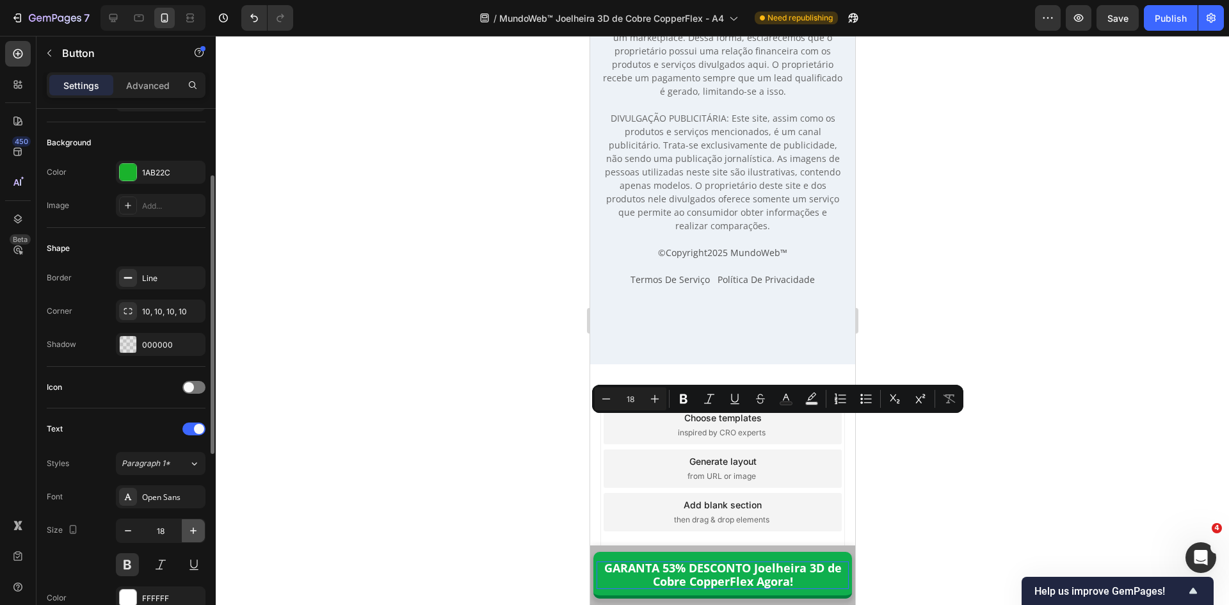
click at [190, 529] on icon "button" at bounding box center [193, 530] width 13 height 13
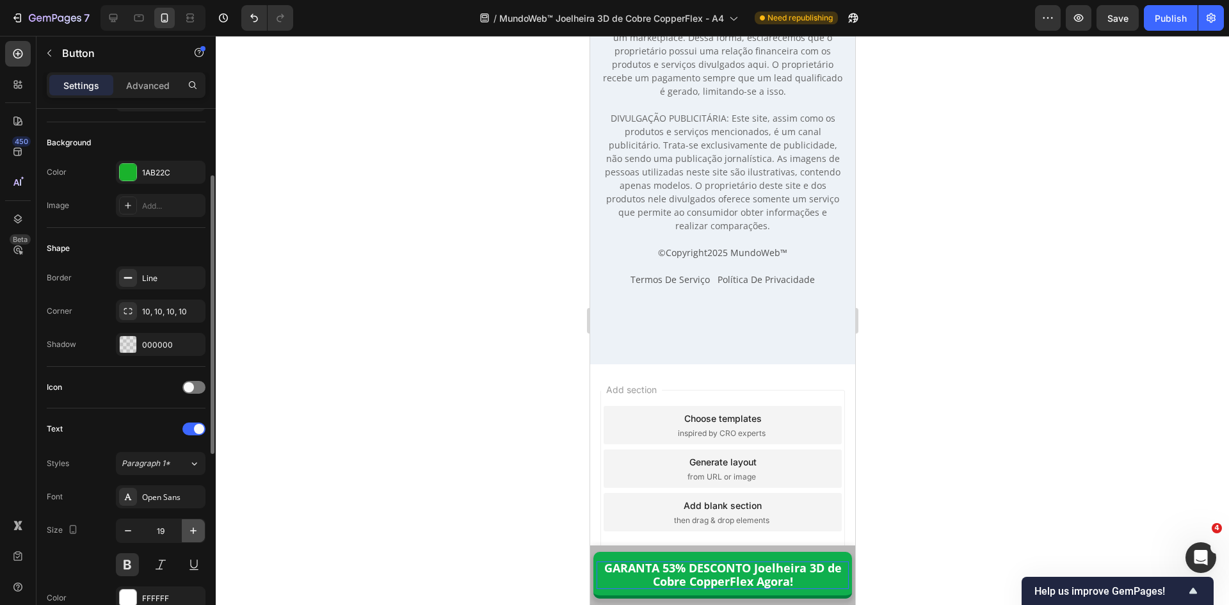
click at [193, 531] on icon "button" at bounding box center [193, 530] width 6 height 6
type input "20"
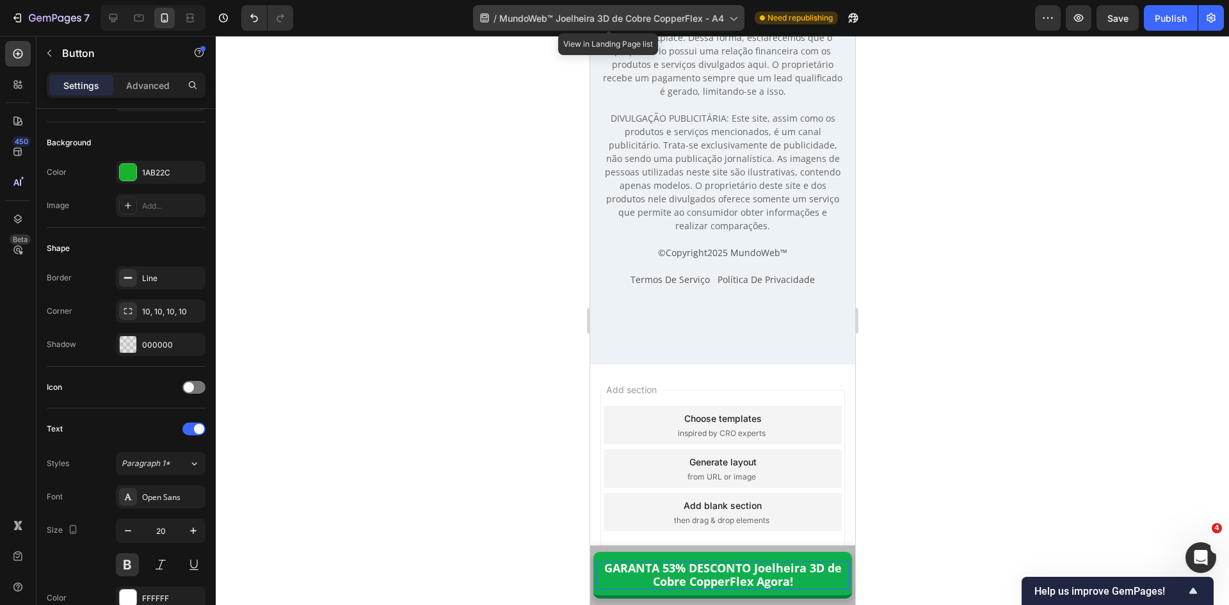
click at [609, 22] on span "MundoWeb™ Joelheira 3D de Cobre CopperFlex - A4" at bounding box center [611, 18] width 225 height 13
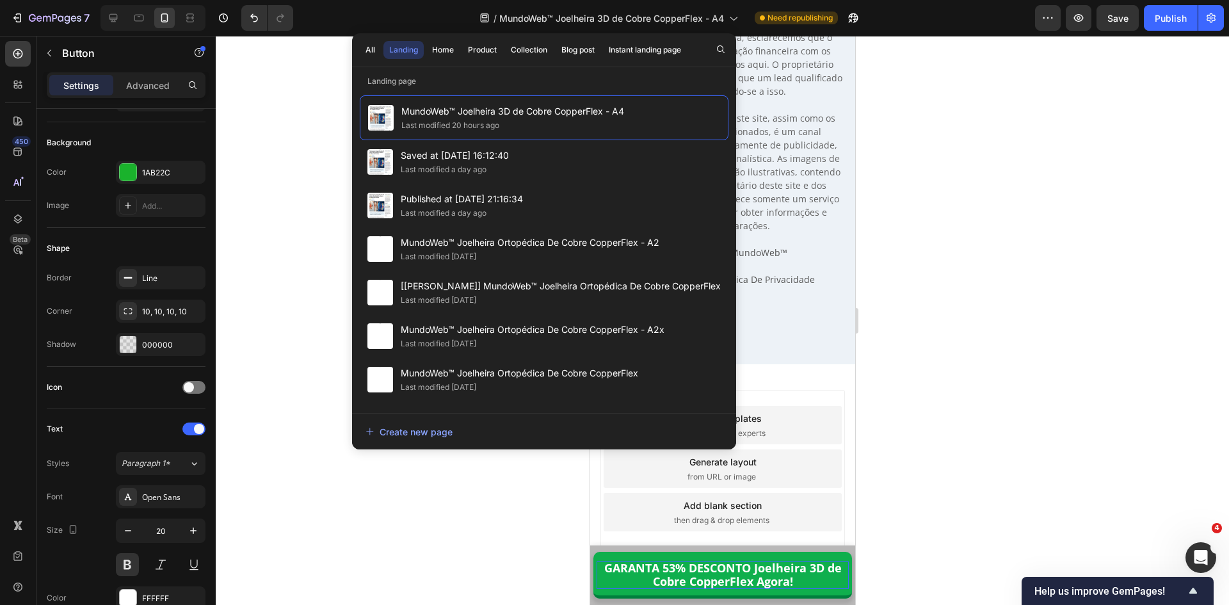
drag, startPoint x: 1033, startPoint y: 161, endPoint x: 933, endPoint y: 197, distance: 105.9
click at [1033, 162] on div at bounding box center [722, 320] width 1013 height 569
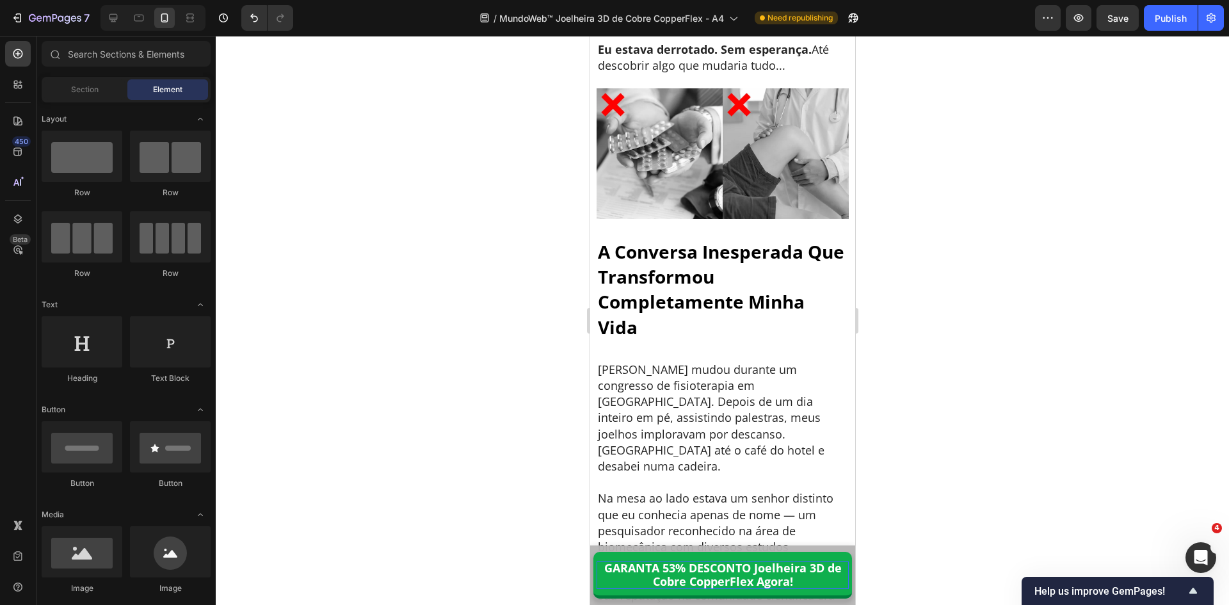
scroll to position [0, 0]
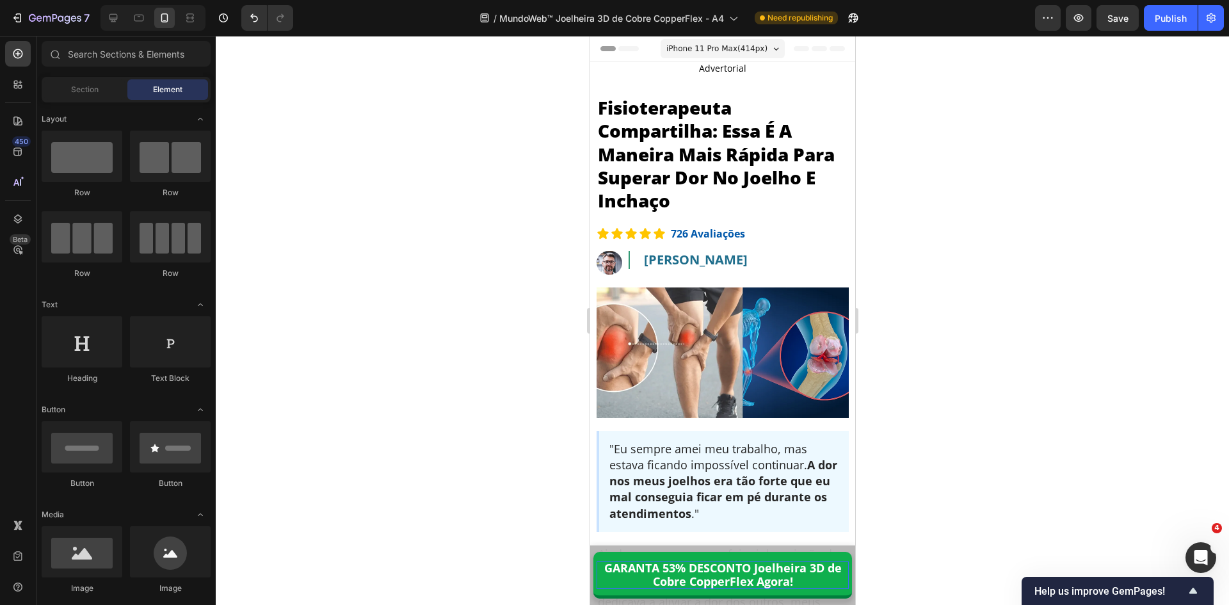
drag, startPoint x: 848, startPoint y: 537, endPoint x: 1384, endPoint y: 67, distance: 713.1
click at [730, 51] on span "iPhone 11 Pro Max ( 414 px)" at bounding box center [716, 48] width 101 height 13
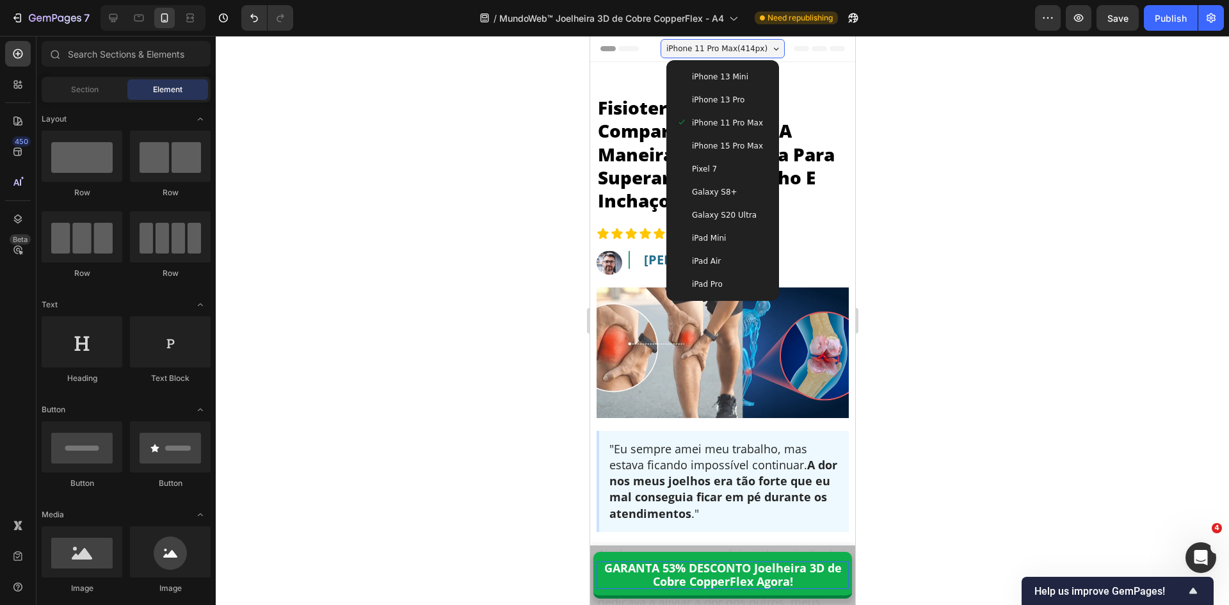
click at [727, 197] on div "Galaxy S8+" at bounding box center [722, 192] width 92 height 13
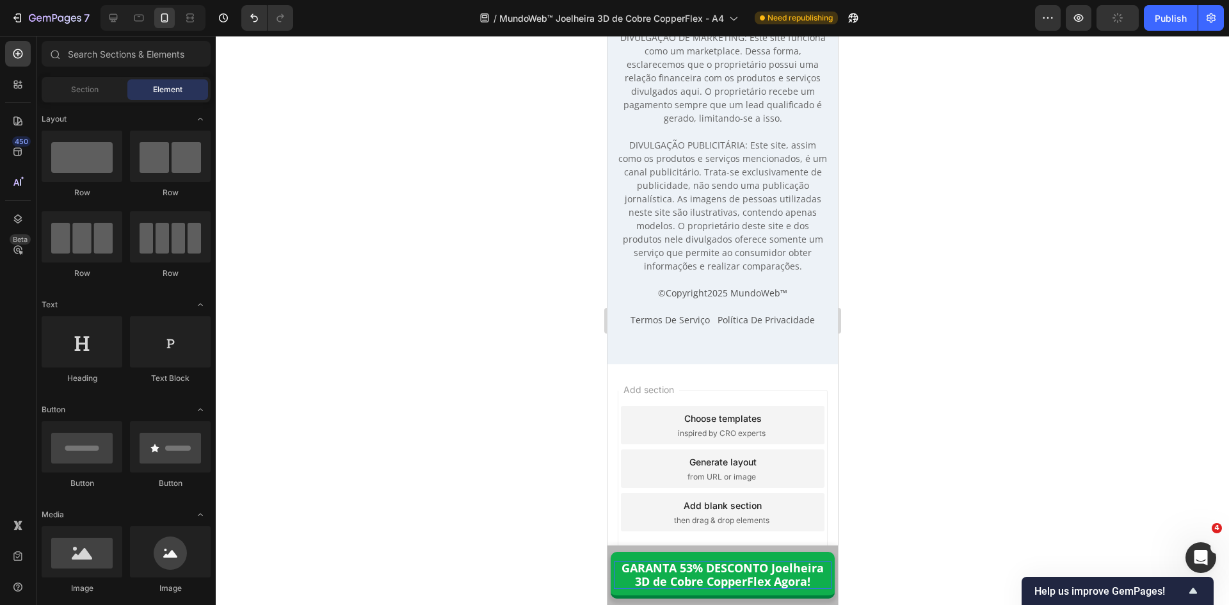
scroll to position [12874, 0]
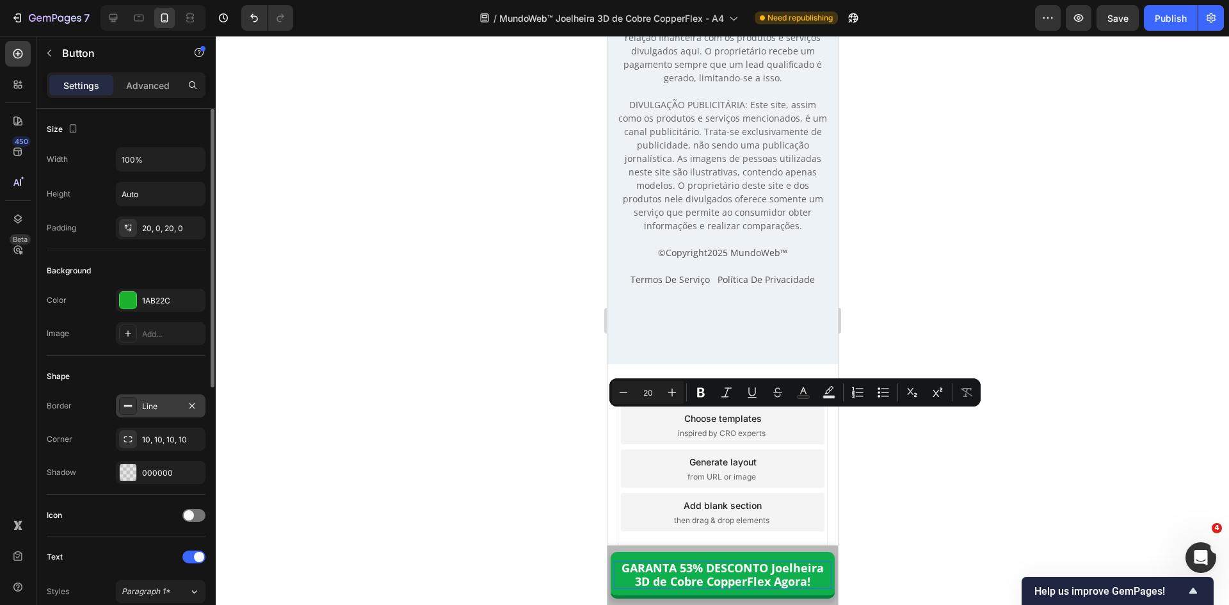
scroll to position [320, 0]
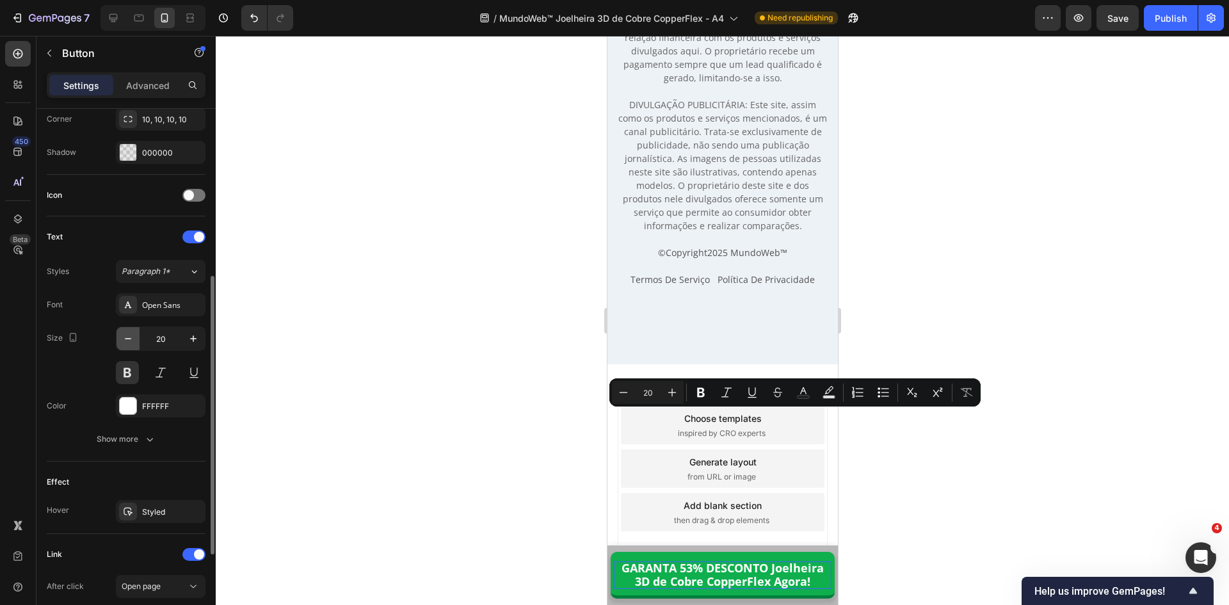
click at [129, 342] on icon "button" at bounding box center [128, 338] width 13 height 13
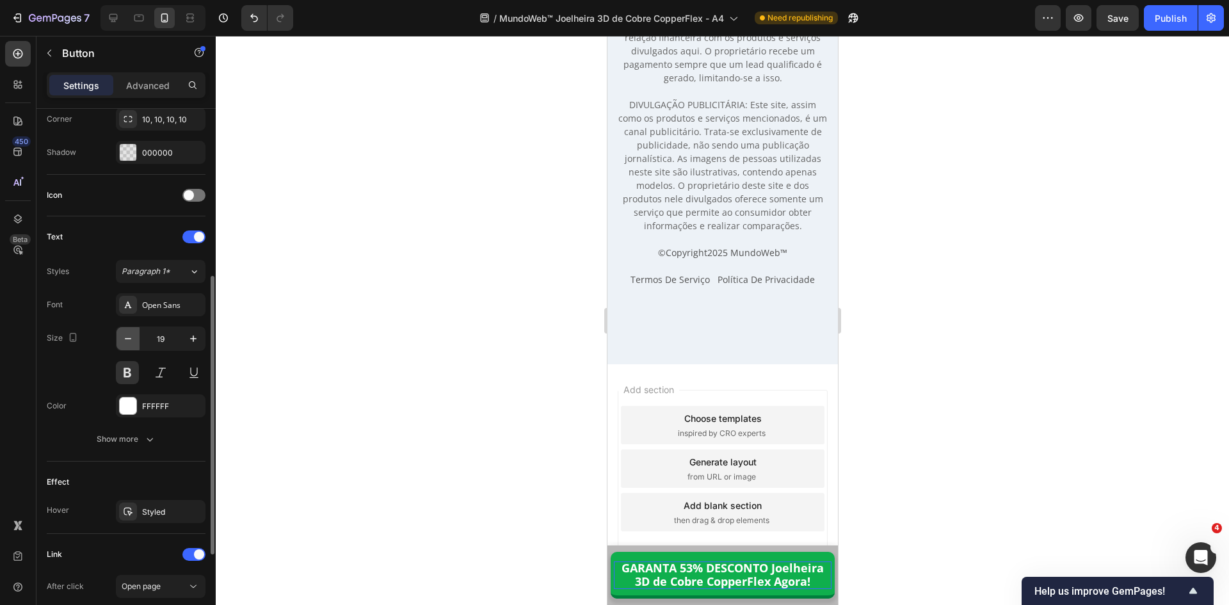
click at [129, 342] on icon "button" at bounding box center [128, 338] width 13 height 13
click at [140, 20] on icon at bounding box center [139, 18] width 13 height 13
type input "17"
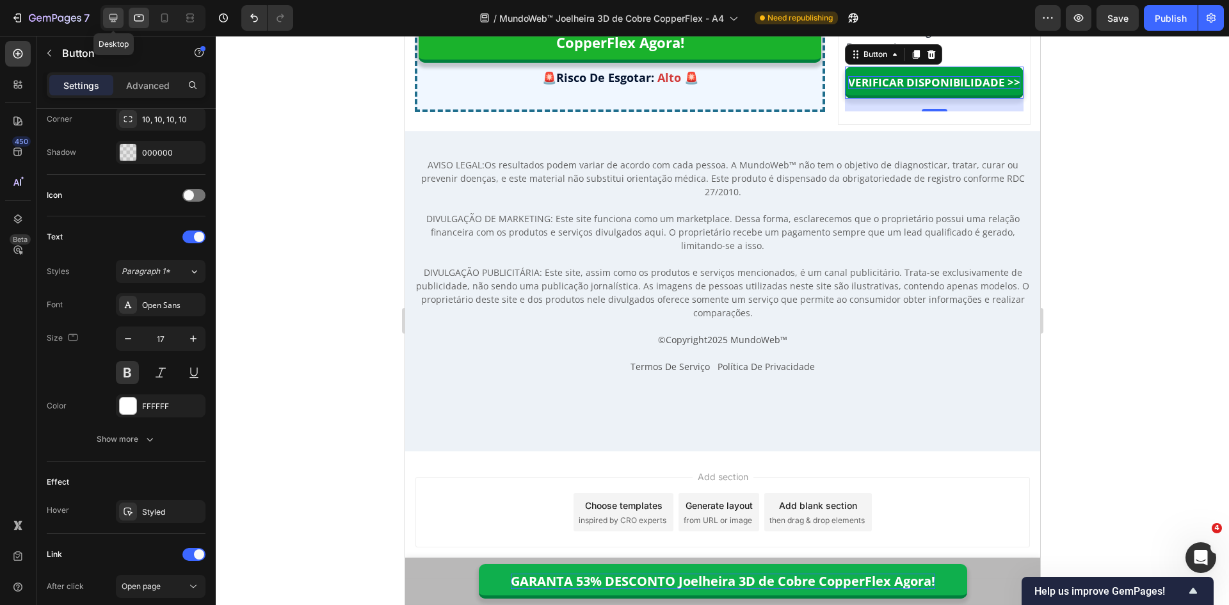
click at [110, 18] on icon at bounding box center [113, 18] width 8 height 8
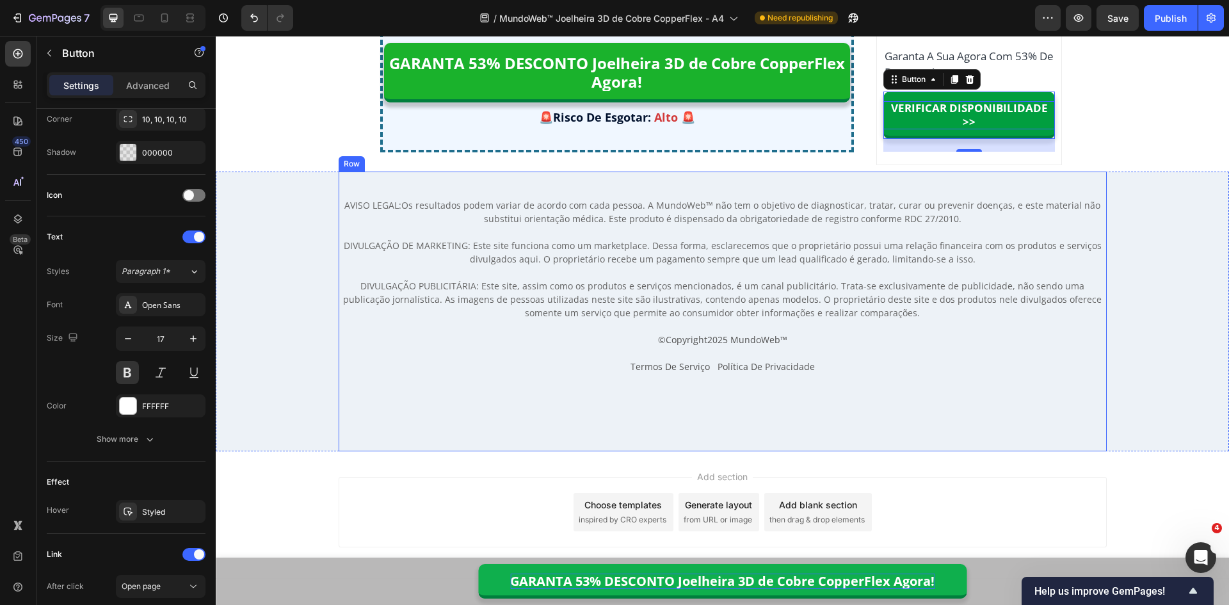
scroll to position [9851, 0]
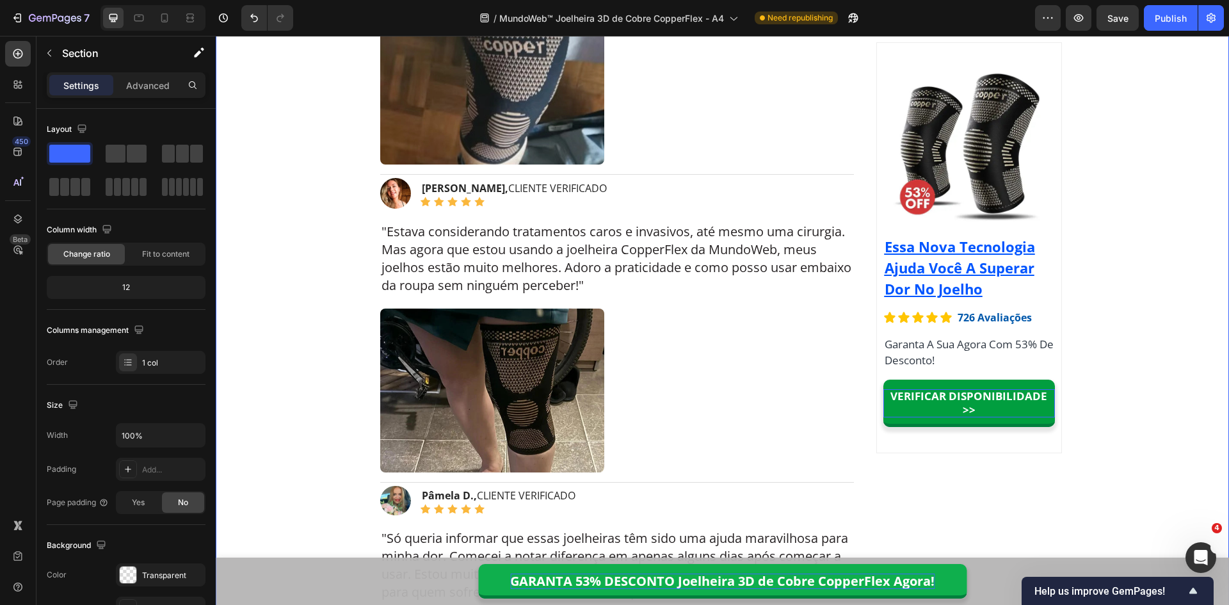
scroll to position [7930, 0]
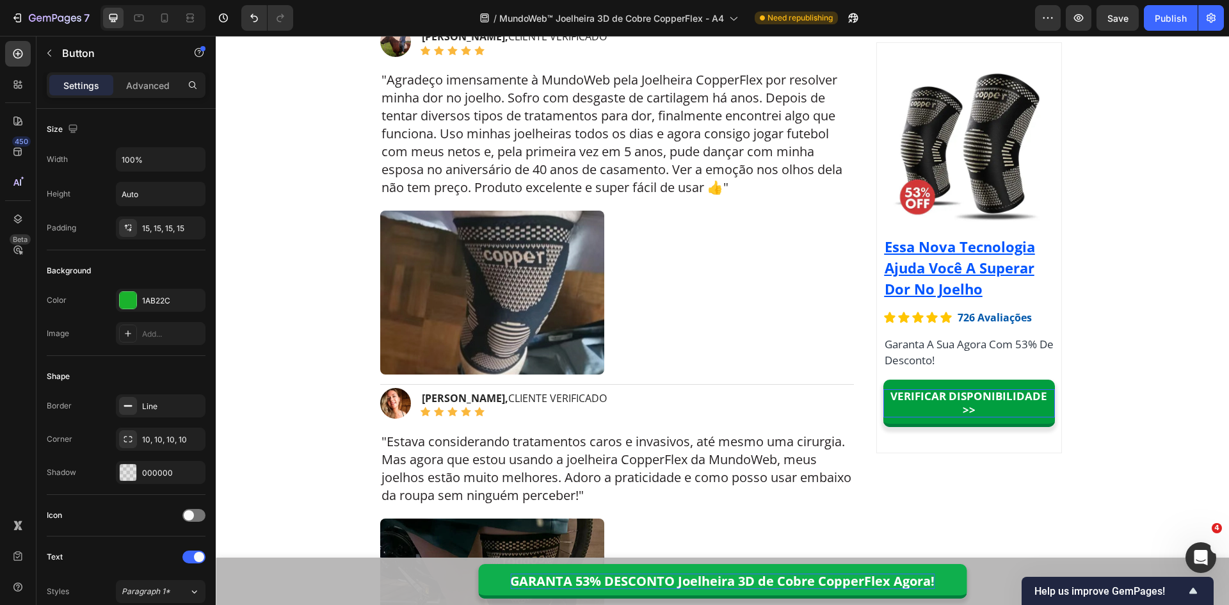
scroll to position [0, 0]
click at [165, 16] on icon at bounding box center [164, 18] width 13 height 13
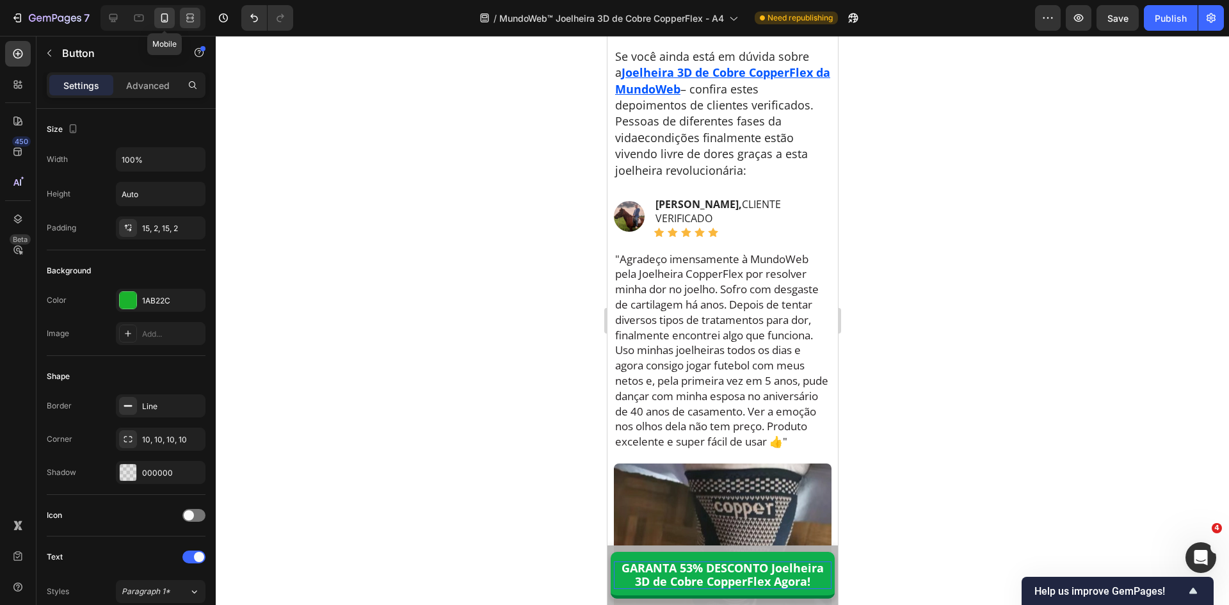
scroll to position [9628, 0]
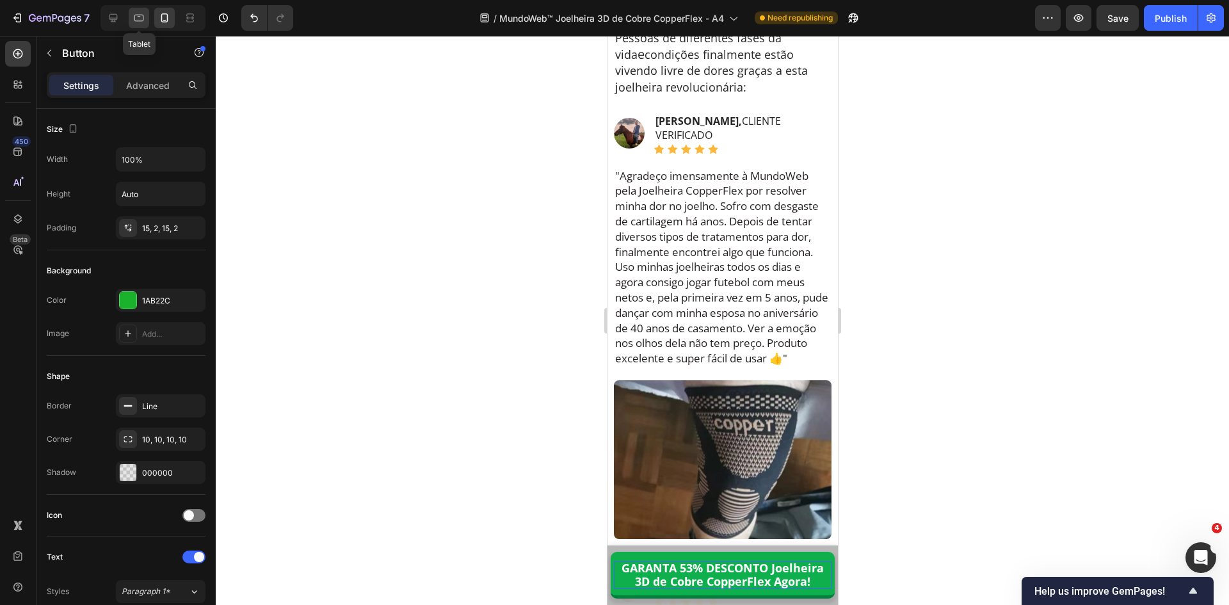
click at [139, 21] on icon at bounding box center [139, 18] width 10 height 7
type input "20"
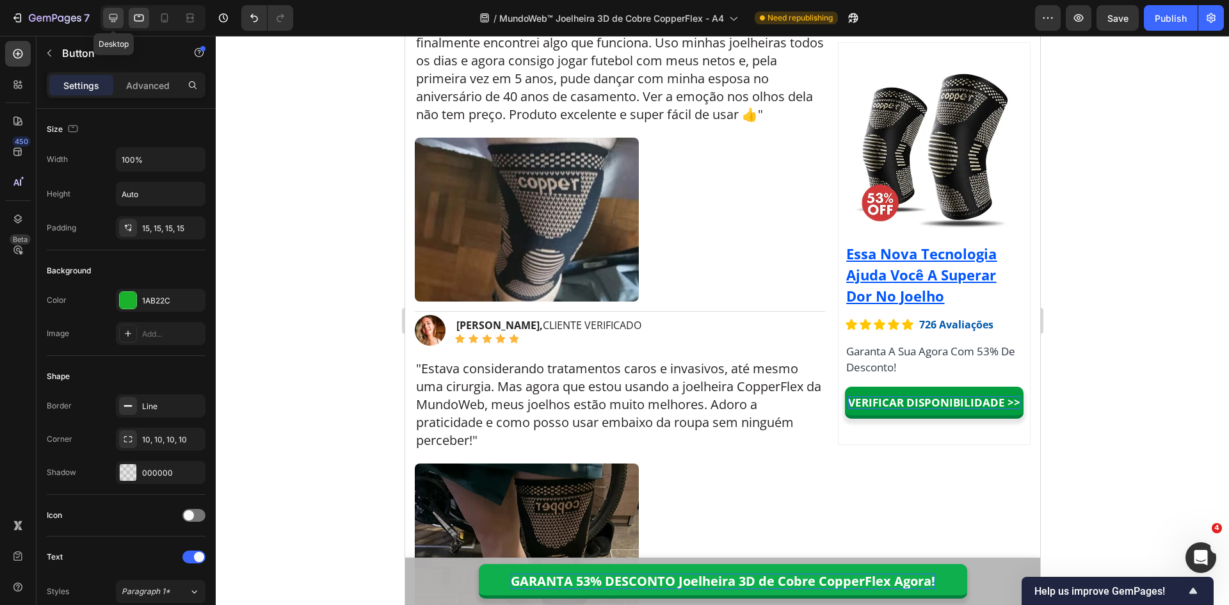
scroll to position [8702, 0]
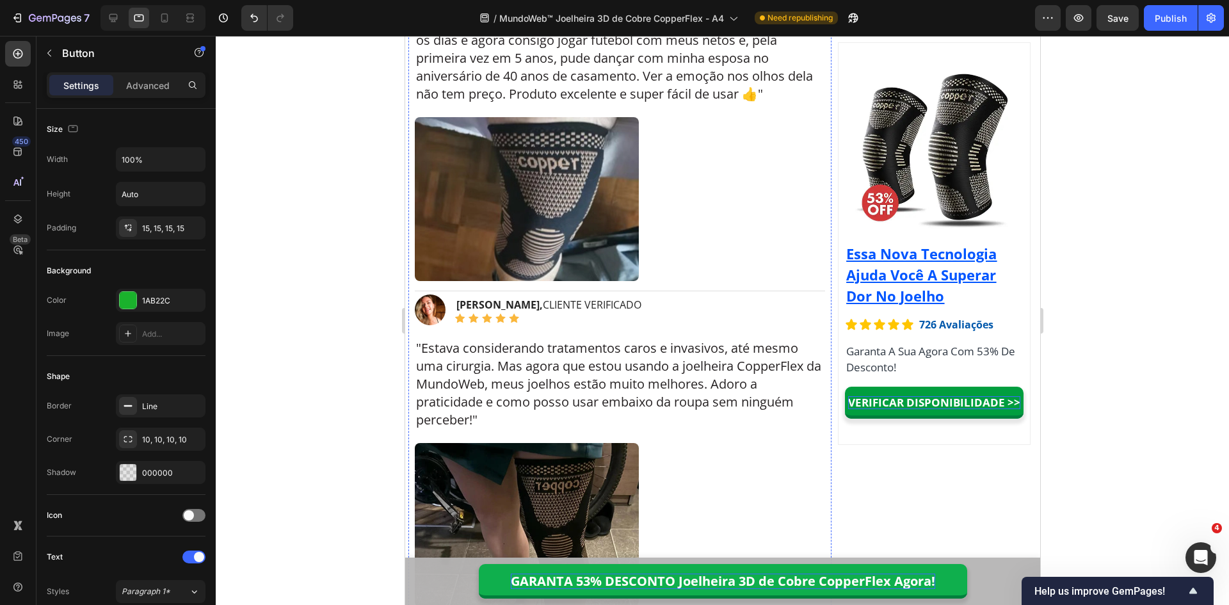
click at [323, 189] on div at bounding box center [722, 320] width 1013 height 569
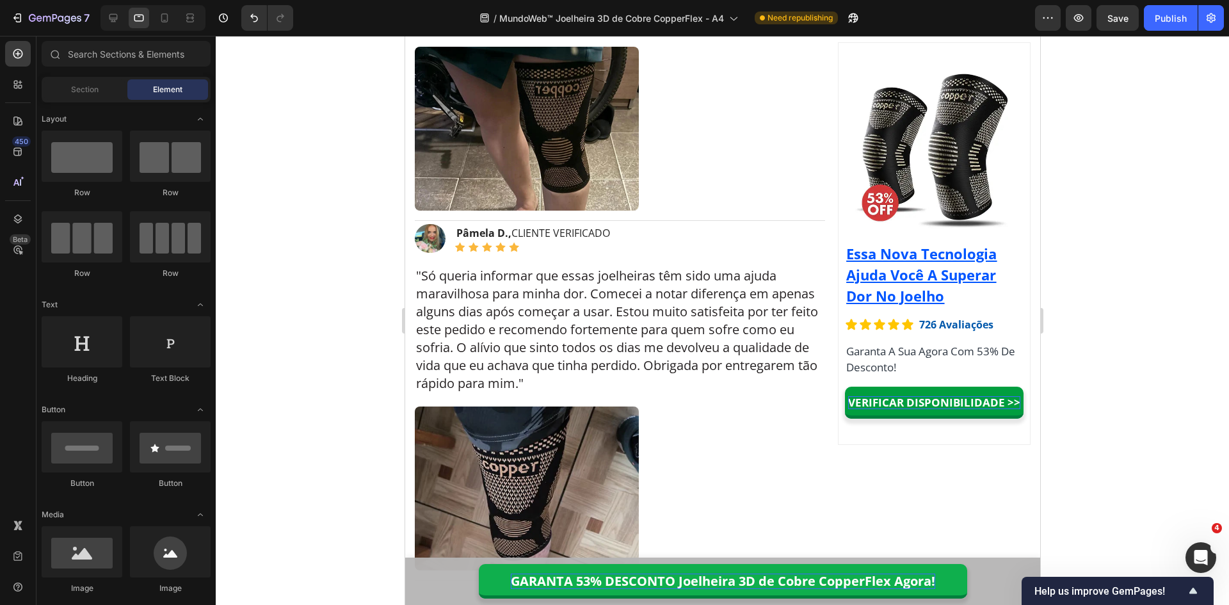
scroll to position [9470, 0]
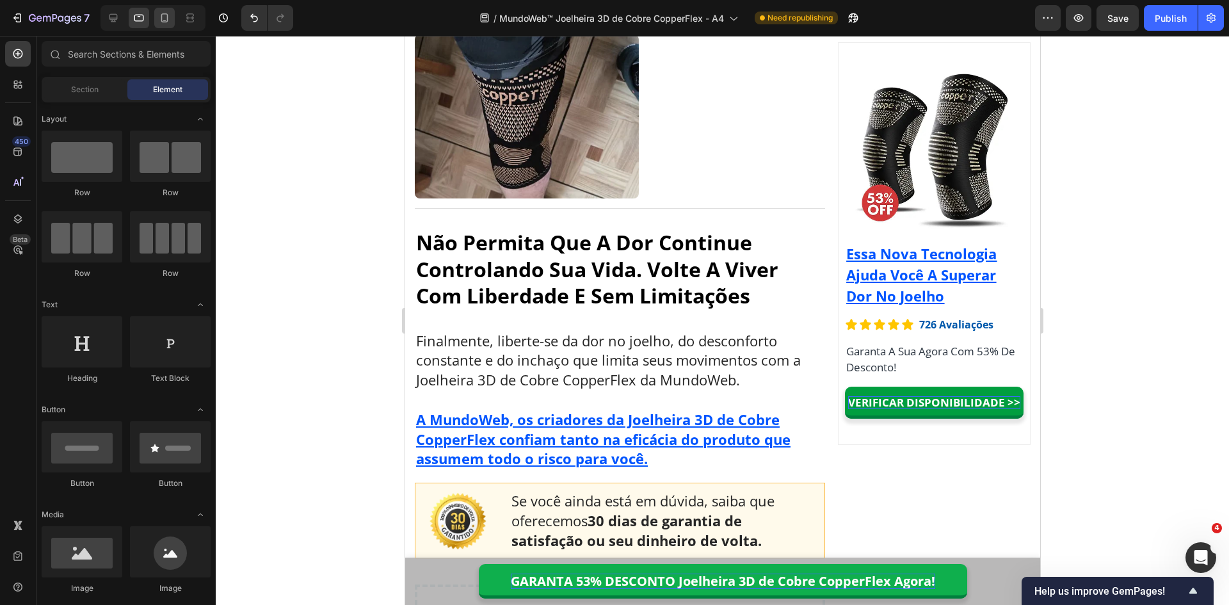
click at [170, 12] on div at bounding box center [164, 18] width 20 height 20
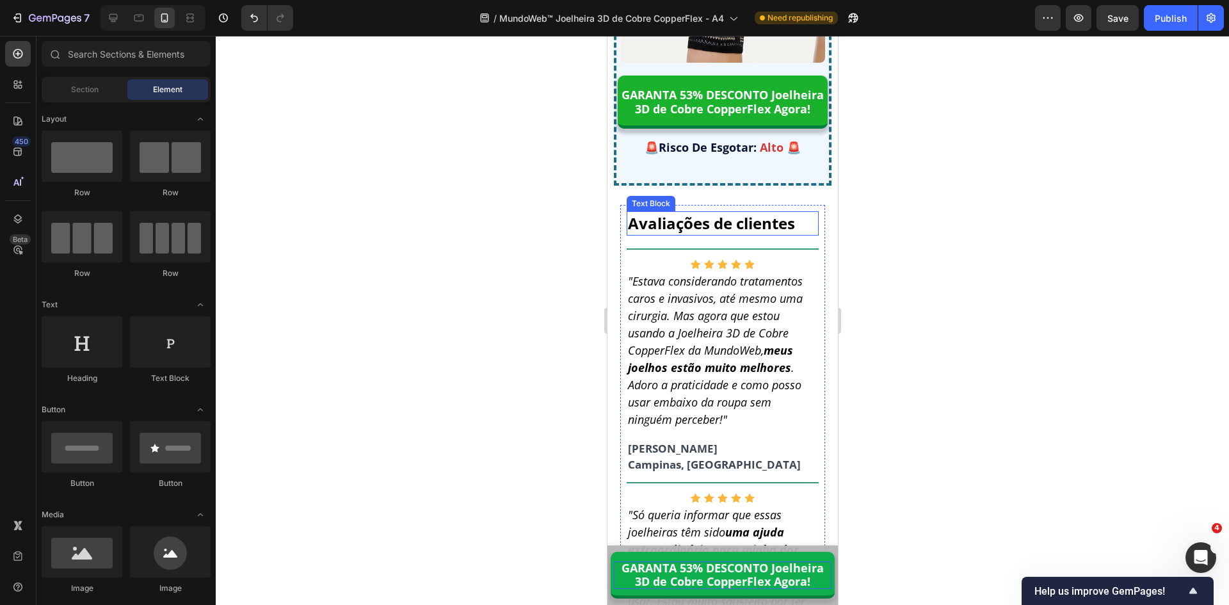
scroll to position [11756, 0]
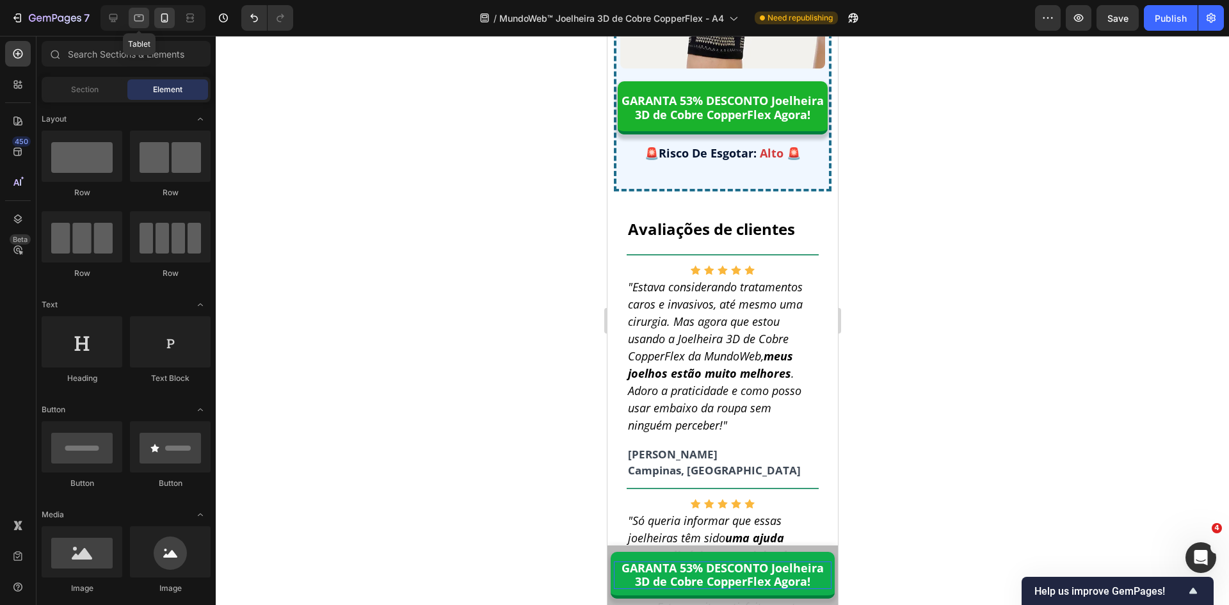
click at [132, 22] on div at bounding box center [139, 18] width 20 height 20
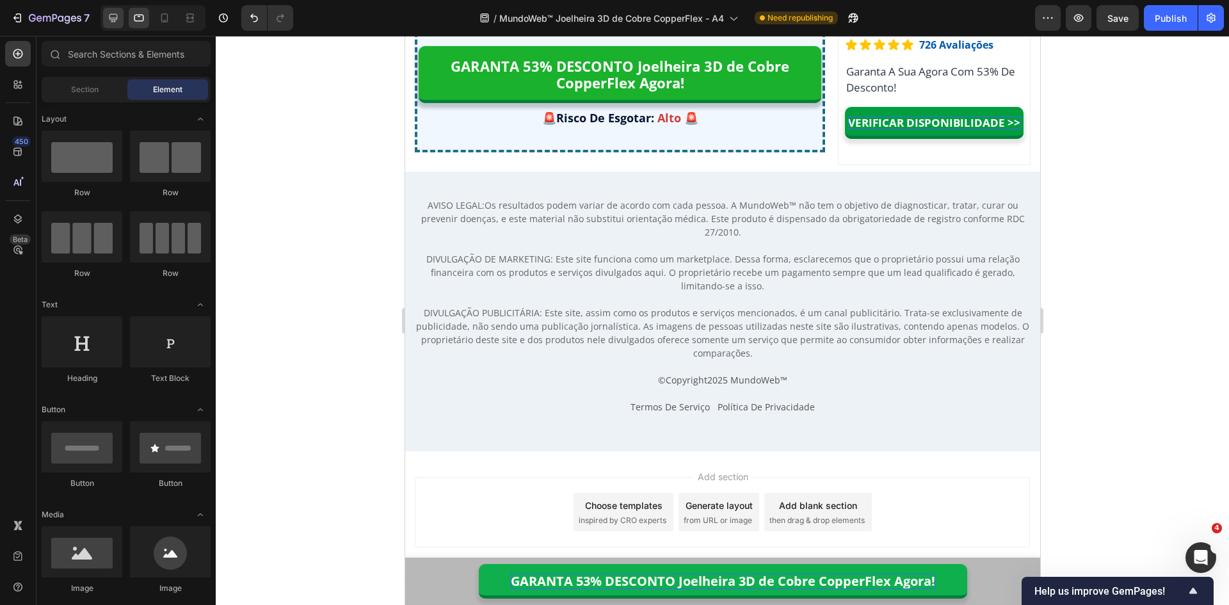
scroll to position [10742, 0]
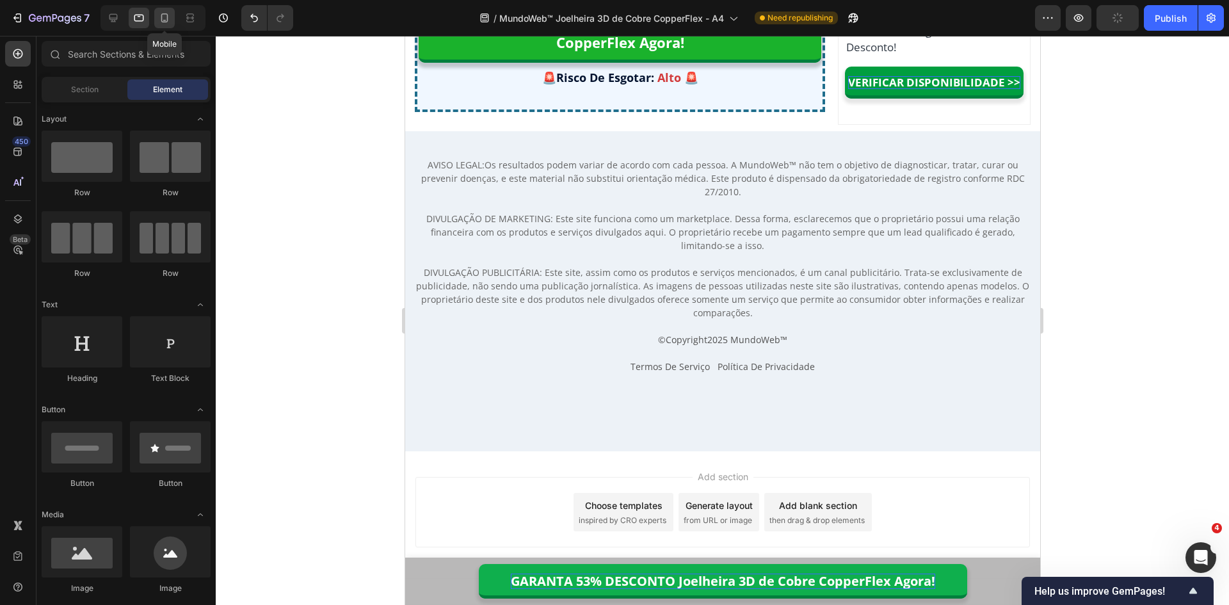
click at [164, 19] on icon at bounding box center [164, 18] width 13 height 13
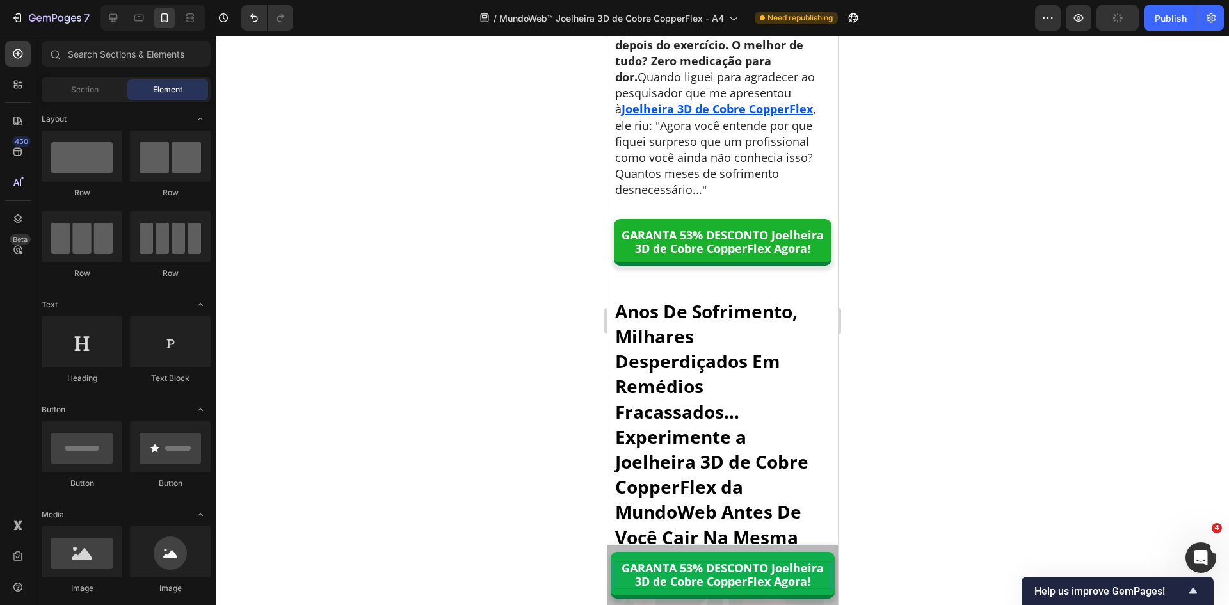
scroll to position [8104, 0]
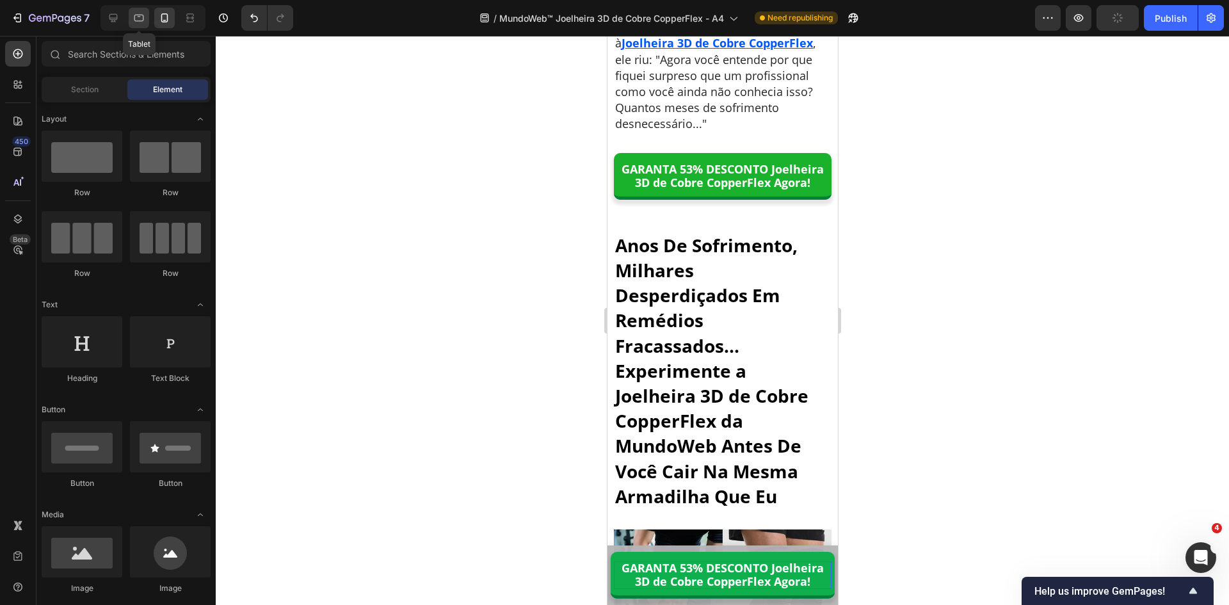
click at [132, 15] on div at bounding box center [139, 18] width 20 height 20
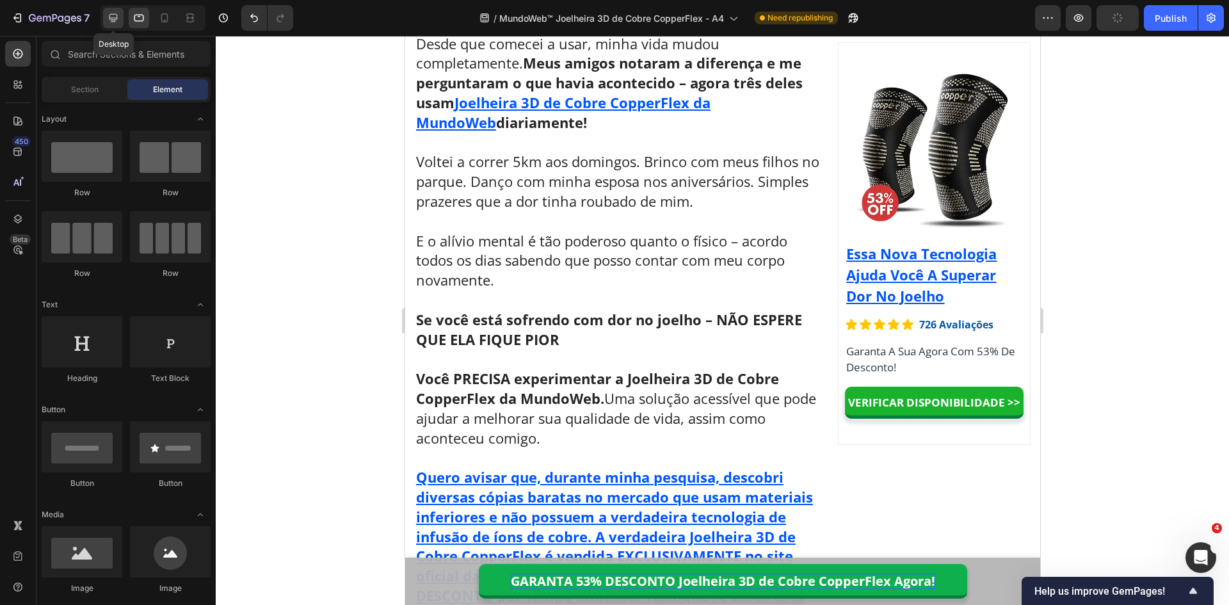
scroll to position [7387, 0]
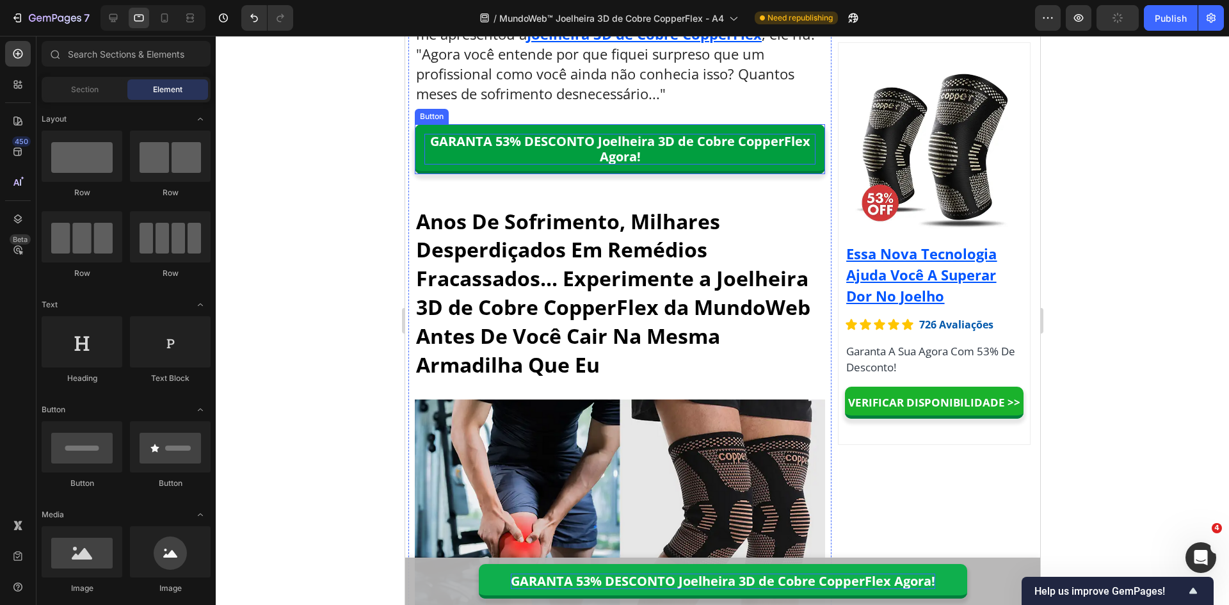
click at [657, 143] on p "GARANTA 53% DESCONTO Joelheira 3D de Cobre CopperFlex Agora!" at bounding box center [619, 149] width 391 height 31
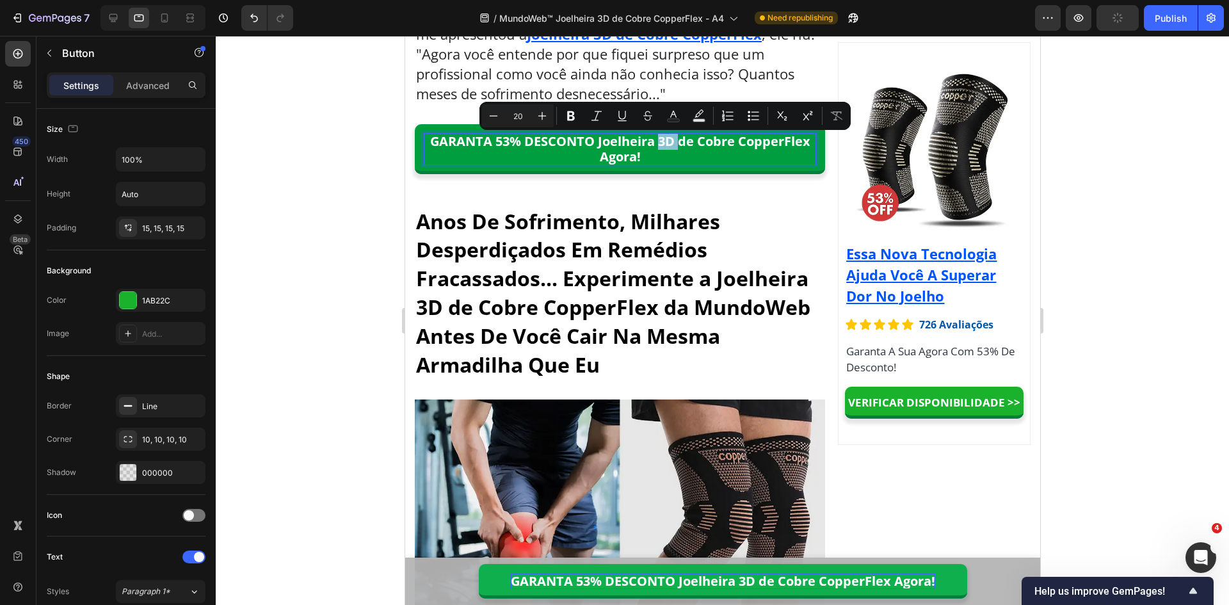
click at [656, 143] on p "GARANTA 53% DESCONTO Joelheira 3D de Cobre CopperFlex Agora!" at bounding box center [619, 149] width 391 height 31
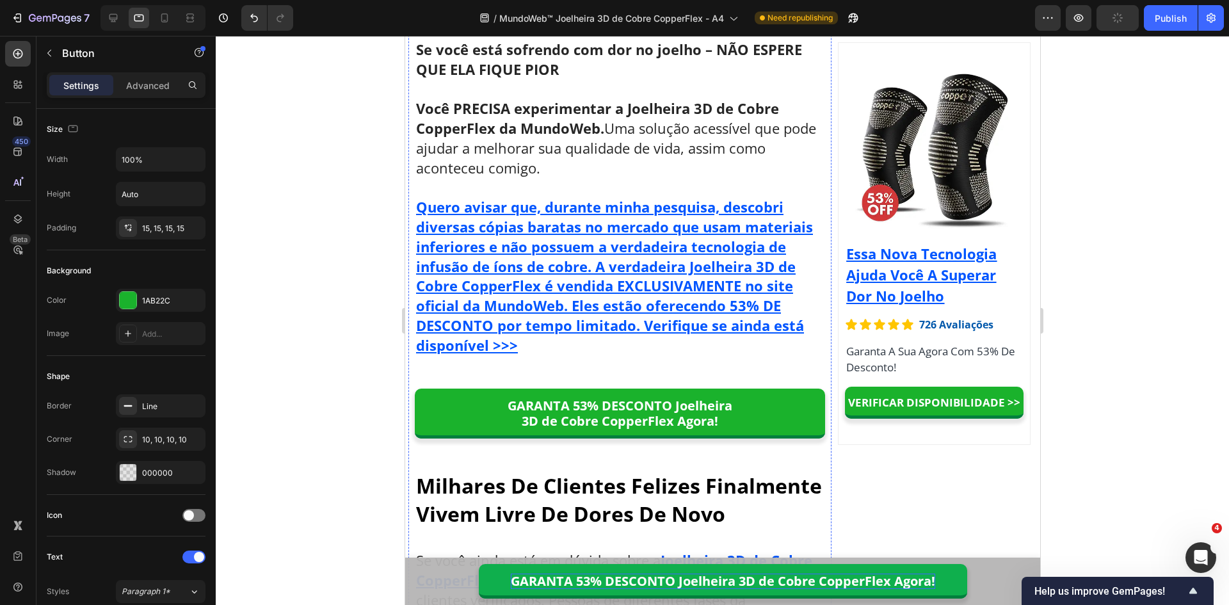
scroll to position [8539, 0]
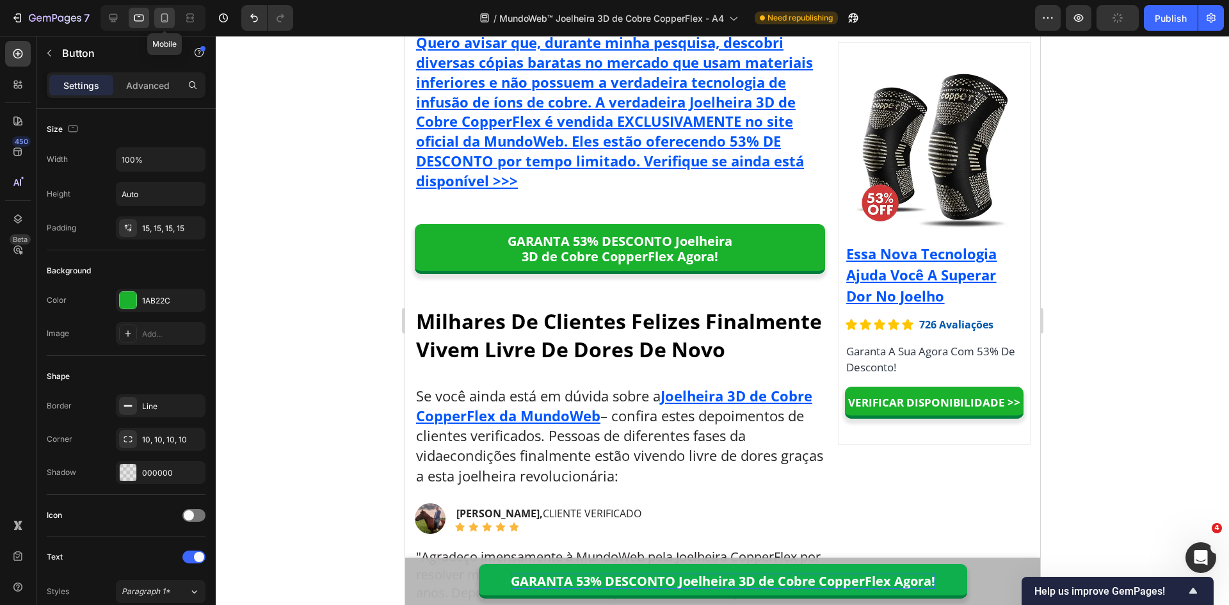
click at [171, 16] on icon at bounding box center [164, 18] width 13 height 13
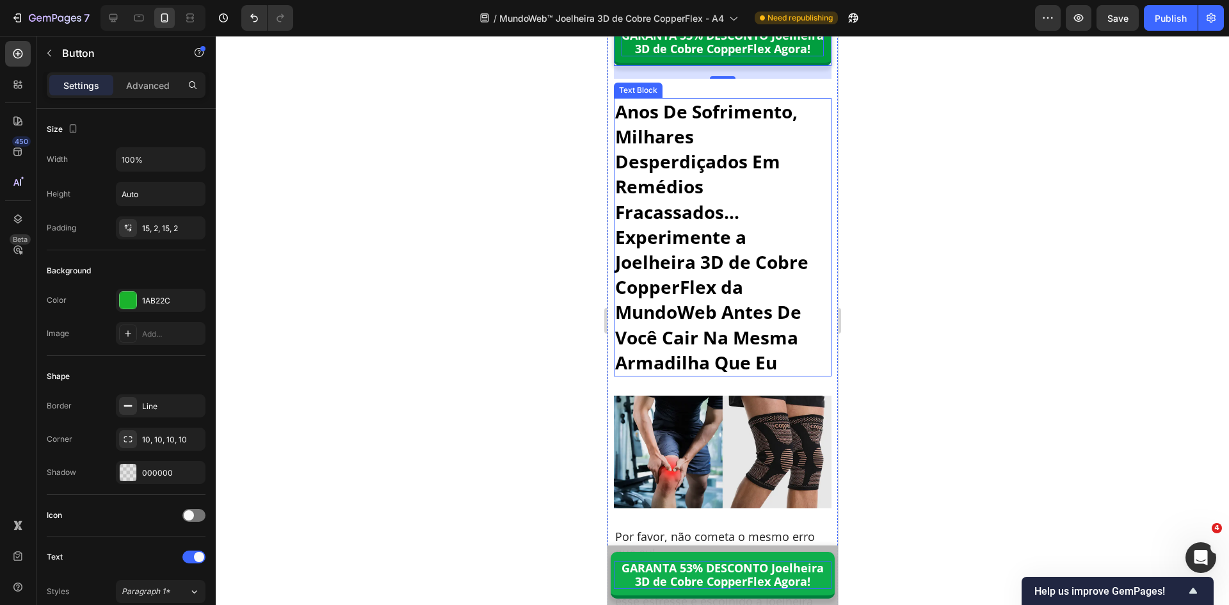
scroll to position [8209, 0]
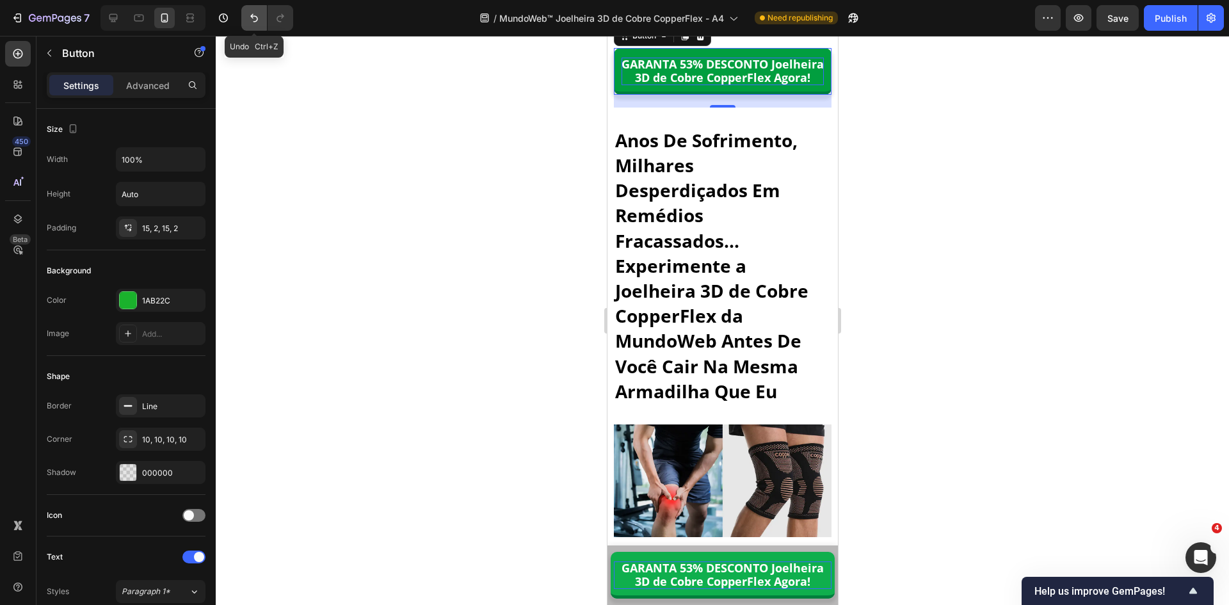
click at [250, 17] on icon "Undo/Redo" at bounding box center [254, 18] width 13 height 13
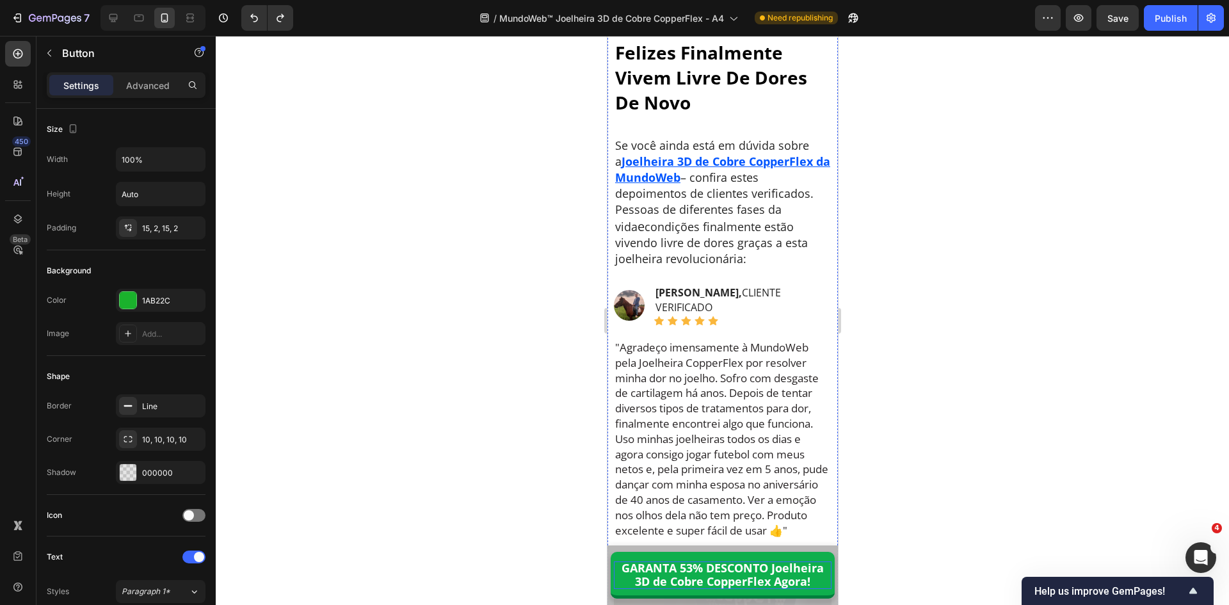
scroll to position [9554, 0]
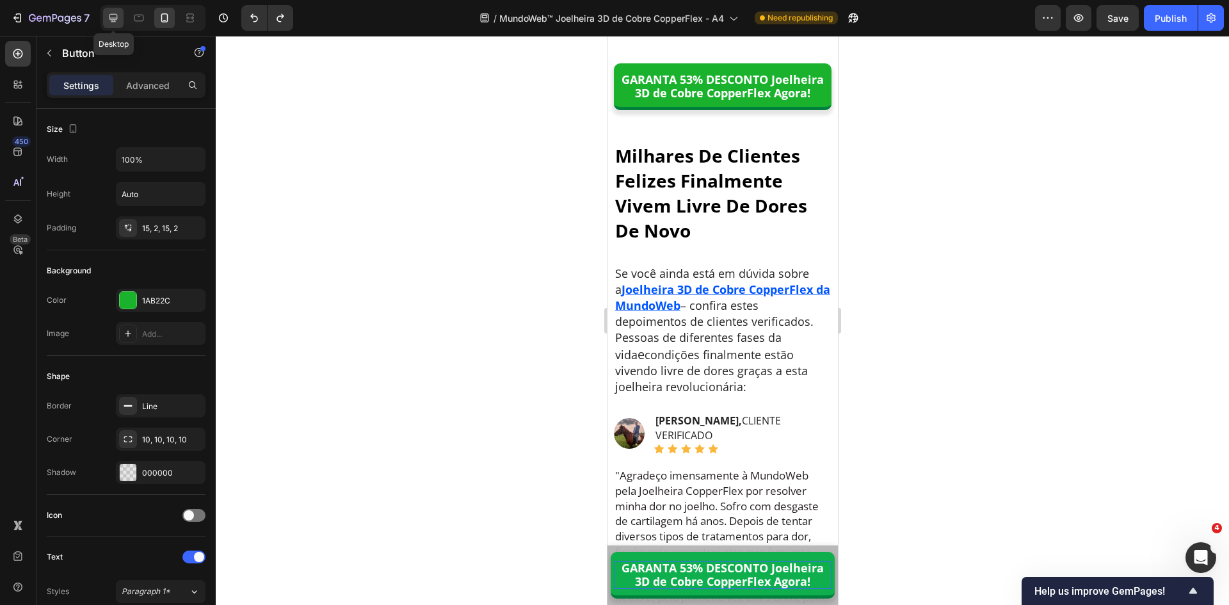
click at [114, 13] on icon at bounding box center [113, 18] width 13 height 13
type input "22"
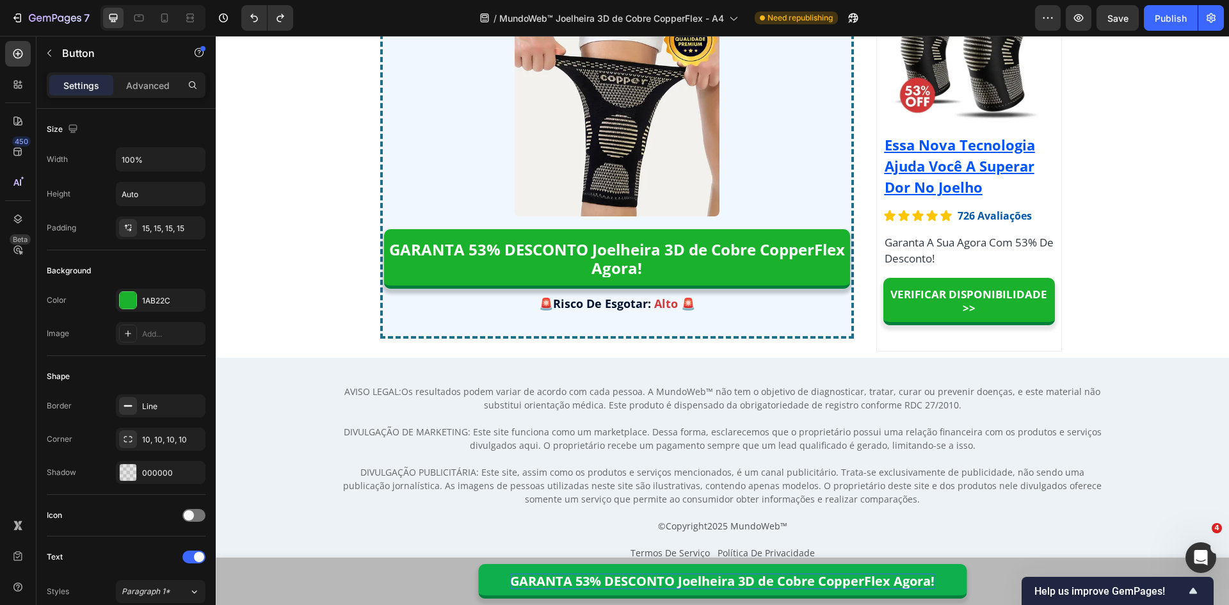
scroll to position [9997, 0]
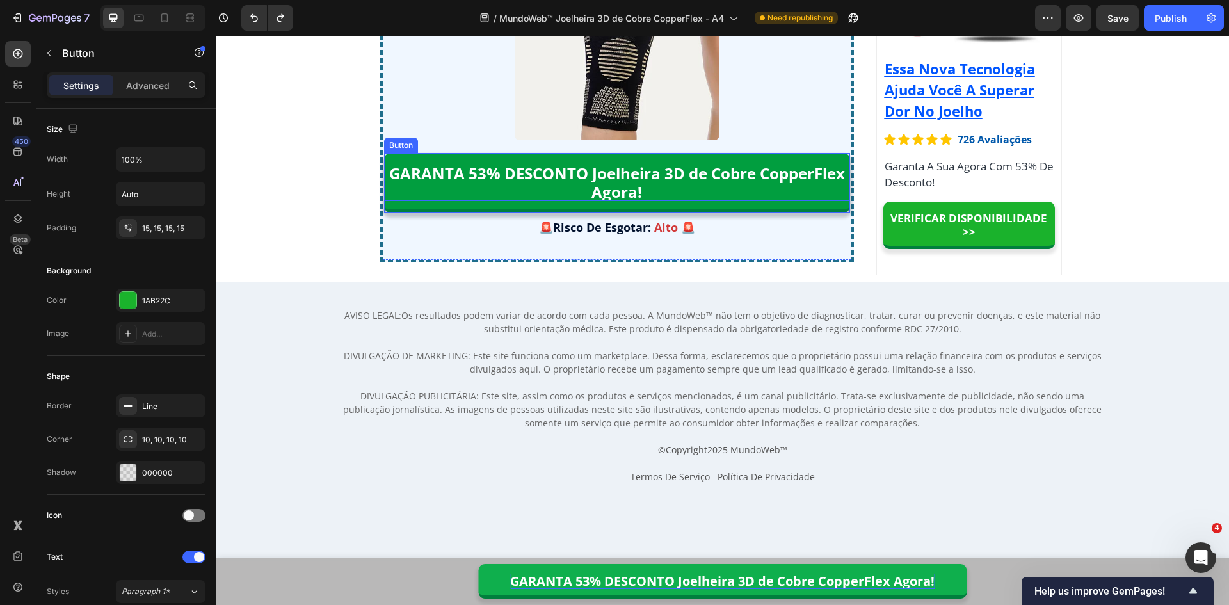
click at [410, 169] on p "GARANTA 53% DESCONTO Joelheira 3D de Cobre CopperFlex Agora!" at bounding box center [617, 183] width 466 height 37
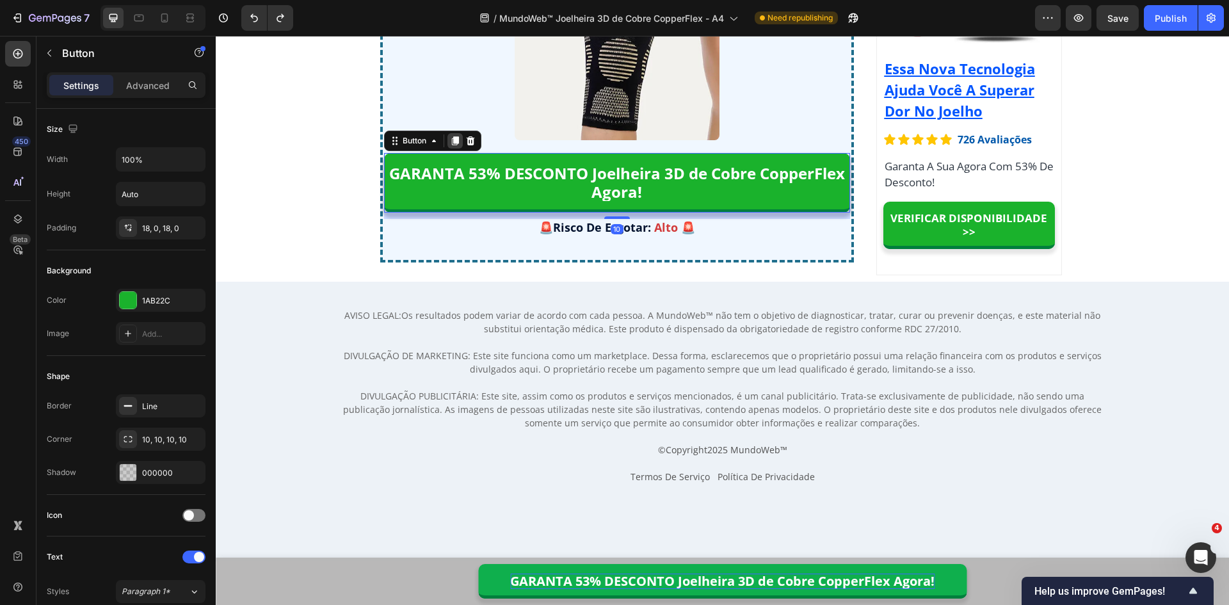
click at [450, 143] on icon at bounding box center [455, 141] width 10 height 10
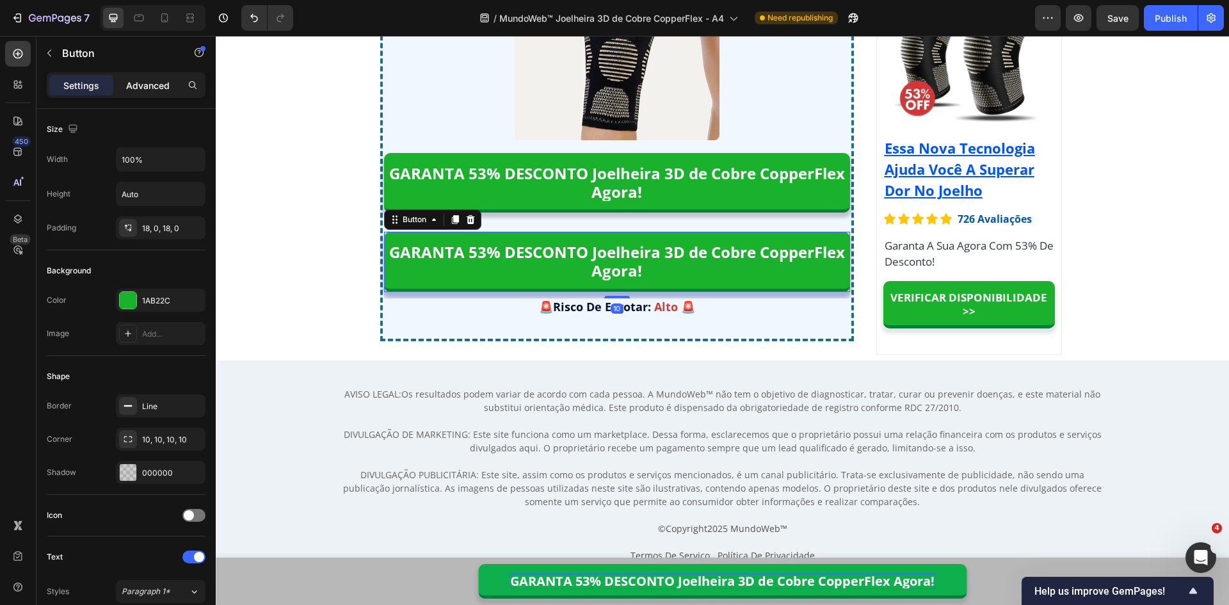
click at [131, 79] on p "Advanced" at bounding box center [148, 85] width 44 height 13
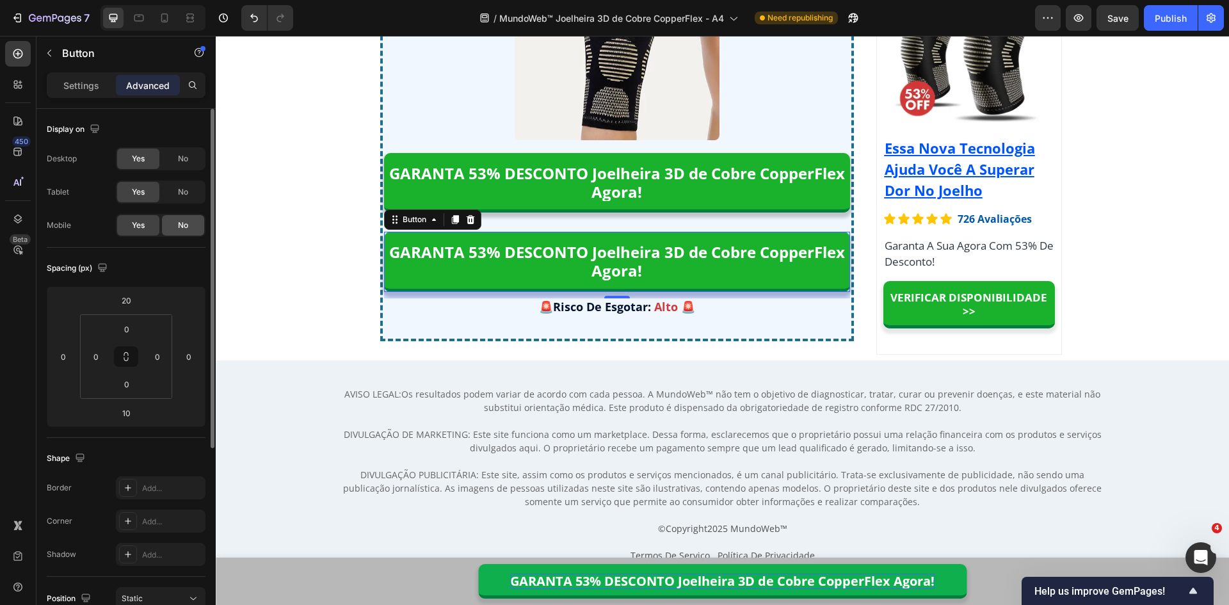
click at [182, 231] on div "No" at bounding box center [183, 225] width 42 height 20
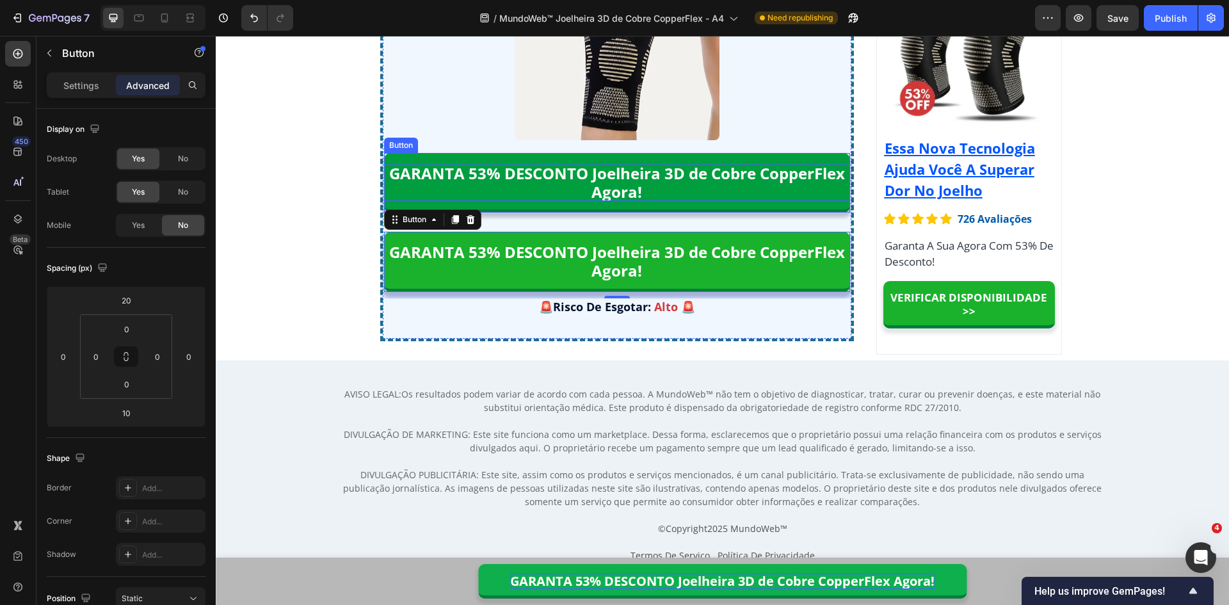
click at [476, 171] on p "GARANTA 53% DESCONTO Joelheira 3D de Cobre CopperFlex Agora!" at bounding box center [617, 183] width 466 height 37
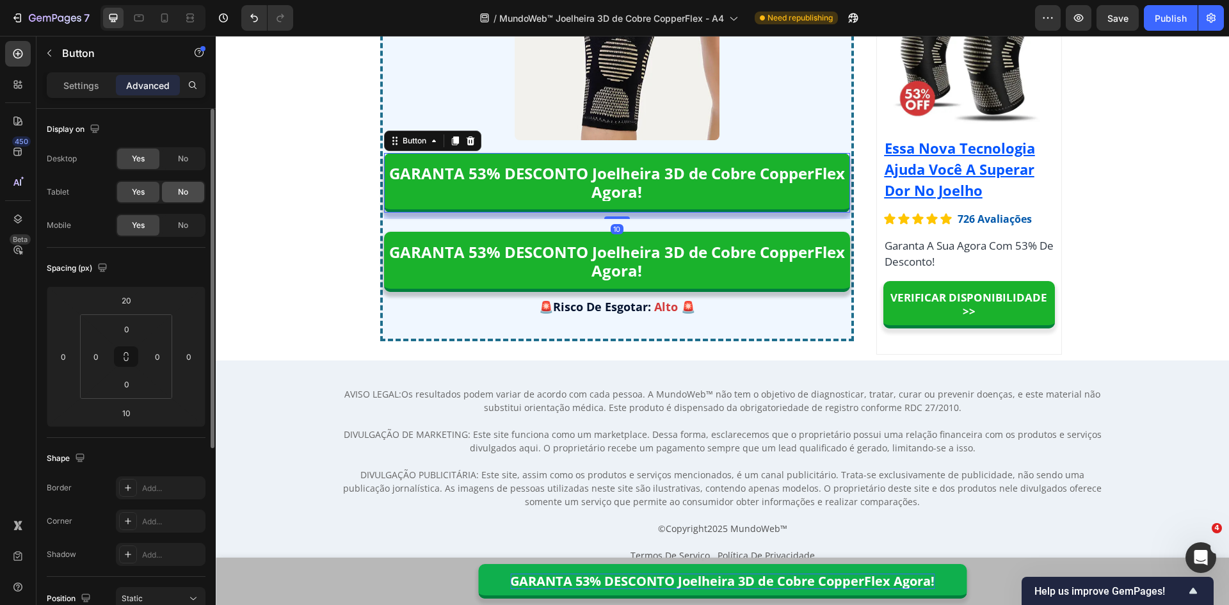
click at [179, 186] on div "No" at bounding box center [183, 192] width 42 height 20
click at [185, 162] on span "No" at bounding box center [183, 159] width 10 height 12
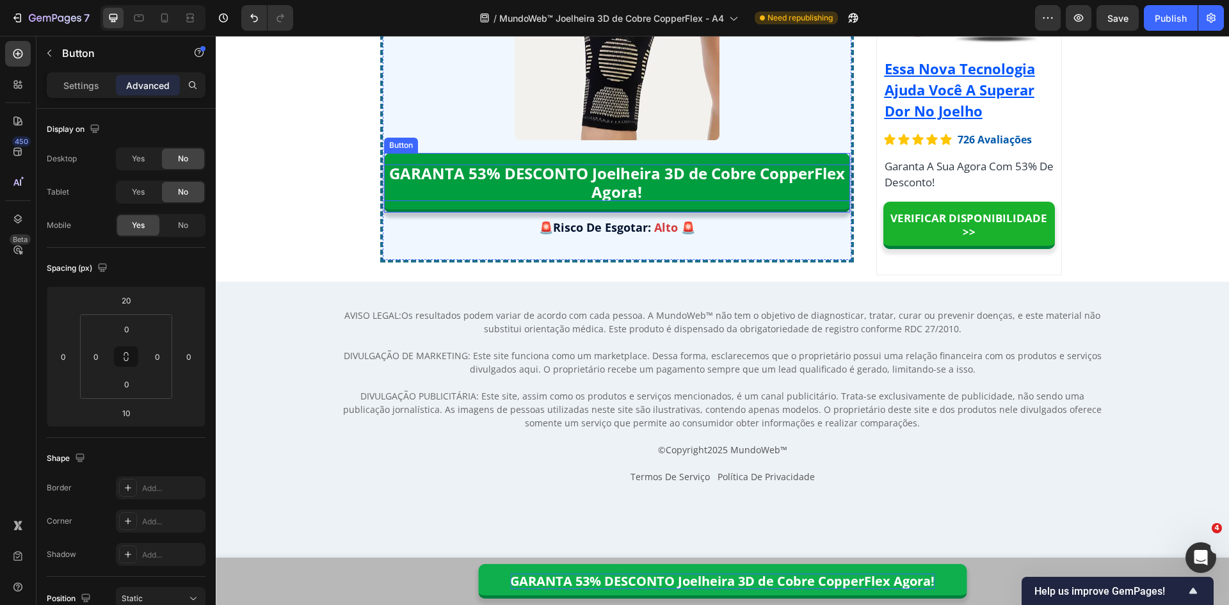
click at [654, 176] on p "GARANTA 53% DESCONTO Joelheira 3D de Cobre CopperFlex Agora!" at bounding box center [617, 183] width 466 height 37
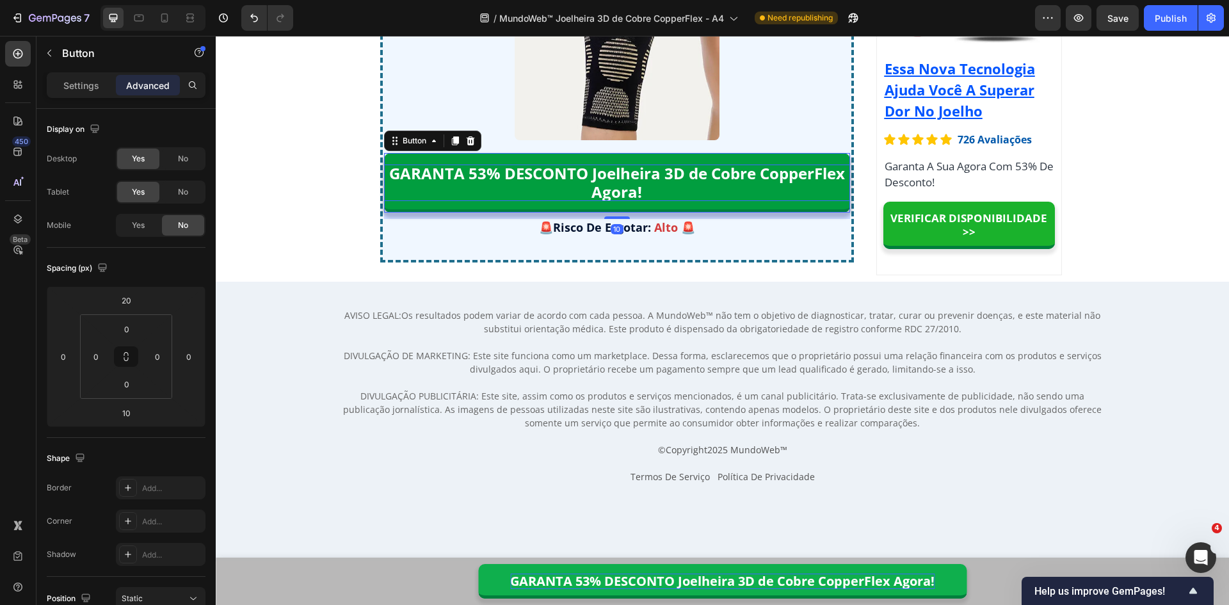
click at [658, 175] on p "GARANTA 53% DESCONTO Joelheira 3D de Cobre CopperFlex Agora!" at bounding box center [617, 183] width 466 height 37
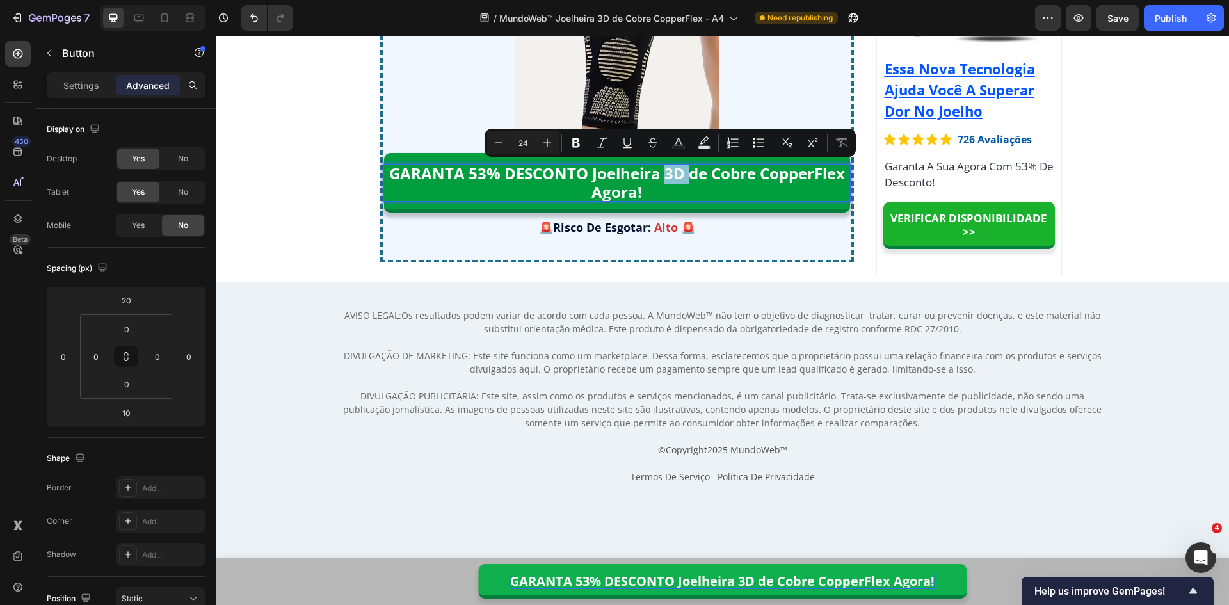
click at [658, 175] on p "GARANTA 53% DESCONTO Joelheira 3D de Cobre CopperFlex Agora!" at bounding box center [617, 183] width 466 height 37
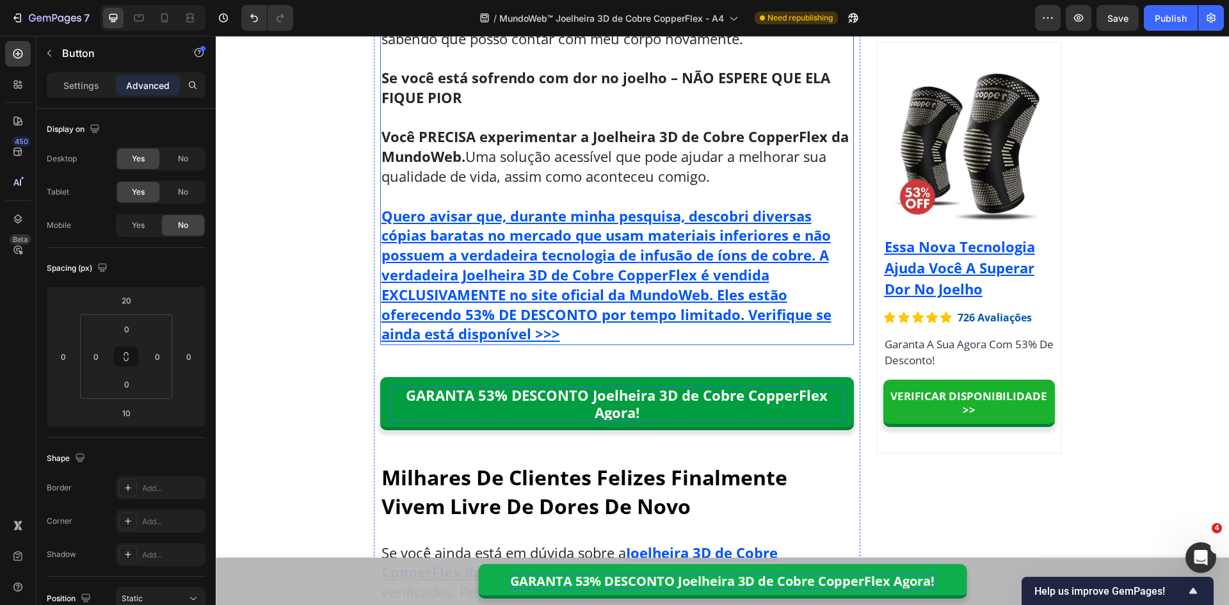
scroll to position [7948, 0]
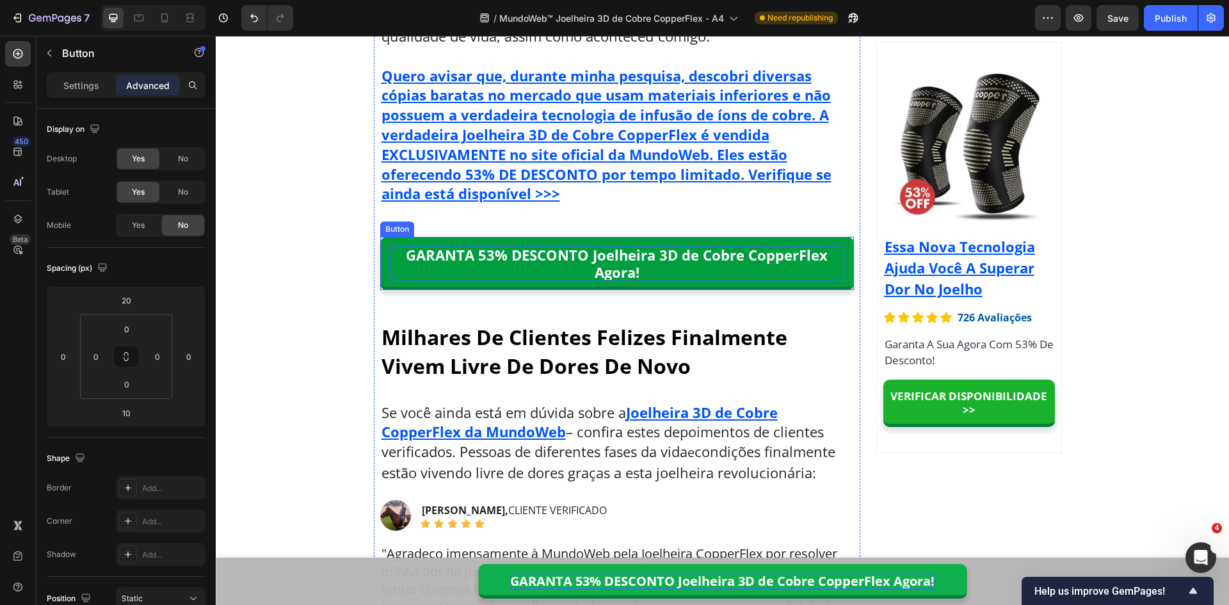
click at [641, 259] on p "GARANTA 53% DESCONTO Joelheira 3D de Cobre CopperFlex Agora!" at bounding box center [617, 263] width 455 height 34
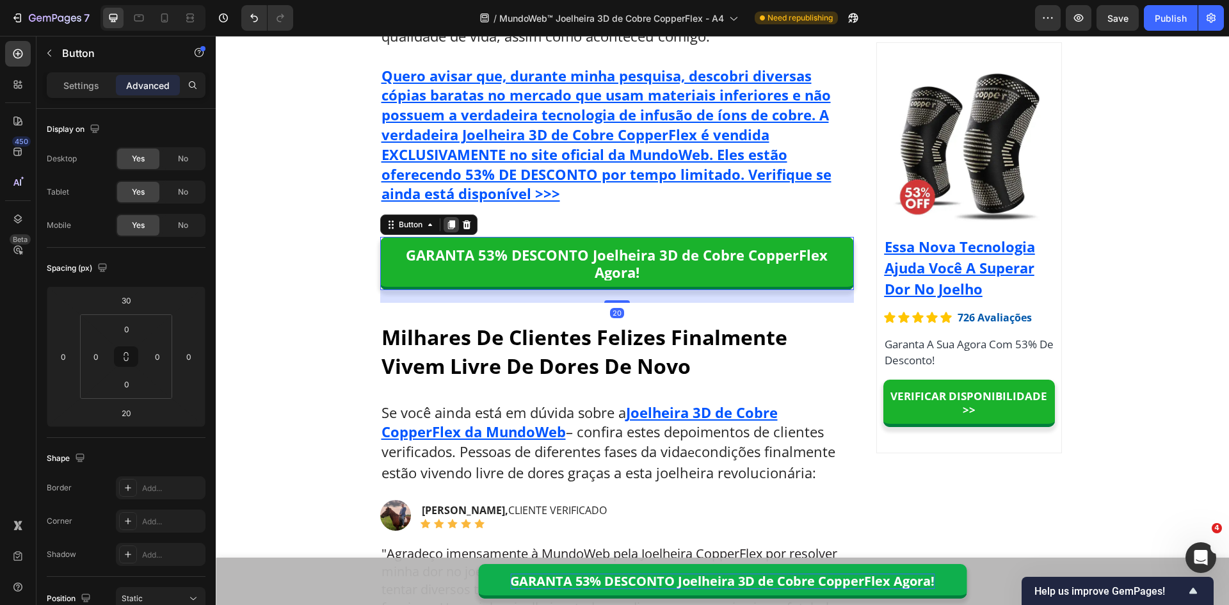
click at [446, 224] on icon at bounding box center [451, 225] width 10 height 10
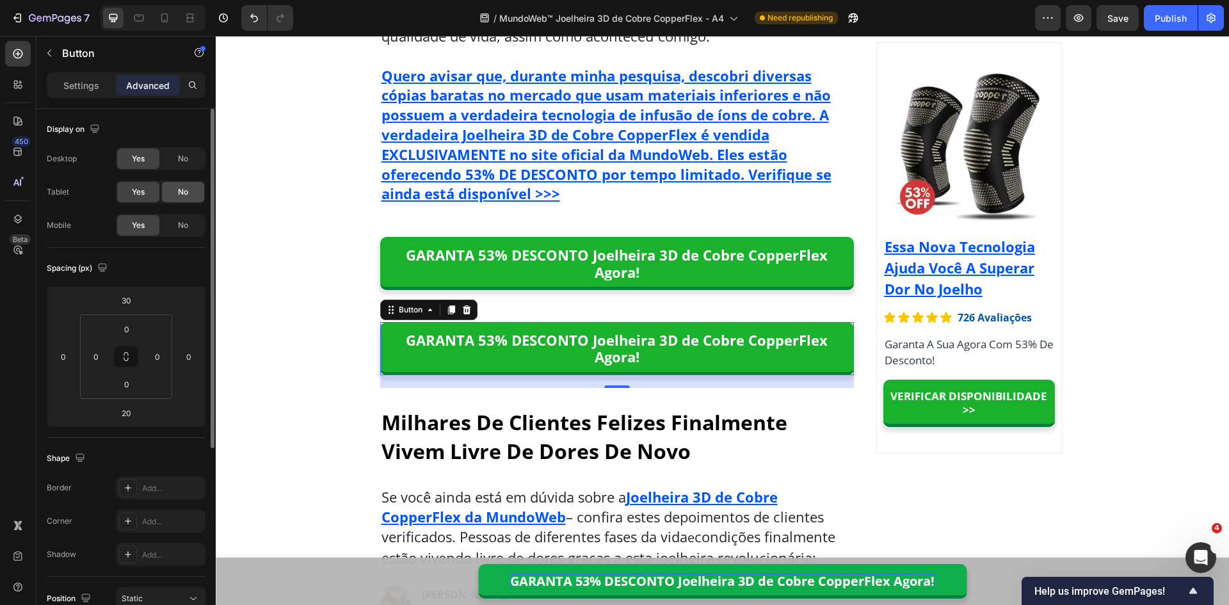
click at [180, 195] on span "No" at bounding box center [183, 192] width 10 height 12
click at [182, 155] on span "No" at bounding box center [183, 159] width 10 height 12
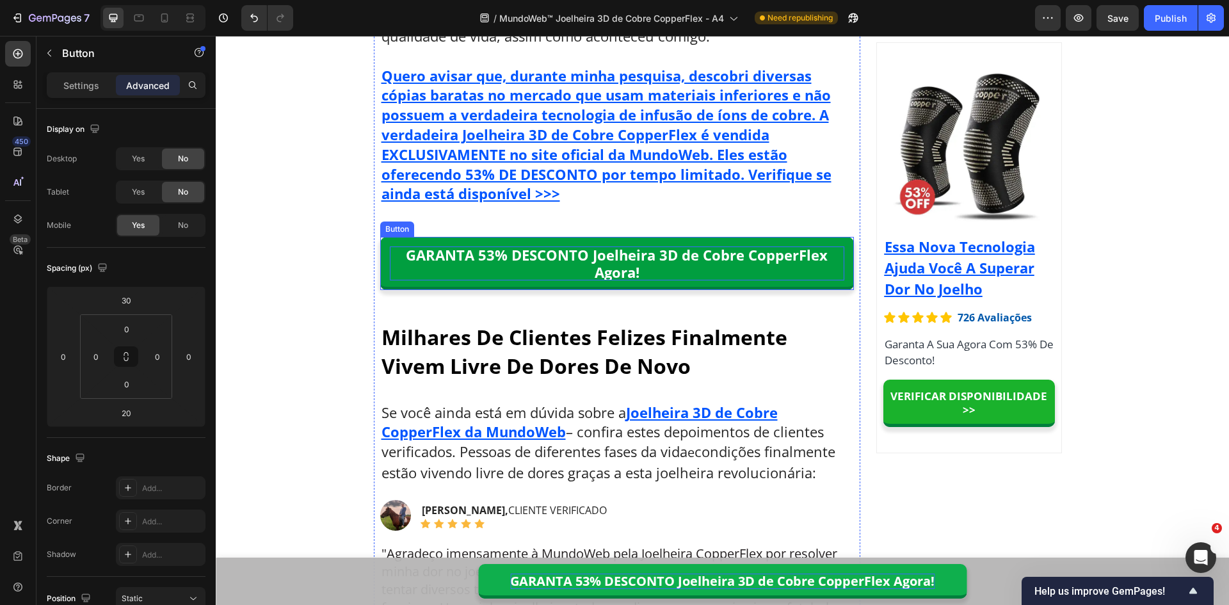
click at [657, 257] on p "GARANTA 53% DESCONTO Joelheira 3D de Cobre CopperFlex Agora!" at bounding box center [617, 263] width 455 height 34
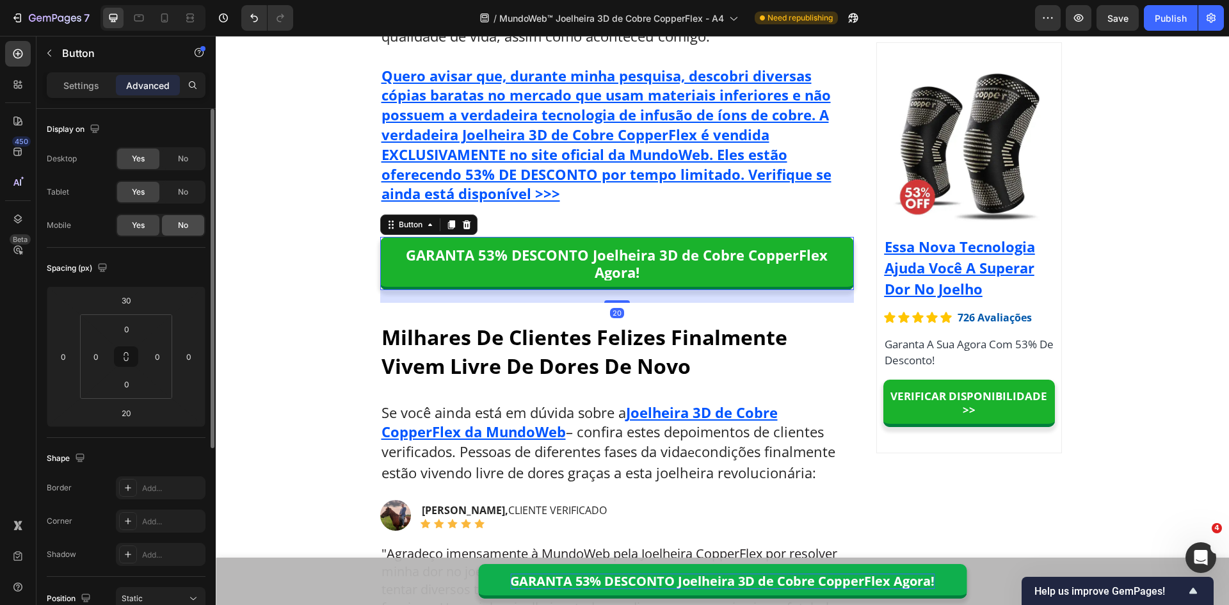
click at [185, 230] on span "No" at bounding box center [183, 226] width 10 height 12
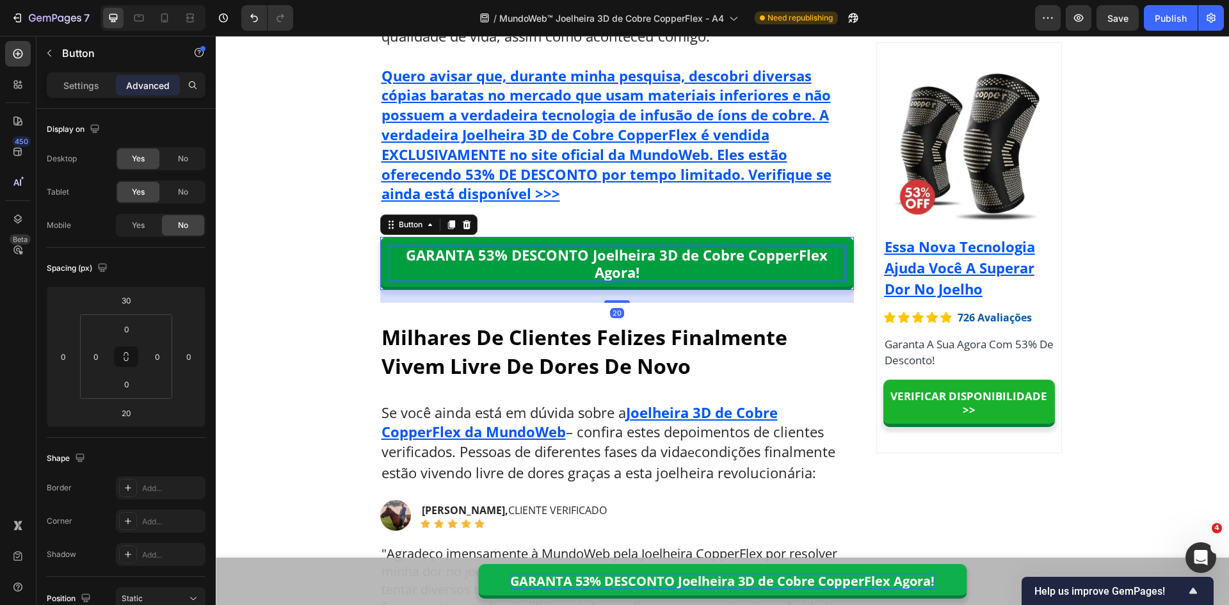
click at [650, 258] on p "GARANTA 53% DESCONTO Joelheira 3D de Cobre CopperFlex Agora!" at bounding box center [617, 263] width 455 height 34
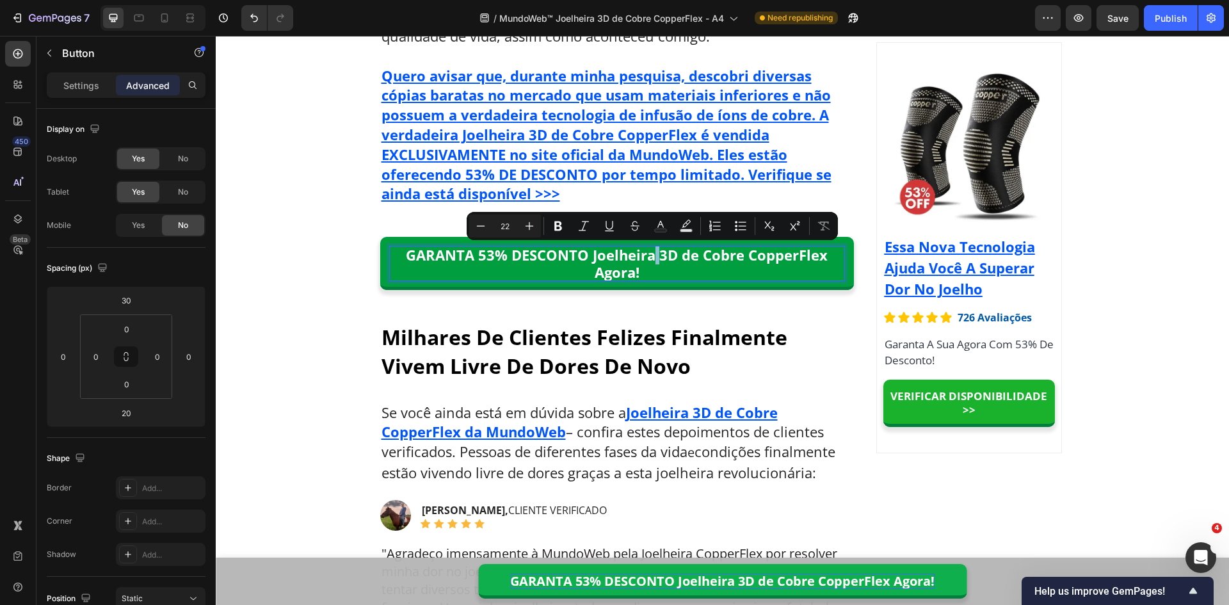
click at [658, 255] on p "GARANTA 53% DESCONTO Joelheira 3D de Cobre CopperFlex Agora!" at bounding box center [617, 263] width 455 height 34
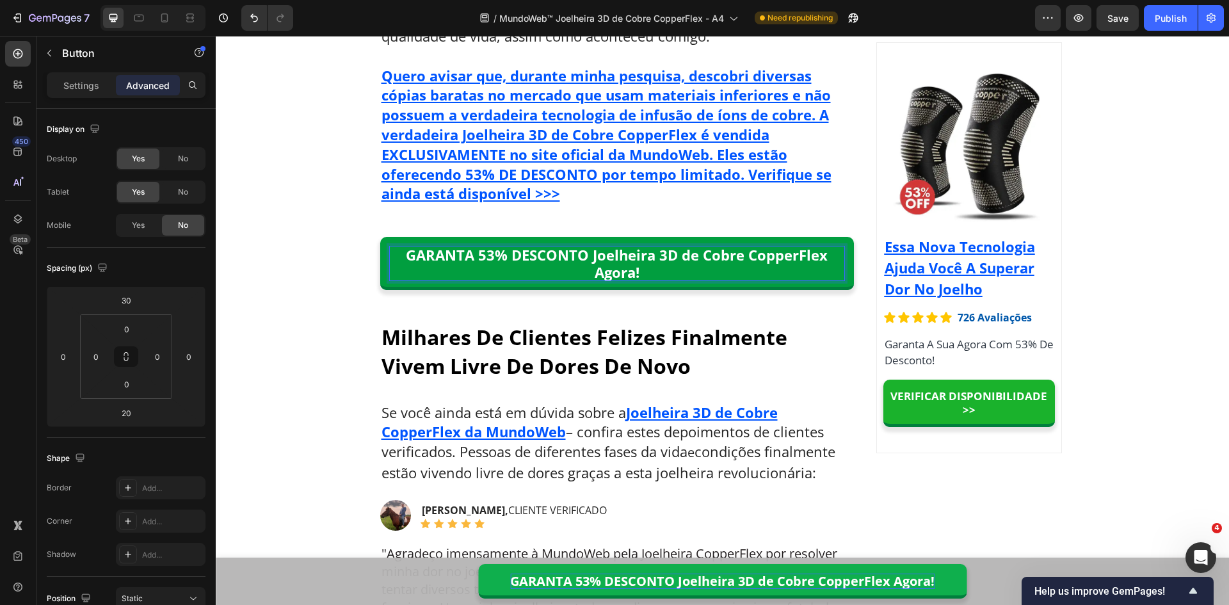
click at [678, 255] on p "GARANTA 53% DESCONTO Joelheira 3D de Cobre CopperFlex Agora!" at bounding box center [617, 263] width 455 height 34
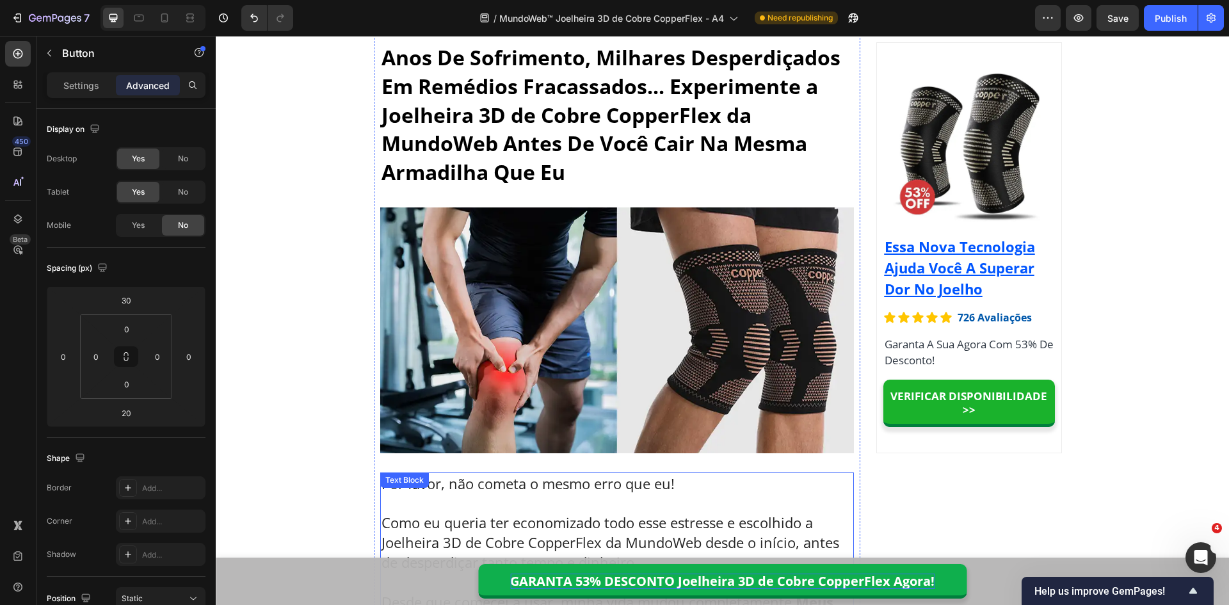
scroll to position [6796, 0]
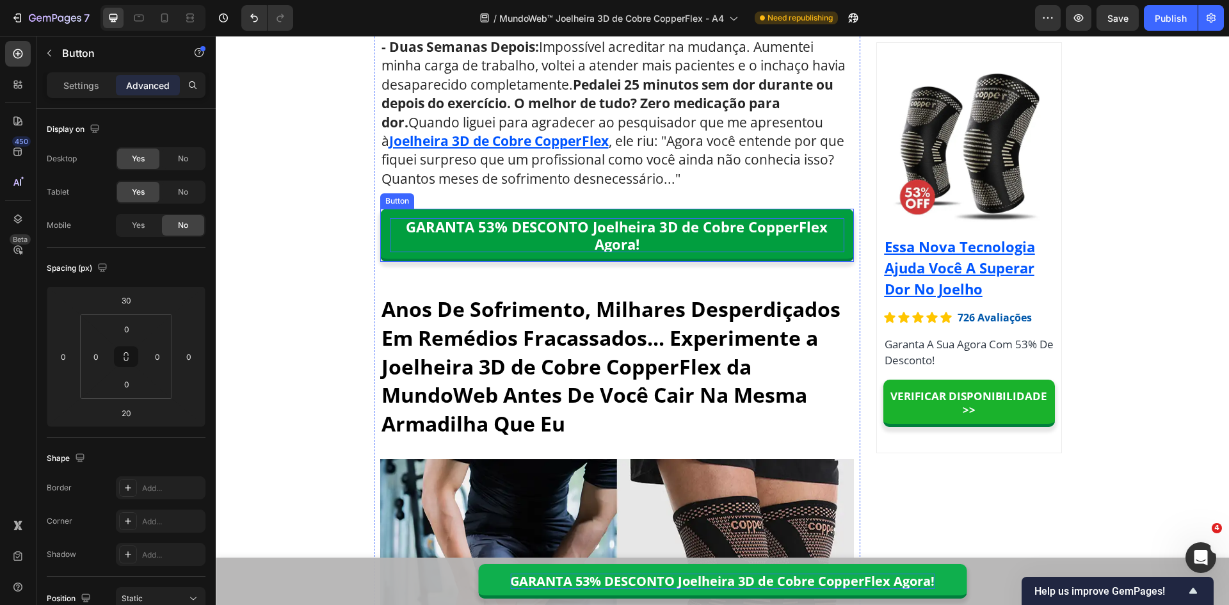
click at [625, 239] on p "GARANTA 53% DESCONTO Joelheira 3D de Cobre CopperFlex Agora!" at bounding box center [617, 235] width 455 height 34
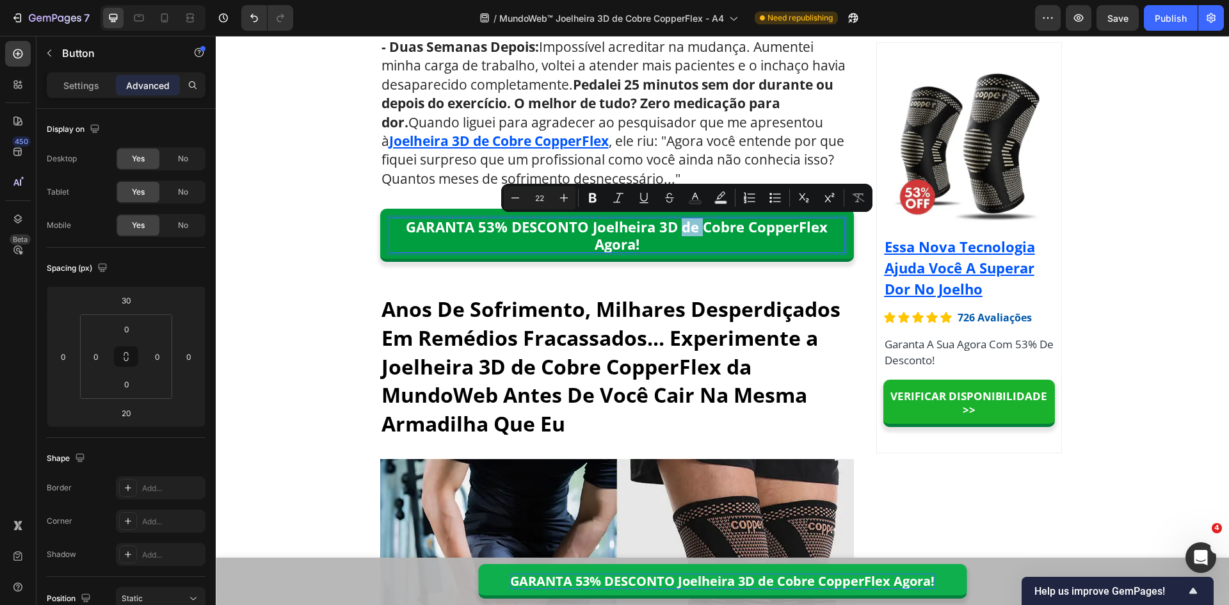
click at [677, 227] on p "GARANTA 53% DESCONTO Joelheira 3D de Cobre CopperFlex Agora!" at bounding box center [617, 235] width 455 height 34
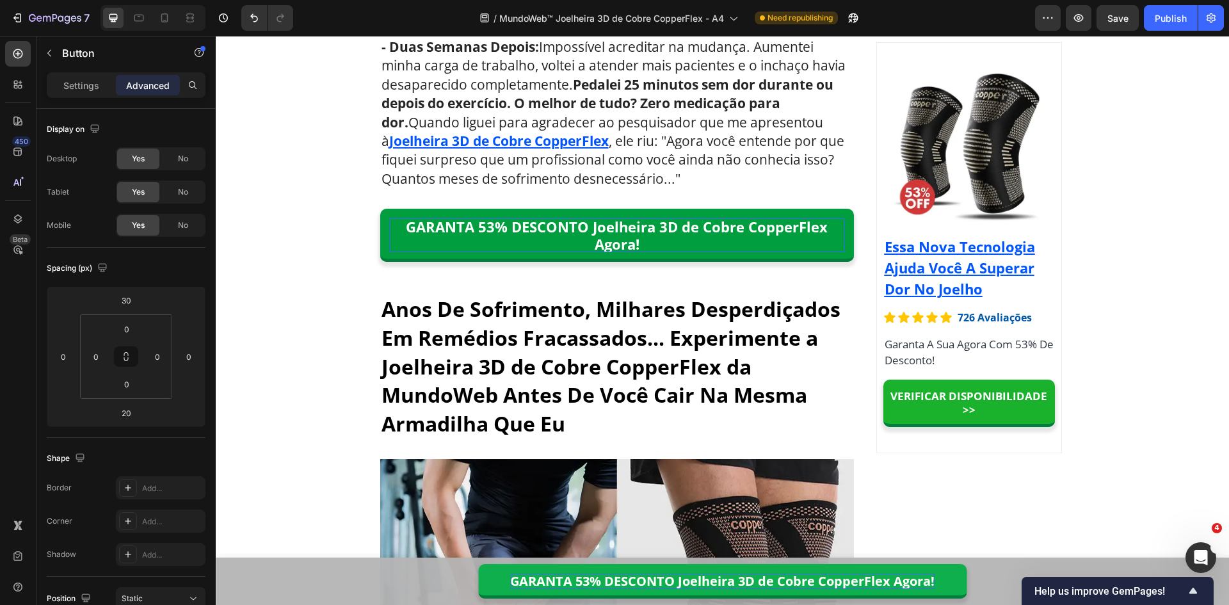
click at [670, 228] on p "GARANTA 53% DESCONTO Joelheira 3D de Cobre CopperFlex Agora!" at bounding box center [617, 235] width 455 height 34
click at [679, 228] on p "GARANTA 53% DESCONTO Joelheira 3D de Cobre CopperFlex Agora!" at bounding box center [617, 235] width 455 height 34
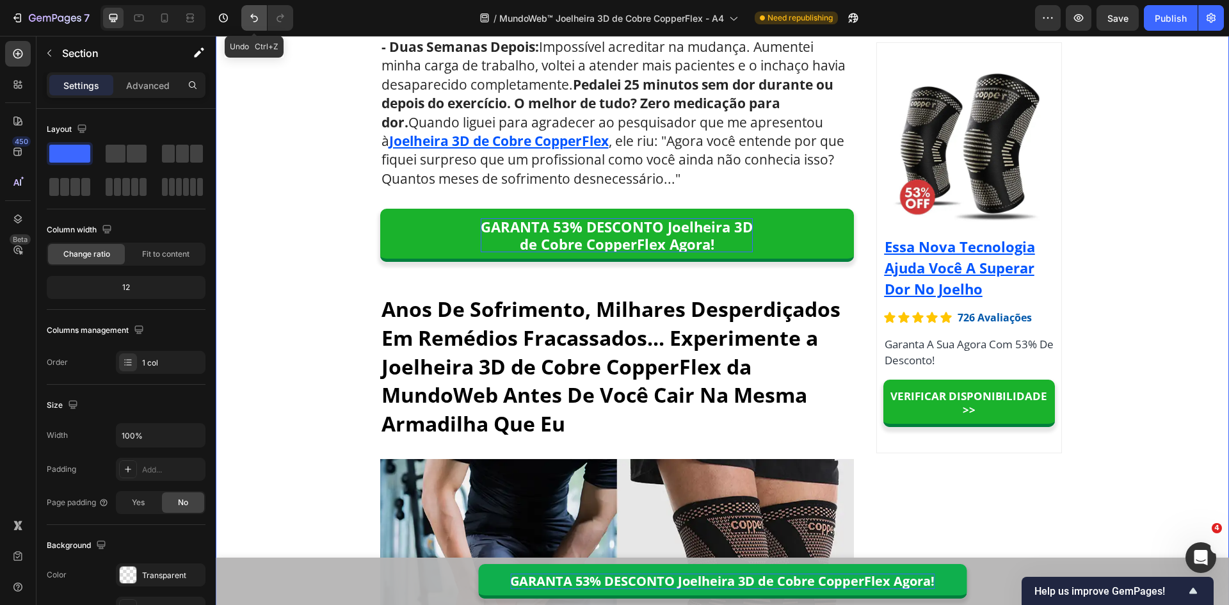
click at [252, 15] on icon "Undo/Redo" at bounding box center [254, 18] width 8 height 8
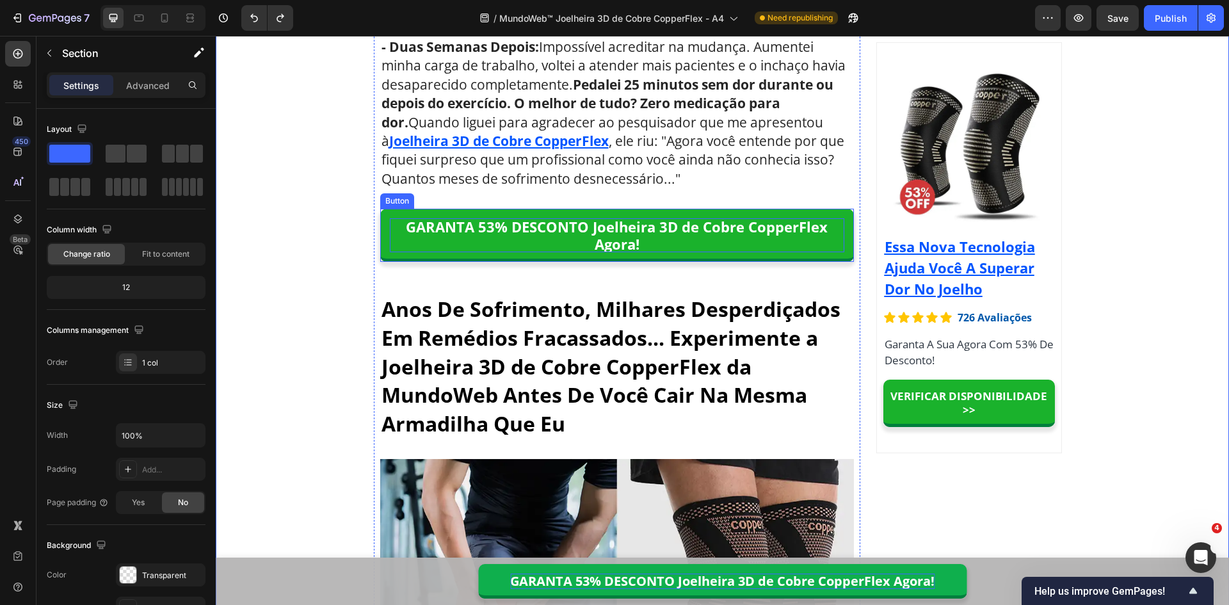
click at [576, 234] on p "GARANTA 53% DESCONTO Joelheira 3D de Cobre CopperFlex Agora!" at bounding box center [617, 235] width 455 height 34
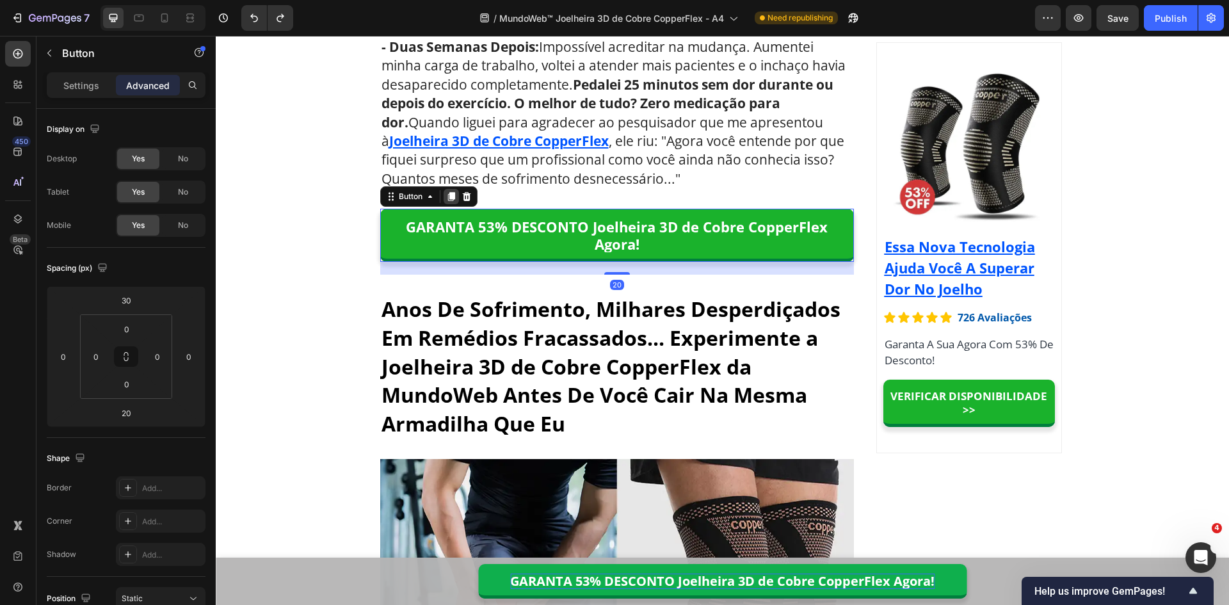
click at [449, 192] on icon at bounding box center [451, 196] width 10 height 10
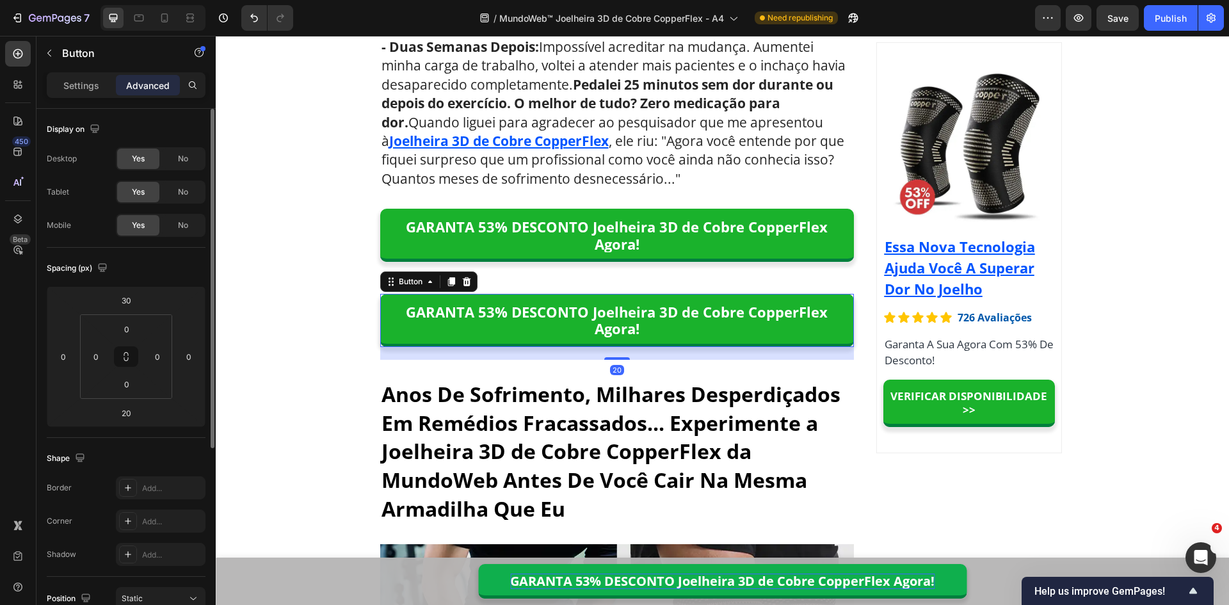
drag, startPoint x: 182, startPoint y: 194, endPoint x: 182, endPoint y: 174, distance: 19.8
click at [182, 193] on span "No" at bounding box center [183, 192] width 10 height 12
click at [182, 165] on div "No" at bounding box center [183, 159] width 42 height 20
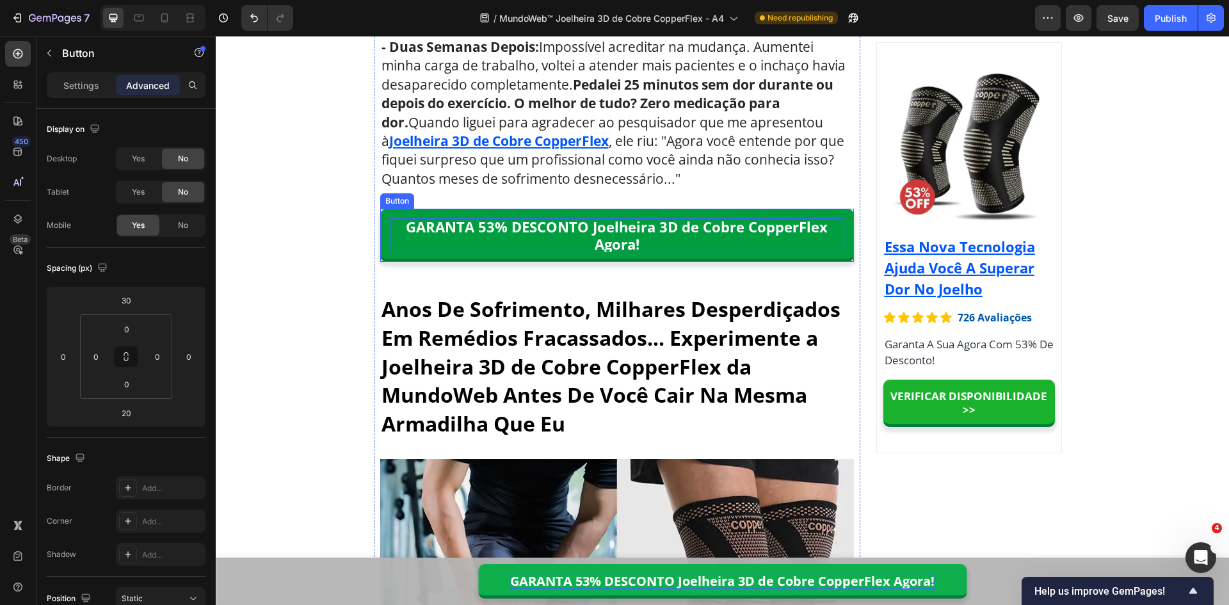
click at [462, 239] on p "GARANTA 53% DESCONTO Joelheira 3D de Cobre CopperFlex Agora!" at bounding box center [617, 235] width 455 height 34
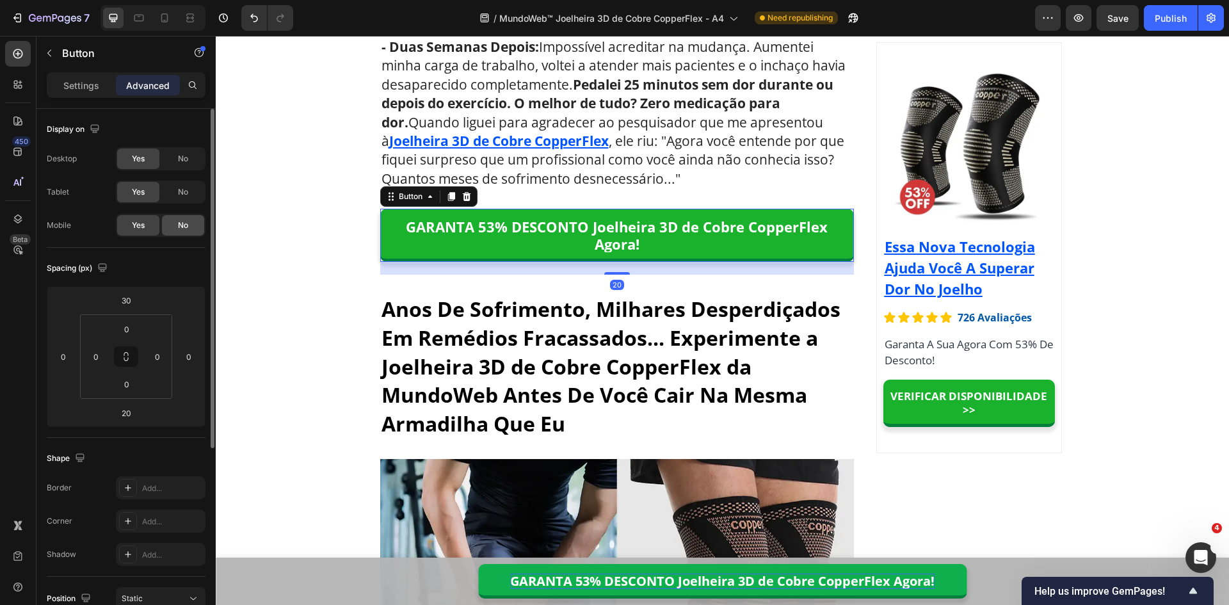
drag, startPoint x: 181, startPoint y: 222, endPoint x: 193, endPoint y: 224, distance: 12.3
click at [181, 223] on span "No" at bounding box center [183, 226] width 10 height 12
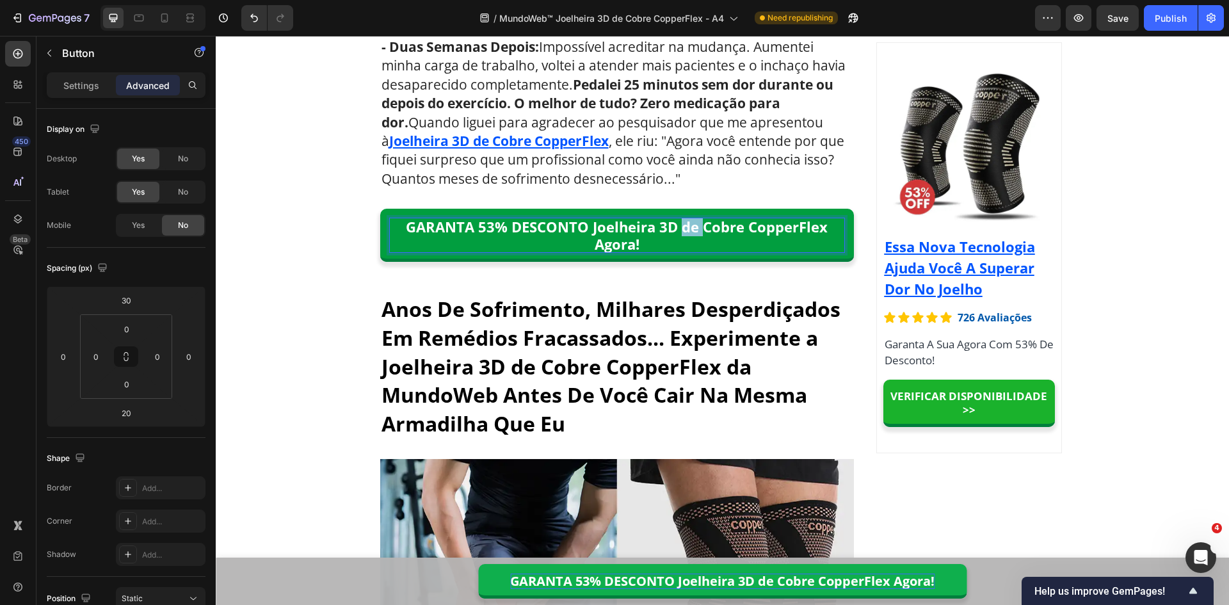
click at [683, 228] on p "GARANTA 53% DESCONTO Joelheira 3D de Cobre CopperFlex Agora!" at bounding box center [617, 235] width 455 height 34
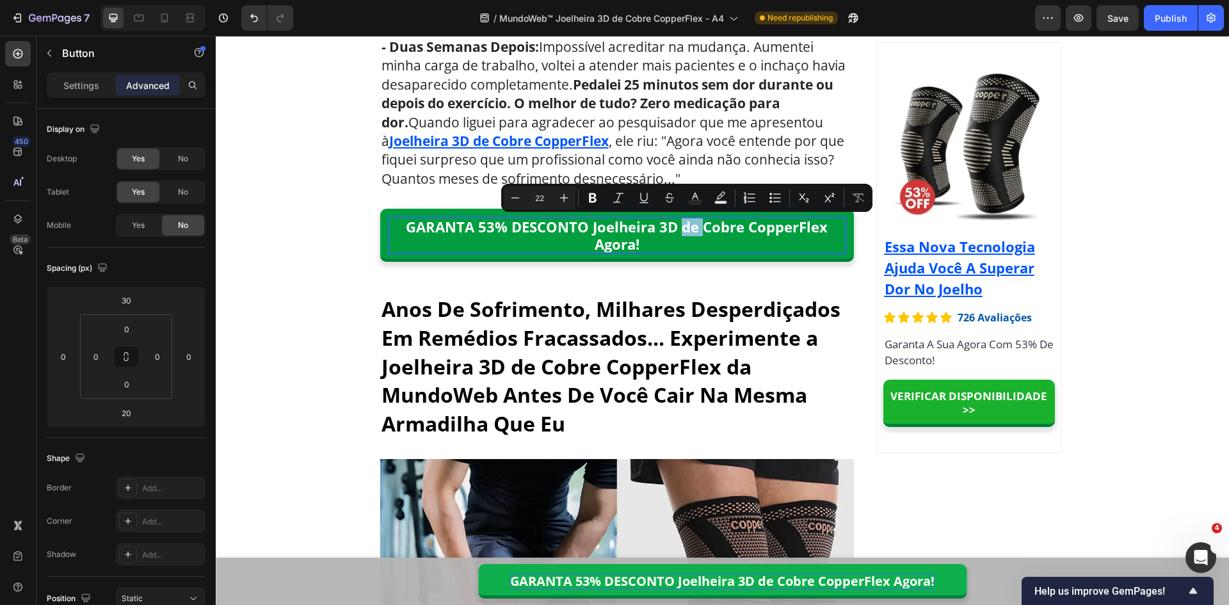
click at [677, 229] on p "GARANTA 53% DESCONTO Joelheira 3D de Cobre CopperFlex Agora!" at bounding box center [617, 235] width 455 height 34
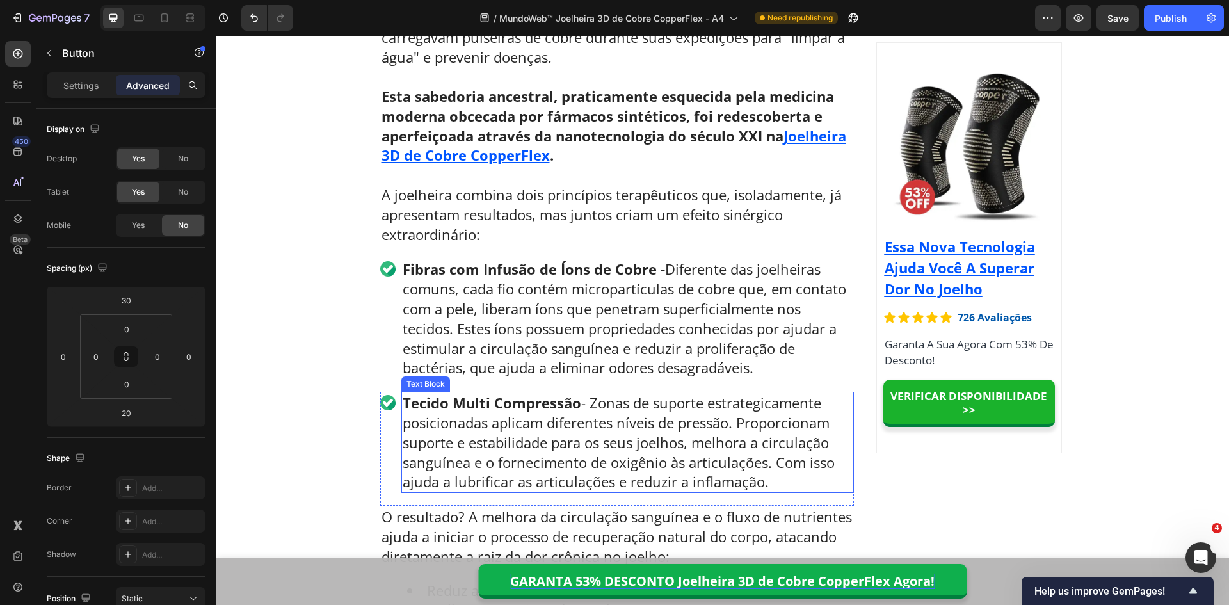
scroll to position [5131, 0]
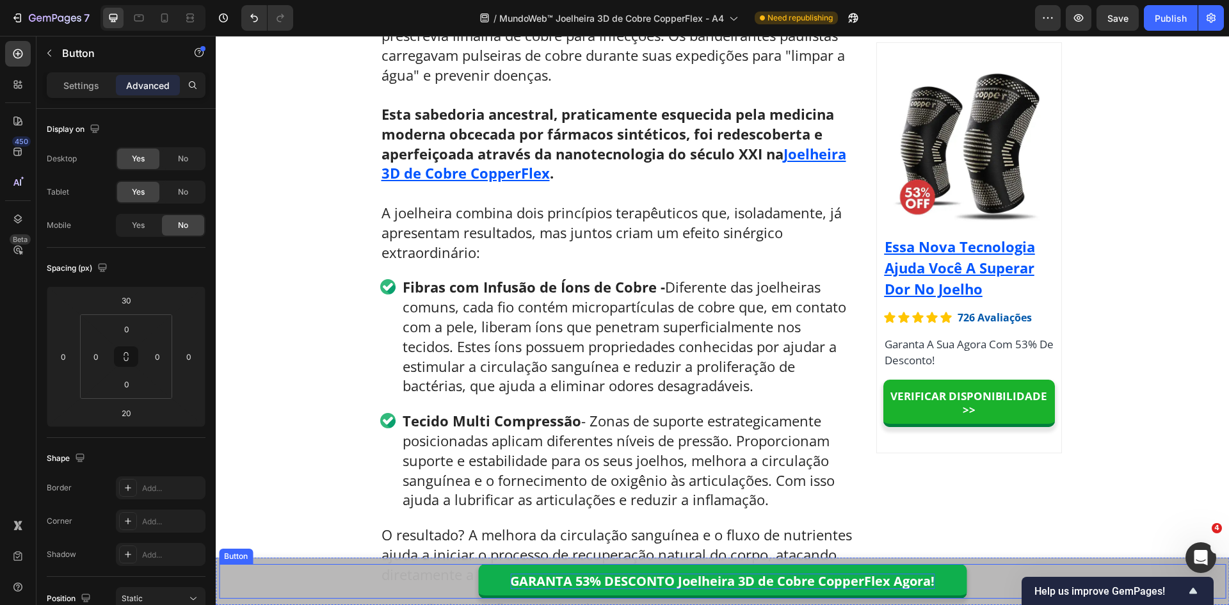
click at [756, 583] on p "GARANTA 53% DESCONTO Joelheira 3D de Cobre CopperFlex Agora!" at bounding box center [722, 581] width 424 height 15
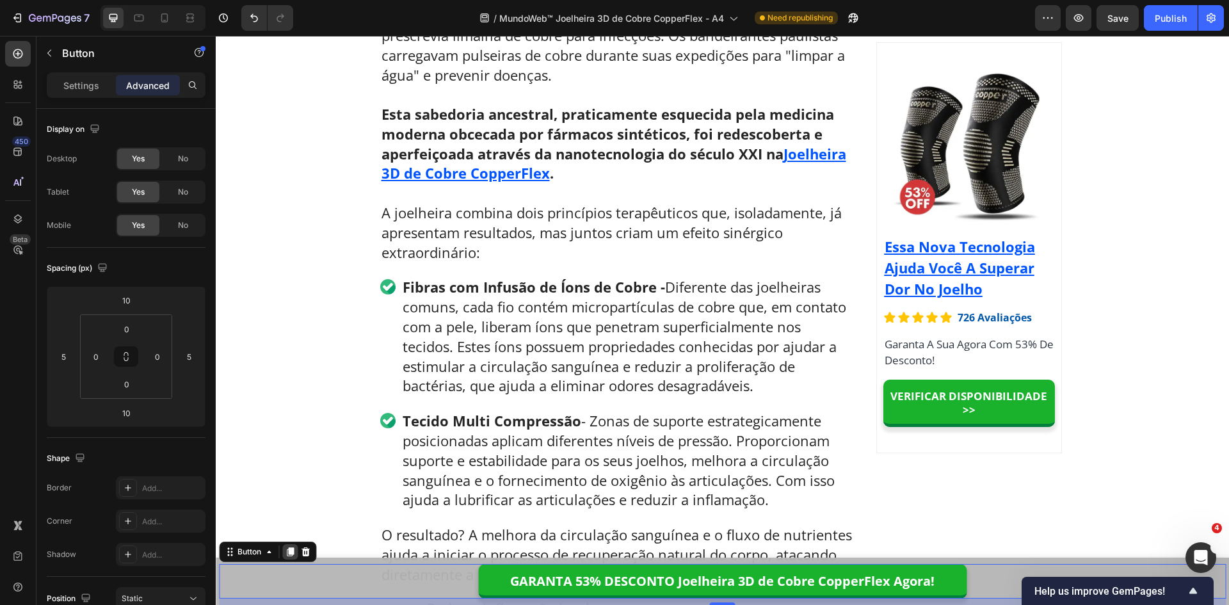
click at [292, 549] on icon at bounding box center [290, 551] width 7 height 9
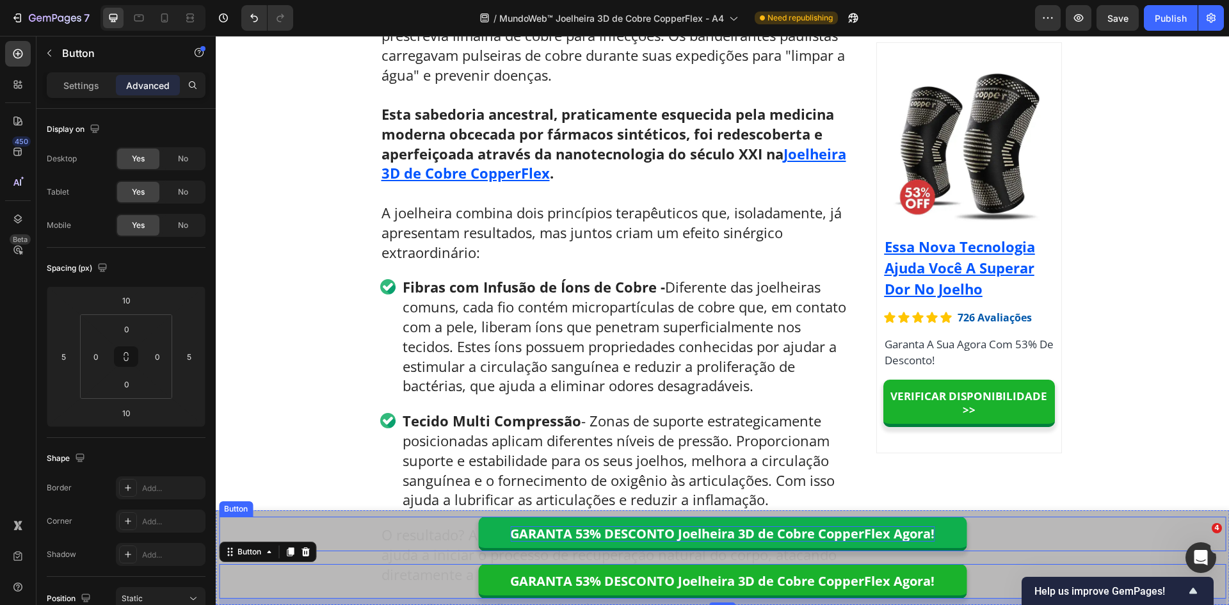
click at [849, 537] on p "GARANTA 53% DESCONTO Joelheira 3D de Cobre CopperFlex Agora!" at bounding box center [722, 533] width 424 height 15
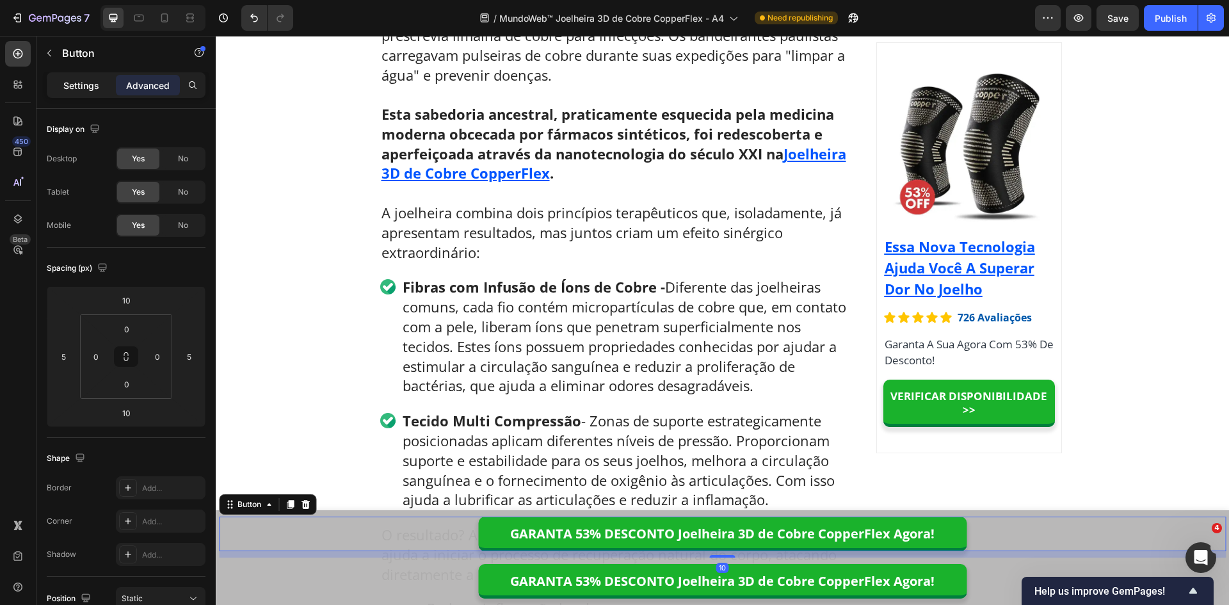
click at [81, 87] on p "Settings" at bounding box center [81, 85] width 36 height 13
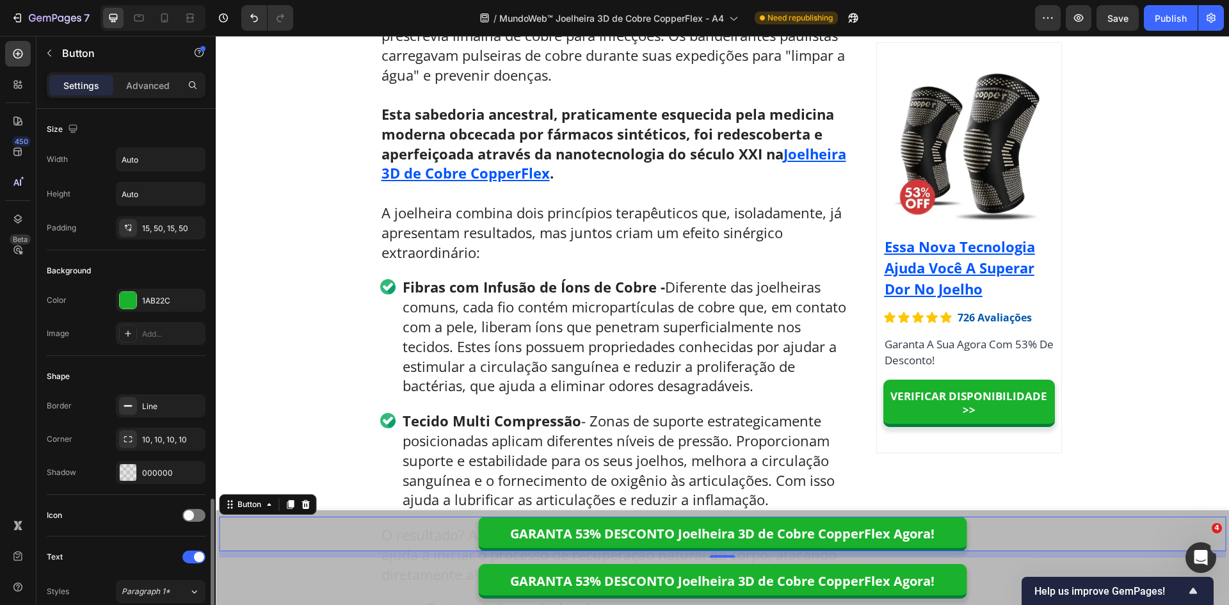
scroll to position [320, 0]
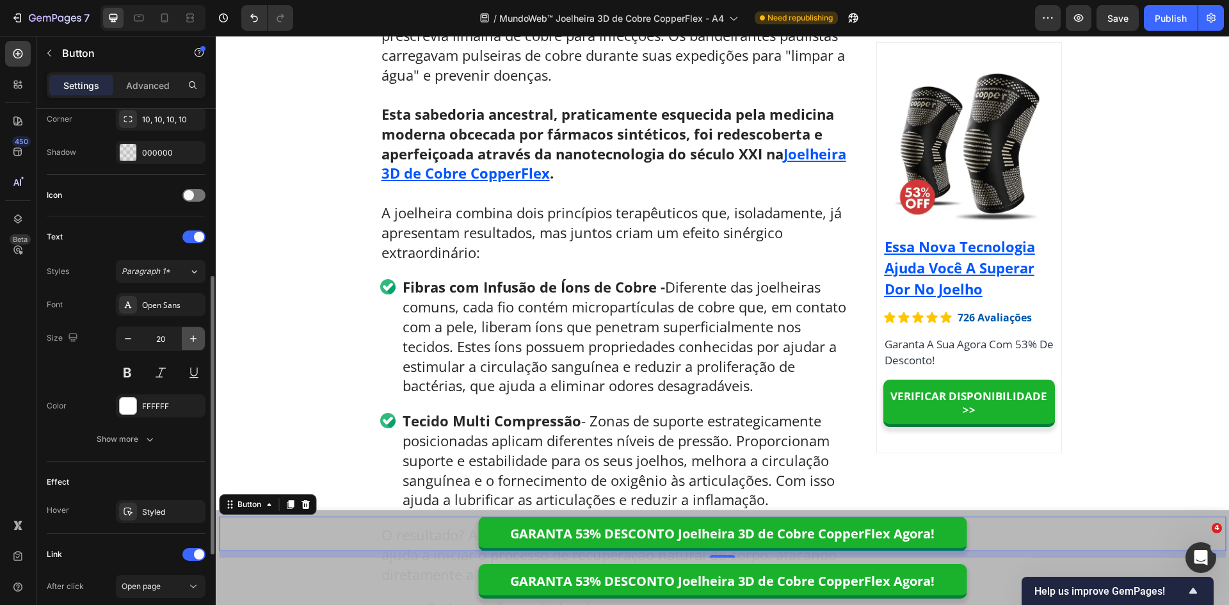
click at [194, 342] on icon "button" at bounding box center [193, 338] width 13 height 13
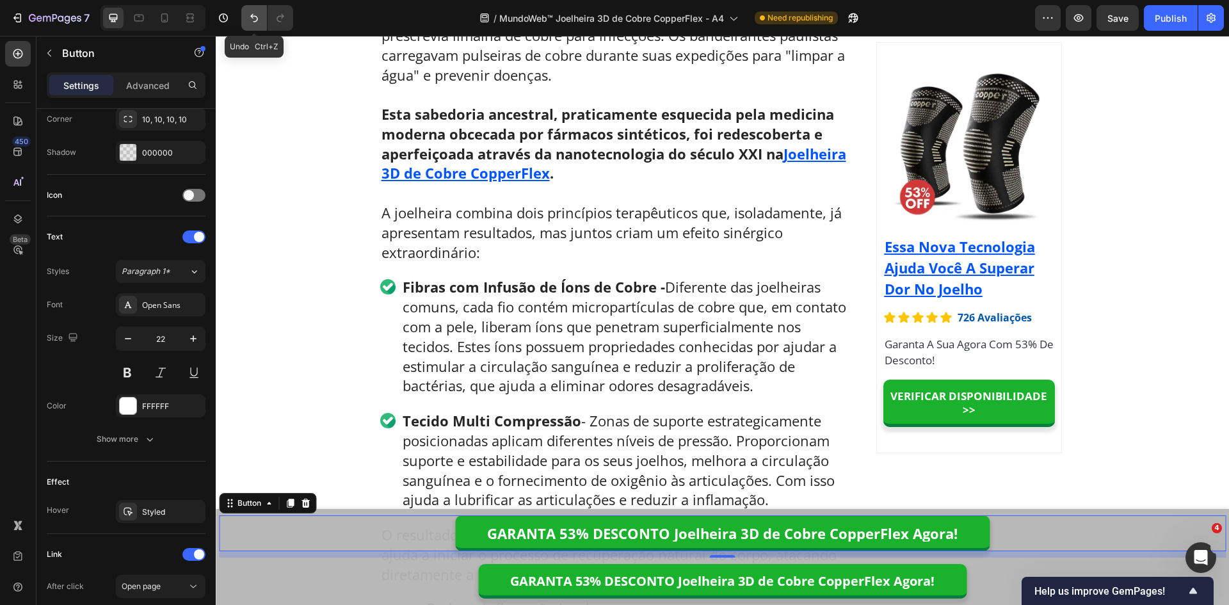
click at [248, 17] on icon "Undo/Redo" at bounding box center [254, 18] width 13 height 13
click at [245, 17] on button "Undo/Redo" at bounding box center [254, 18] width 26 height 26
click at [253, 12] on icon "Undo/Redo" at bounding box center [254, 18] width 13 height 13
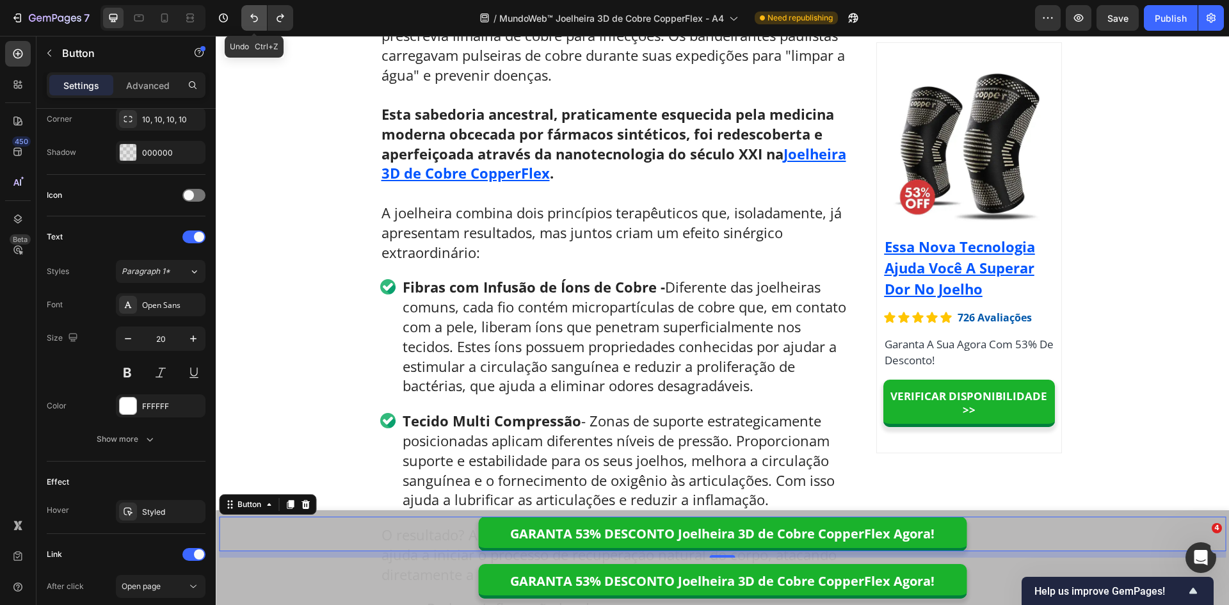
click at [253, 12] on icon "Undo/Redo" at bounding box center [254, 18] width 13 height 13
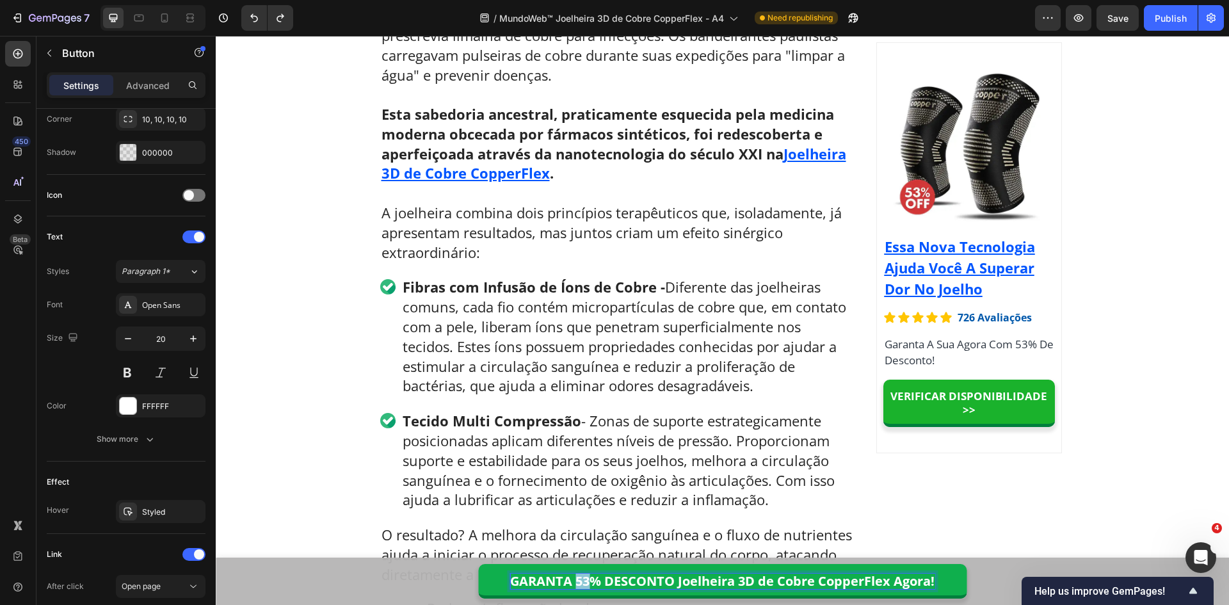
click at [579, 583] on p "GARANTA 53% DESCONTO Joelheira 3D de Cobre CopperFlex Agora!" at bounding box center [722, 581] width 424 height 15
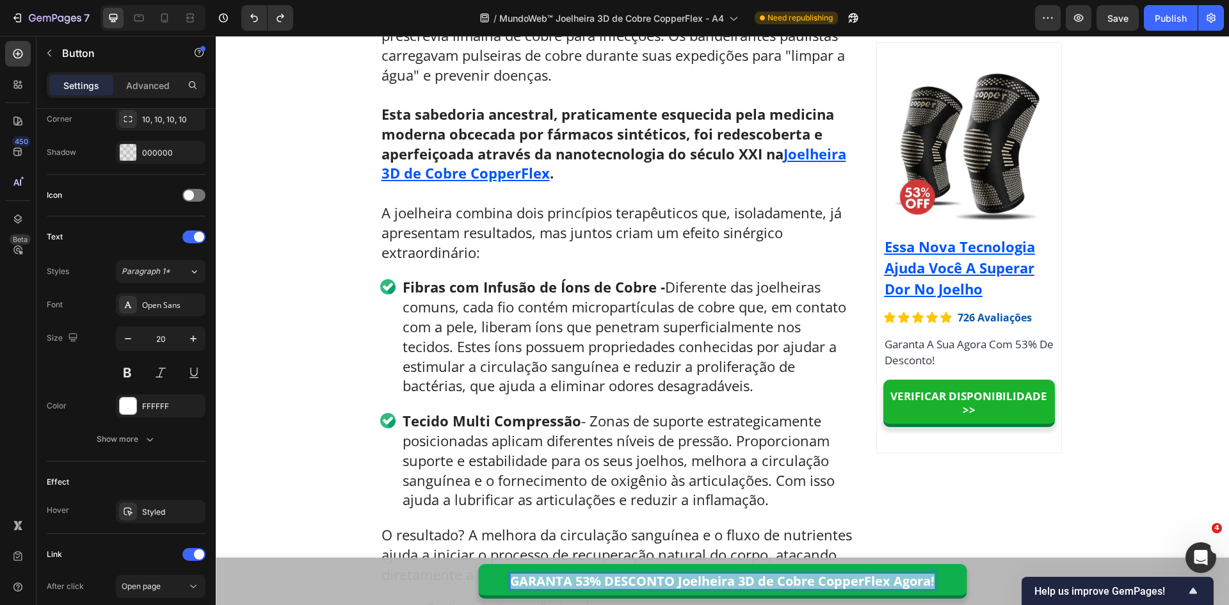
click at [579, 583] on p "GARANTA 53% DESCONTO Joelheira 3D de Cobre CopperFlex Agora!" at bounding box center [722, 581] width 424 height 15
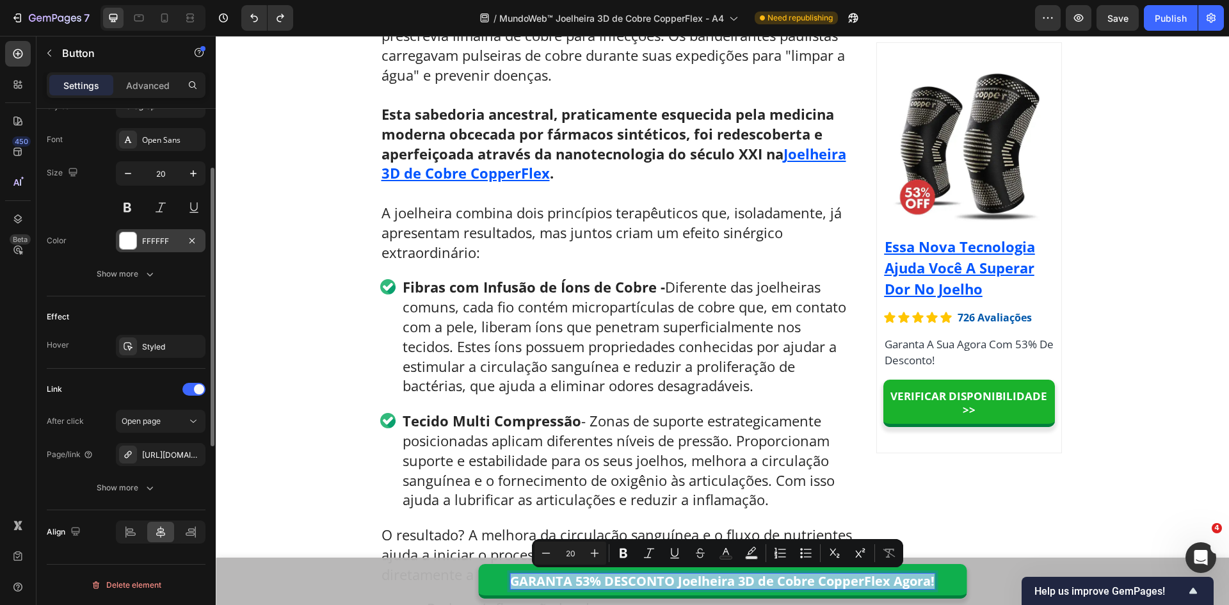
scroll to position [357, 0]
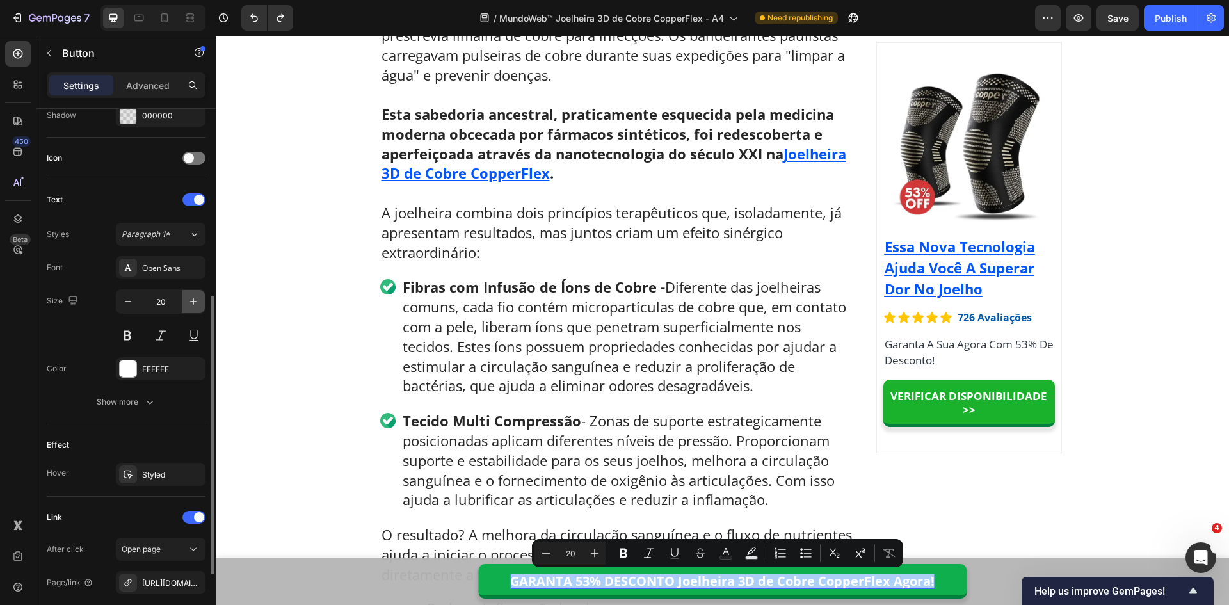
click at [191, 305] on icon "button" at bounding box center [193, 301] width 13 height 13
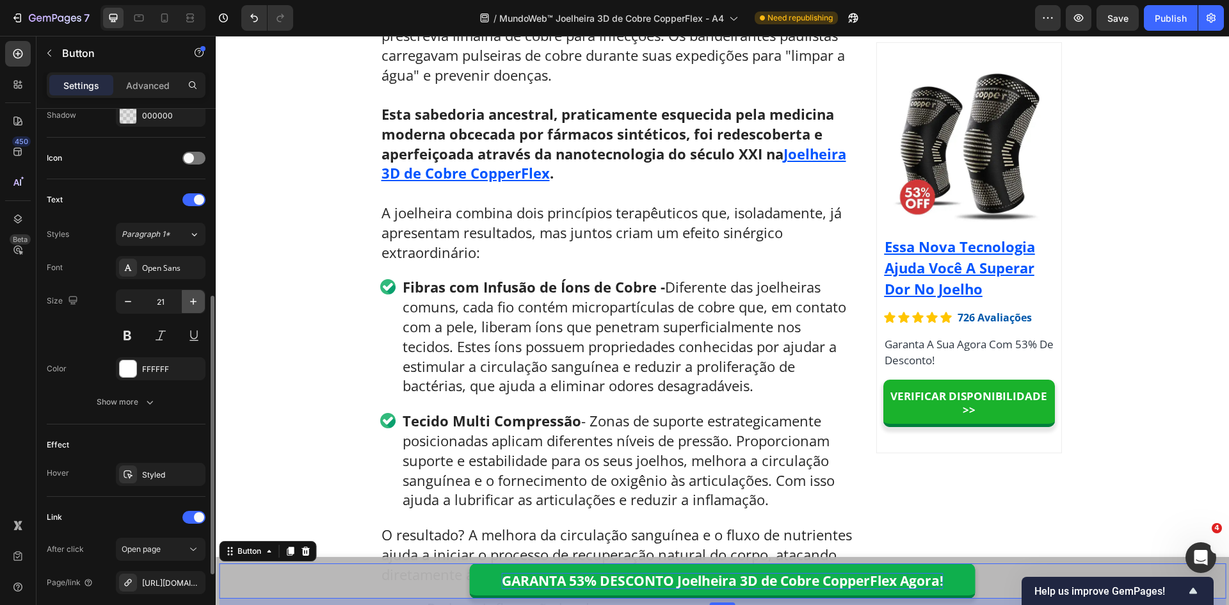
click at [194, 303] on icon "button" at bounding box center [193, 301] width 13 height 13
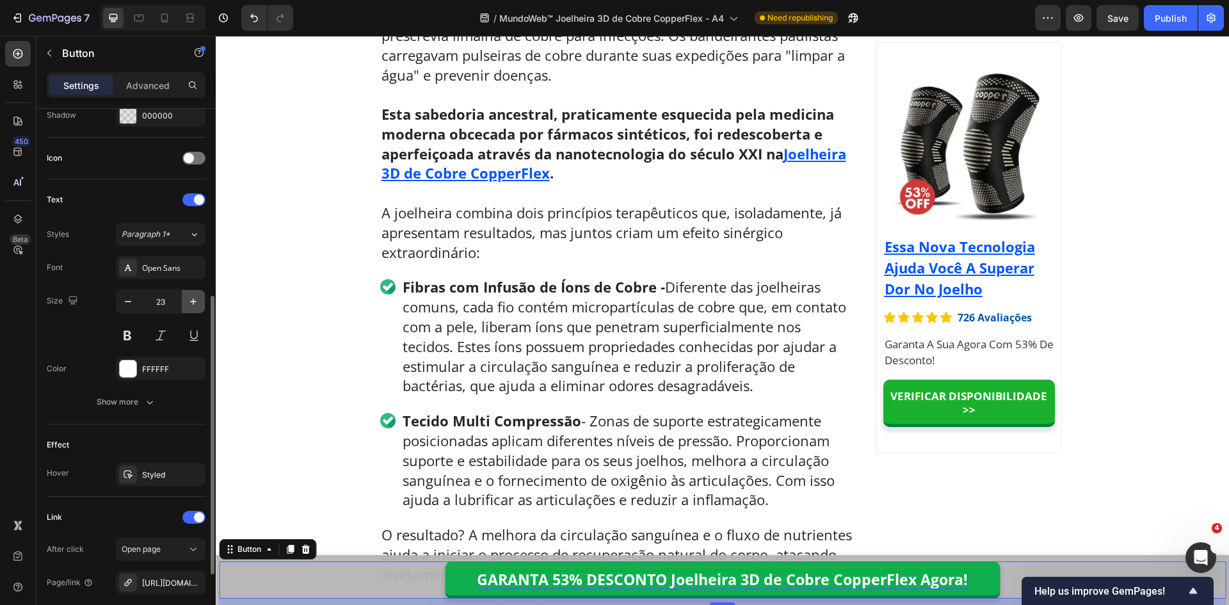
click at [194, 303] on icon "button" at bounding box center [193, 301] width 13 height 13
type input "24"
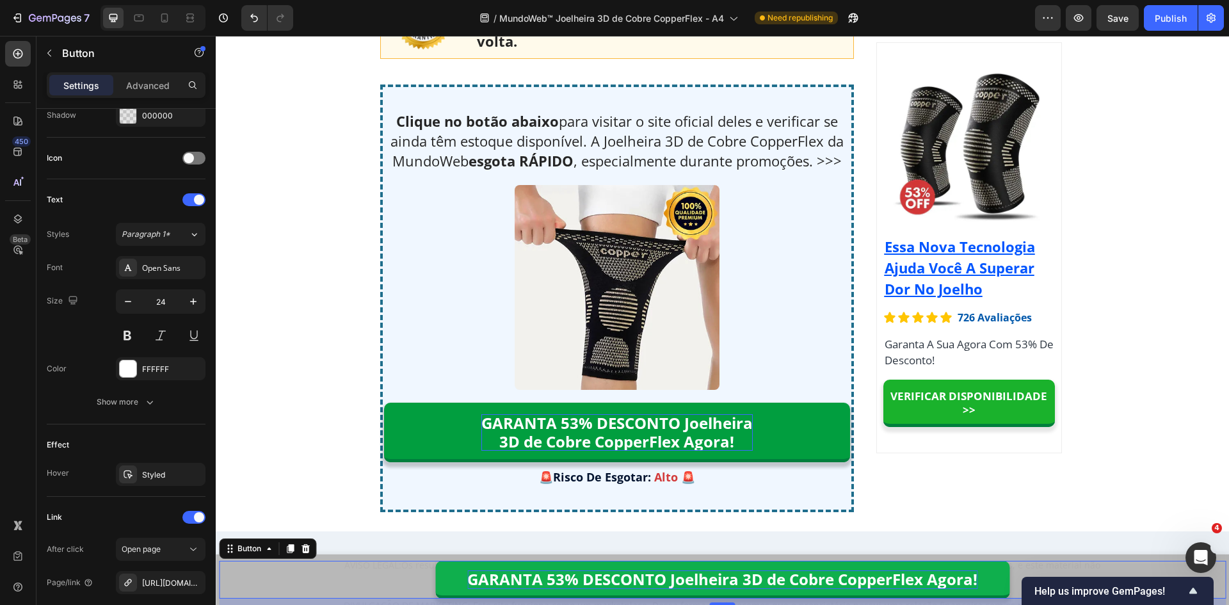
scroll to position [9869, 0]
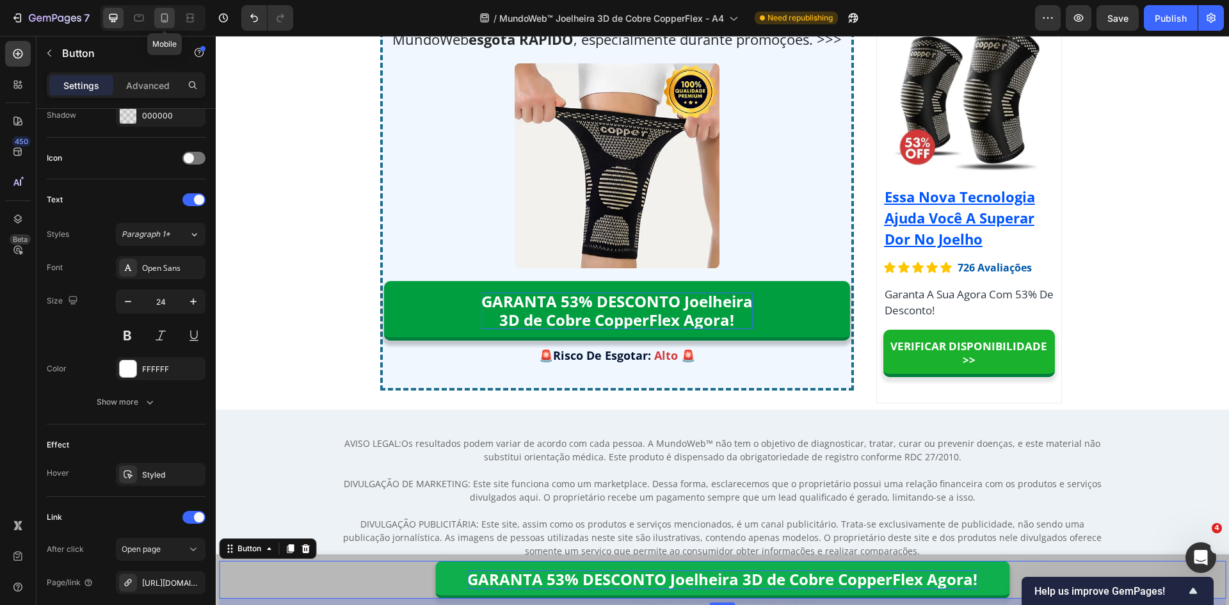
click at [166, 12] on icon at bounding box center [164, 18] width 13 height 13
type input "100%"
type input "18"
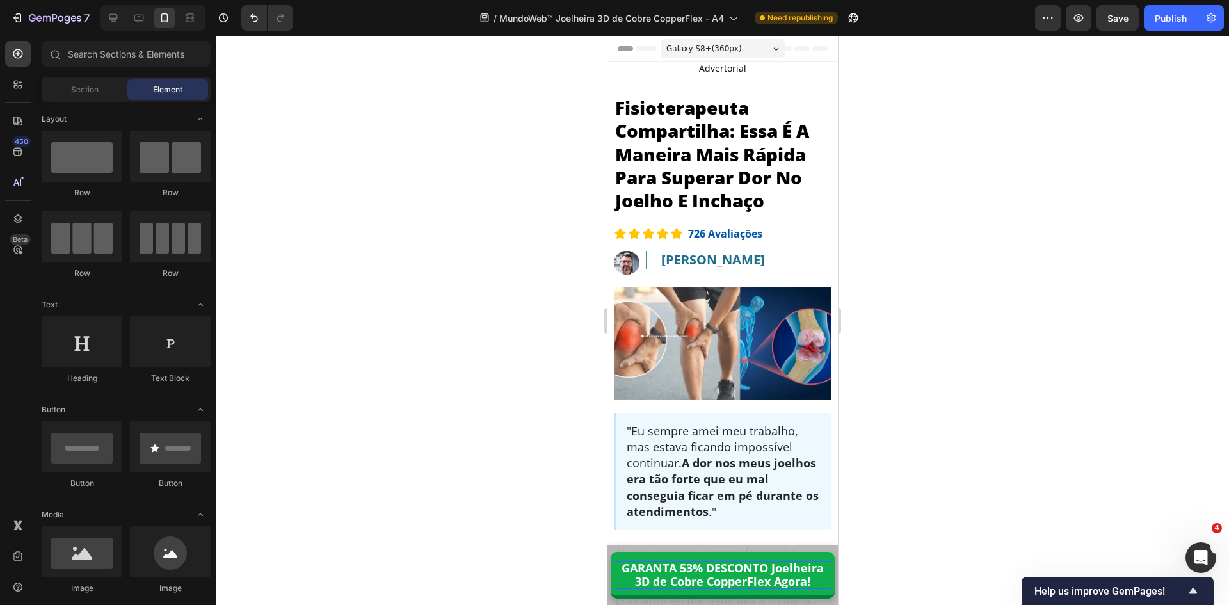
click at [682, 162] on p "Fisioterapeuta Compartilha: Essa É A Maneira Mais Rápida Para Superar Dor No Jo…" at bounding box center [722, 154] width 215 height 117
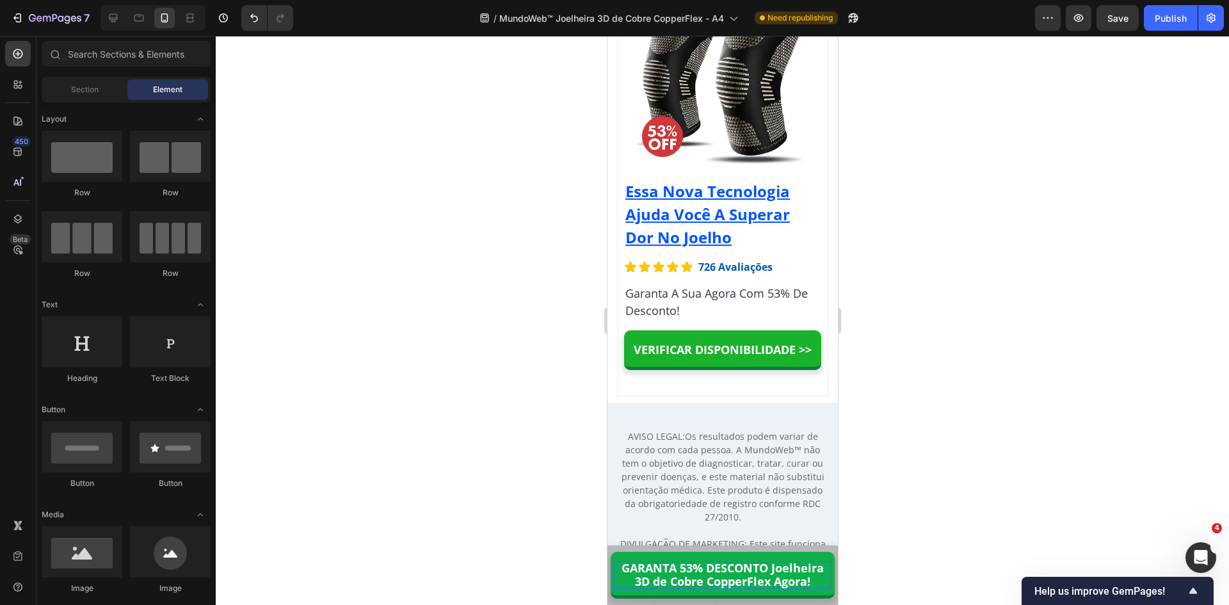
scroll to position [12879, 0]
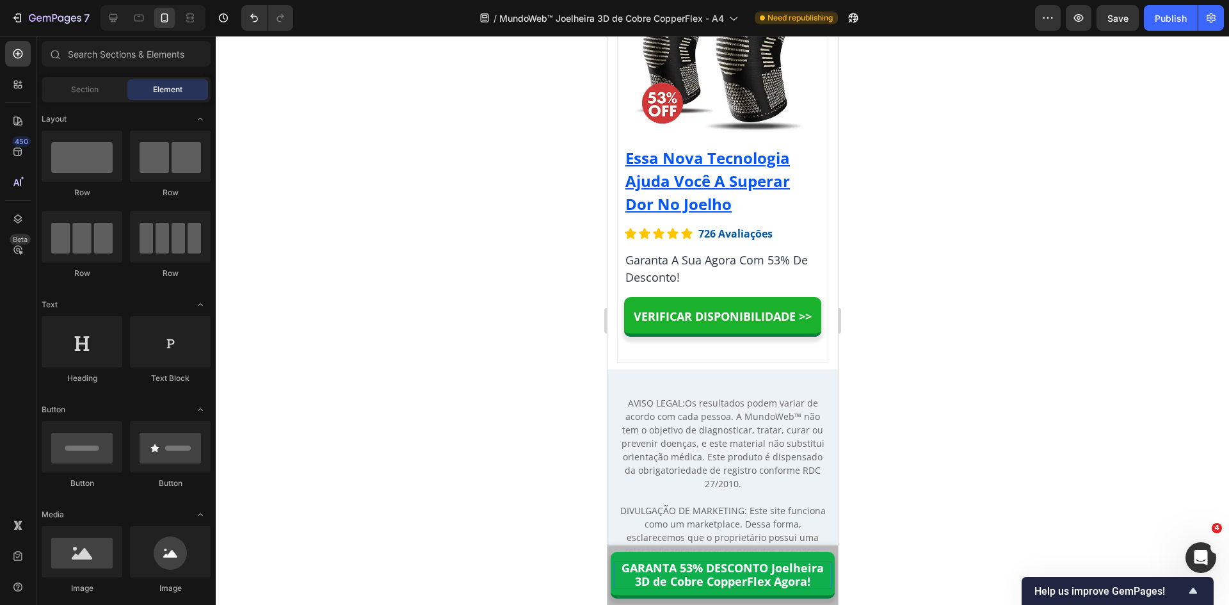
drag, startPoint x: 832, startPoint y: 61, endPoint x: 1445, endPoint y: 600, distance: 816.4
click at [767, 577] on p "GARANTA 53% DESCONTO Joelheira 3D de Cobre CopperFlex Agora!" at bounding box center [722, 575] width 218 height 28
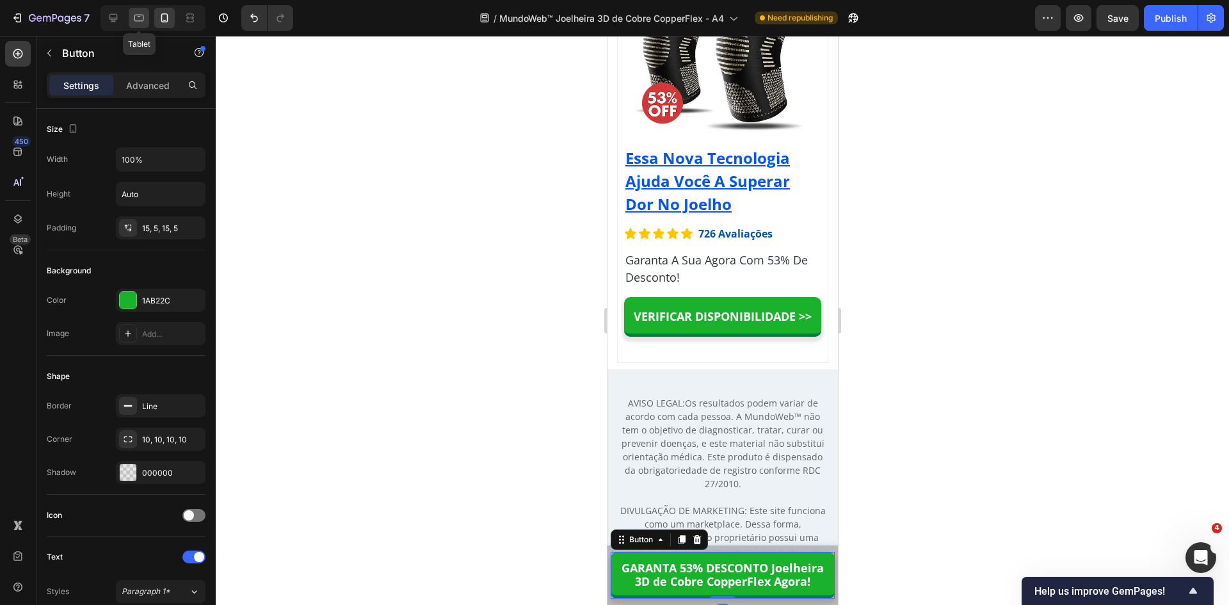
click at [133, 18] on icon at bounding box center [139, 18] width 13 height 13
type input "Auto"
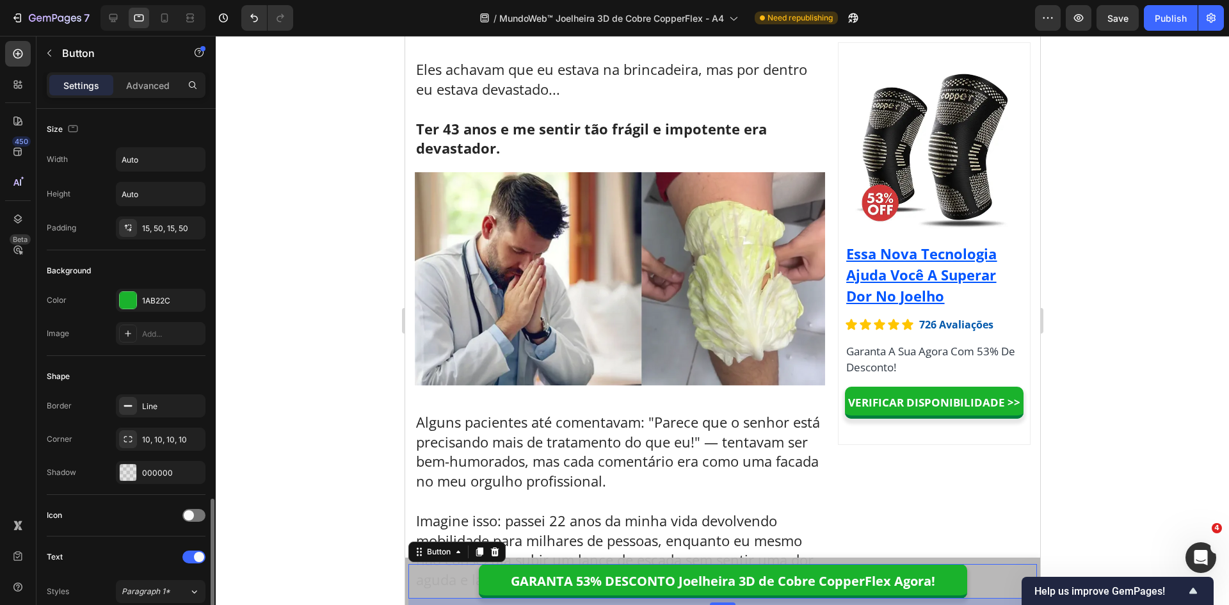
scroll to position [256, 0]
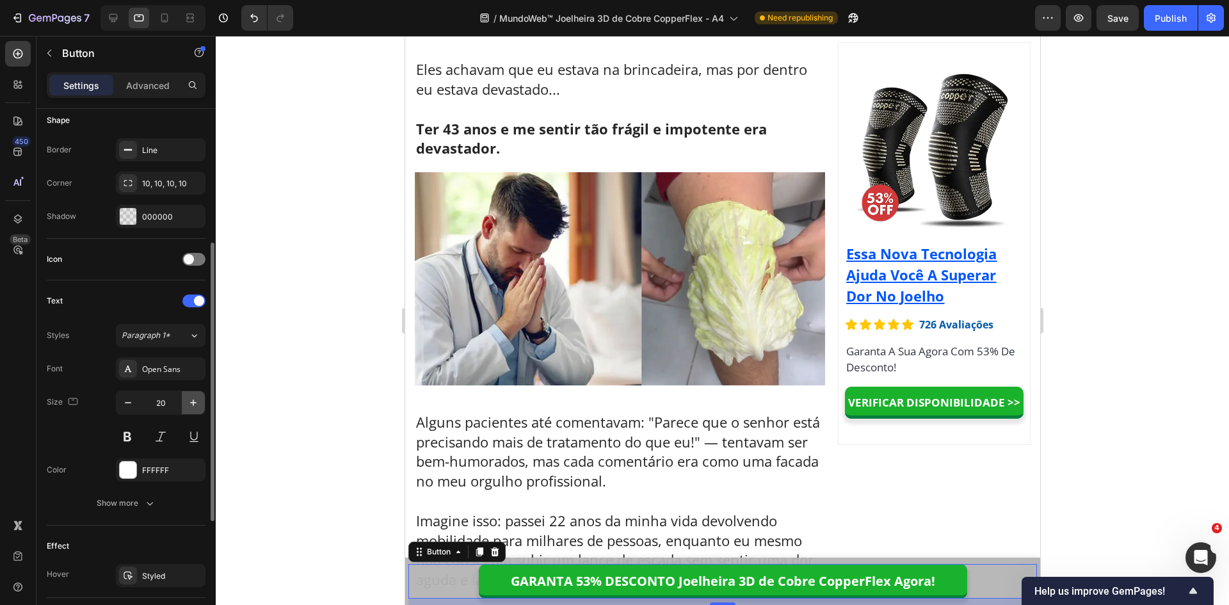
click at [194, 403] on icon "button" at bounding box center [193, 402] width 13 height 13
click at [193, 403] on icon "button" at bounding box center [193, 402] width 6 height 6
type input "22"
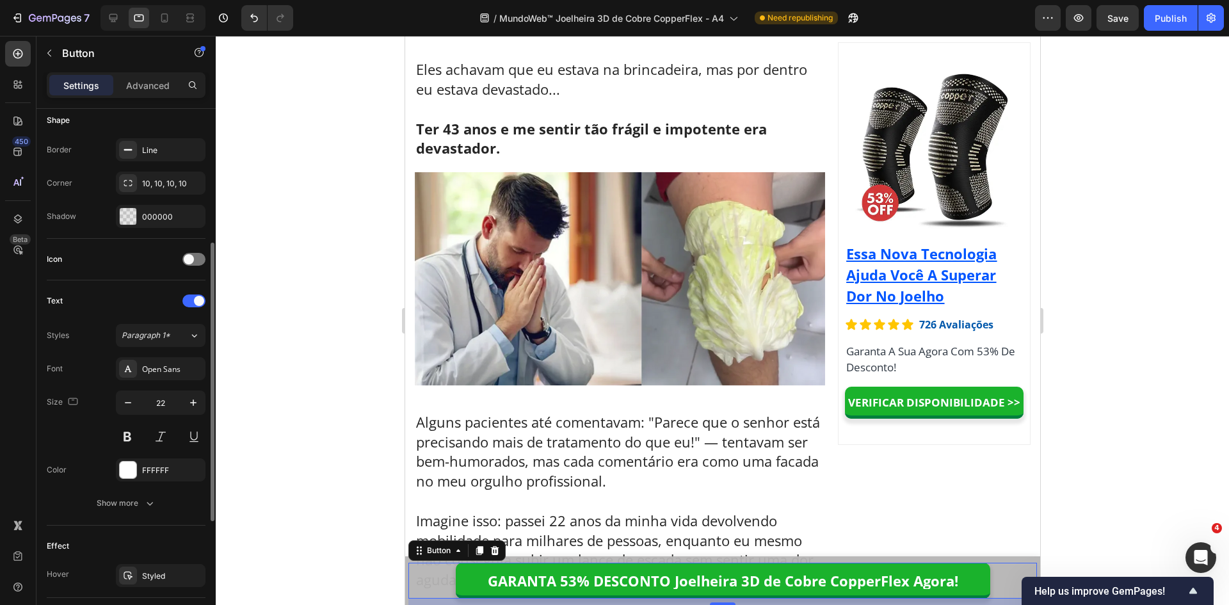
scroll to position [0, 0]
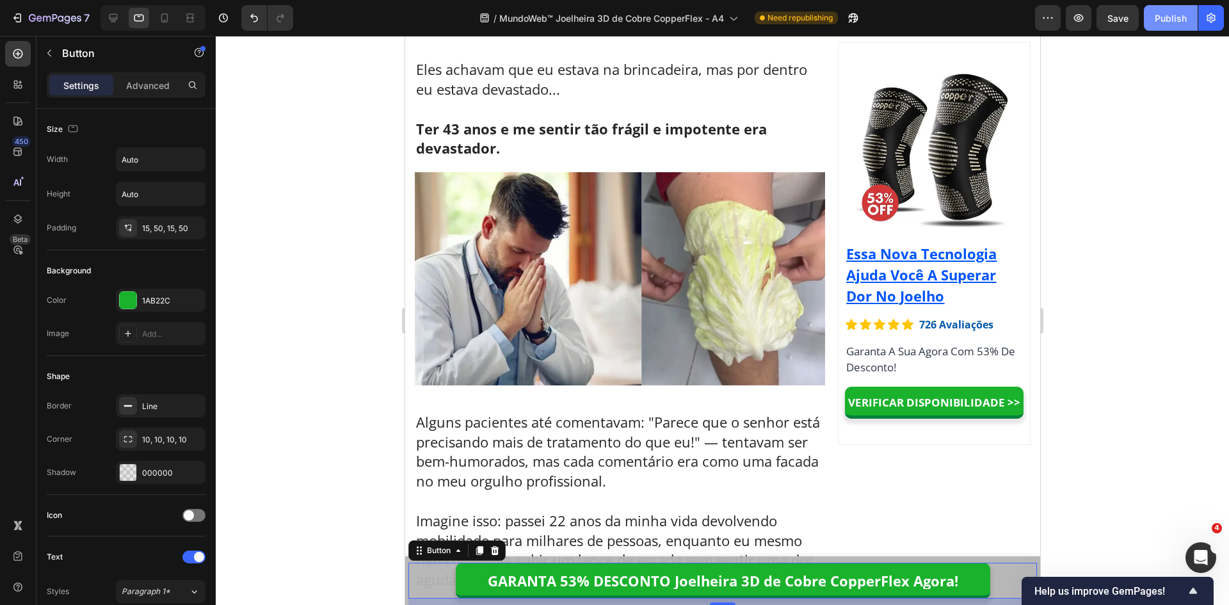
click at [1171, 20] on div "Publish" at bounding box center [1171, 18] width 32 height 13
click at [168, 17] on icon at bounding box center [164, 17] width 7 height 9
type input "100%"
type input "18"
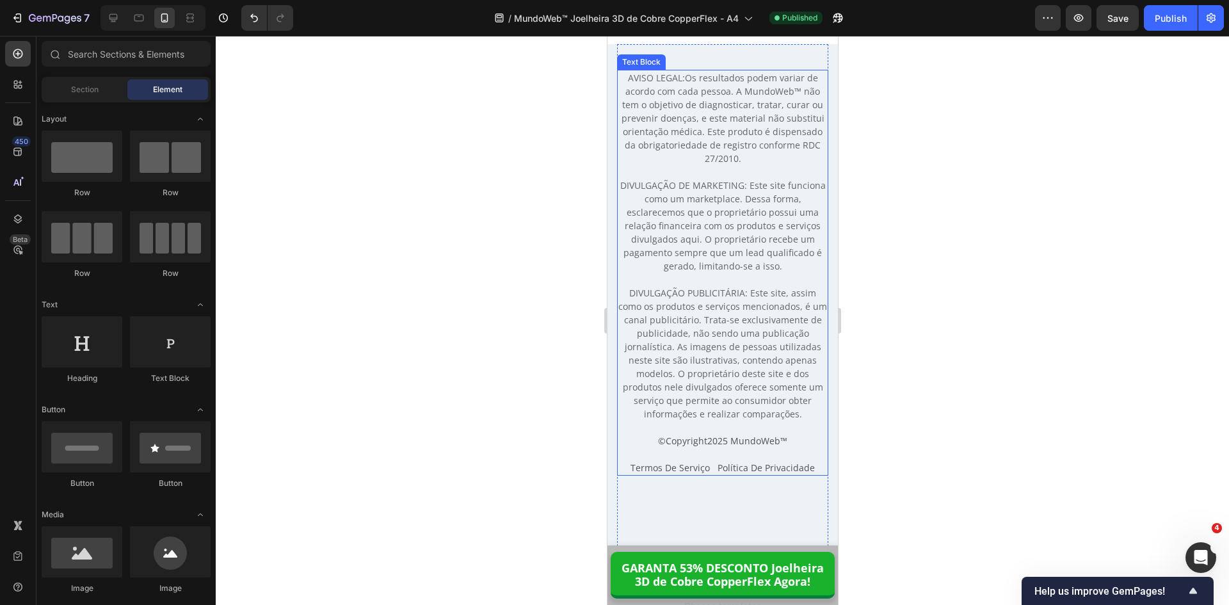
scroll to position [13491, 0]
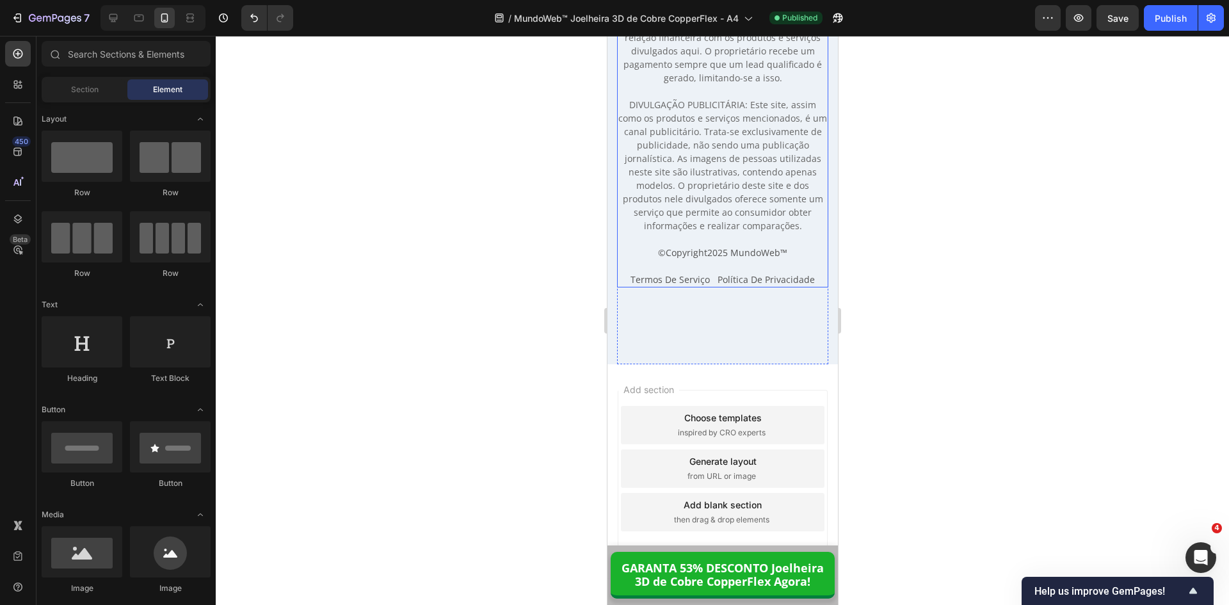
click at [667, 281] on span "Termos De Serviço Política De Privacidade" at bounding box center [722, 279] width 184 height 12
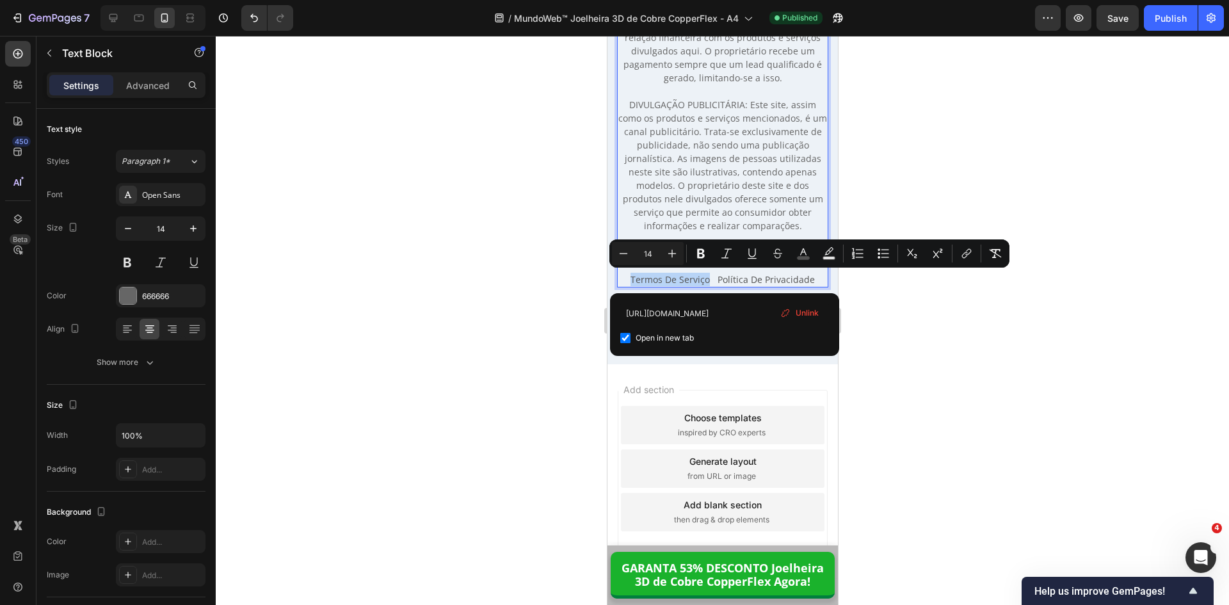
drag, startPoint x: 704, startPoint y: 280, endPoint x: 629, endPoint y: 280, distance: 74.9
click at [630, 280] on span "Termos De Serviço Política De Privacidade" at bounding box center [722, 279] width 184 height 12
click at [762, 313] on input "https://lojamundoweb.com/pages/politica-de-privacidade" at bounding box center [724, 313] width 209 height 20
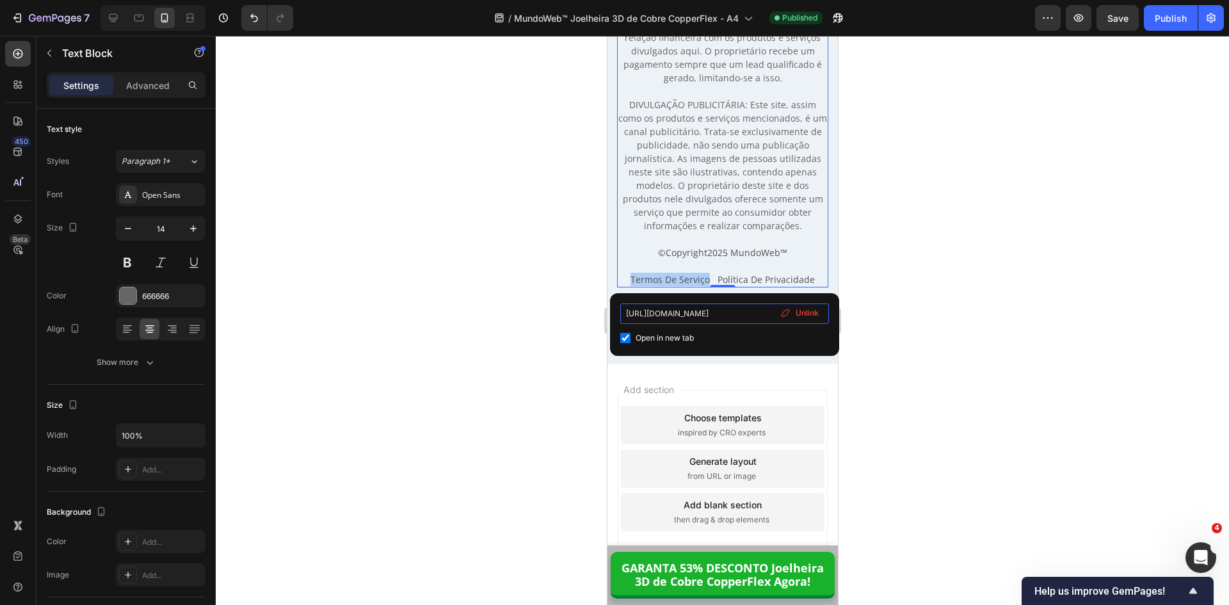
scroll to position [0, 38]
click at [772, 280] on span "Termos De Serviço Política De Privacidade" at bounding box center [722, 279] width 184 height 12
click at [773, 280] on span "Termos De Serviço Política De Privacidade" at bounding box center [722, 279] width 177 height 12
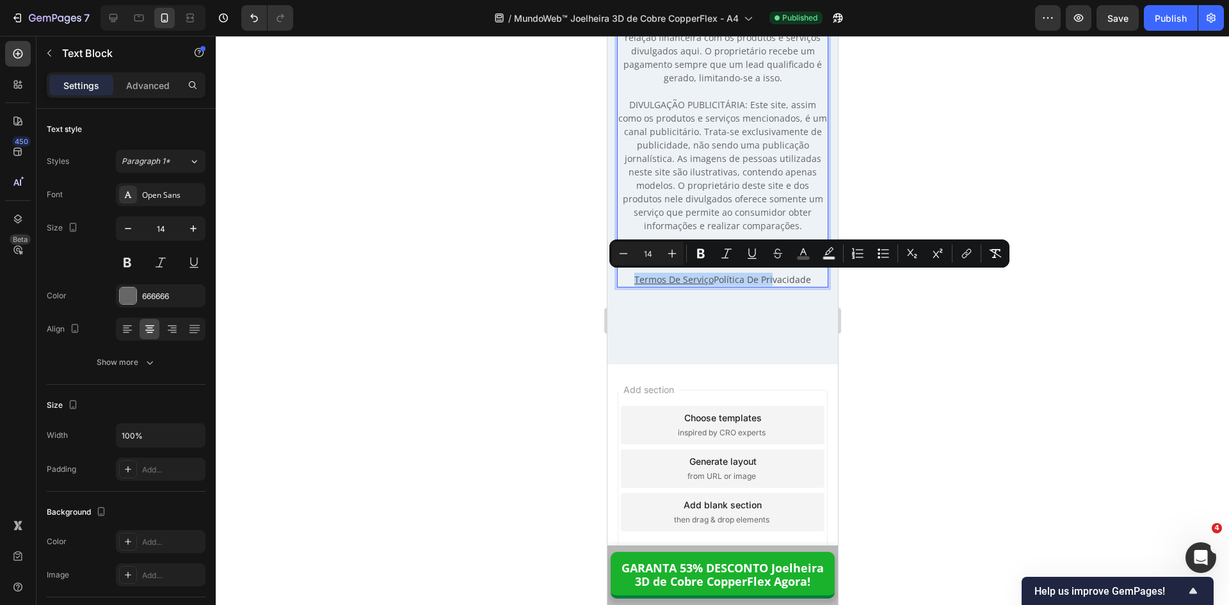
click at [803, 278] on span "Termos De Serviço Política De Privacidade" at bounding box center [722, 279] width 177 height 12
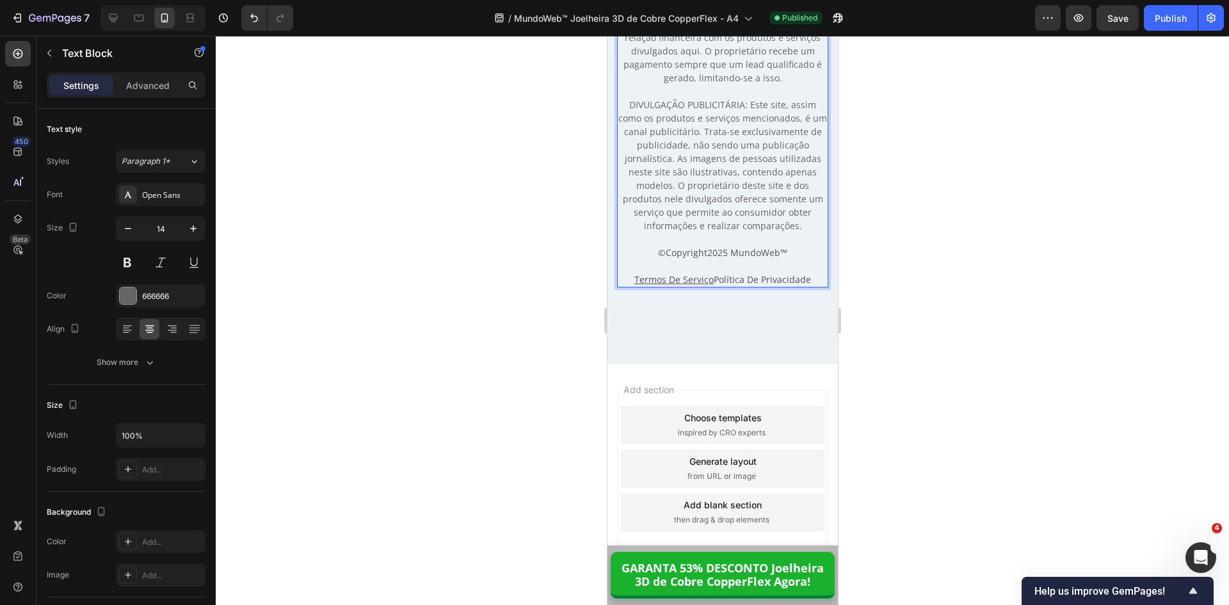
drag, startPoint x: 807, startPoint y: 278, endPoint x: 714, endPoint y: 279, distance: 92.8
click at [714, 279] on span "Termos De Serviço Política De Privacidade" at bounding box center [722, 279] width 177 height 12
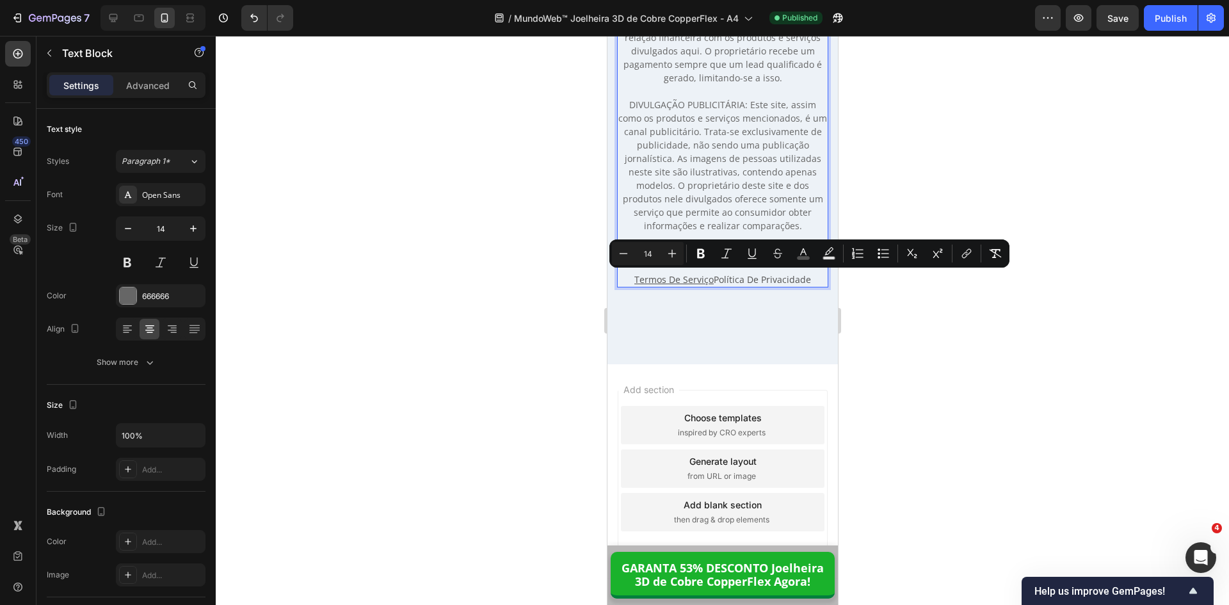
drag, startPoint x: 895, startPoint y: 328, endPoint x: 191, endPoint y: 285, distance: 705.5
click at [895, 328] on div at bounding box center [722, 320] width 1013 height 569
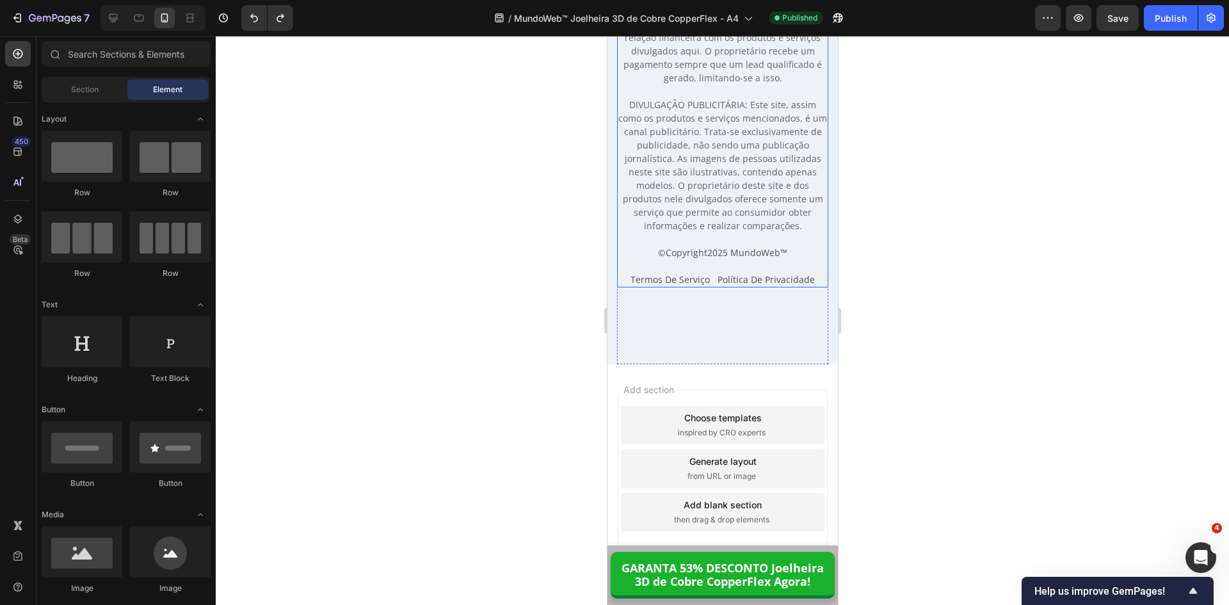
click at [745, 189] on p "AVISO LEGAL: Os resultados podem variar de acordo com cada pessoa. A MundoWeb™ …" at bounding box center [722, 58] width 209 height 350
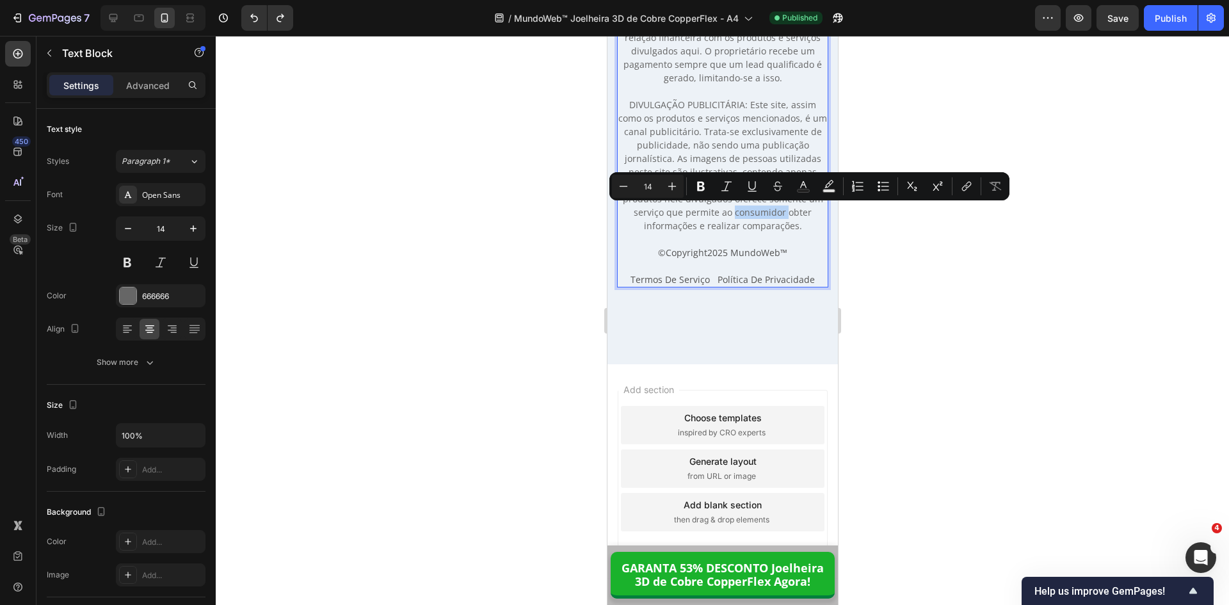
drag, startPoint x: 752, startPoint y: 216, endPoint x: 764, endPoint y: 223, distance: 13.8
click at [752, 216] on p "AVISO LEGAL: Os resultados podem variar de acordo com cada pessoa. A MundoWeb™ …" at bounding box center [722, 58] width 209 height 350
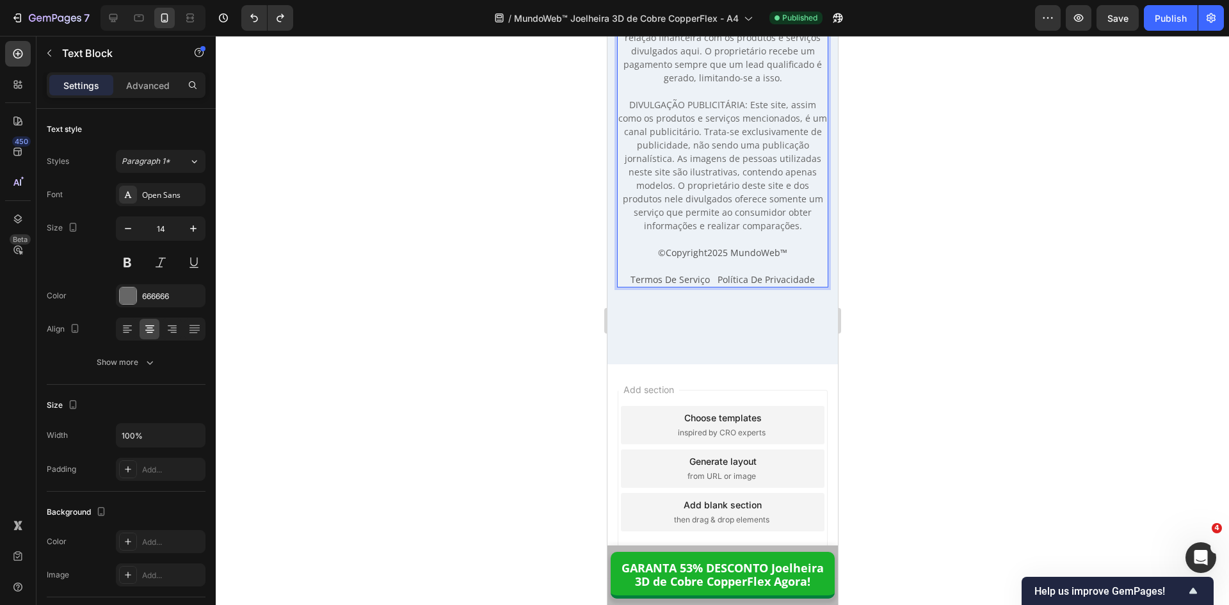
click at [783, 227] on p "AVISO LEGAL: Os resultados podem variar de acordo com cada pessoa. A MundoWeb™ …" at bounding box center [722, 58] width 209 height 350
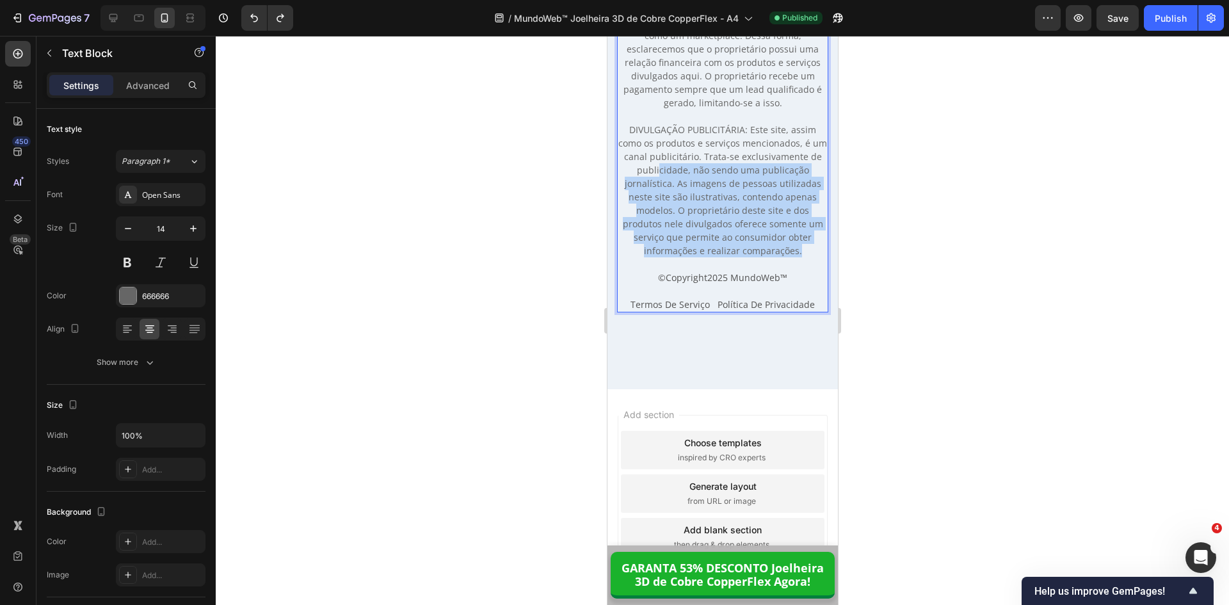
scroll to position [13344, 0]
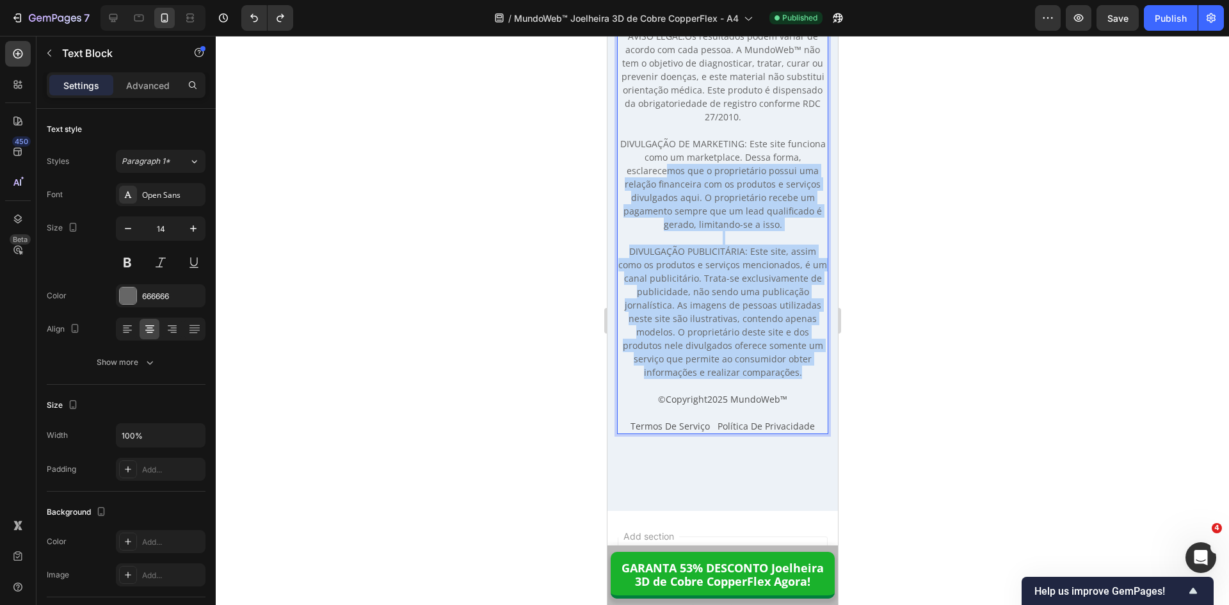
drag, startPoint x: 798, startPoint y: 227, endPoint x: 634, endPoint y: 85, distance: 217.0
click at [640, 107] on p "AVISO LEGAL: Os resultados podem variar de acordo com cada pessoa. A MundoWeb™ …" at bounding box center [722, 204] width 209 height 350
click at [634, 85] on p "AVISO LEGAL: Os resultados podem variar de acordo com cada pessoa. A MundoWeb™ …" at bounding box center [722, 204] width 209 height 350
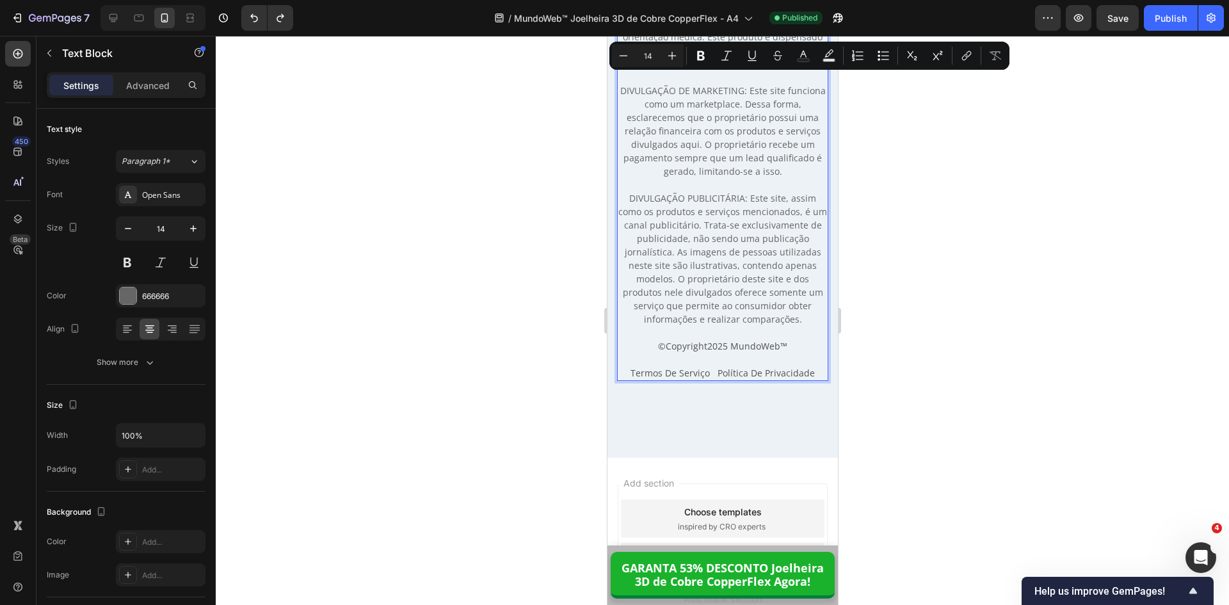
click at [636, 70] on link "Os resultados podem variar de acordo com cada pessoa. A MundoWeb™ não tem o obj…" at bounding box center [722, 23] width 203 height 93
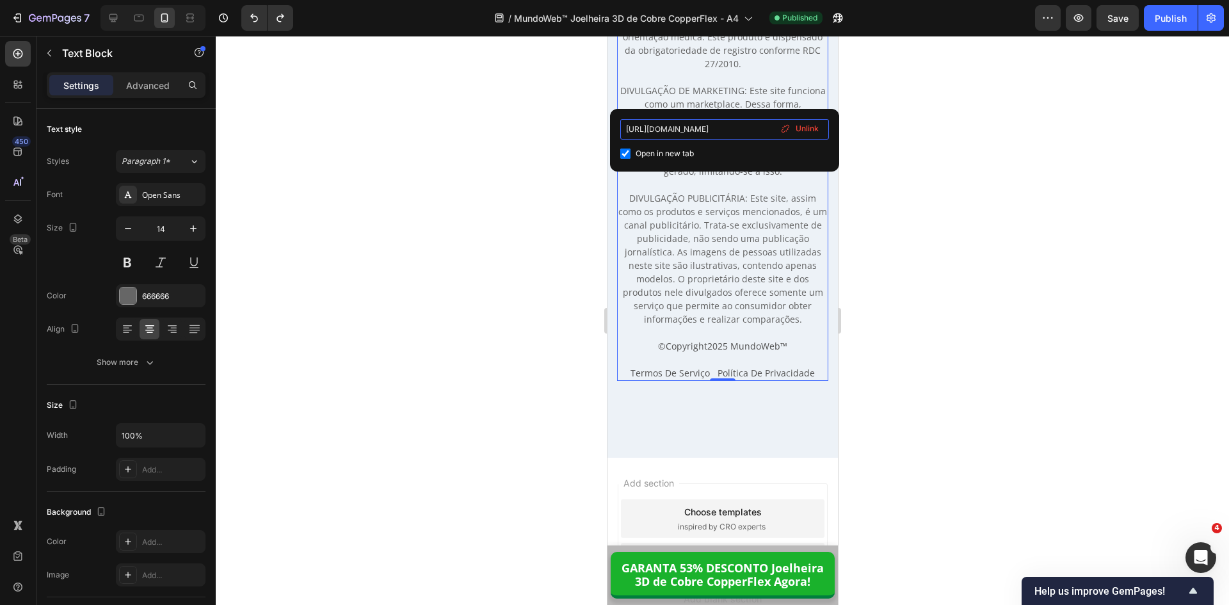
click at [758, 127] on input "https://lojamundoweb.com/pages/trocas-devolucoes" at bounding box center [724, 129] width 209 height 20
click at [897, 217] on div at bounding box center [722, 320] width 1013 height 569
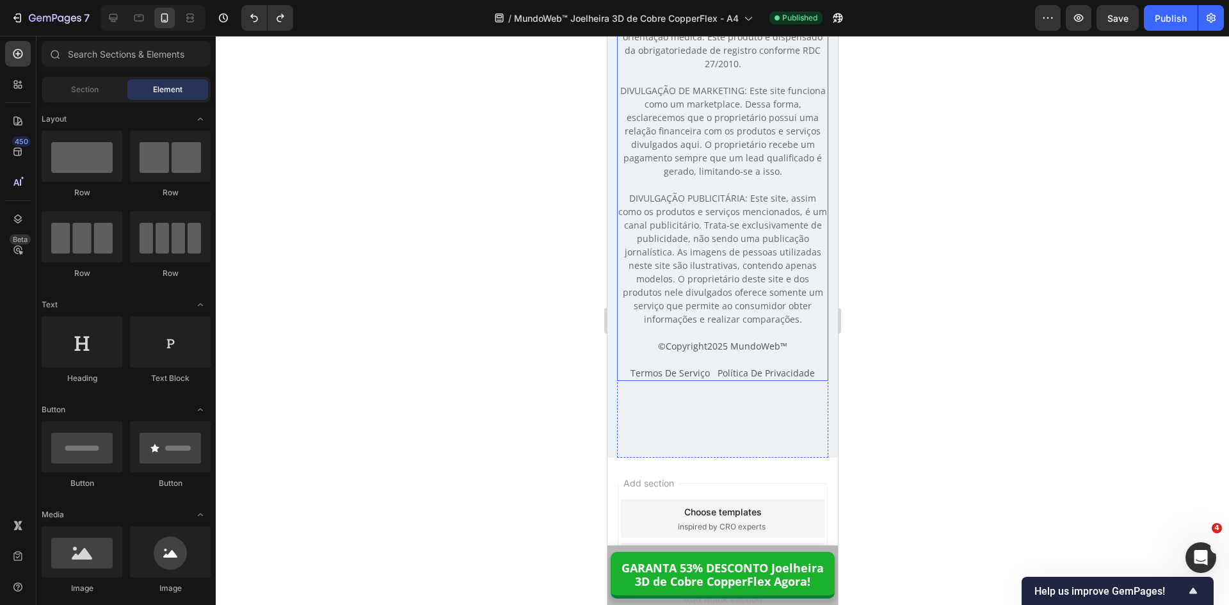
click at [667, 101] on p "AVISO LEGAL: Os resultados podem variar de acordo com cada pessoa. A MundoWeb™ …" at bounding box center [722, 151] width 209 height 350
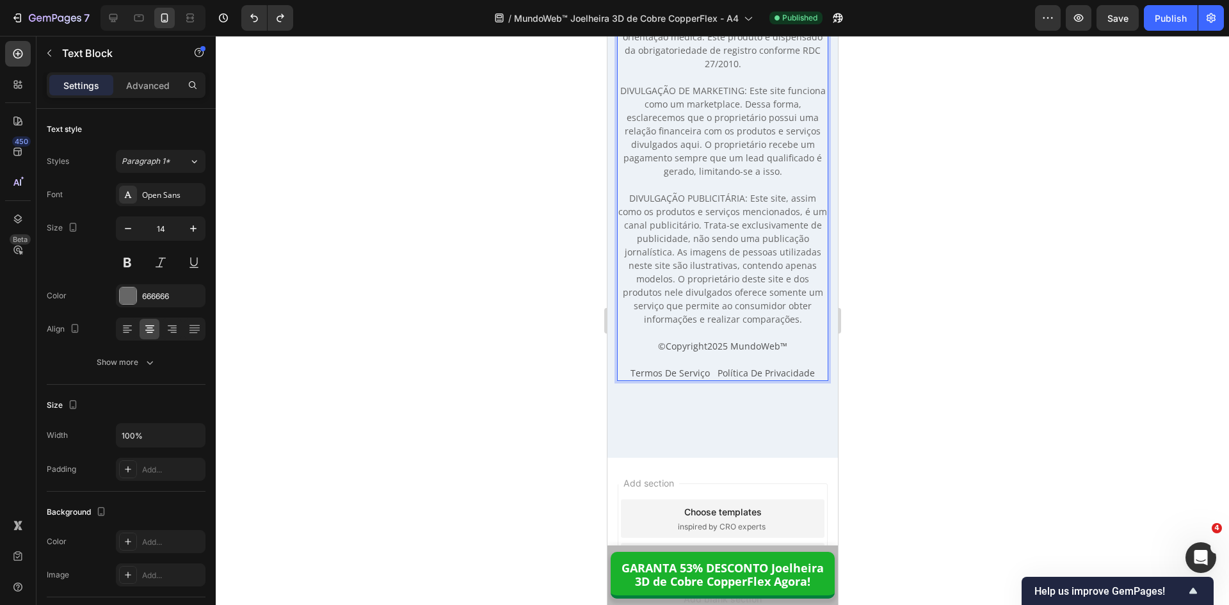
click at [722, 326] on p "AVISO LEGAL: Os resultados podem variar de acordo com cada pessoa. A MundoWeb™ …" at bounding box center [722, 151] width 209 height 350
click at [734, 326] on p "AVISO LEGAL: Os resultados podem variar de acordo com cada pessoa. A MundoWeb™ …" at bounding box center [722, 151] width 209 height 350
drag, startPoint x: 700, startPoint y: 380, endPoint x: 693, endPoint y: 382, distance: 7.2
click at [699, 326] on p "AVISO LEGAL: Os resultados podem variar de acordo com cada pessoa. A MundoWeb™ …" at bounding box center [722, 151] width 209 height 350
click at [666, 326] on p "AVISO LEGAL: Os resultados podem variar de acordo com cada pessoa. A MundoWeb™ …" at bounding box center [722, 151] width 209 height 350
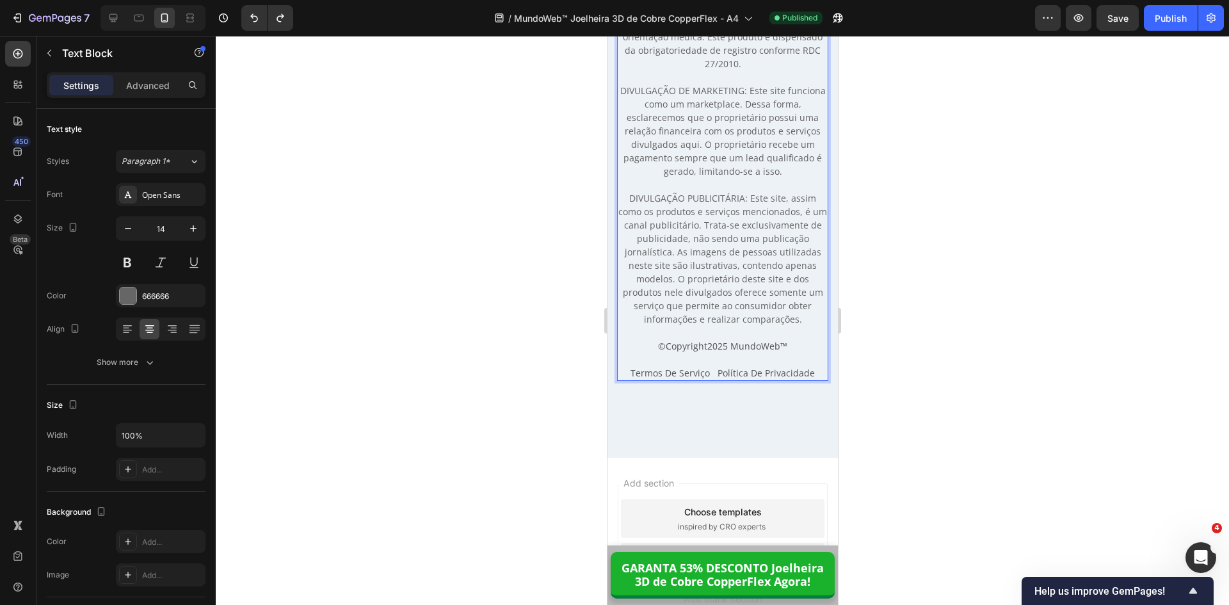
drag, startPoint x: 693, startPoint y: 421, endPoint x: 677, endPoint y: 378, distance: 46.2
click at [693, 326] on p "AVISO LEGAL: Os resultados podem variar de acordo com cada pessoa. A MundoWeb™ …" at bounding box center [722, 151] width 209 height 350
drag, startPoint x: 672, startPoint y: 369, endPoint x: 667, endPoint y: 356, distance: 13.6
click at [672, 326] on p "AVISO LEGAL: Os resultados podem variar de acordo com cada pessoa. A MundoWeb™ …" at bounding box center [722, 151] width 209 height 350
click at [666, 326] on p "AVISO LEGAL: Os resultados podem variar de acordo com cada pessoa. A MundoWeb™ …" at bounding box center [722, 151] width 209 height 350
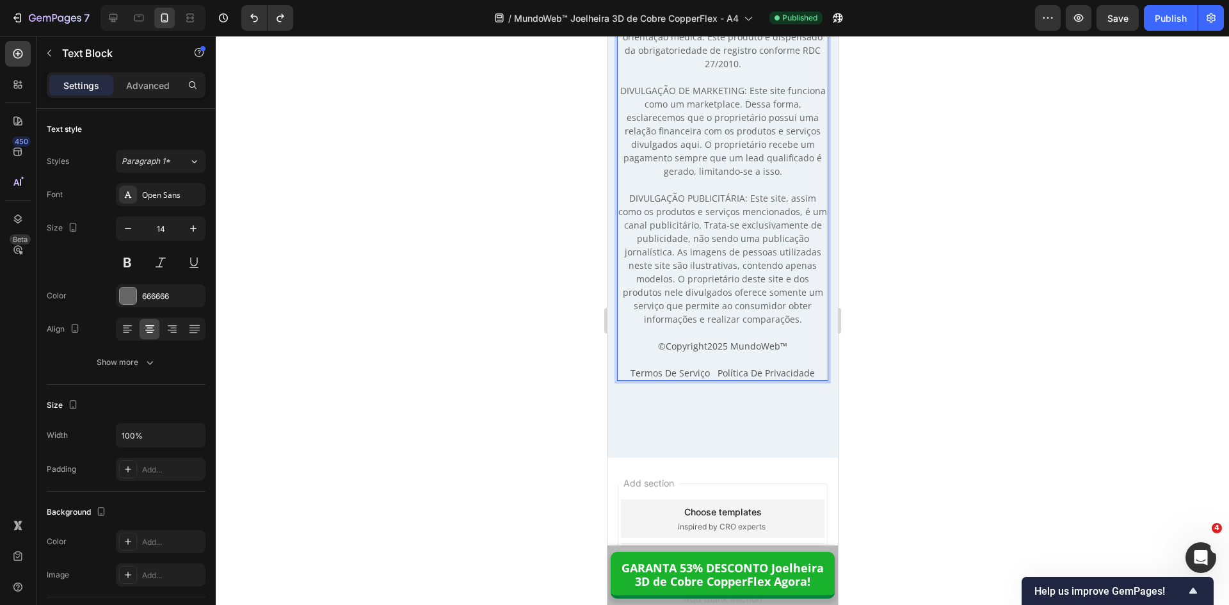
drag, startPoint x: 651, startPoint y: 348, endPoint x: 661, endPoint y: 370, distance: 24.1
click at [651, 326] on p "AVISO LEGAL: Os resultados podem variar de acordo com cada pessoa. A MundoWeb™ …" at bounding box center [722, 151] width 209 height 350
click at [679, 326] on p "AVISO LEGAL: Os resultados podem variar de acordo com cada pessoa. A MundoWeb™ …" at bounding box center [722, 151] width 209 height 350
click at [687, 326] on p "AVISO LEGAL: Os resultados podem variar de acordo com cada pessoa. A MundoWeb™ …" at bounding box center [722, 151] width 209 height 350
click at [707, 309] on p "AVISO LEGAL: Os resultados podem variar de acordo com cada pessoa. A MundoWeb™ …" at bounding box center [722, 151] width 209 height 350
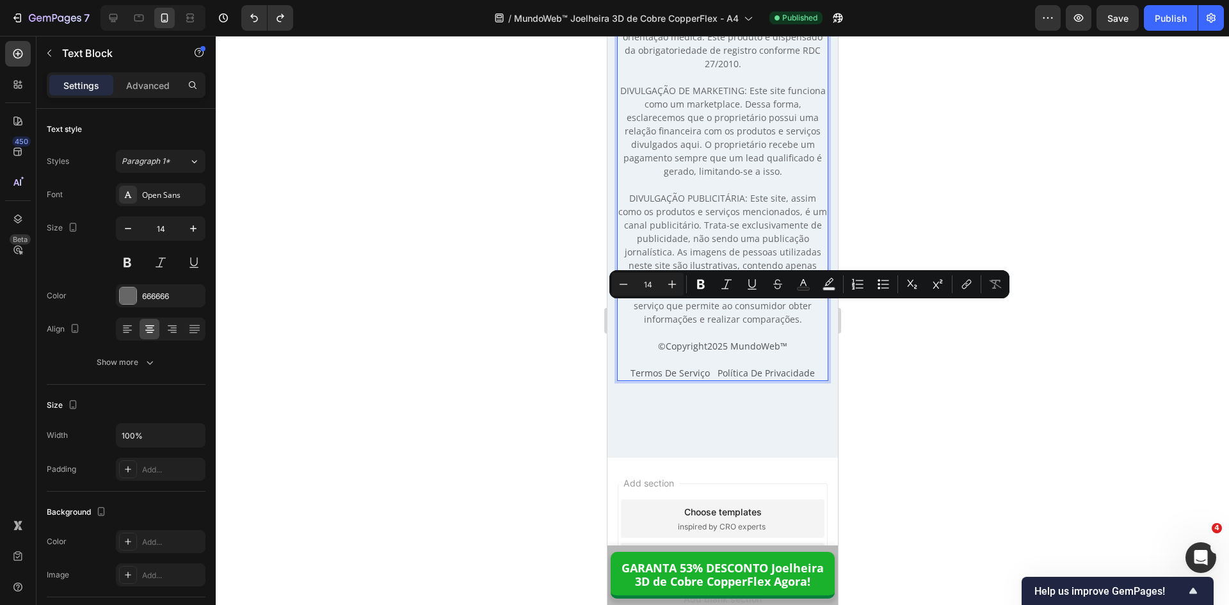
click at [700, 250] on p "AVISO LEGAL: Os resultados podem variar de acordo com cada pessoa. A MundoWeb™ …" at bounding box center [722, 151] width 209 height 350
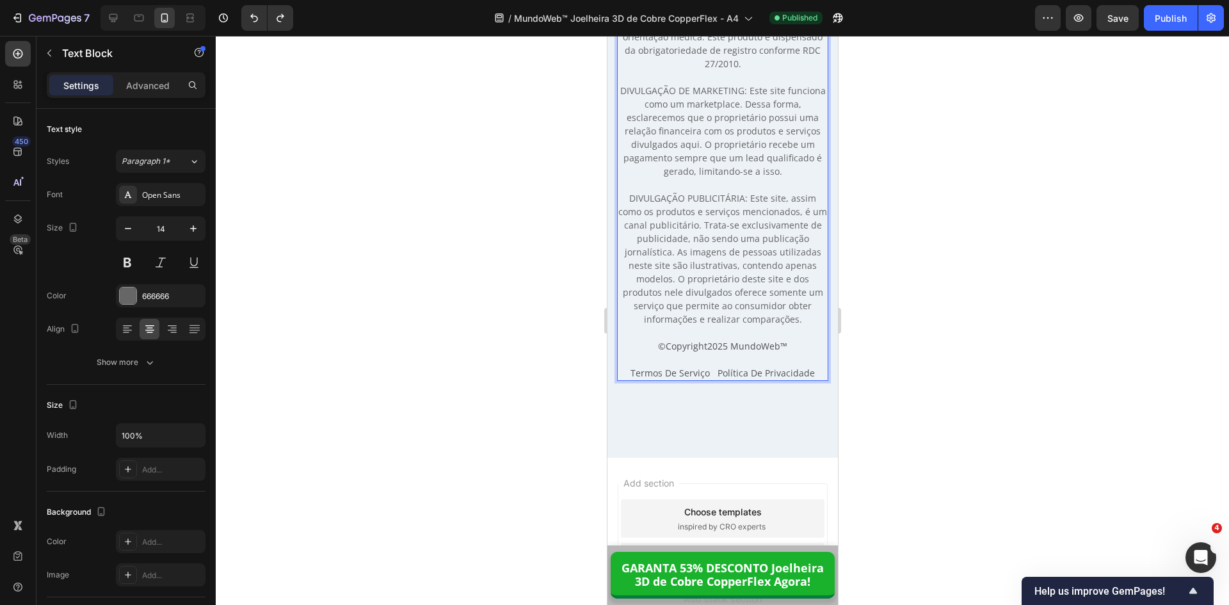
drag, startPoint x: 686, startPoint y: 213, endPoint x: 693, endPoint y: 195, distance: 19.0
click at [686, 213] on p "AVISO LEGAL: Os resultados podem variar de acordo com cada pessoa. A MundoWeb™ …" at bounding box center [722, 151] width 209 height 350
click at [693, 195] on p "AVISO LEGAL: Os resultados podem variar de acordo com cada pessoa. A MundoWeb™ …" at bounding box center [722, 151] width 209 height 350
click at [720, 186] on p "AVISO LEGAL: Os resultados podem variar de acordo com cada pessoa. A MundoWeb™ …" at bounding box center [722, 151] width 209 height 350
click at [732, 187] on p "AVISO LEGAL: Os resultados podem variar de acordo com cada pessoa. A MundoWeb™ …" at bounding box center [722, 151] width 209 height 350
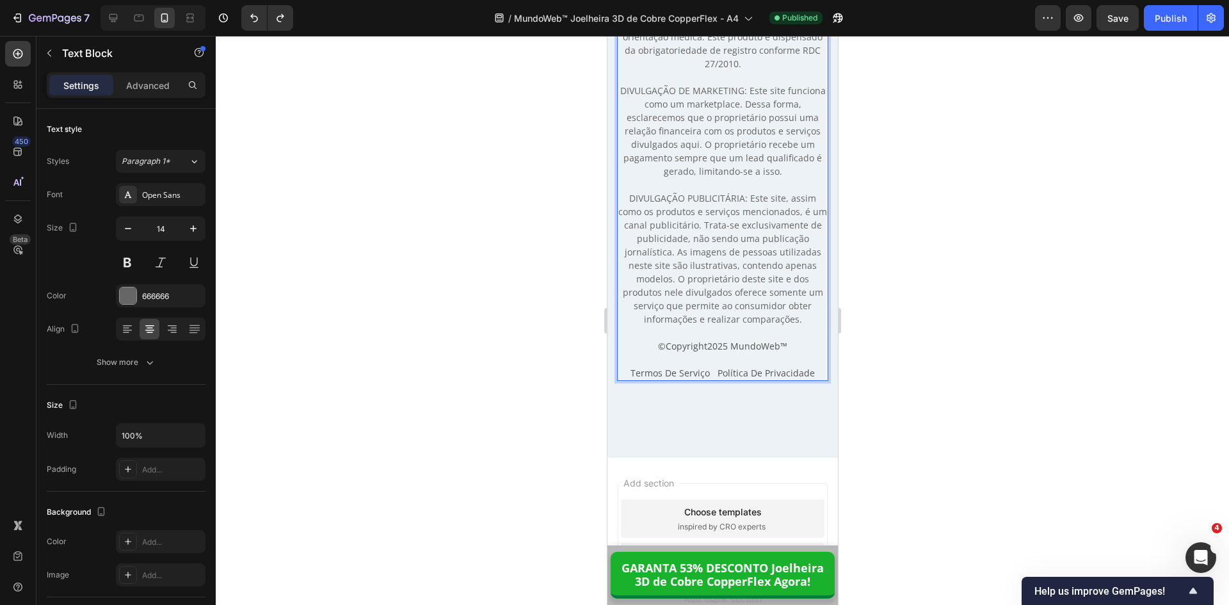
drag, startPoint x: 747, startPoint y: 189, endPoint x: 736, endPoint y: 171, distance: 21.8
click at [747, 190] on p "AVISO LEGAL: Os resultados podem variar de acordo com cada pessoa. A MundoWeb™ …" at bounding box center [722, 151] width 209 height 350
drag, startPoint x: 723, startPoint y: 143, endPoint x: 706, endPoint y: 95, distance: 51.0
click at [723, 143] on p "AVISO LEGAL: Os resultados podem variar de acordo com cada pessoa. A MundoWeb™ …" at bounding box center [722, 151] width 209 height 350
click at [703, 92] on p "AVISO LEGAL: Os resultados podem variar de acordo com cada pessoa. A MundoWeb™ …" at bounding box center [722, 151] width 209 height 350
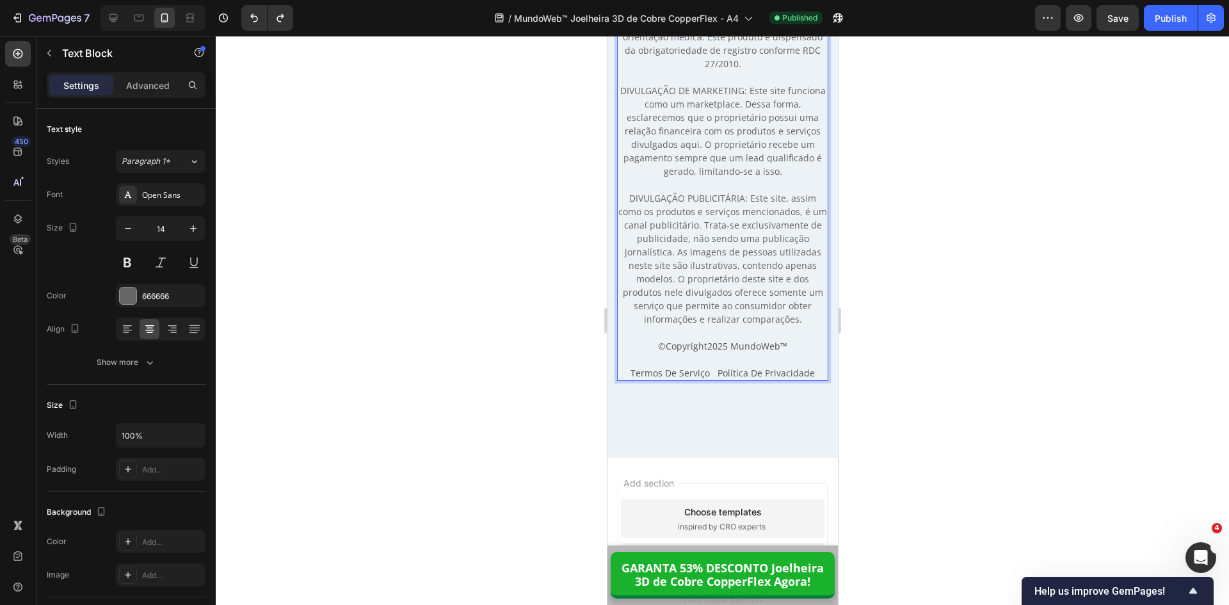
drag, startPoint x: 669, startPoint y: 75, endPoint x: 657, endPoint y: 79, distance: 13.0
click at [668, 75] on p "AVISO LEGAL: Os resultados podem variar de acordo com cada pessoa. A MundoWeb™ …" at bounding box center [722, 151] width 209 height 350
click at [656, 79] on p "AVISO LEGAL: Os resultados podem variar de acordo com cada pessoa. A MundoWeb™ …" at bounding box center [722, 151] width 209 height 350
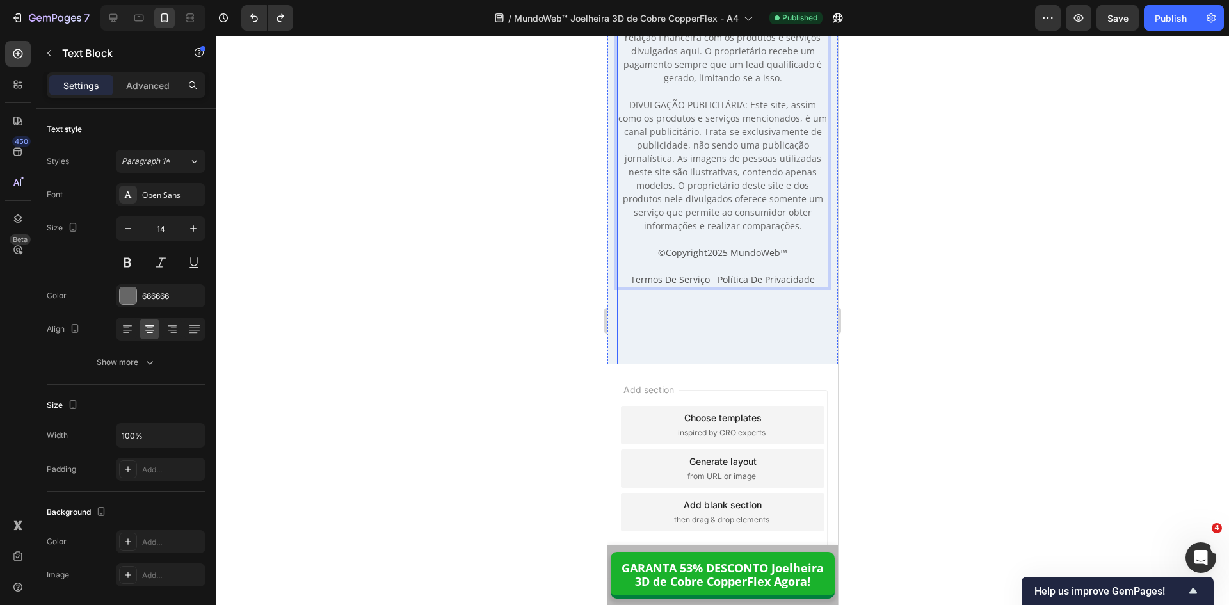
scroll to position [13393, 0]
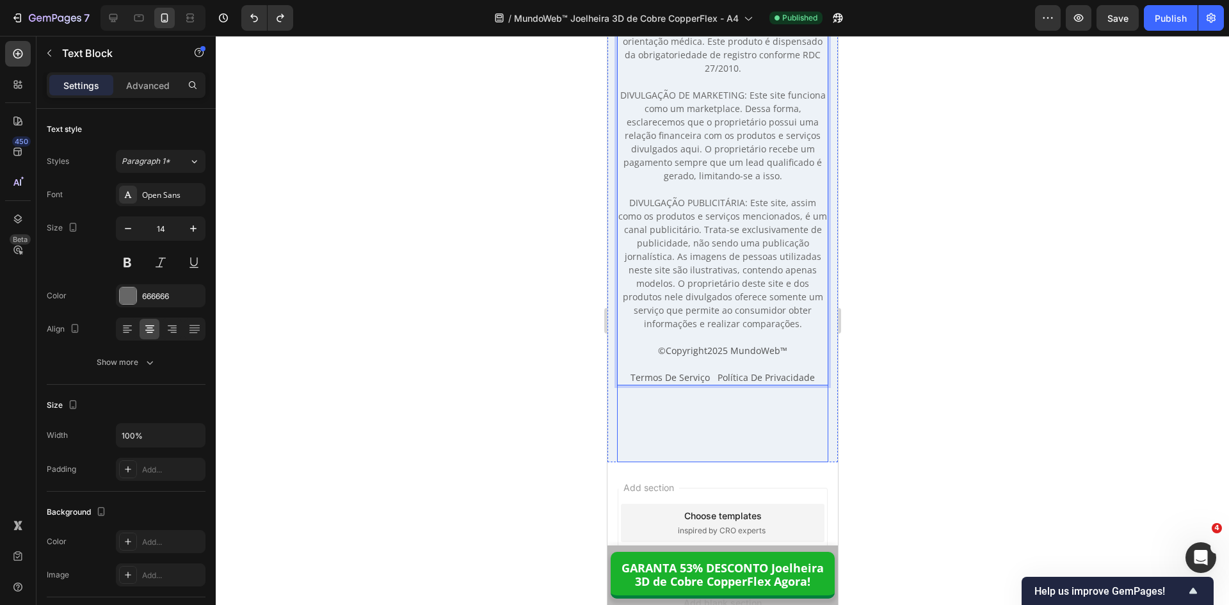
click at [725, 329] on p "AVISO LEGAL: Os resultados podem variar de acordo com cada pessoa. A MundoWeb™ …" at bounding box center [722, 156] width 209 height 350
click at [794, 330] on p "AVISO LEGAL: Os resultados podem variar de acordo com cada pessoa. A MundoWeb™ …" at bounding box center [722, 156] width 209 height 350
click at [796, 330] on p "AVISO LEGAL: Os resultados podem variar de acordo com cada pessoa. A MundoWeb™ …" at bounding box center [722, 156] width 209 height 350
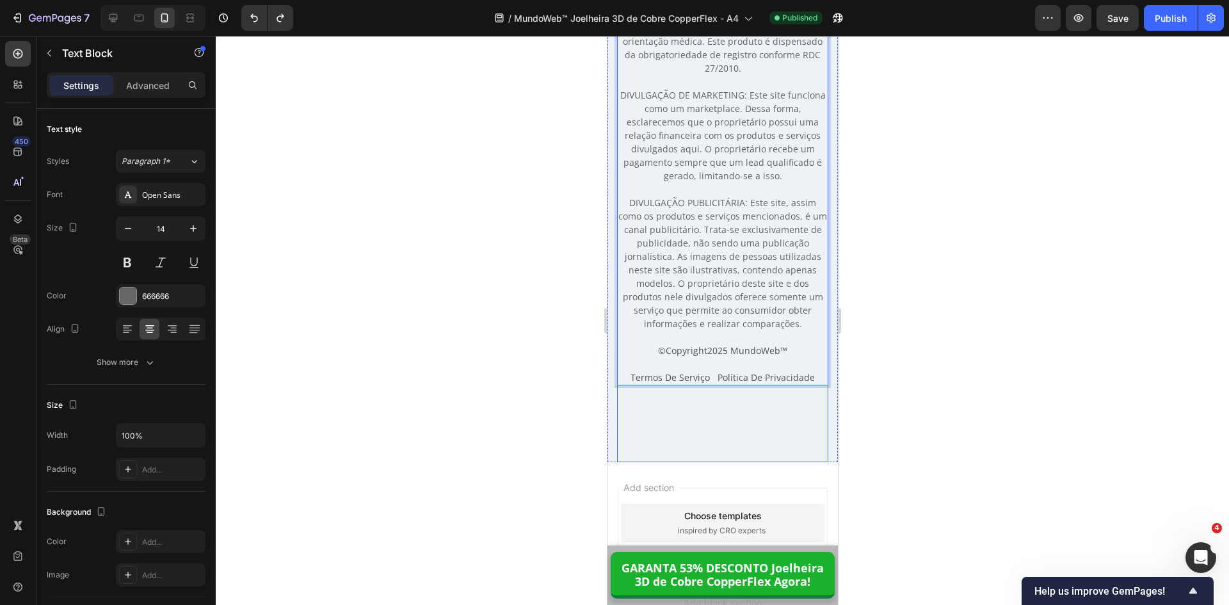
click at [656, 163] on p "AVISO LEGAL: Os resultados podem variar de acordo com cada pessoa. A MundoWeb™ …" at bounding box center [722, 156] width 209 height 350
click at [626, 105] on div "AVISO LEGAL: Os resultados podem variar de acordo com cada pessoa. A MundoWeb™ …" at bounding box center [721, 208] width 211 height 508
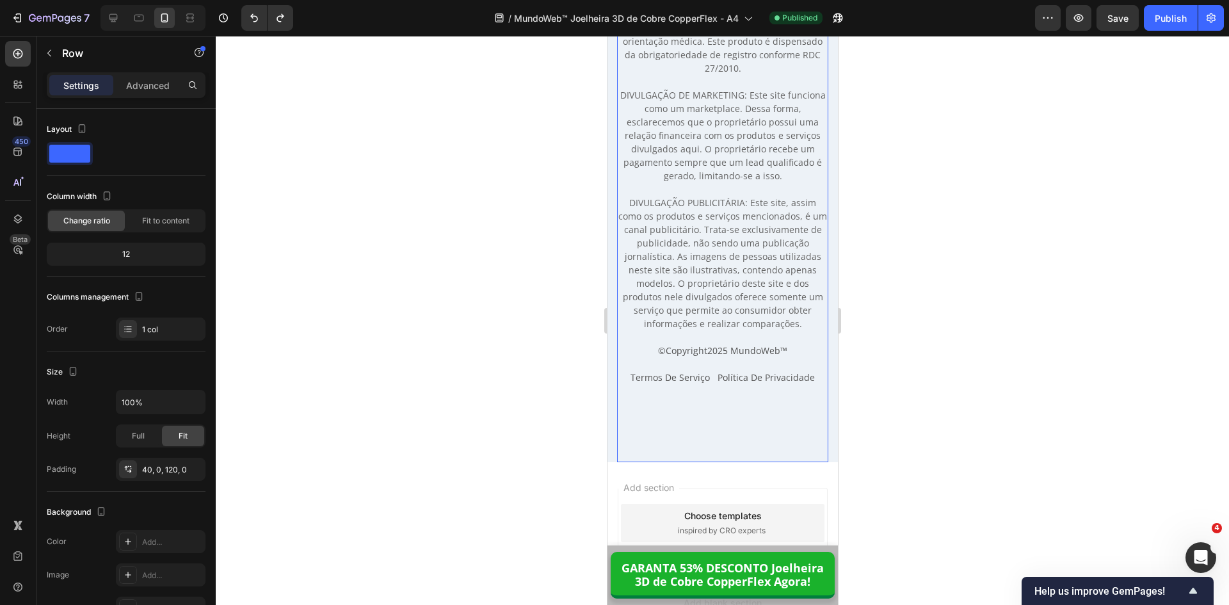
scroll to position [13235, 0]
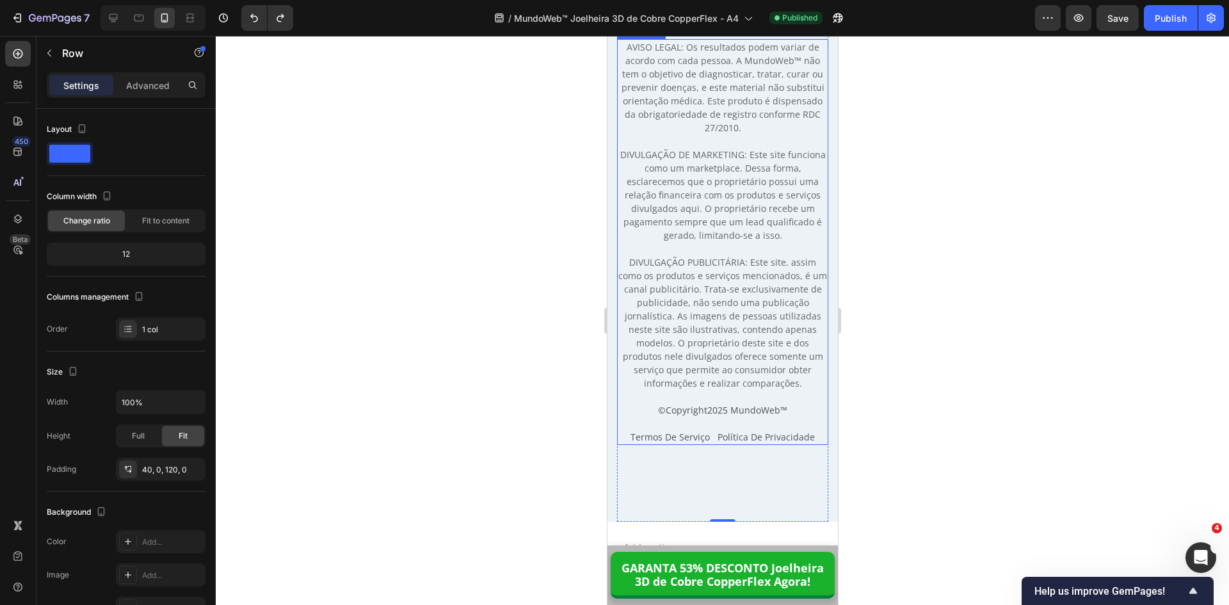
click at [626, 145] on p "AVISO LEGAL: Os resultados podem variar de acordo com cada pessoa. A MundoWeb™ …" at bounding box center [722, 215] width 209 height 350
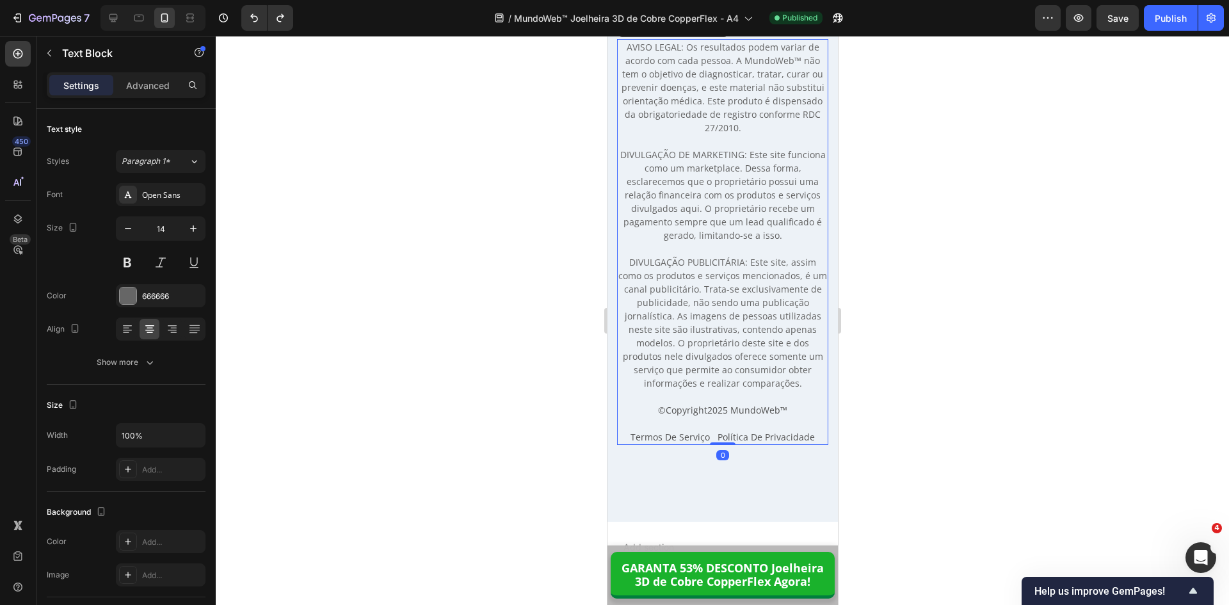
click at [625, 146] on p "AVISO LEGAL: Os resultados podem variar de acordo com cada pessoa. A MundoWeb™ …" at bounding box center [722, 215] width 209 height 350
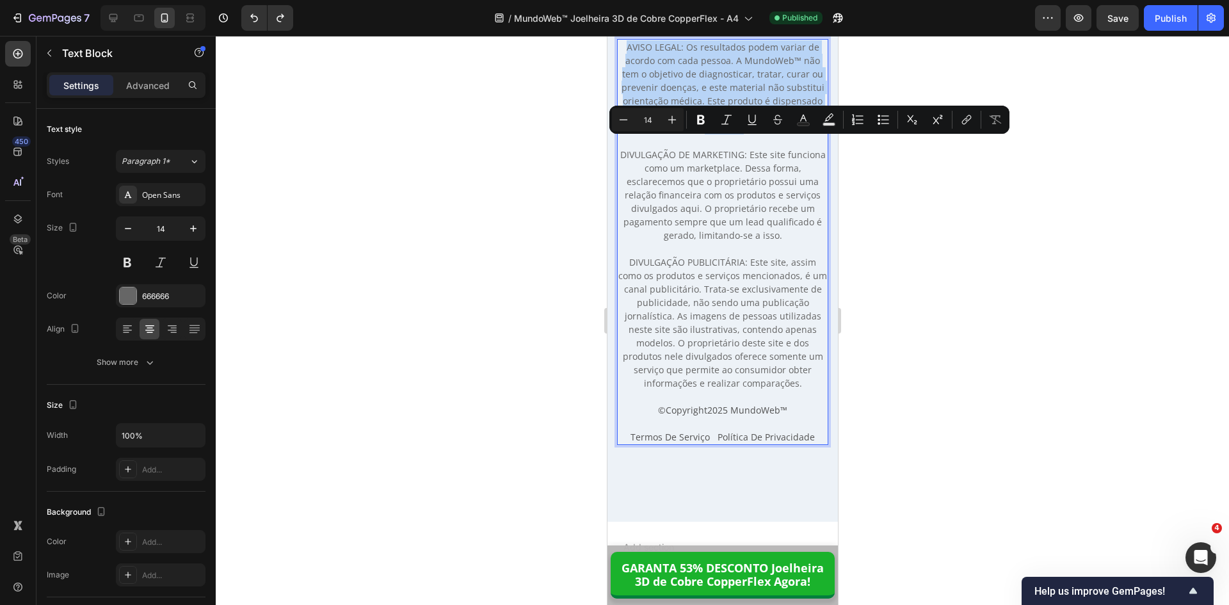
click at [624, 146] on p "AVISO LEGAL: Os resultados podem variar de acordo com cada pessoa. A MundoWeb™ …" at bounding box center [722, 215] width 209 height 350
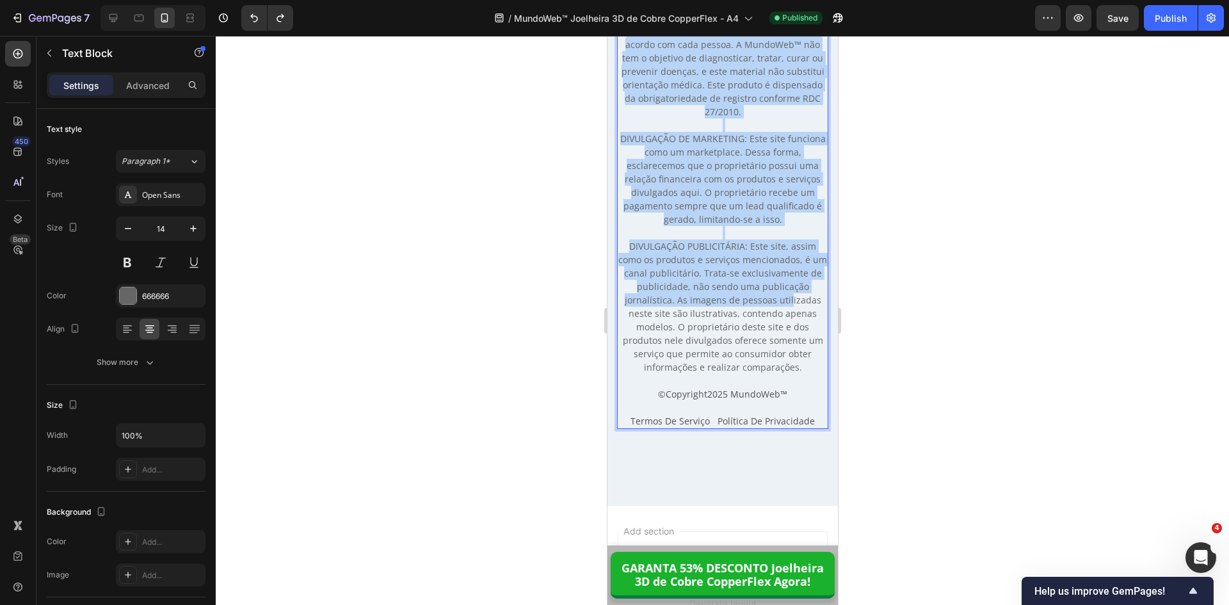
scroll to position [13363, 0]
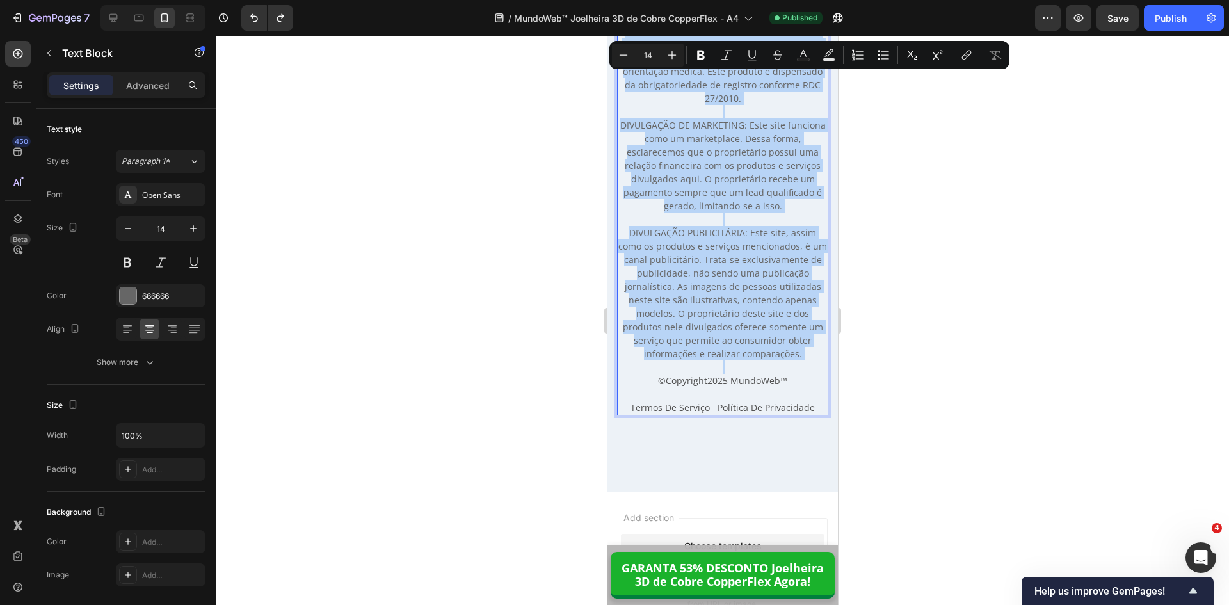
copy p "AVISO LEGAL: Os resultados podem variar de acordo com cada pessoa. A MundoWeb™ …"
drag, startPoint x: 622, startPoint y: 145, endPoint x: 804, endPoint y: 362, distance: 283.1
click at [804, 362] on div "AVISO LEGAL: Os resultados podem variar de acordo com cada pessoa. A MundoWeb™ …" at bounding box center [721, 213] width 211 height 406
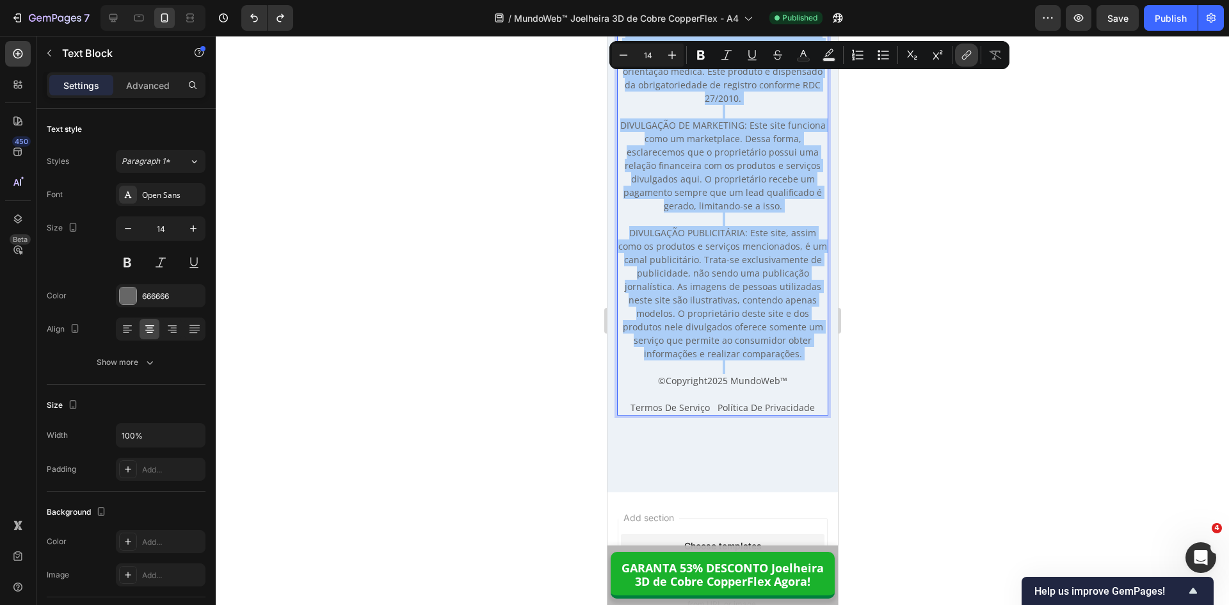
click at [962, 54] on icon "Editor contextual toolbar" at bounding box center [966, 55] width 13 height 13
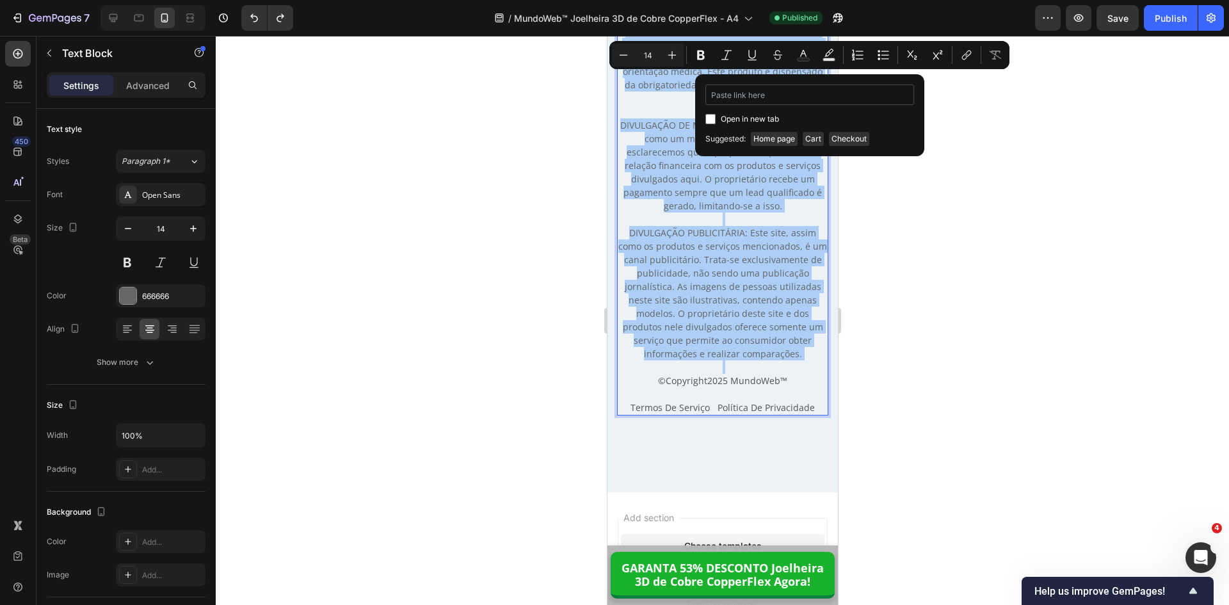
click at [750, 99] on input "Editor contextual toolbar" at bounding box center [809, 95] width 209 height 20
type input "a"
click at [749, 95] on input "a" at bounding box center [809, 95] width 209 height 20
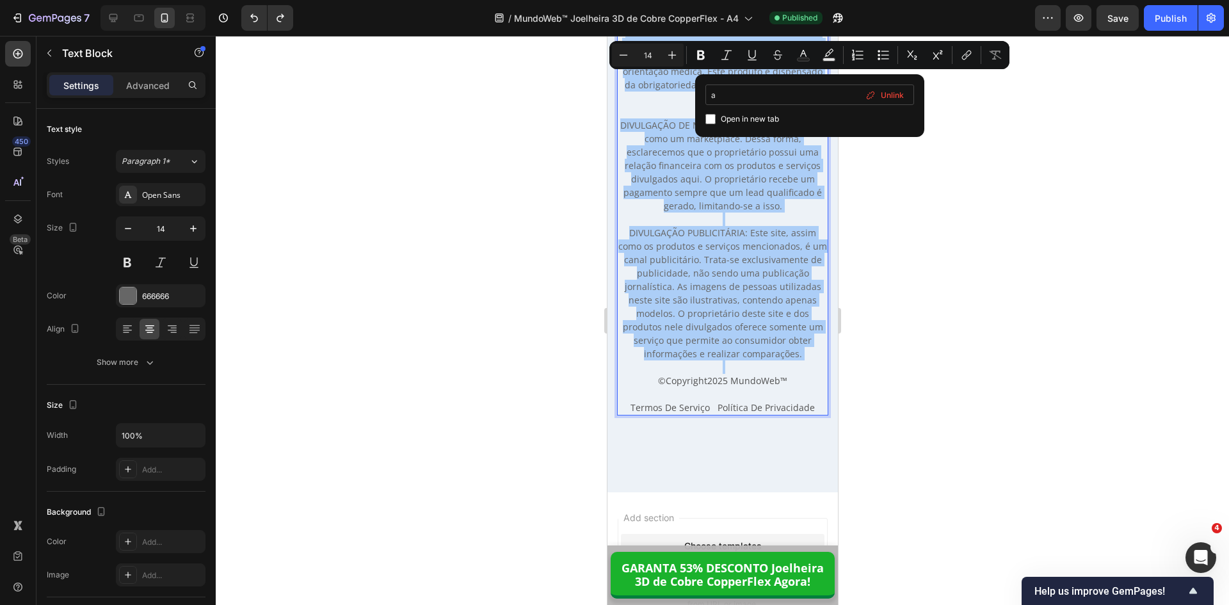
click at [749, 95] on input "a" at bounding box center [809, 95] width 209 height 20
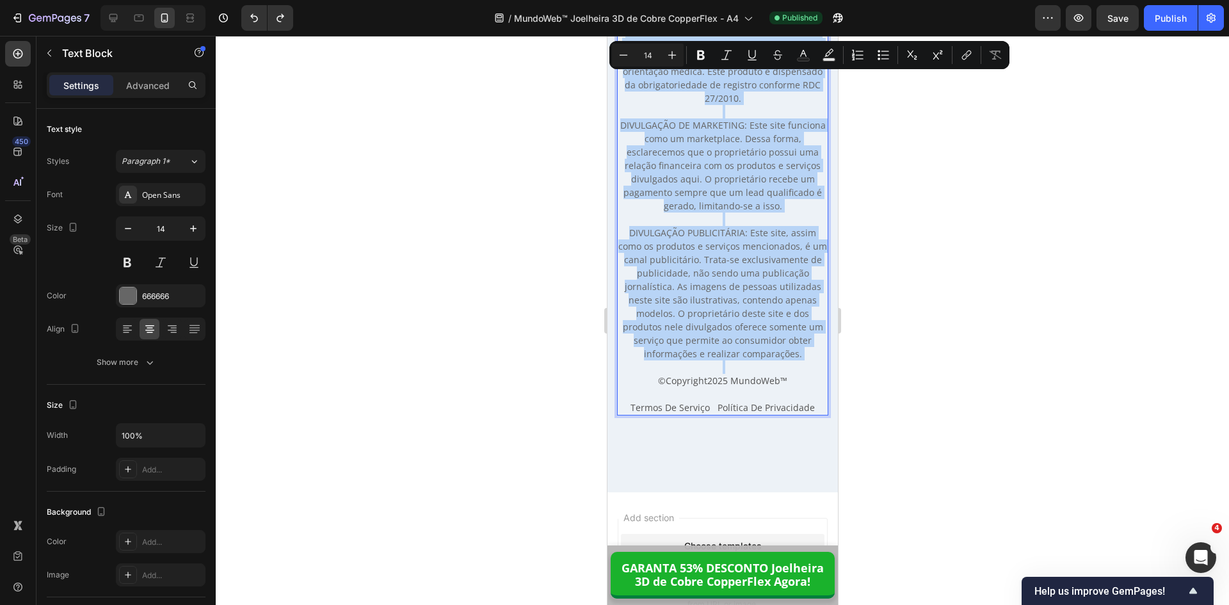
click at [721, 257] on p "AVISO LEGAL: Os resultados podem variar de acordo com cada pessoa. A MundoWeb™ …" at bounding box center [722, 186] width 209 height 350
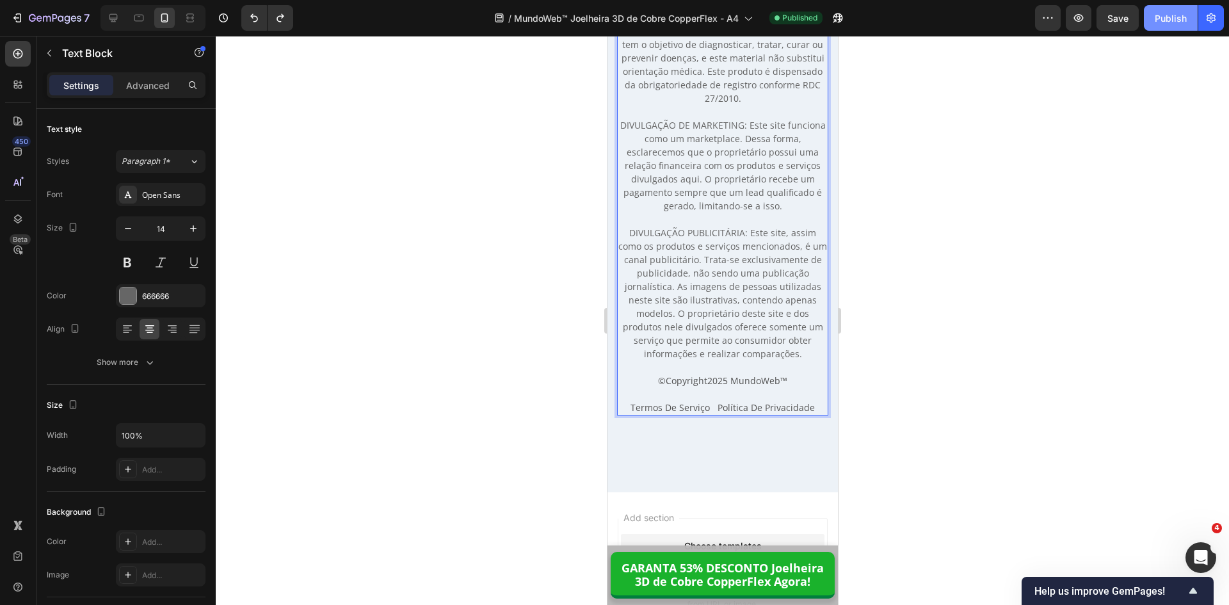
click at [1163, 22] on div "Publish" at bounding box center [1171, 18] width 32 height 13
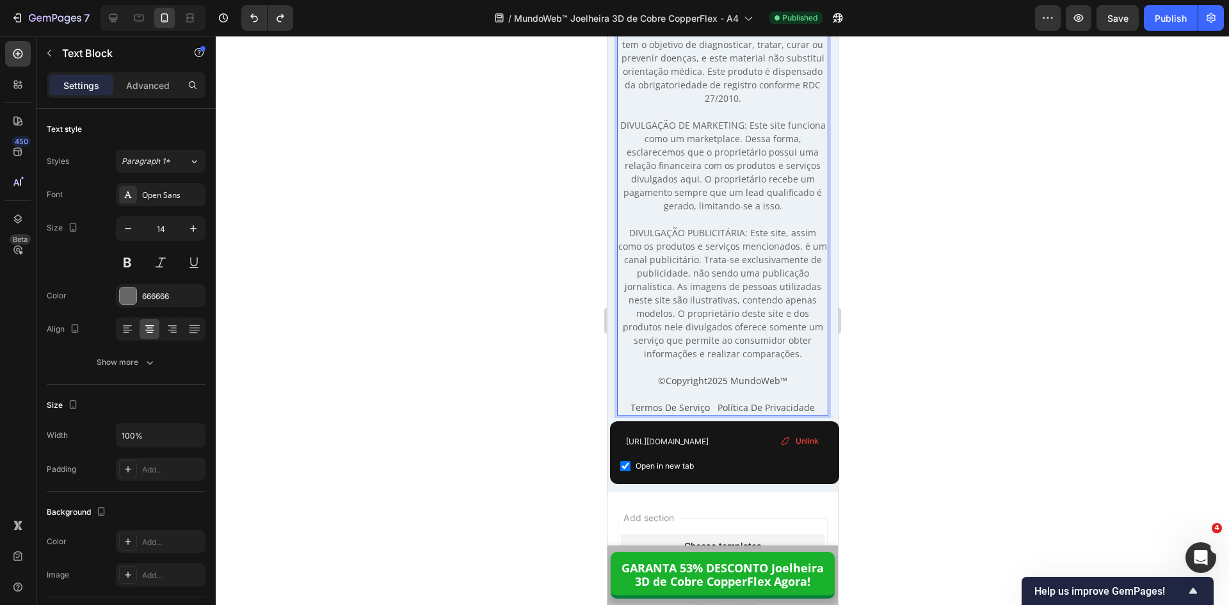
drag, startPoint x: 629, startPoint y: 405, endPoint x: 667, endPoint y: 406, distance: 37.8
click at [667, 406] on span "Termos De Serviço Política De Privacidade" at bounding box center [722, 407] width 184 height 12
click at [762, 443] on input "https://lojamundoweb.com/pages/politica-de-privacidade" at bounding box center [724, 441] width 209 height 20
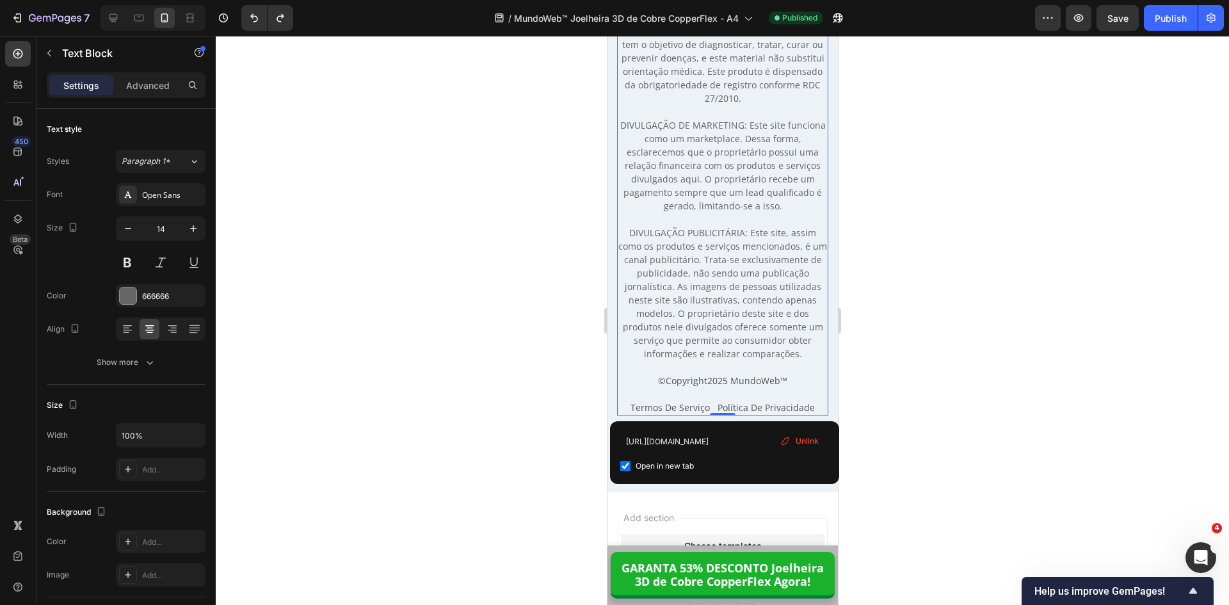
click at [732, 378] on span "2025 MundoWeb" at bounding box center [743, 380] width 73 height 12
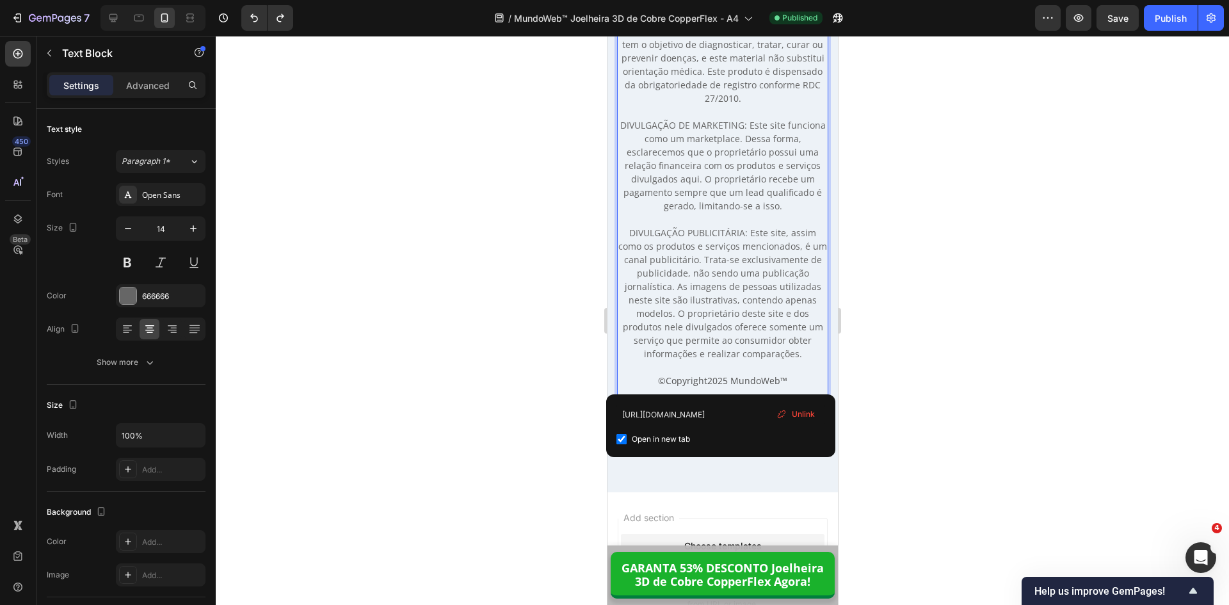
click at [681, 374] on span "Copyright" at bounding box center [686, 380] width 42 height 12
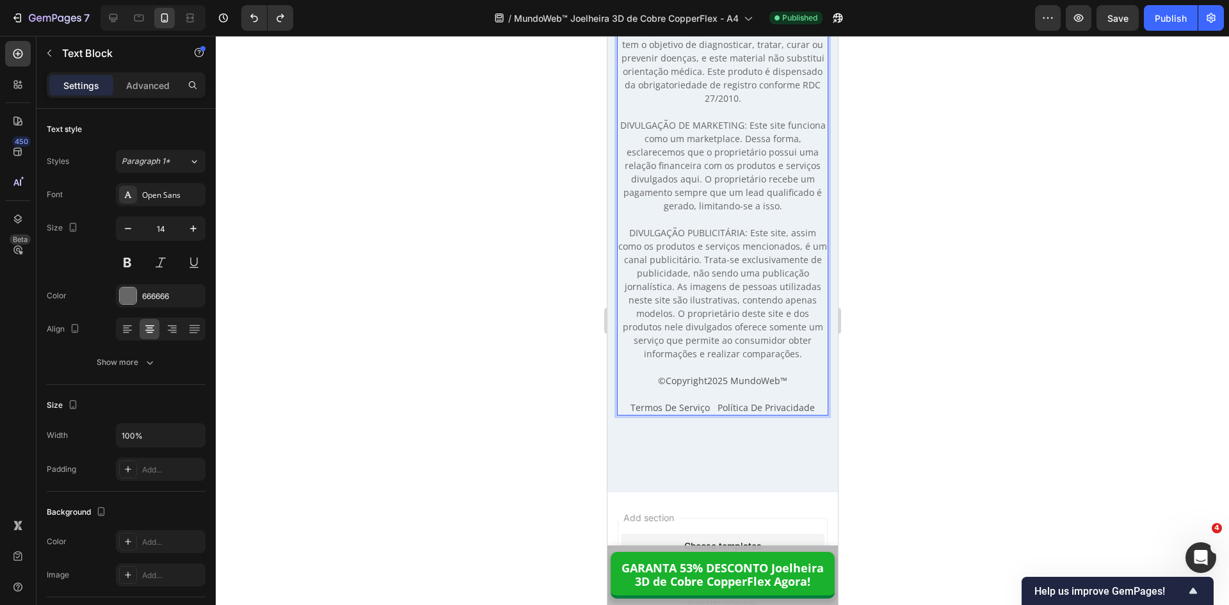
click at [707, 384] on span "2025 MundoWeb" at bounding box center [743, 380] width 73 height 12
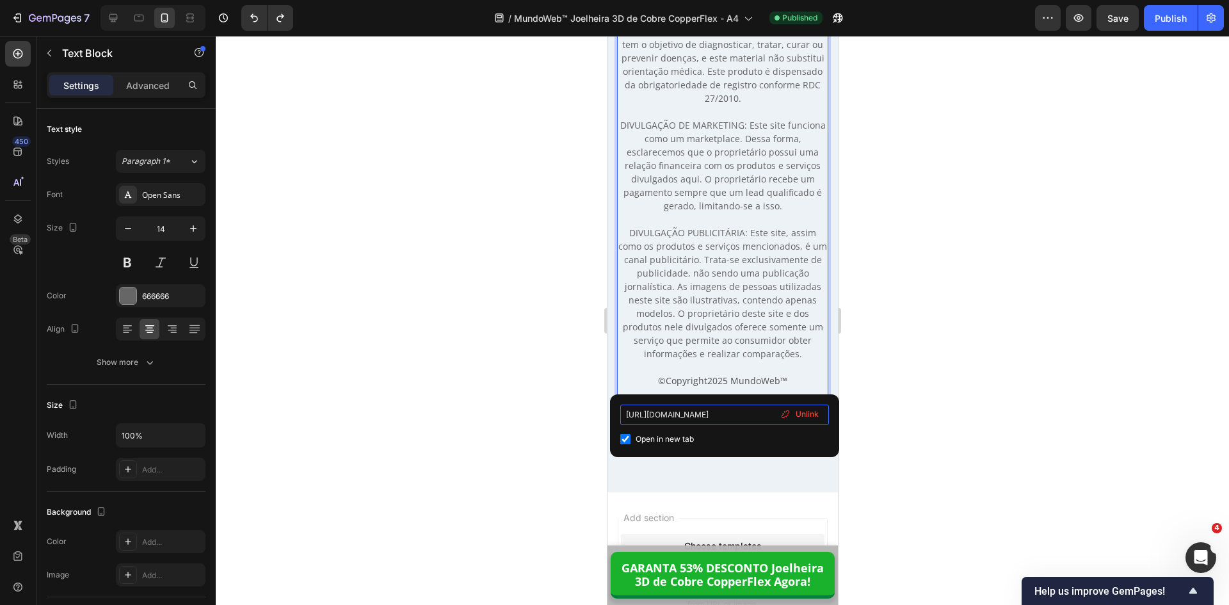
click at [741, 418] on input "https://lojamundoweb.com/pages/trocas-devolucoes" at bounding box center [724, 415] width 209 height 20
click at [710, 339] on p "AVISO LEGAL: Os resultados podem variar de acordo com cada pessoa. A MundoWeb™ …" at bounding box center [722, 186] width 209 height 350
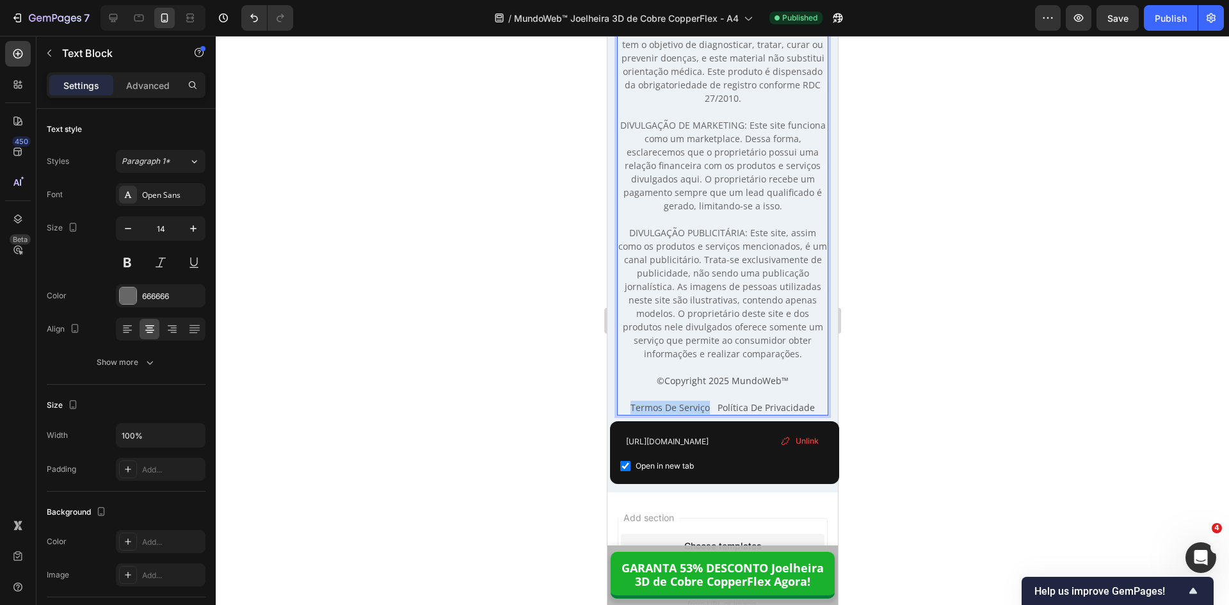
drag, startPoint x: 628, startPoint y: 408, endPoint x: 704, endPoint y: 408, distance: 75.5
click at [742, 443] on input "https://lojamundoweb.com/pages/politica-de-privacidade" at bounding box center [724, 441] width 209 height 20
drag, startPoint x: 750, startPoint y: 442, endPoint x: 799, endPoint y: 441, distance: 48.7
click at [799, 441] on div "https://lojamundoweb.com/pages/politica-de-privacidade Open in new tab Unlink" at bounding box center [724, 452] width 209 height 42
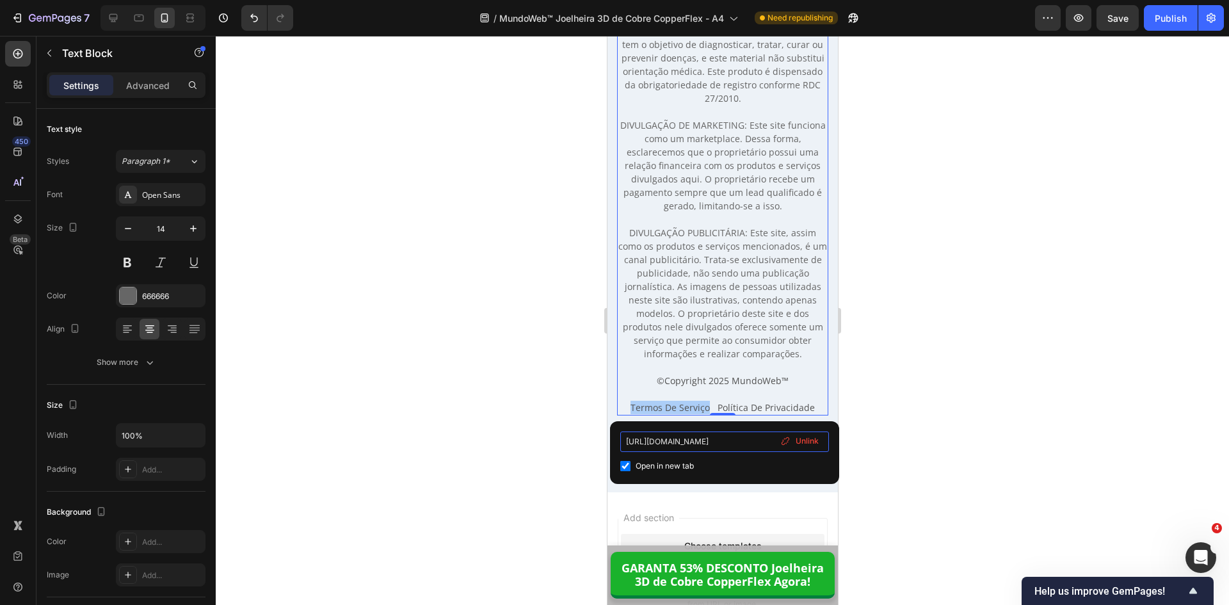
click at [721, 442] on input "https://lojamundoweb.com/pages/termos-de-uso" at bounding box center [724, 441] width 209 height 20
paste input "termos-de-servic"
type input "https://lojamundoweb.com/pages/termos-de-servico"
click at [959, 300] on div at bounding box center [722, 320] width 1013 height 569
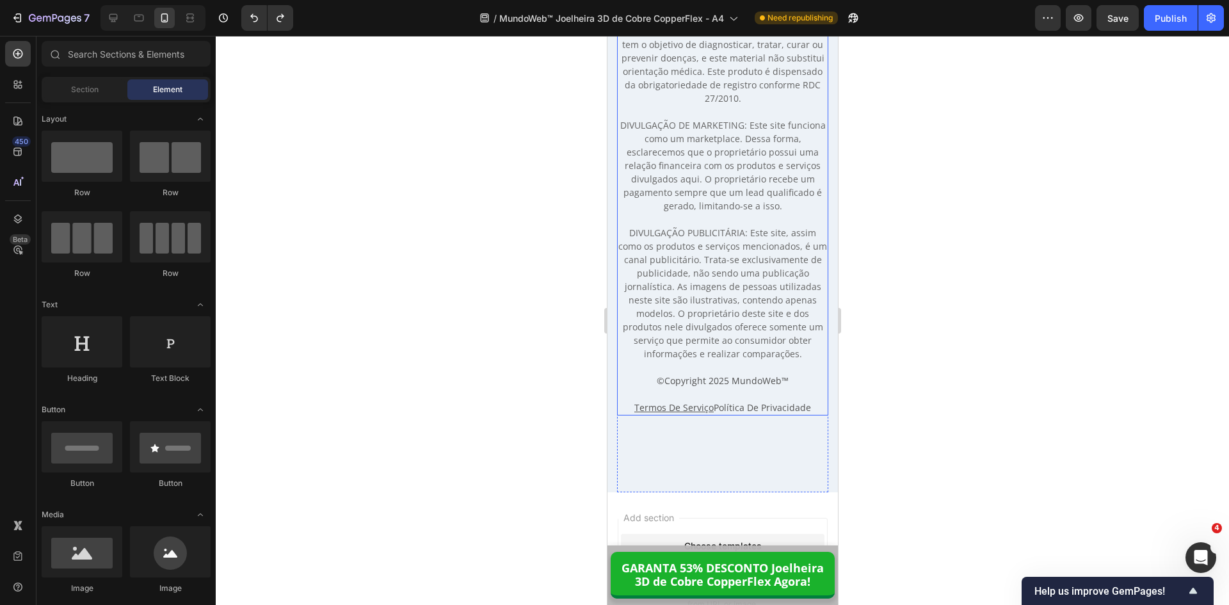
click at [810, 406] on p "Termos De Serviço Política De Privacidade" at bounding box center [722, 407] width 209 height 13
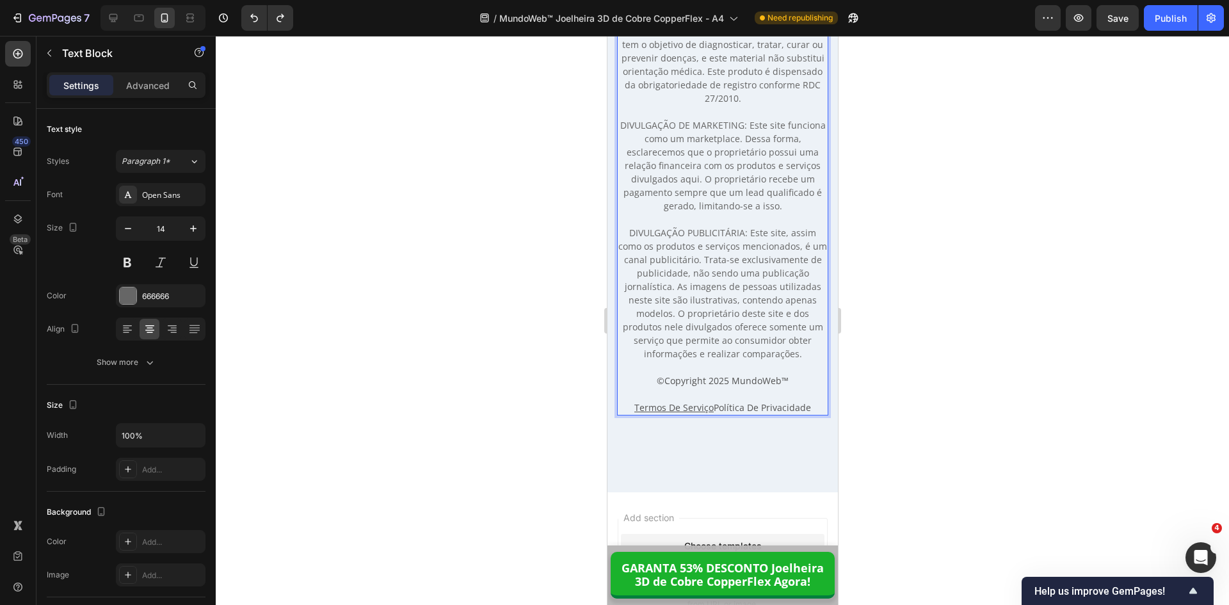
drag, startPoint x: 811, startPoint y: 405, endPoint x: 625, endPoint y: 405, distance: 185.6
click at [625, 405] on p "Termos De Serviço Política De Privacidade" at bounding box center [722, 407] width 209 height 13
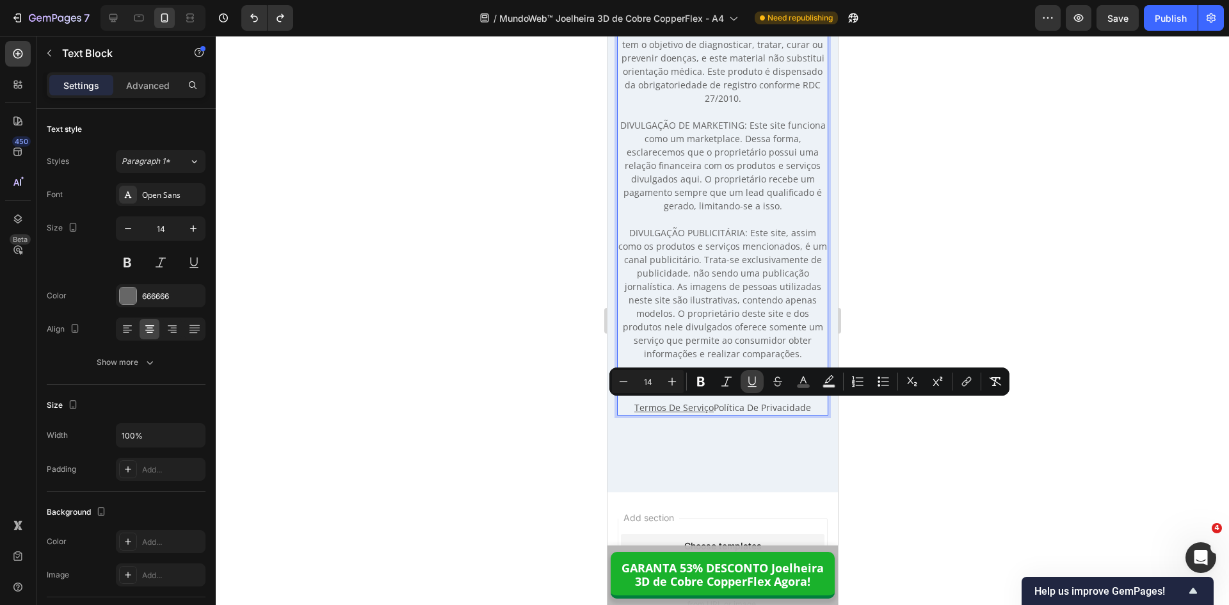
click at [759, 384] on button "Underline" at bounding box center [752, 381] width 23 height 23
click at [726, 236] on p "AVISO LEGAL: Os resultados podem variar de acordo com cada pessoa. A MundoWeb™ …" at bounding box center [722, 186] width 209 height 350
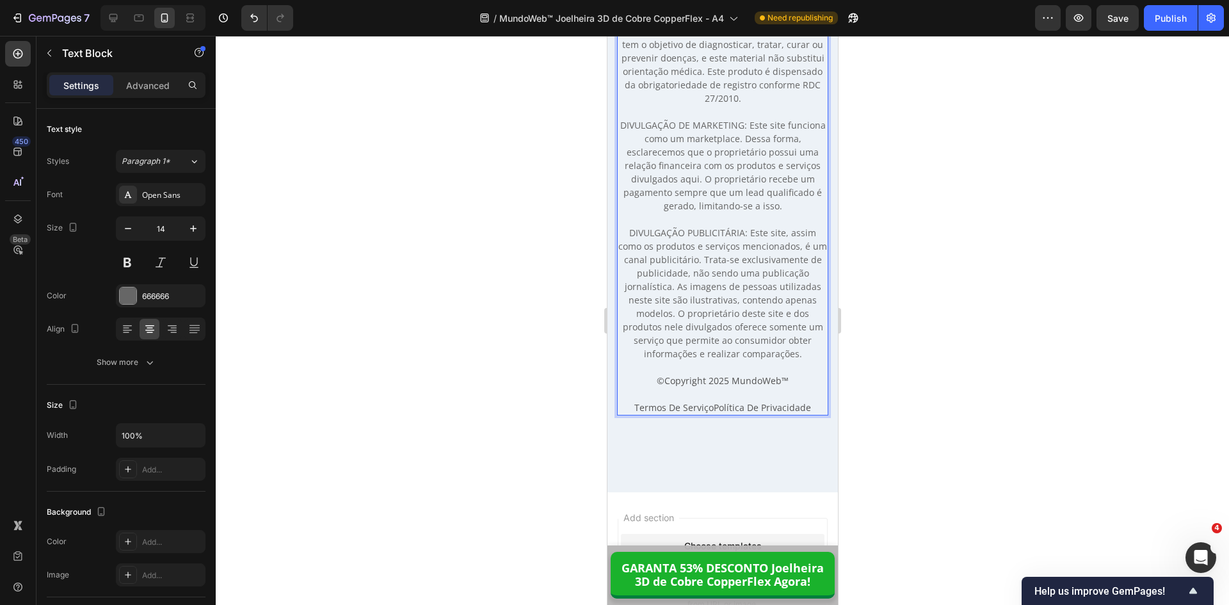
click at [792, 352] on p "AVISO LEGAL: Os resultados podem variar de acordo com cada pessoa. A MundoWeb™ …" at bounding box center [722, 186] width 209 height 350
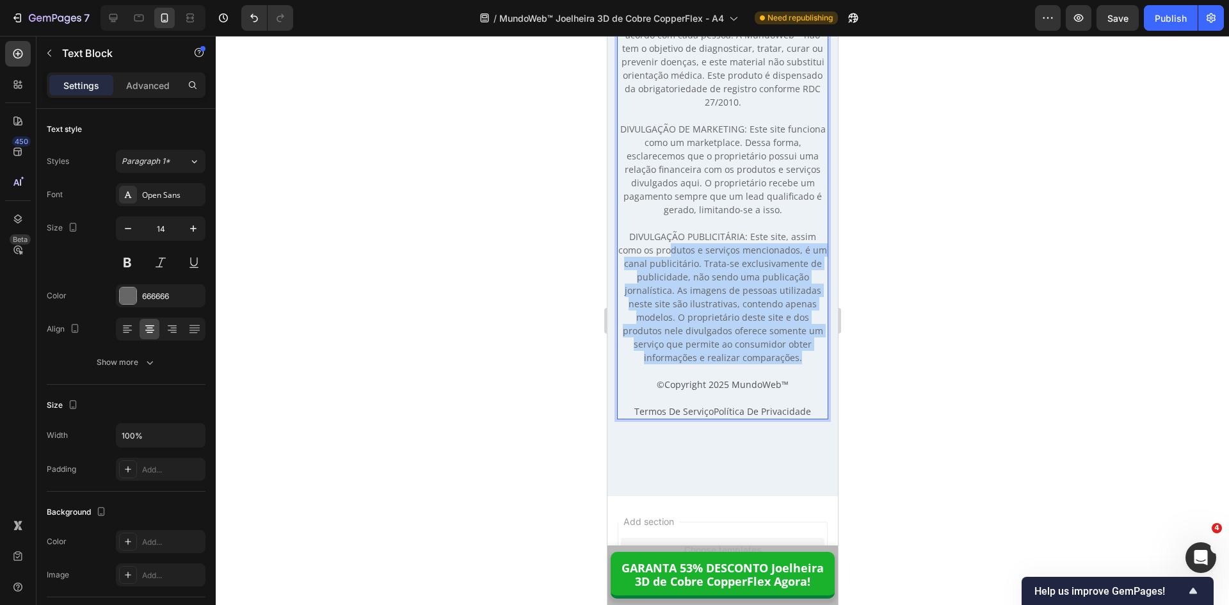
scroll to position [13296, 0]
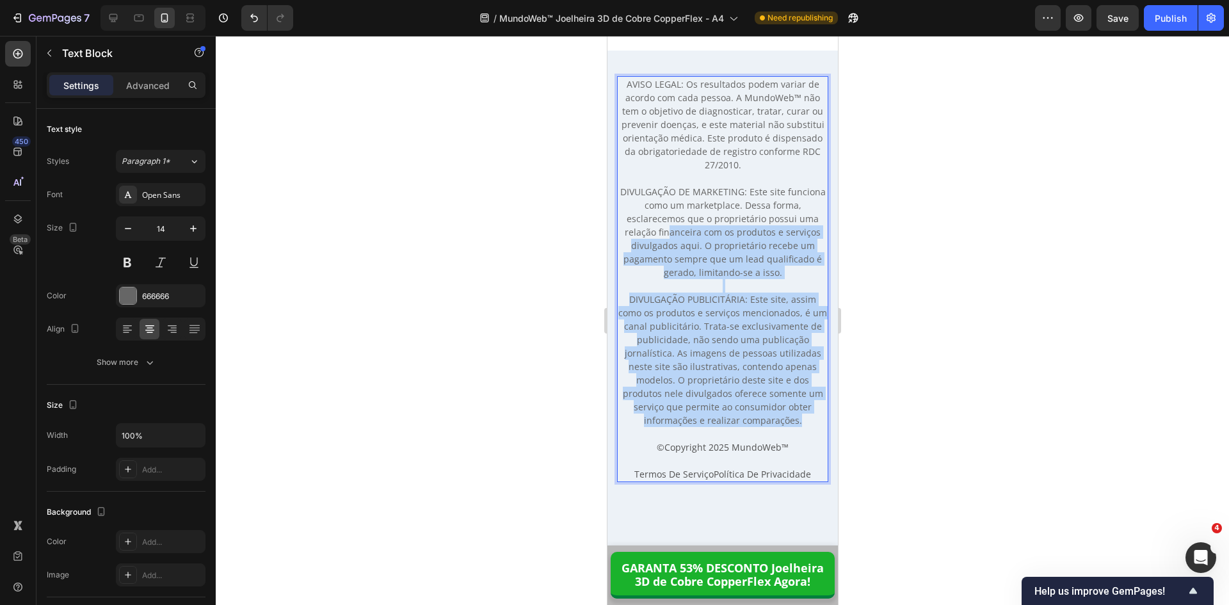
drag, startPoint x: 796, startPoint y: 353, endPoint x: 664, endPoint y: 230, distance: 180.7
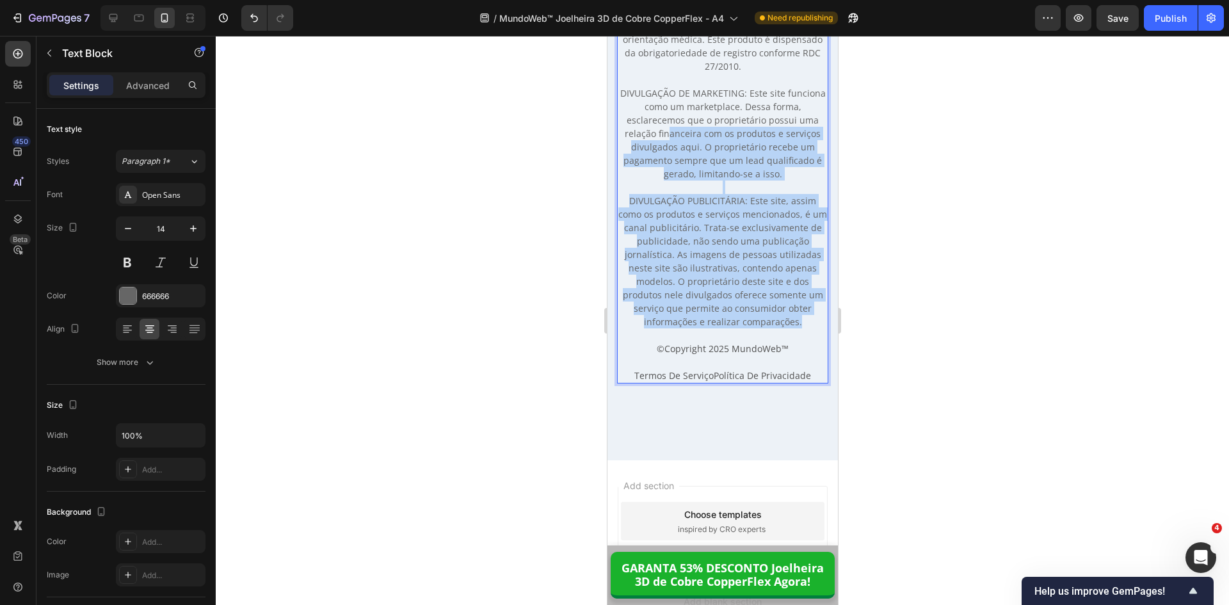
scroll to position [13170, 0]
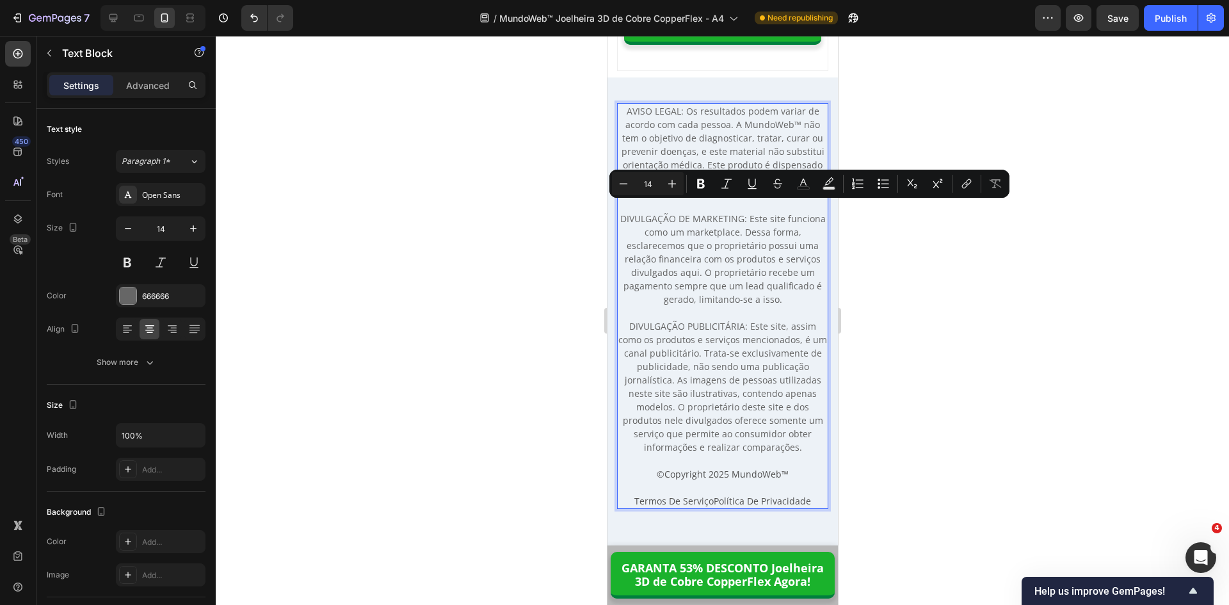
click at [624, 207] on p "AVISO LEGAL: Os resultados podem variar de acordo com cada pessoa. A MundoWeb™ …" at bounding box center [722, 279] width 209 height 350
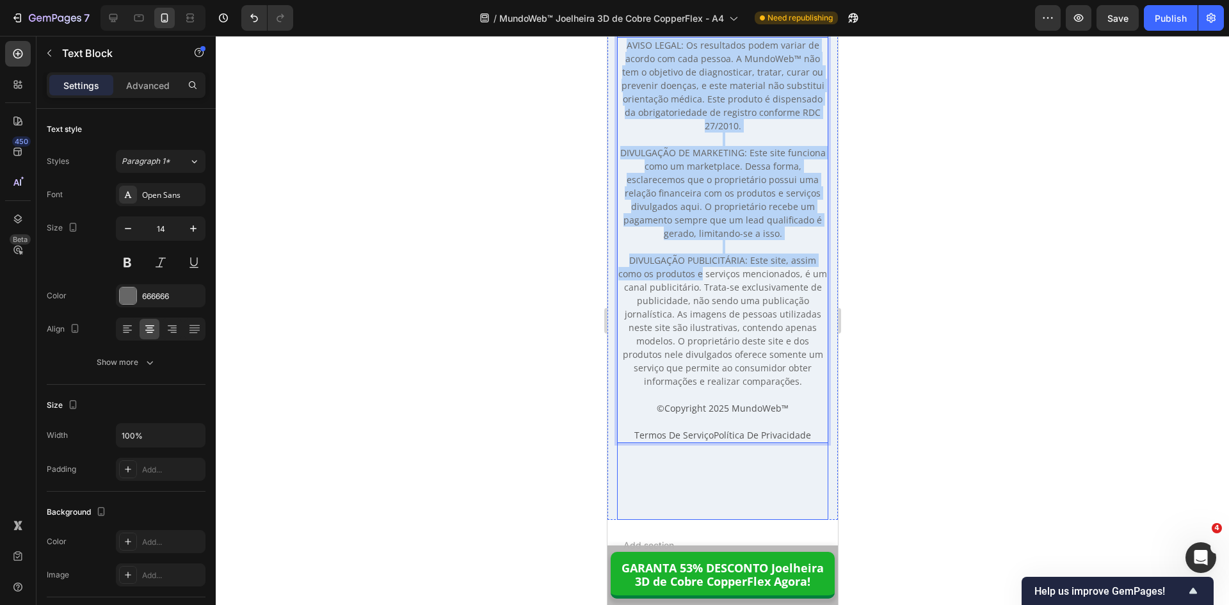
scroll to position [13427, 0]
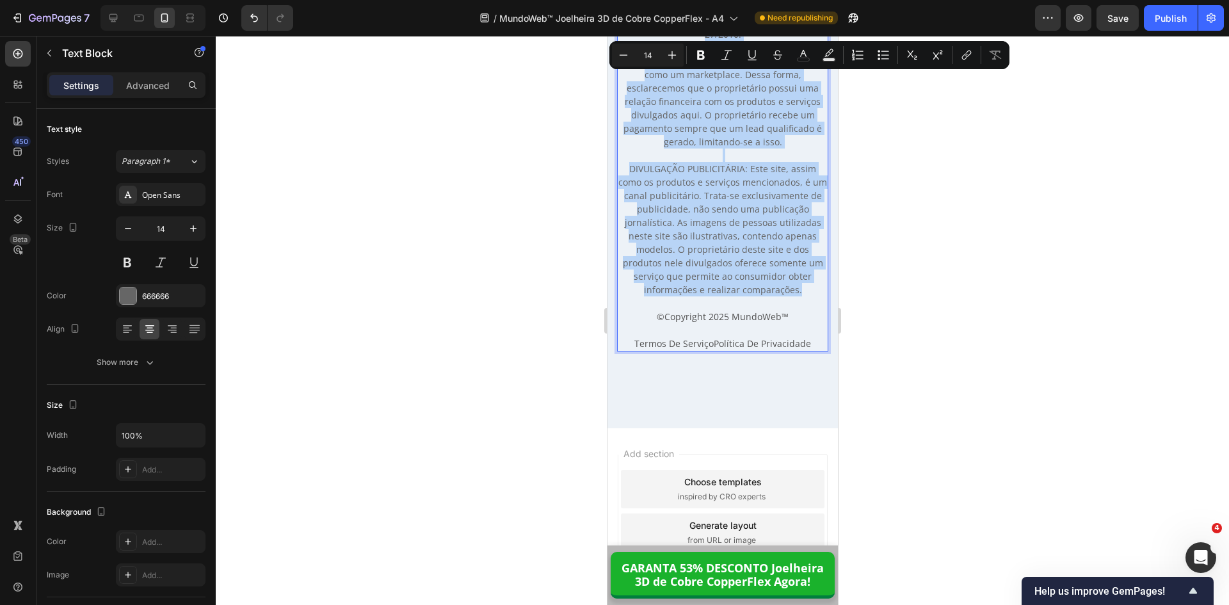
copy p "AVISO LEGAL: Os resultados podem variar de acordo com cada pessoa. A MundoWeb™ …"
drag, startPoint x: 624, startPoint y: 208, endPoint x: 795, endPoint y: 289, distance: 189.0
click at [795, 289] on p "AVISO LEGAL: Os resultados podem variar de acordo com cada pessoa. A MundoWeb™ …" at bounding box center [722, 122] width 209 height 350
click at [671, 296] on p "Rich Text Editor. Editing area: main" at bounding box center [722, 302] width 209 height 13
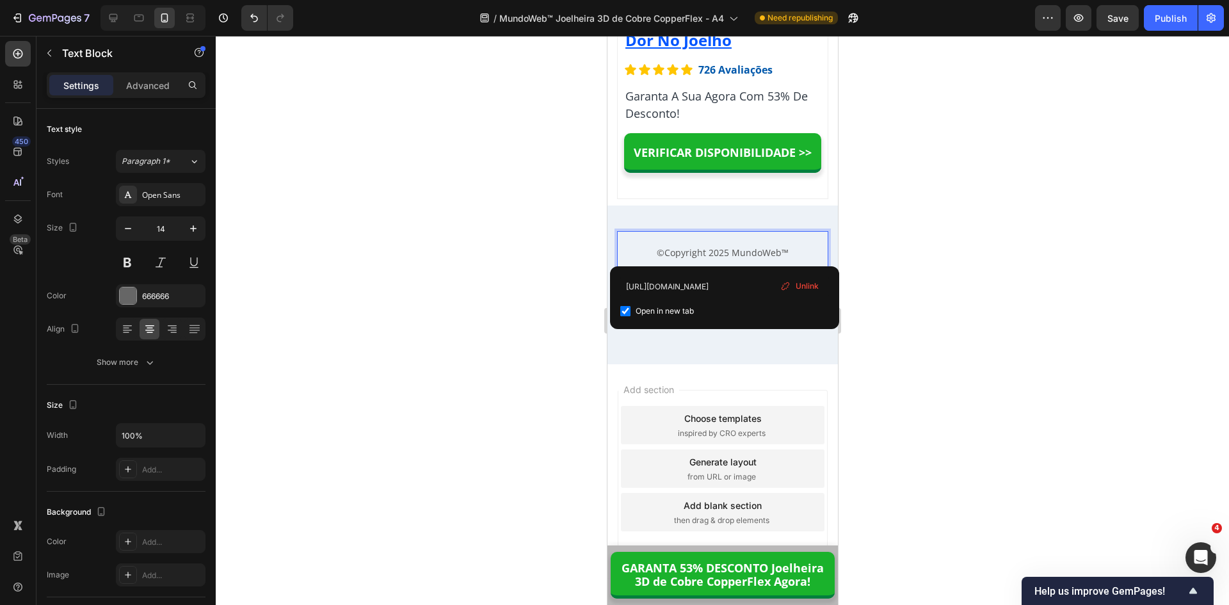
scroll to position [13141, 0]
click at [705, 289] on input "https://lojamundoweb.com/pages/trocas-devolucoes" at bounding box center [724, 287] width 209 height 20
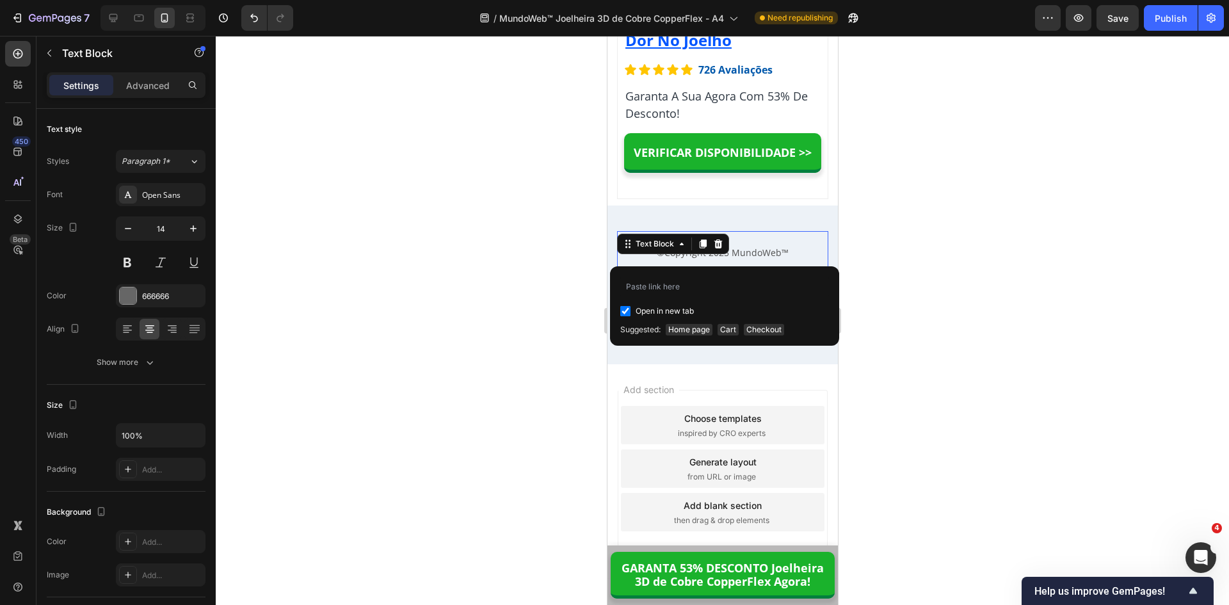
click at [759, 254] on span "Copyright 2025 MundoWeb™" at bounding box center [726, 252] width 124 height 12
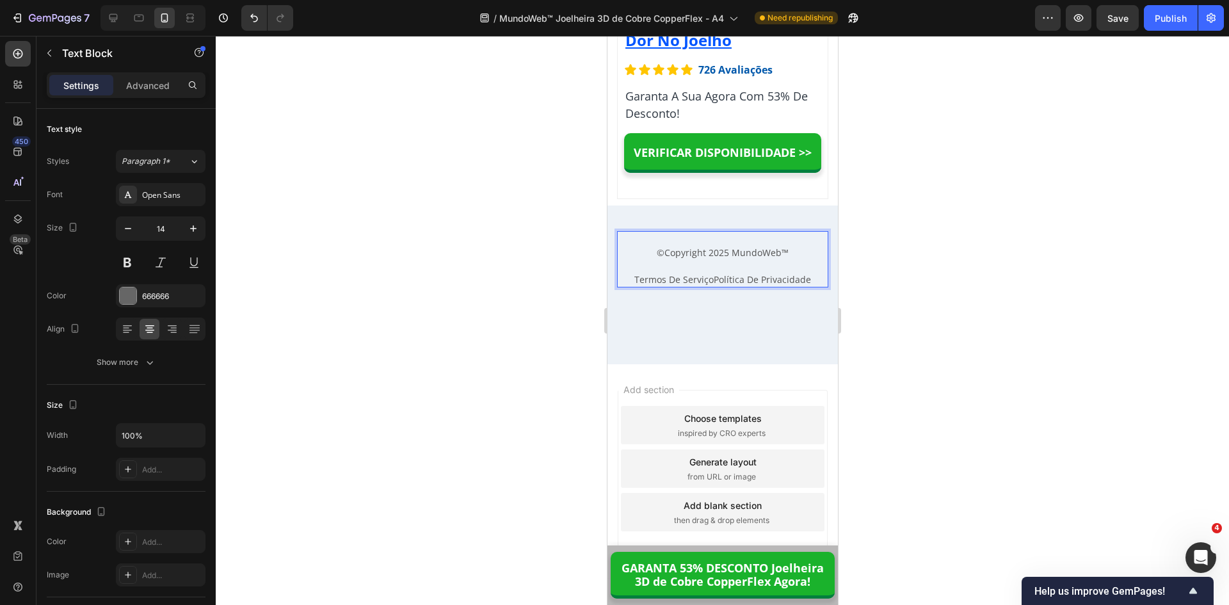
drag, startPoint x: 791, startPoint y: 250, endPoint x: 640, endPoint y: 250, distance: 151.1
click at [640, 250] on p "© Copyright 2025 MundoWeb™" at bounding box center [722, 252] width 209 height 13
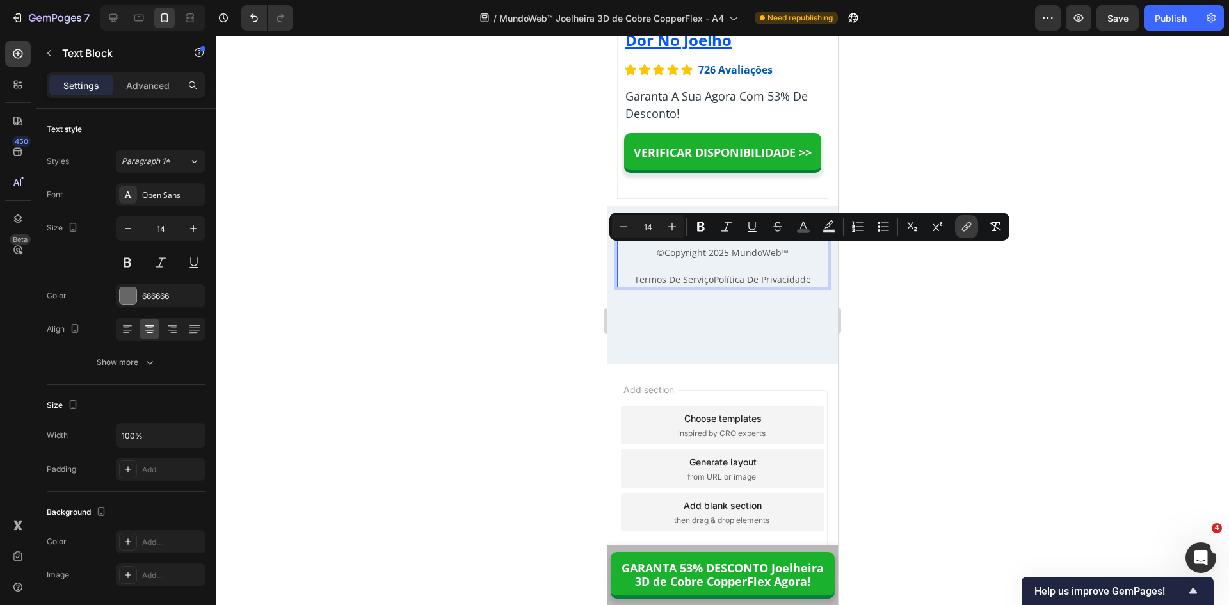
click at [974, 228] on button "link" at bounding box center [966, 226] width 23 height 23
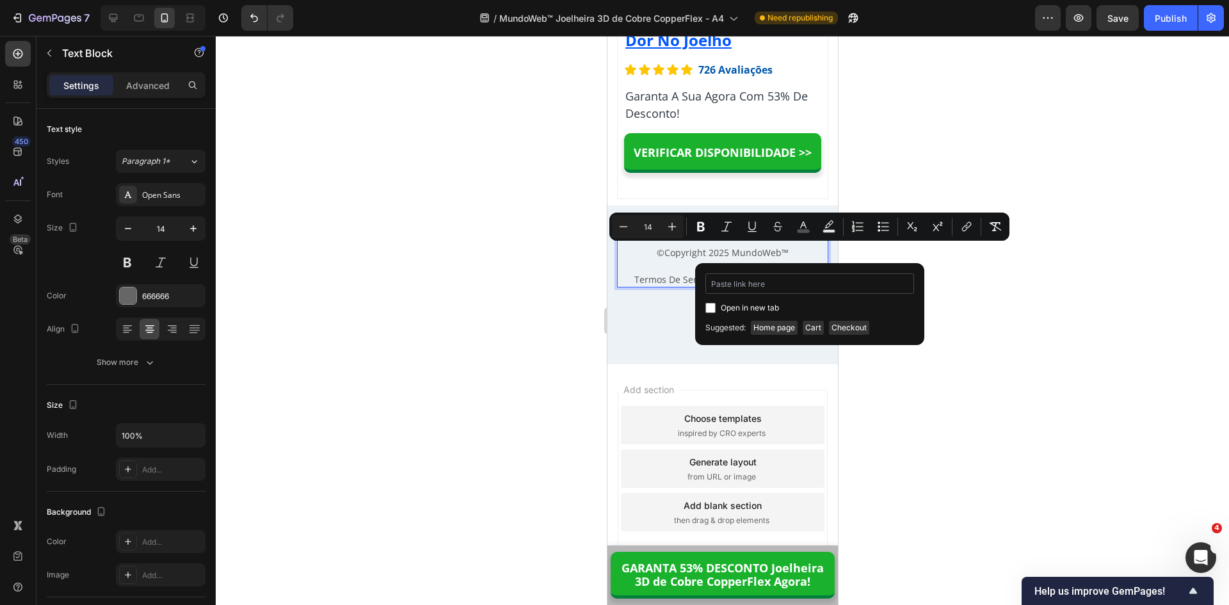
type input "a"
click at [795, 285] on input "a" at bounding box center [809, 283] width 209 height 20
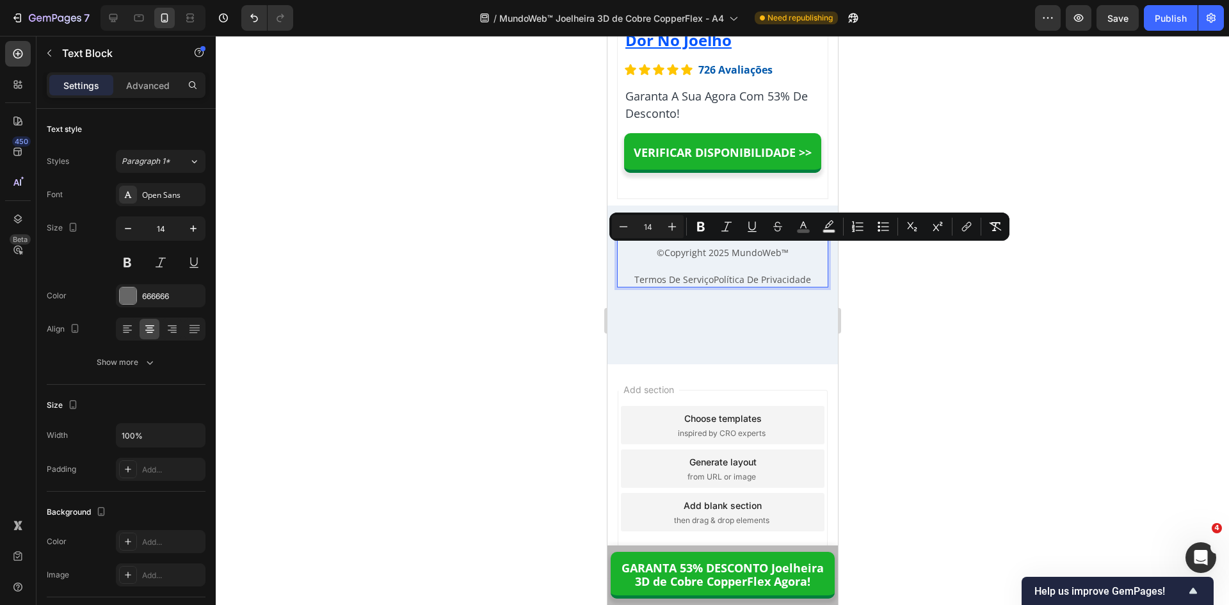
click at [692, 254] on span "Copyright 2025 MundoWeb™" at bounding box center [726, 252] width 124 height 12
click at [656, 254] on span "©" at bounding box center [660, 252] width 8 height 12
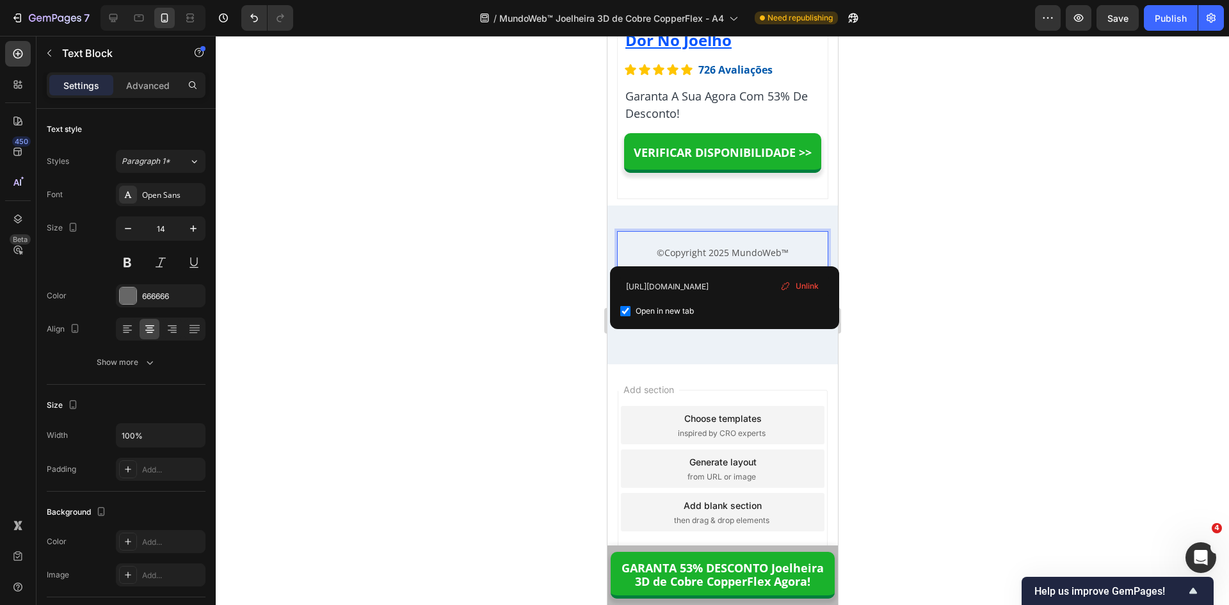
click at [647, 252] on p "© Copyright 2025 MundoWeb™" at bounding box center [722, 252] width 209 height 13
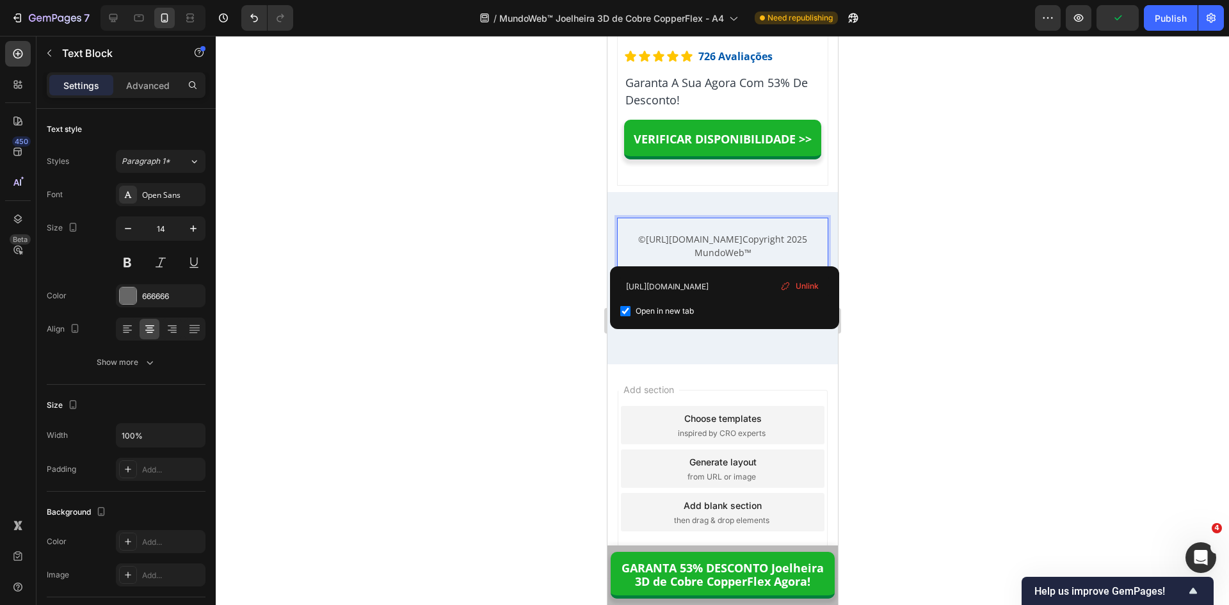
click at [937, 264] on div at bounding box center [722, 320] width 1013 height 569
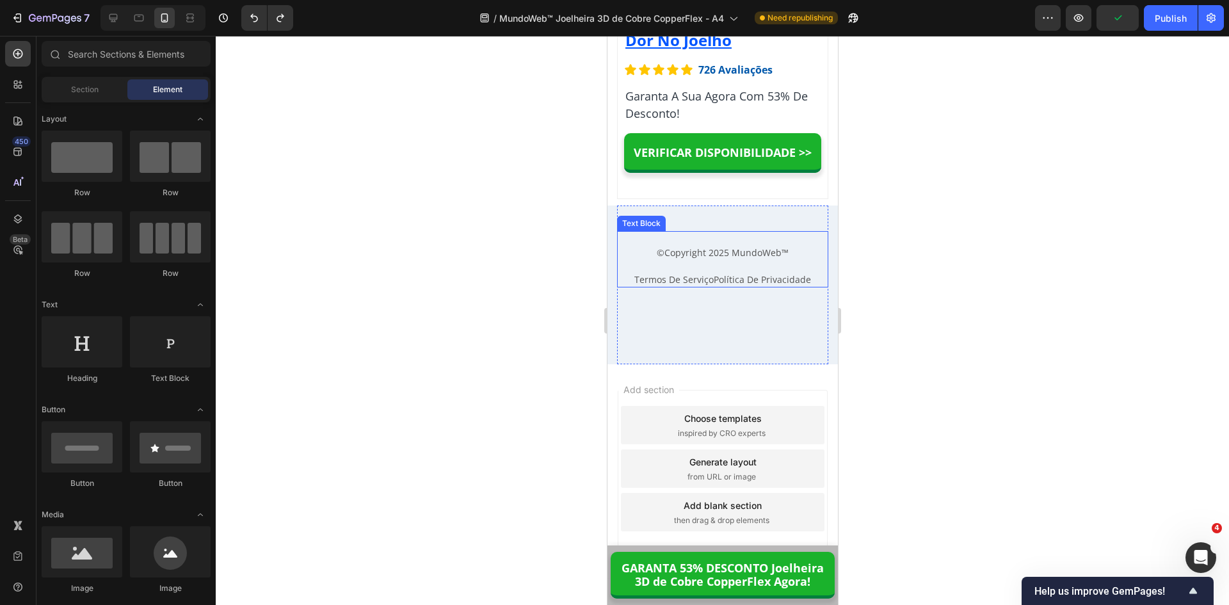
click at [656, 250] on span "©" at bounding box center [660, 252] width 8 height 12
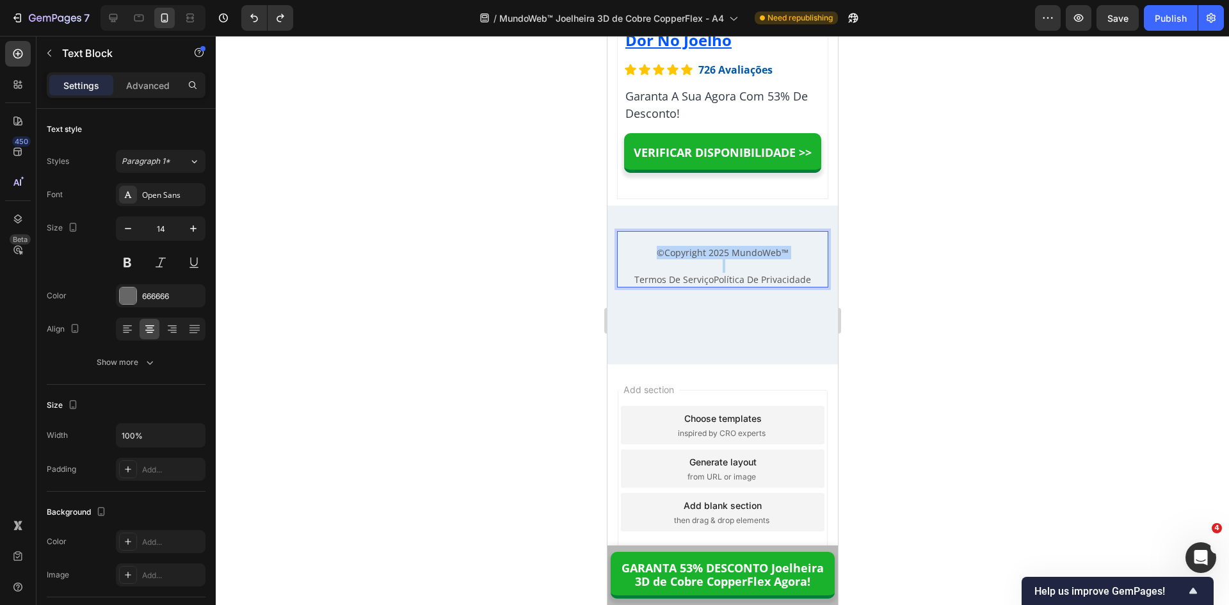
click at [656, 253] on span "©" at bounding box center [660, 252] width 8 height 12
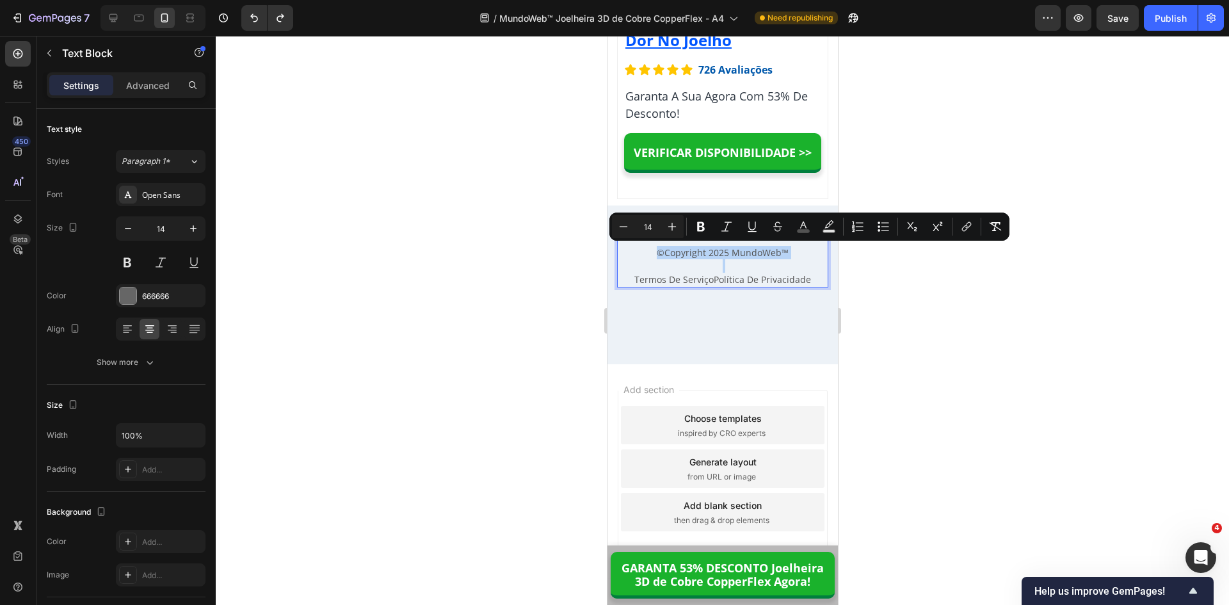
click at [656, 252] on span "©" at bounding box center [660, 252] width 8 height 12
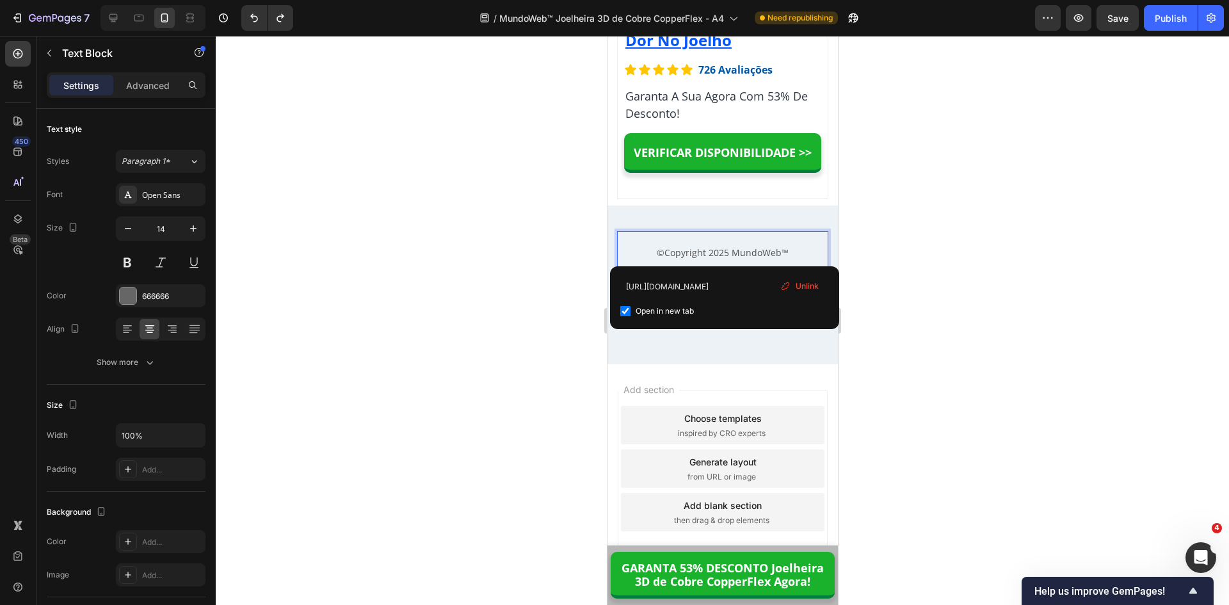
drag, startPoint x: 809, startPoint y: 285, endPoint x: 200, endPoint y: 250, distance: 609.2
click at [809, 285] on span "Unlink" at bounding box center [807, 286] width 23 height 12
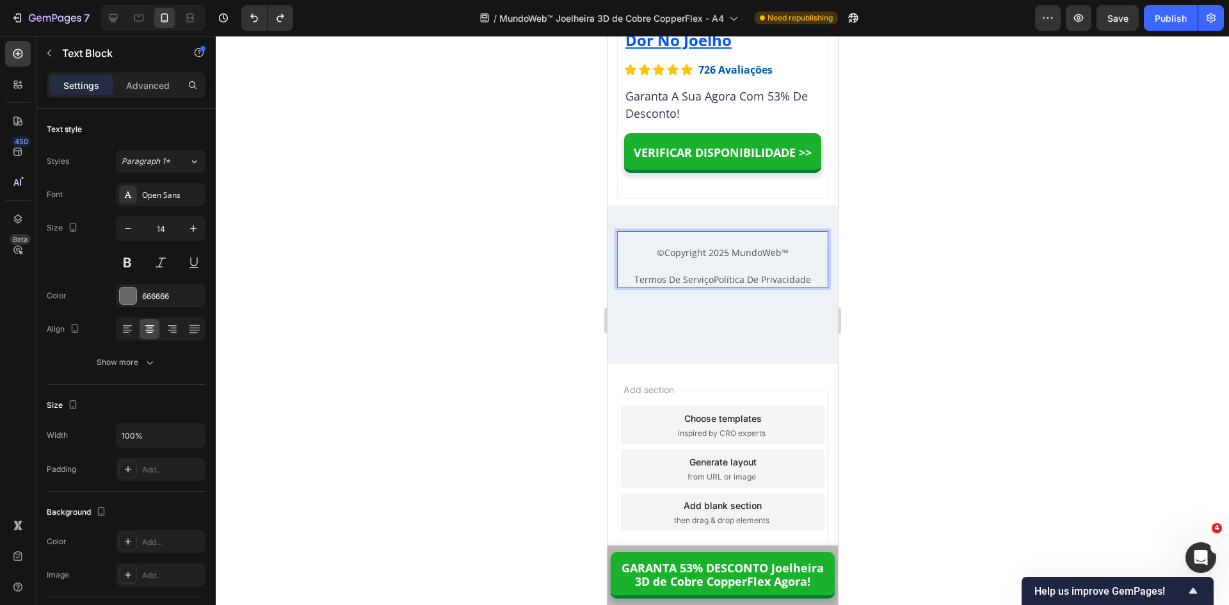
click at [656, 254] on span "©" at bounding box center [660, 252] width 8 height 12
click at [656, 252] on span "©" at bounding box center [660, 252] width 8 height 12
click at [786, 249] on p "⁠⁠⁠⁠⁠⁠⁠ © Copyright 2025 MundoWeb™" at bounding box center [722, 252] width 209 height 13
click at [650, 253] on p "© Copyright 2025 MundoWeb™" at bounding box center [722, 252] width 209 height 13
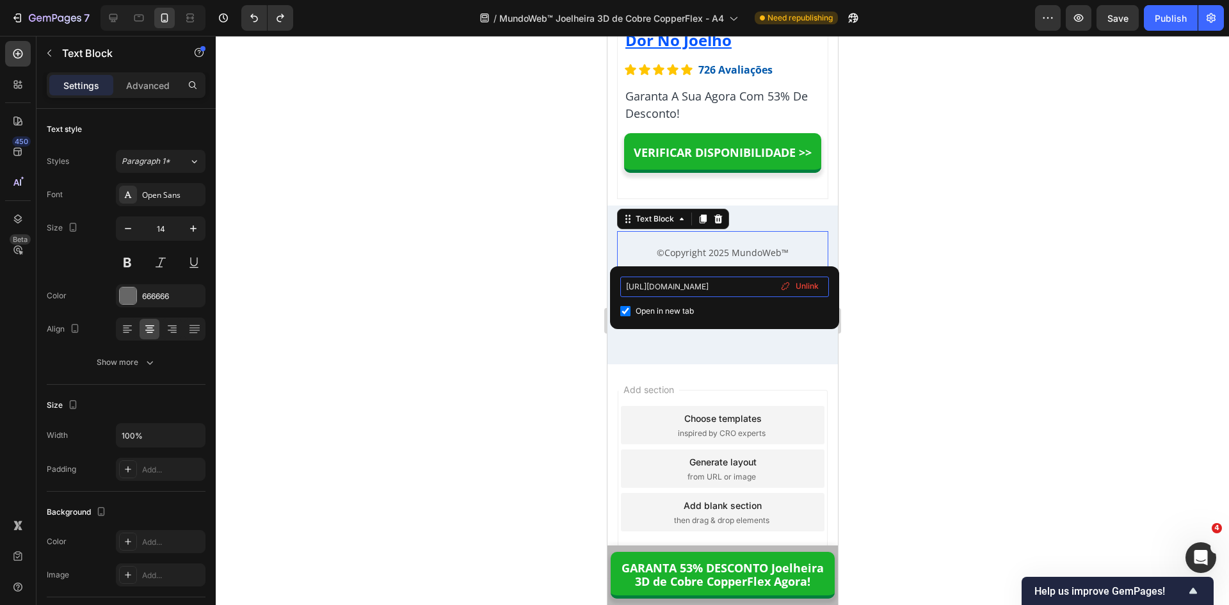
click at [704, 288] on input "https://lojamundoweb.com/pages/trocas-devolucoes" at bounding box center [724, 287] width 209 height 20
type input "https://lojamundowebcom/pages/trocas-devolucoes"
click at [762, 286] on input "https://lojamundowebcom/pages/trocas-devolucoes" at bounding box center [724, 287] width 209 height 20
click at [687, 244] on p "Rich Text Editor. Editing area: main" at bounding box center [722, 238] width 209 height 13
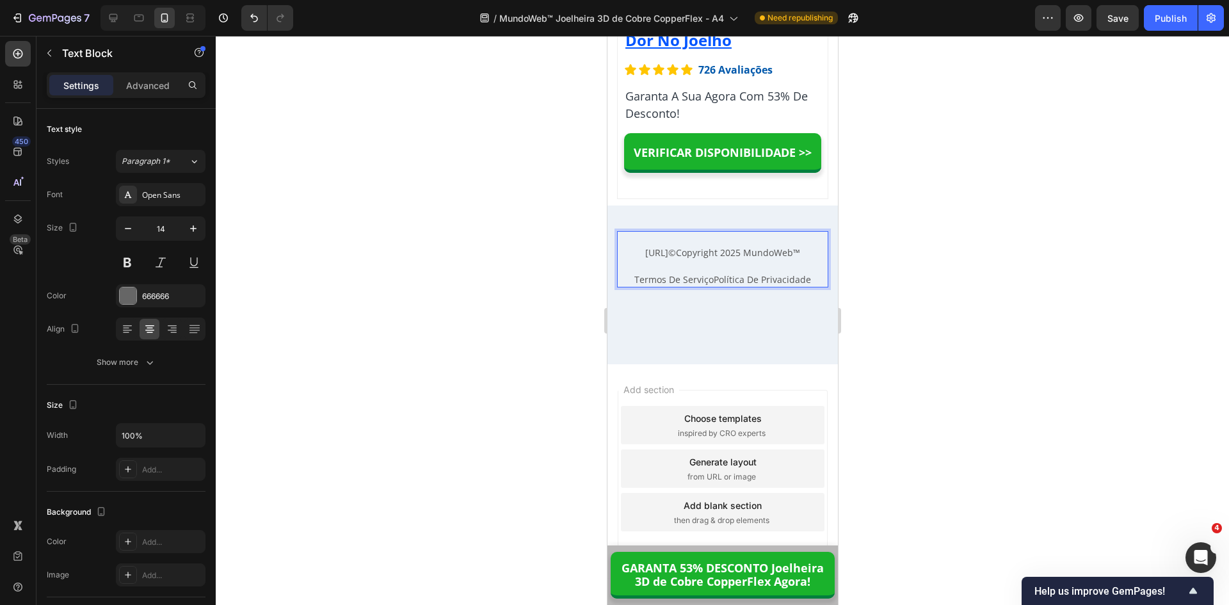
click at [711, 259] on span "Copyright 2025 MundoWeb™" at bounding box center [737, 252] width 124 height 12
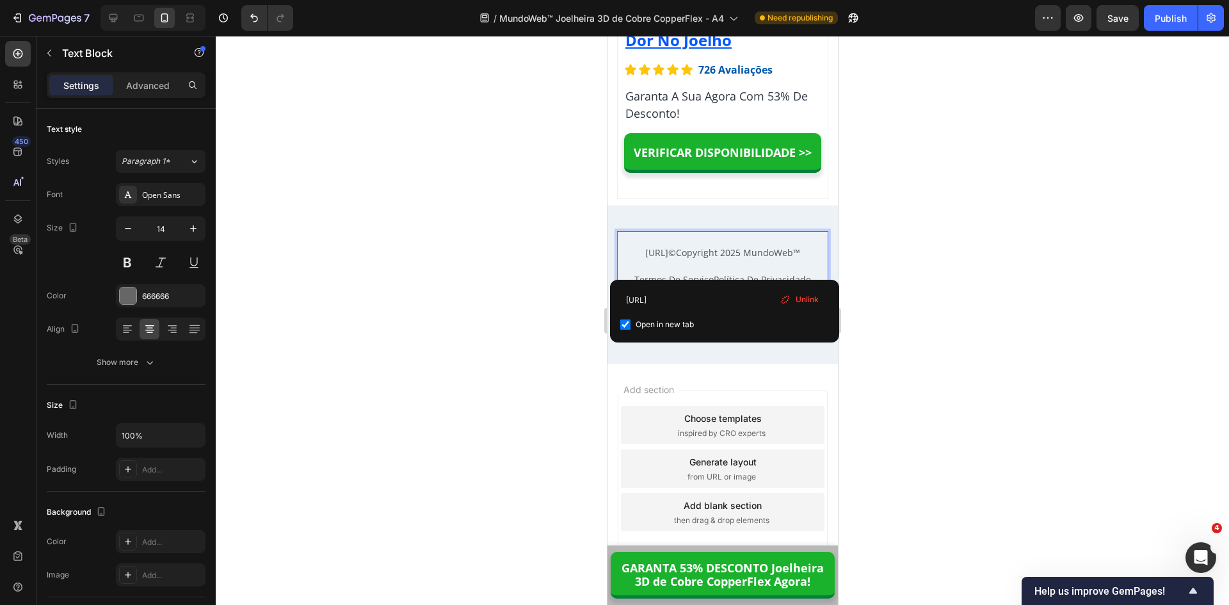
click at [675, 259] on span "©" at bounding box center [672, 252] width 8 height 12
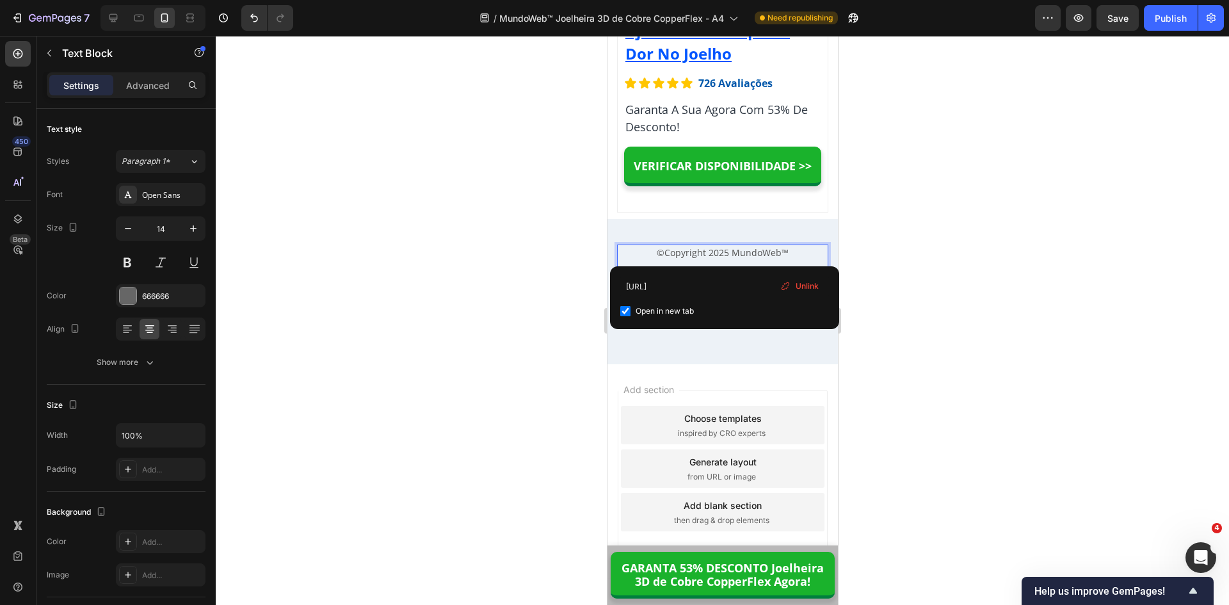
click at [758, 253] on span "Copyright 2025 MundoWeb™" at bounding box center [726, 252] width 124 height 12
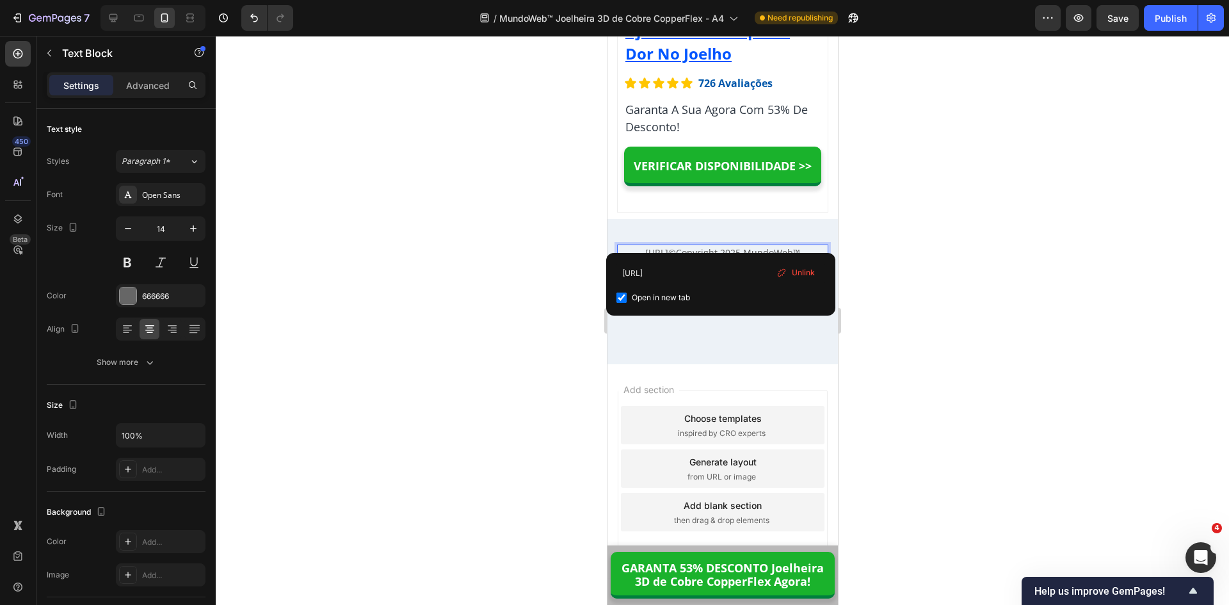
click at [921, 234] on div at bounding box center [722, 320] width 1013 height 569
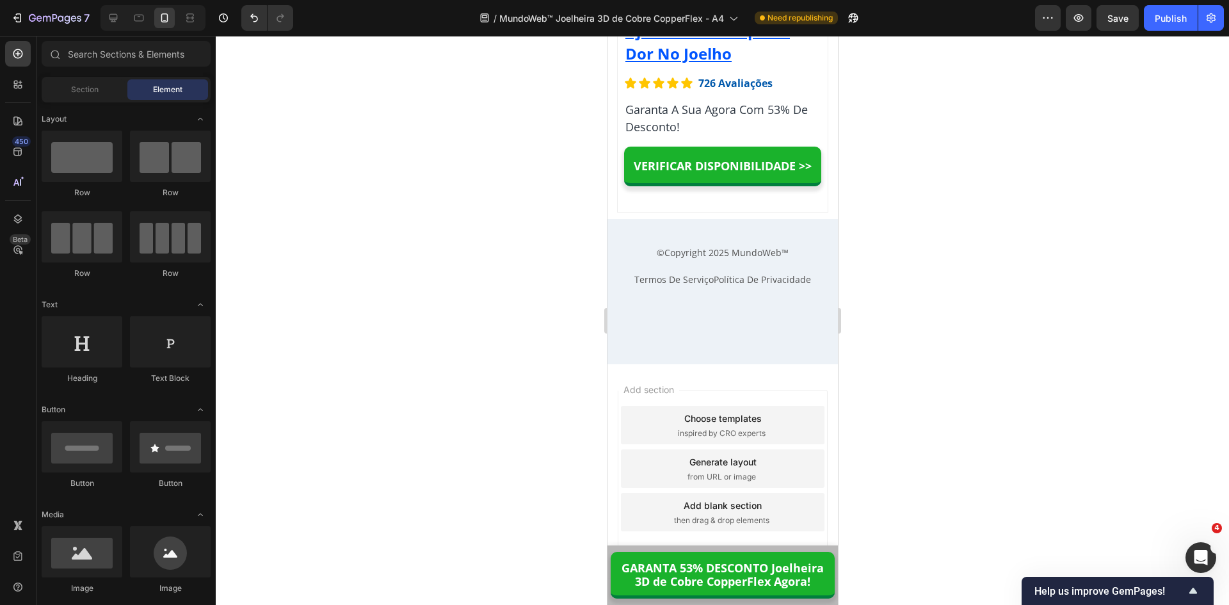
scroll to position [13128, 0]
click at [760, 255] on span "Copyright 2025 MundoWeb™" at bounding box center [726, 252] width 124 height 12
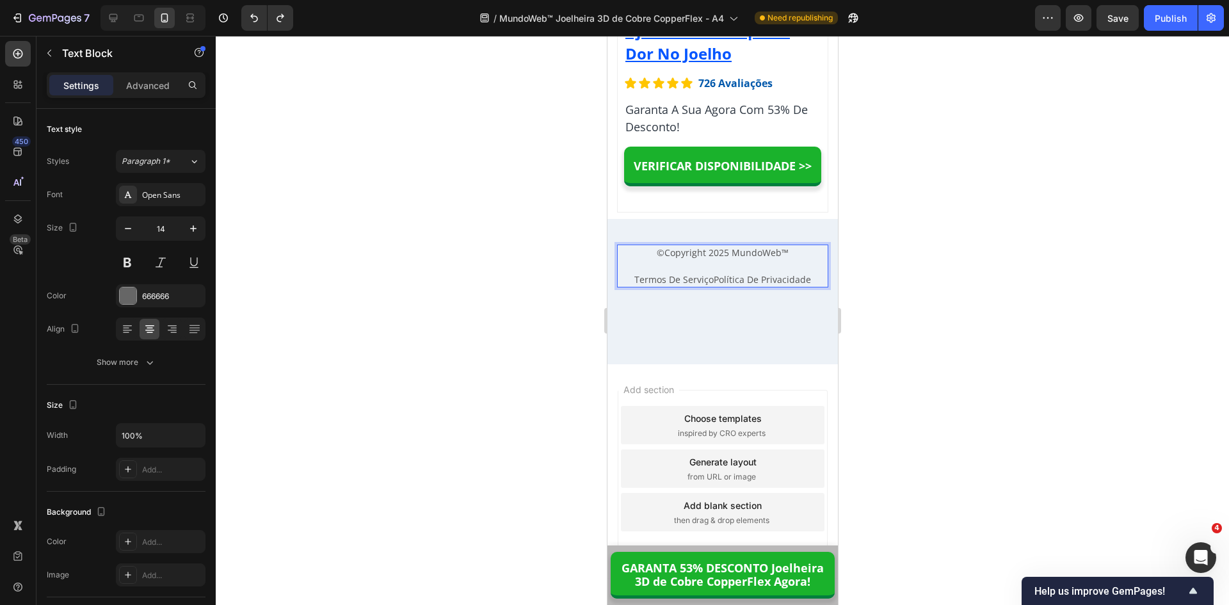
copy p "© Copyright 2025 MundoWeb™"
drag, startPoint x: 787, startPoint y: 250, endPoint x: 653, endPoint y: 248, distance: 134.4
click at [653, 248] on p "© Copyright 2025 MundoWeb™" at bounding box center [722, 252] width 209 height 13
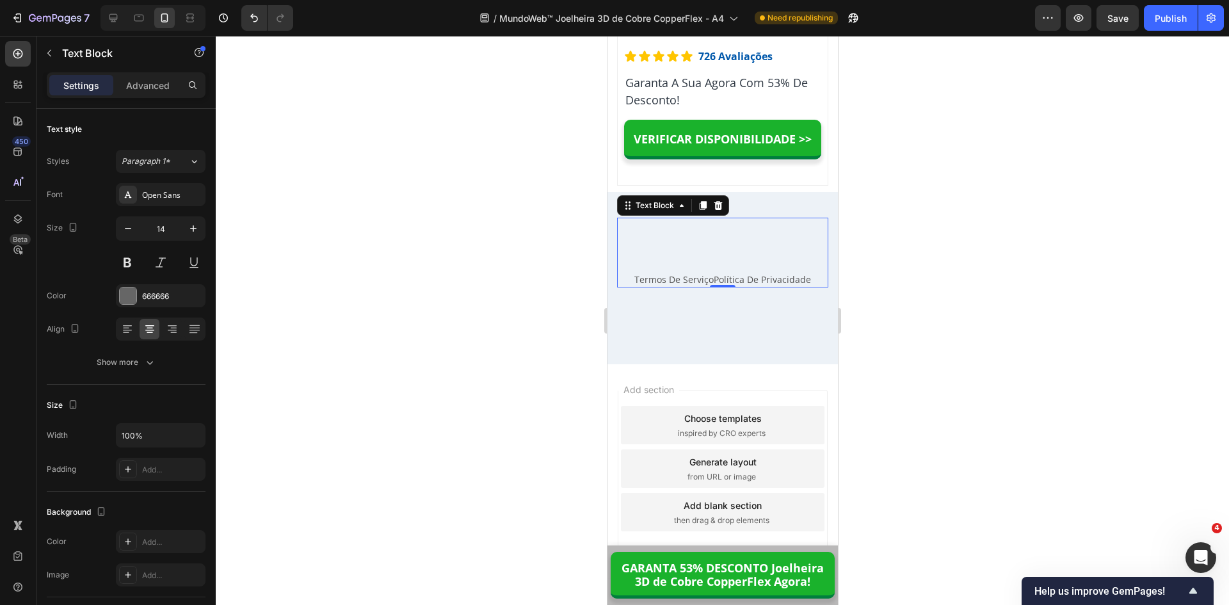
click at [850, 286] on div at bounding box center [722, 320] width 1013 height 569
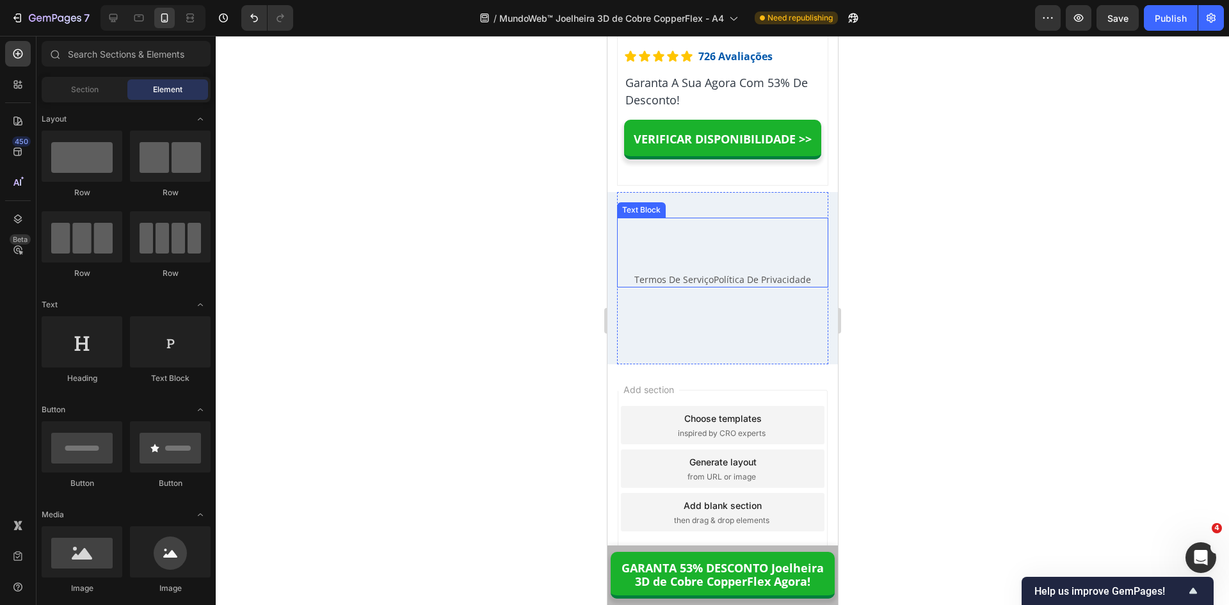
click at [718, 259] on p "Rich Text Editor. Editing area: main" at bounding box center [722, 252] width 209 height 13
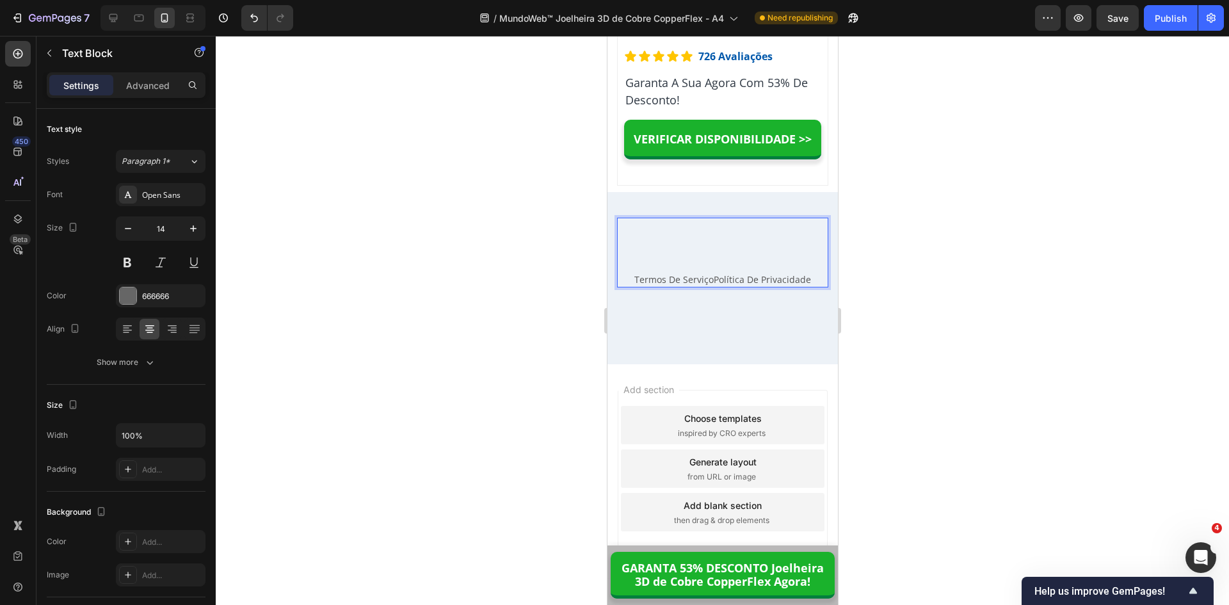
click at [720, 232] on p "Rich Text Editor. Editing area: main" at bounding box center [722, 225] width 209 height 13
click at [715, 232] on p "Rich Text Editor. Editing area: main" at bounding box center [722, 225] width 209 height 13
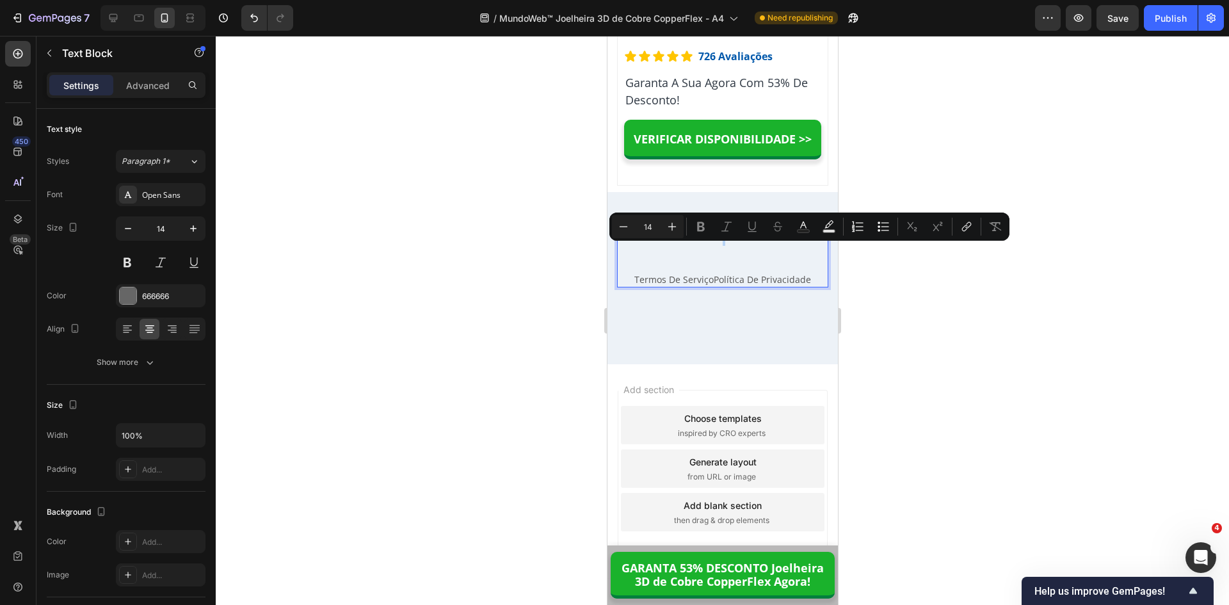
click at [711, 232] on p "Rich Text Editor. Editing area: main" at bounding box center [722, 225] width 209 height 13
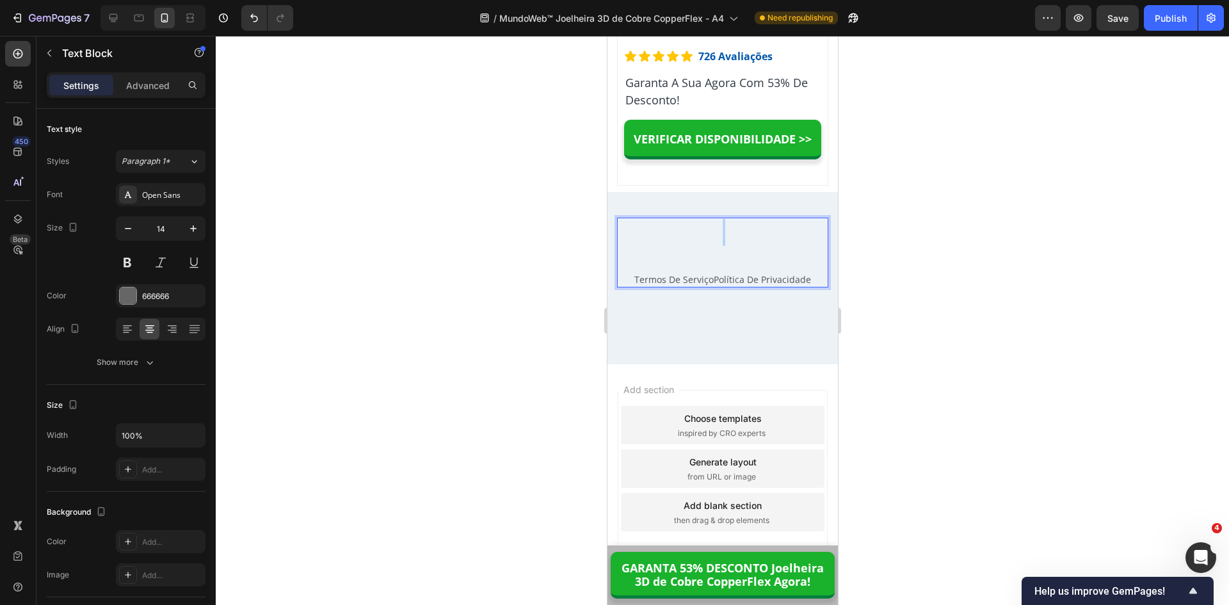
click at [711, 232] on p "Rich Text Editor. Editing area: main" at bounding box center [722, 225] width 209 height 13
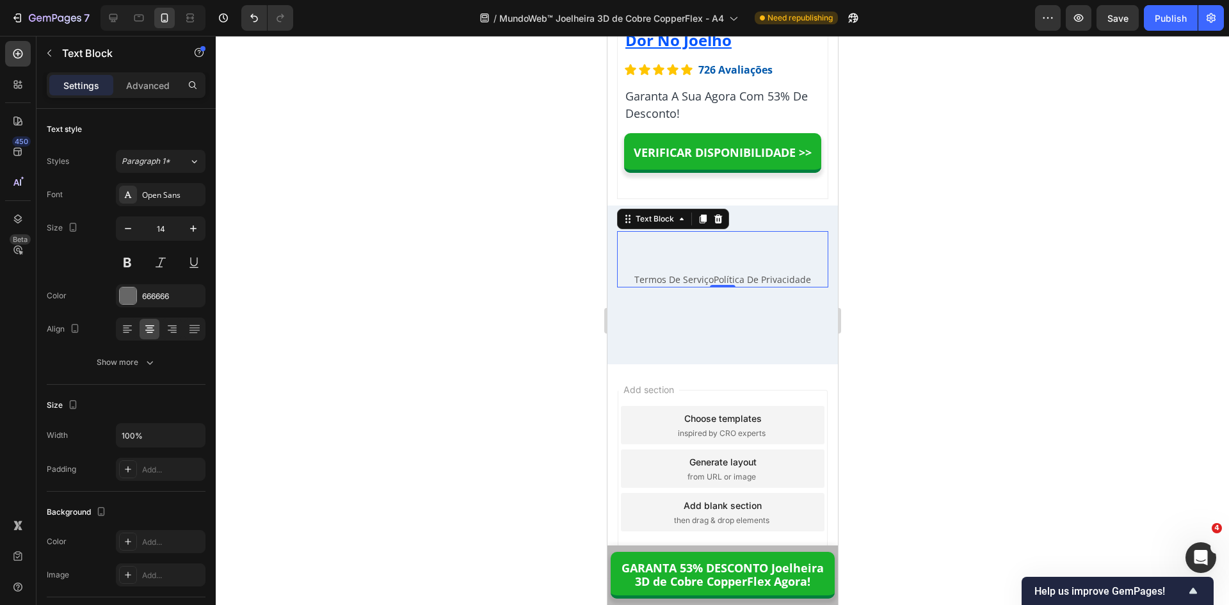
click at [723, 256] on p "⁠⁠⁠⁠⁠⁠⁠" at bounding box center [722, 245] width 209 height 27
click at [696, 250] on p "⁠⁠⁠⁠⁠⁠⁠© Copyright 2025 MundoWeb™" at bounding box center [722, 245] width 209 height 27
click at [652, 254] on p "⁠⁠⁠⁠⁠⁠⁠© Copyright 2025 MundoWeb™" at bounding box center [722, 245] width 209 height 27
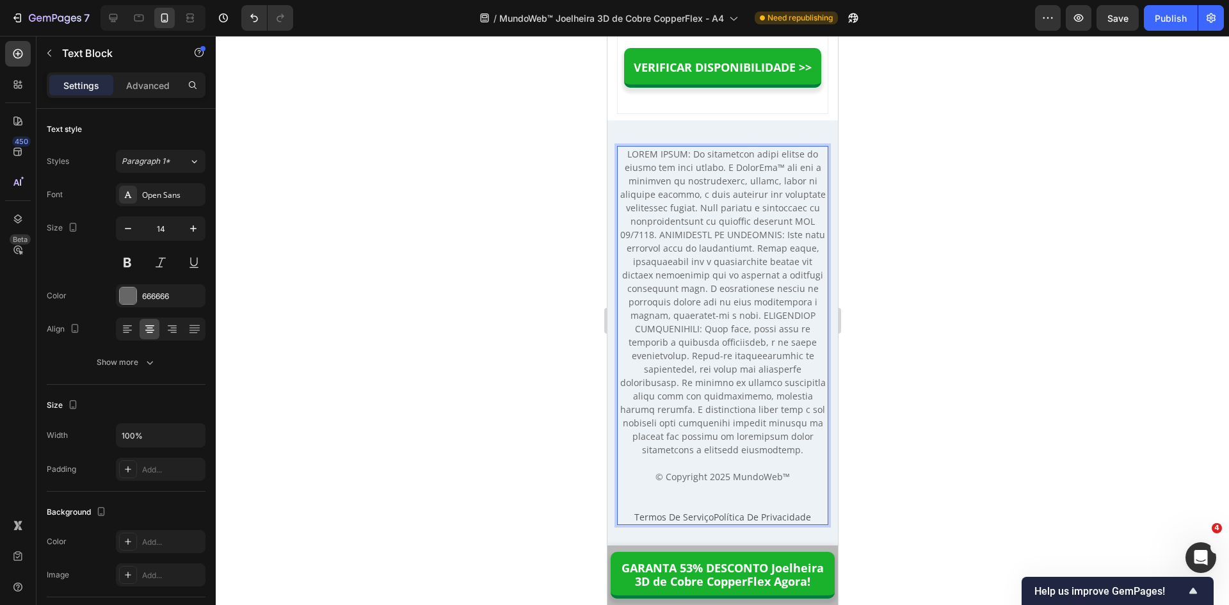
click at [668, 334] on p "© Copyright 2025 MundoWeb™" at bounding box center [722, 322] width 209 height 350
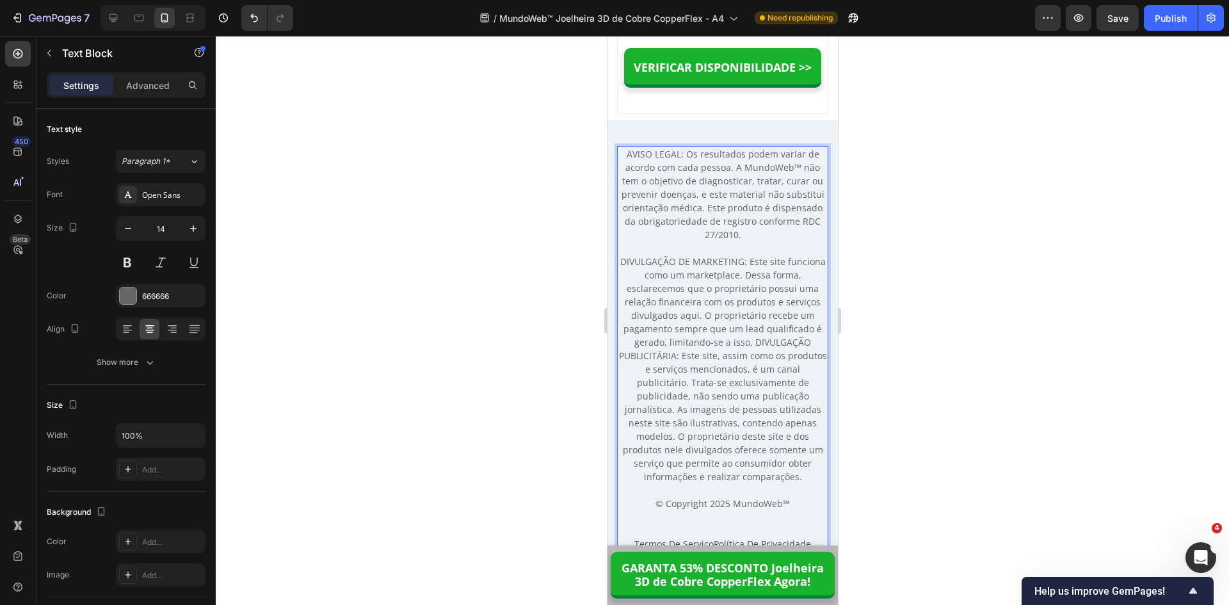
scroll to position [13192, 0]
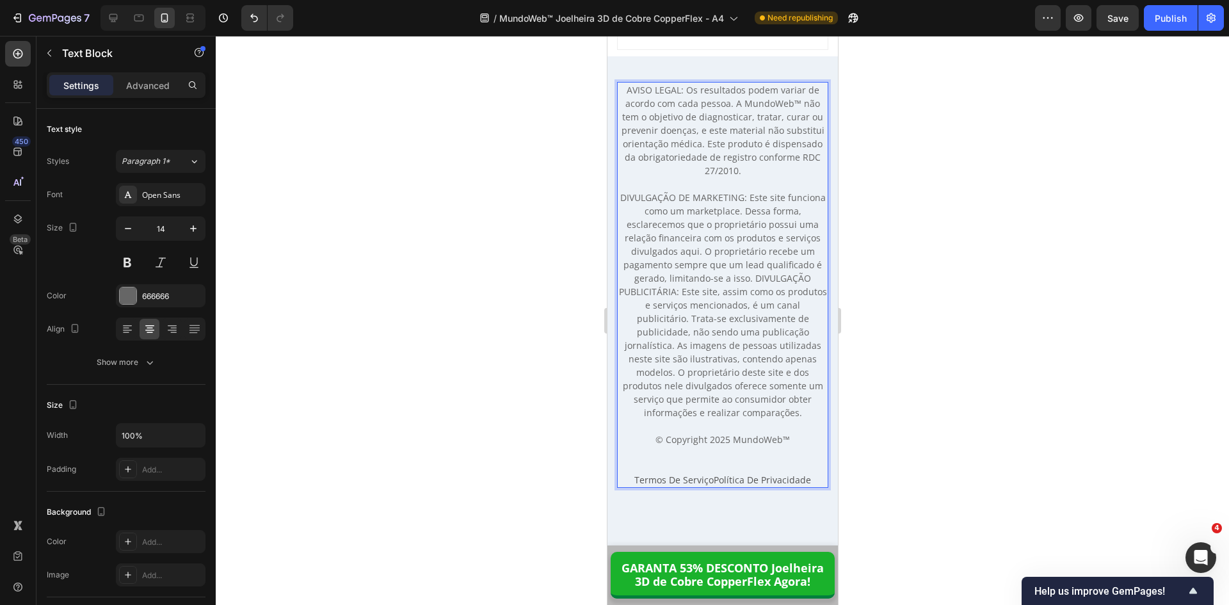
click at [750, 378] on p "AVISO LEGAL: Os resultados podem variar de acordo com cada pessoa. A MundoWeb™ …" at bounding box center [722, 271] width 209 height 376
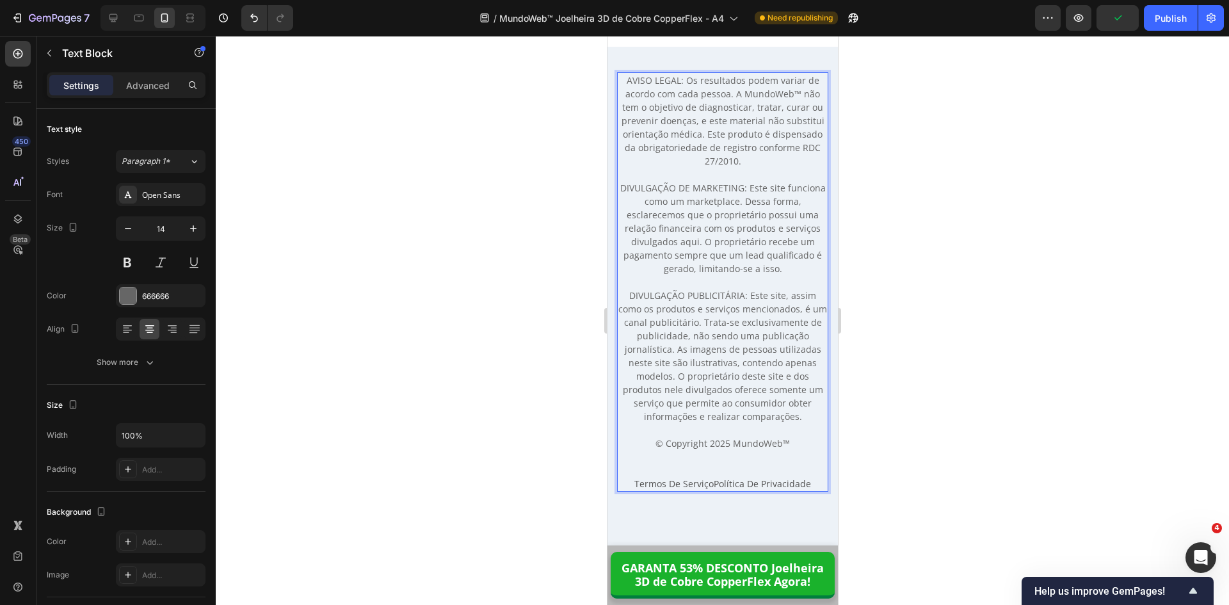
scroll to position [13320, 0]
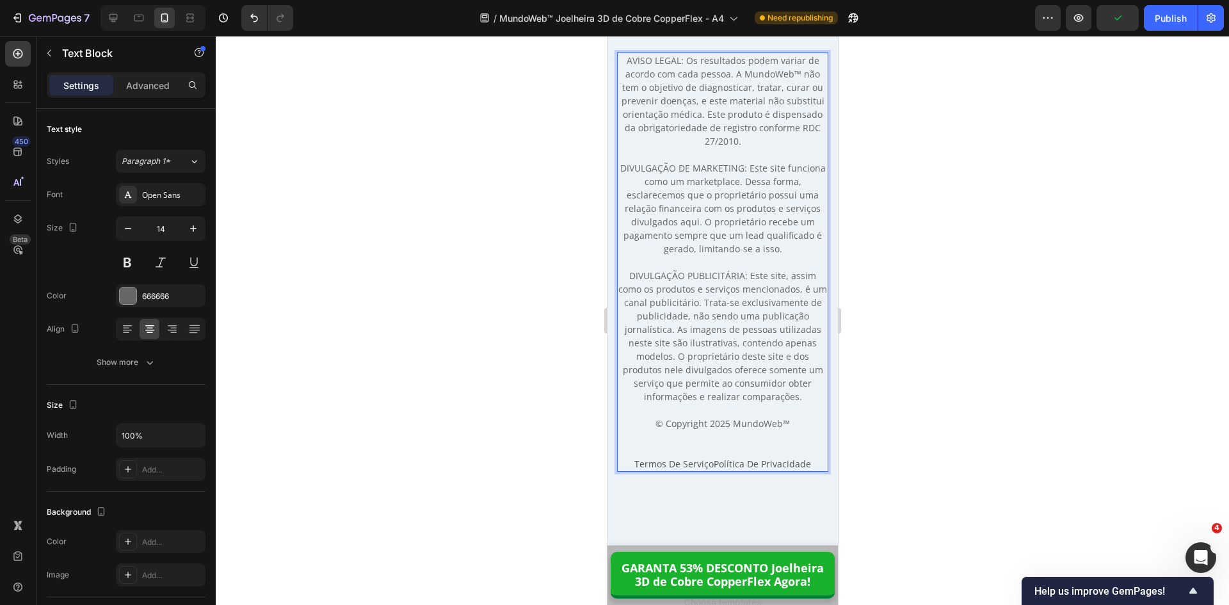
click at [722, 444] on p "Rich Text Editor. Editing area: main" at bounding box center [722, 450] width 209 height 13
click at [719, 437] on p "AVISO LEGAL: Os resultados podem variar de acordo com cada pessoa. A MundoWeb™ …" at bounding box center [722, 249] width 209 height 390
click at [712, 374] on p "AVISO LEGAL: Os resultados podem variar de acordo com cada pessoa. A MundoWeb™ …" at bounding box center [722, 242] width 209 height 376
click at [941, 374] on div at bounding box center [722, 320] width 1013 height 569
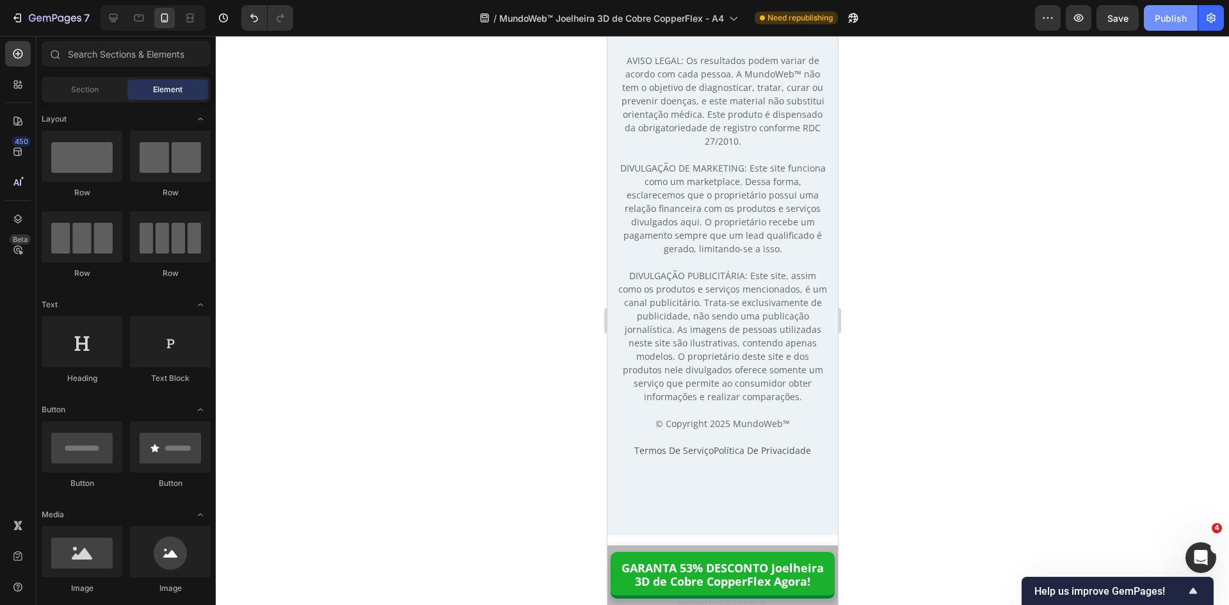
click at [1166, 17] on div "Publish" at bounding box center [1171, 18] width 32 height 13
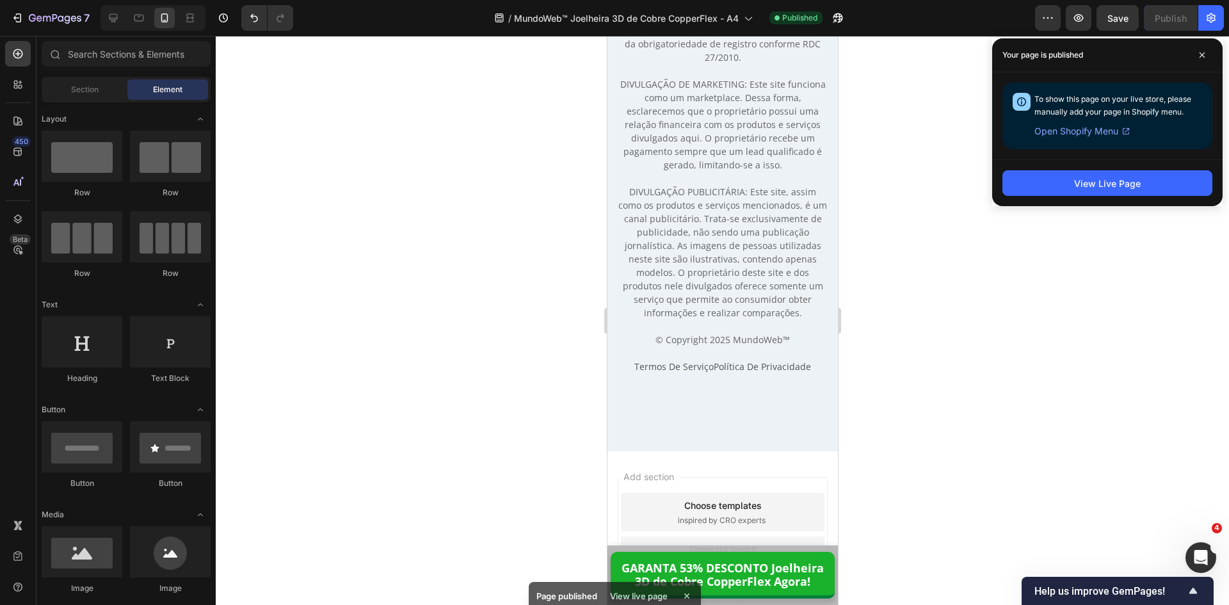
scroll to position [13256, 0]
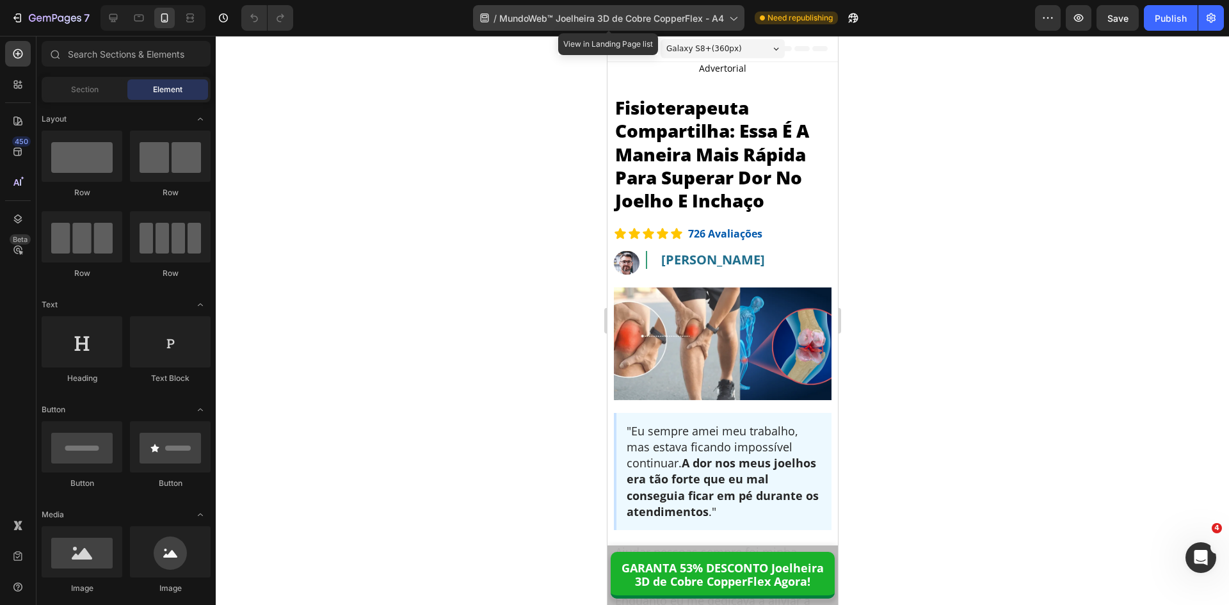
click at [606, 16] on span "MundoWeb™ Joelheira 3D de Cobre CopperFlex - A4" at bounding box center [611, 18] width 225 height 13
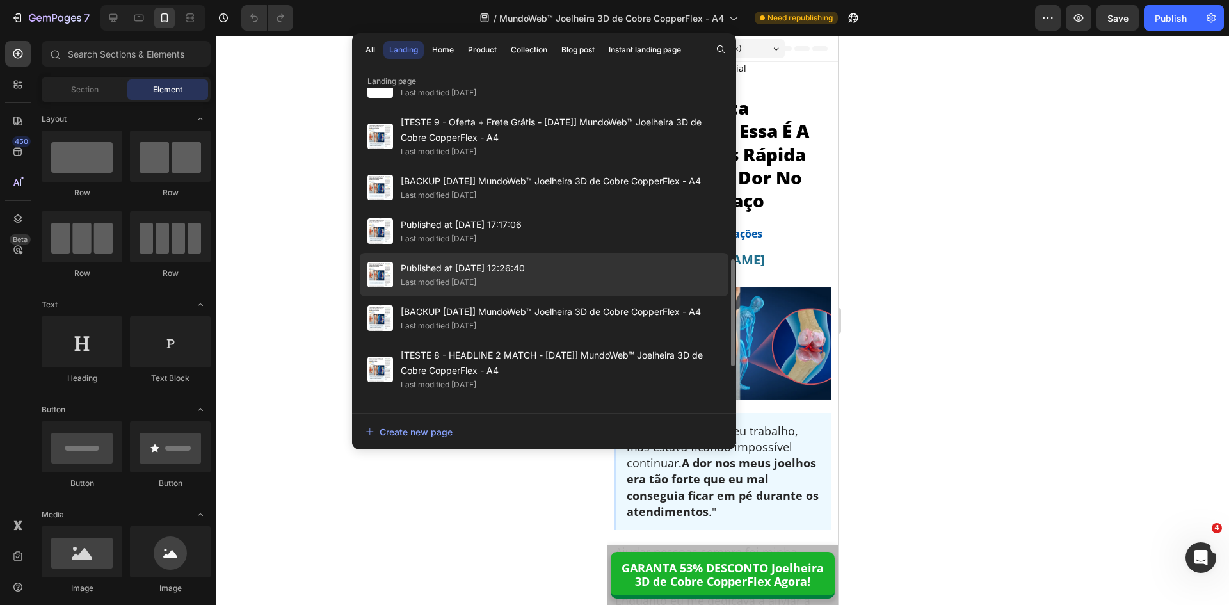
scroll to position [636, 0]
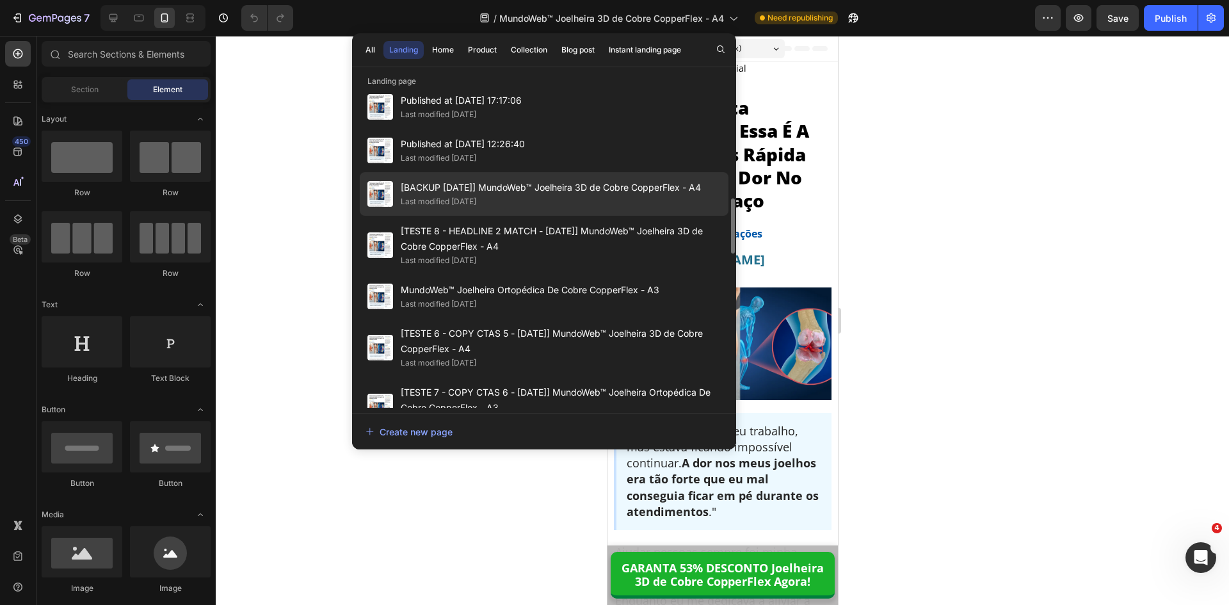
click at [460, 195] on span "[BACKUP [DATE]] MundoWeb™ Joelheira 3D de Cobre CopperFlex - A4" at bounding box center [551, 187] width 300 height 15
